Goal: Transaction & Acquisition: Purchase product/service

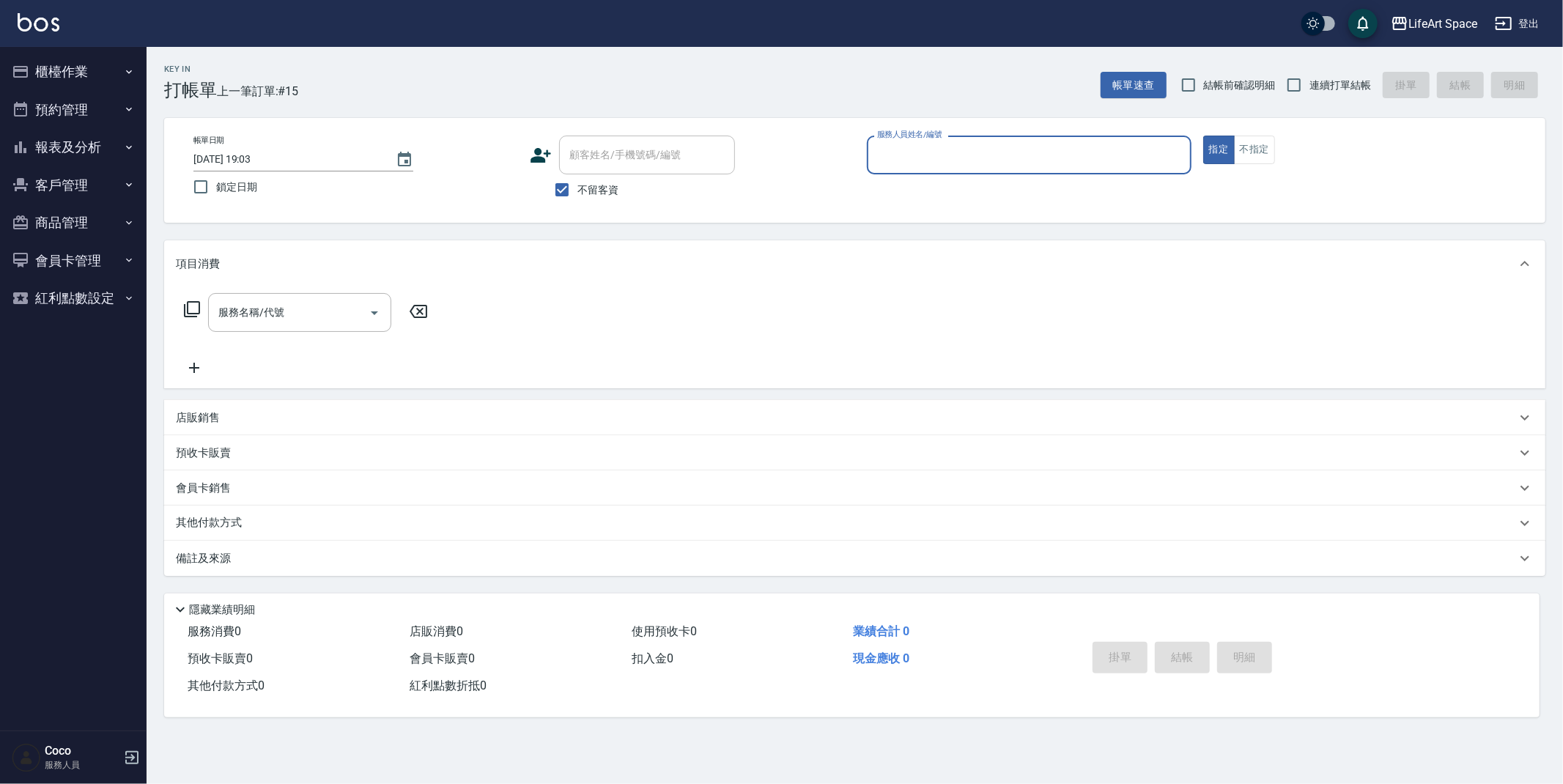
click at [943, 156] on input "服務人員姓名/編號" at bounding box center [1029, 154] width 312 height 25
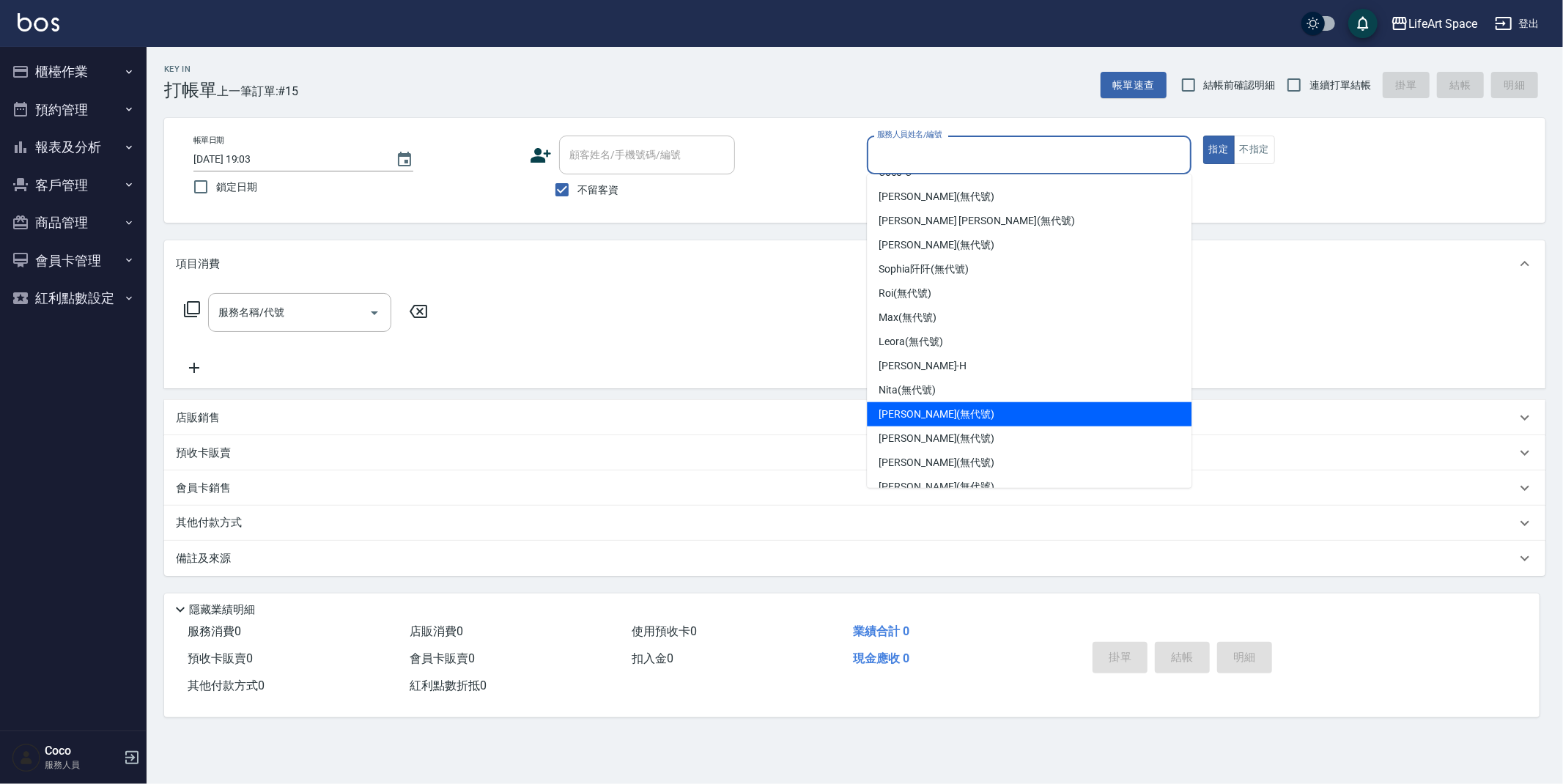
scroll to position [238, 0]
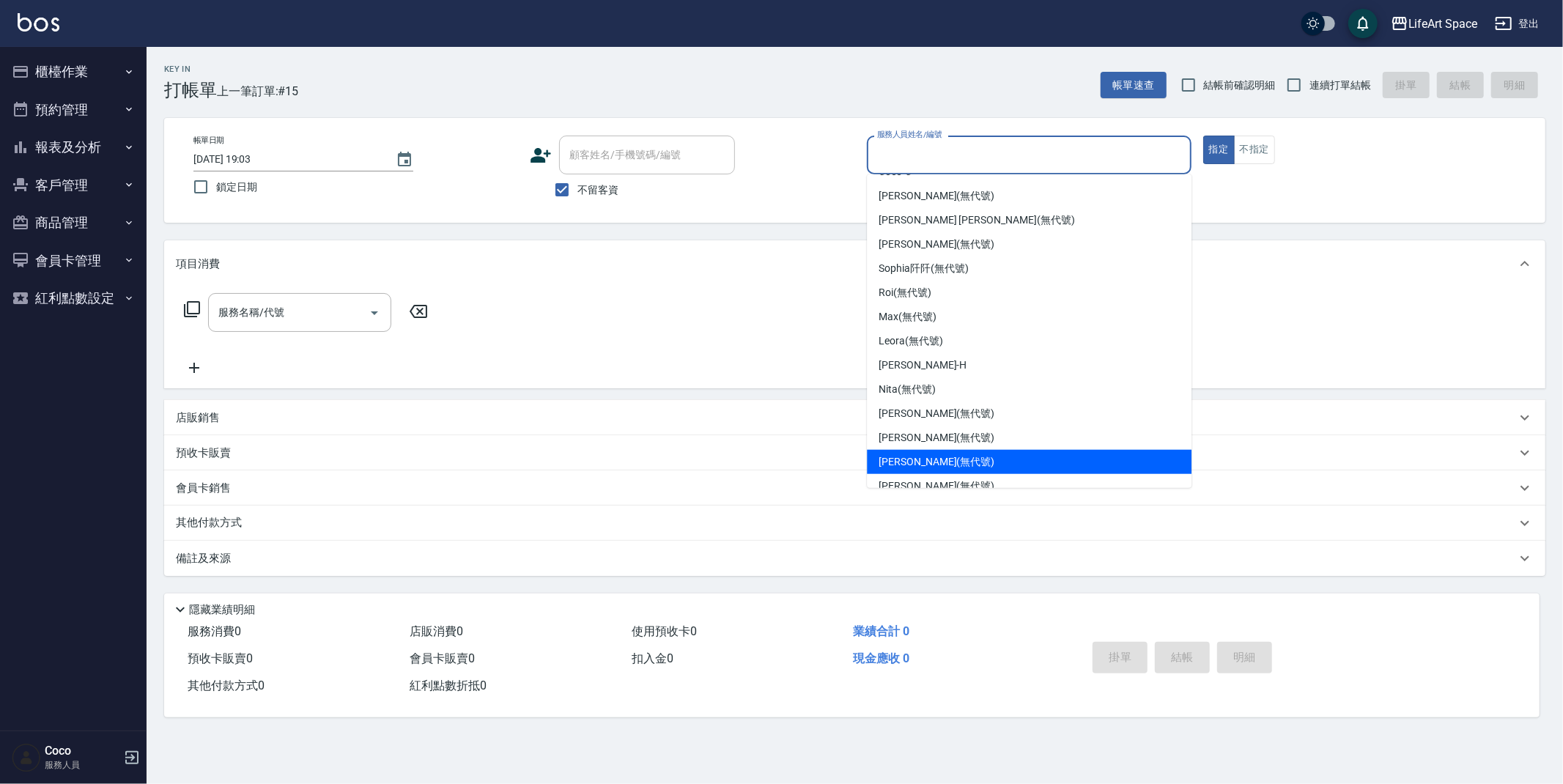
click at [940, 457] on span "[PERSON_NAME] (無代號)" at bounding box center [936, 461] width 115 height 15
type input "[PERSON_NAME](無代號)"
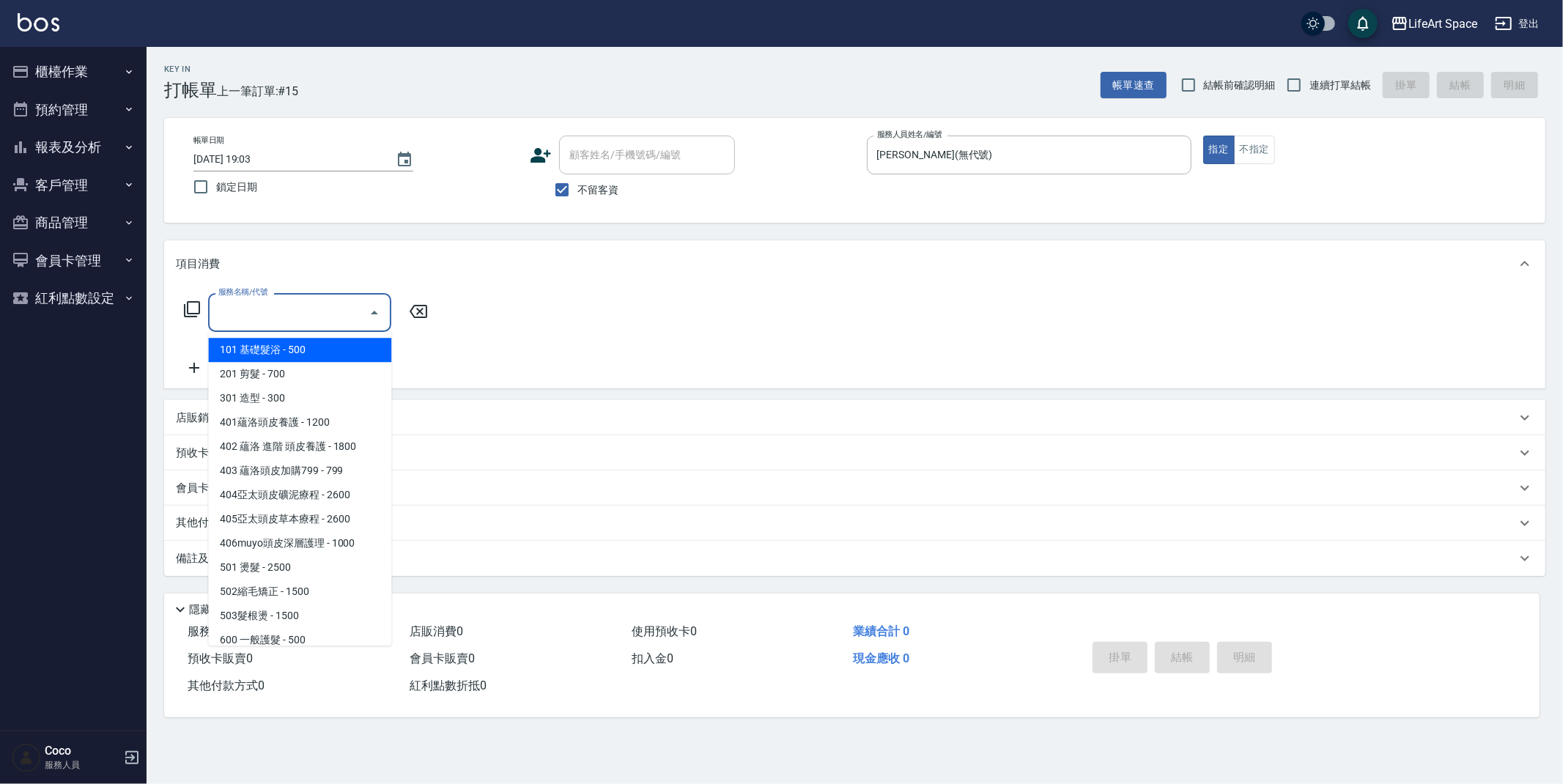
click at [238, 319] on input "服務名稱/代號" at bounding box center [288, 313] width 148 height 25
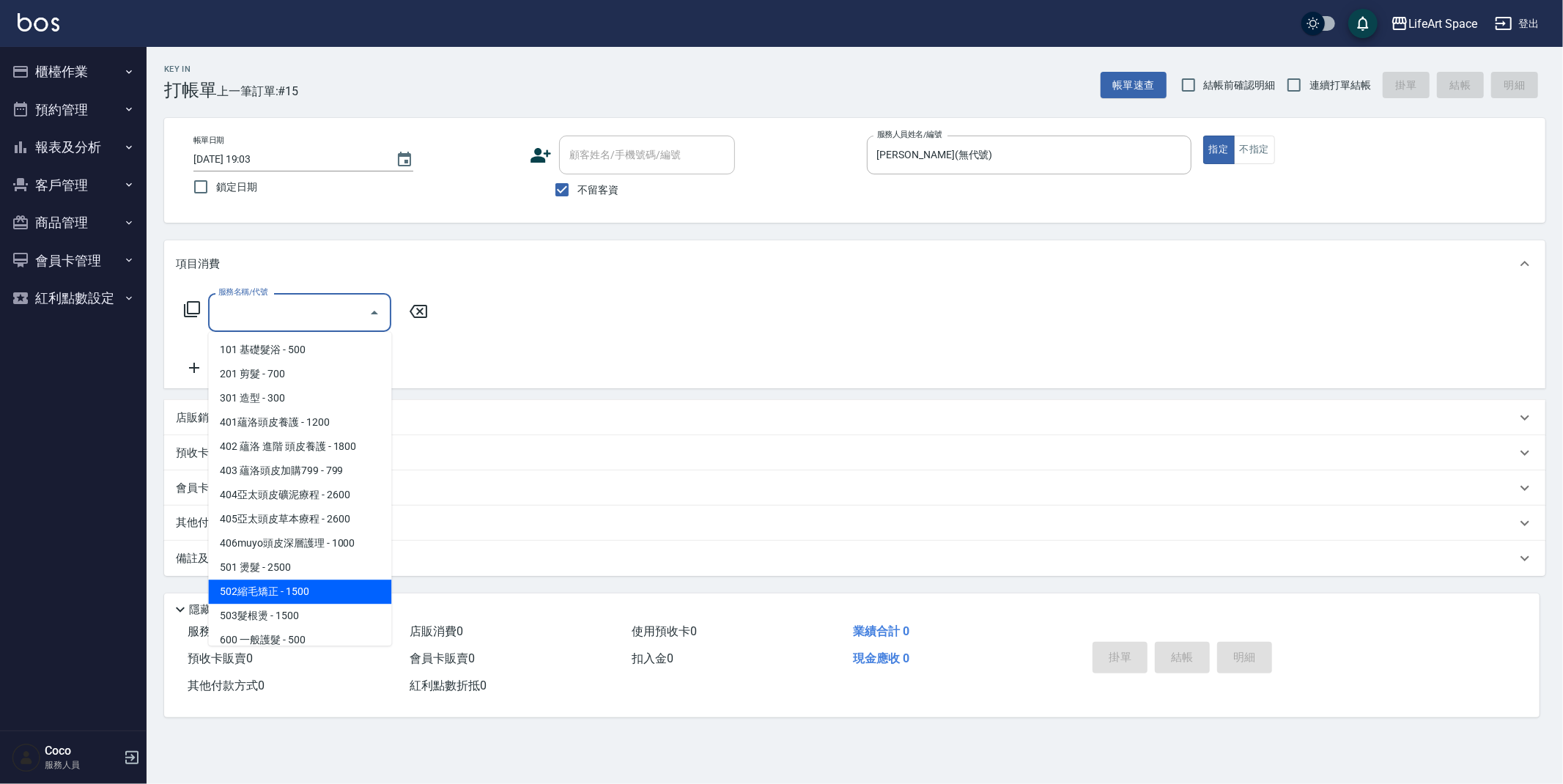
click at [295, 590] on span "502縮毛矯正 - 1500" at bounding box center [300, 591] width 184 height 25
type input "502縮毛矯正 (502)"
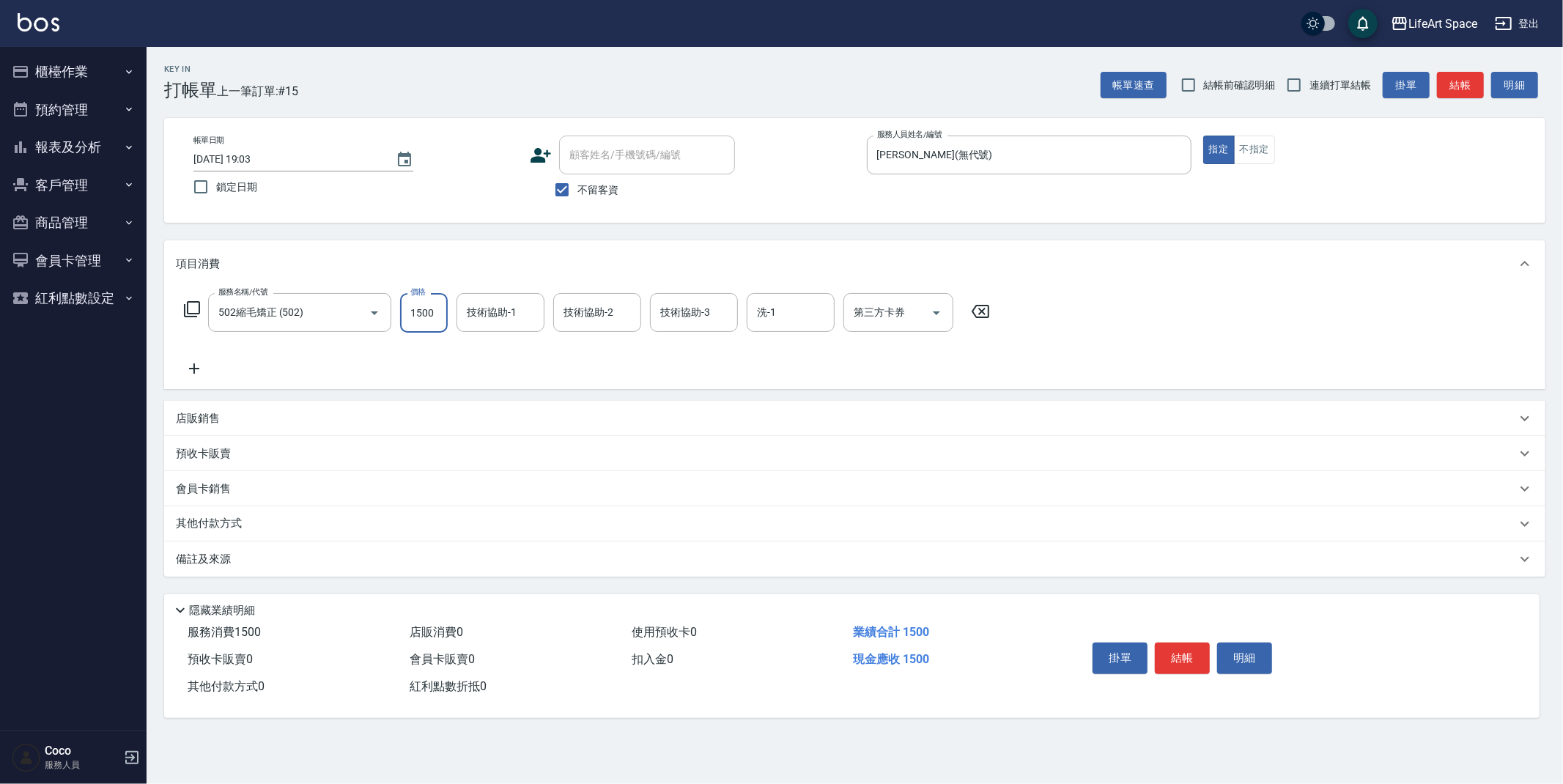
click at [444, 317] on input "1500" at bounding box center [423, 313] width 47 height 40
type input "5850"
click at [505, 320] on input "技術協助-1" at bounding box center [501, 313] width 75 height 25
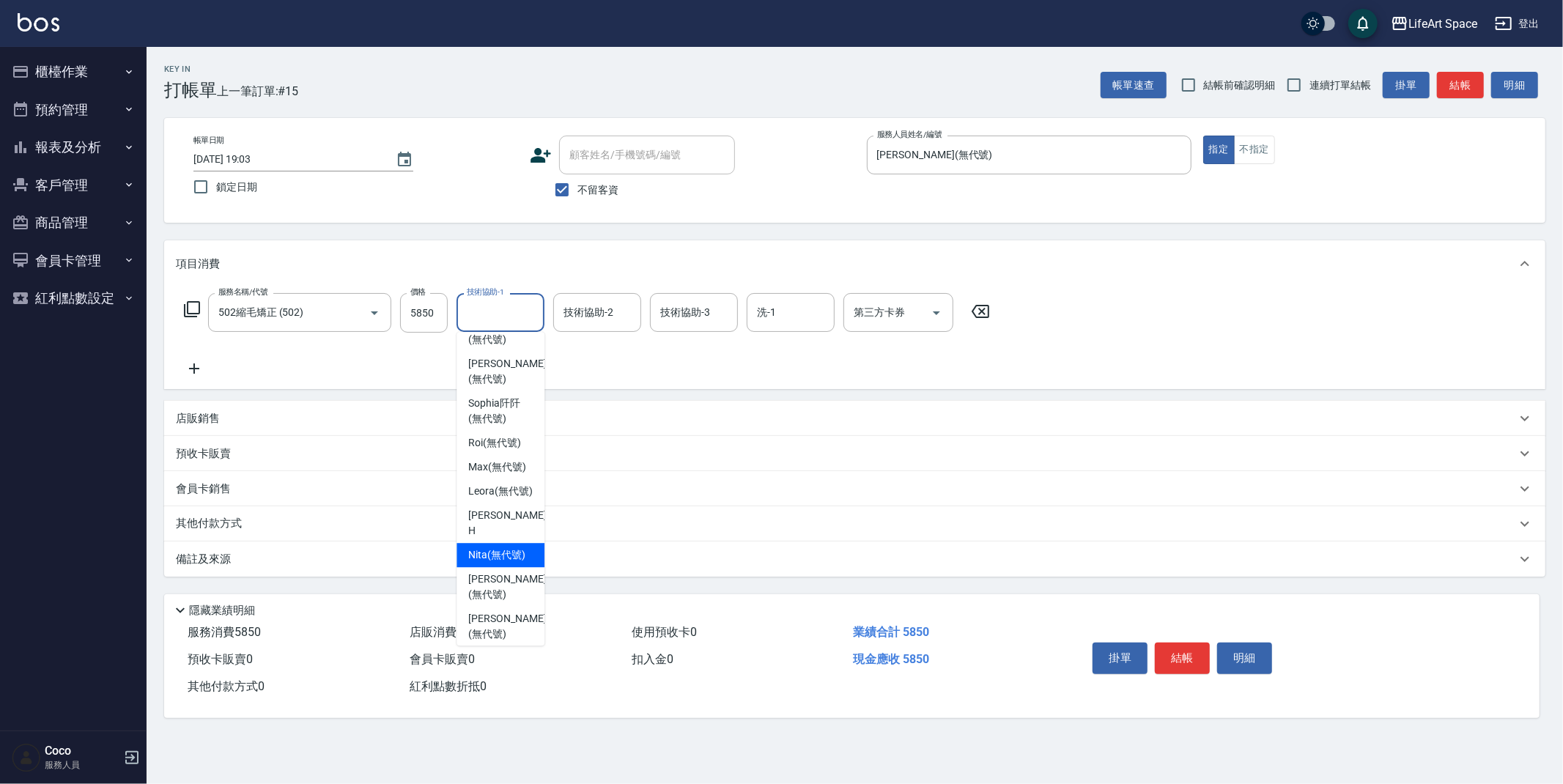
scroll to position [308, 0]
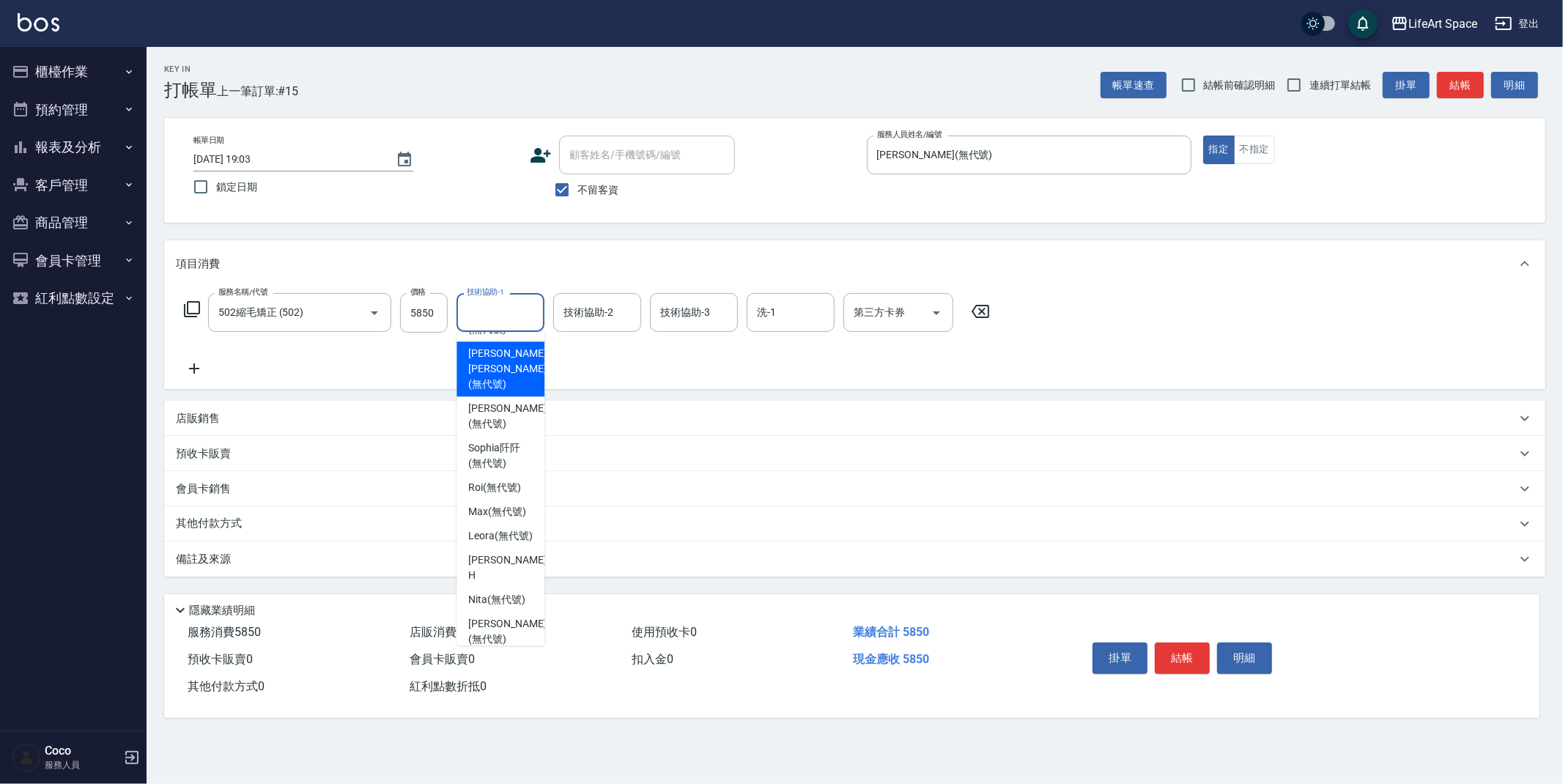
click at [496, 378] on span "[PERSON_NAME] [PERSON_NAME] (無代號)" at bounding box center [506, 369] width 77 height 46
type input "[PERSON_NAME] [PERSON_NAME](無代號)"
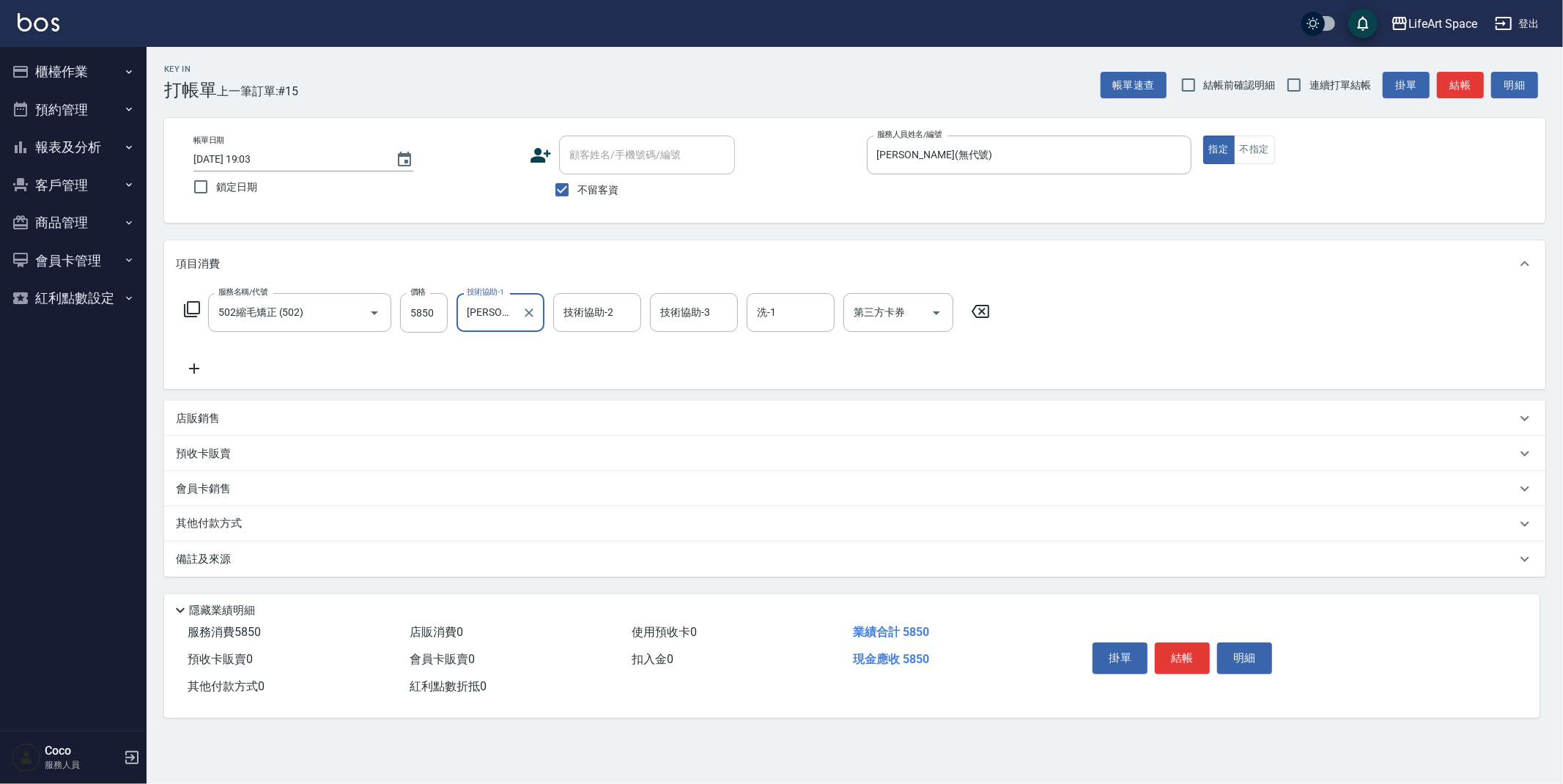
click at [577, 311] on div "技術協助-2 技術協助-2" at bounding box center [597, 313] width 88 height 39
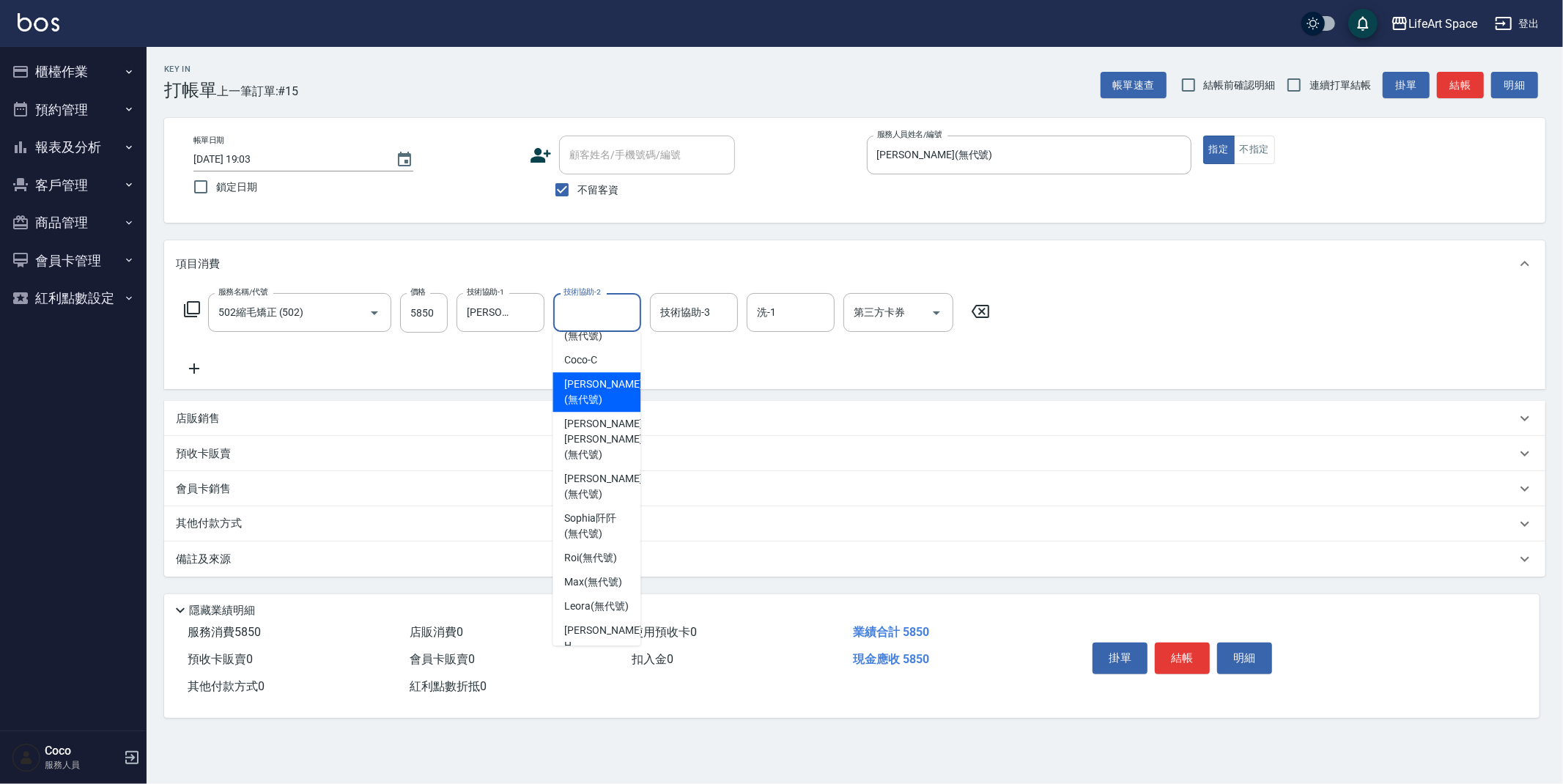
scroll to position [248, 0]
click at [593, 429] on span "[PERSON_NAME] [PERSON_NAME] (無代號)" at bounding box center [602, 429] width 77 height 46
type input "[PERSON_NAME] [PERSON_NAME](無代號)"
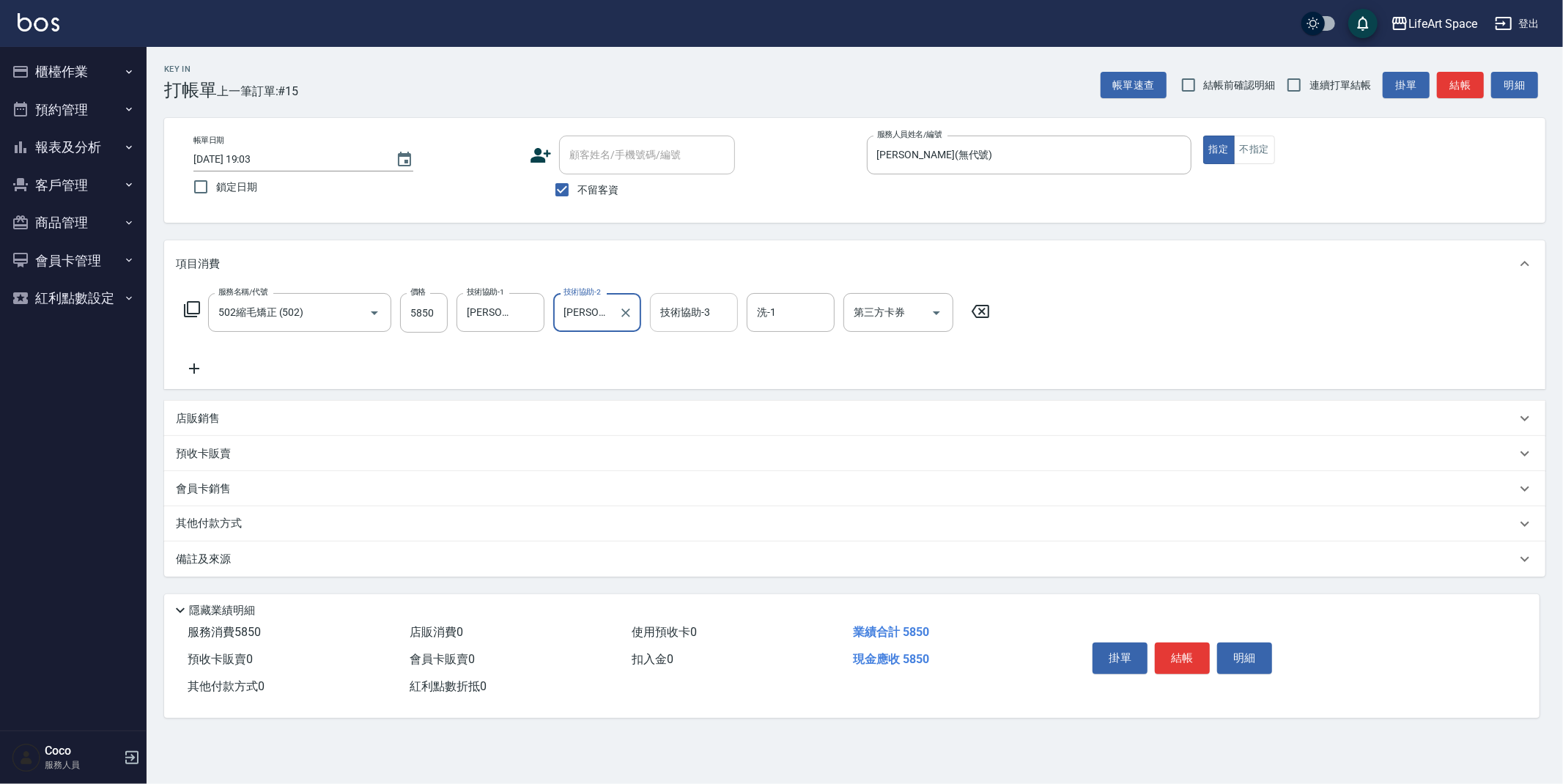
click at [711, 315] on input "技術協助-3" at bounding box center [693, 313] width 75 height 25
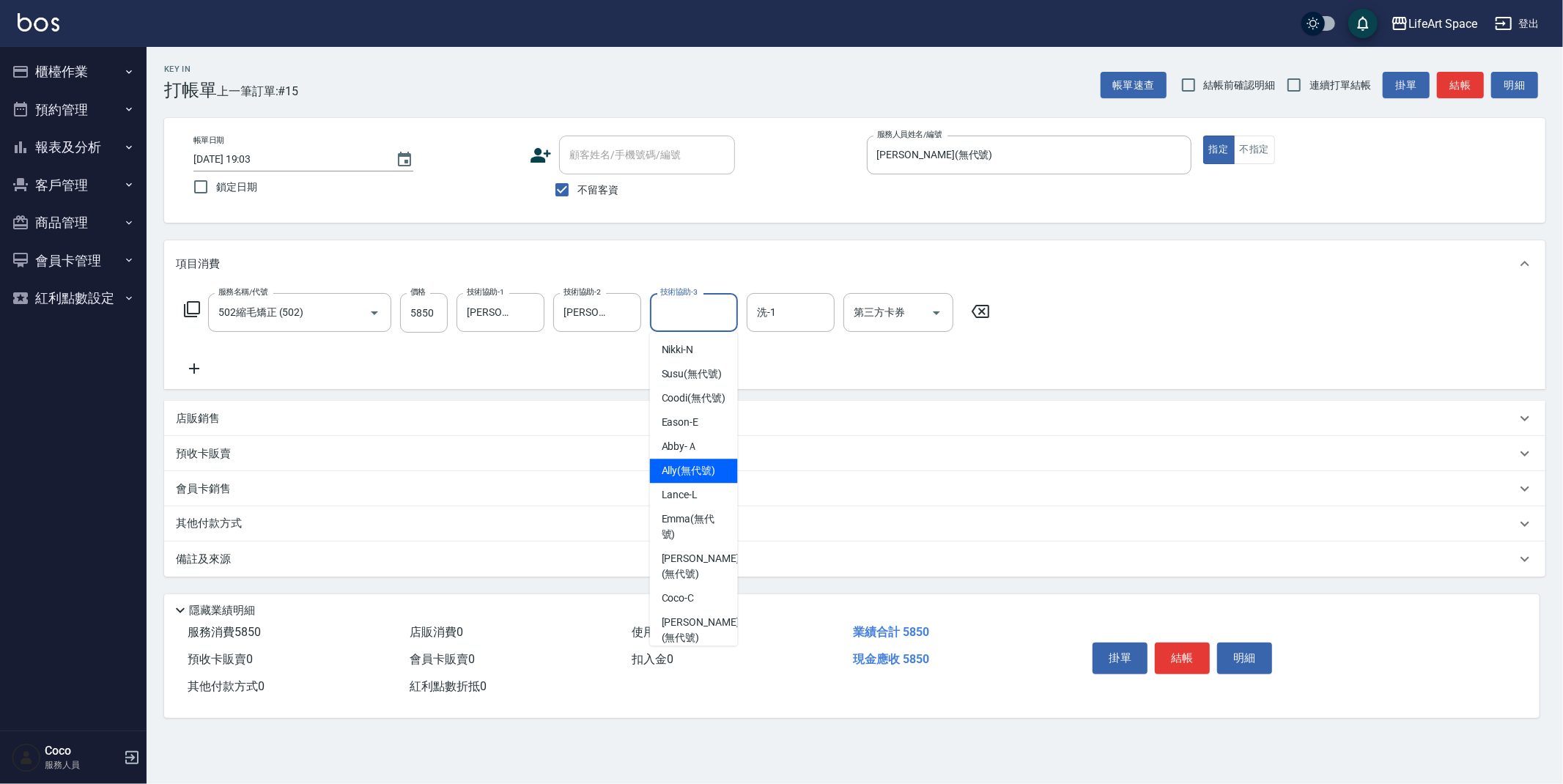
scroll to position [302, 0]
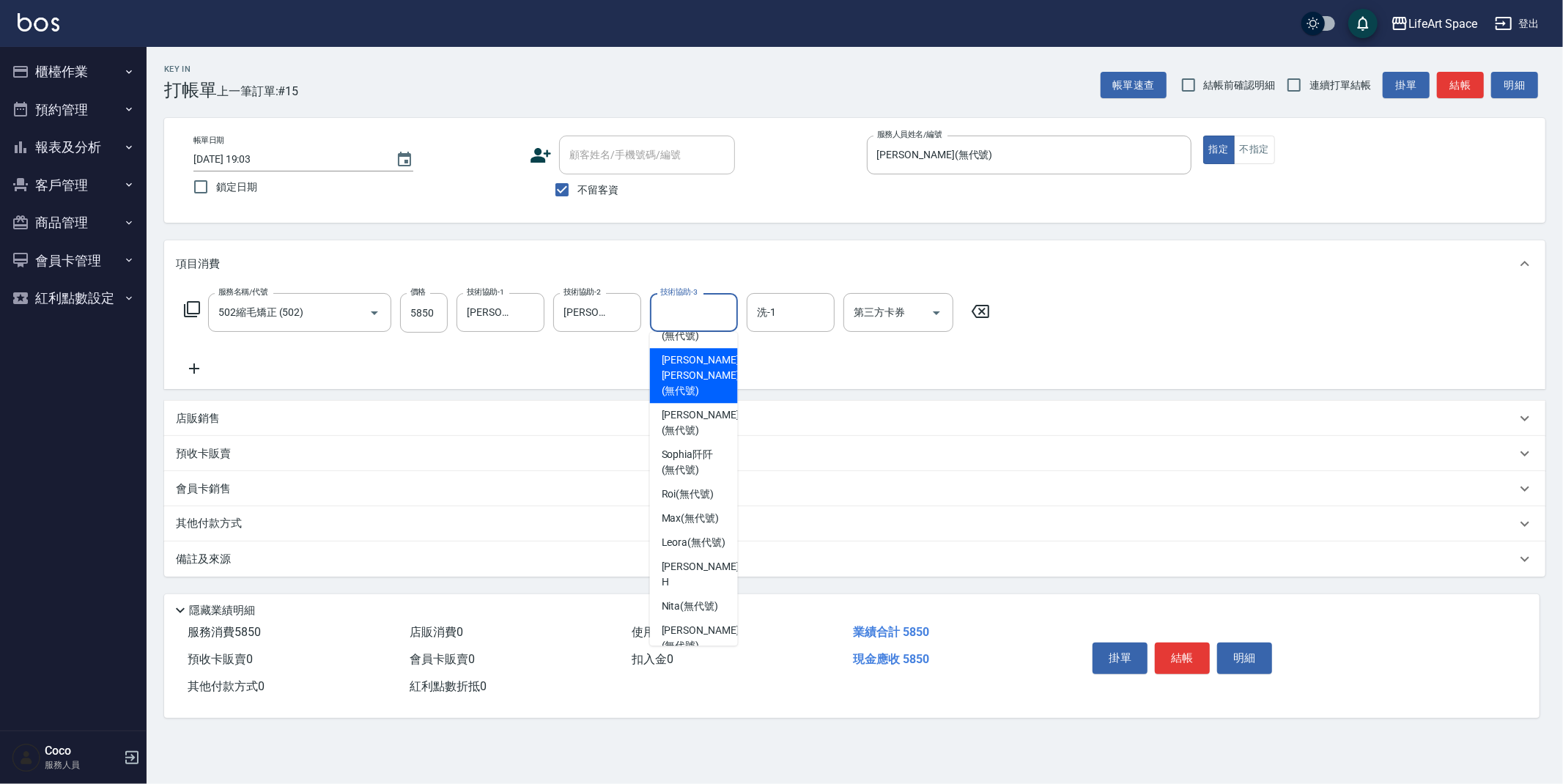
click at [686, 376] on span "[PERSON_NAME] [PERSON_NAME] (無代號)" at bounding box center [700, 375] width 77 height 46
type input "[PERSON_NAME] [PERSON_NAME](無代號)"
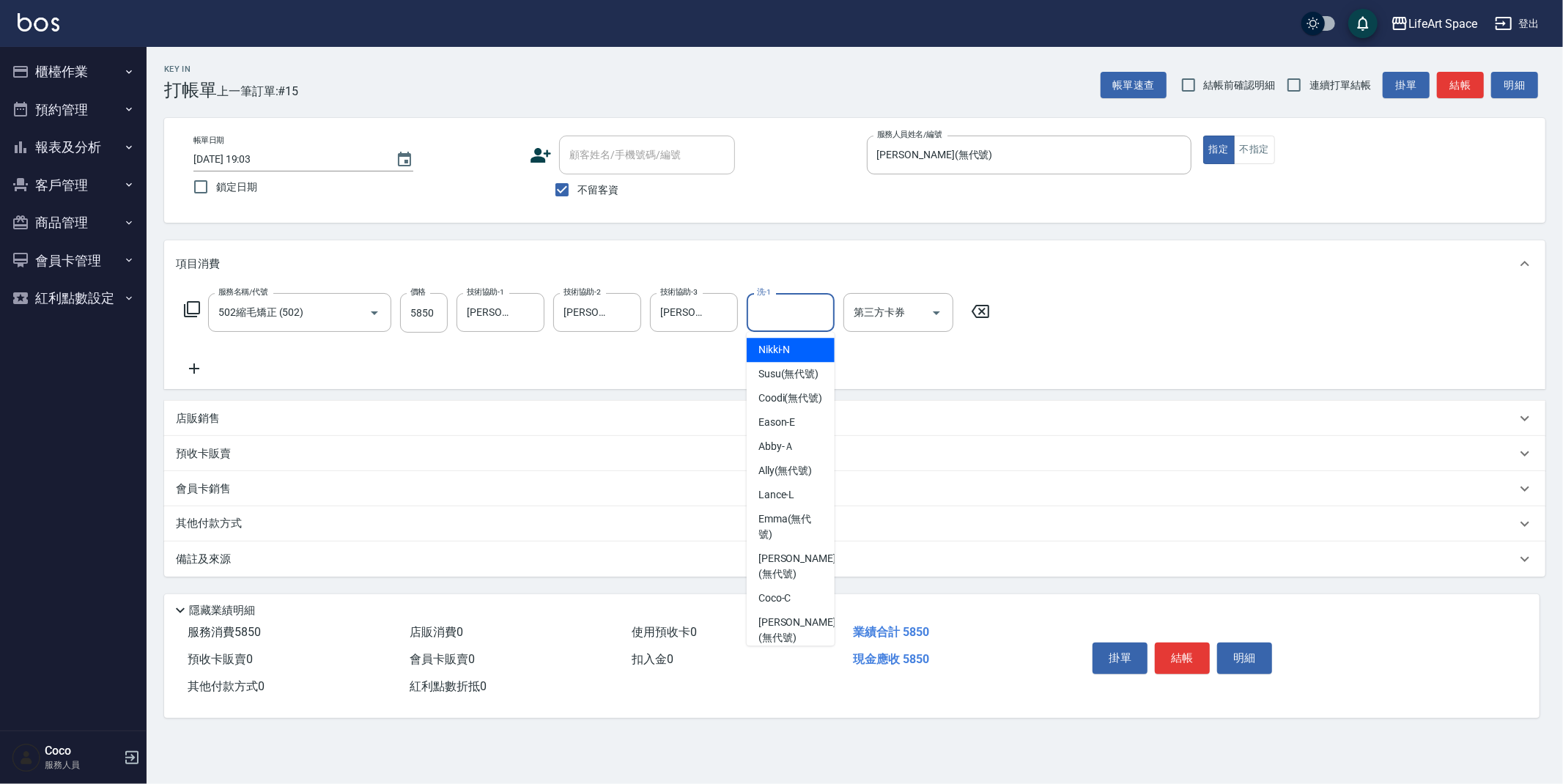
click at [794, 316] on input "洗-1" at bounding box center [791, 313] width 75 height 25
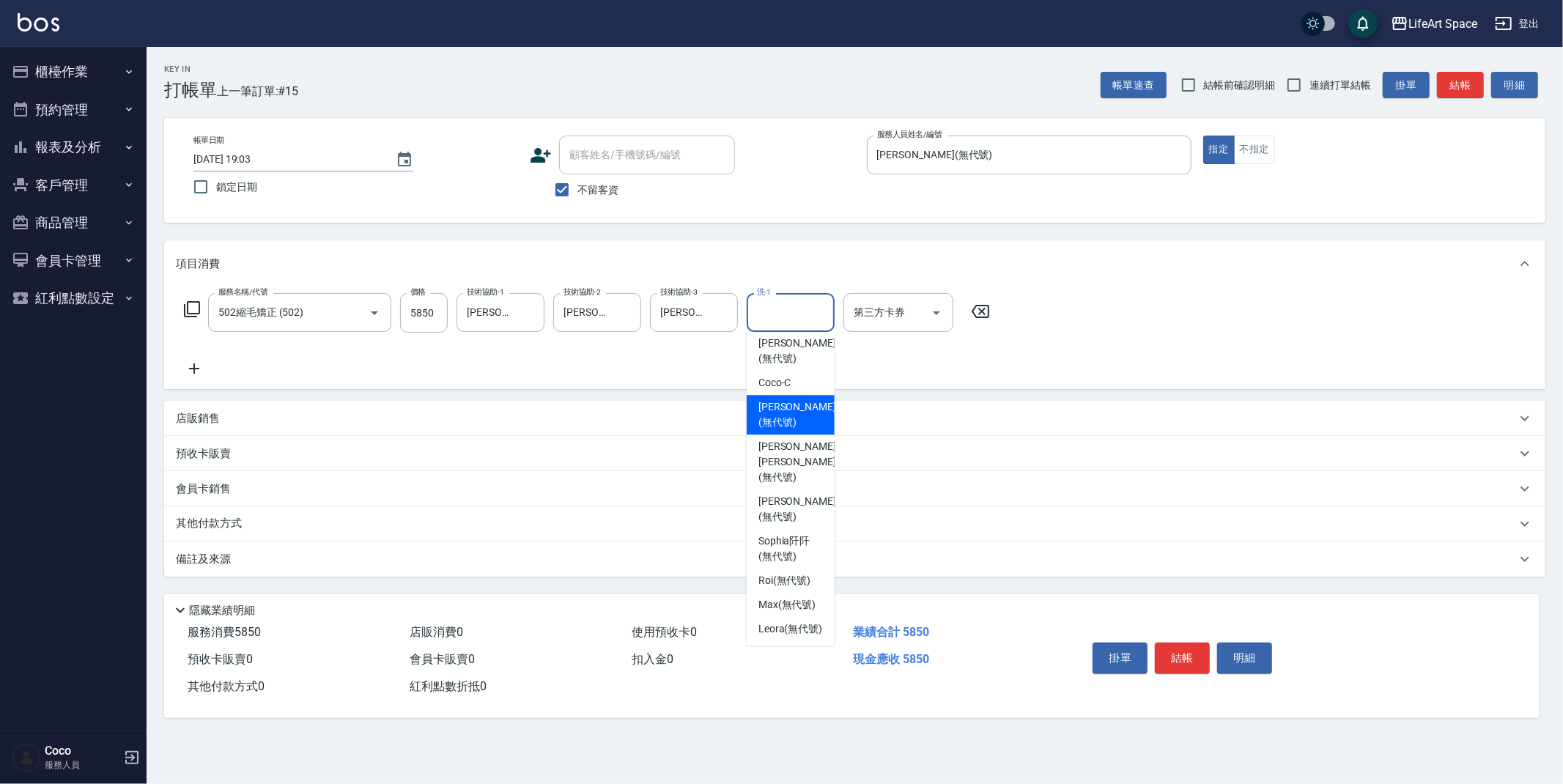
scroll to position [224, 0]
click at [784, 461] on span "[PERSON_NAME] [PERSON_NAME] (無代號)" at bounding box center [796, 452] width 77 height 46
type input "[PERSON_NAME] [PERSON_NAME](無代號)"
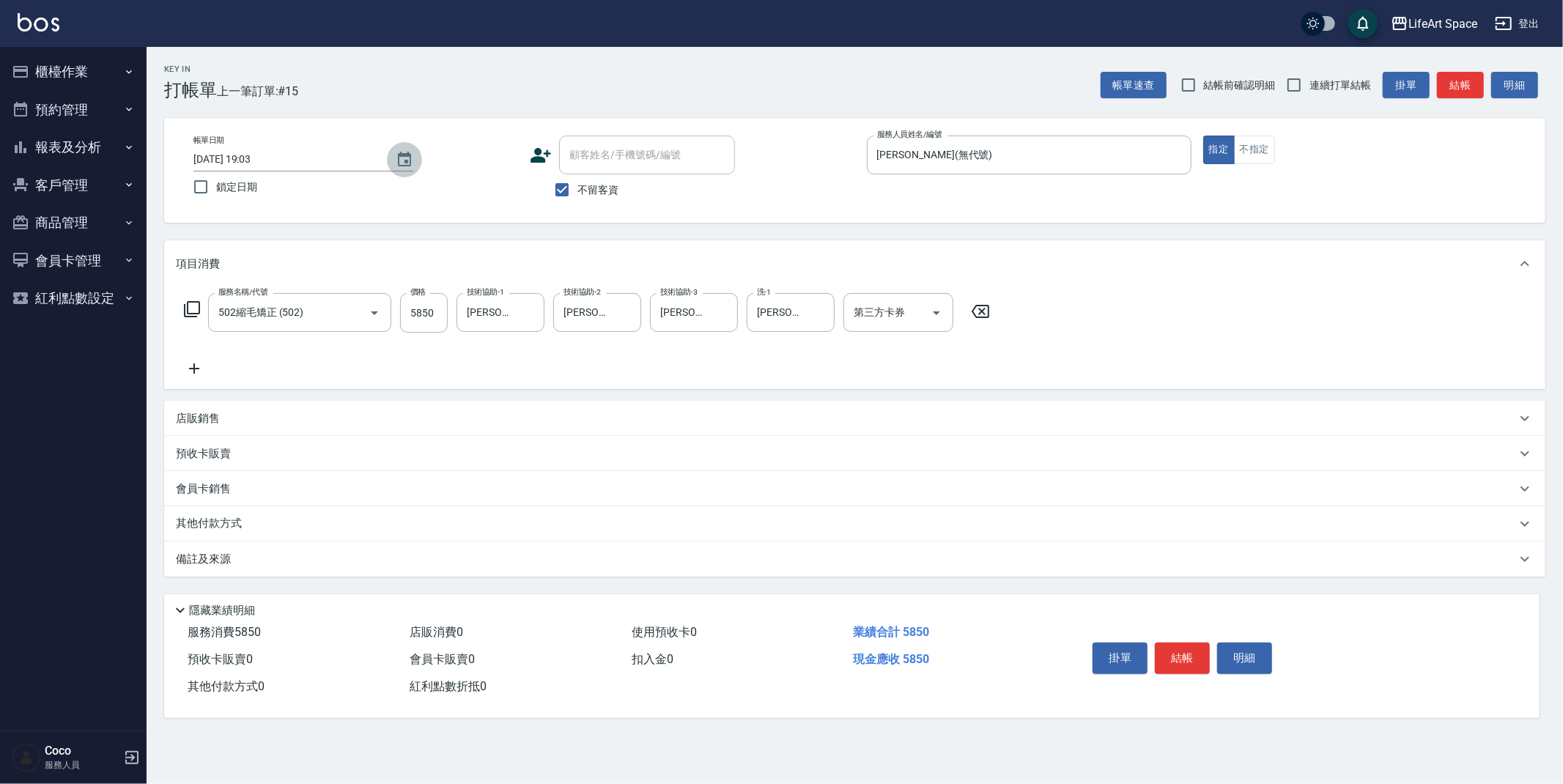
click at [403, 161] on icon "Choose date, selected date is 2025-09-20" at bounding box center [403, 159] width 17 height 17
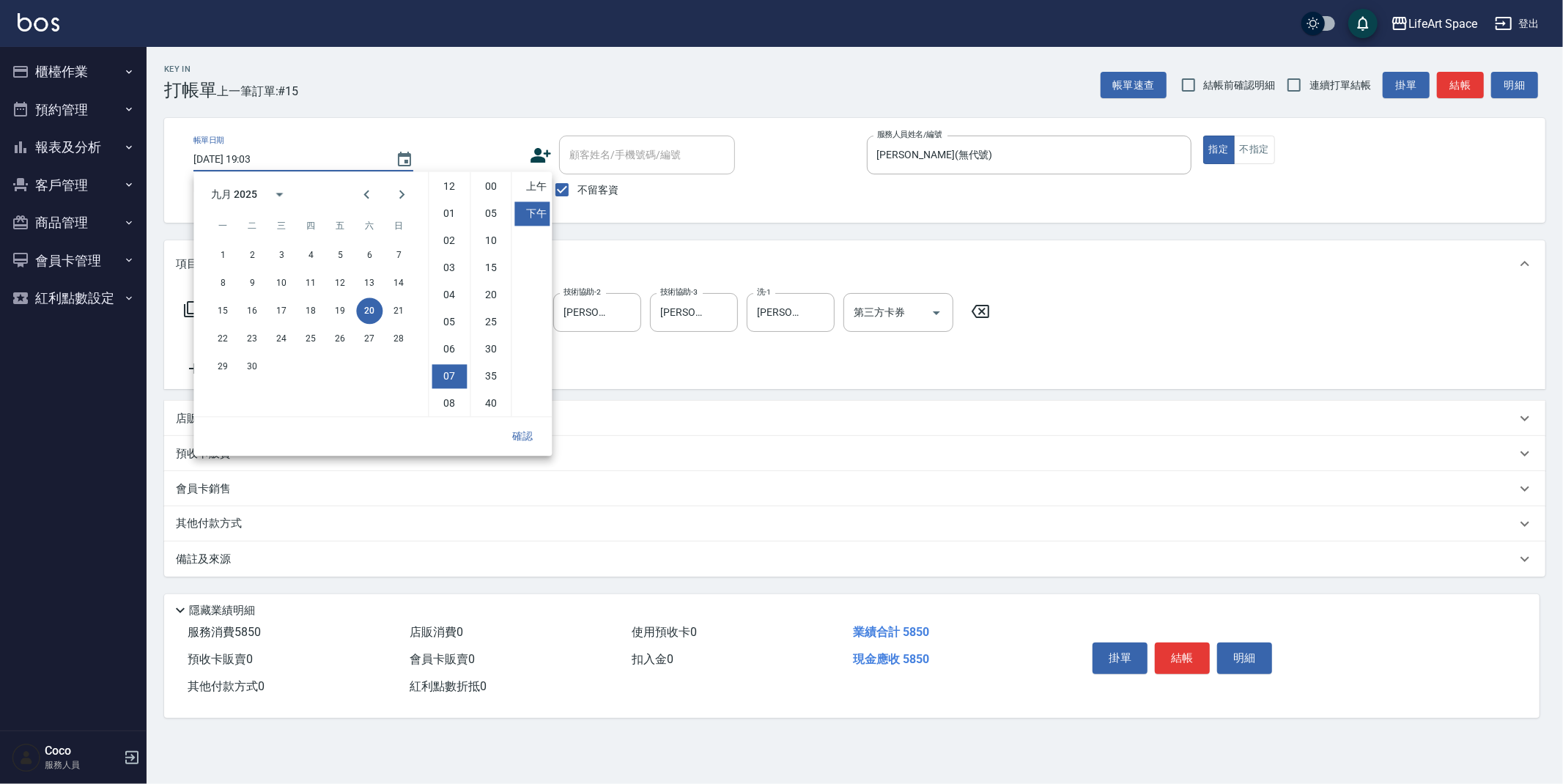
scroll to position [81, 0]
click at [346, 309] on button "19" at bounding box center [340, 310] width 26 height 26
type input "[DATE] 19:03"
click at [525, 442] on button "確認" at bounding box center [523, 436] width 47 height 27
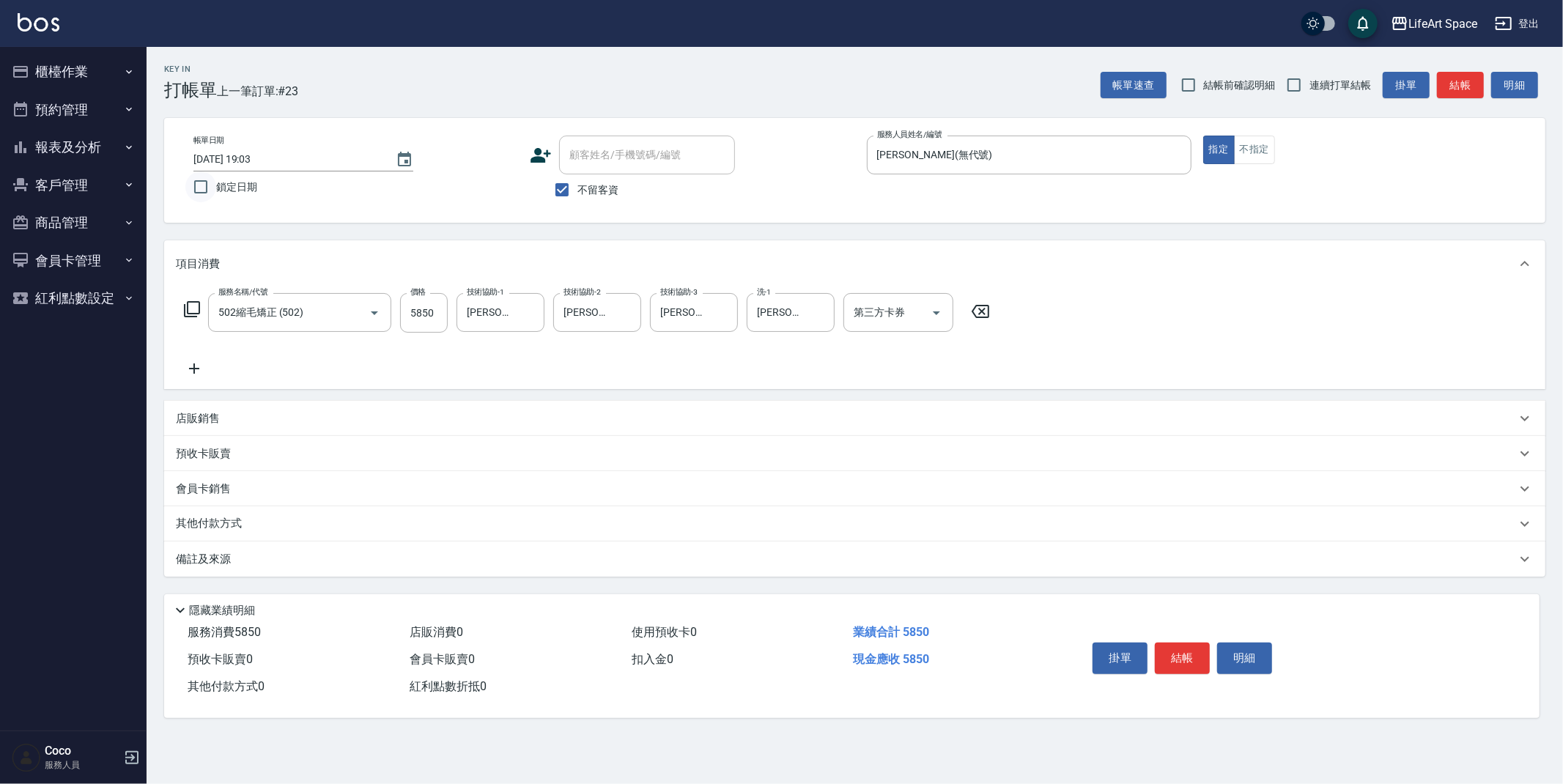
click at [198, 193] on input "鎖定日期" at bounding box center [201, 187] width 31 height 31
checkbox input "true"
click at [1192, 652] on button "結帳" at bounding box center [1182, 658] width 55 height 31
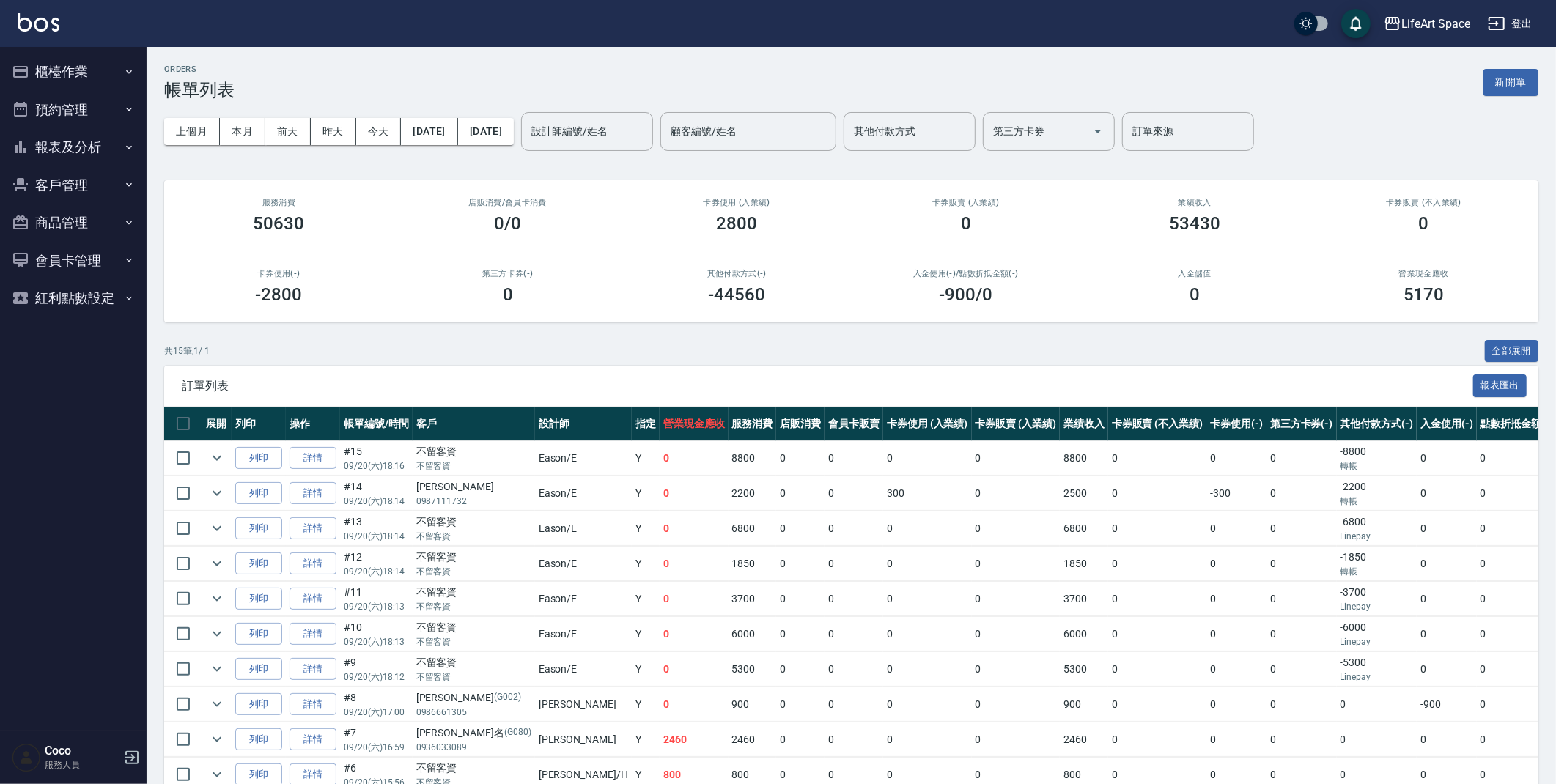
click at [78, 66] on button "櫃檯作業" at bounding box center [73, 72] width 135 height 38
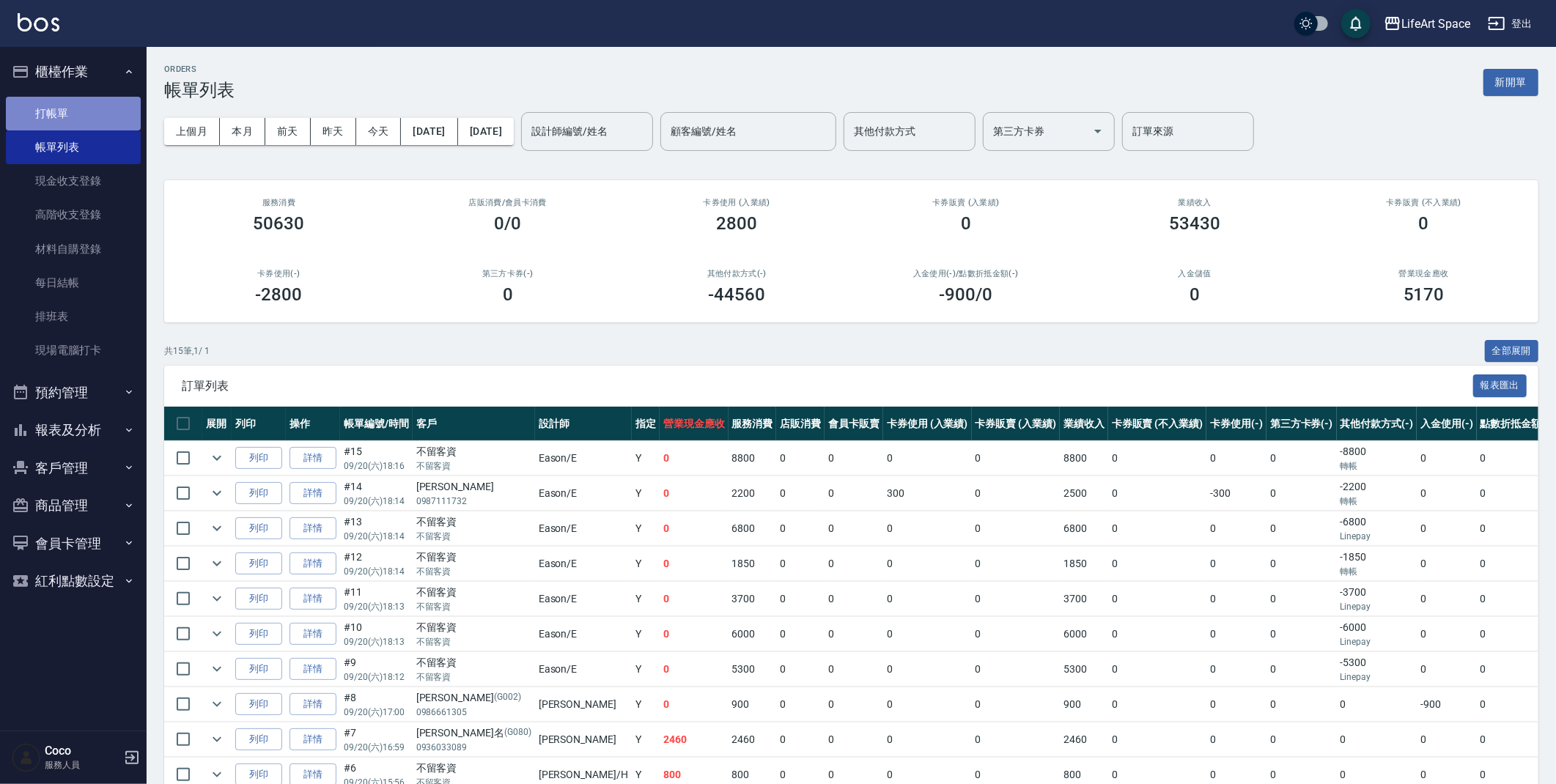
click at [81, 122] on link "打帳單" at bounding box center [73, 113] width 135 height 34
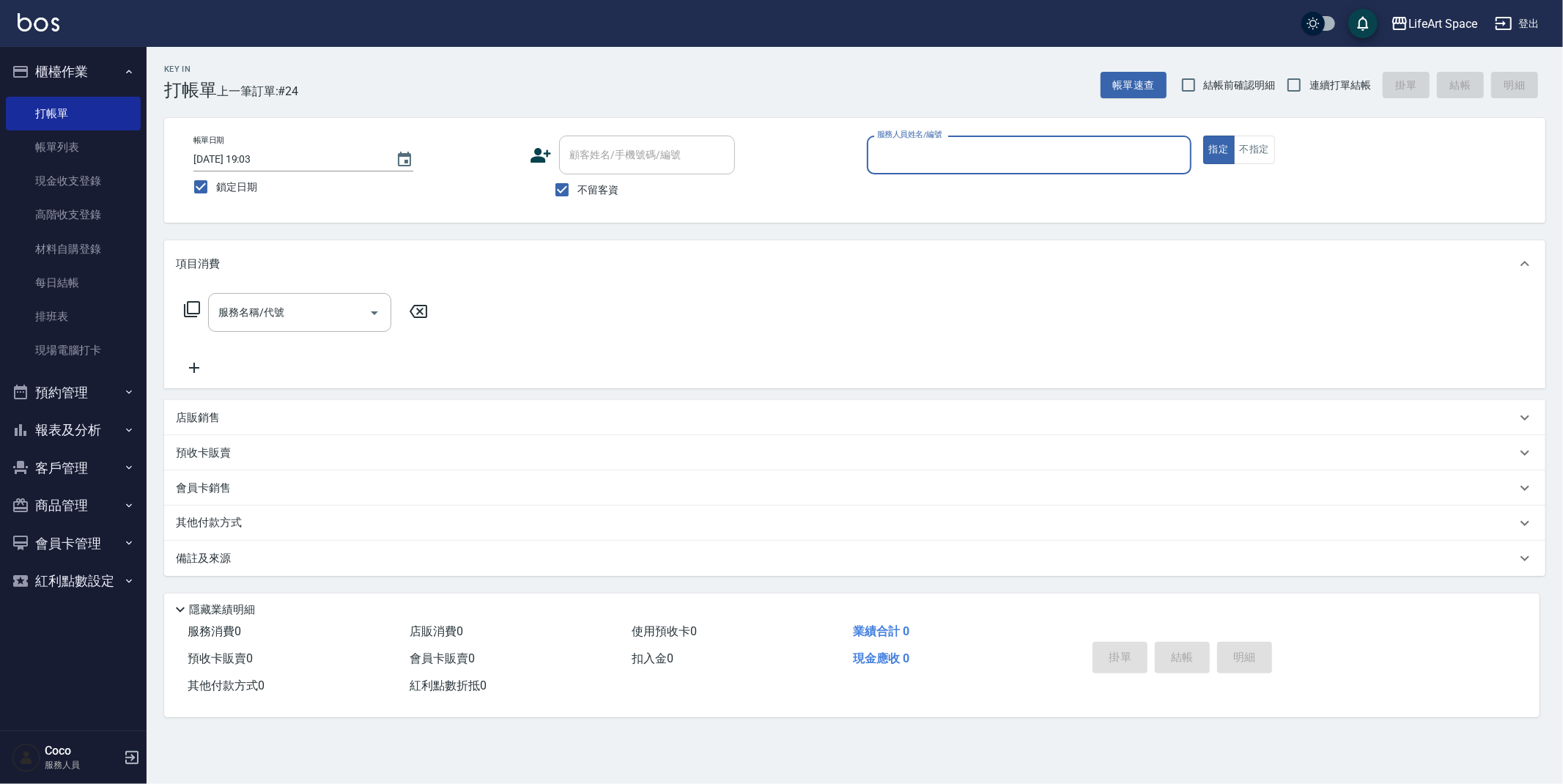
click at [959, 155] on input "服務人員姓名/編號" at bounding box center [1029, 154] width 312 height 25
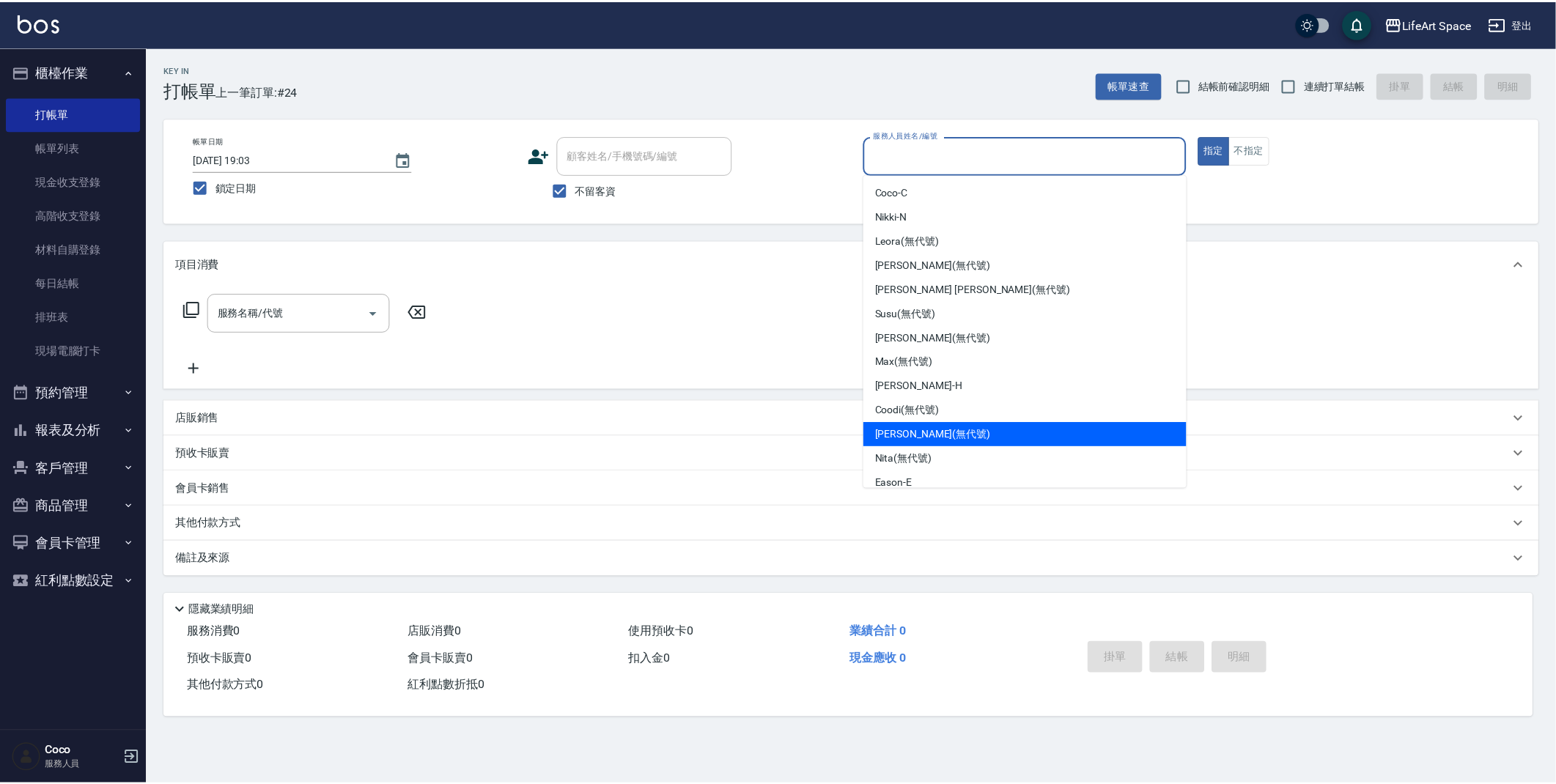
scroll to position [253, 0]
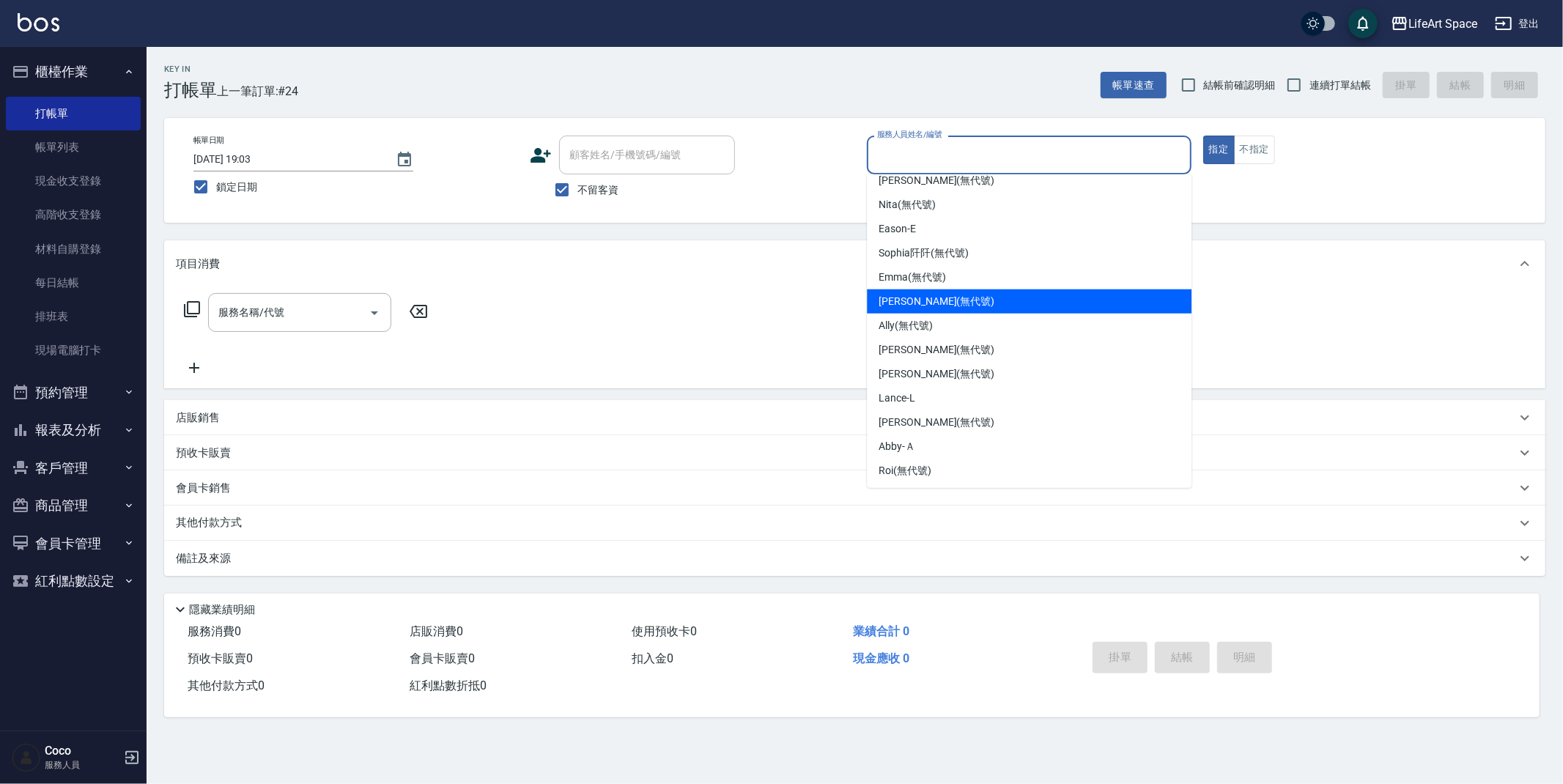
click at [896, 298] on span "[PERSON_NAME] (無代號)" at bounding box center [936, 301] width 115 height 15
type input "[PERSON_NAME](無代號)"
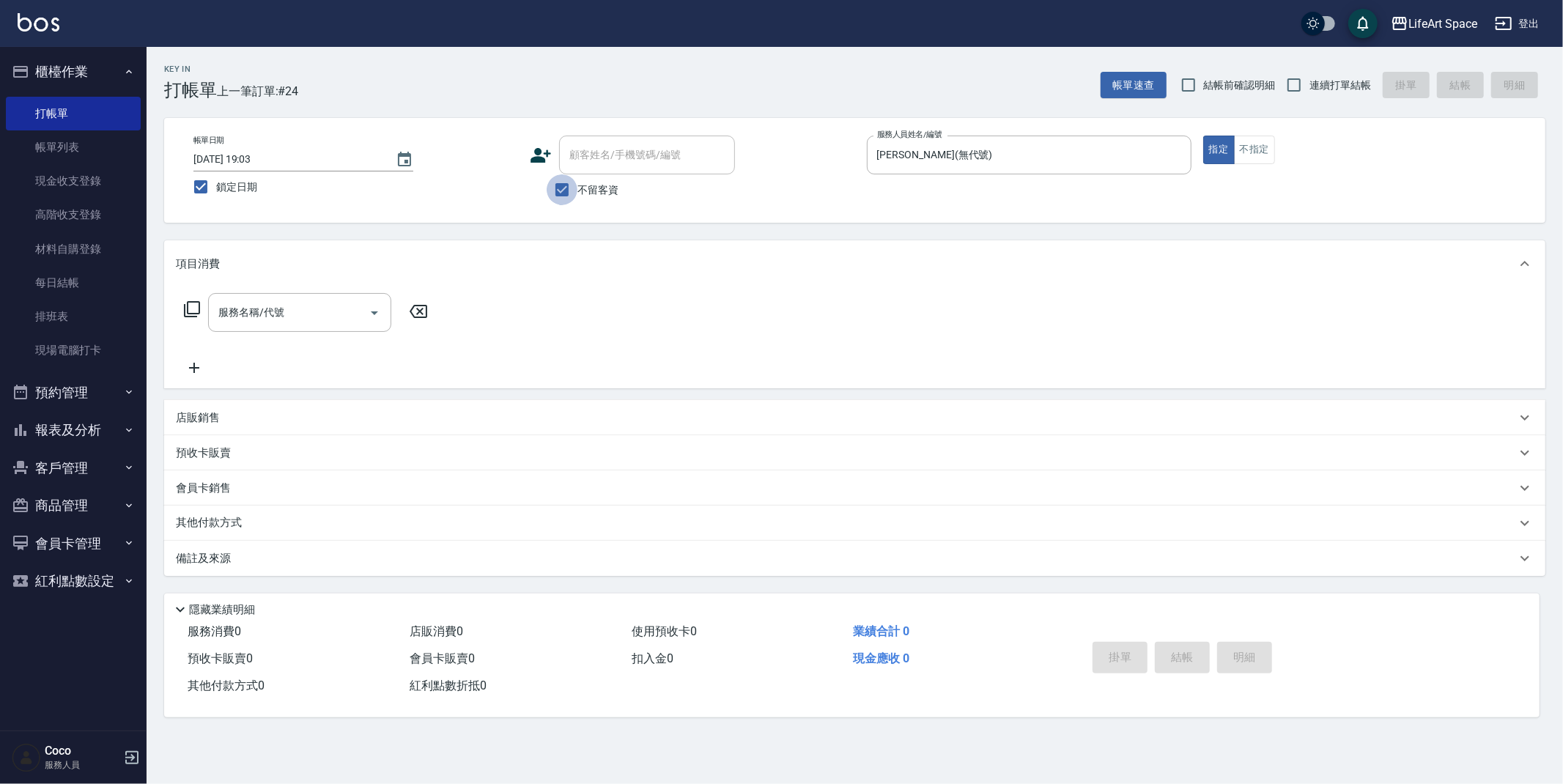
click at [571, 195] on input "不留客資" at bounding box center [562, 190] width 31 height 31
checkbox input "false"
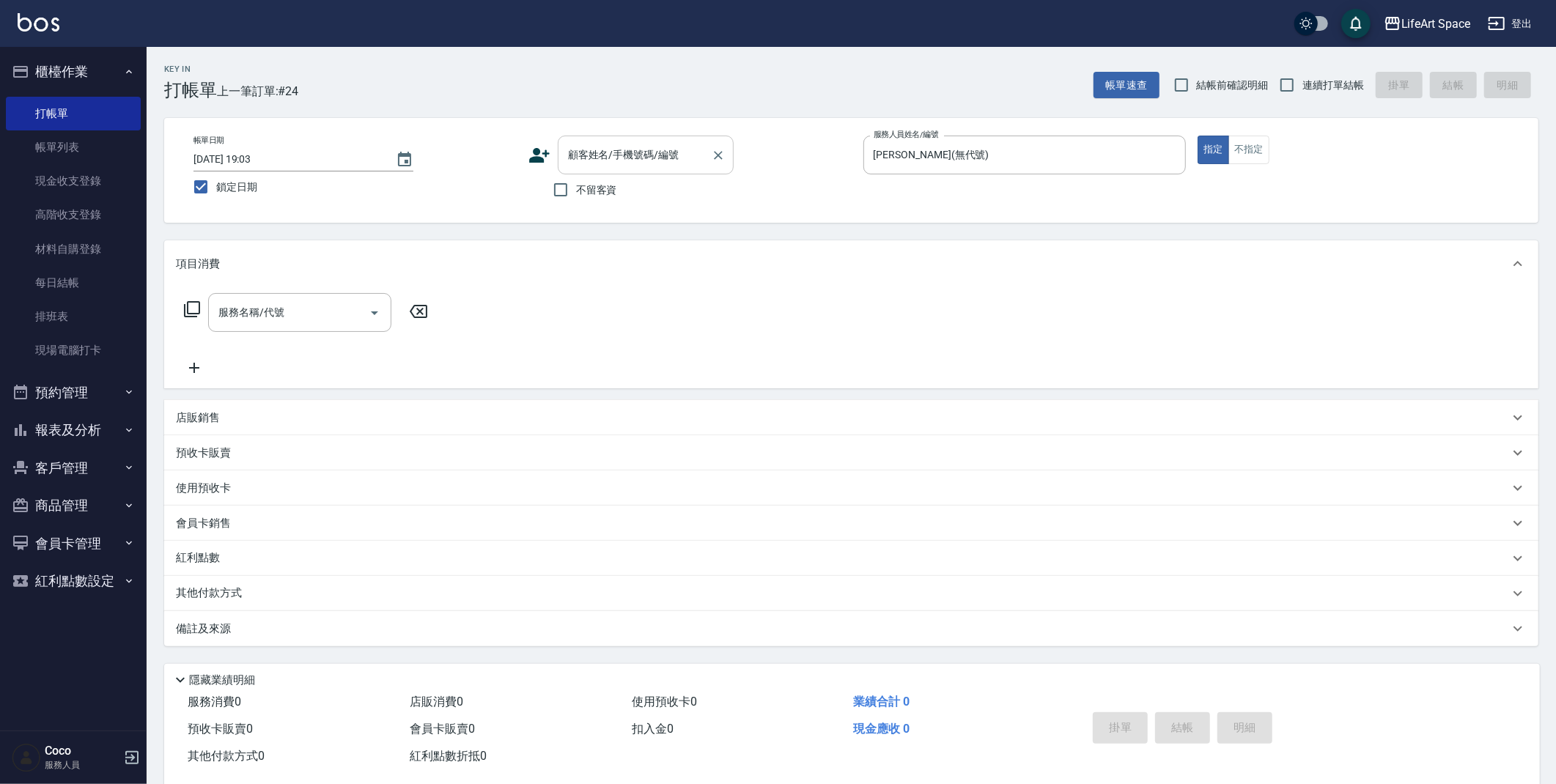
click at [584, 162] on input "顧客姓名/手機號碼/編號" at bounding box center [634, 154] width 141 height 25
type input "m"
type input "ㄓ"
click at [663, 188] on li "[PERSON_NAME]/0939089364/9364" at bounding box center [646, 192] width 176 height 25
type input "[PERSON_NAME]/0939089364/9364"
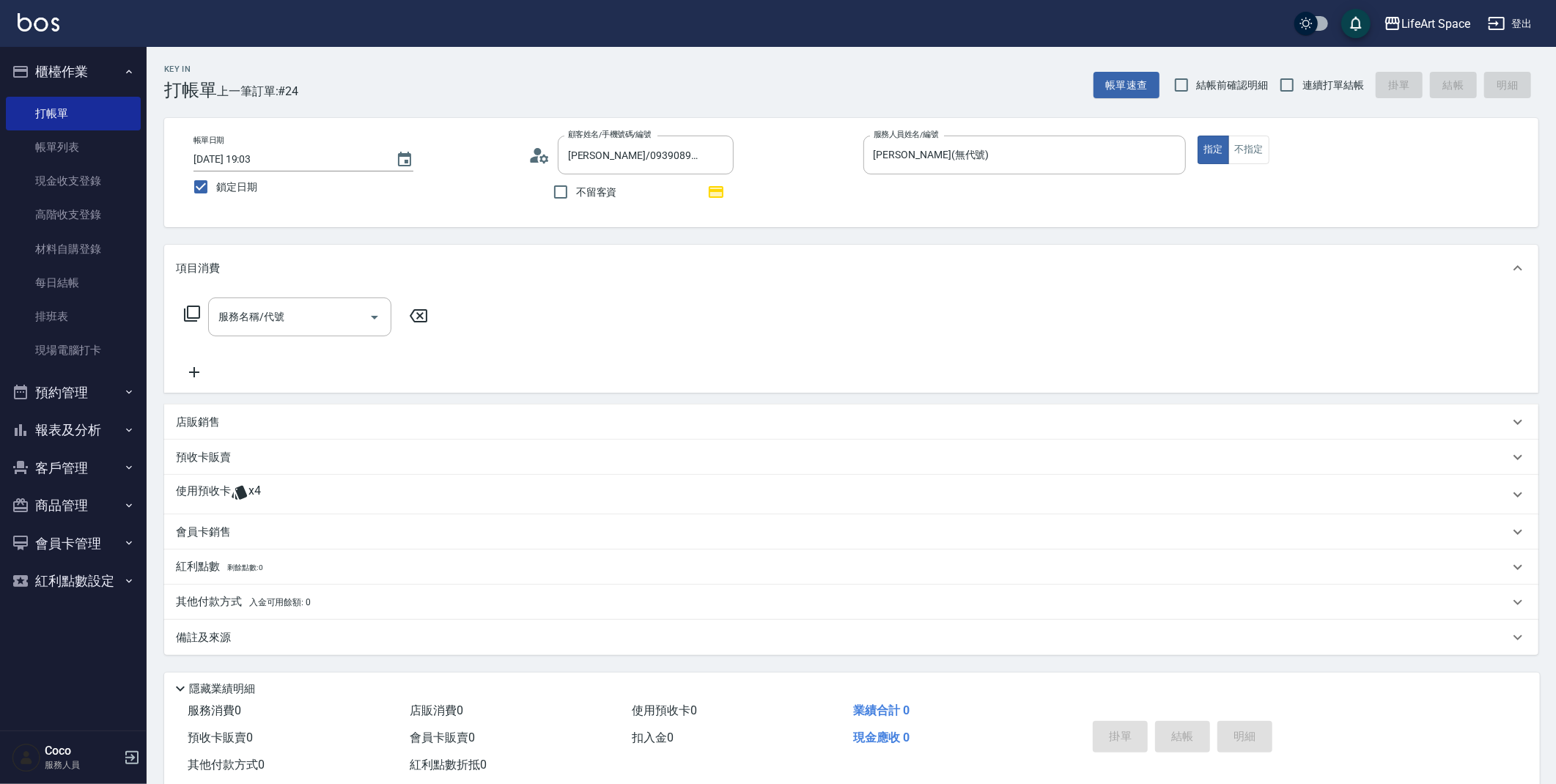
click at [221, 491] on p "使用預收卡" at bounding box center [204, 494] width 55 height 22
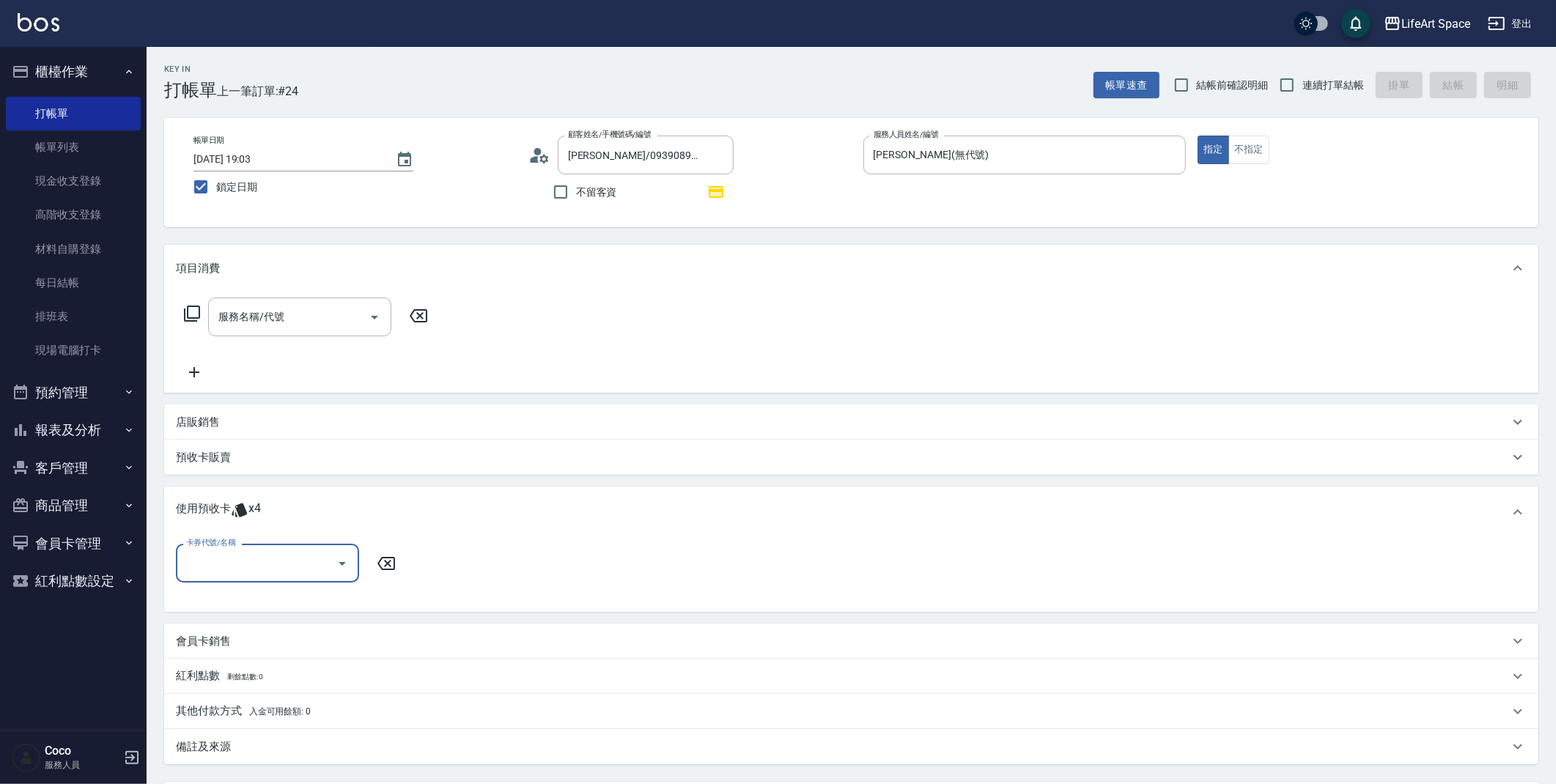
scroll to position [1, 0]
click at [282, 561] on input "卡券代號/名稱" at bounding box center [256, 562] width 148 height 25
click at [260, 600] on div "韓式柔順護髮6次 剩餘4張" at bounding box center [268, 600] width 184 height 25
type input "韓式柔順護髮6次"
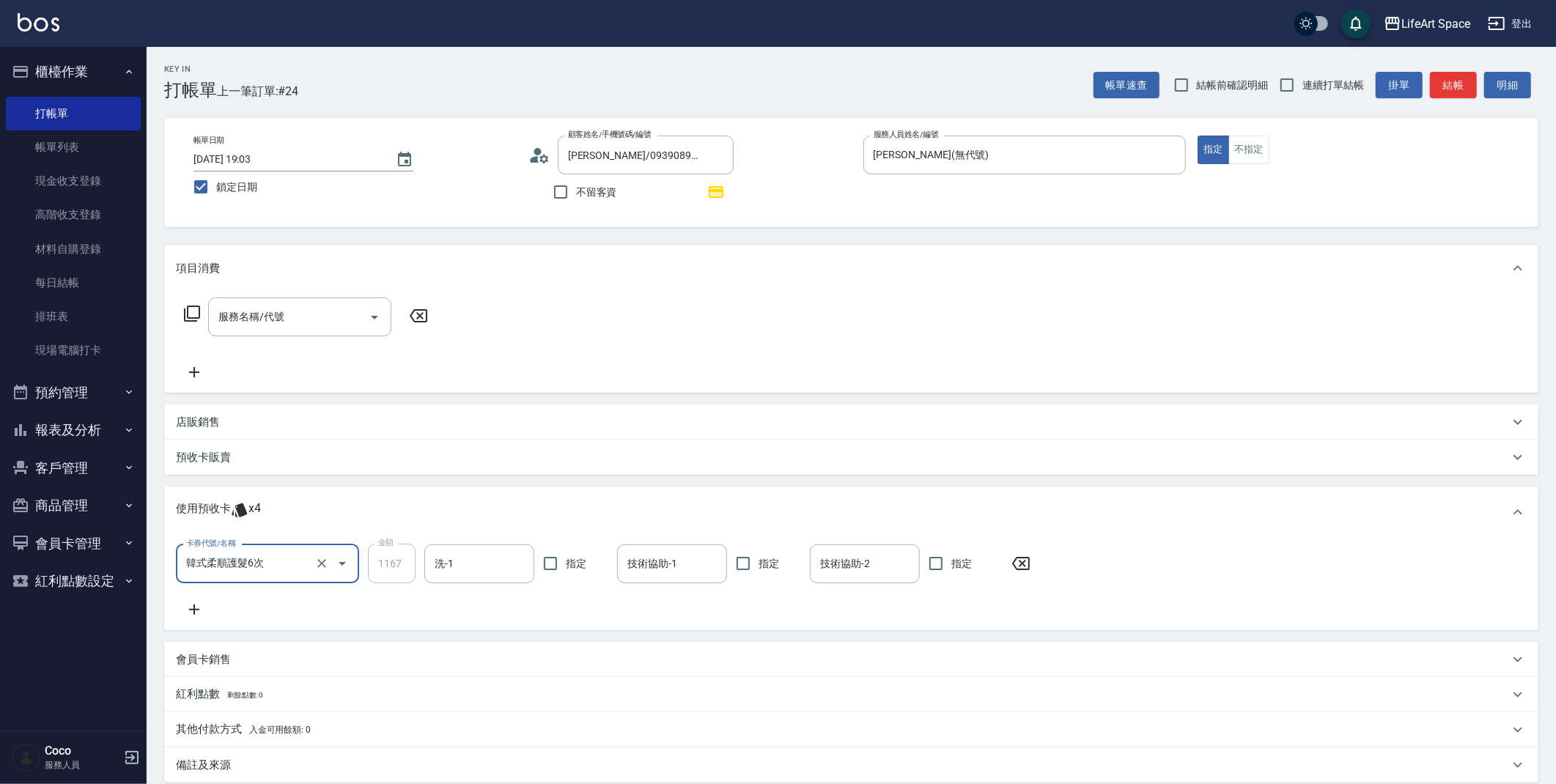
click at [268, 313] on input "服務名稱/代號" at bounding box center [288, 317] width 148 height 25
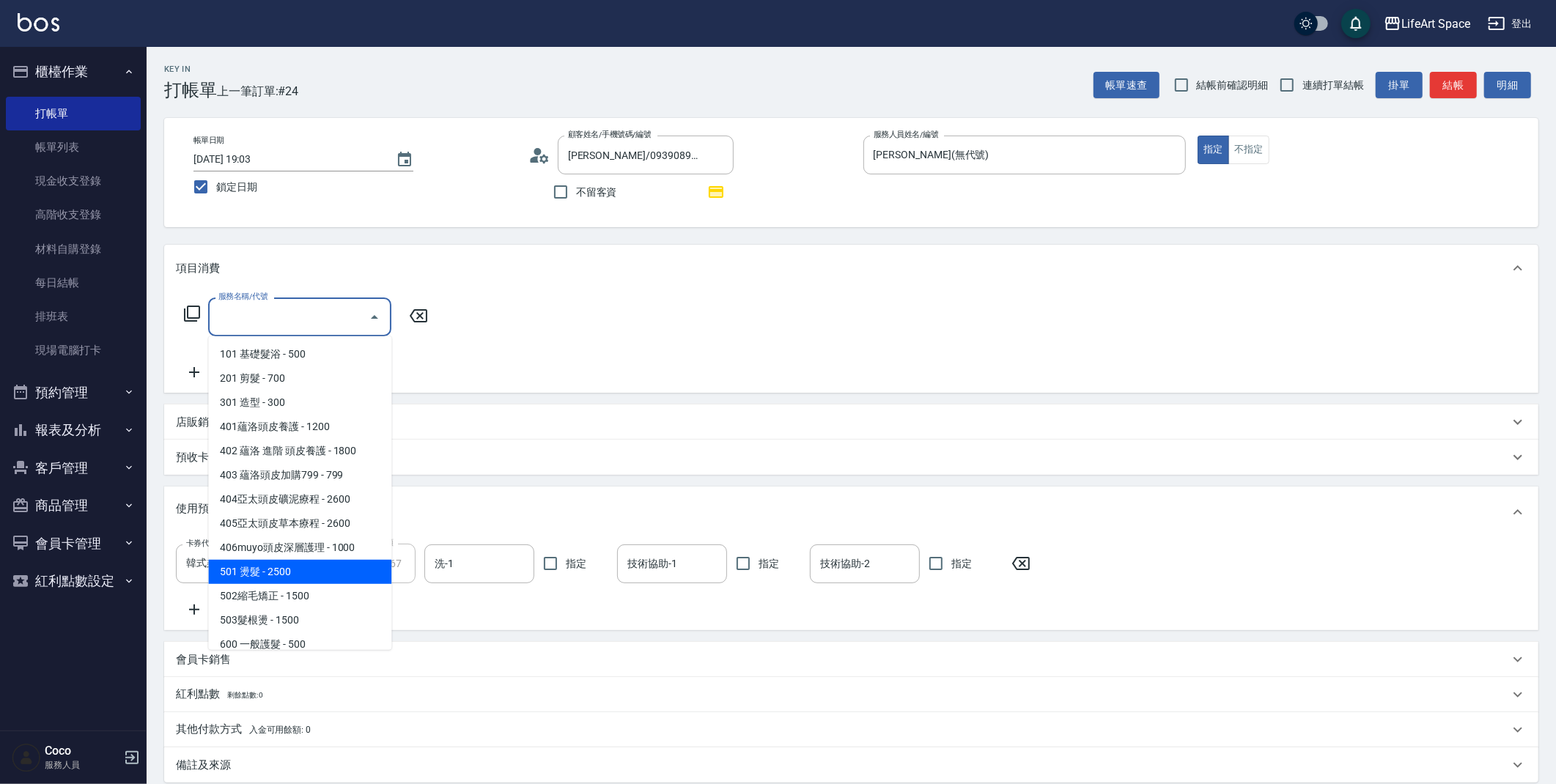
scroll to position [229, 0]
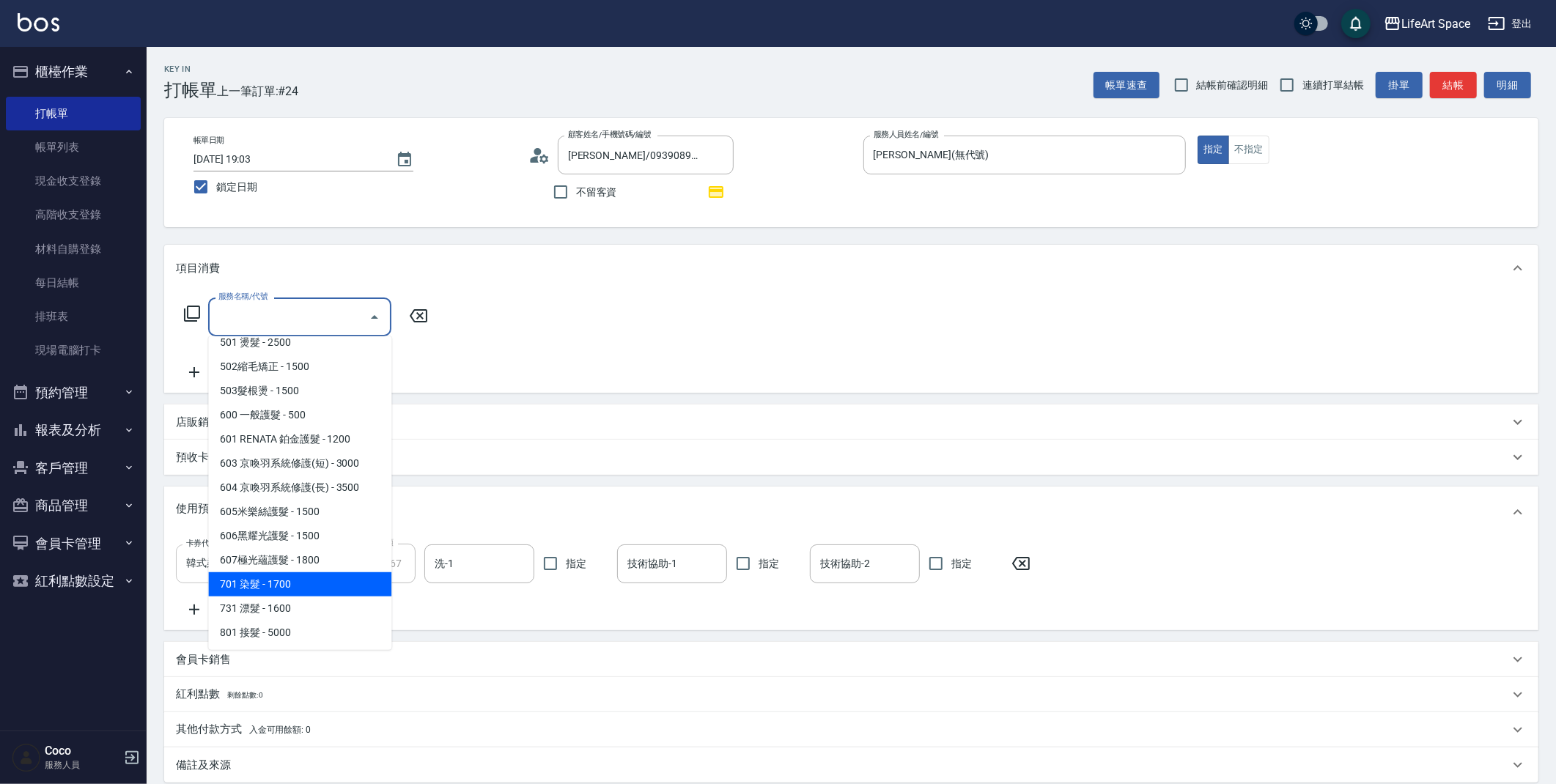
drag, startPoint x: 281, startPoint y: 578, endPoint x: 304, endPoint y: 546, distance: 39.4
click at [281, 577] on span "701 染髮 - 1700" at bounding box center [300, 584] width 184 height 25
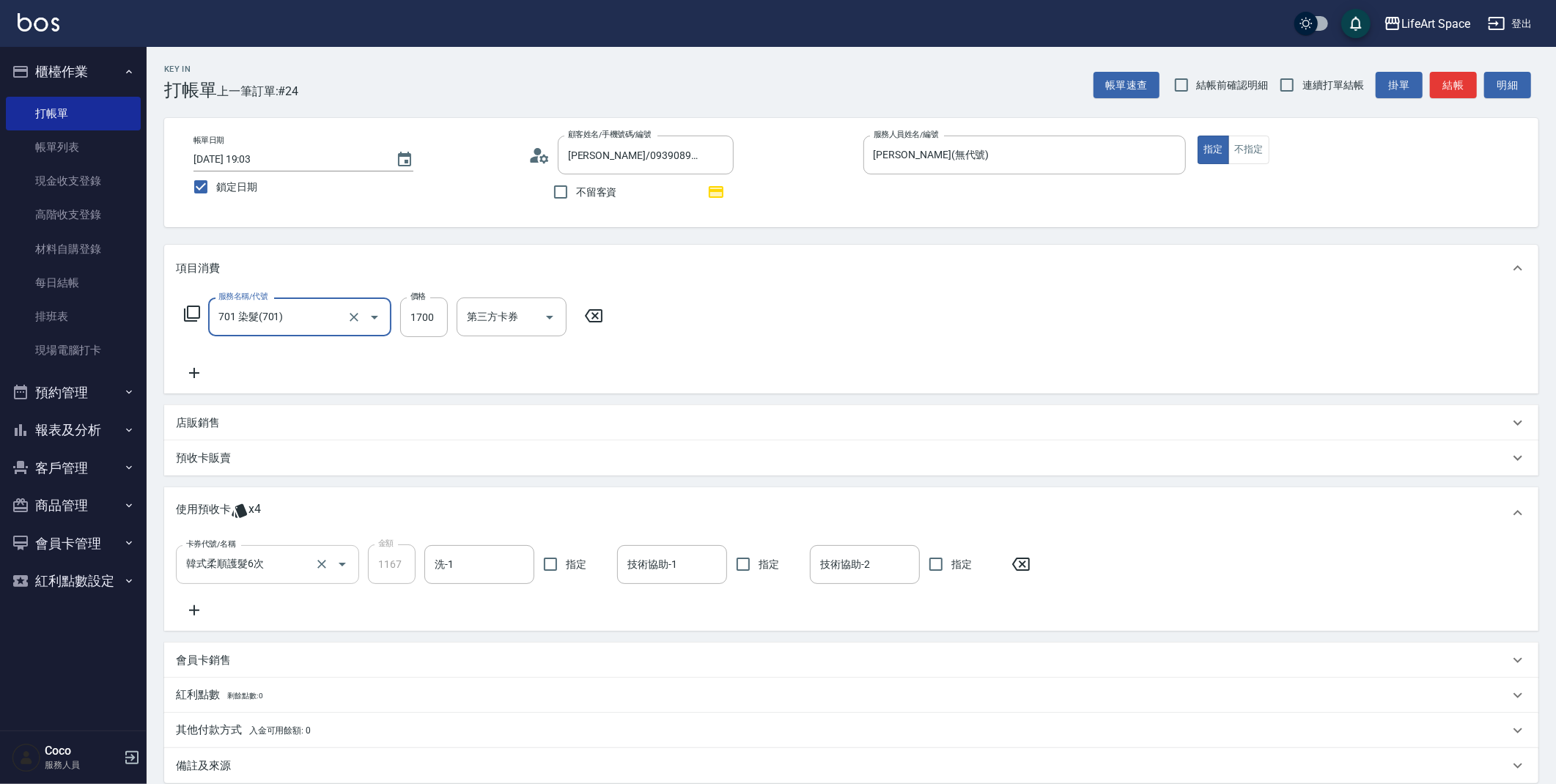
type input "701 染髮(701)"
click at [444, 321] on input "1700" at bounding box center [424, 317] width 47 height 40
click at [444, 321] on input "0" at bounding box center [424, 317] width 47 height 40
type input "2750"
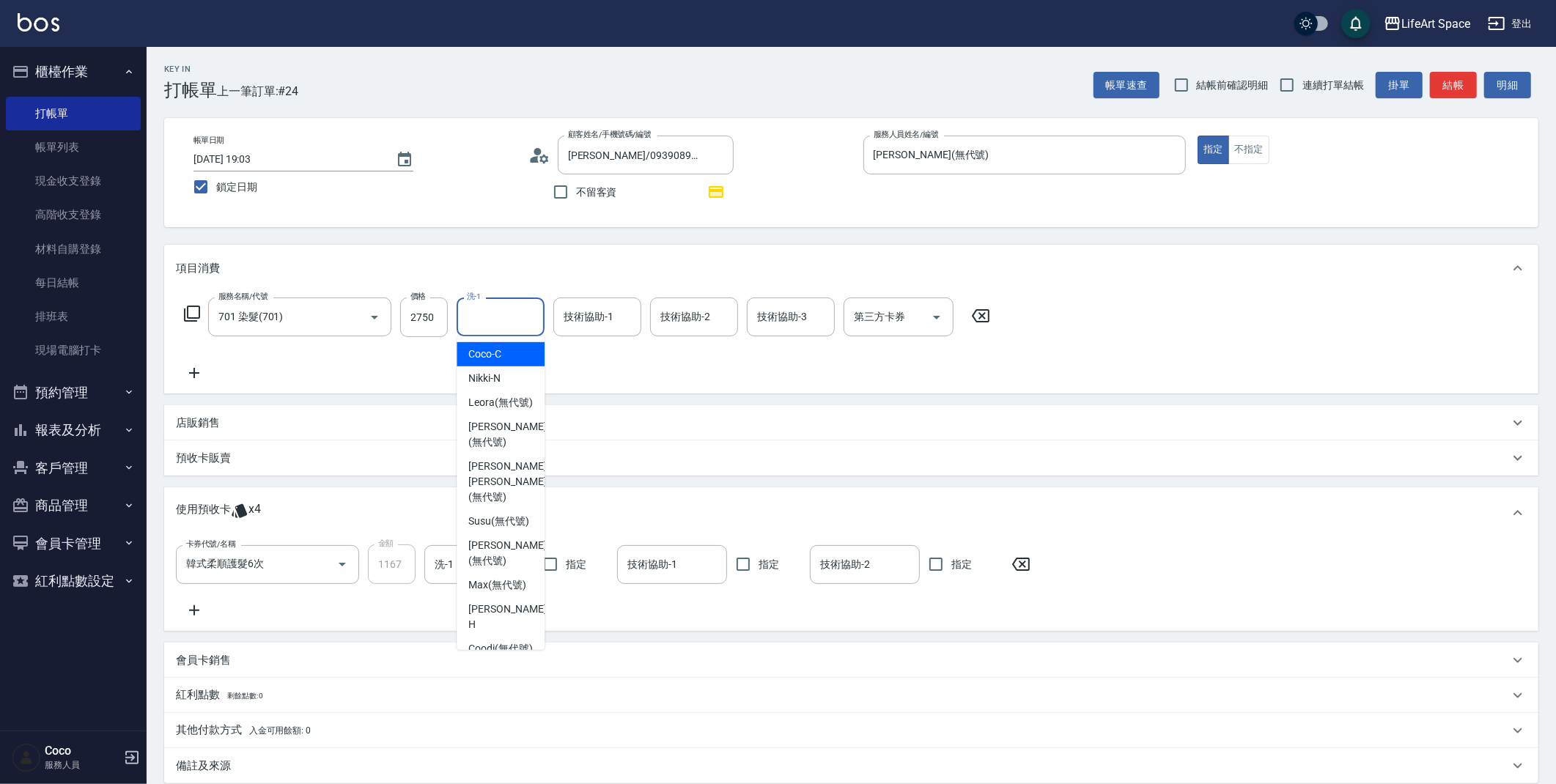
click at [478, 315] on input "洗-1" at bounding box center [501, 317] width 75 height 25
drag, startPoint x: 505, startPoint y: 496, endPoint x: 591, endPoint y: 298, distance: 215.9
click at [505, 491] on span "[PERSON_NAME] [PERSON_NAME] (無代號)" at bounding box center [506, 481] width 77 height 46
type input "[PERSON_NAME] [PERSON_NAME](無代號)"
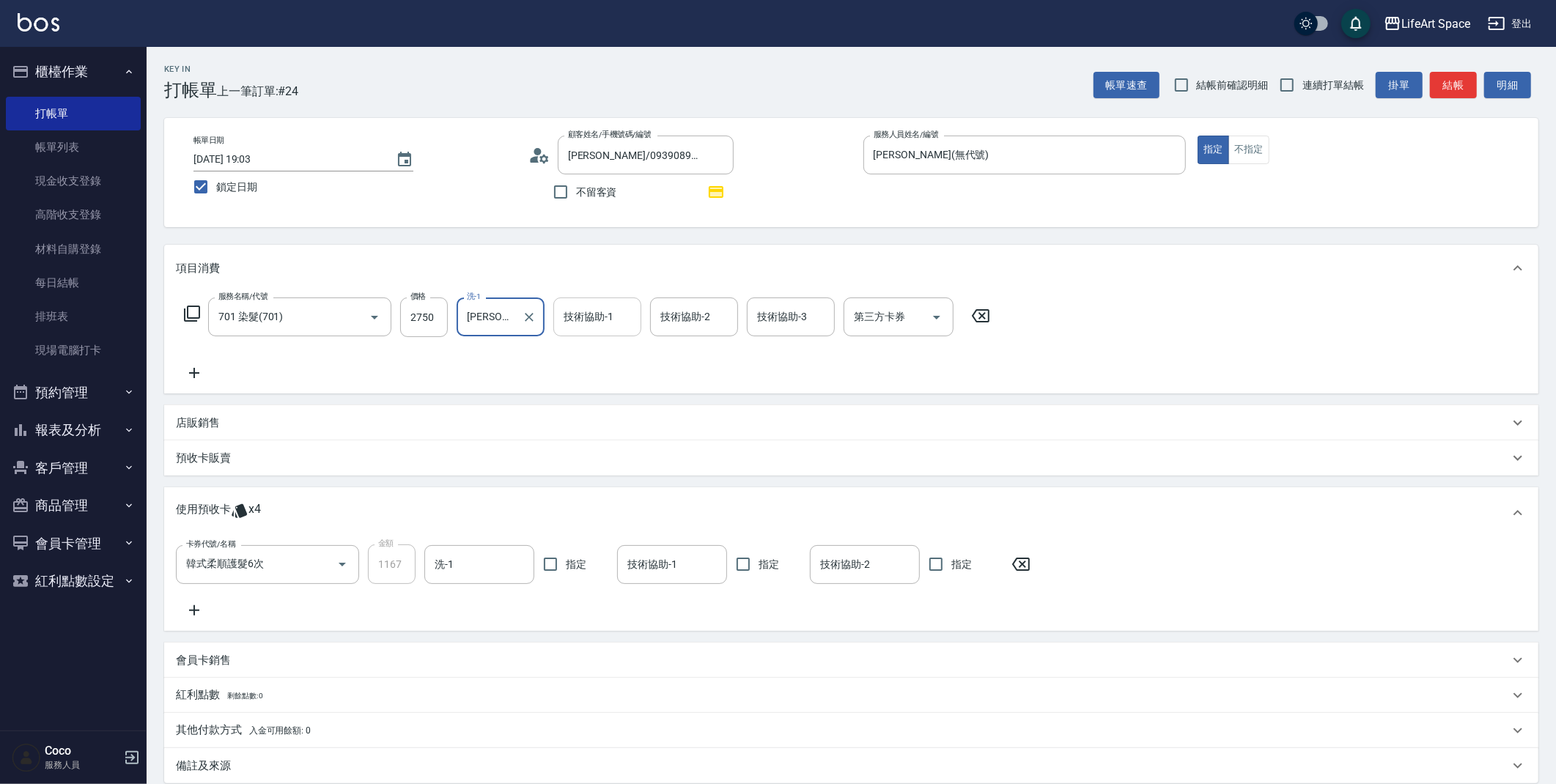
click at [579, 315] on div "技術協助-1 技術協助-1" at bounding box center [597, 316] width 88 height 39
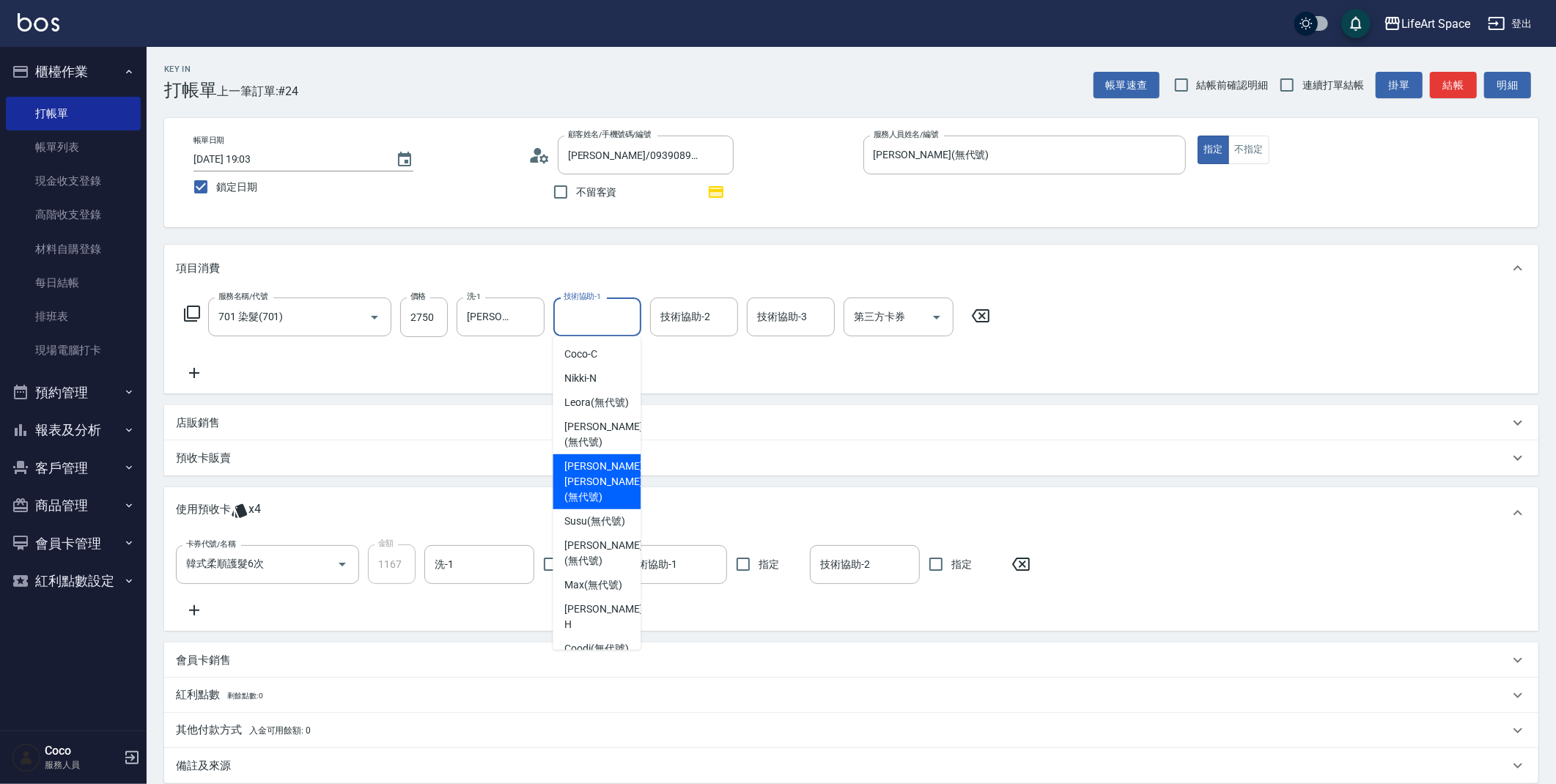
click at [592, 476] on span "[PERSON_NAME] [PERSON_NAME] (無代號)" at bounding box center [603, 481] width 77 height 46
type input "[PERSON_NAME] [PERSON_NAME](無代號)"
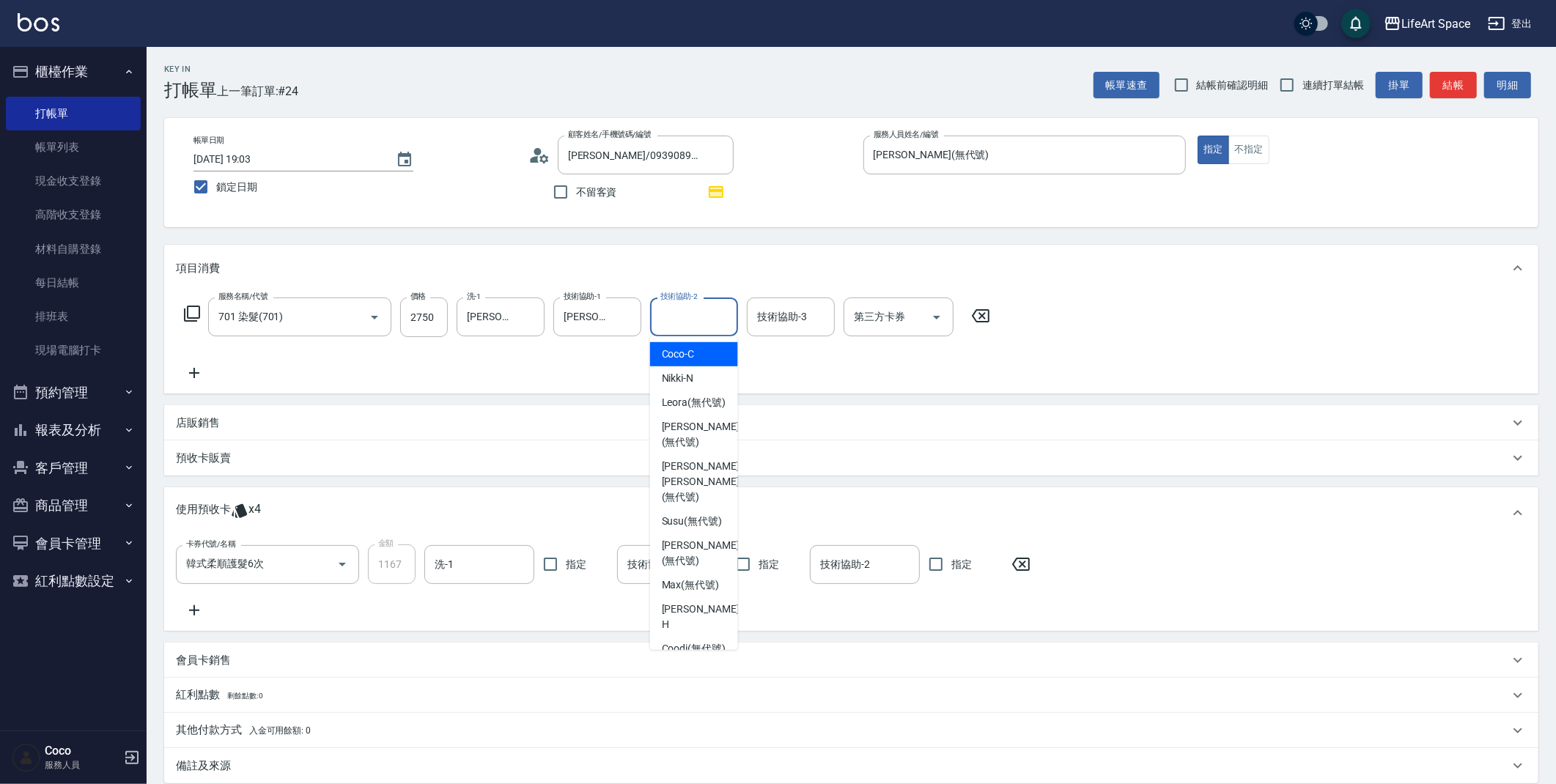
click at [701, 312] on div "技術協助-2 技術協助-2" at bounding box center [693, 316] width 88 height 39
click at [722, 494] on div "[PERSON_NAME] [PERSON_NAME] (無代號)" at bounding box center [693, 481] width 88 height 55
type input "[PERSON_NAME] [PERSON_NAME](無代號)"
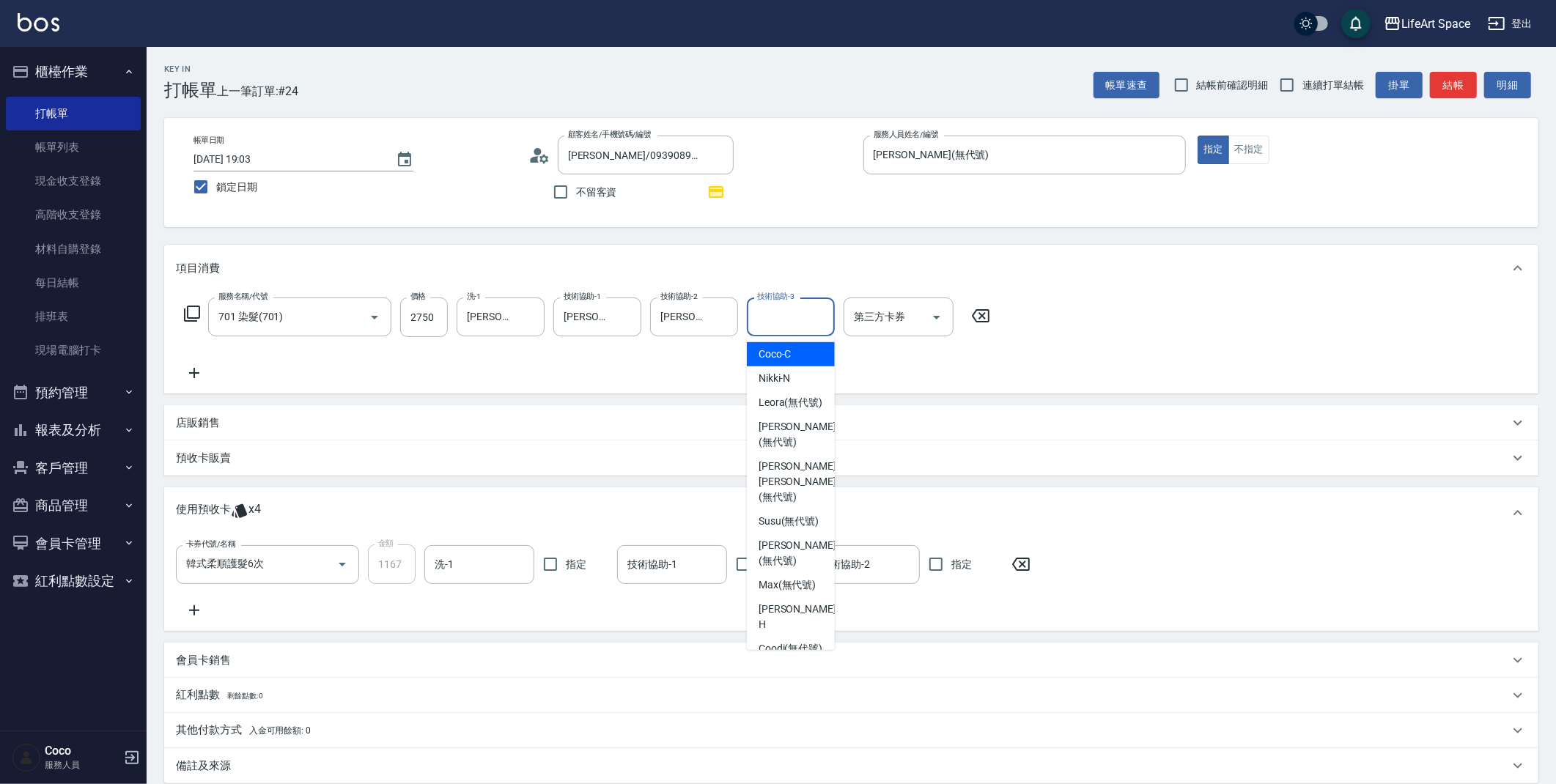
click at [774, 312] on div "技術協助-3 技術協助-3" at bounding box center [791, 316] width 88 height 39
click at [771, 484] on span "[PERSON_NAME] [PERSON_NAME] (無代號)" at bounding box center [796, 481] width 77 height 46
type input "[PERSON_NAME] [PERSON_NAME](無代號)"
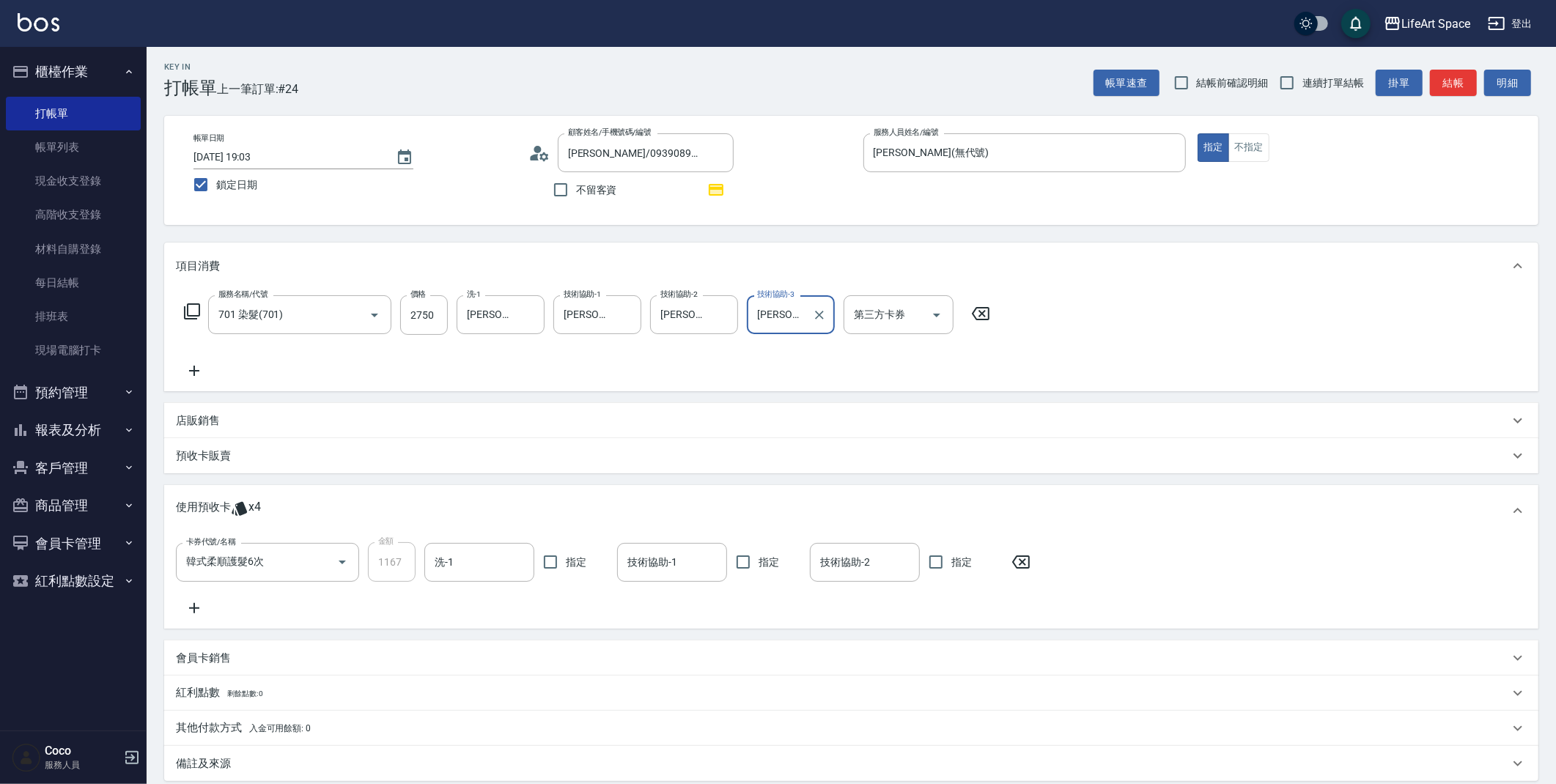
scroll to position [163, 0]
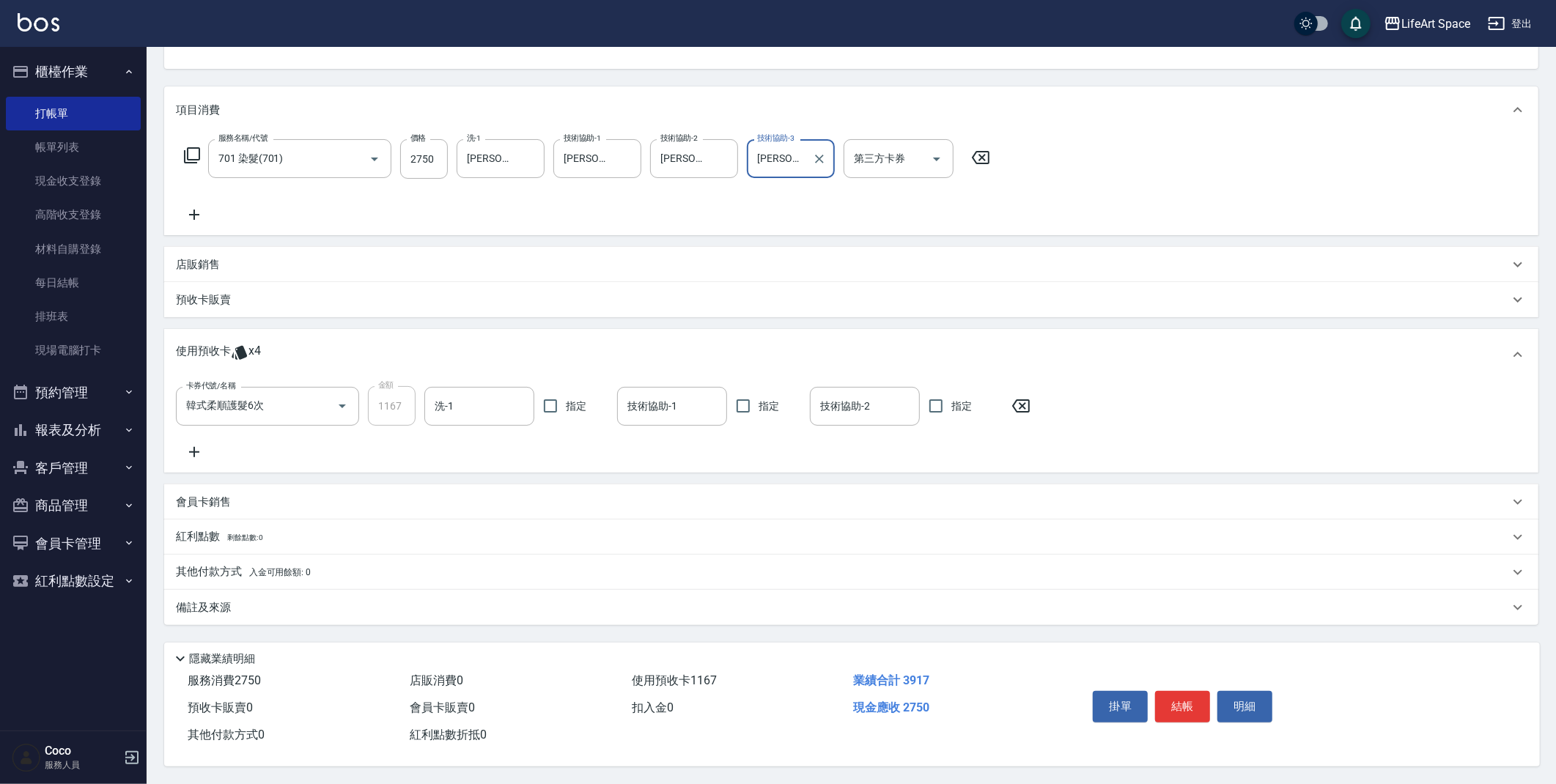
click at [248, 571] on p "其他付款方式 入金可用餘額: 0" at bounding box center [244, 572] width 135 height 16
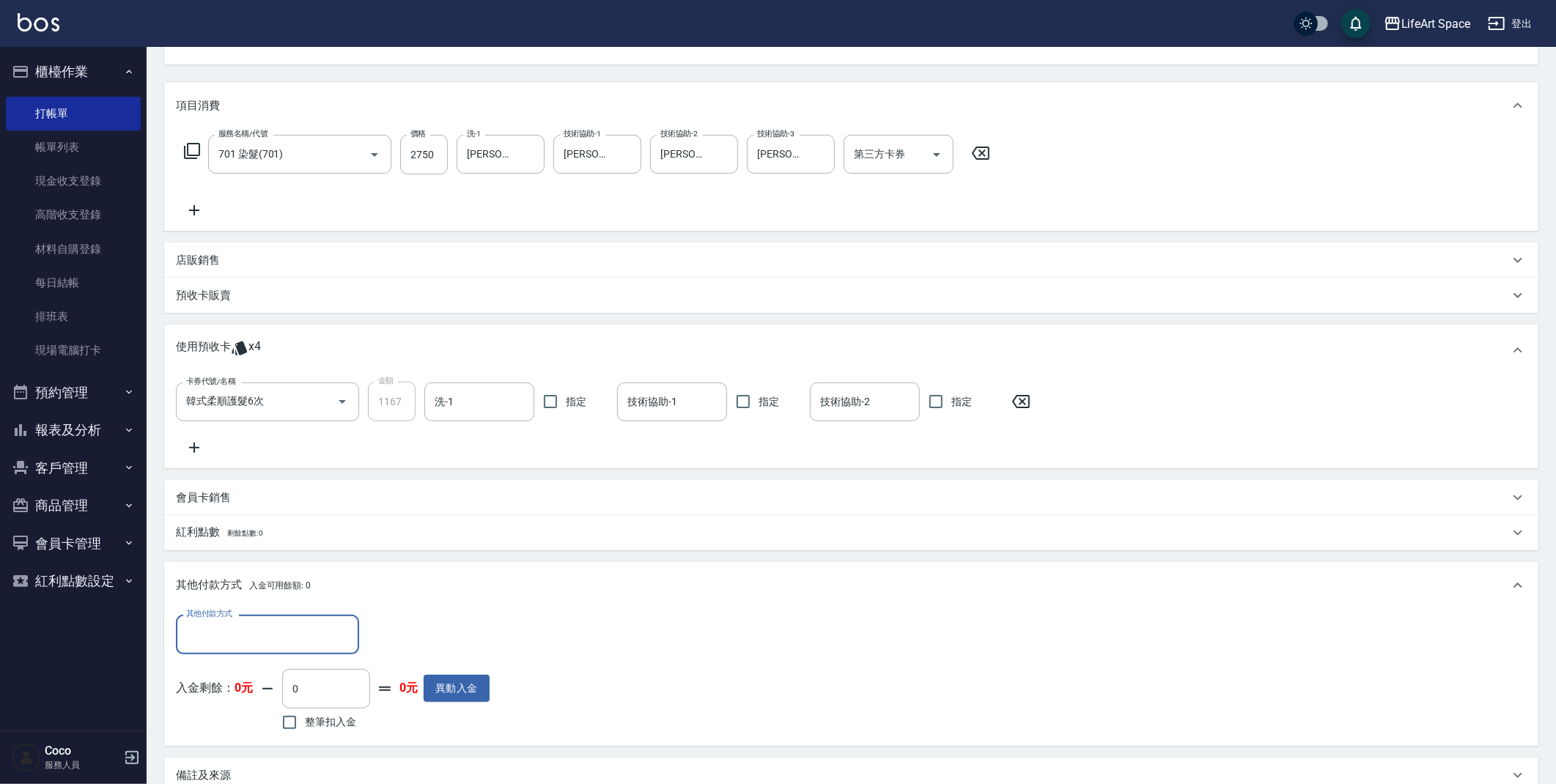
scroll to position [0, 0]
click at [282, 632] on input "其他付款方式" at bounding box center [267, 634] width 170 height 25
click at [235, 672] on span "轉帳" at bounding box center [268, 670] width 184 height 25
type input "轉帳"
type input "2750"
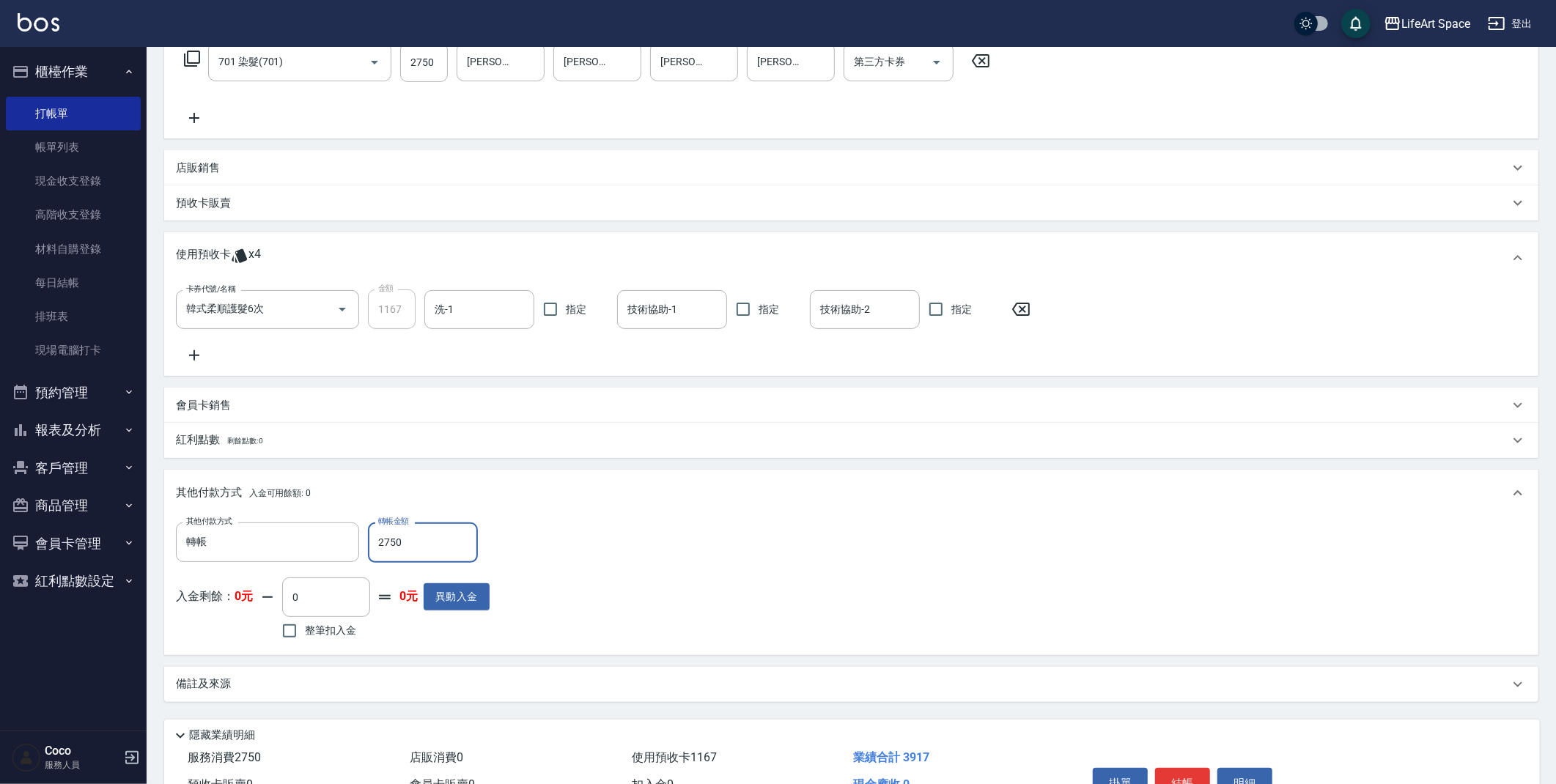
scroll to position [335, 0]
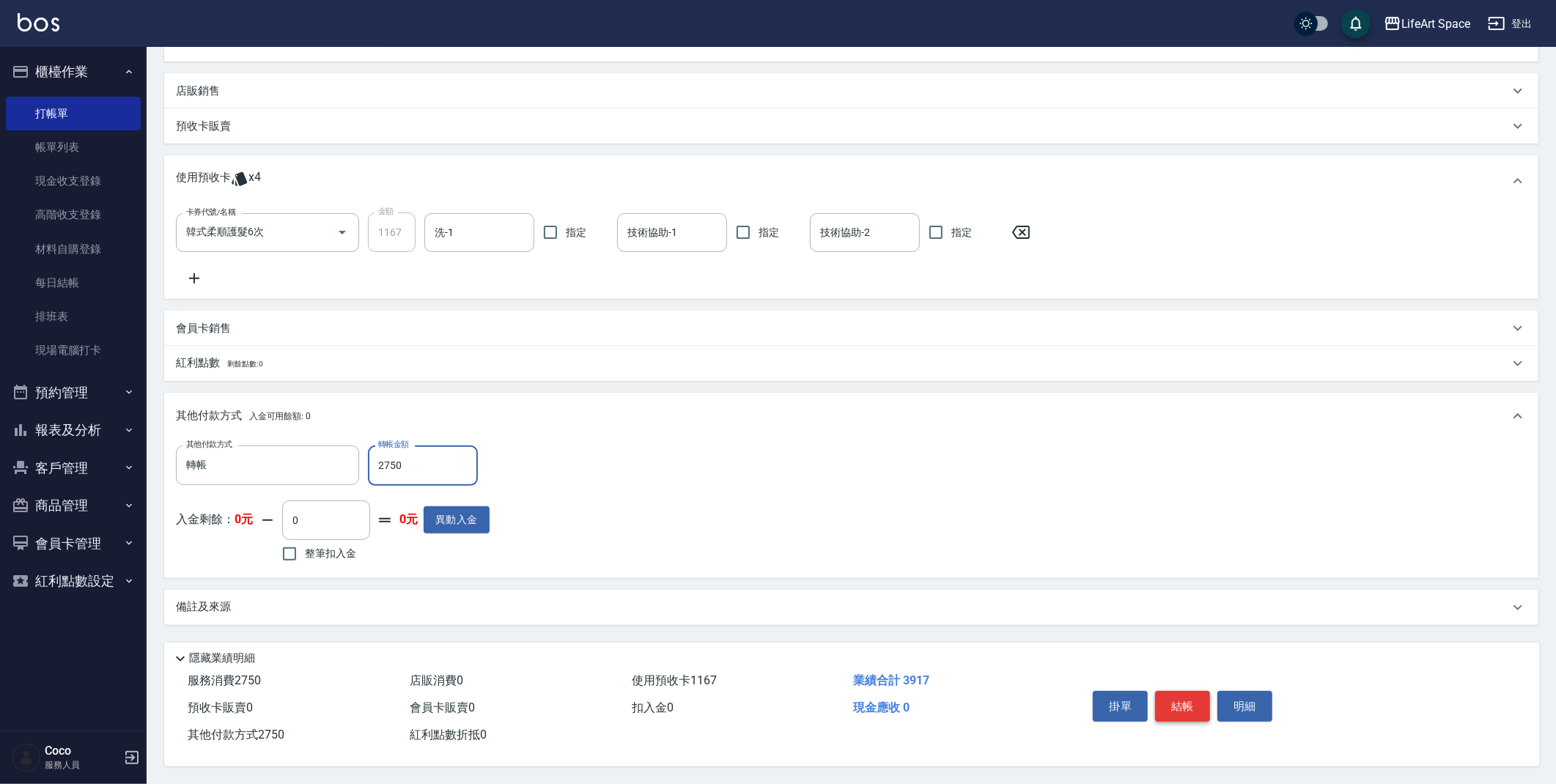
click at [1190, 707] on button "結帳" at bounding box center [1182, 706] width 55 height 31
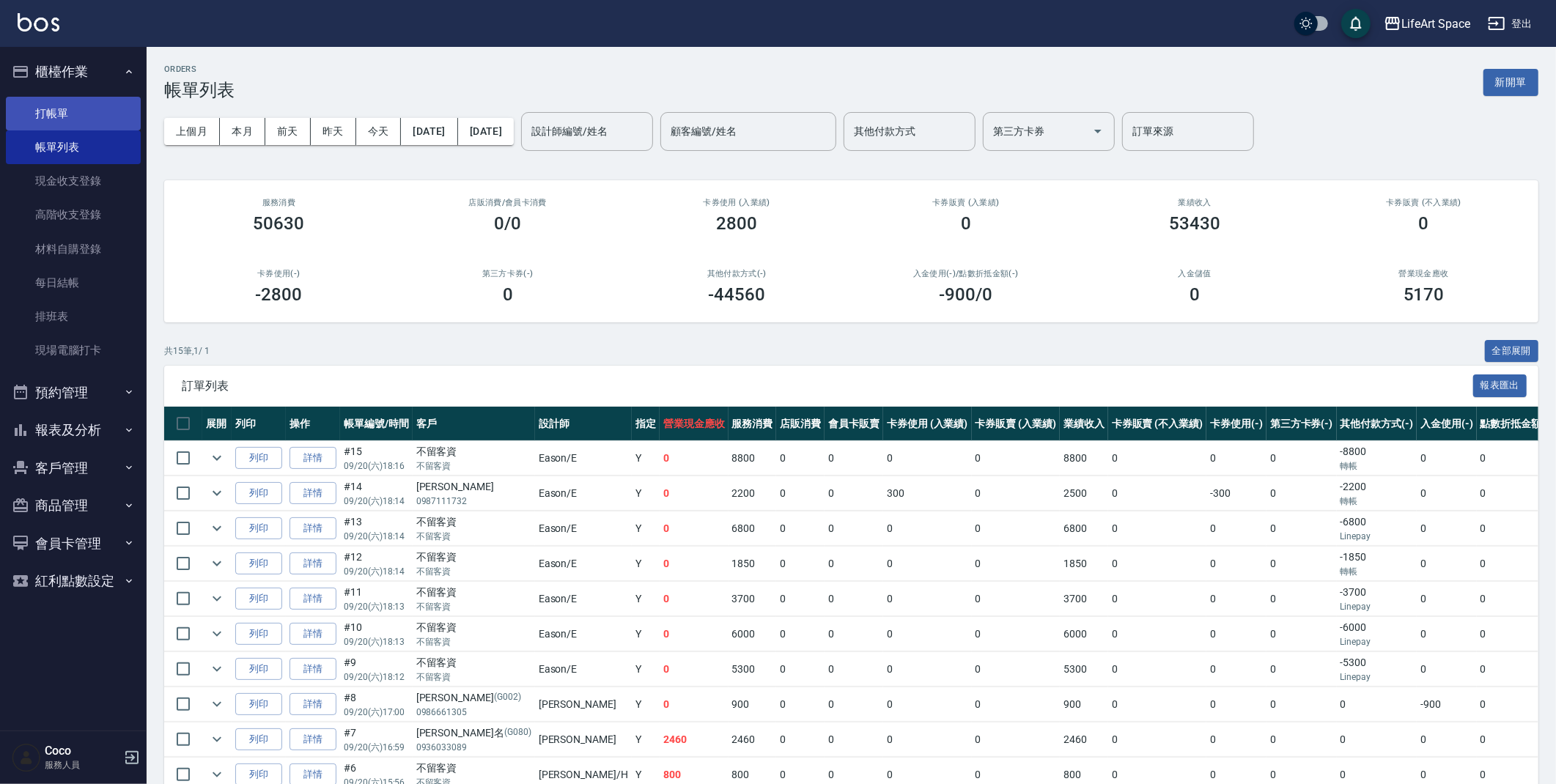
click at [62, 108] on link "打帳單" at bounding box center [73, 113] width 135 height 34
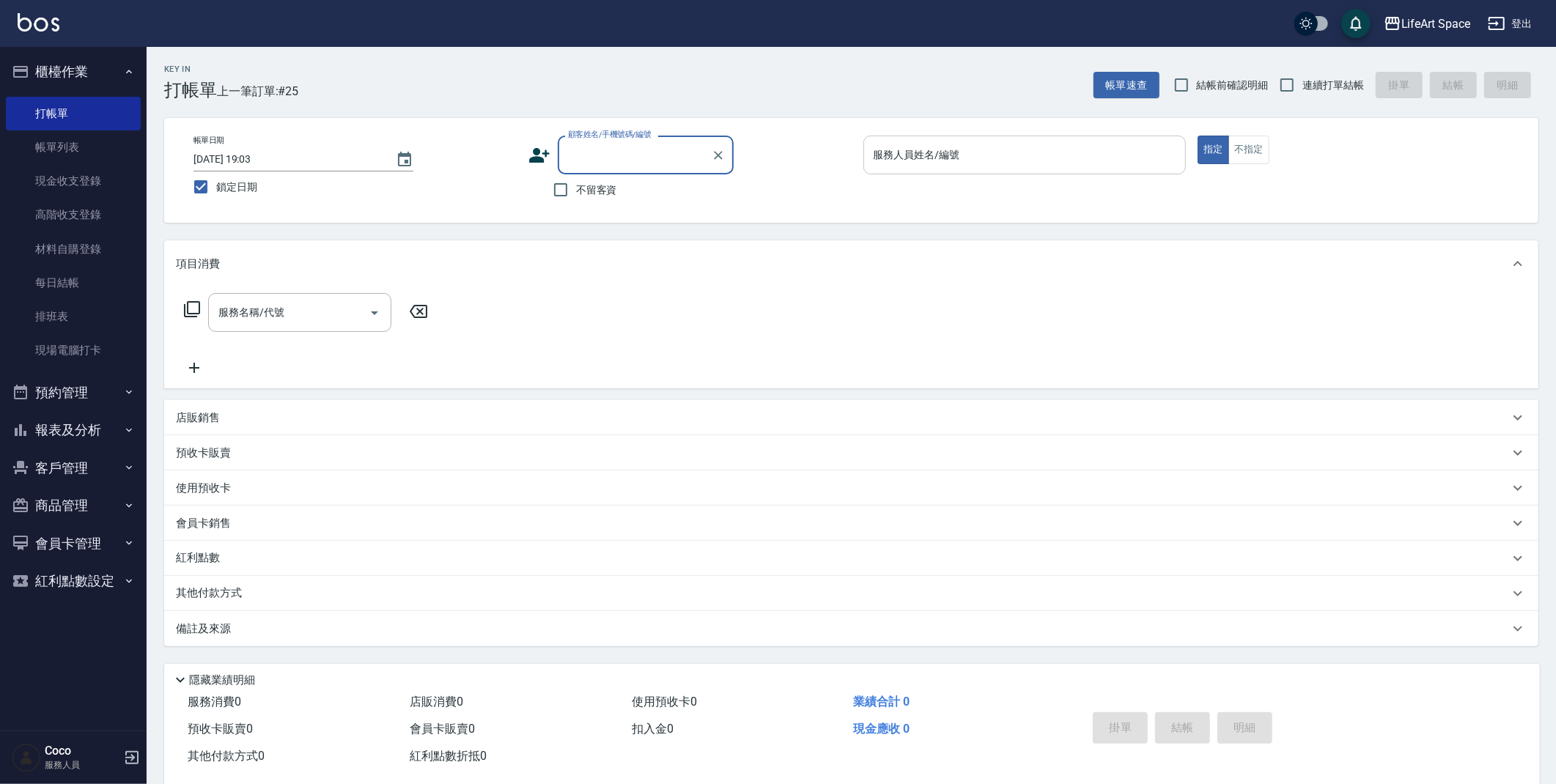
click at [949, 158] on input "服務人員姓名/編號" at bounding box center [1024, 154] width 310 height 25
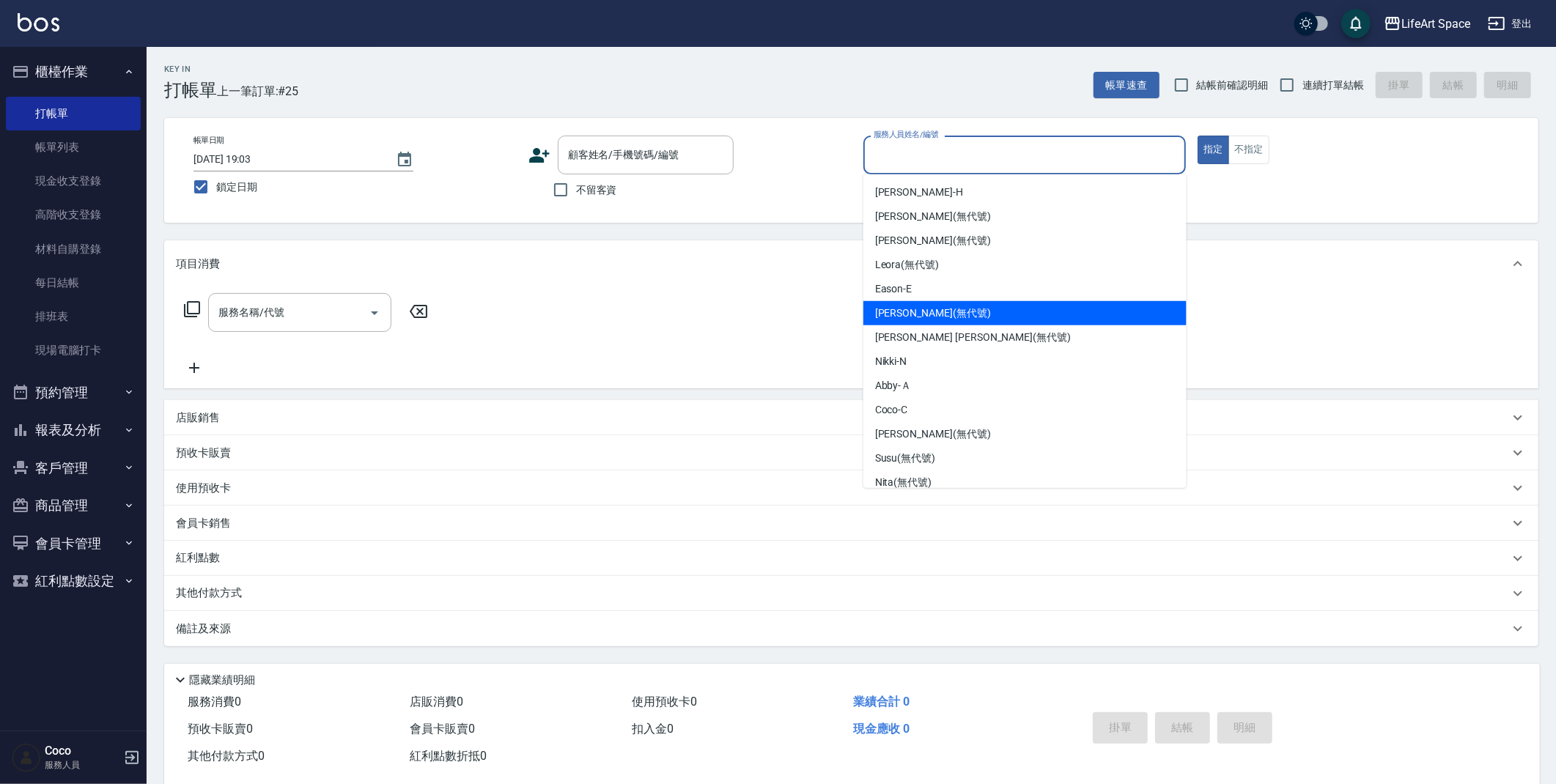
click at [913, 316] on span "[PERSON_NAME] (無代號)" at bounding box center [933, 313] width 115 height 15
type input "[PERSON_NAME](無代號)"
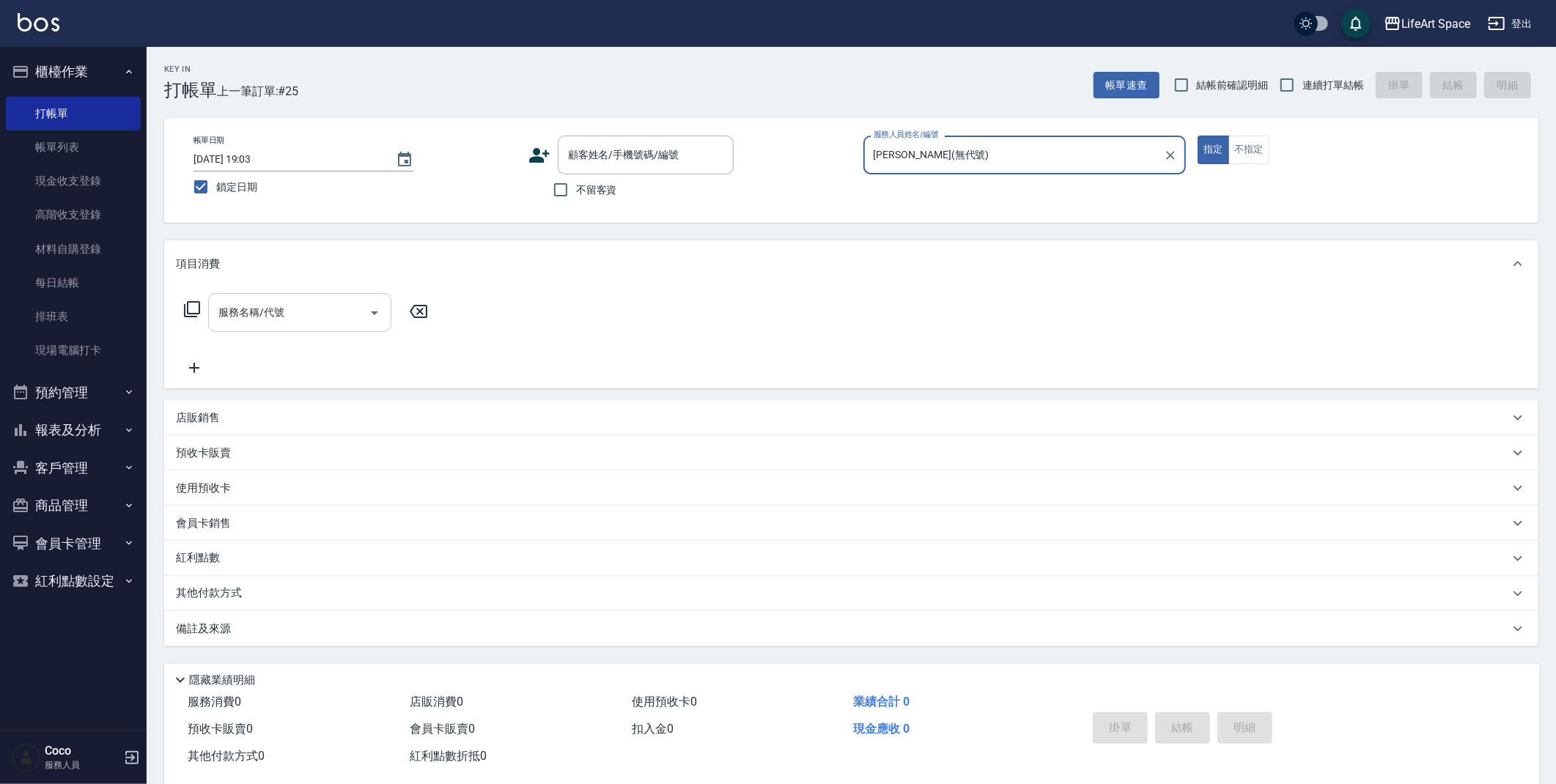
click at [325, 316] on input "服務名稱/代號" at bounding box center [288, 313] width 148 height 25
drag, startPoint x: 565, startPoint y: 196, endPoint x: 556, endPoint y: 200, distance: 9.8
click at [565, 195] on input "不留客資" at bounding box center [561, 190] width 31 height 31
checkbox input "true"
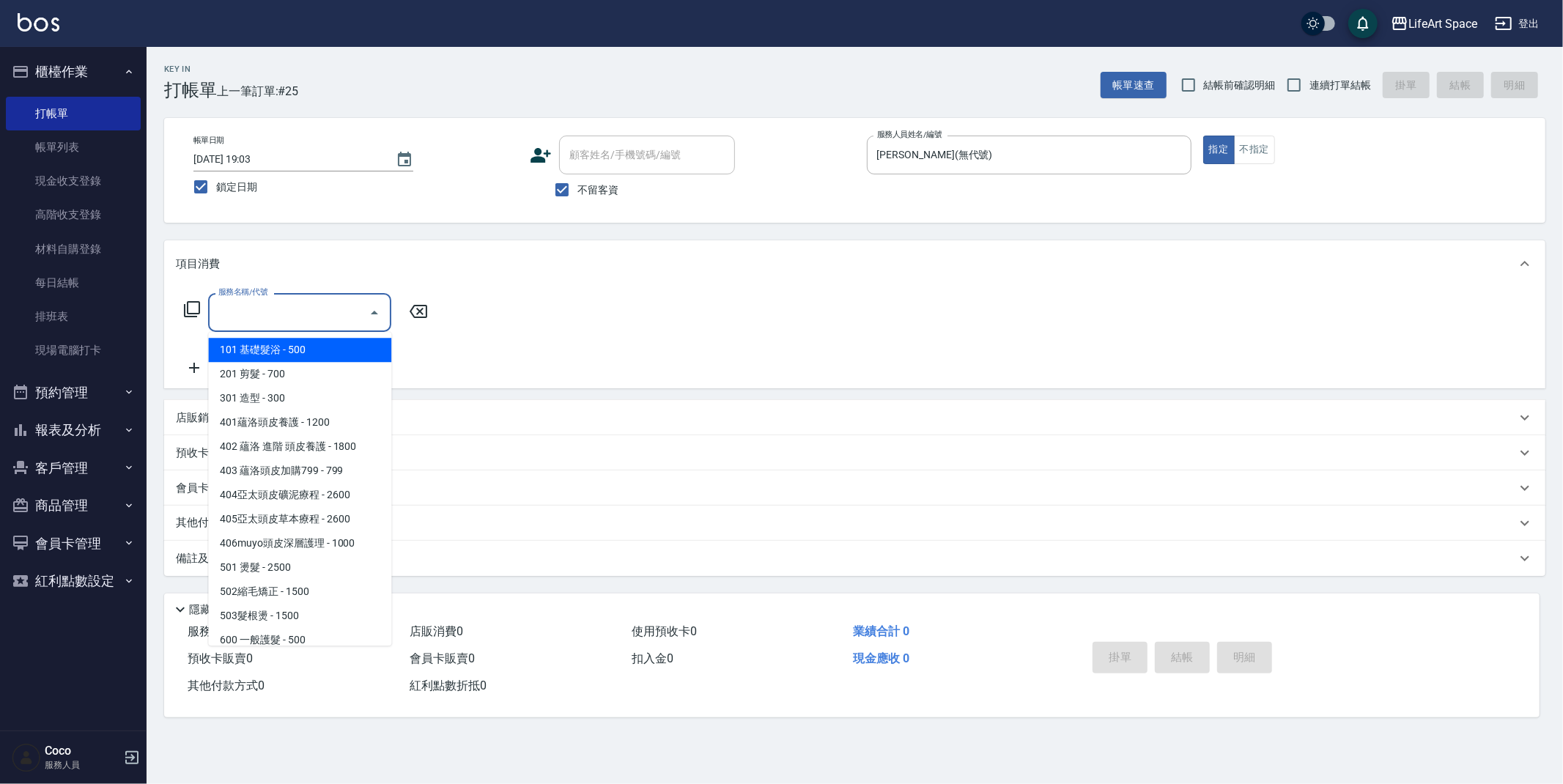
click at [288, 316] on input "服務名稱/代號" at bounding box center [288, 313] width 148 height 25
click at [294, 350] on span "101 基礎髮浴 - 500" at bounding box center [300, 350] width 184 height 25
type input "101 基礎髮浴 (101)"
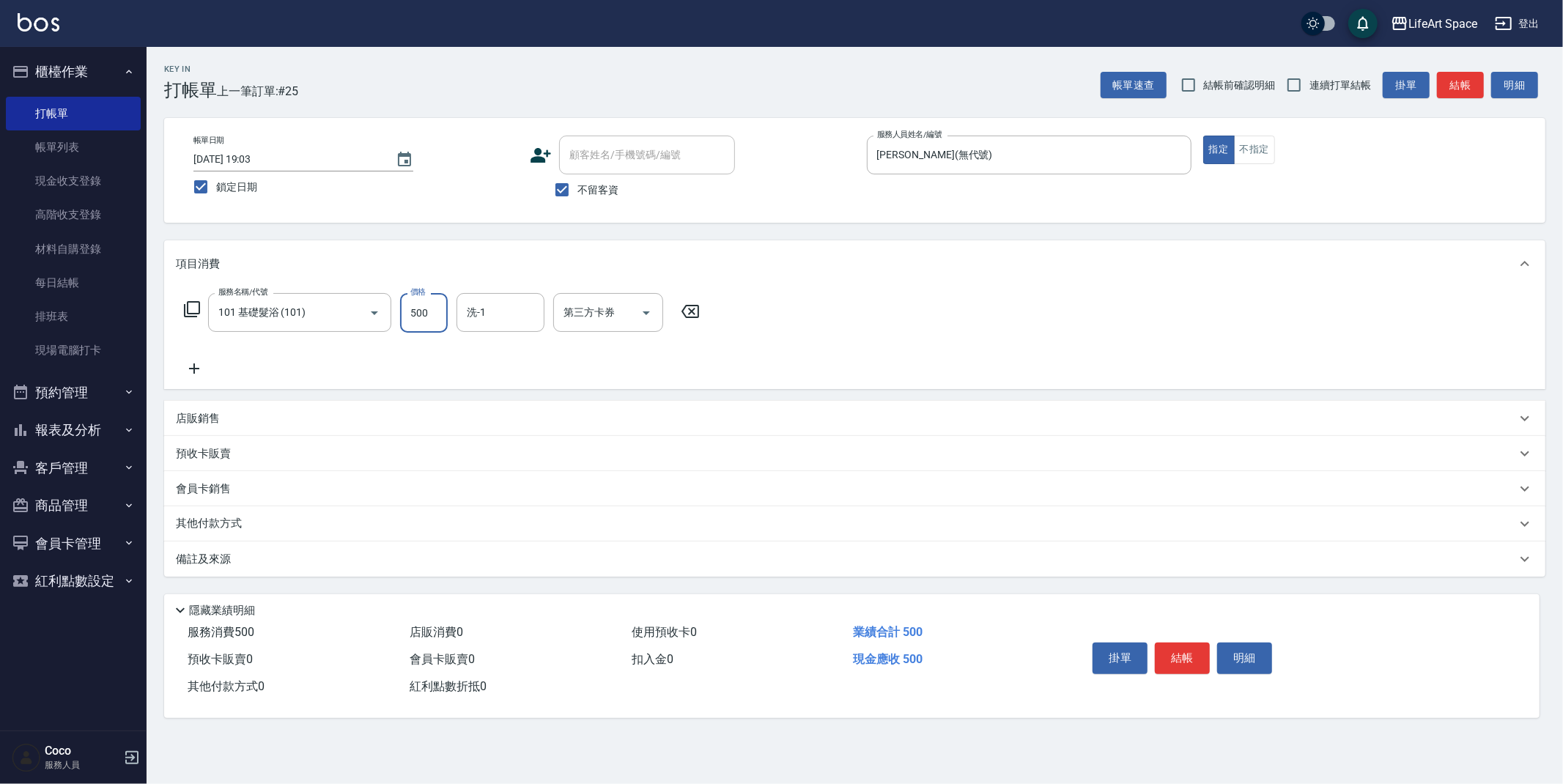
click at [440, 315] on input "500" at bounding box center [423, 313] width 47 height 40
type input "350"
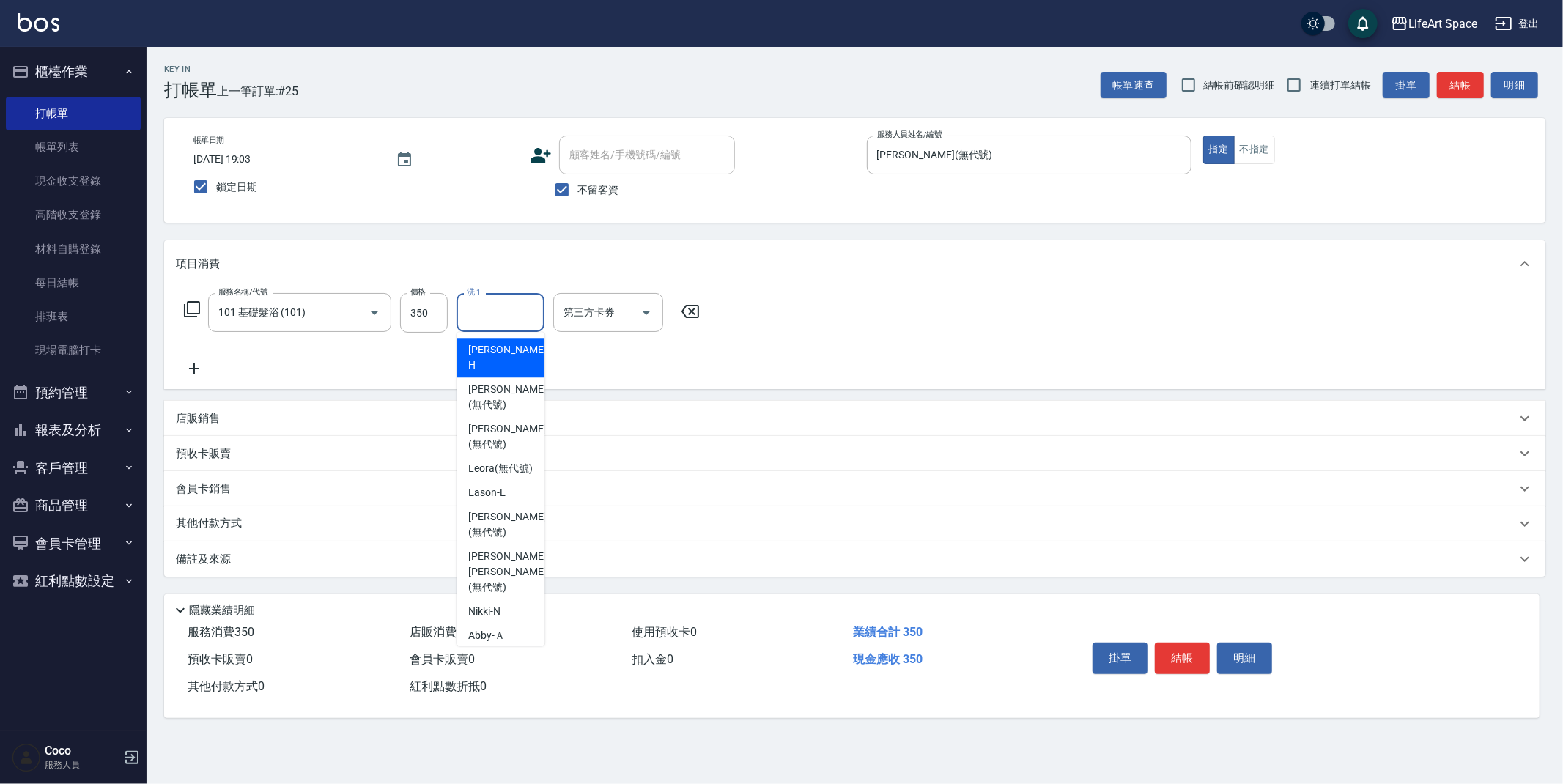
click at [478, 312] on input "洗-1" at bounding box center [501, 313] width 75 height 25
click at [504, 549] on span "[PERSON_NAME] [PERSON_NAME] (無代號)" at bounding box center [506, 571] width 77 height 46
type input "[PERSON_NAME] [PERSON_NAME](無代號)"
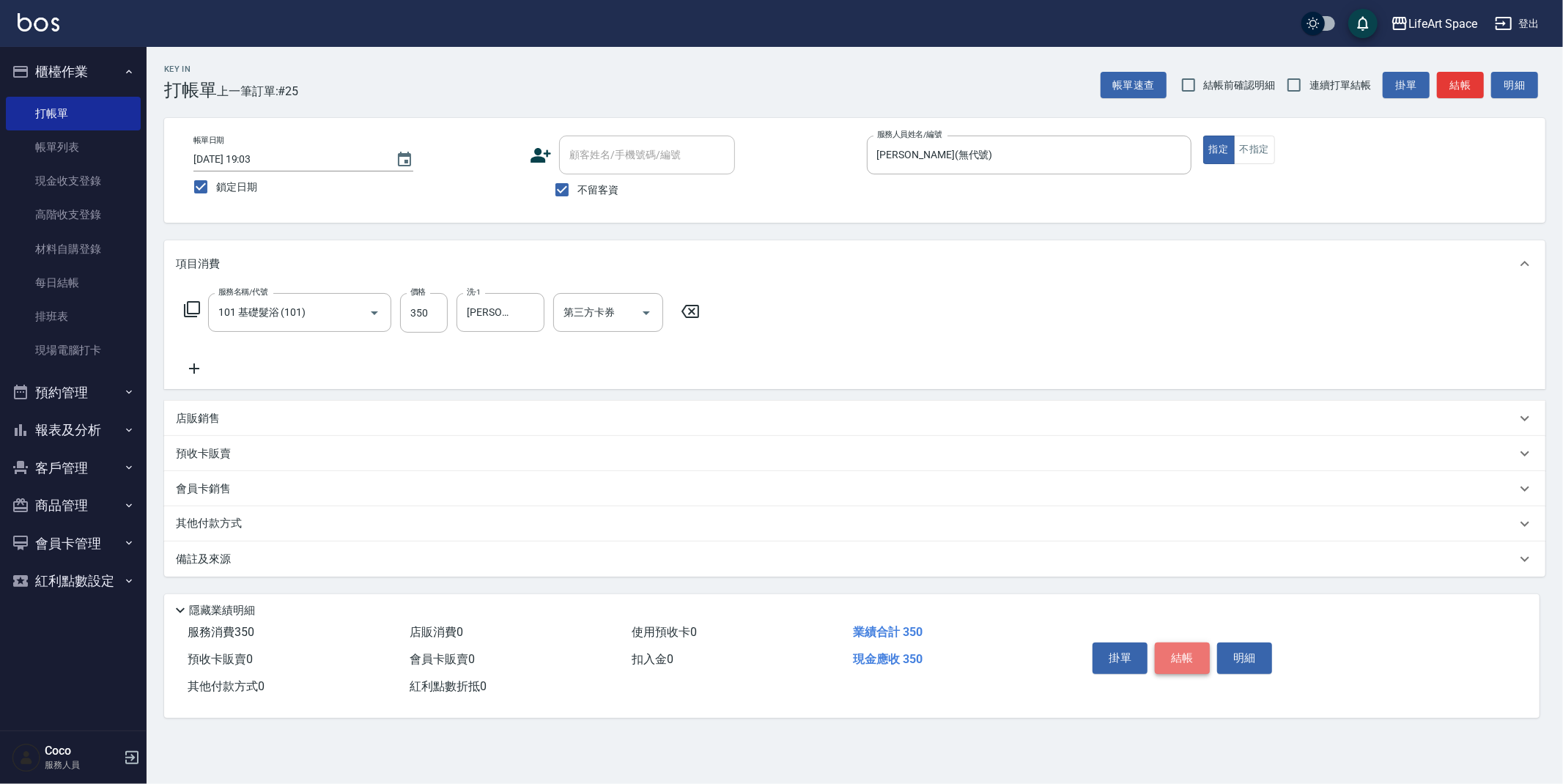
click at [1176, 662] on button "結帳" at bounding box center [1182, 658] width 55 height 31
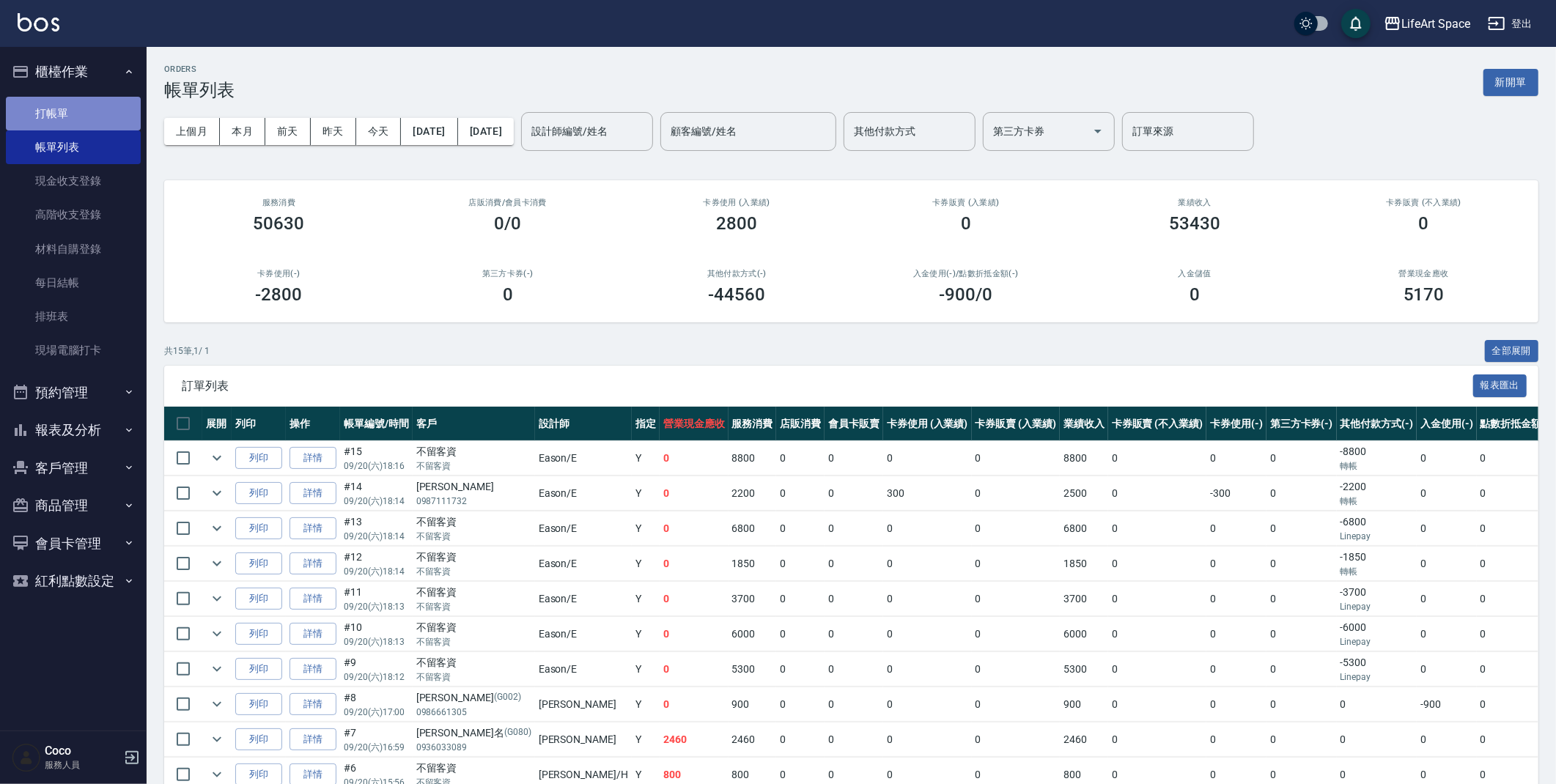
click at [65, 109] on link "打帳單" at bounding box center [73, 113] width 135 height 34
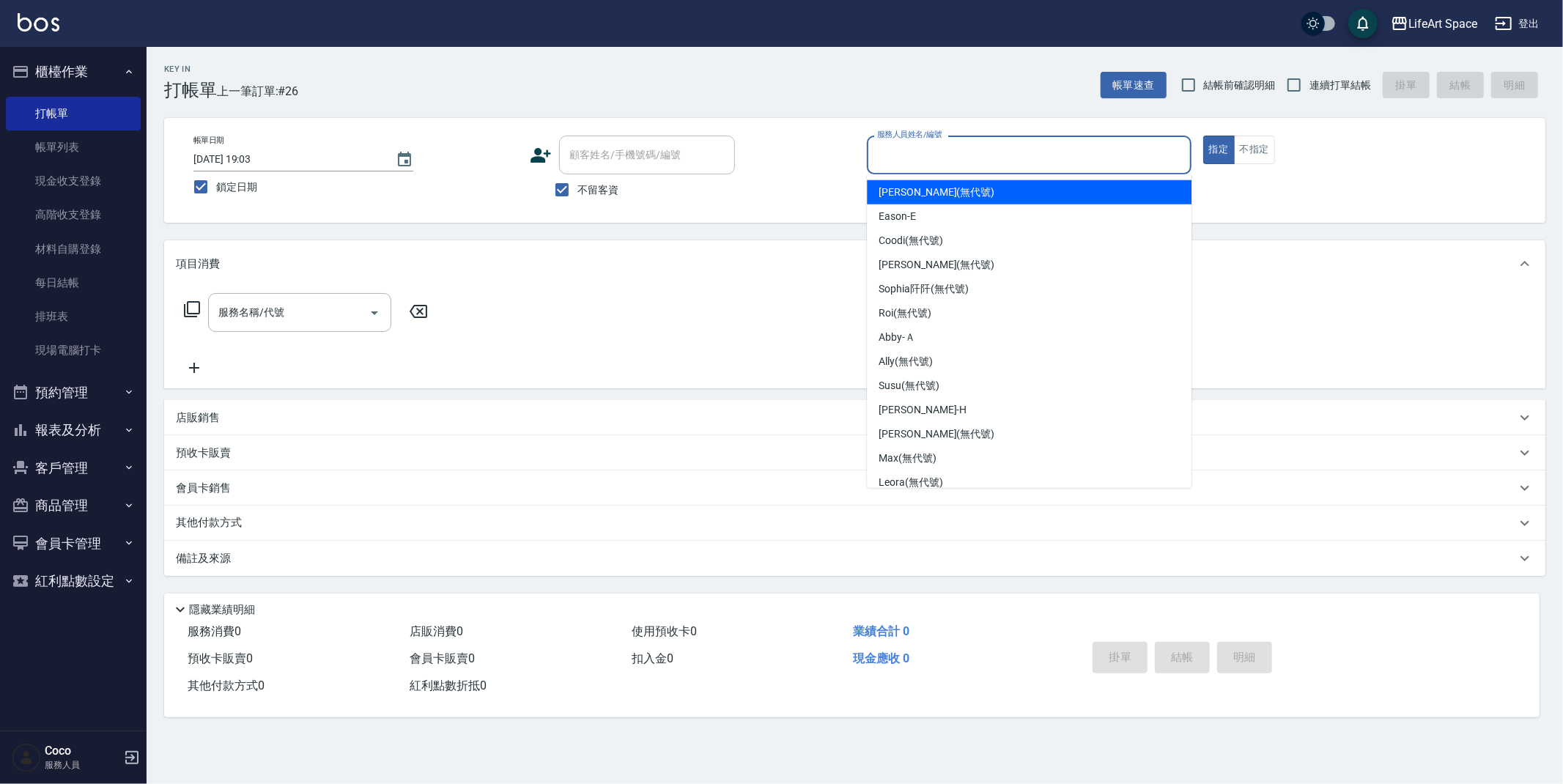
click at [897, 157] on input "服務人員姓名/編號" at bounding box center [1029, 154] width 312 height 25
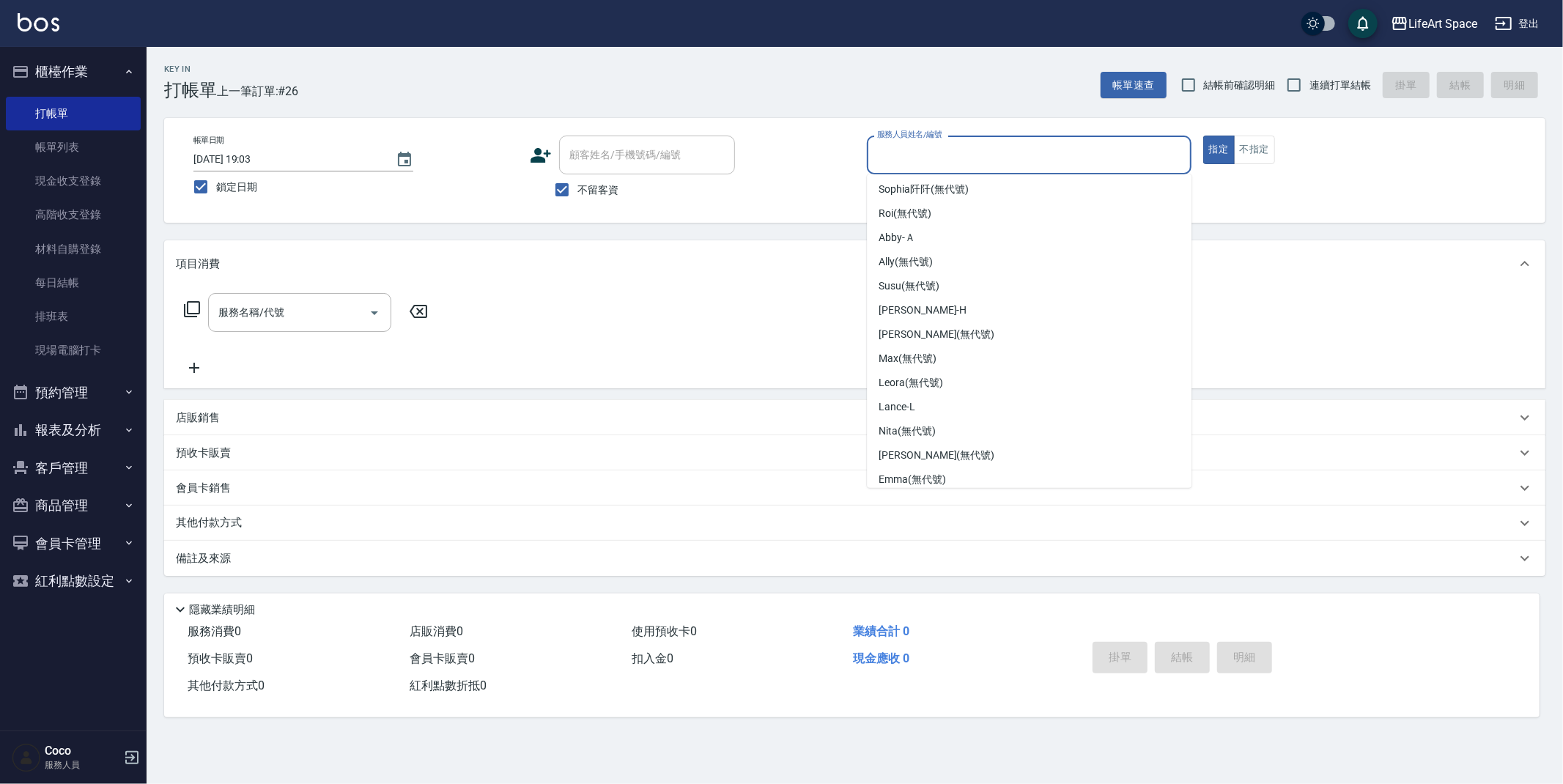
scroll to position [253, 0]
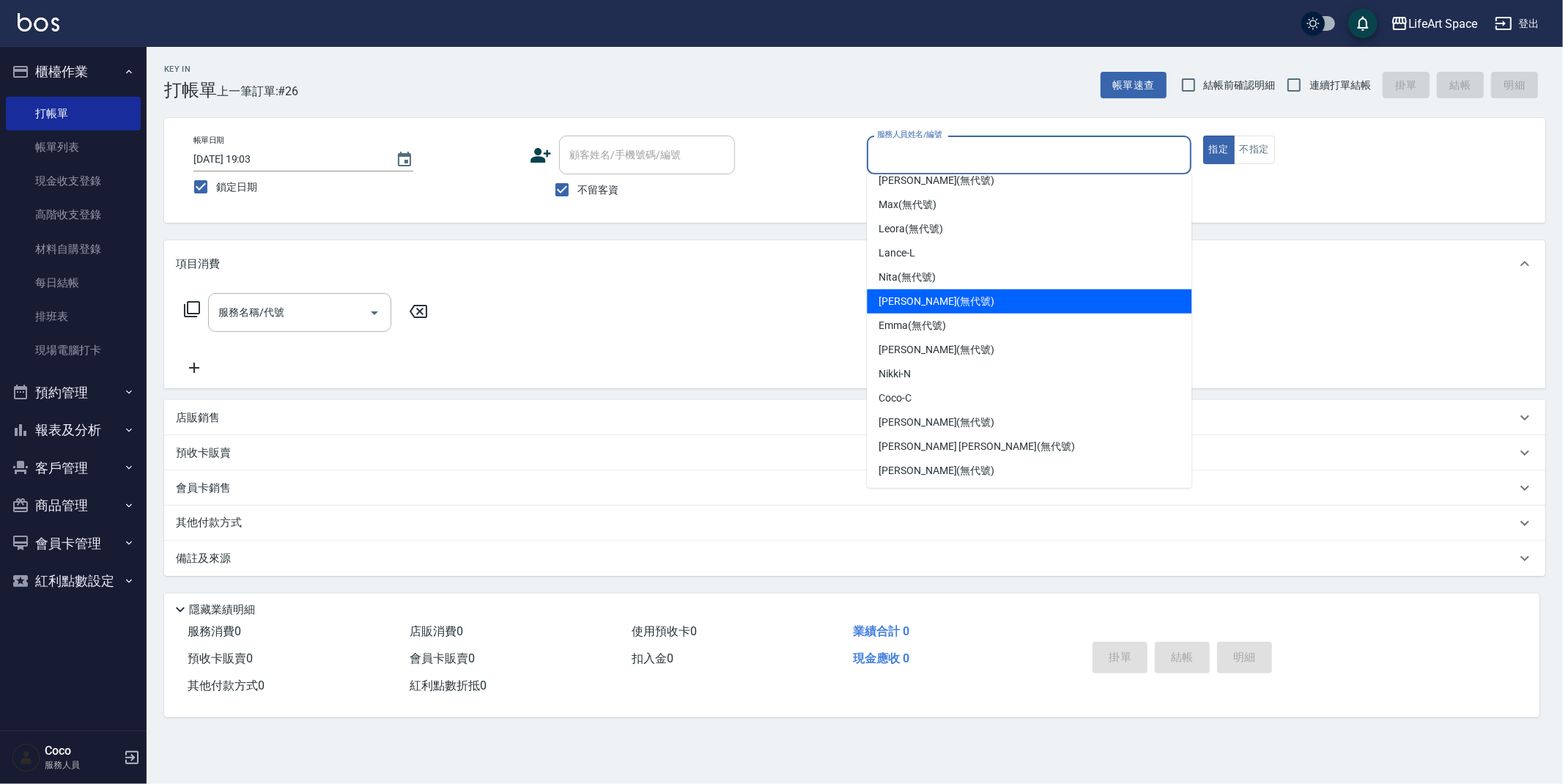
click at [971, 298] on div "[PERSON_NAME] (無代號)" at bounding box center [1029, 301] width 324 height 25
type input "[PERSON_NAME](無代號)"
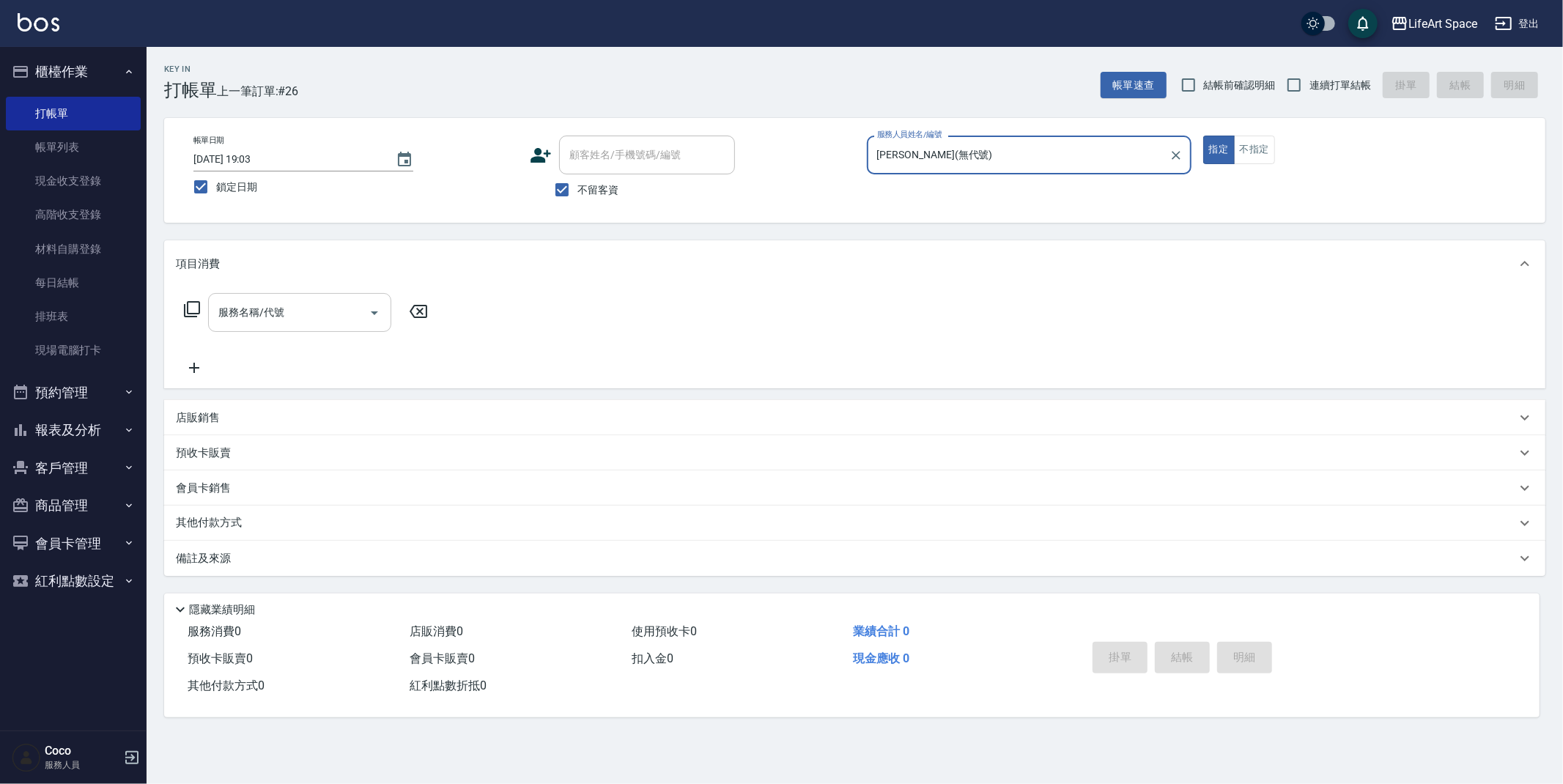
click at [312, 304] on input "服務名稱/代號" at bounding box center [288, 313] width 148 height 25
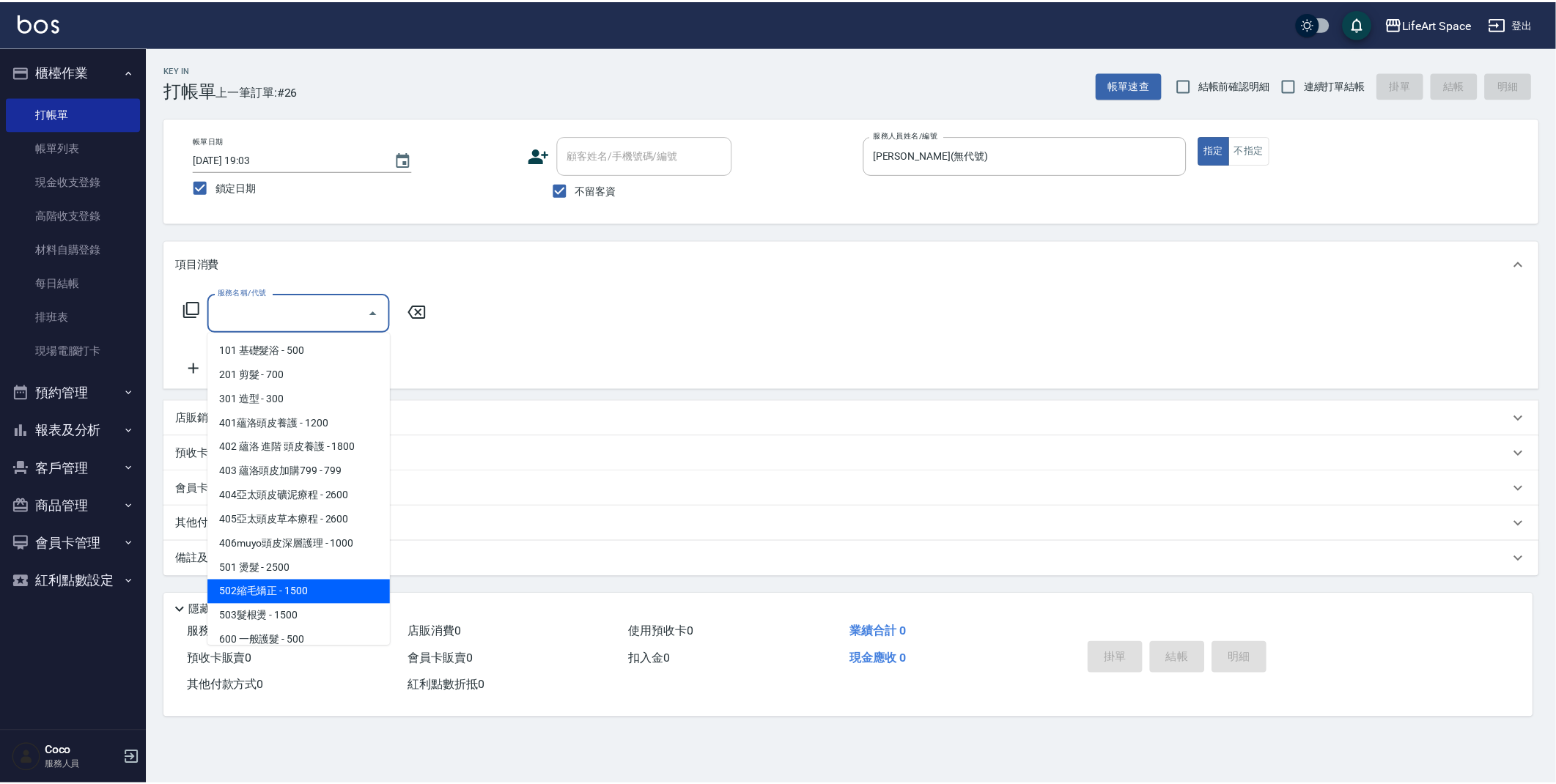
scroll to position [229, 0]
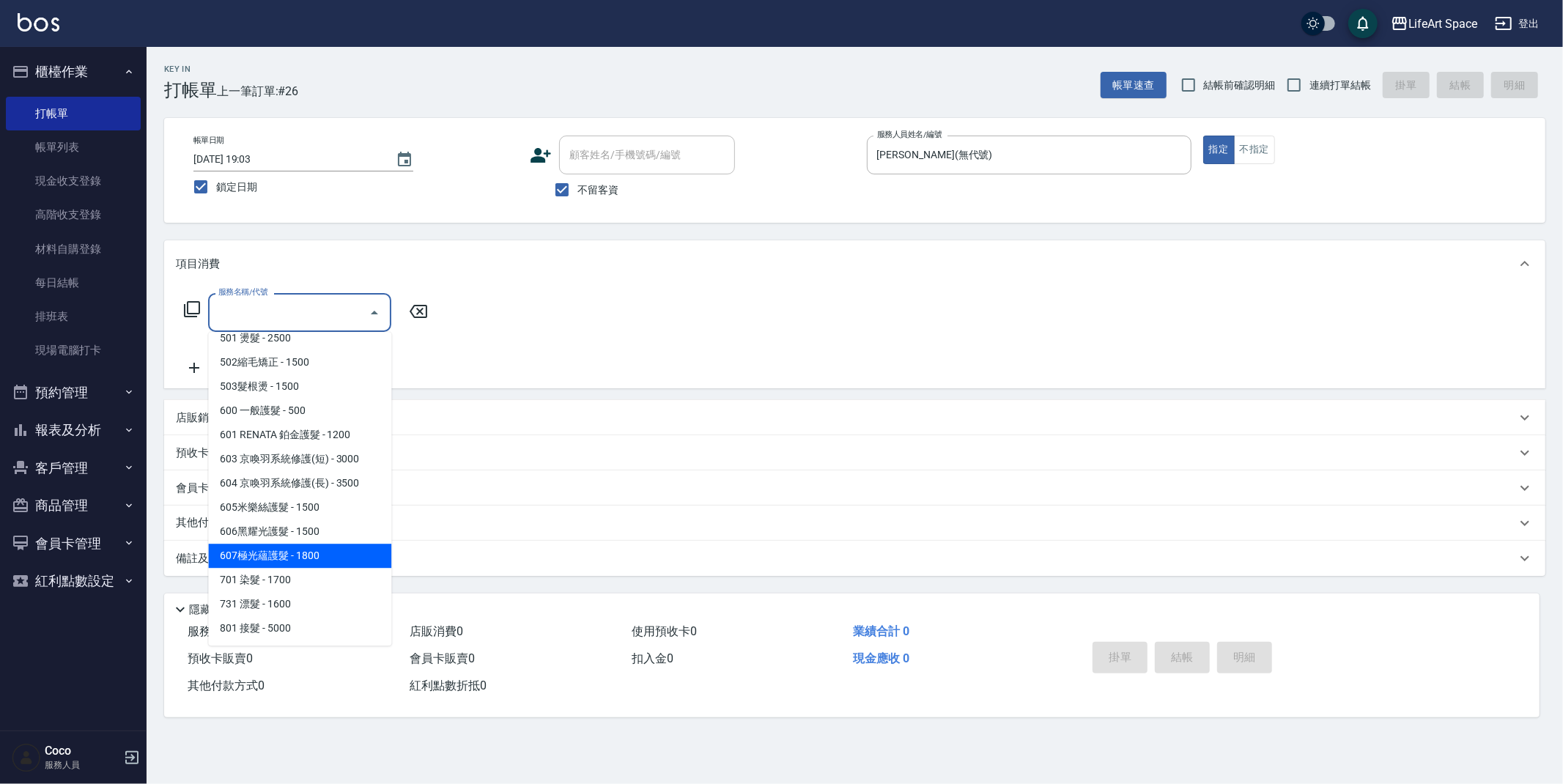
click at [306, 558] on span "607極光蘊護髮 - 1800" at bounding box center [300, 555] width 184 height 25
type input "607極光蘊護髮(607)"
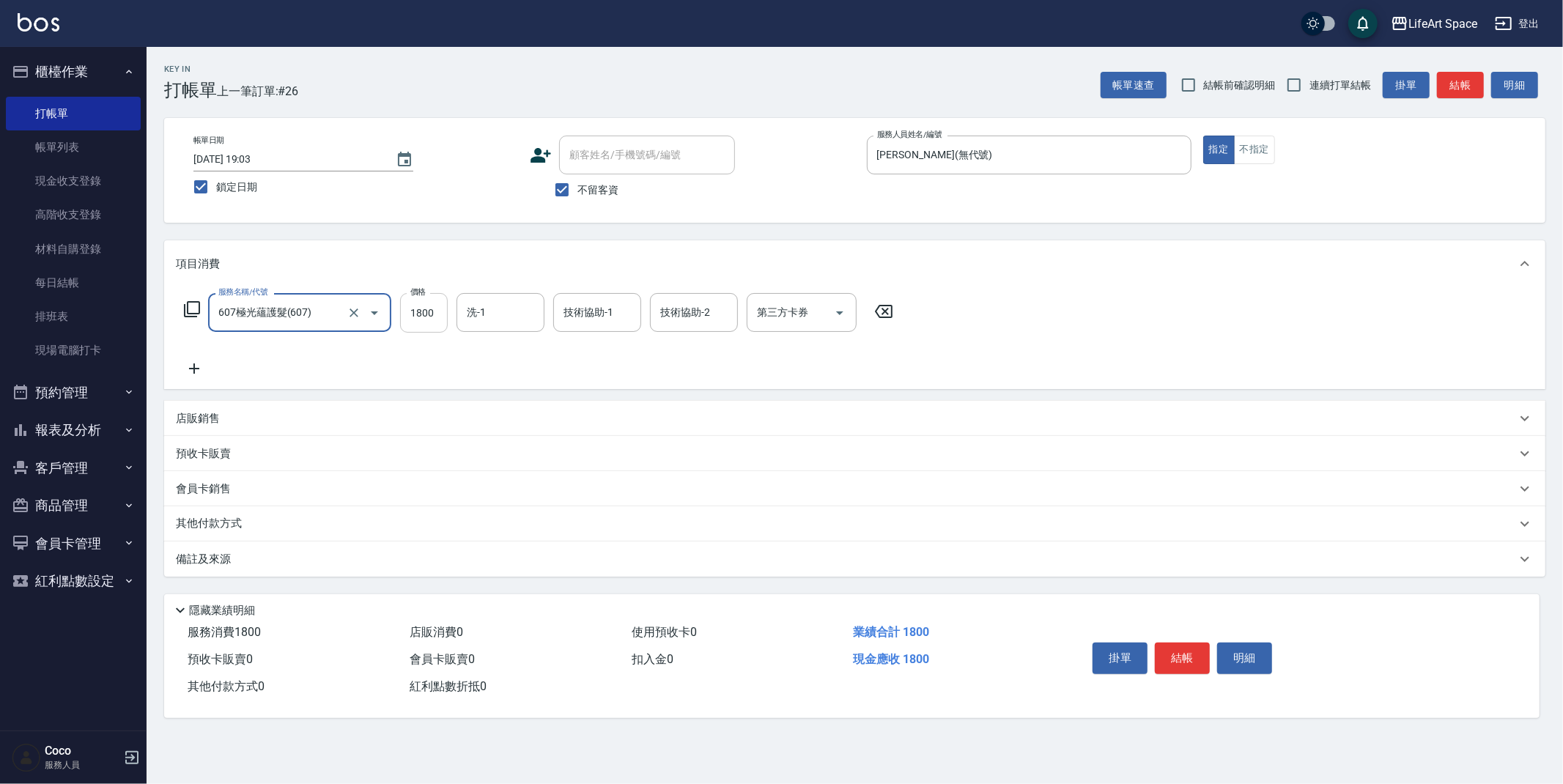
click at [432, 318] on input "1800" at bounding box center [423, 313] width 47 height 40
type input "2200"
click at [195, 362] on icon at bounding box center [194, 368] width 36 height 17
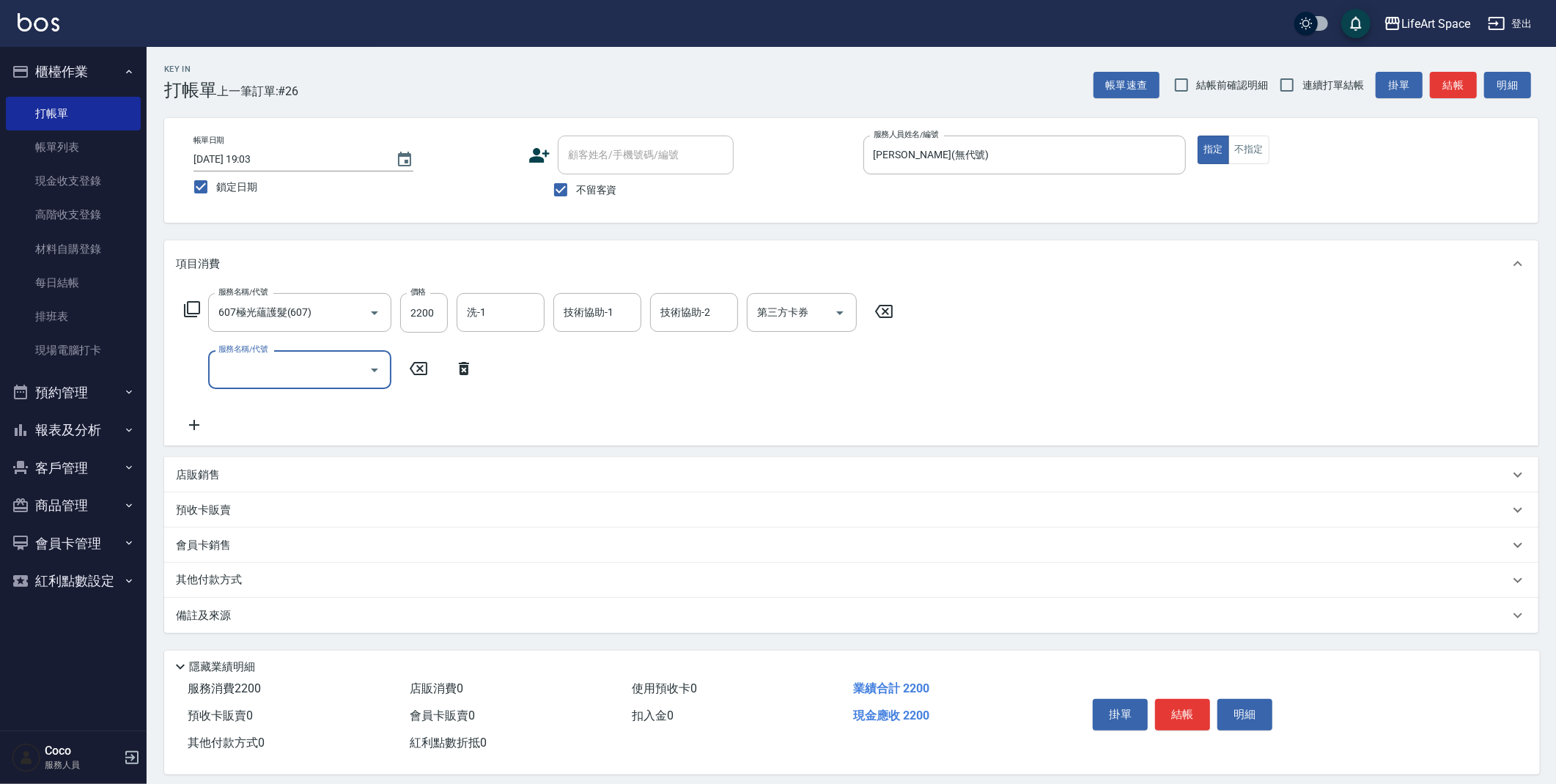
click at [255, 369] on input "服務名稱/代號" at bounding box center [288, 370] width 148 height 25
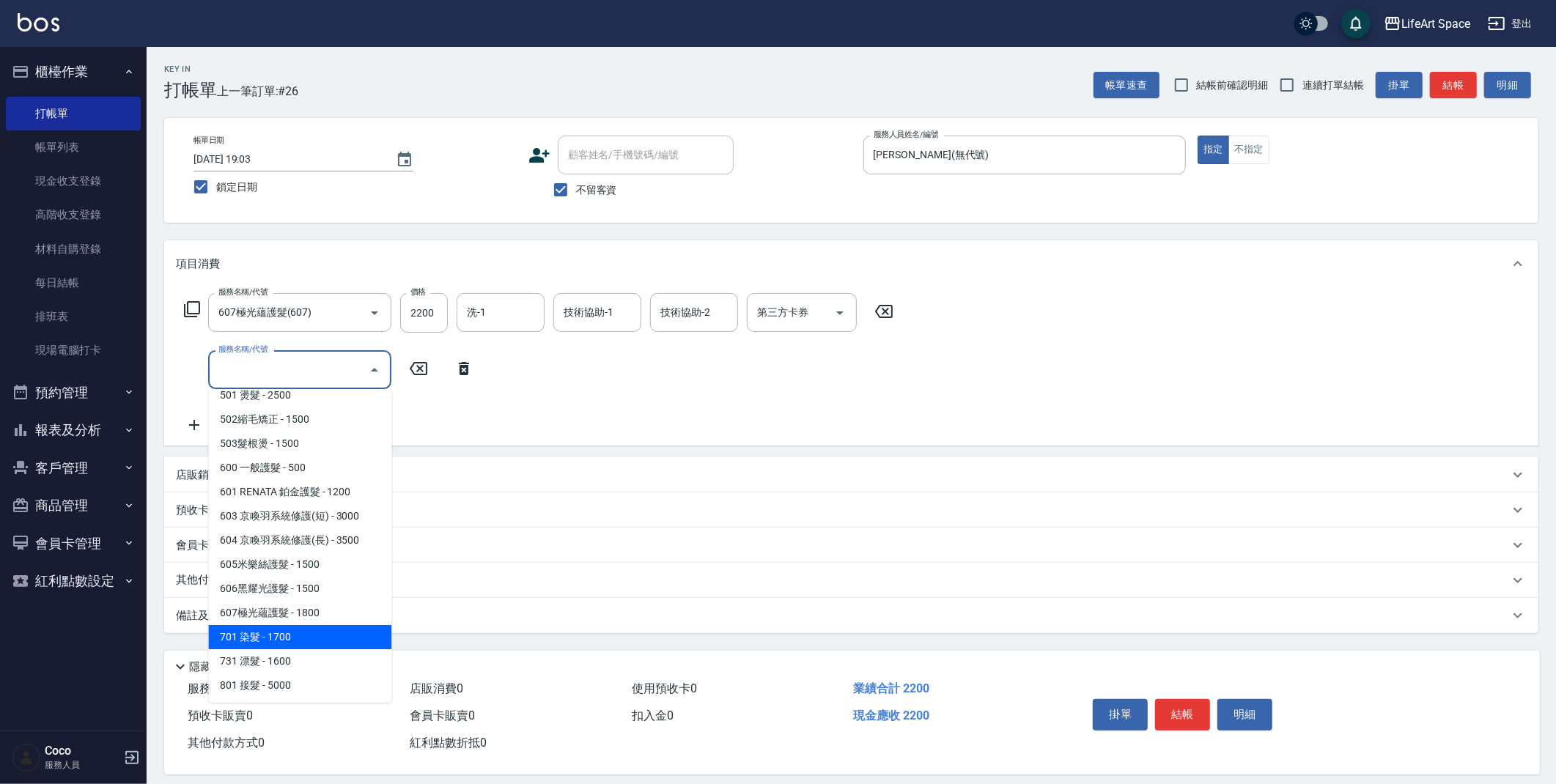
drag, startPoint x: 289, startPoint y: 633, endPoint x: 418, endPoint y: 417, distance: 251.6
click at [290, 630] on span "701 染髮 - 1700" at bounding box center [300, 637] width 184 height 25
type input "701 染髮(701)"
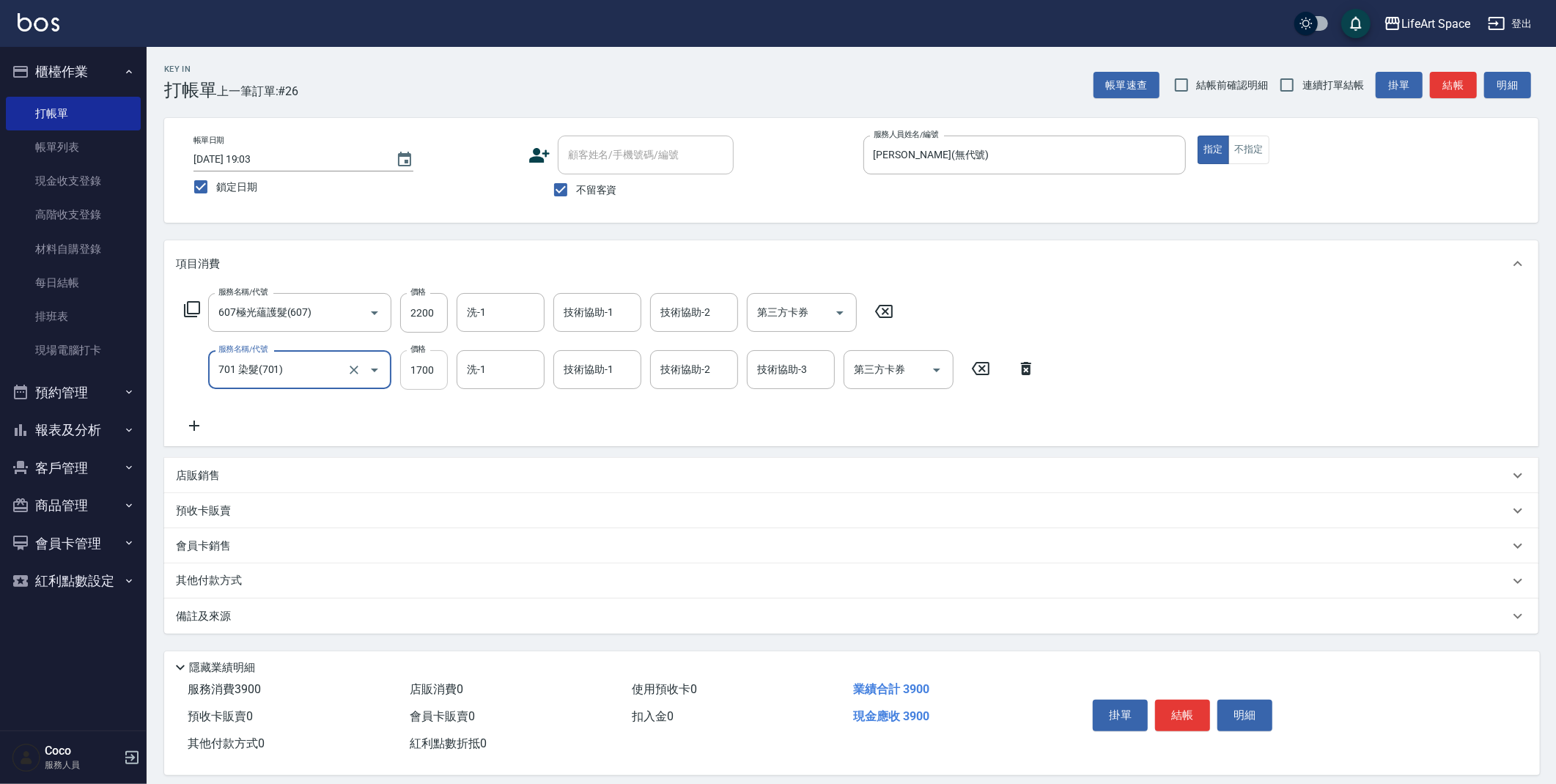
click at [434, 372] on input "1700" at bounding box center [424, 370] width 47 height 40
type input "3125"
click at [496, 372] on input "洗-1" at bounding box center [501, 370] width 75 height 25
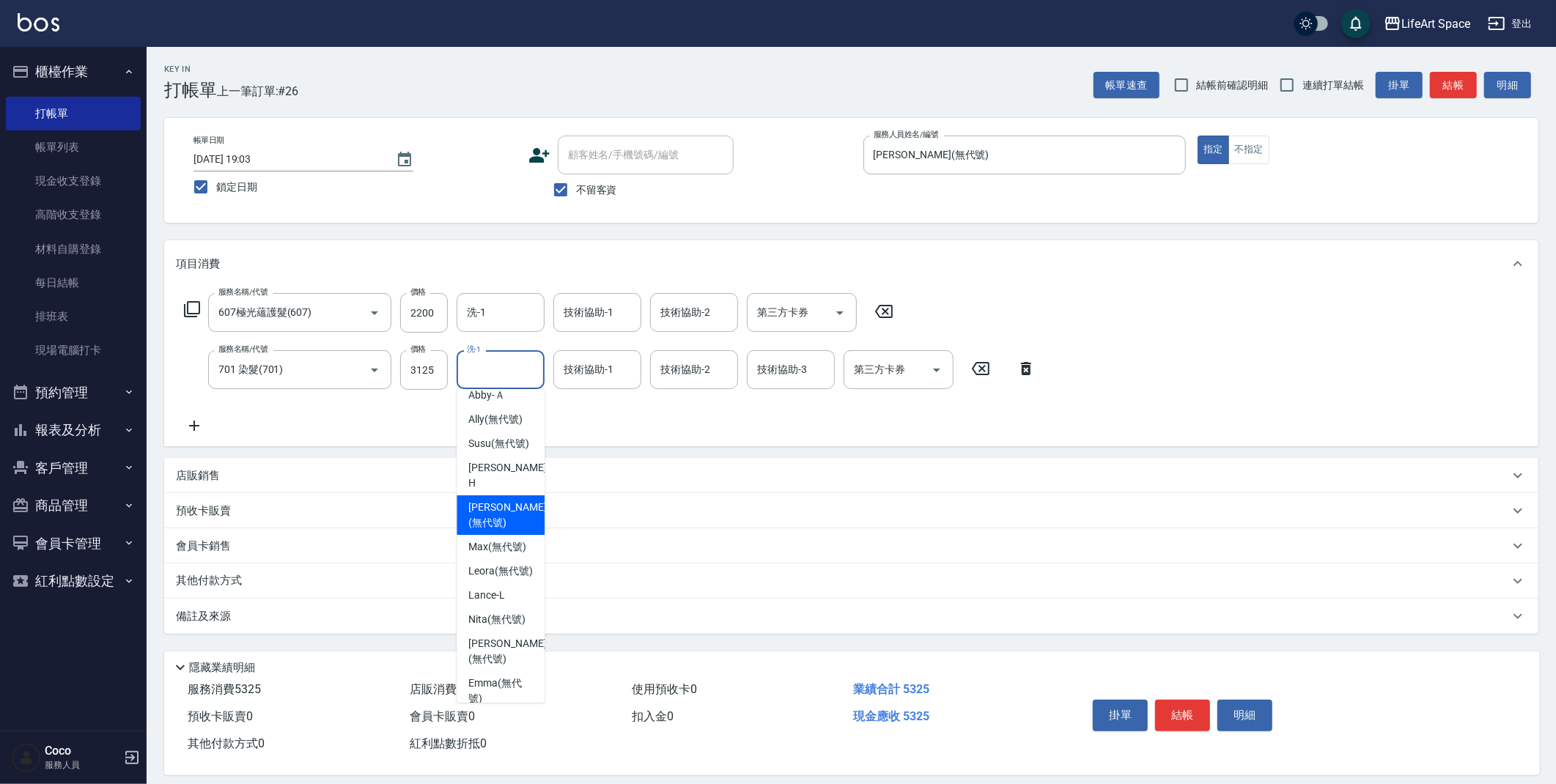
scroll to position [361, 0]
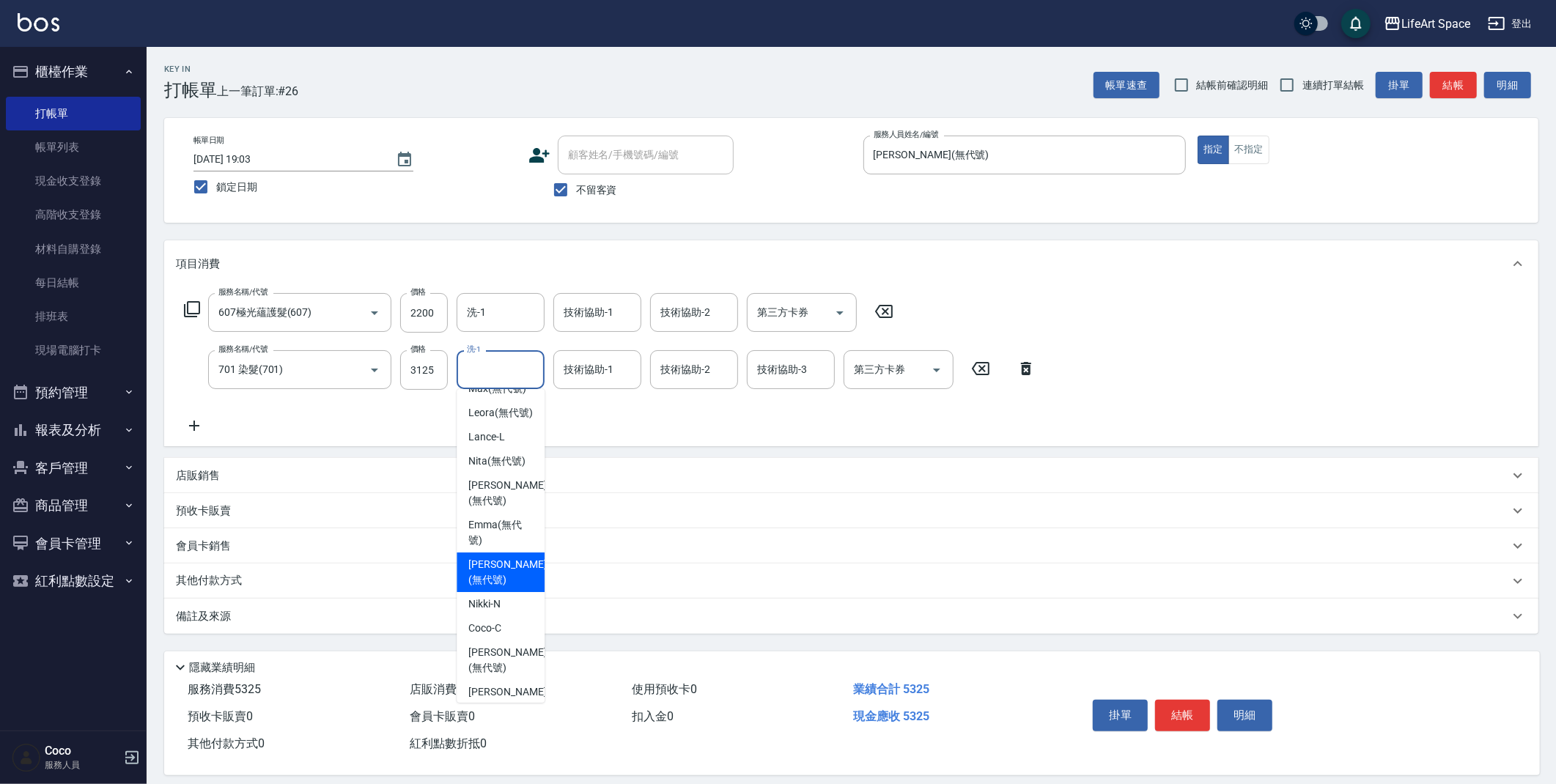
click at [488, 588] on span "[PERSON_NAME] (無代號)" at bounding box center [506, 572] width 77 height 31
type input "[PERSON_NAME](無代號)"
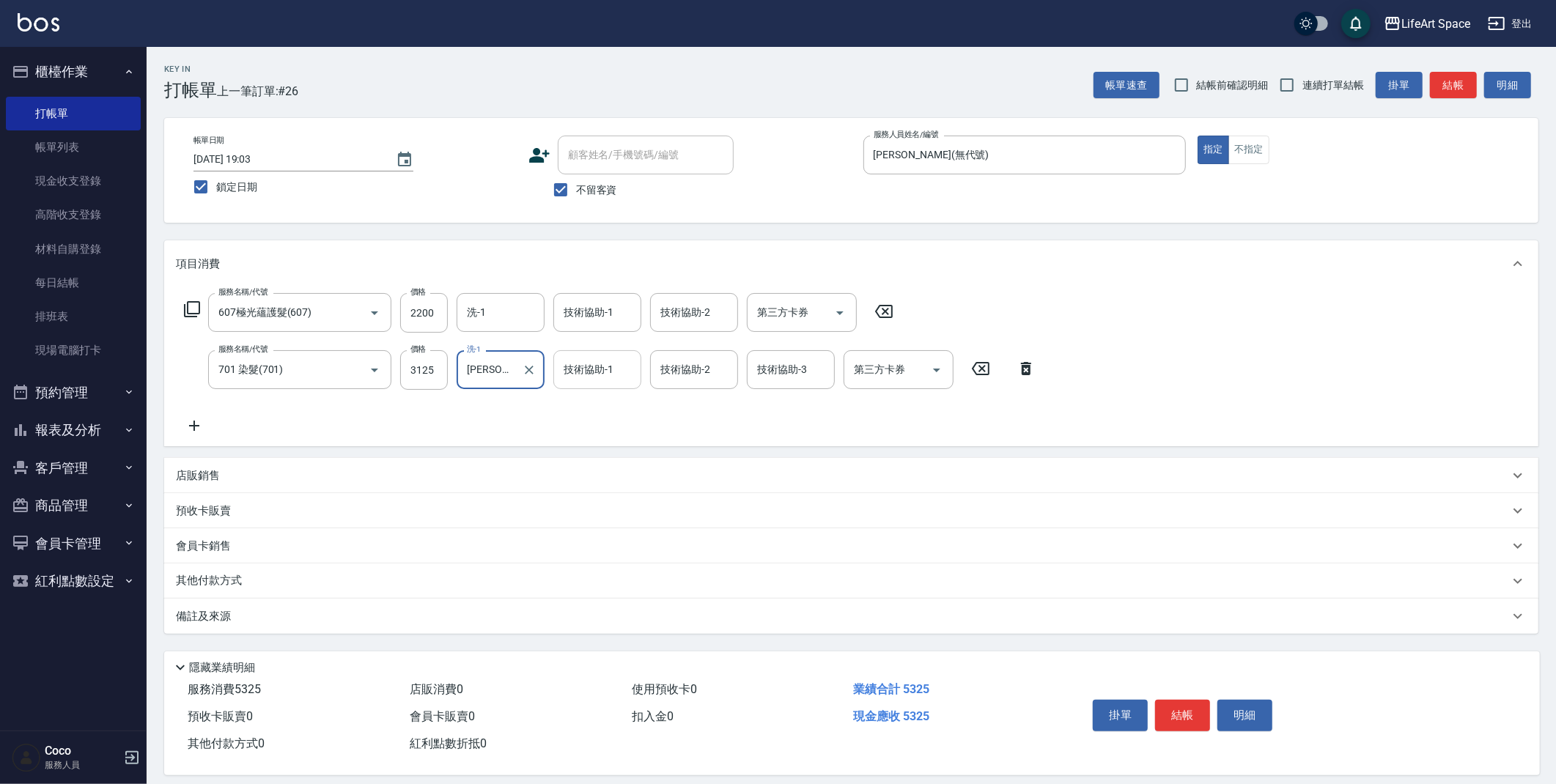
click at [593, 372] on input "技術協助-1" at bounding box center [597, 370] width 75 height 25
click at [587, 369] on input "技術協助-1" at bounding box center [597, 370] width 75 height 25
click at [593, 381] on input "技術協助-1" at bounding box center [597, 370] width 75 height 25
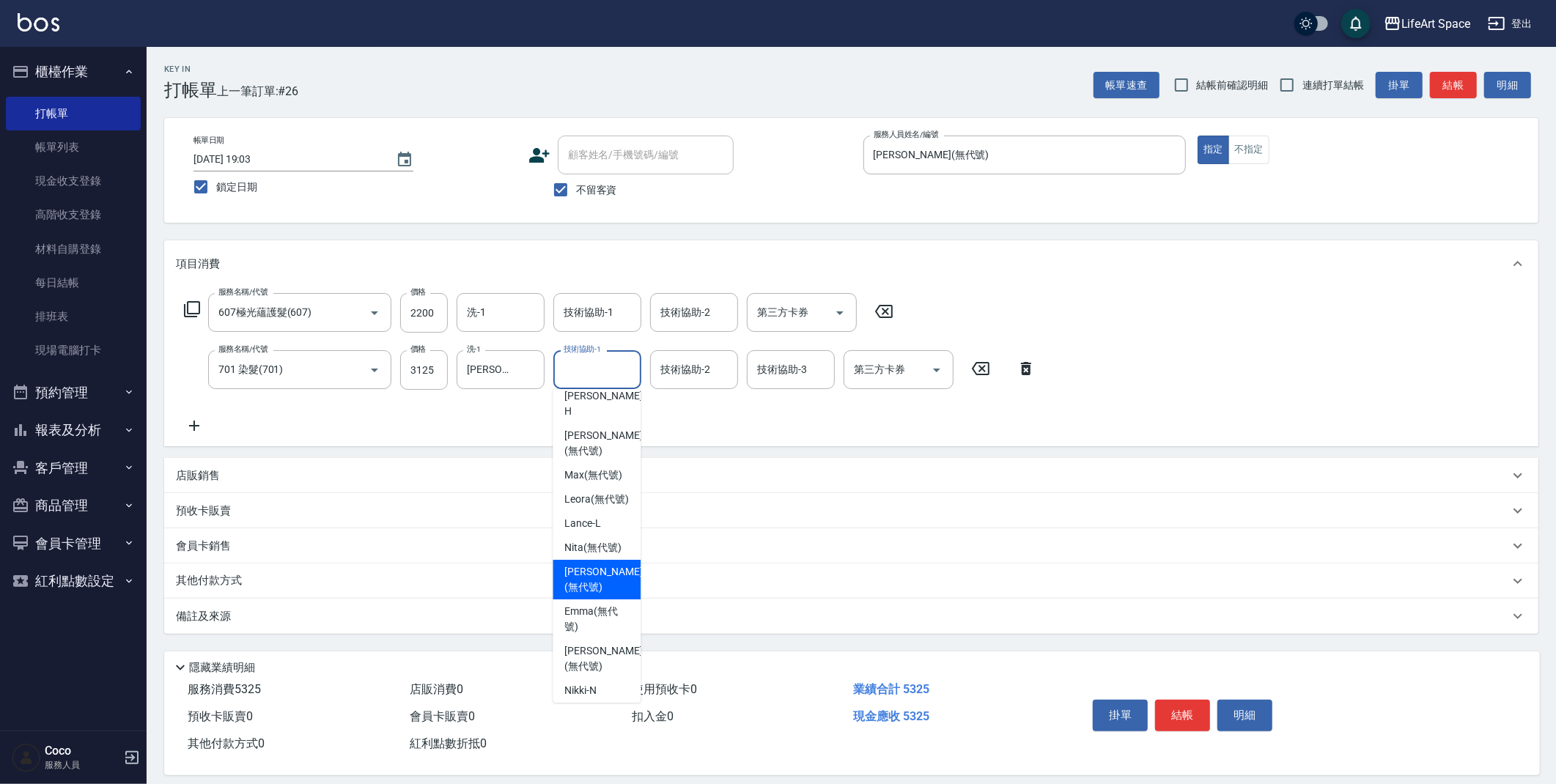
scroll to position [452, 0]
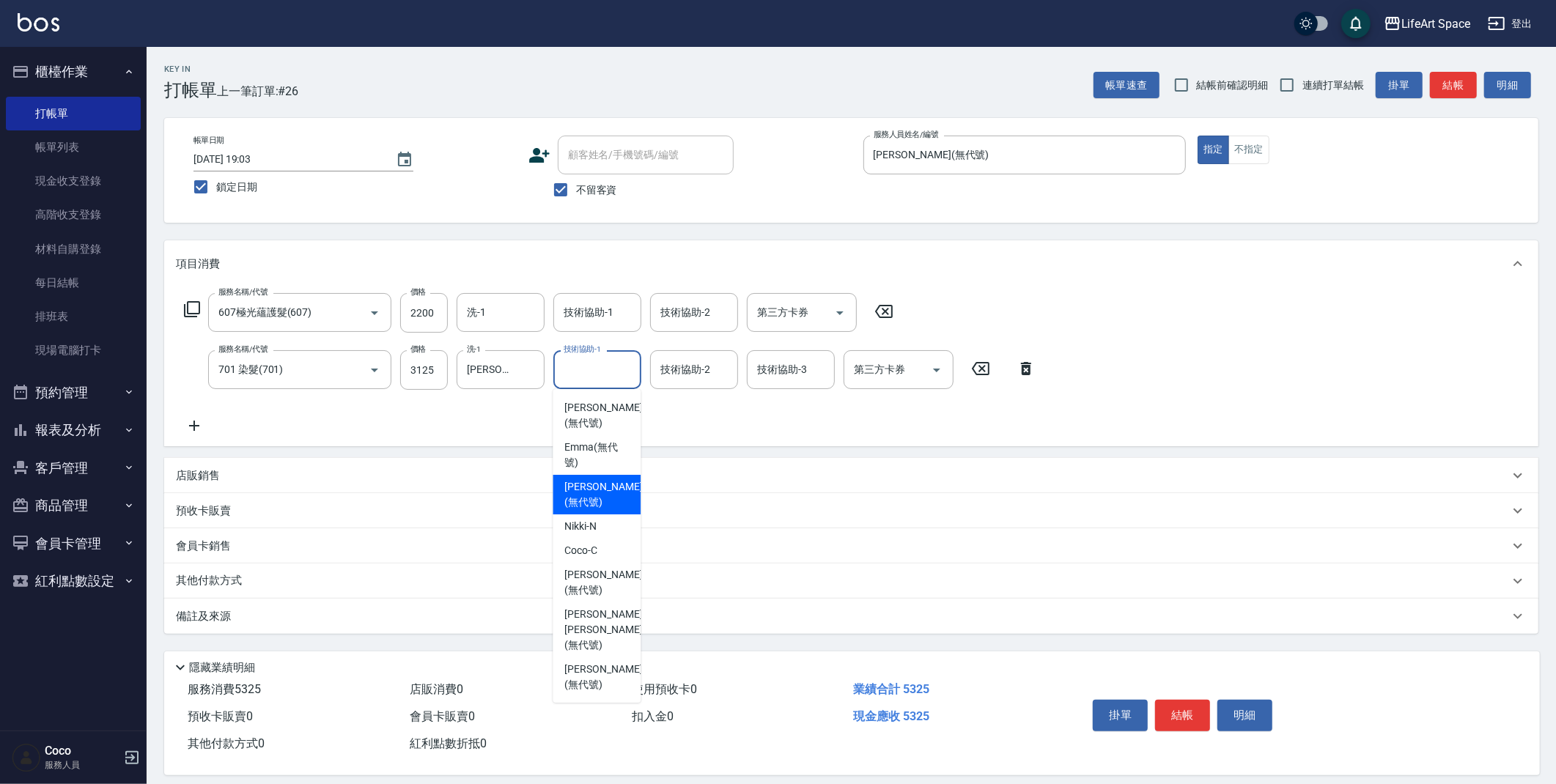
click at [603, 511] on div "[PERSON_NAME] (無代號)" at bounding box center [596, 494] width 88 height 40
type input "[PERSON_NAME](無代號)"
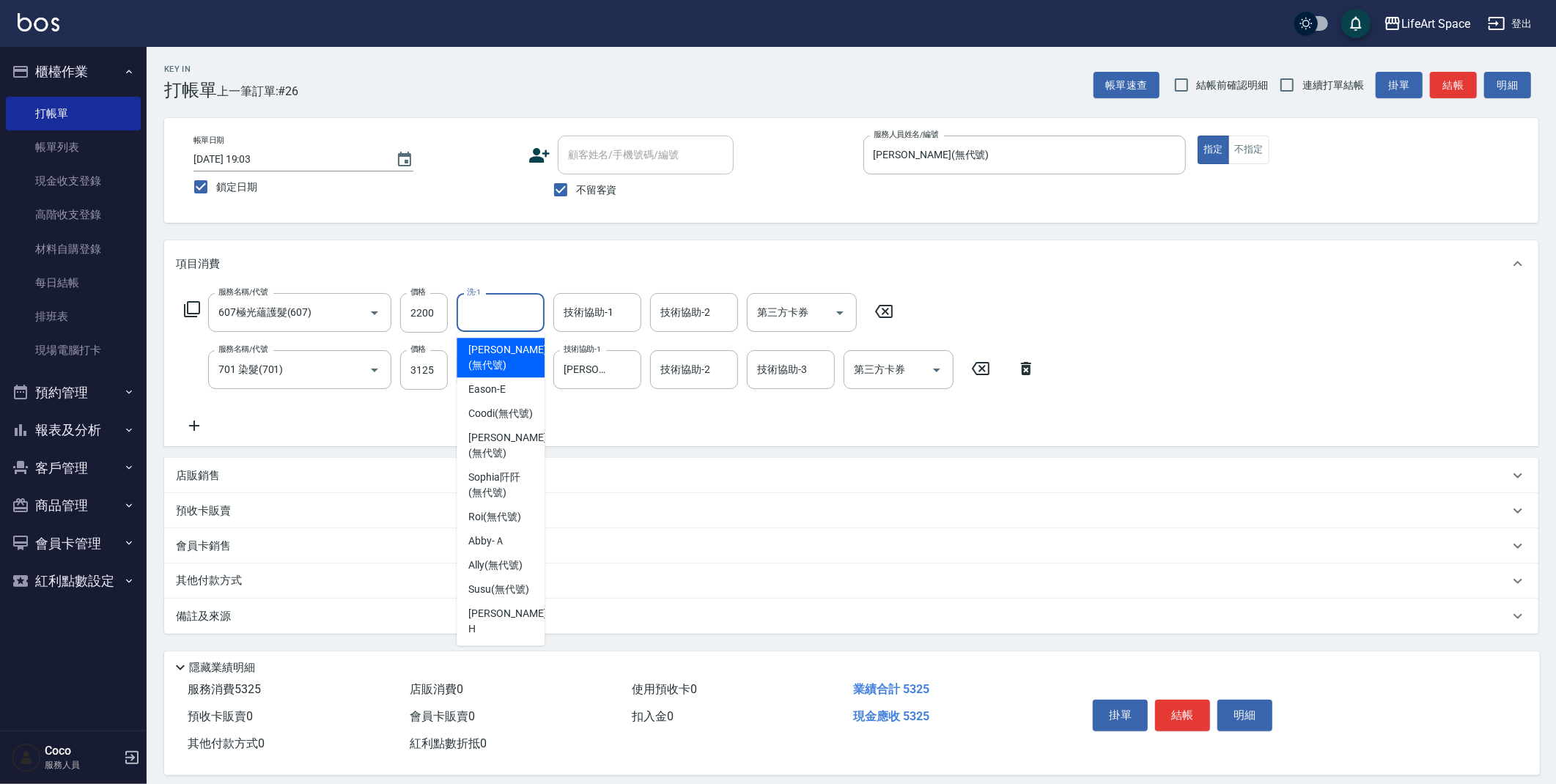
click at [502, 311] on input "洗-1" at bounding box center [501, 313] width 75 height 25
click at [591, 303] on input "技術協助-1" at bounding box center [597, 313] width 75 height 25
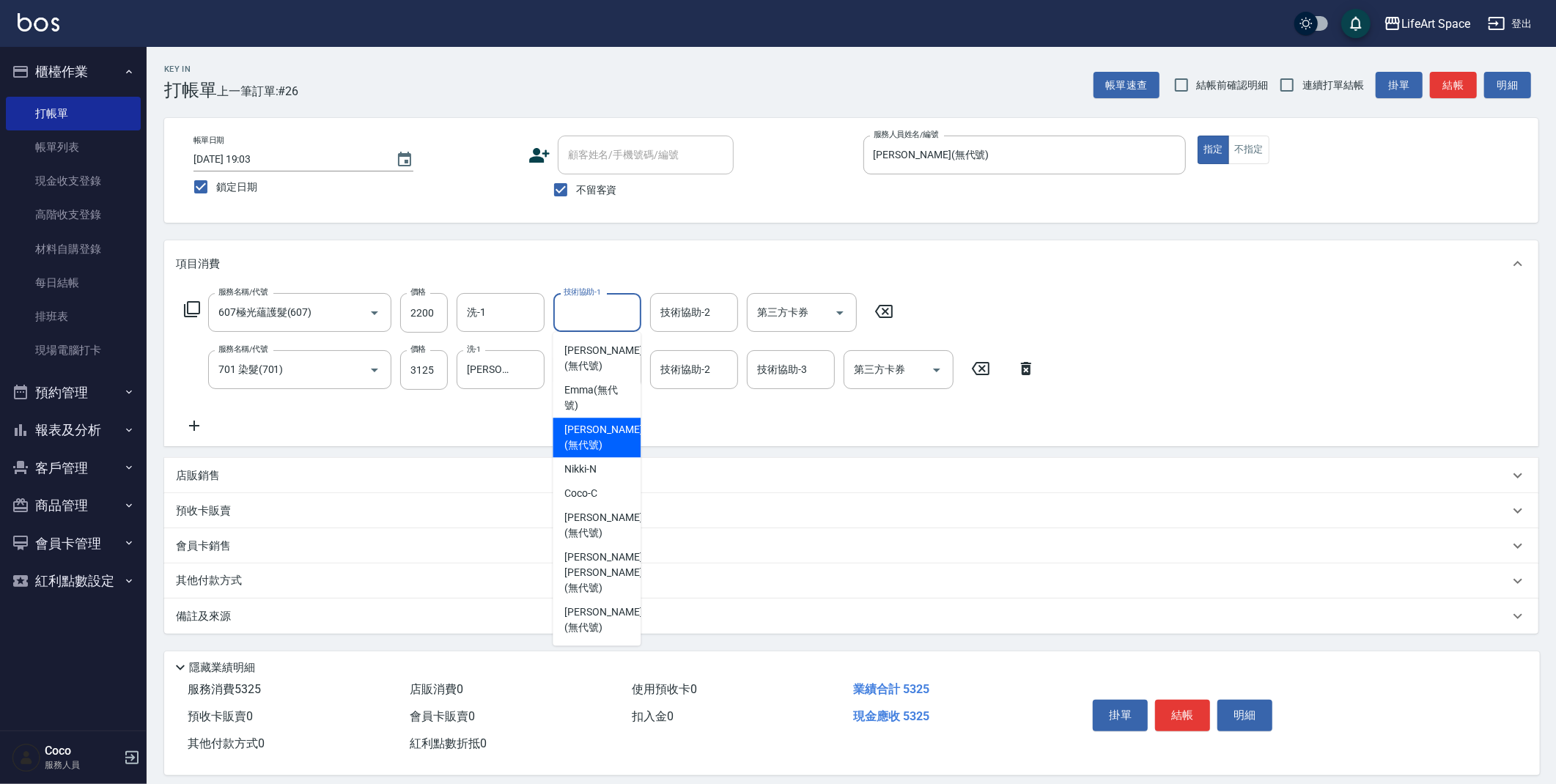
click at [600, 452] on span "[PERSON_NAME] (無代號)" at bounding box center [603, 437] width 77 height 31
type input "[PERSON_NAME](無代號)"
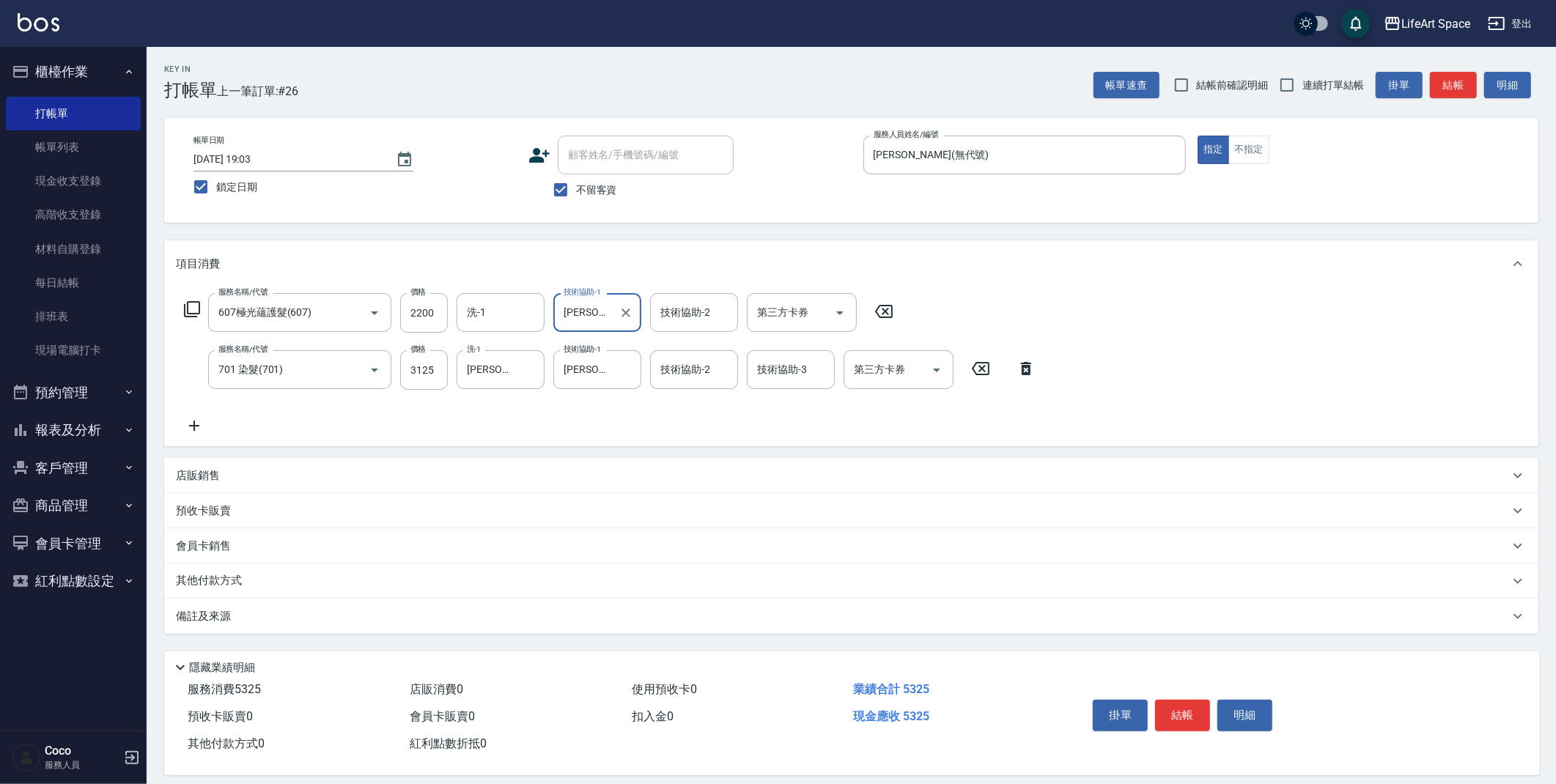
click at [675, 372] on input "技術協助-2" at bounding box center [693, 370] width 75 height 25
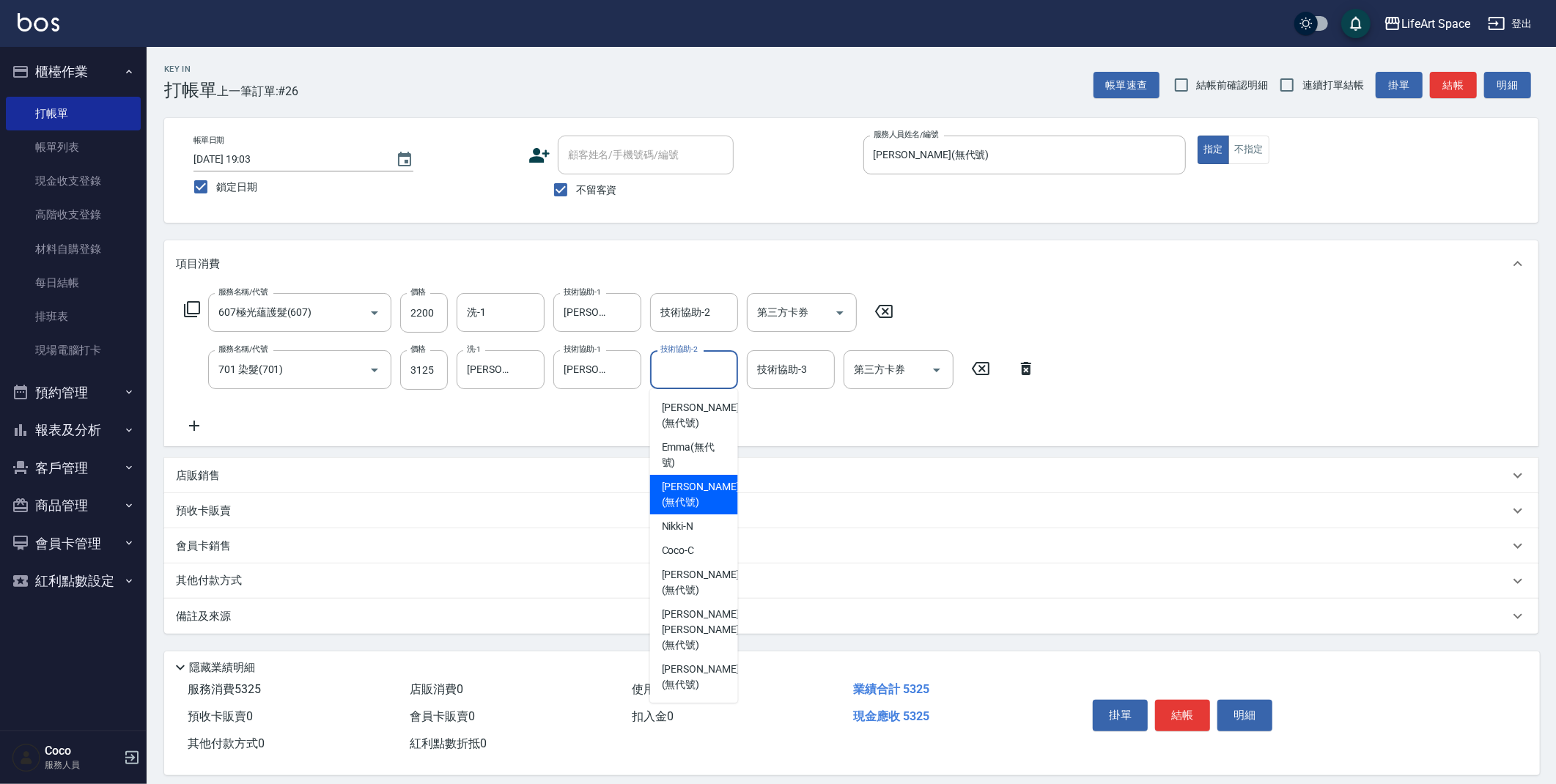
click at [686, 510] on span "[PERSON_NAME] (無代號)" at bounding box center [700, 494] width 77 height 31
type input "[PERSON_NAME](無代號)"
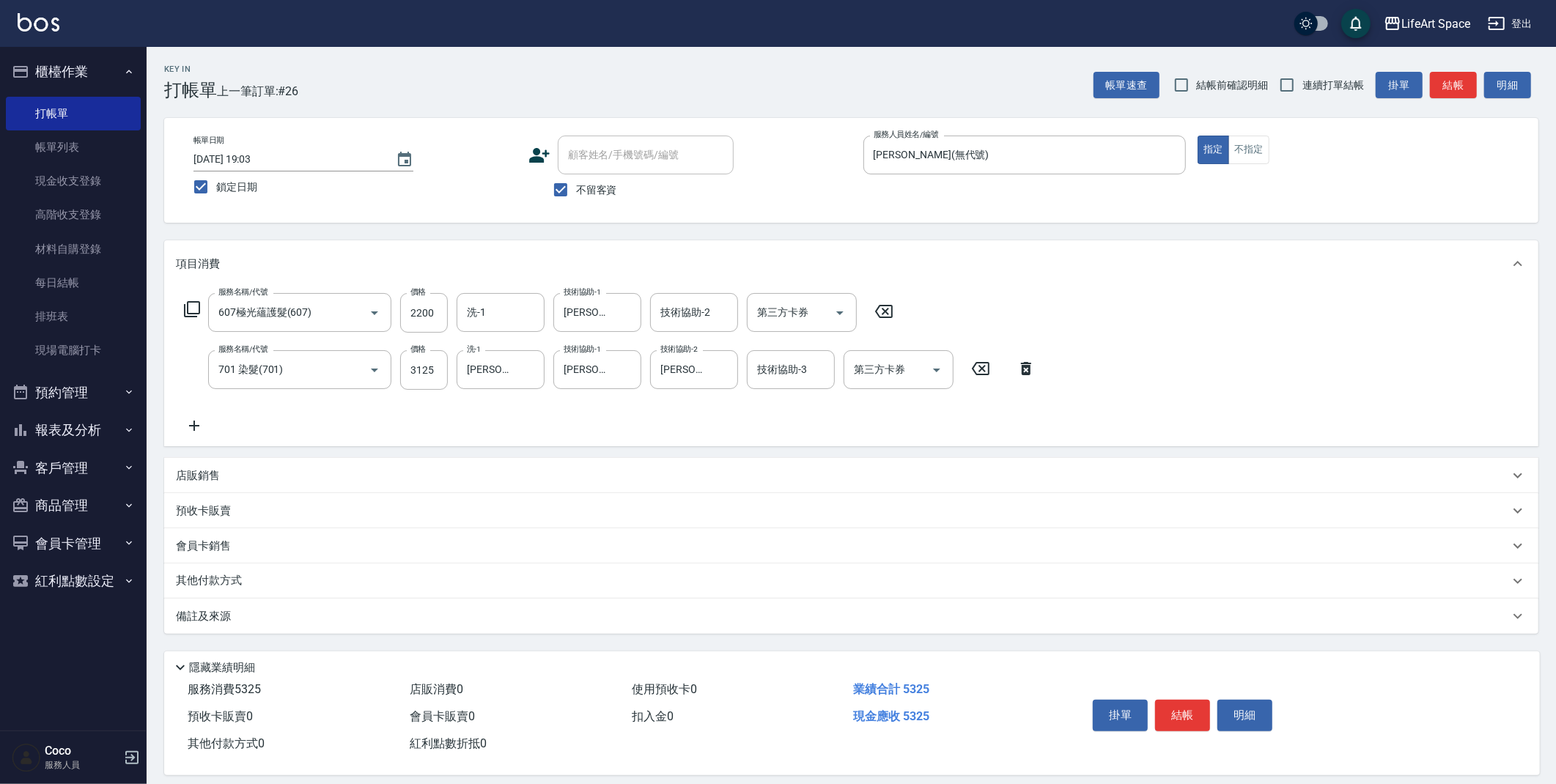
click at [254, 581] on div "其他付款方式" at bounding box center [843, 581] width 1333 height 16
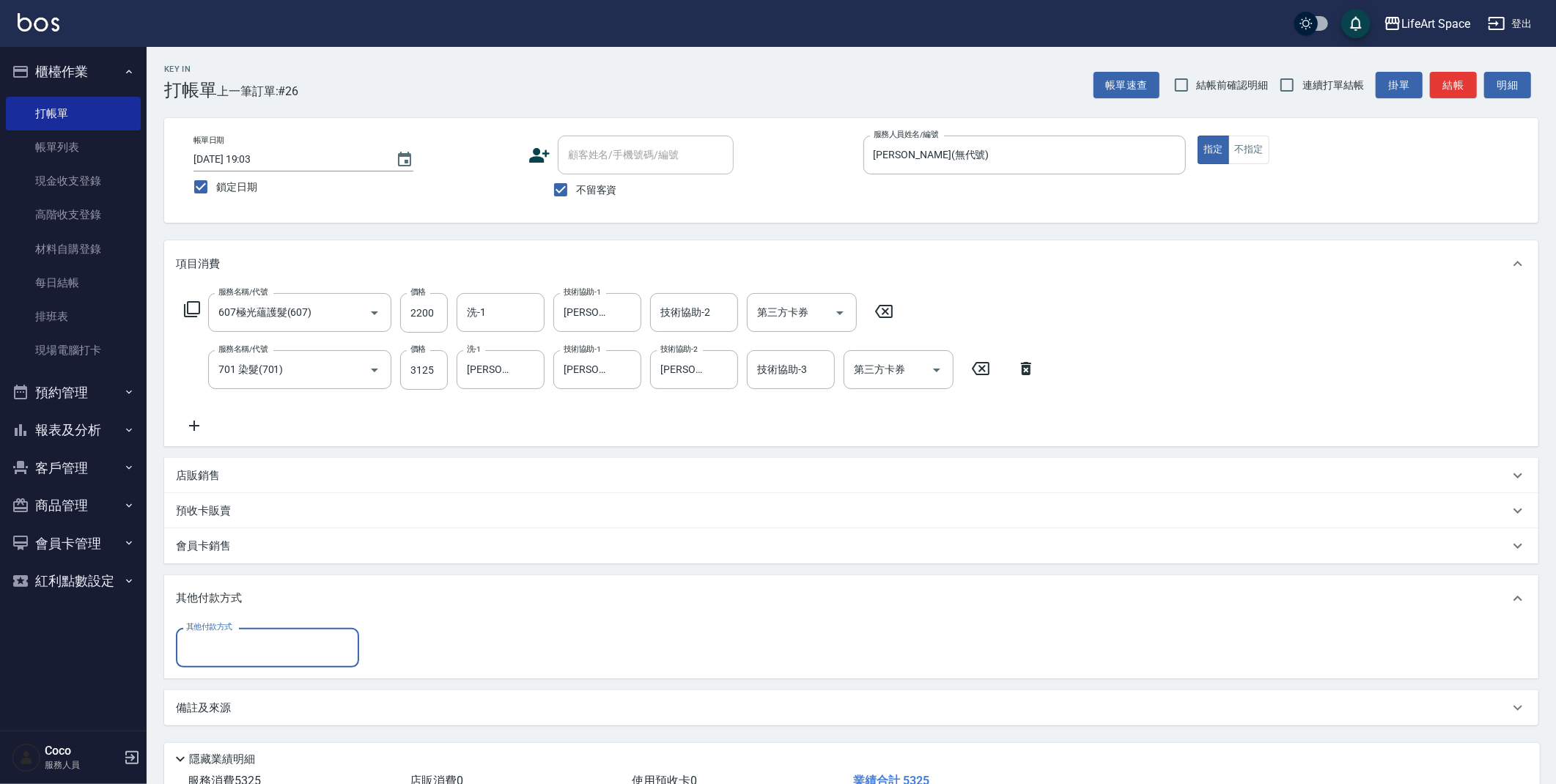
scroll to position [0, 0]
click at [253, 645] on input "其他付款方式" at bounding box center [267, 647] width 170 height 25
click at [235, 739] on span "信用卡" at bounding box center [268, 732] width 184 height 25
type input "信用卡"
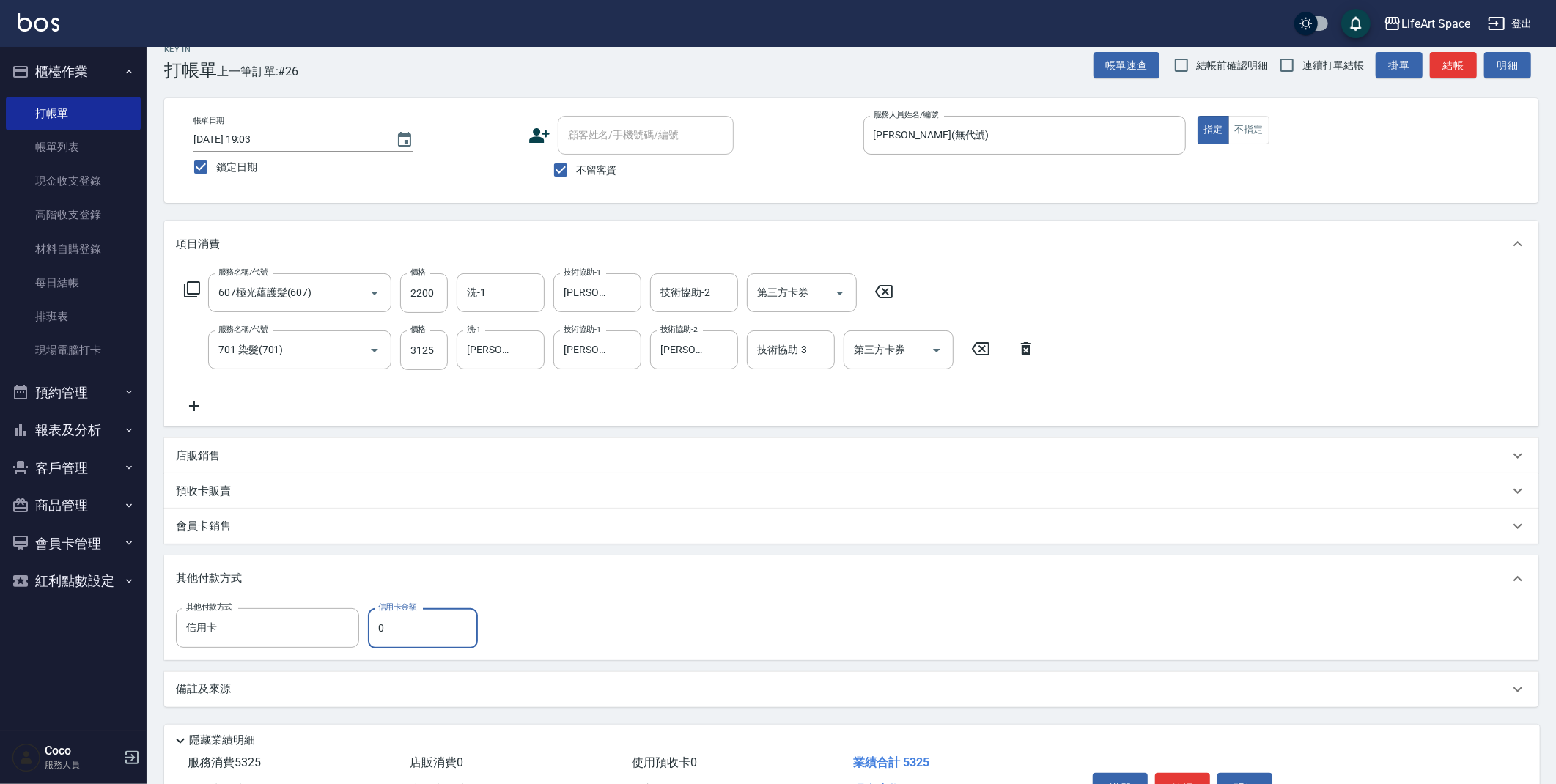
scroll to position [47, 0]
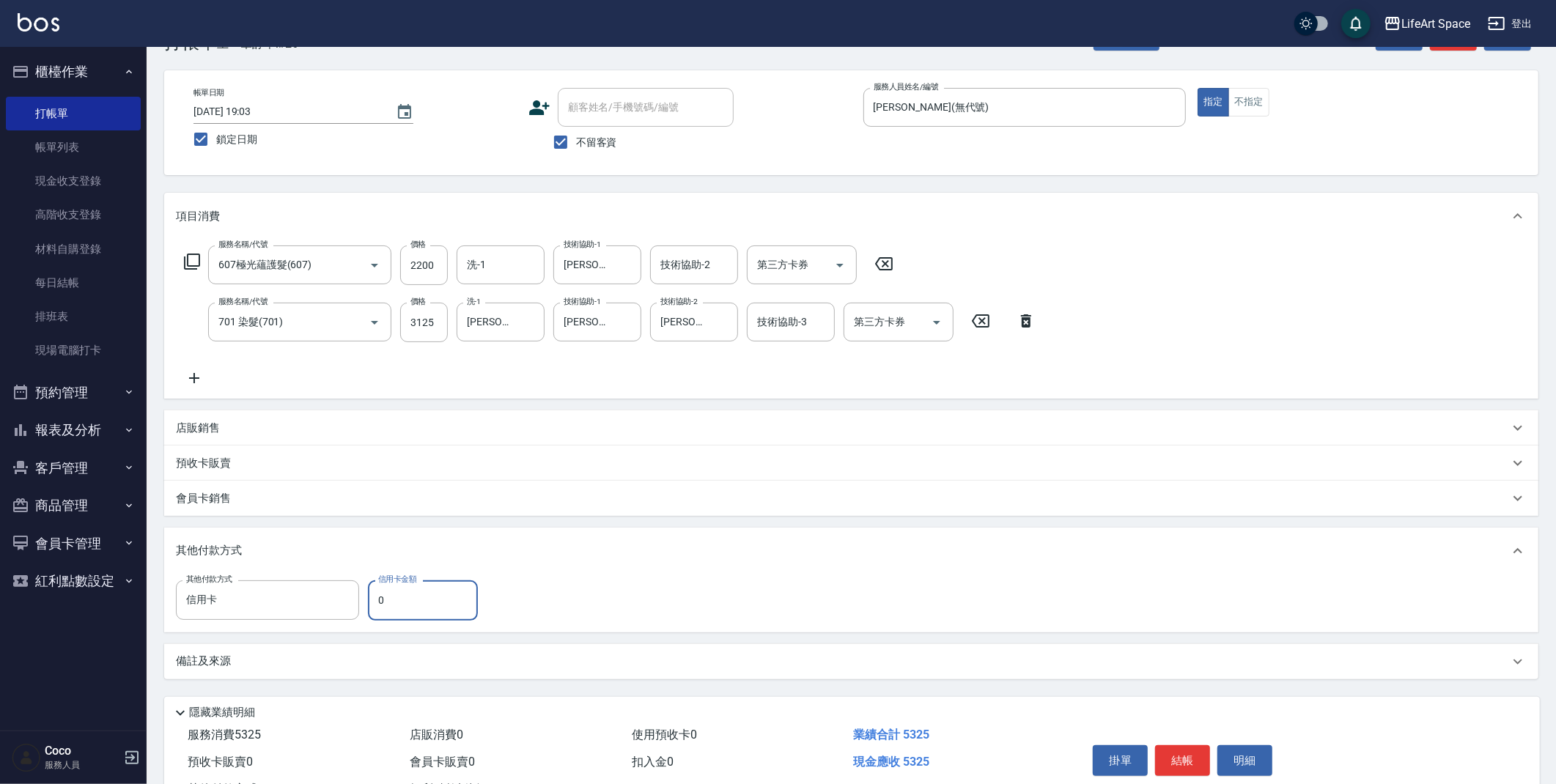
click at [428, 600] on input "0" at bounding box center [423, 600] width 110 height 40
type input "5325"
click at [1186, 763] on button "結帳" at bounding box center [1182, 760] width 55 height 31
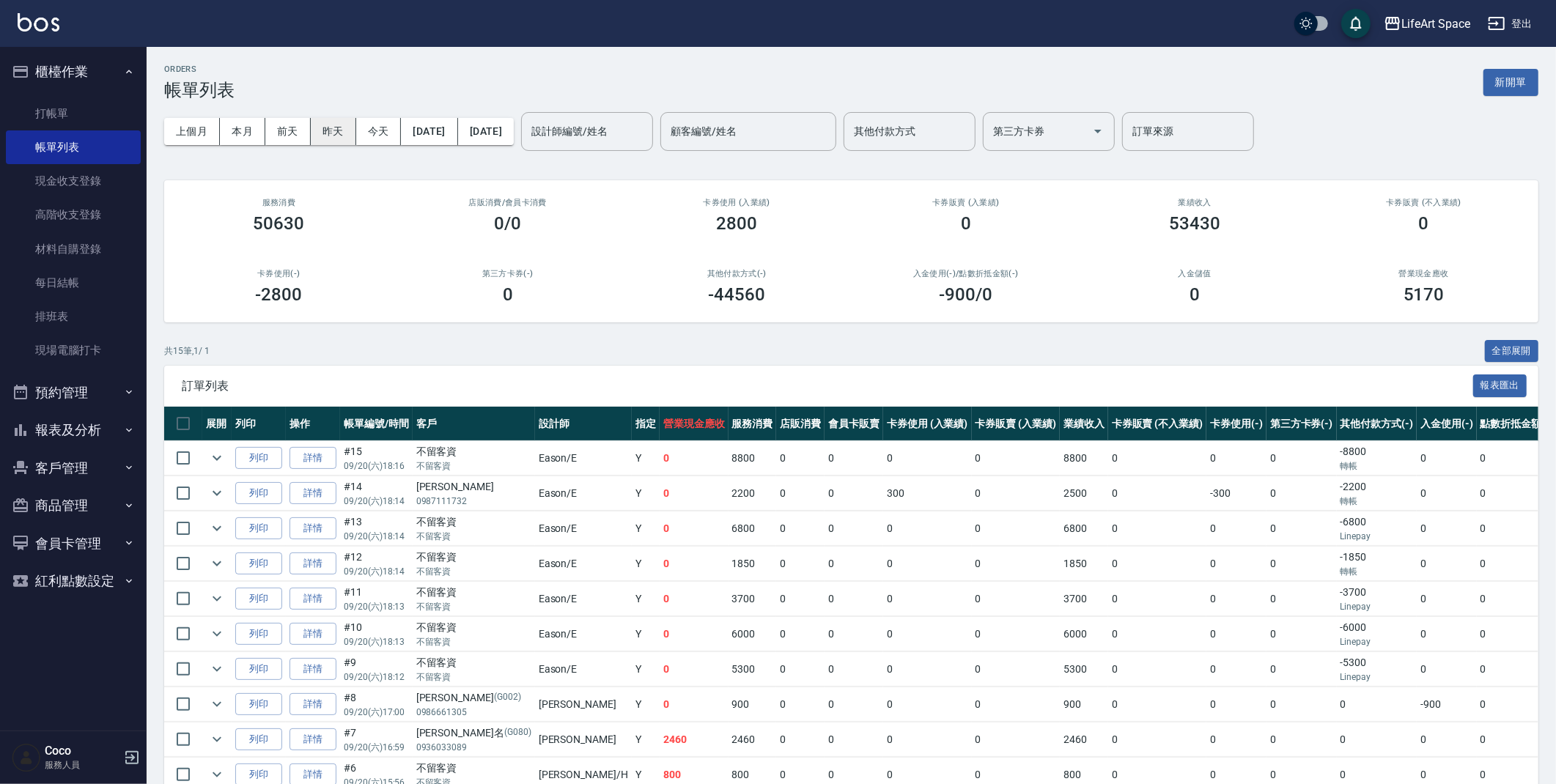
click at [330, 128] on button "昨天" at bounding box center [334, 132] width 45 height 27
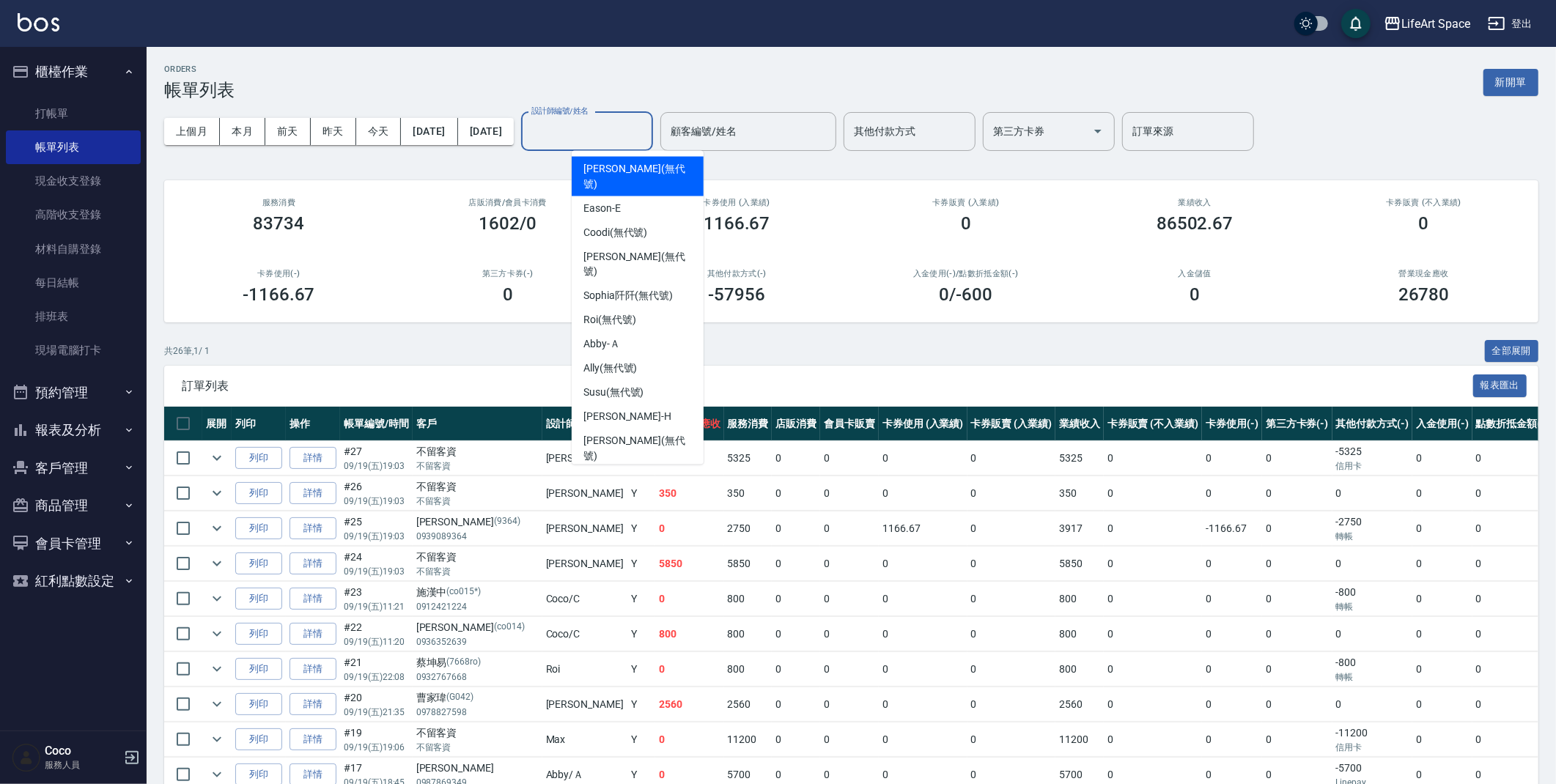
click at [610, 134] on input "設計師編號/姓名" at bounding box center [587, 132] width 119 height 25
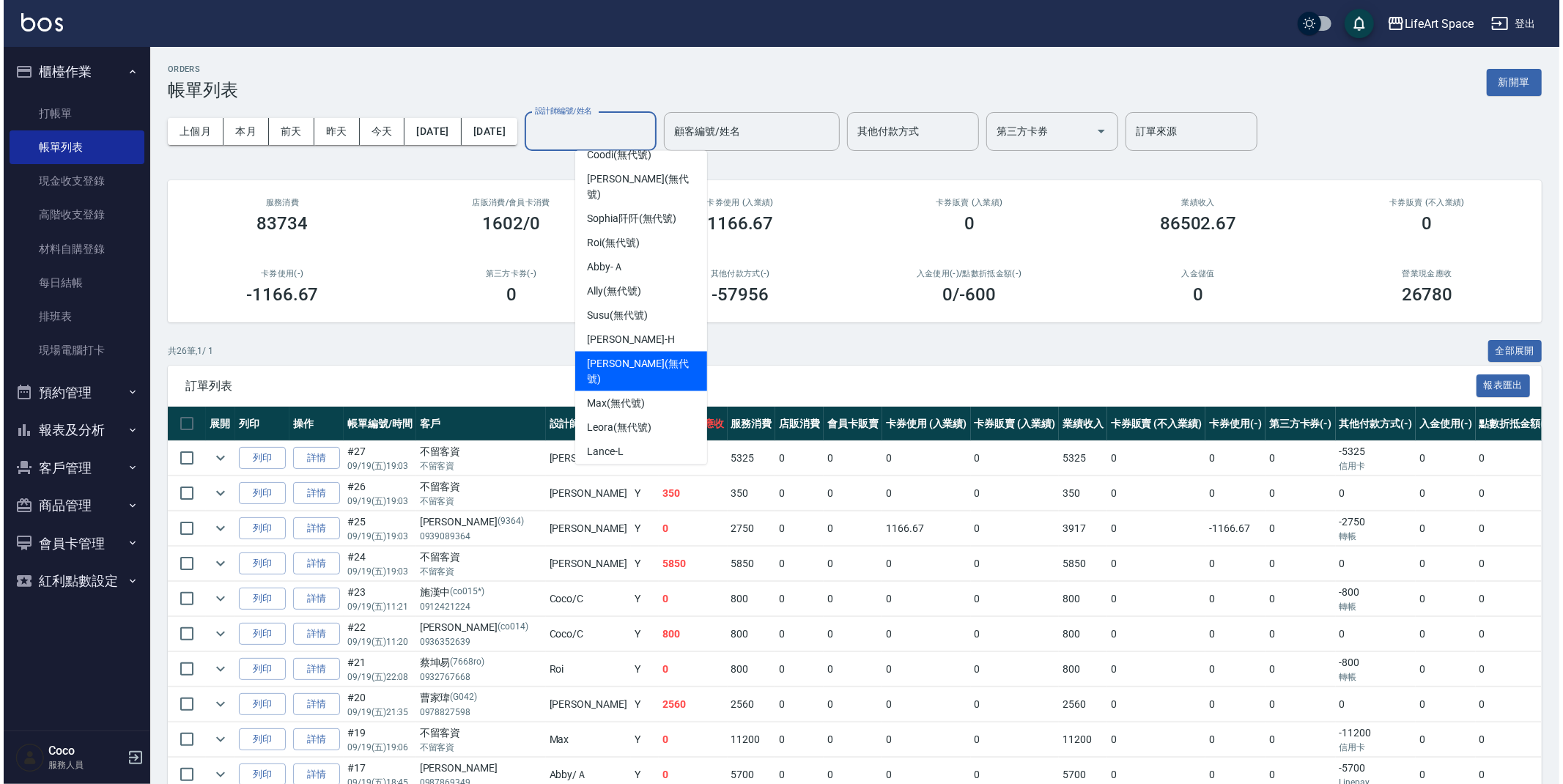
scroll to position [253, 0]
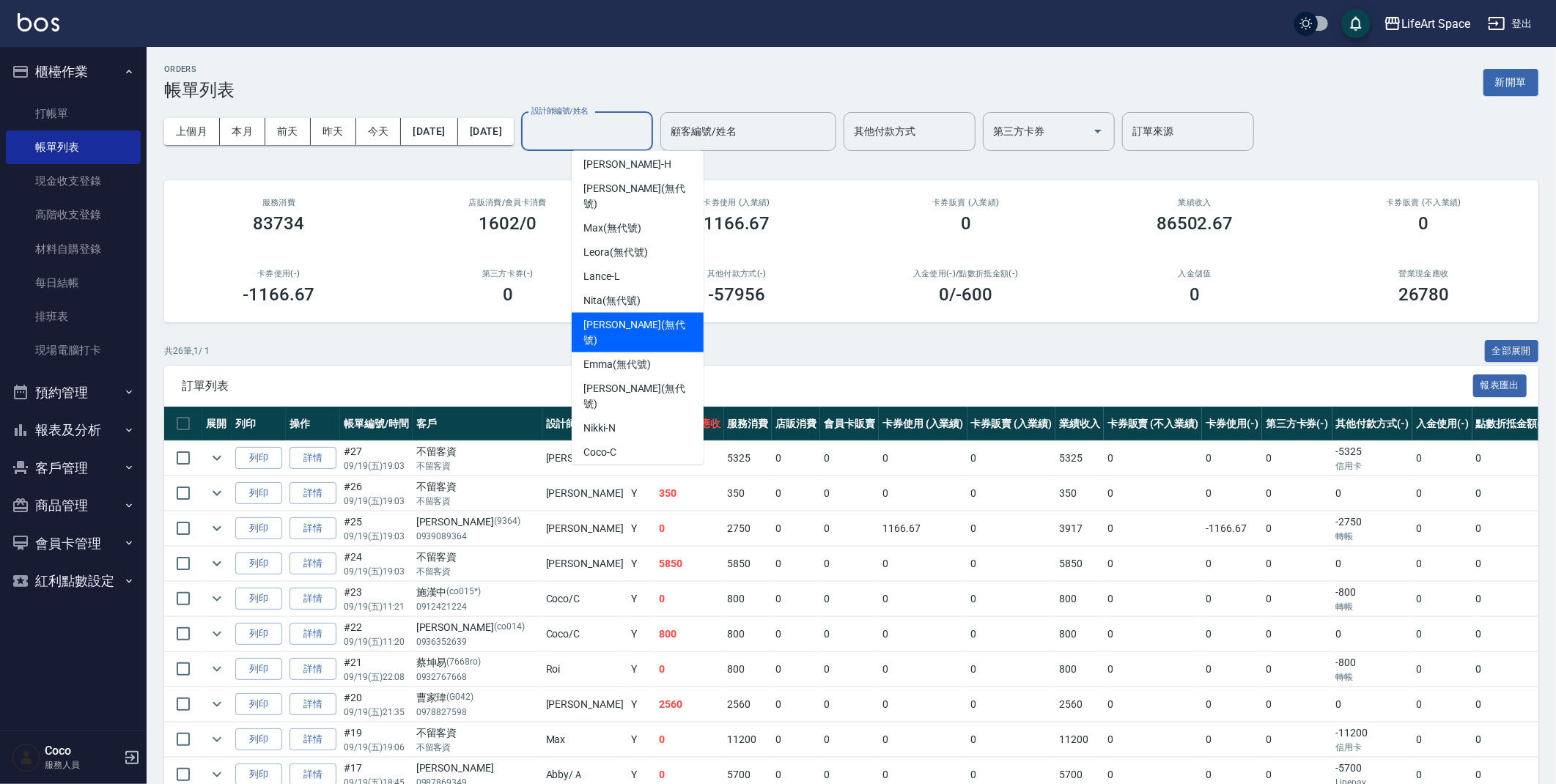
click at [614, 317] on span "[PERSON_NAME] (無代號)" at bounding box center [637, 332] width 108 height 31
type input "[PERSON_NAME](無代號)"
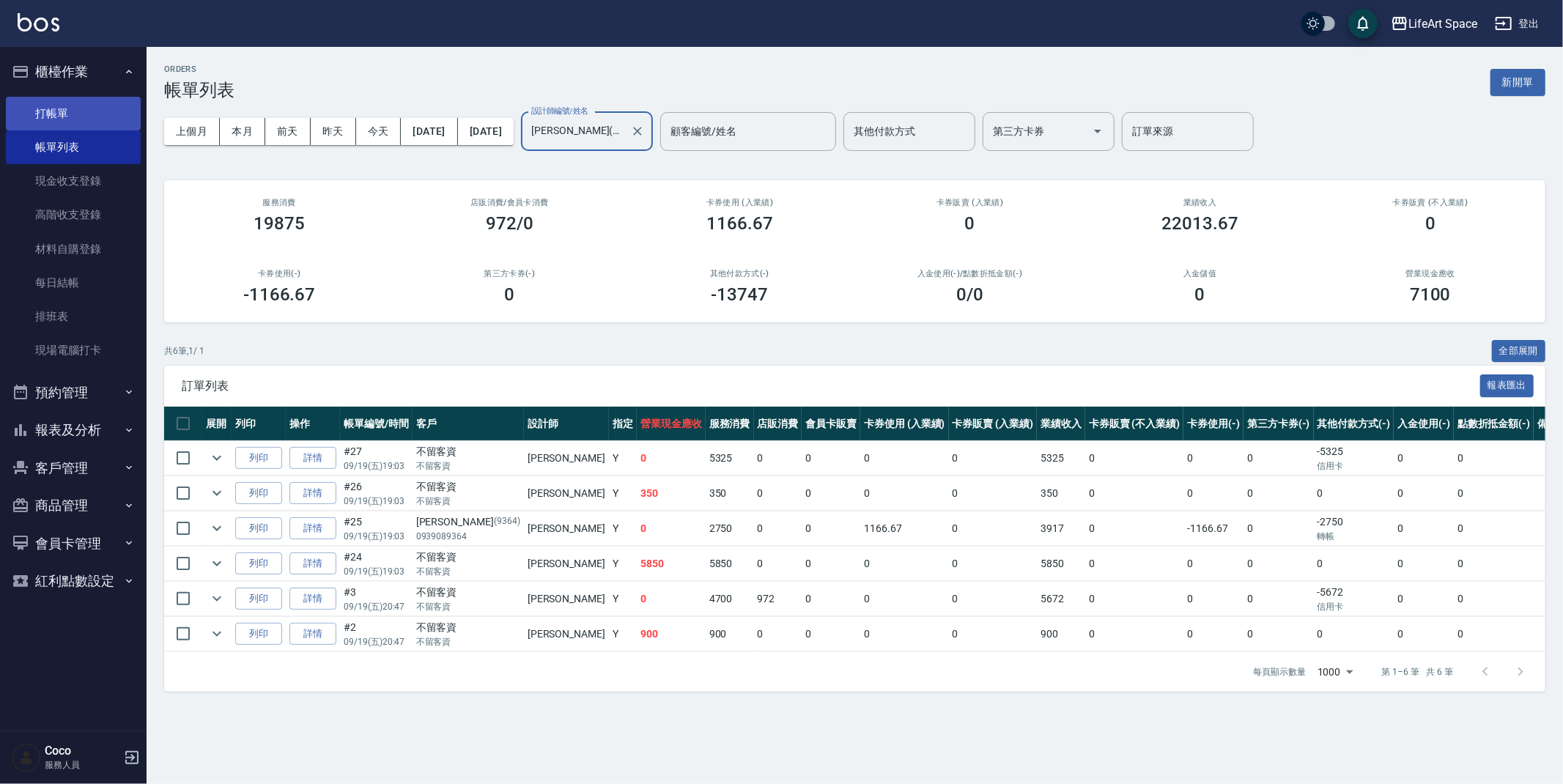
click at [71, 114] on link "打帳單" at bounding box center [73, 113] width 134 height 34
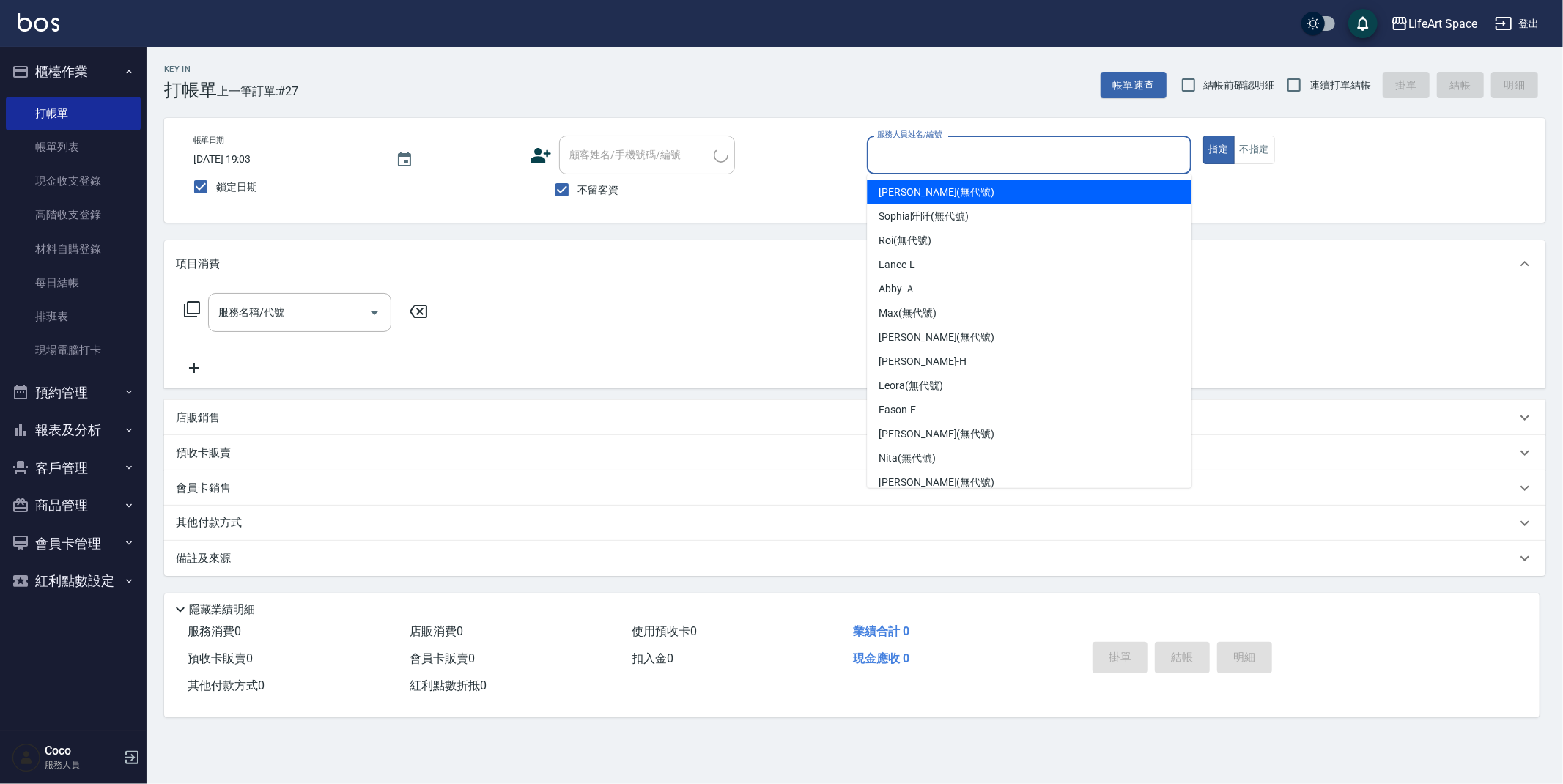
click at [929, 156] on input "服務人員姓名/編號" at bounding box center [1029, 154] width 312 height 25
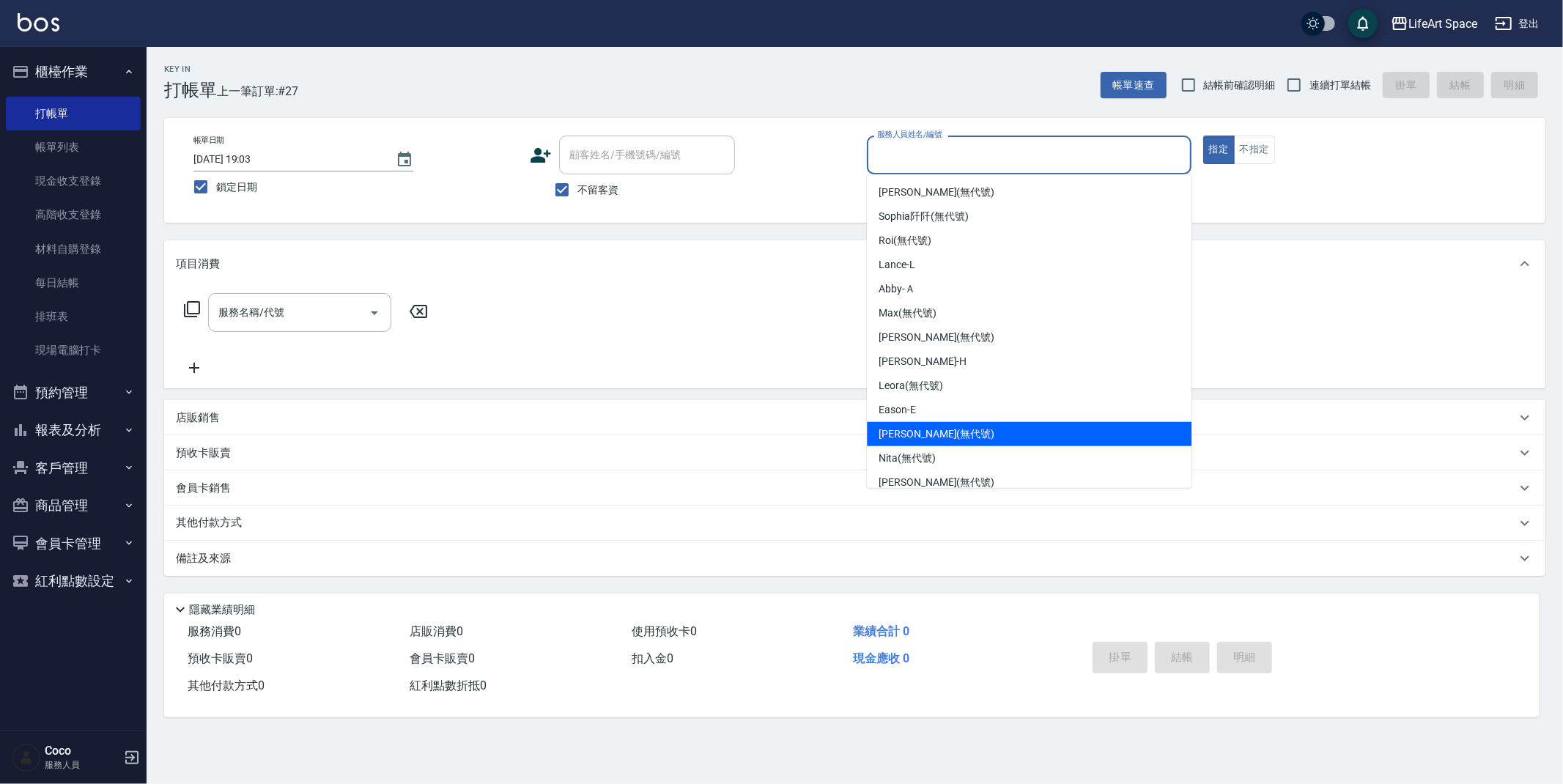
scroll to position [222, 0]
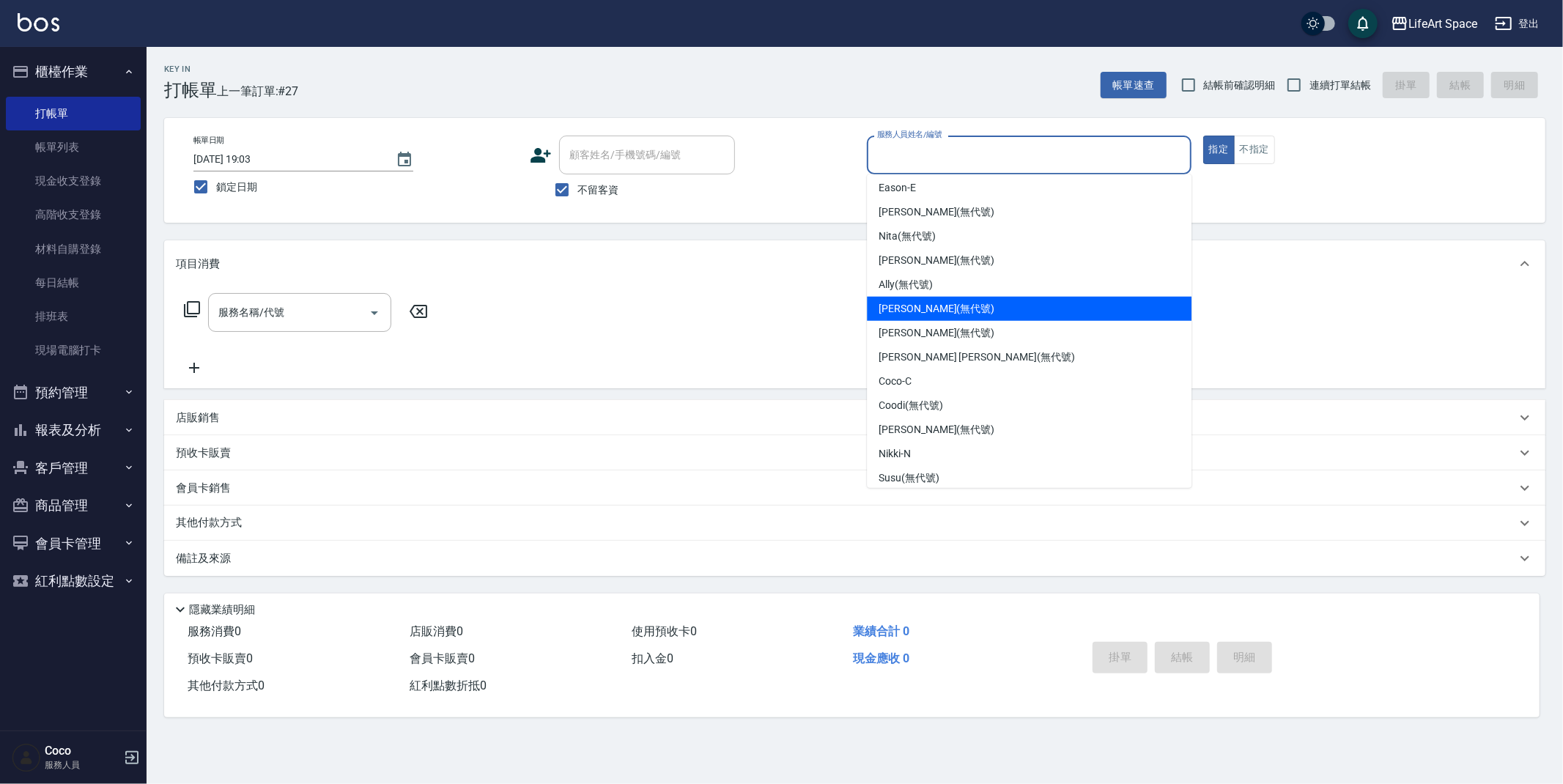
click at [912, 312] on span "[PERSON_NAME] (無代號)" at bounding box center [936, 308] width 115 height 15
type input "[PERSON_NAME](無代號)"
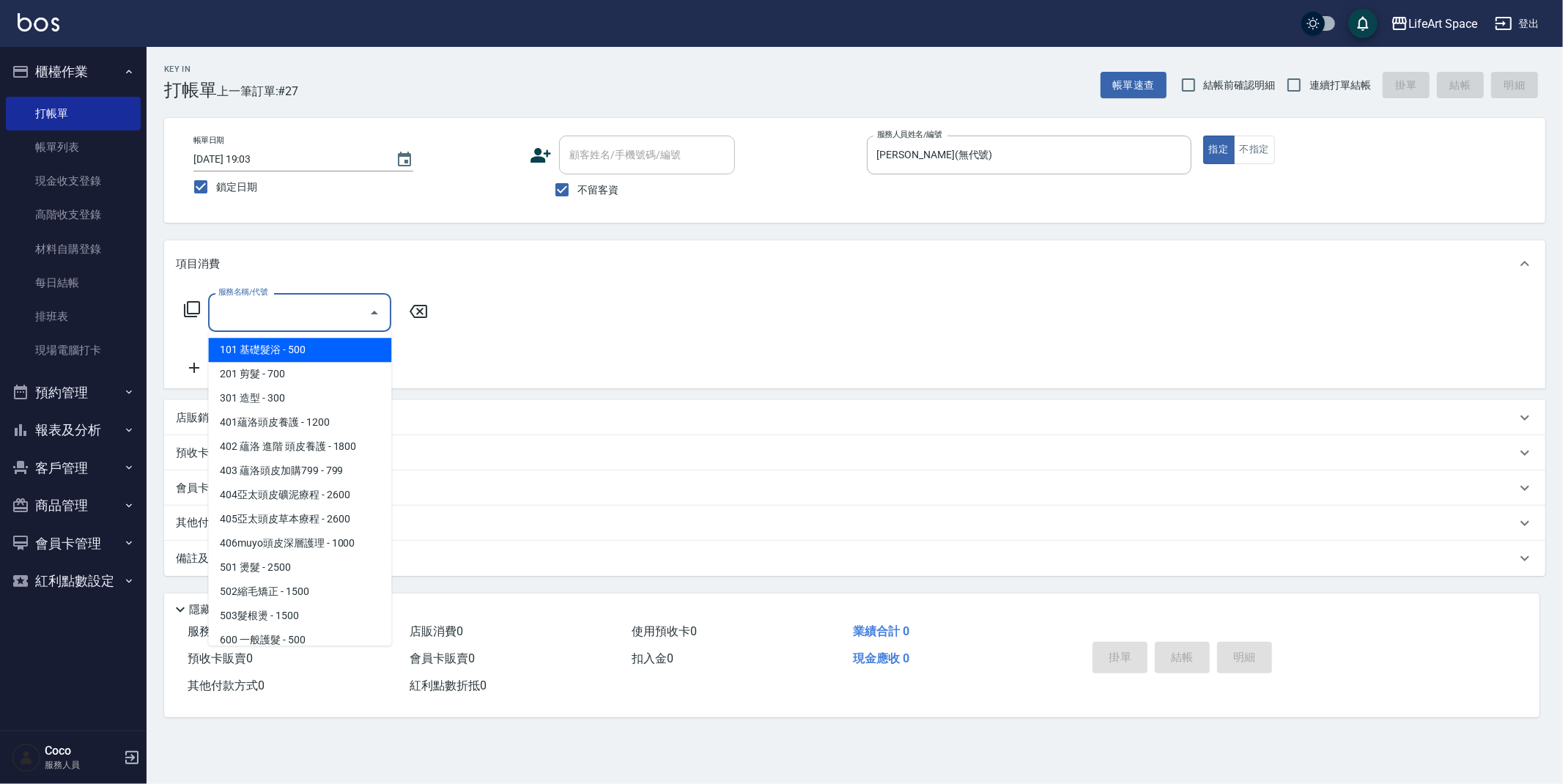
click at [268, 303] on div "服務名稱/代號 服務名稱/代號" at bounding box center [300, 313] width 184 height 39
drag, startPoint x: 285, startPoint y: 372, endPoint x: 386, endPoint y: 344, distance: 104.8
click at [285, 371] on span "201 剪髮 - 700" at bounding box center [300, 373] width 184 height 25
type input "201 剪髮(201)"
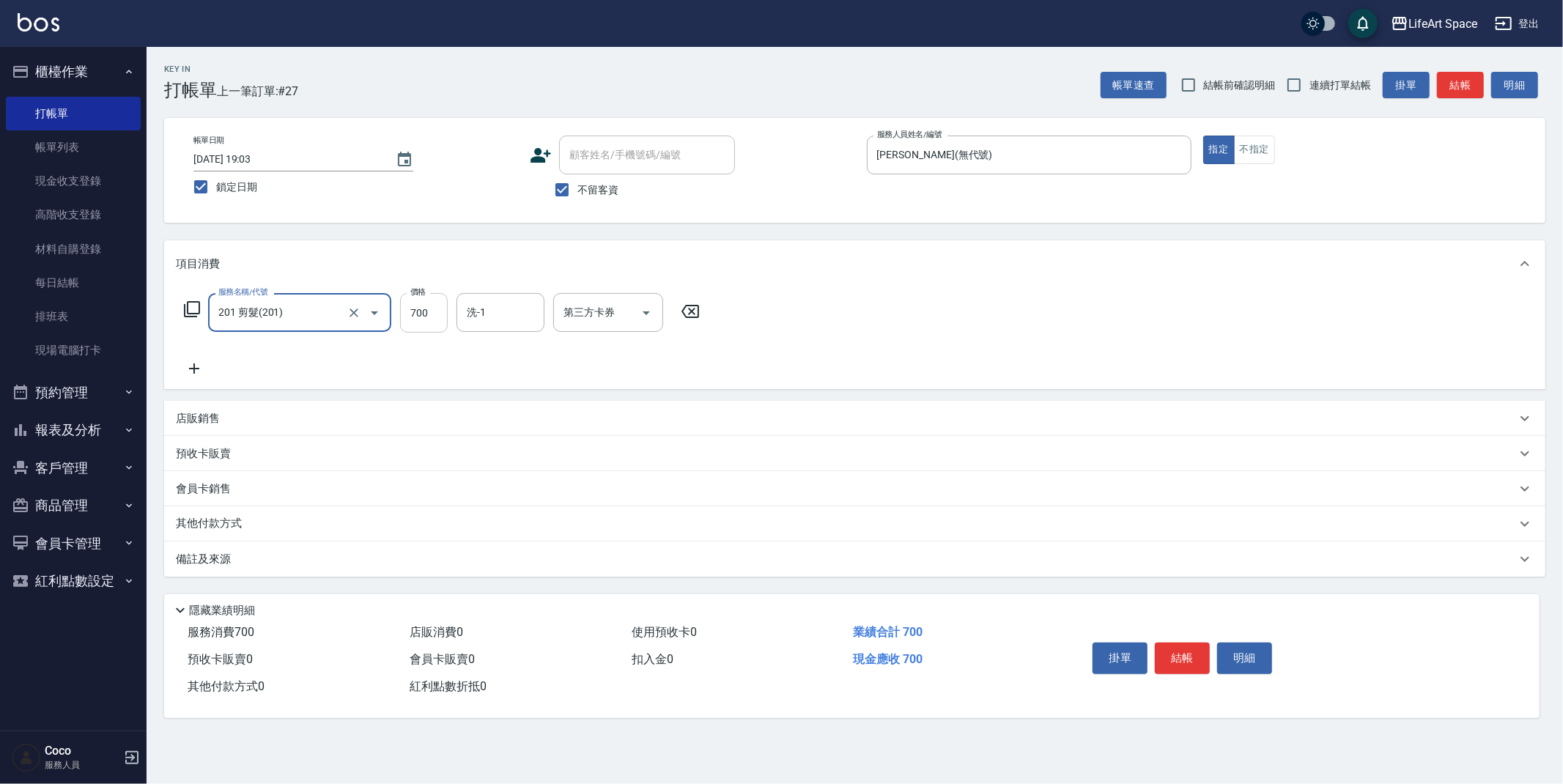
click at [432, 311] on input "700" at bounding box center [423, 313] width 47 height 40
type input "900"
click at [1183, 652] on button "結帳" at bounding box center [1182, 658] width 55 height 31
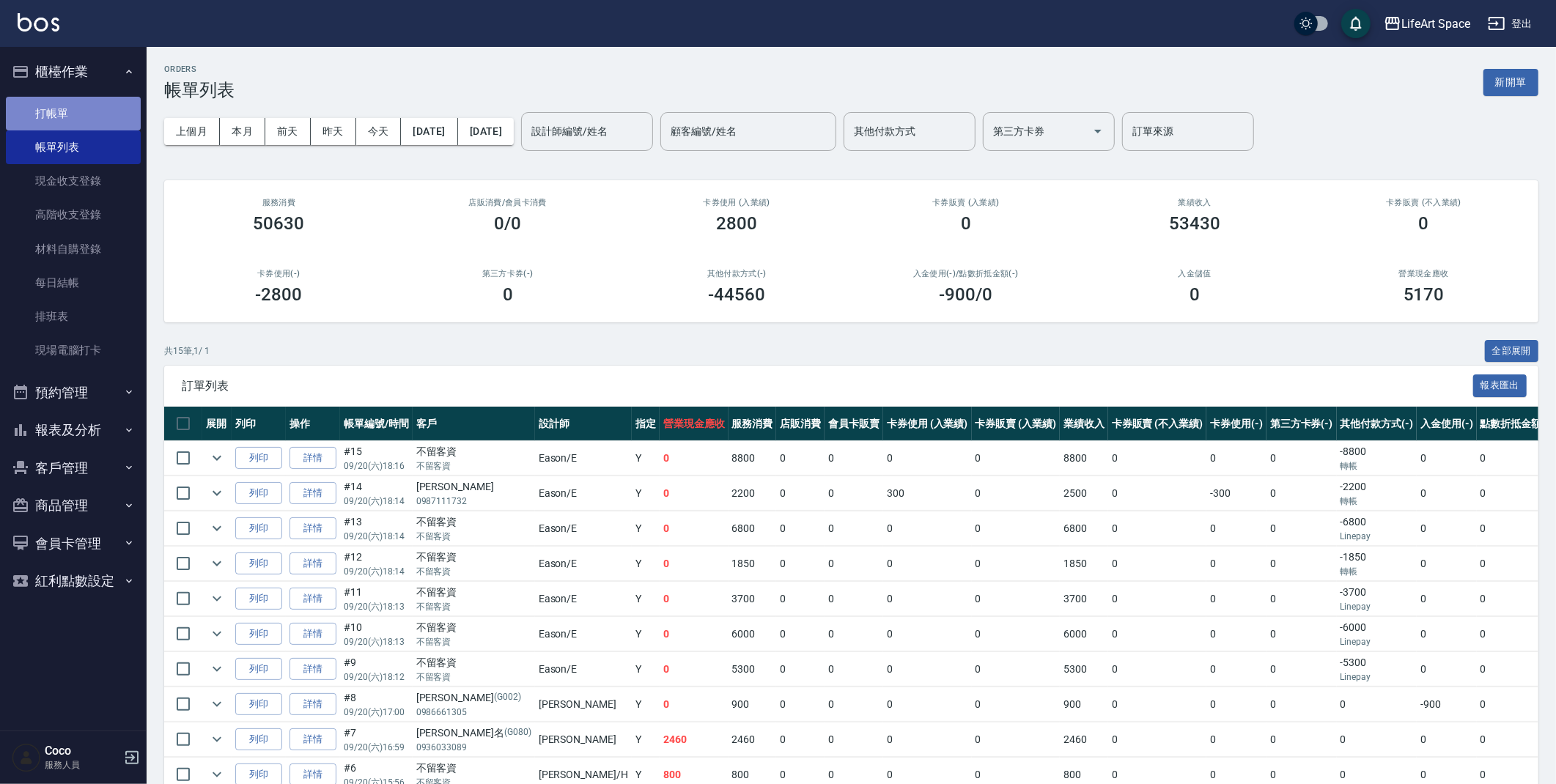
click at [63, 105] on link "打帳單" at bounding box center [73, 113] width 135 height 34
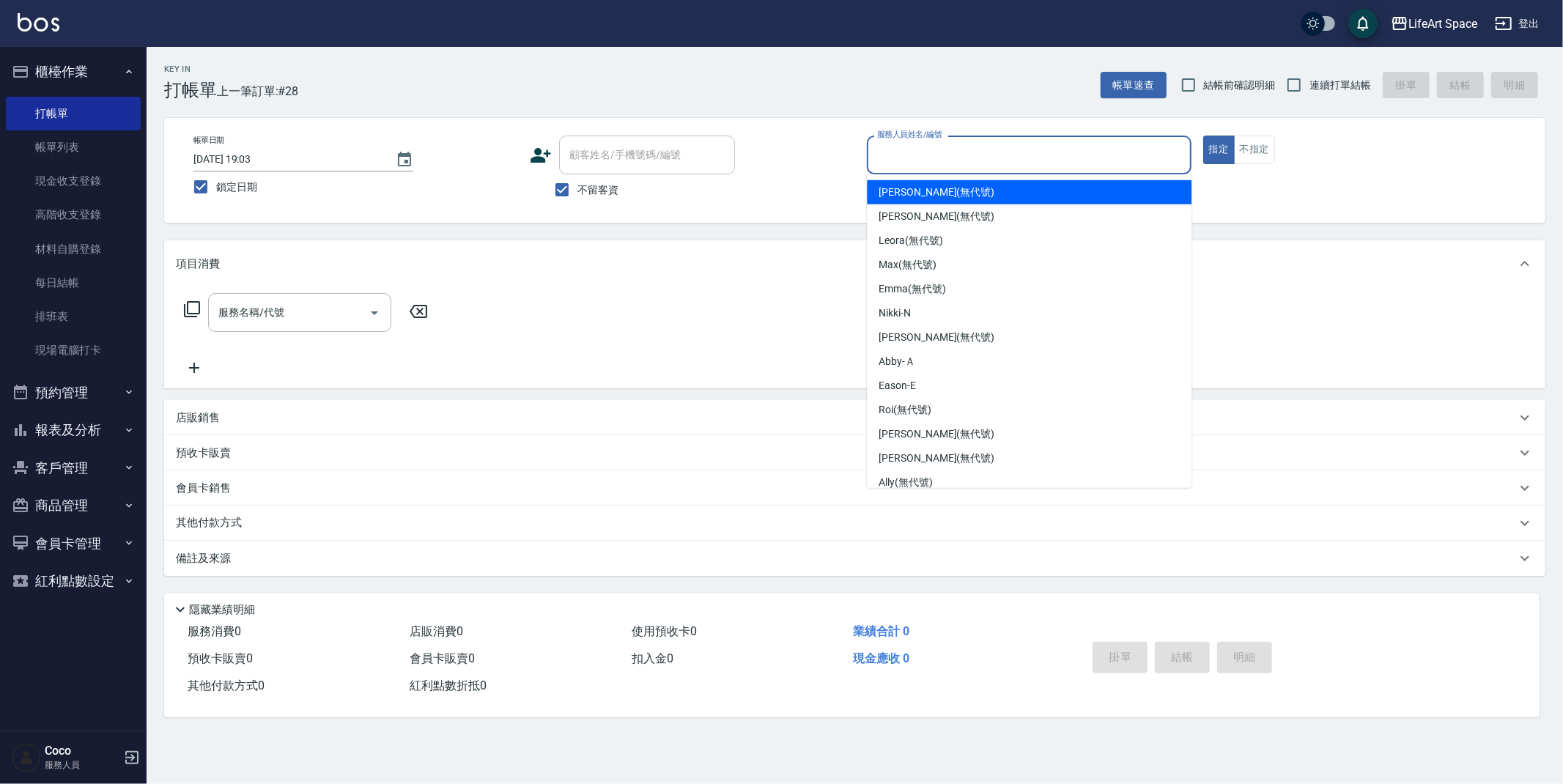
click at [940, 163] on input "服務人員姓名/編號" at bounding box center [1029, 154] width 312 height 25
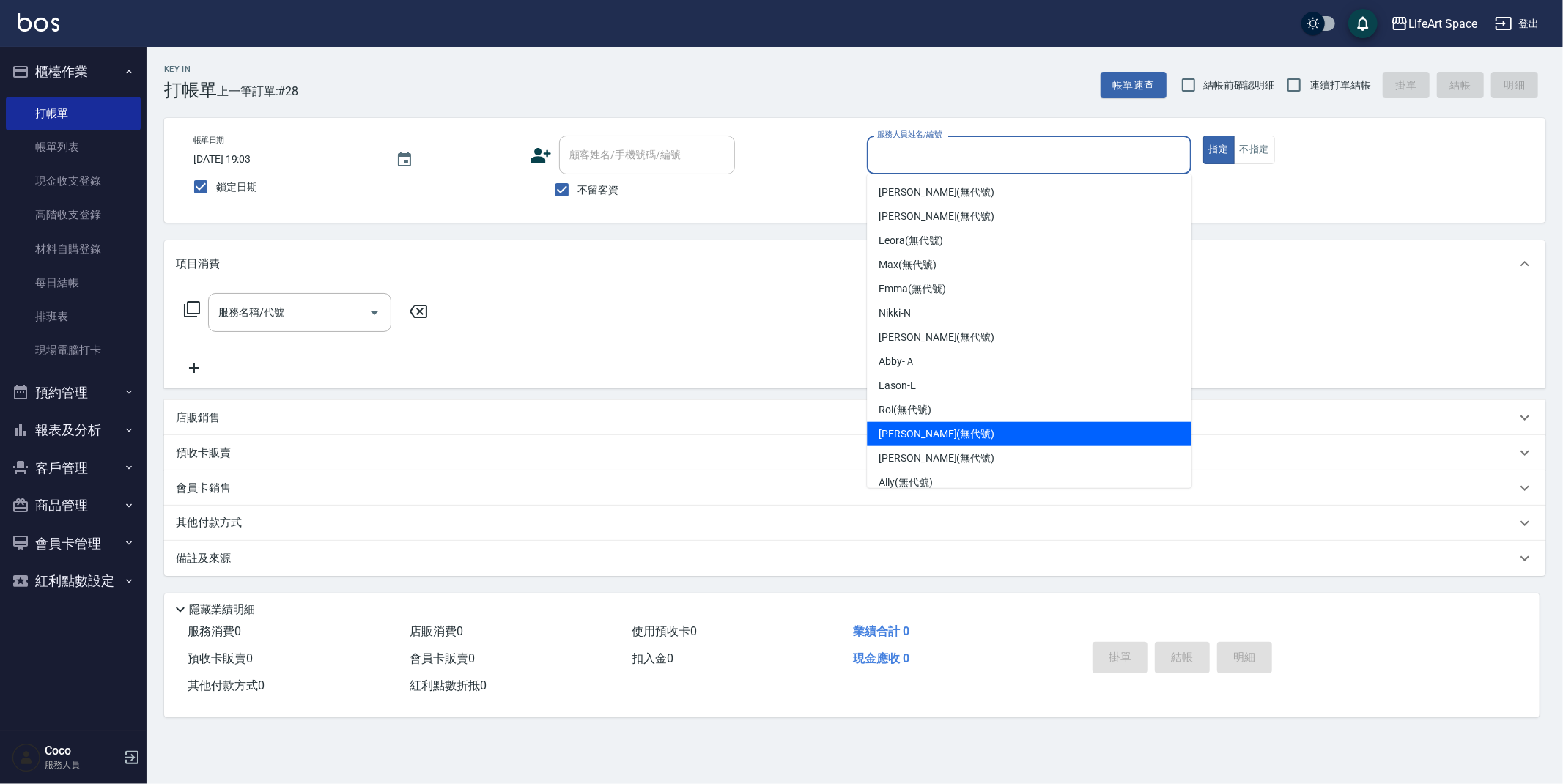
click at [906, 427] on span "[PERSON_NAME] (無代號)" at bounding box center [936, 433] width 115 height 15
type input "[PERSON_NAME](無代號)"
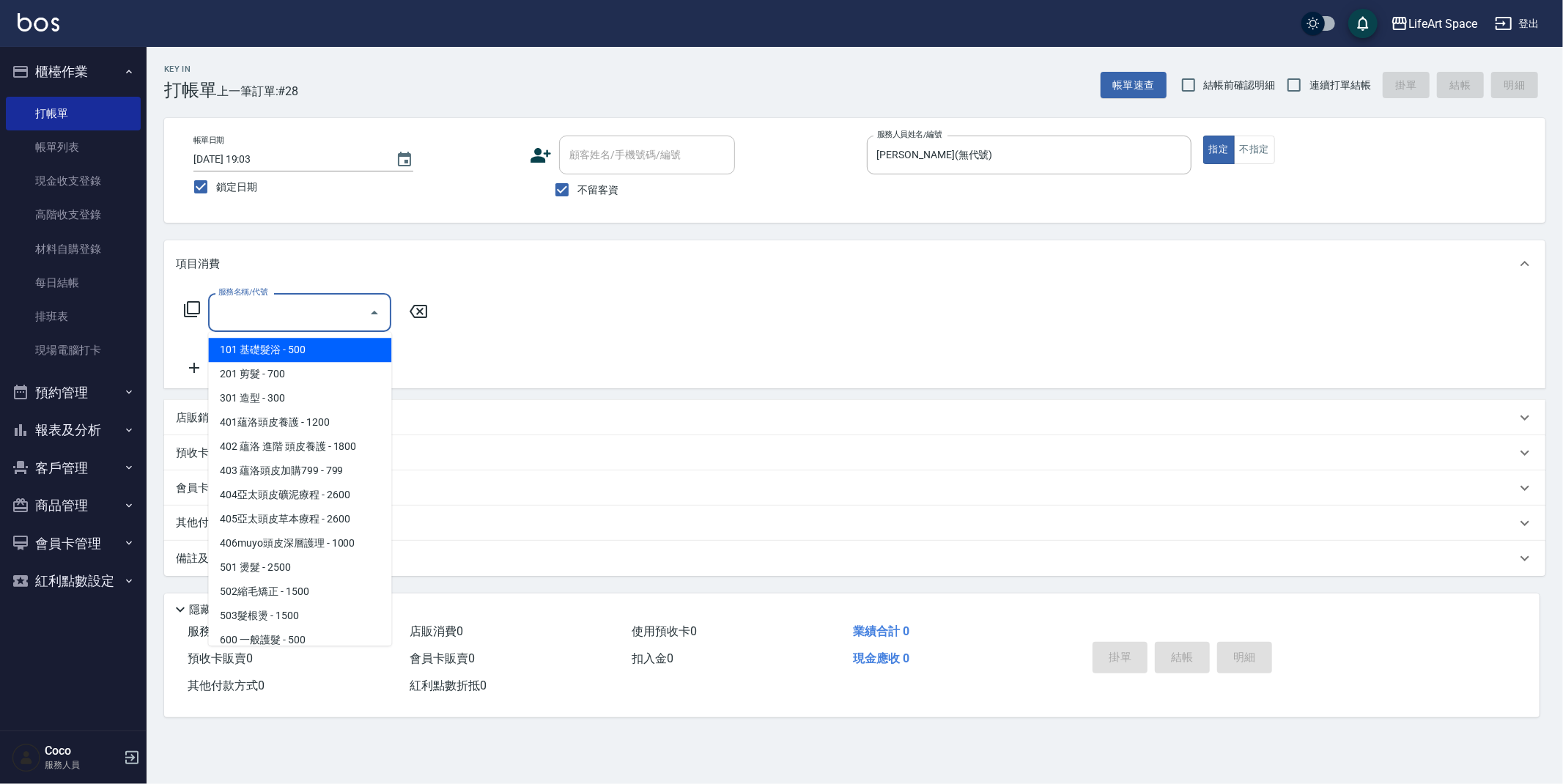
click at [305, 317] on input "服務名稱/代號" at bounding box center [288, 313] width 148 height 25
click at [304, 370] on span "201 剪髮 - 700" at bounding box center [300, 373] width 184 height 25
type input "201 剪髮(201)"
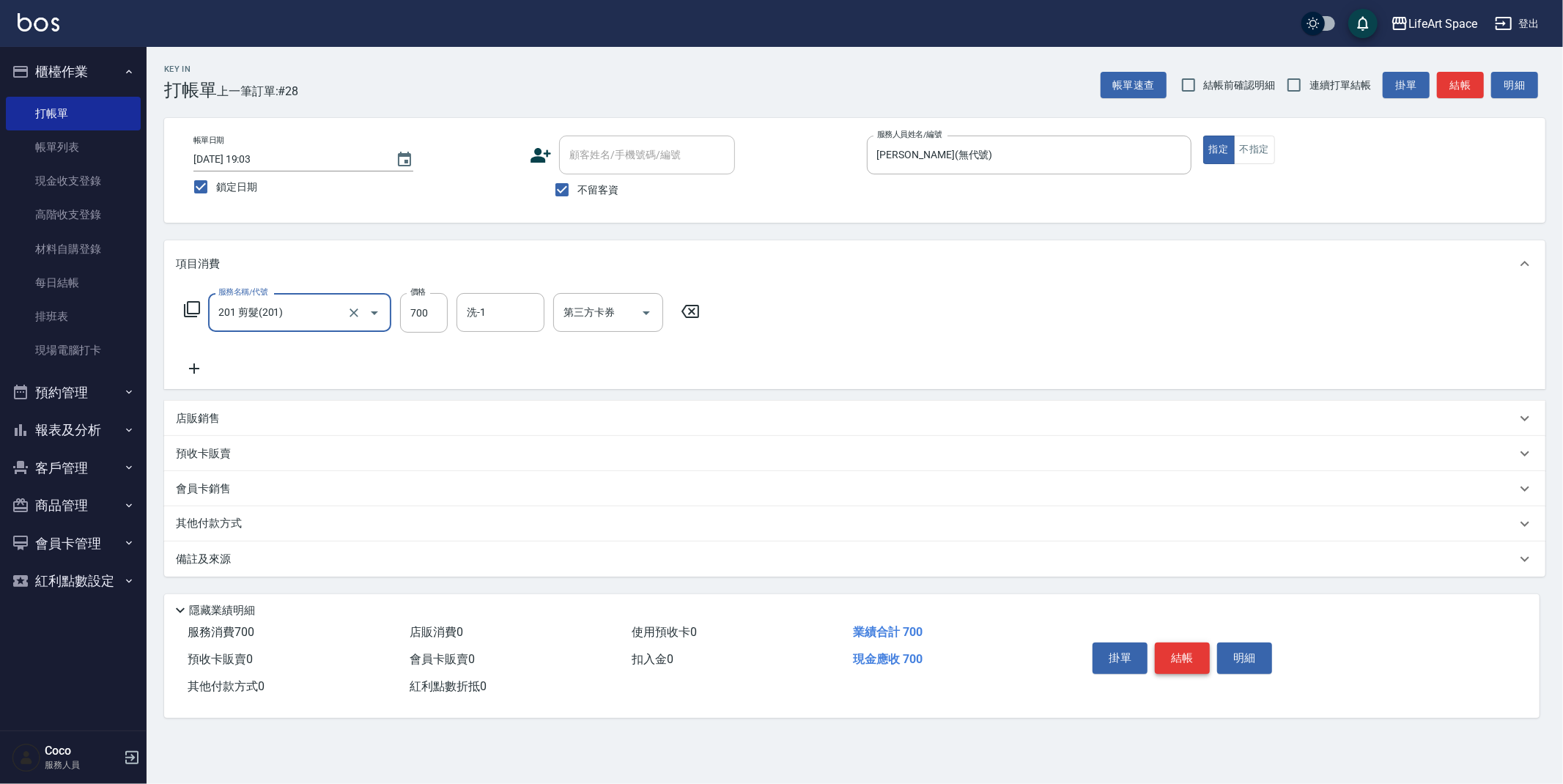
click at [1175, 656] on button "結帳" at bounding box center [1182, 658] width 55 height 31
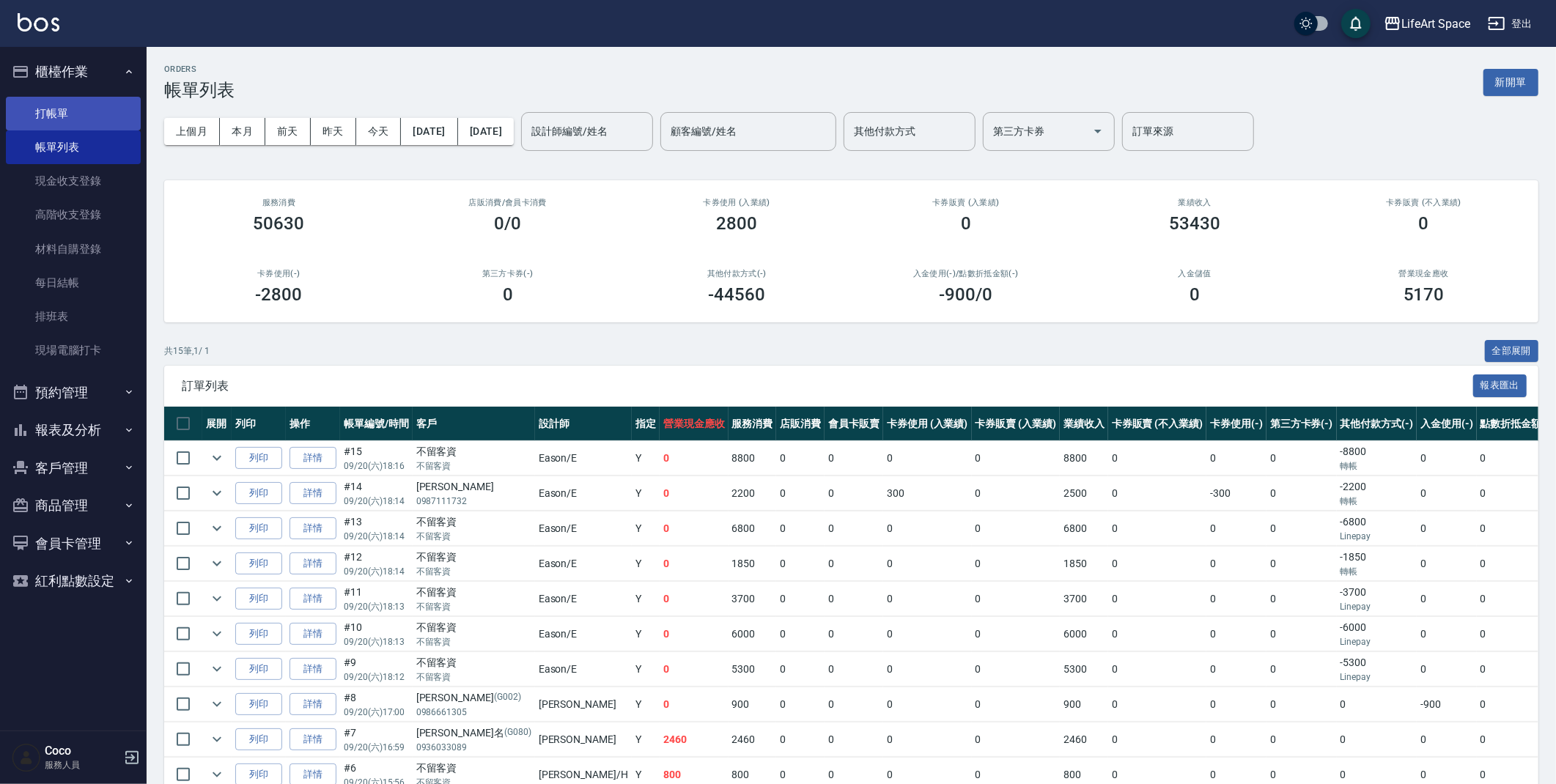
click at [67, 104] on link "打帳單" at bounding box center [73, 113] width 135 height 34
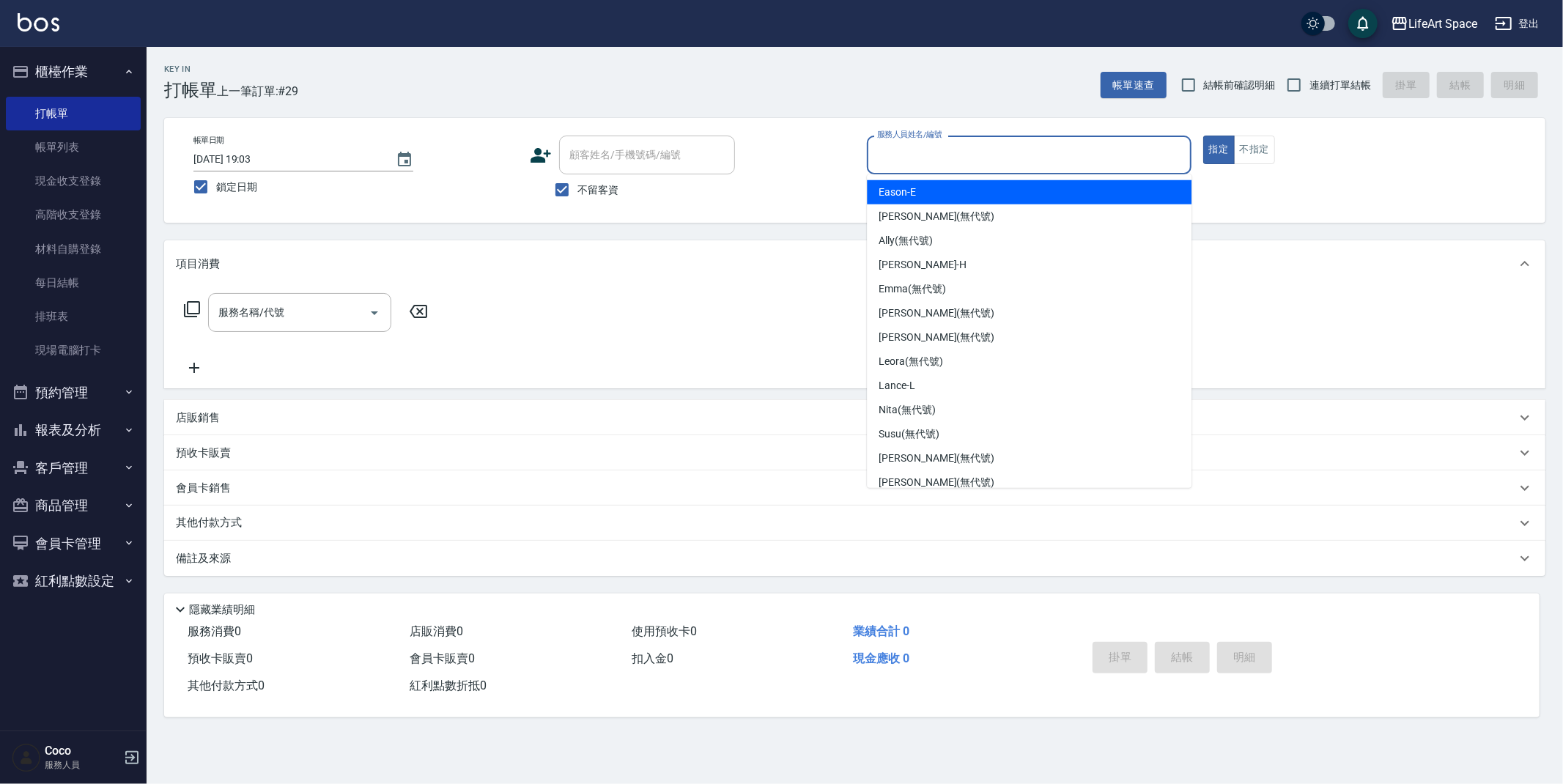
click at [933, 159] on input "服務人員姓名/編號" at bounding box center [1029, 154] width 312 height 25
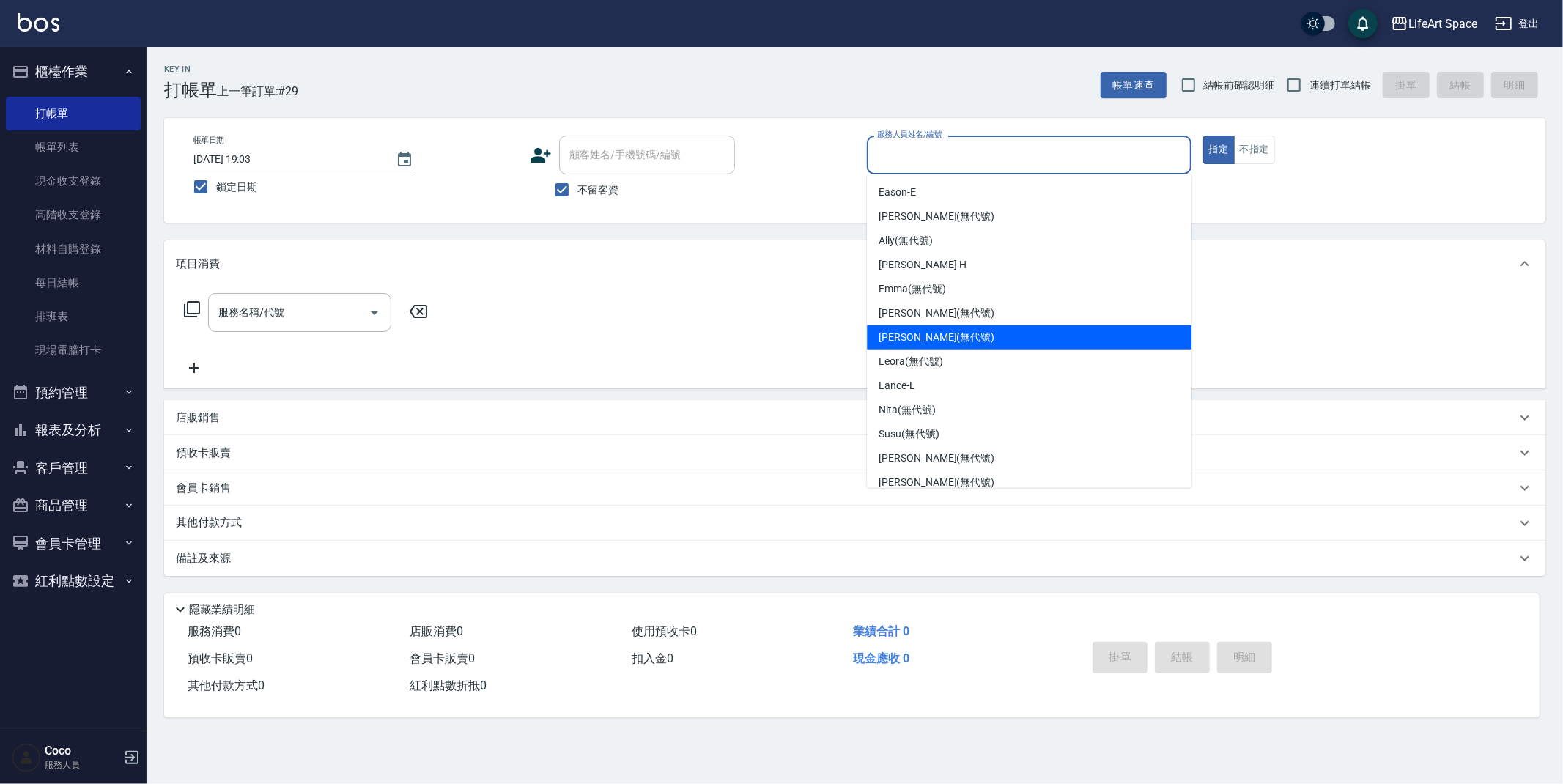
click at [932, 338] on span "[PERSON_NAME] (無代號)" at bounding box center [936, 337] width 115 height 15
type input "[PERSON_NAME](無代號)"
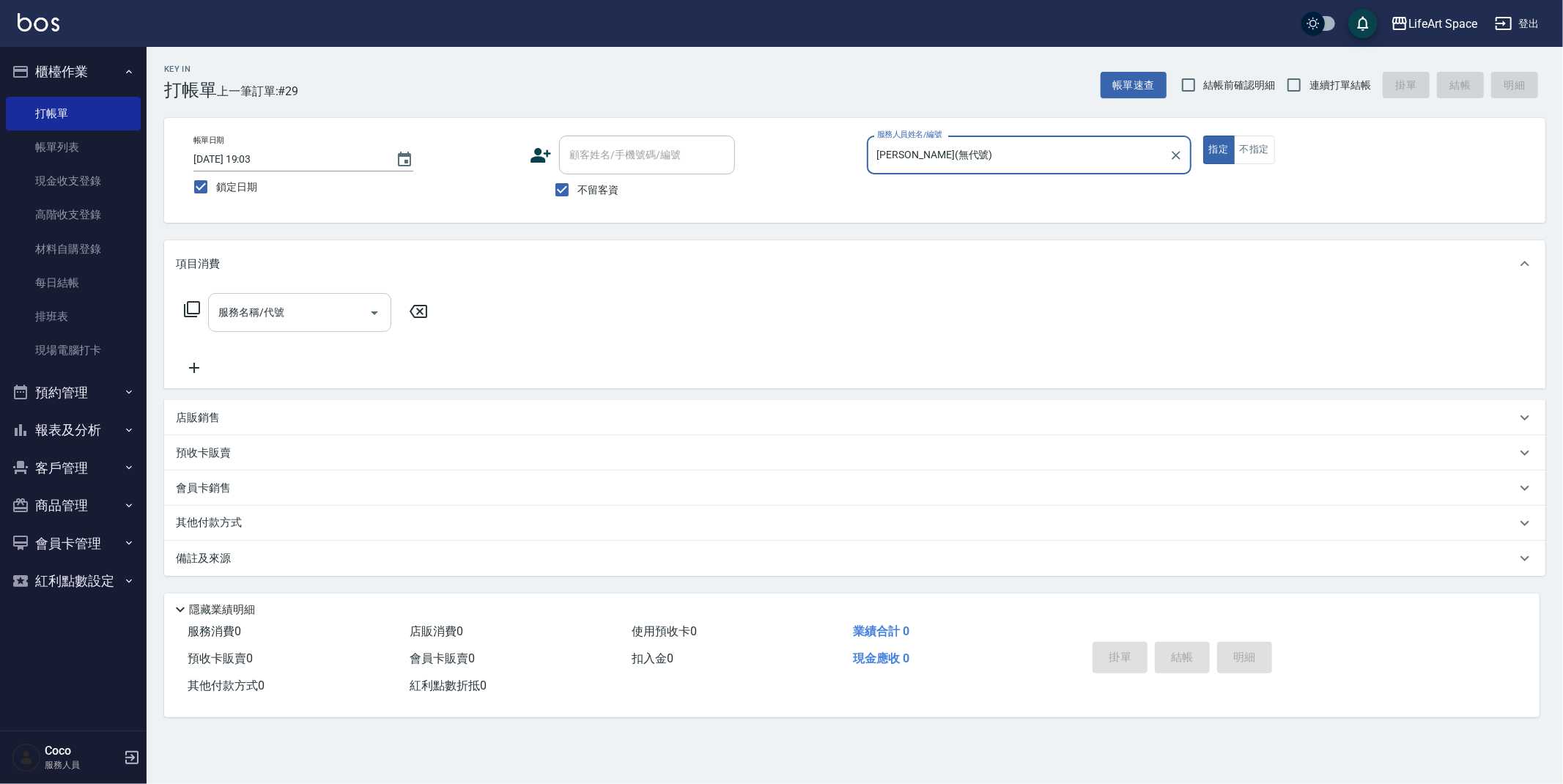
click at [322, 303] on input "服務名稱/代號" at bounding box center [288, 313] width 148 height 25
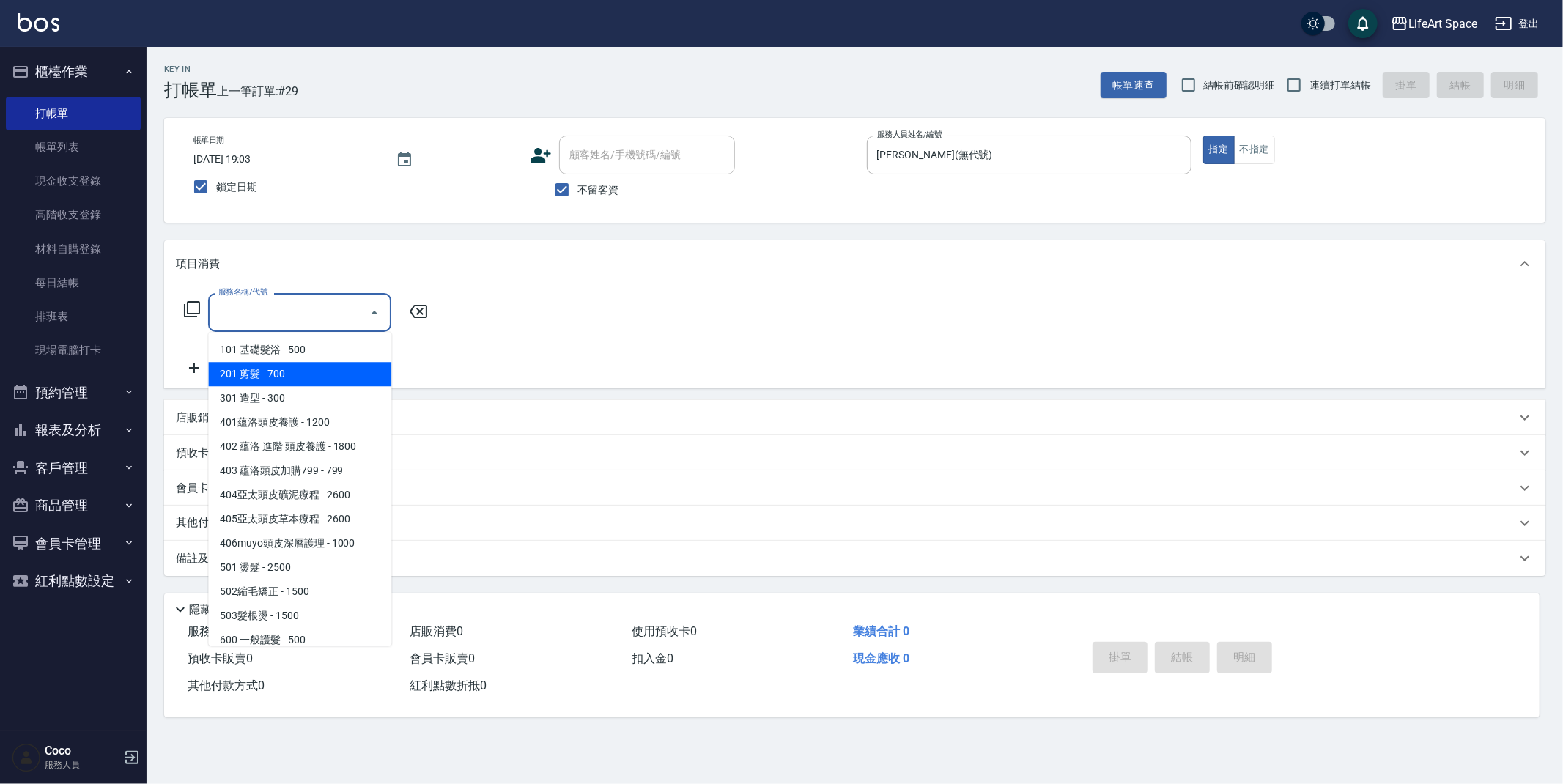
click at [301, 376] on span "201 剪髮 - 700" at bounding box center [300, 373] width 184 height 25
type input "201 剪髮(201)"
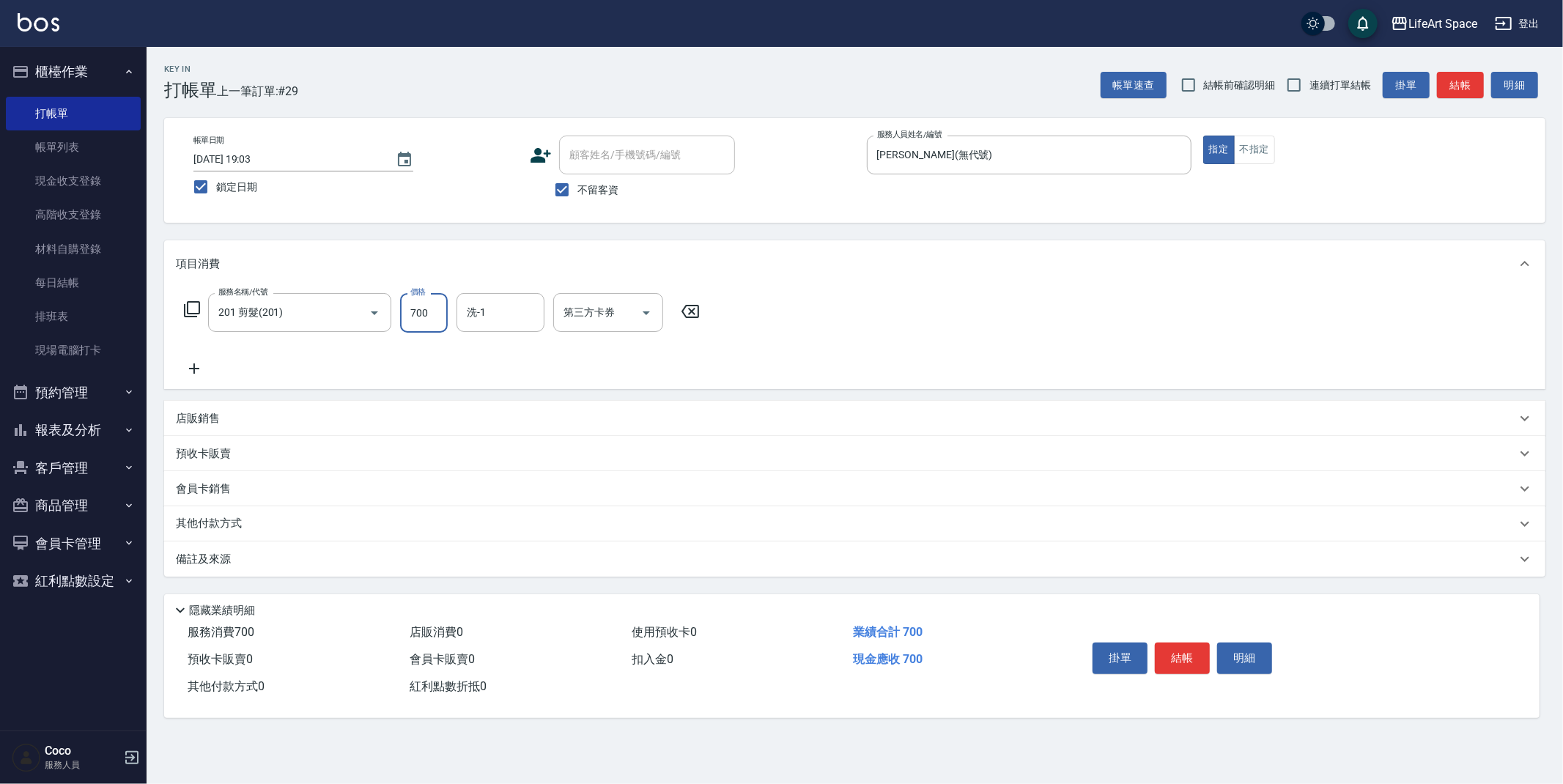
click at [437, 317] on input "700" at bounding box center [423, 313] width 47 height 40
type input "900"
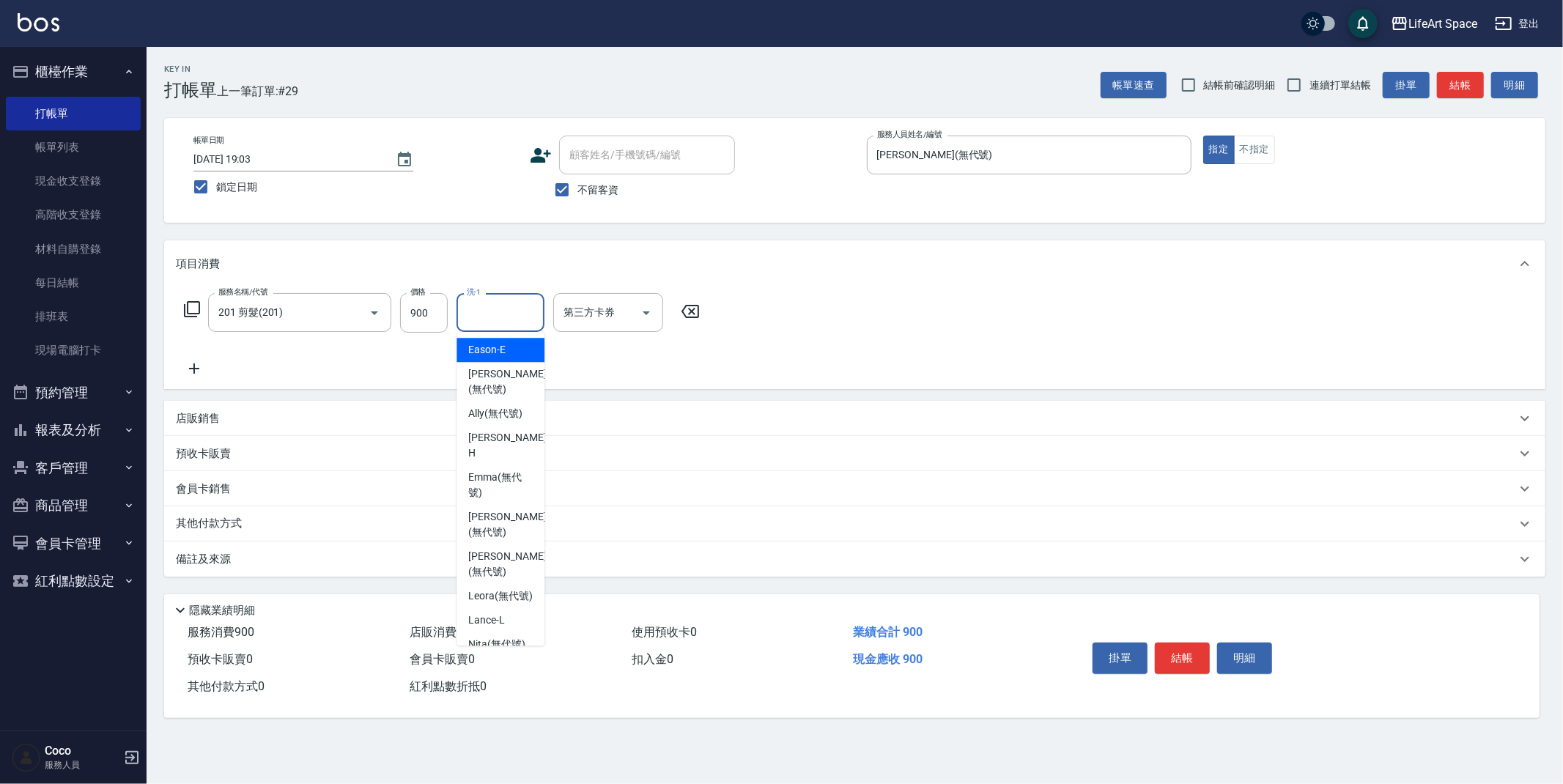
click at [499, 312] on input "洗-1" at bounding box center [501, 313] width 75 height 25
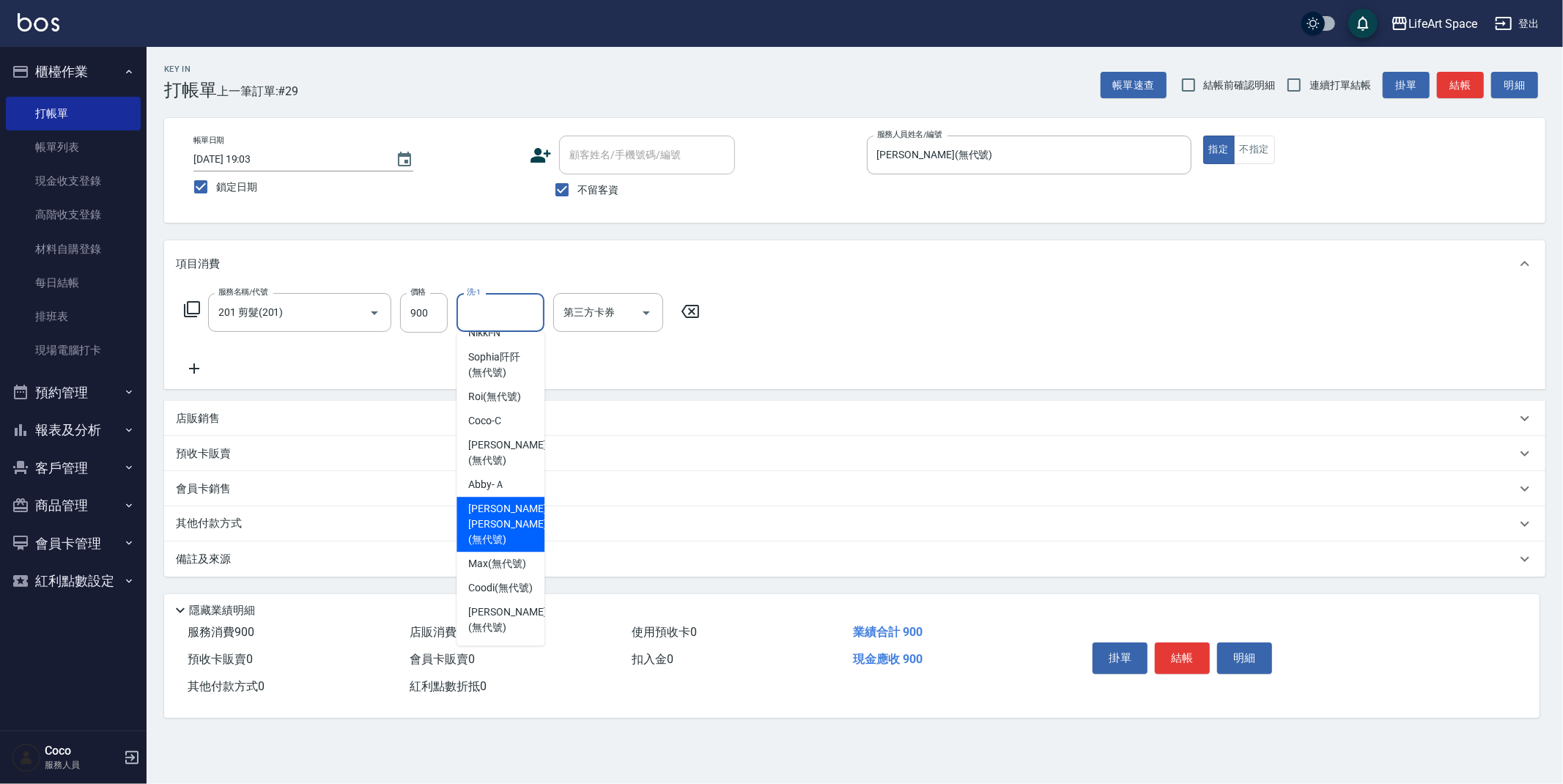
scroll to position [452, 0]
click at [487, 525] on span "[PERSON_NAME] [PERSON_NAME] (無代號)" at bounding box center [506, 523] width 77 height 46
type input "[PERSON_NAME] [PERSON_NAME](無代號)"
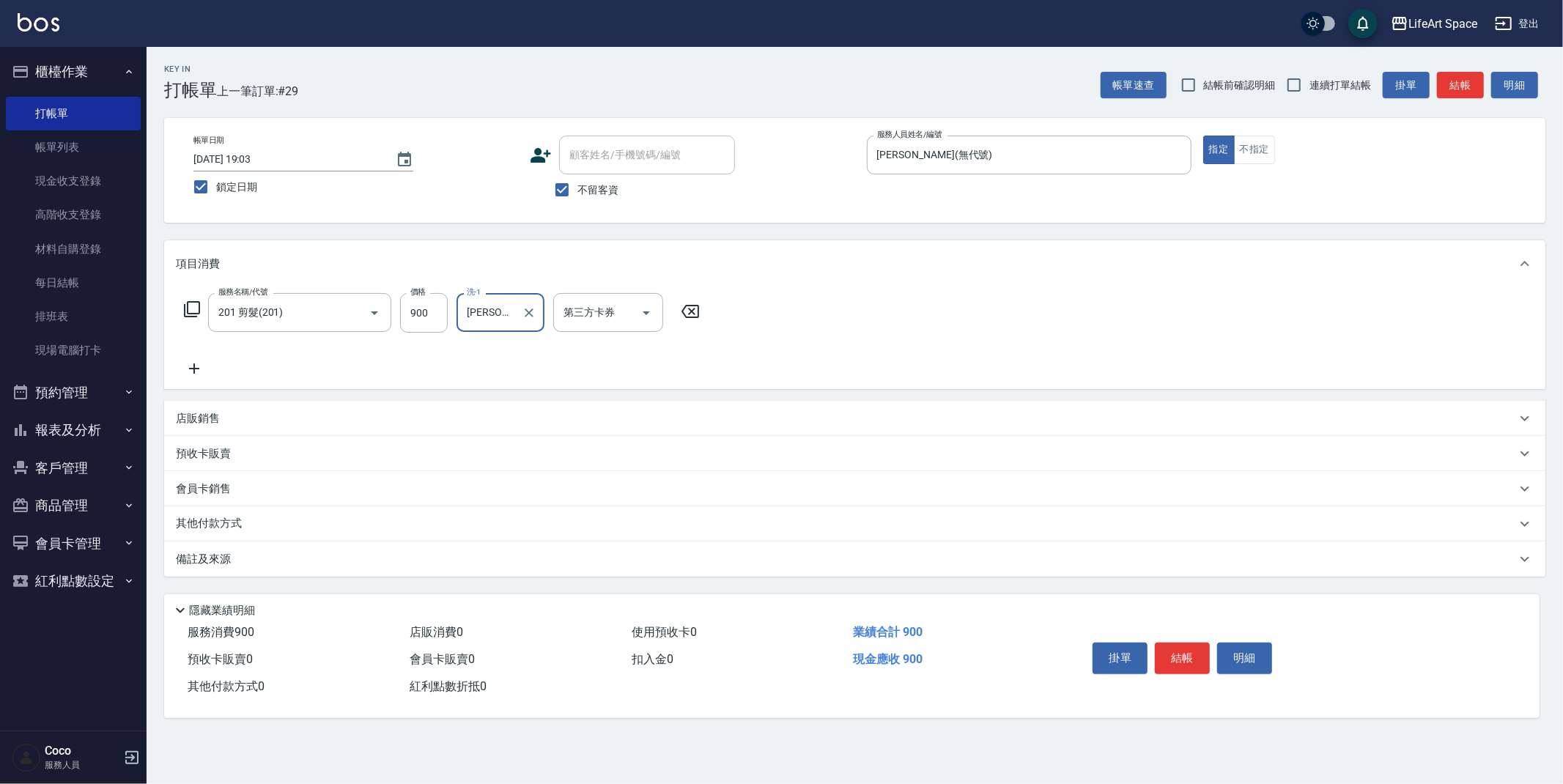
click at [1178, 654] on button "結帳" at bounding box center [1182, 658] width 55 height 31
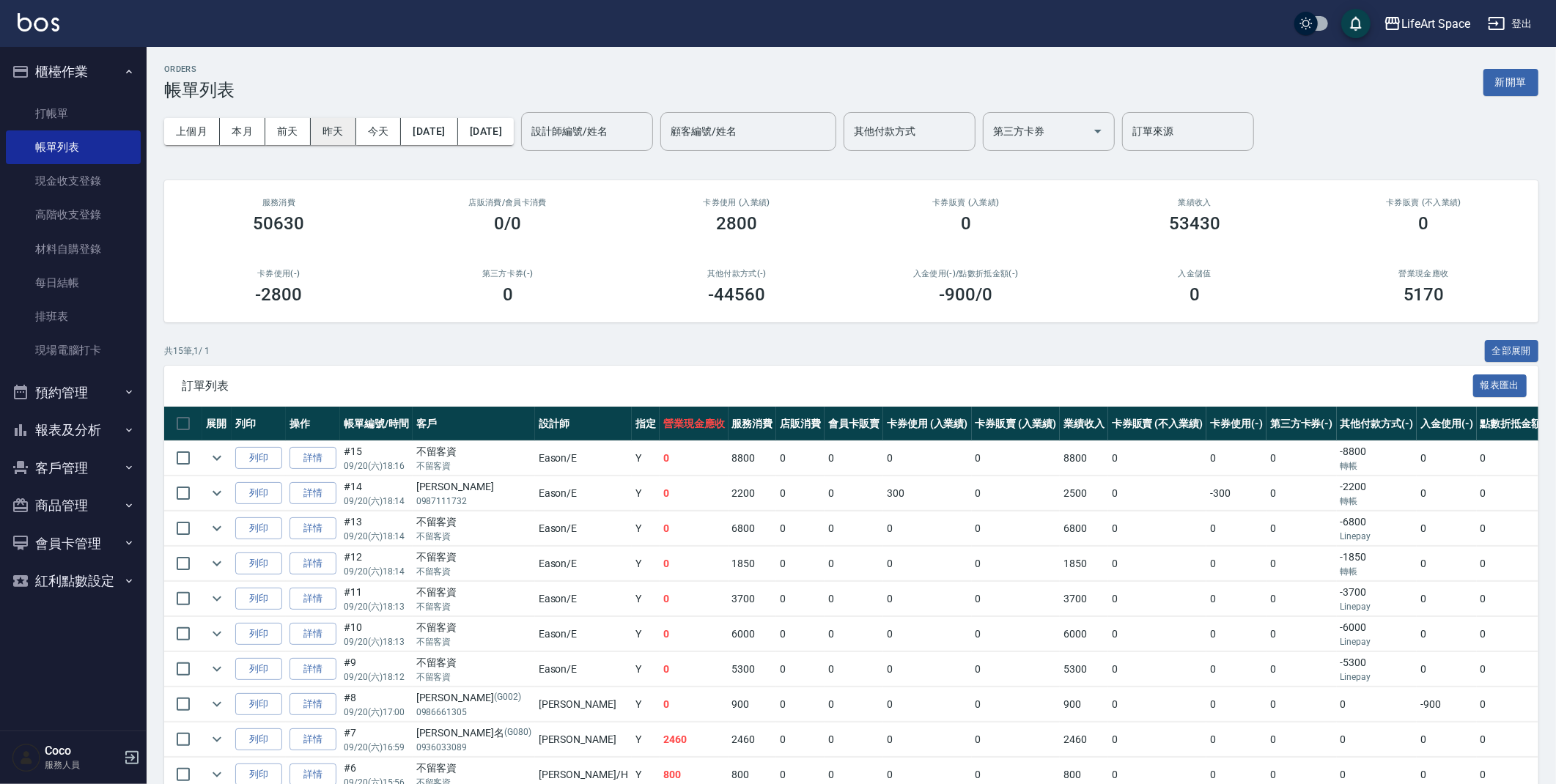
click at [324, 129] on button "昨天" at bounding box center [334, 132] width 45 height 27
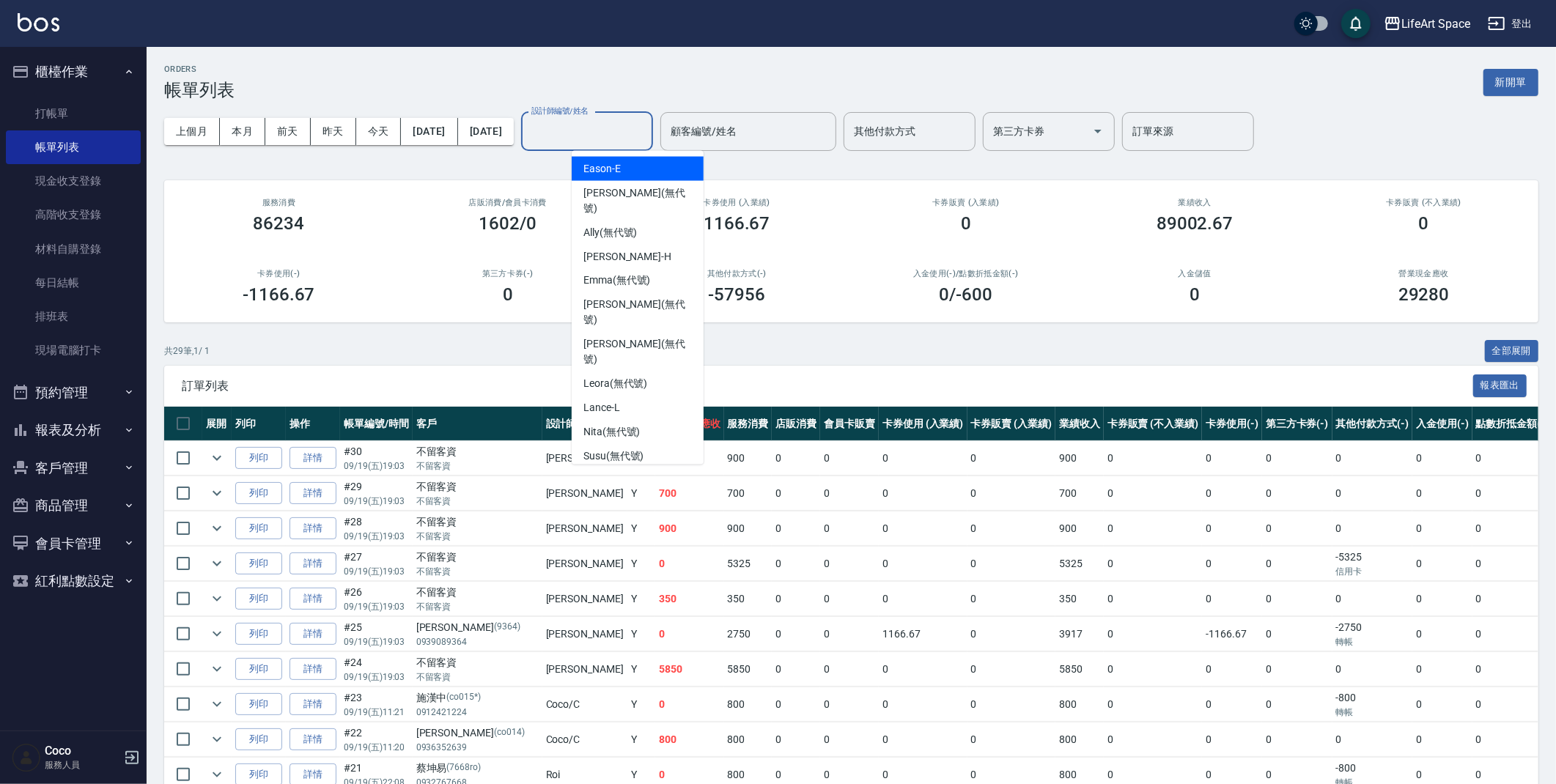
click at [623, 125] on div "設計師編號/姓名 設計師編號/姓名" at bounding box center [586, 131] width 132 height 39
click at [627, 332] on div "[PERSON_NAME] (無代號)" at bounding box center [637, 352] width 132 height 40
type input "[PERSON_NAME](無代號)"
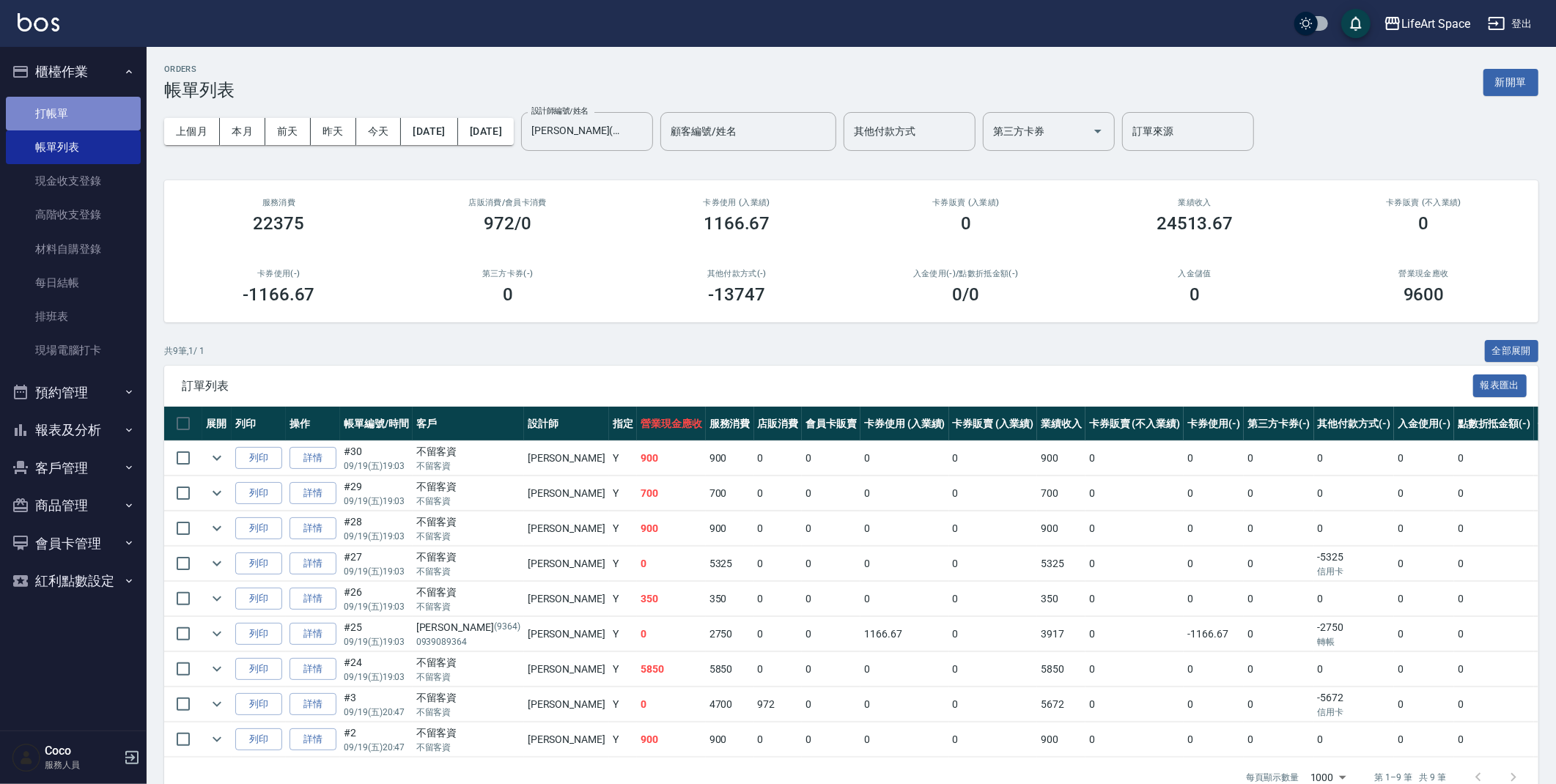
click at [83, 117] on link "打帳單" at bounding box center [73, 113] width 135 height 34
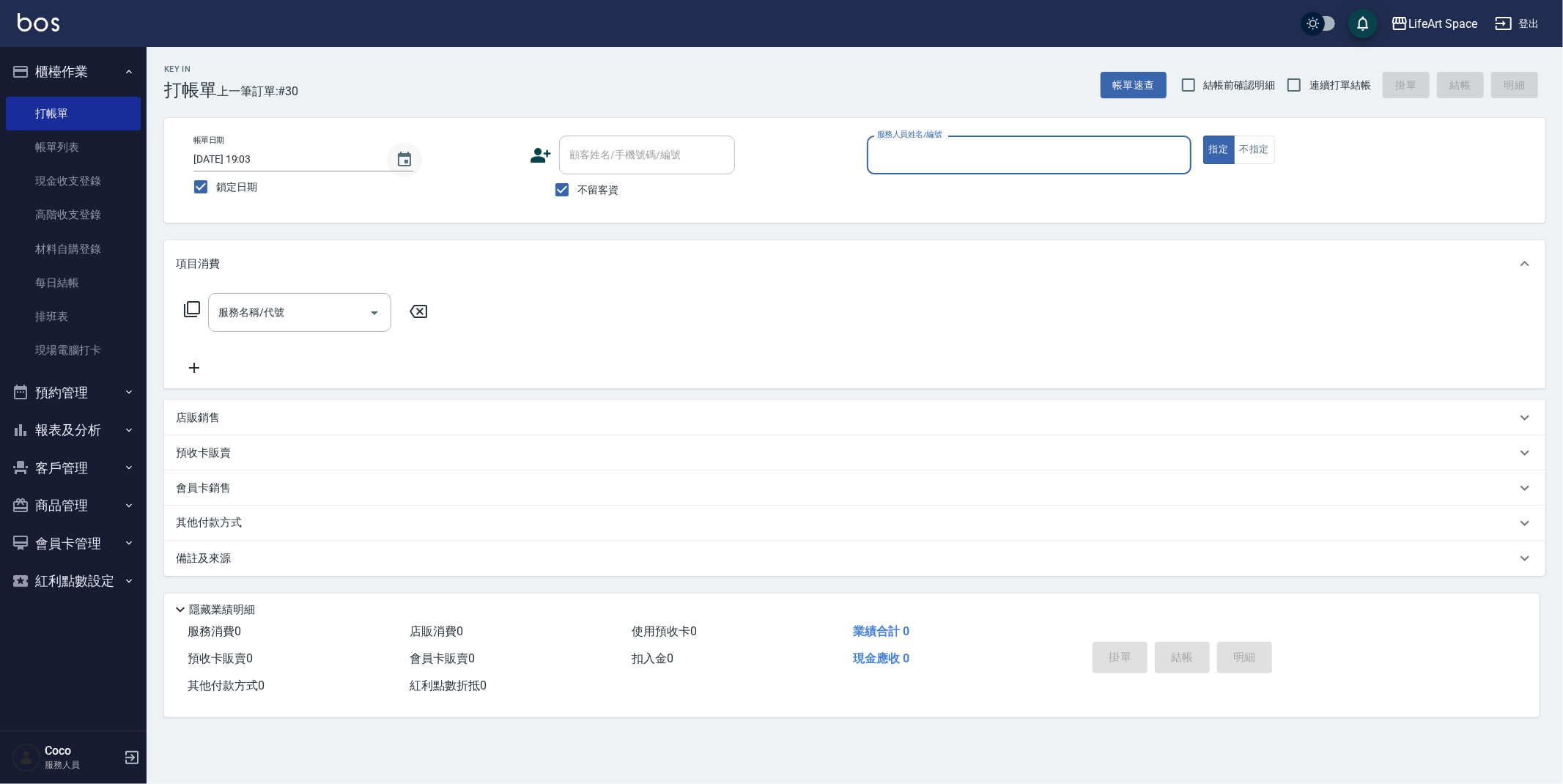
drag, startPoint x: 406, startPoint y: 160, endPoint x: 408, endPoint y: 147, distance: 13.2
click at [406, 159] on icon "Choose date, selected date is 2025-09-19" at bounding box center [403, 159] width 17 height 17
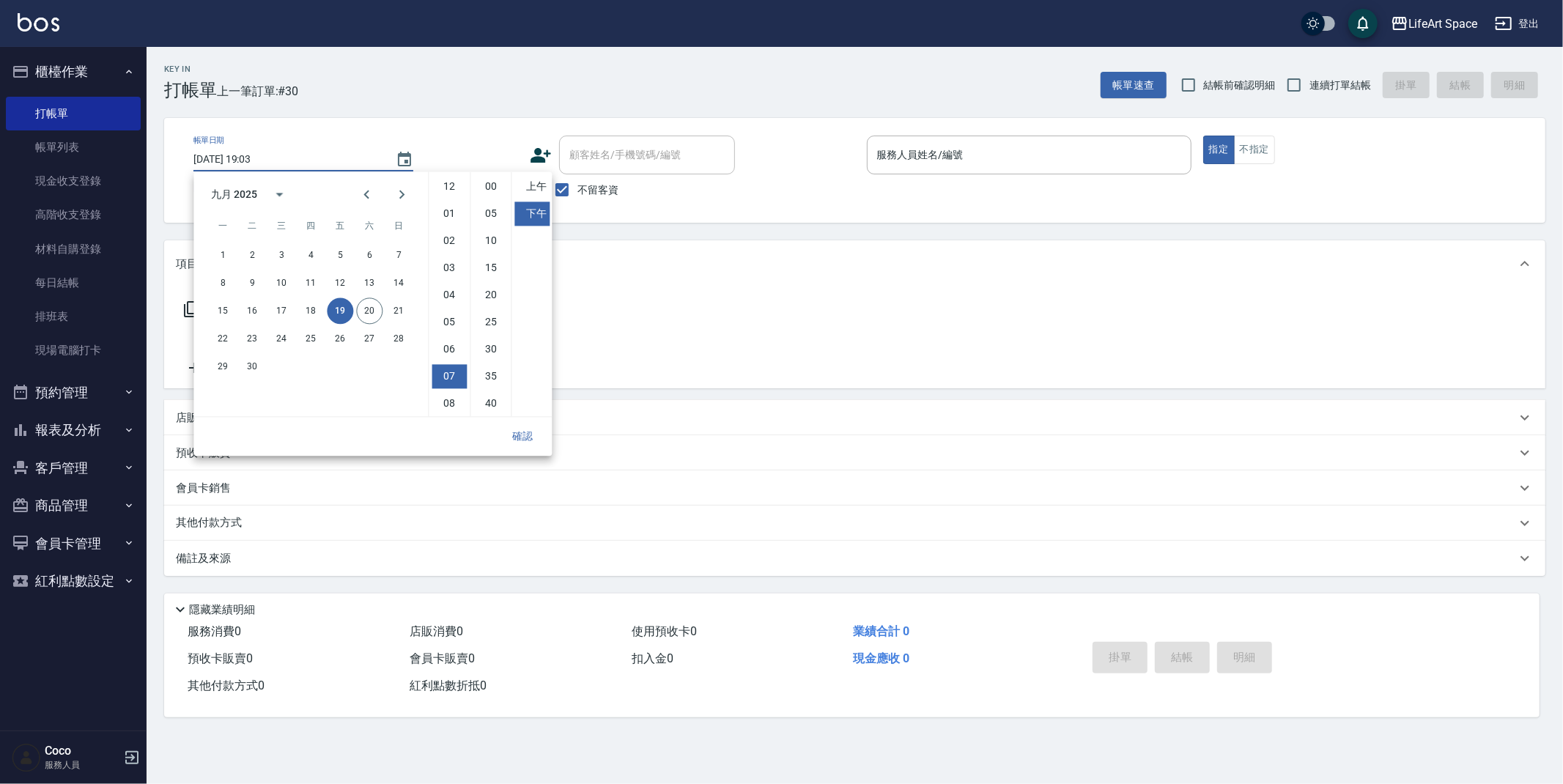
scroll to position [81, 0]
click at [368, 311] on button "20" at bounding box center [369, 310] width 26 height 26
type input "[DATE] 19:03"
click at [528, 437] on button "確認" at bounding box center [523, 436] width 47 height 27
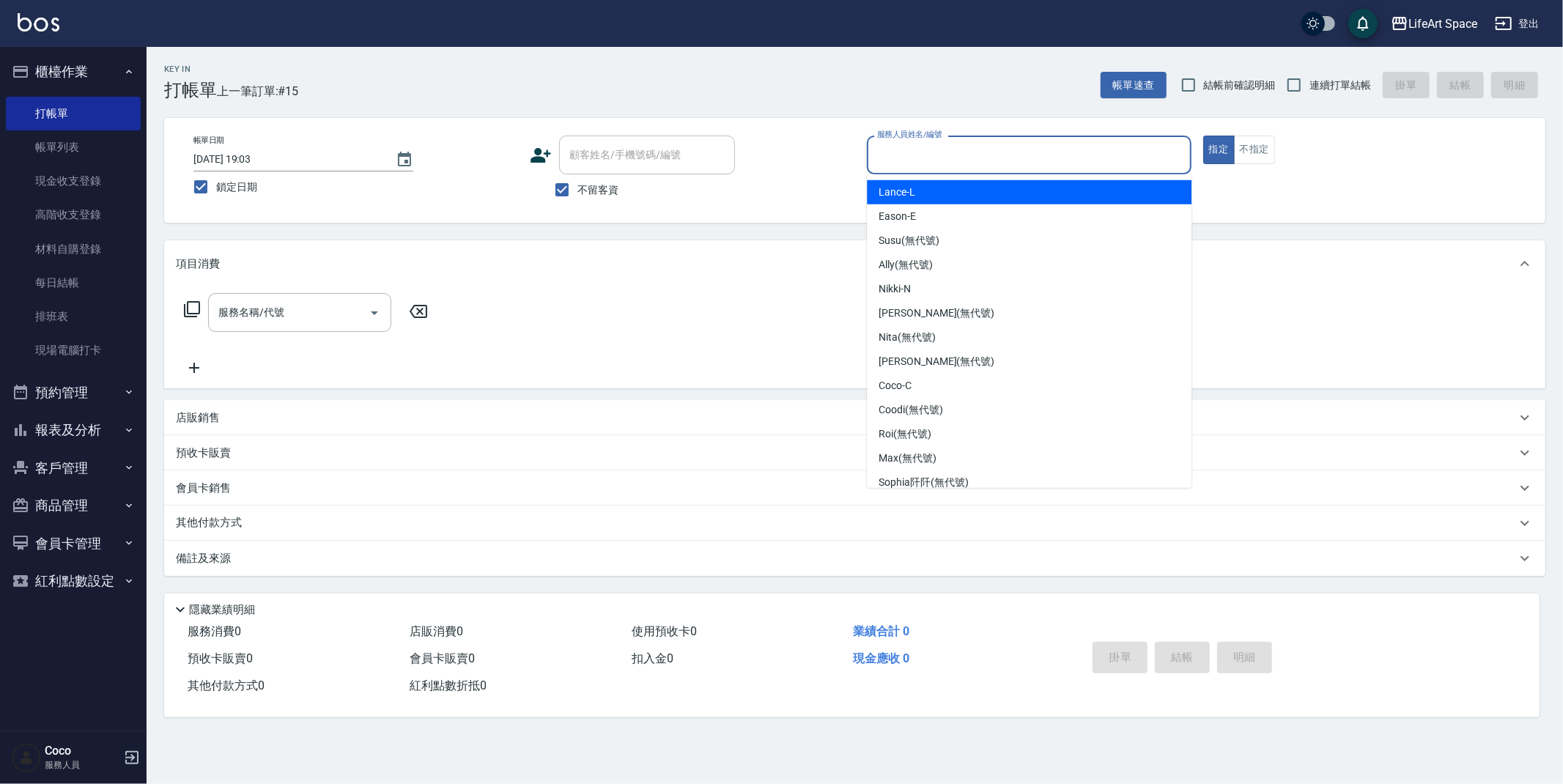
click at [978, 162] on input "服務人員姓名/編號" at bounding box center [1029, 154] width 312 height 25
click at [410, 151] on icon "Choose date, selected date is 2025-09-20" at bounding box center [403, 159] width 17 height 17
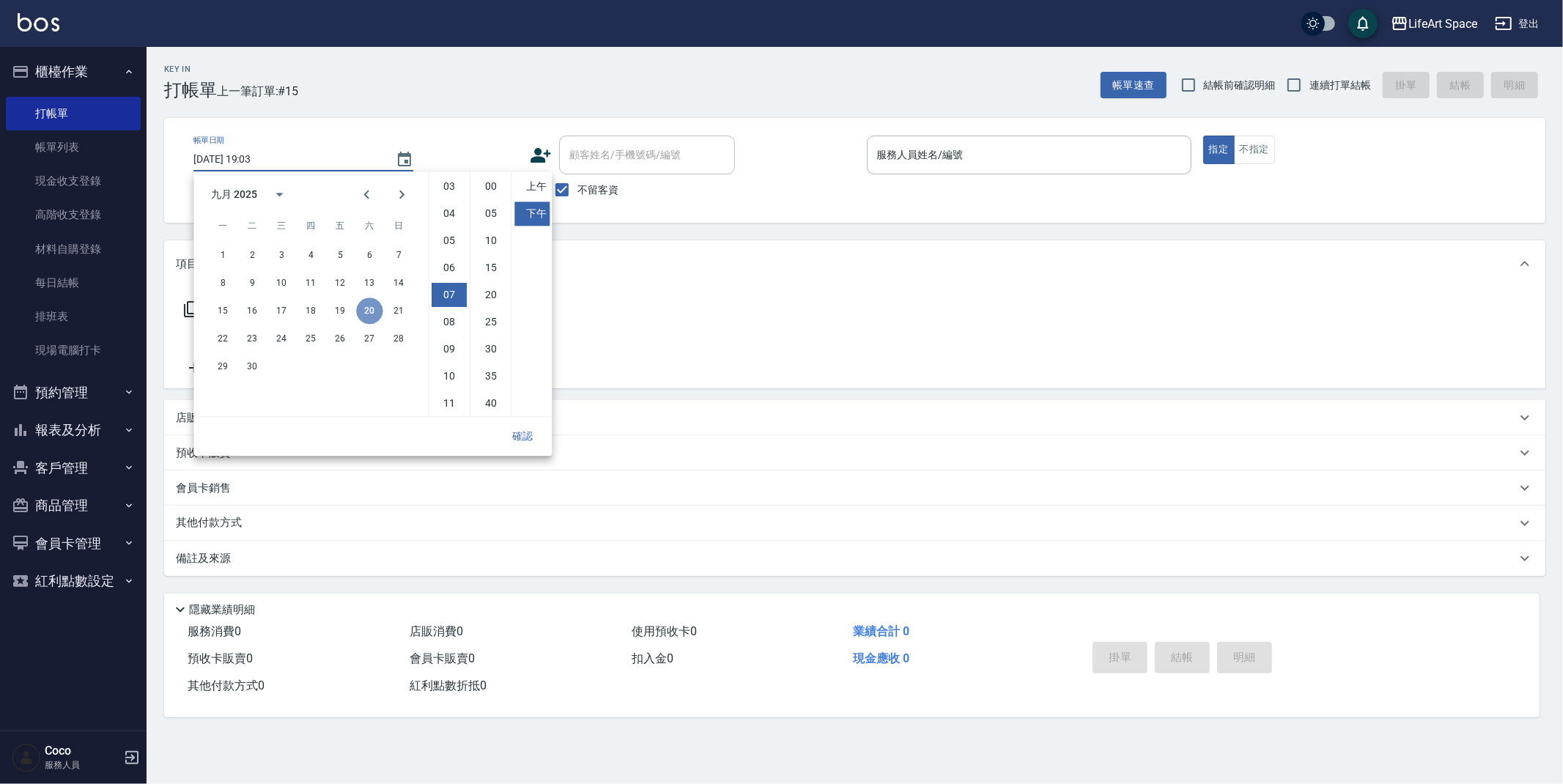
click at [368, 304] on button "20" at bounding box center [369, 310] width 26 height 26
click at [519, 430] on button "確認" at bounding box center [523, 436] width 47 height 27
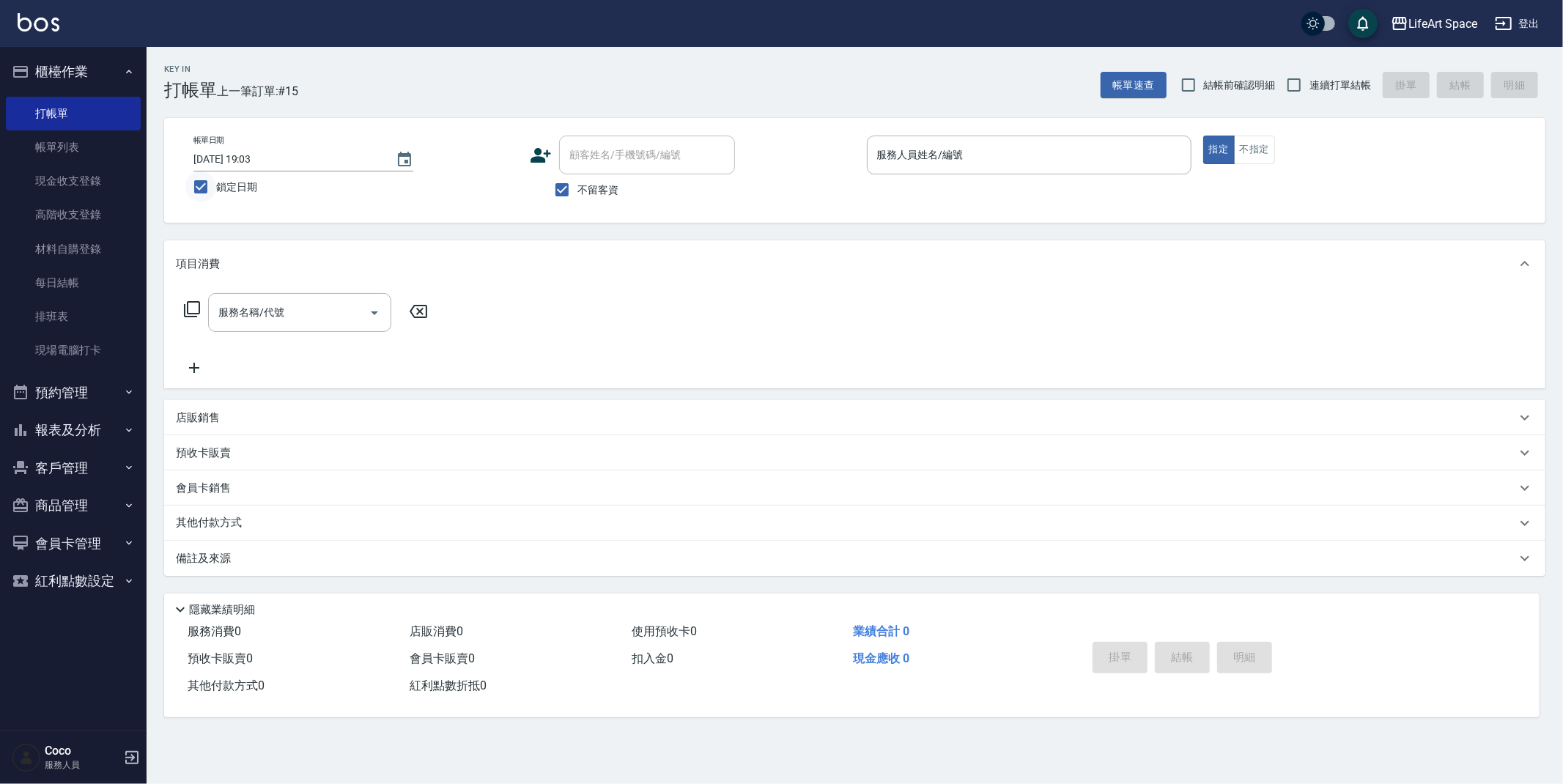
click at [207, 180] on input "鎖定日期" at bounding box center [201, 187] width 31 height 31
checkbox input "false"
type input "[DATE] 19:15"
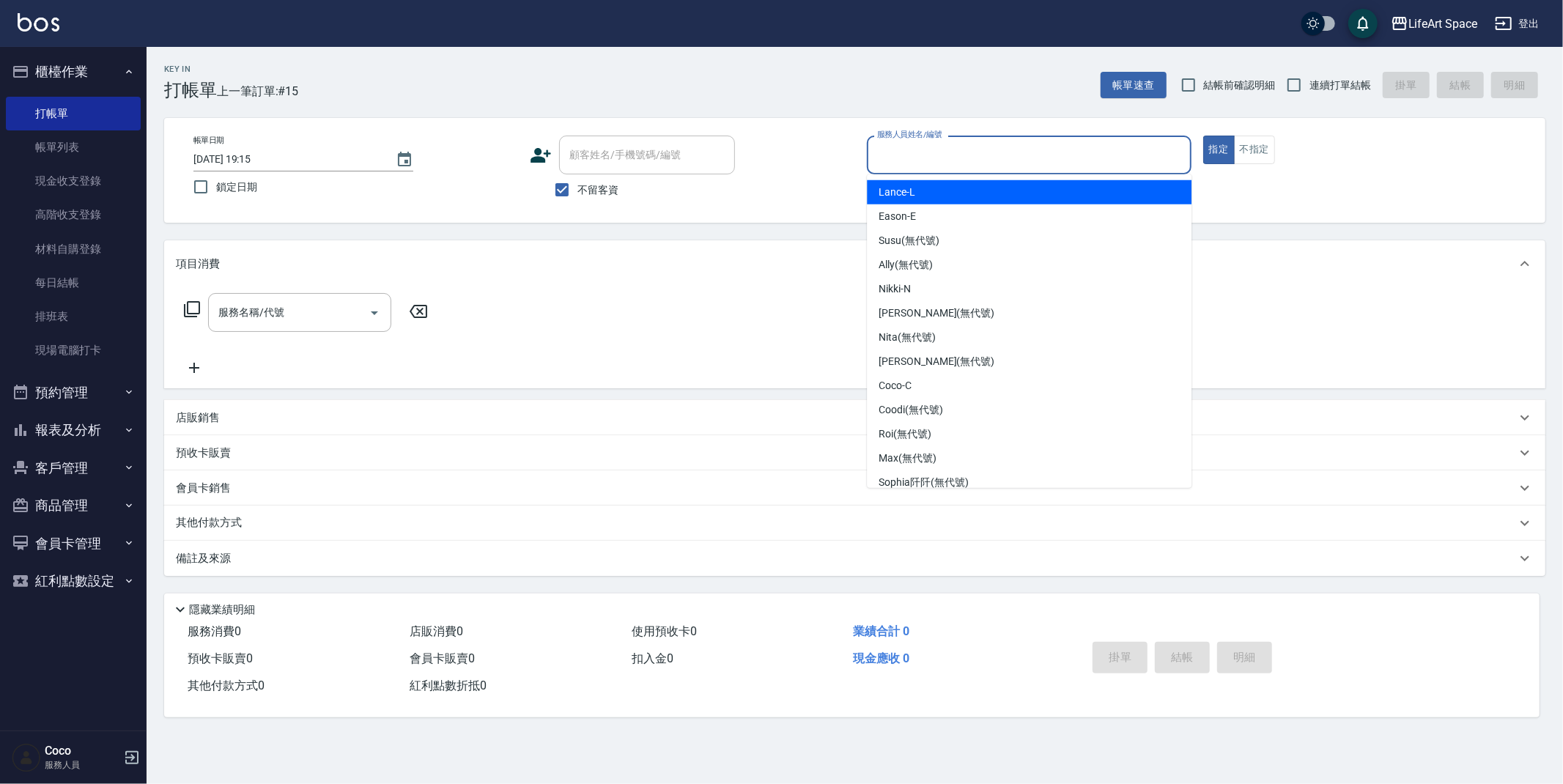
click at [900, 157] on input "服務人員姓名/編號" at bounding box center [1029, 154] width 312 height 25
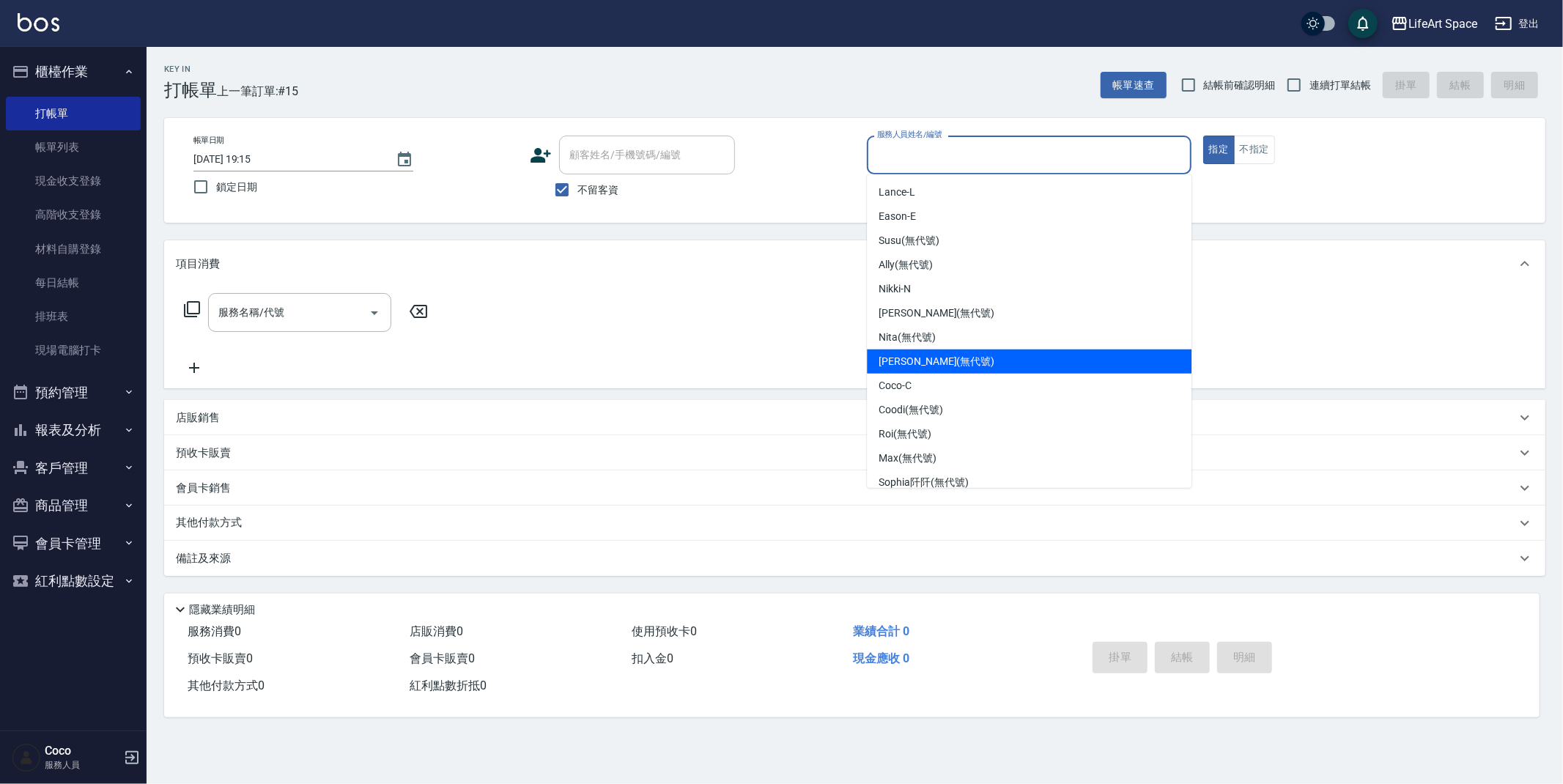
click at [563, 194] on input "不留客資" at bounding box center [562, 190] width 31 height 31
checkbox input "false"
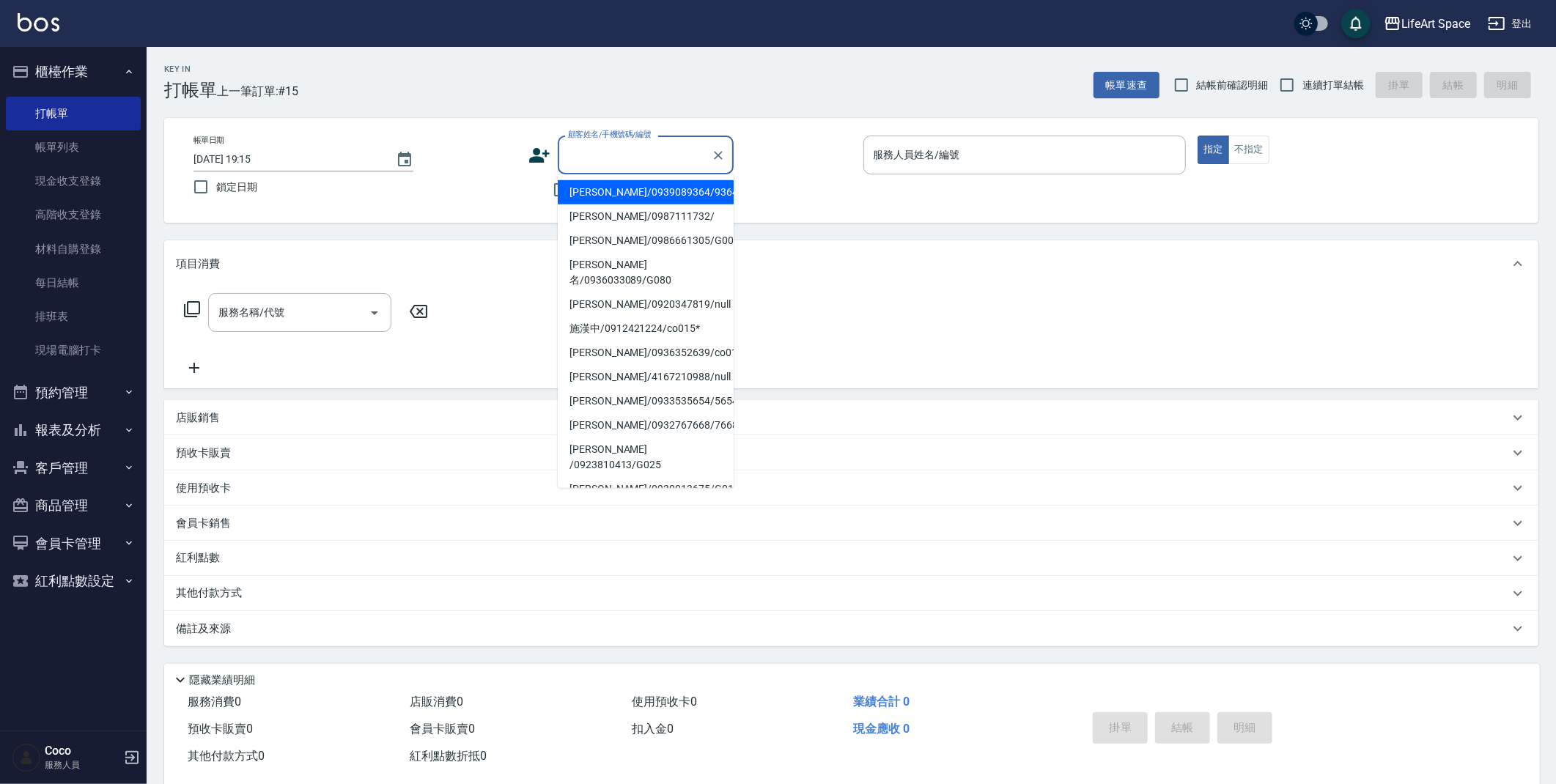
click at [587, 147] on div "顧客姓名/手機號碼/編號 顧客姓名/手機號碼/編號" at bounding box center [646, 154] width 176 height 39
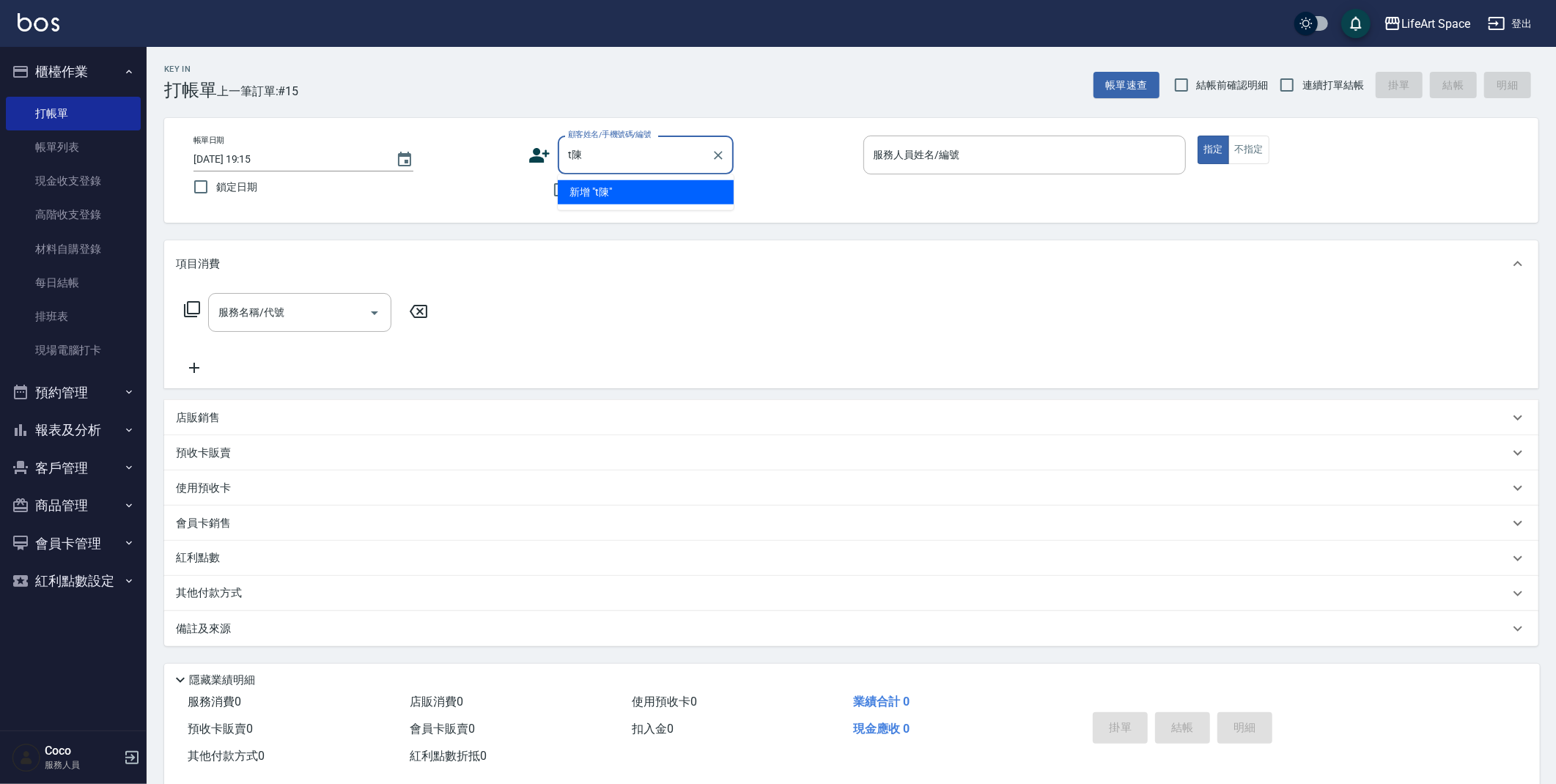
type input "t"
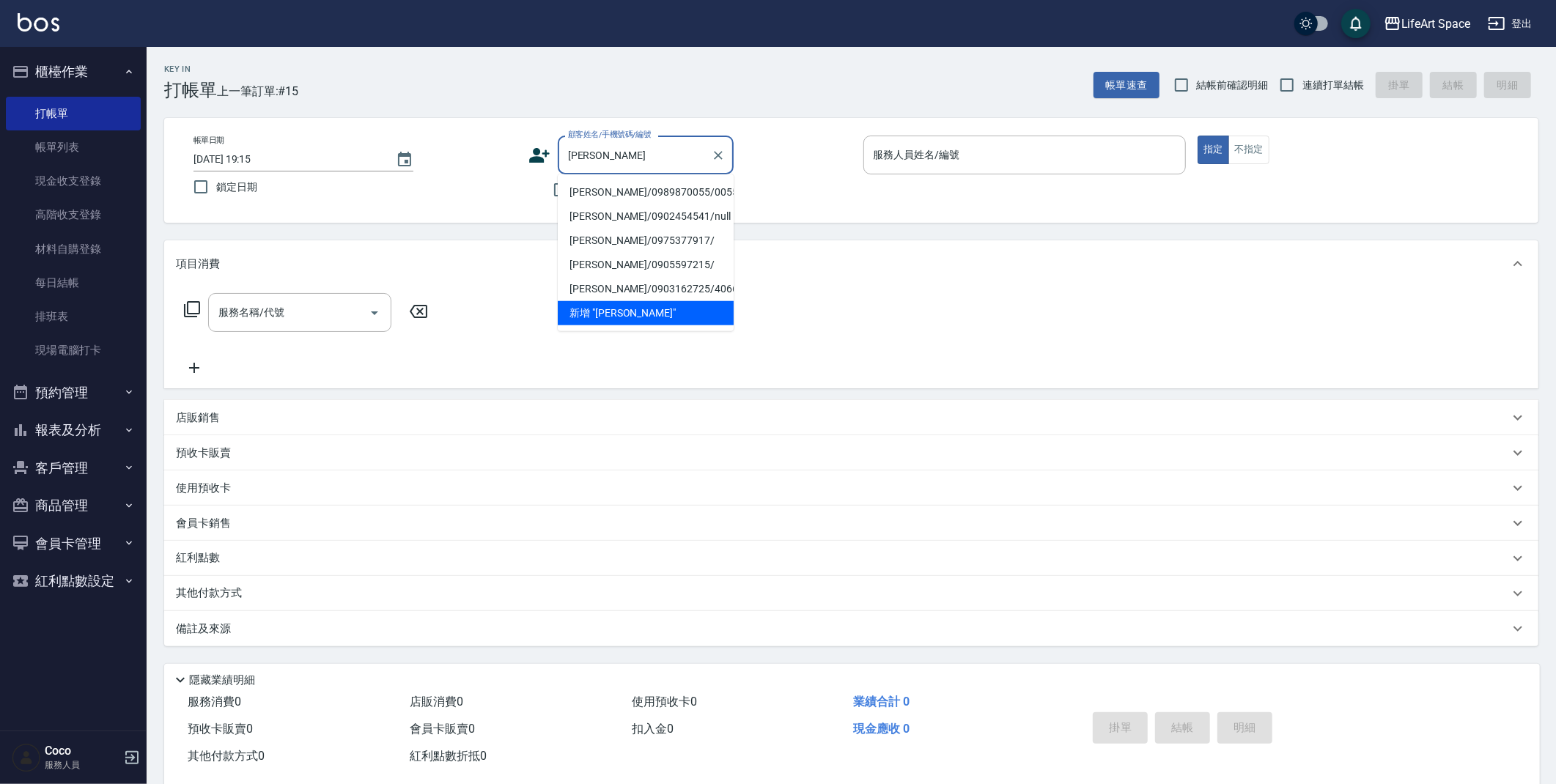
click at [608, 192] on li "[PERSON_NAME]/0989870055/0055" at bounding box center [646, 192] width 176 height 25
type input "[PERSON_NAME]/0989870055/0055"
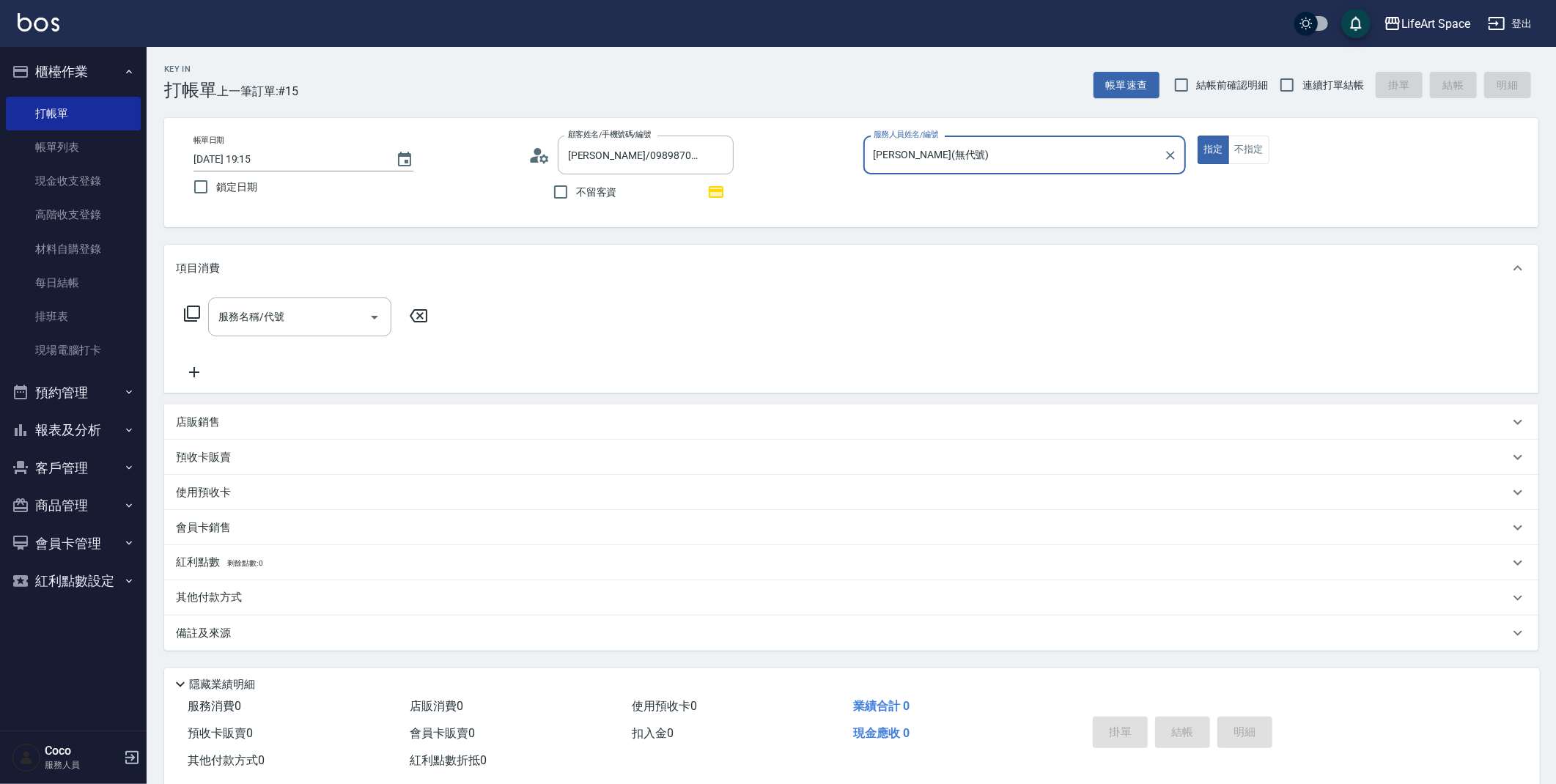
type input "[PERSON_NAME](無代號)"
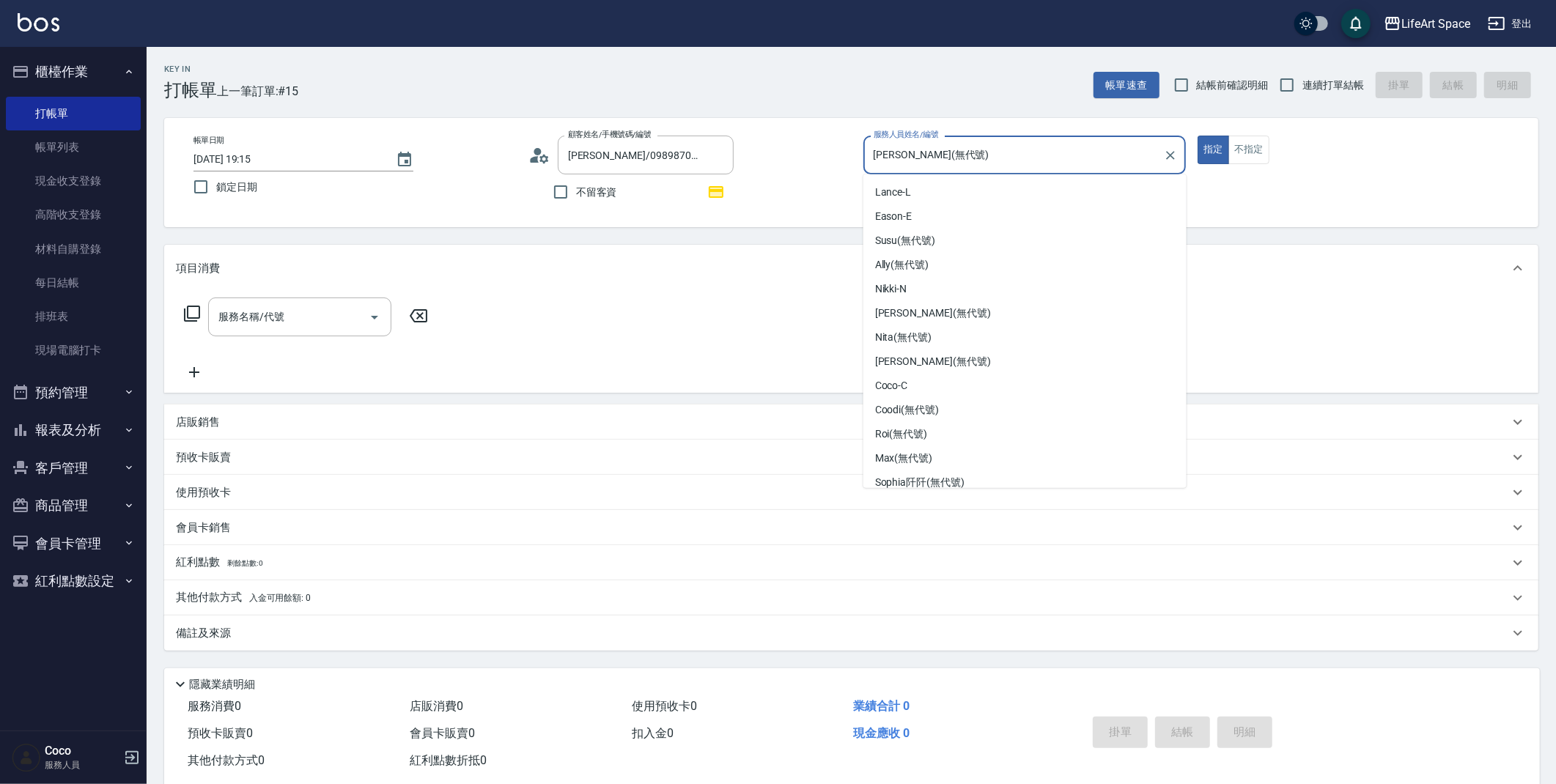
click at [921, 144] on input "[PERSON_NAME](無代號)" at bounding box center [1013, 154] width 288 height 25
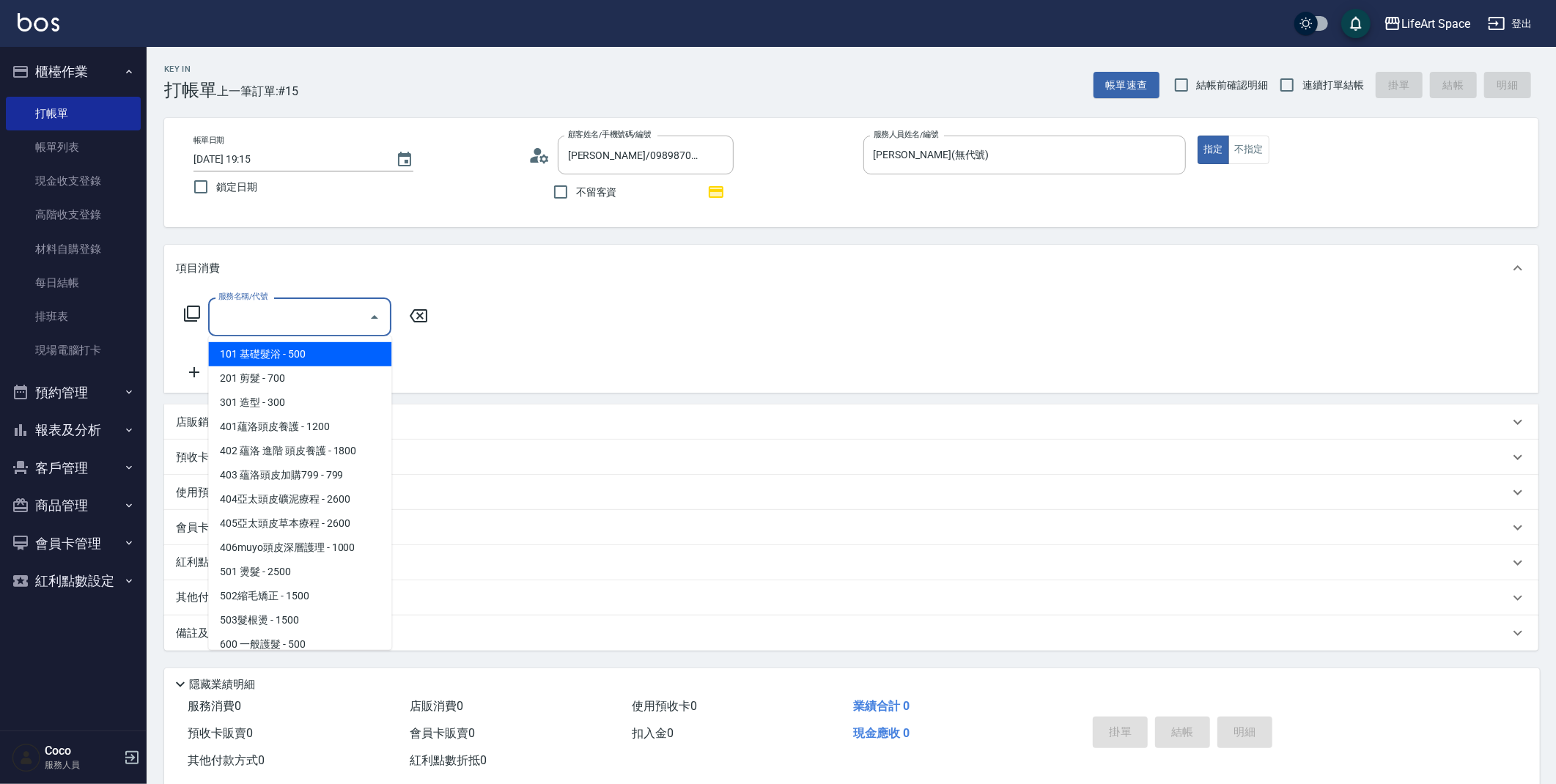
click at [310, 308] on input "服務名稱/代號" at bounding box center [288, 317] width 148 height 25
click at [280, 380] on span "201 剪髮 - 700" at bounding box center [300, 378] width 184 height 25
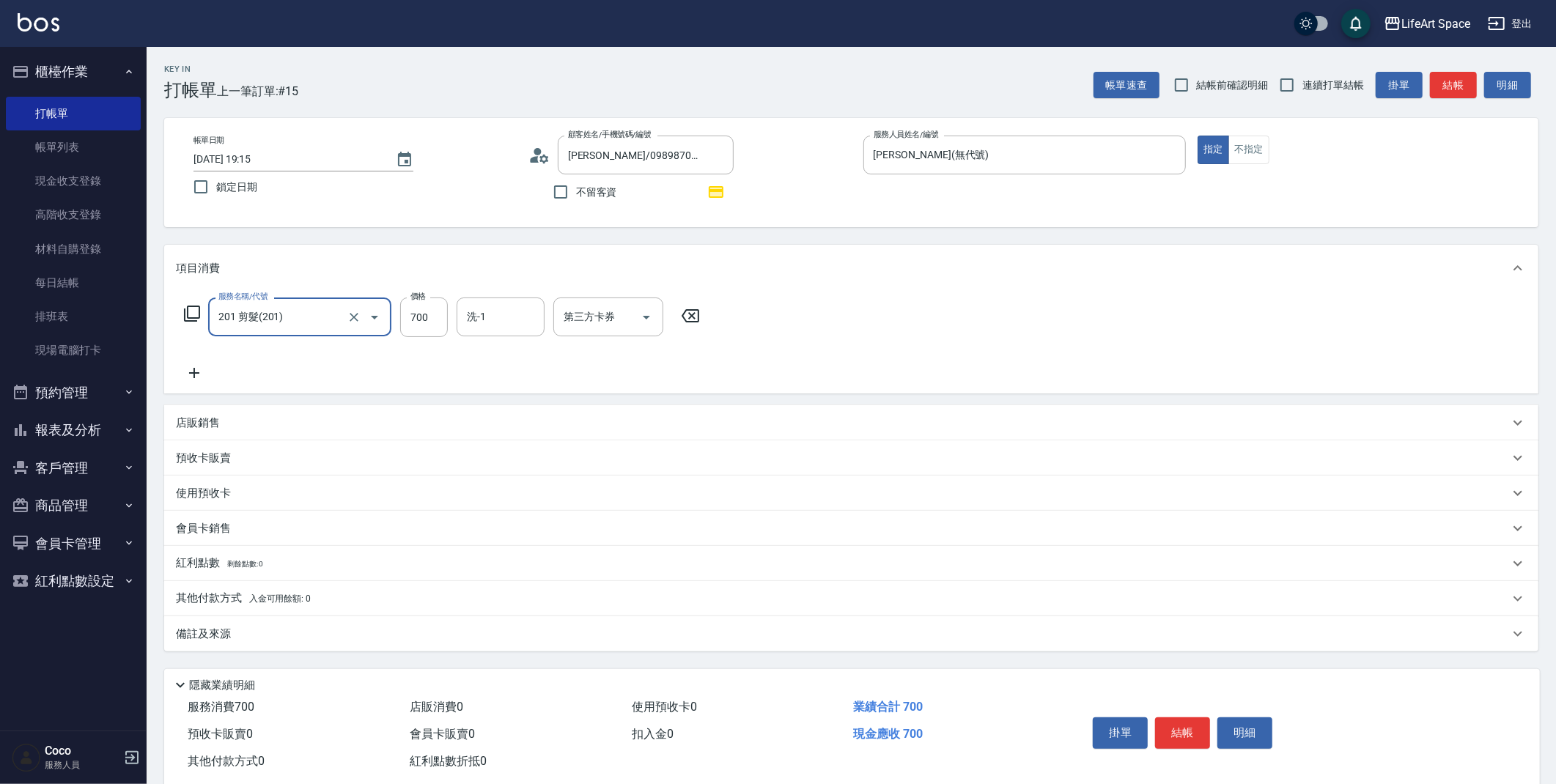
click at [289, 323] on input "201 剪髮(201)" at bounding box center [279, 317] width 129 height 25
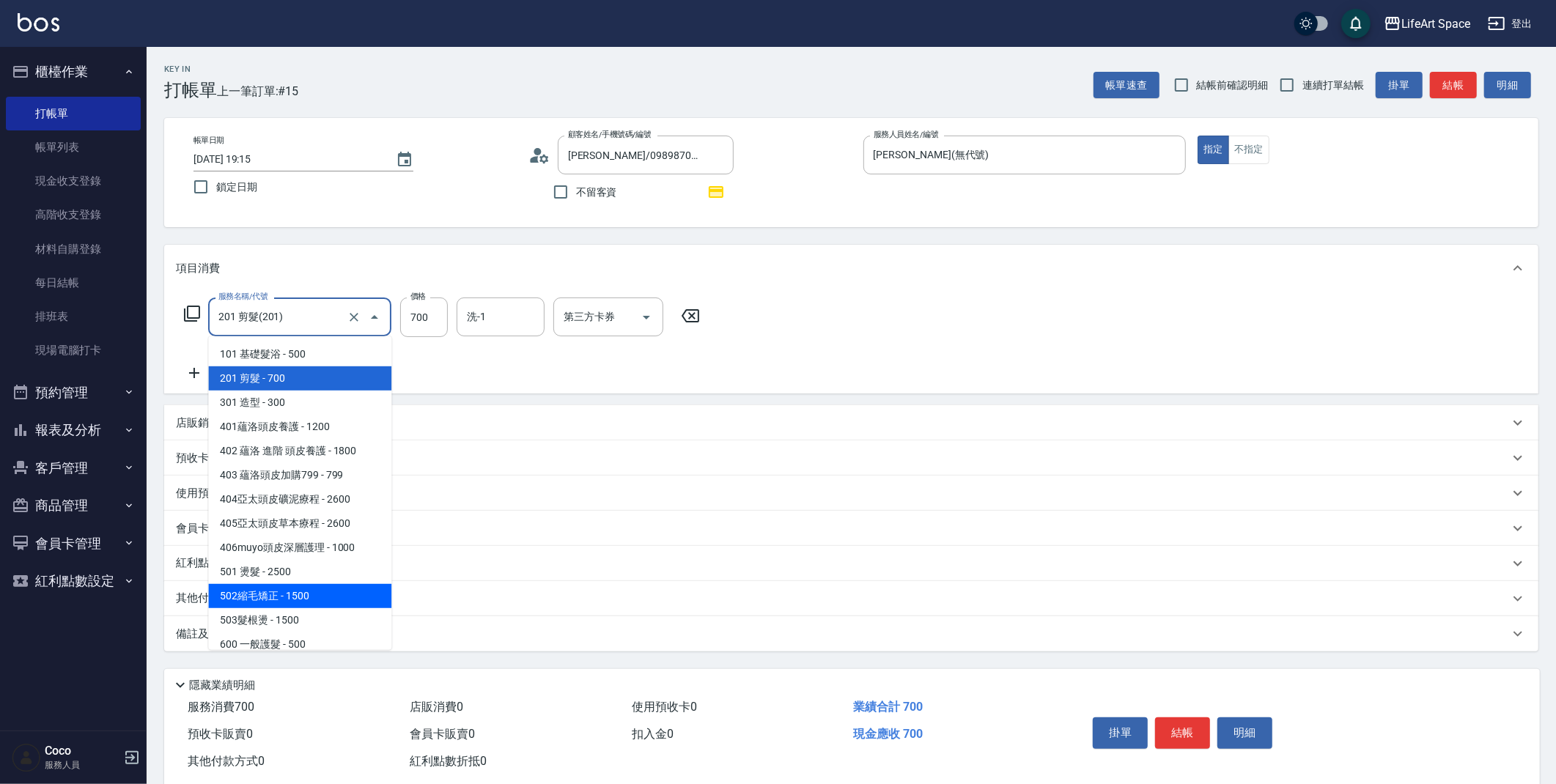
drag, startPoint x: 286, startPoint y: 591, endPoint x: 366, endPoint y: 457, distance: 156.1
click at [286, 591] on span "502縮毛矯正 - 1500" at bounding box center [300, 596] width 184 height 25
type input "502縮毛矯正 (502)"
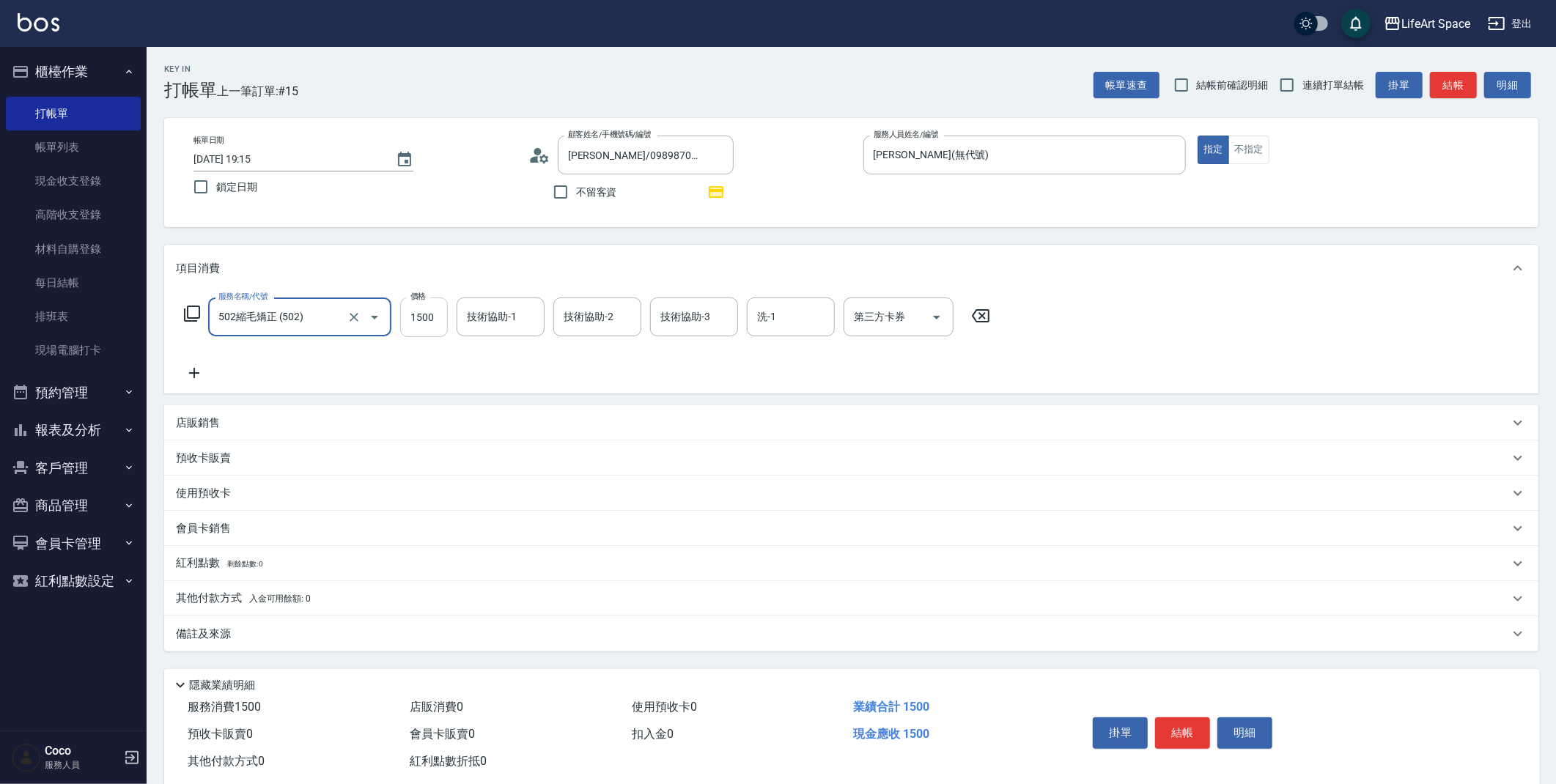
click at [435, 324] on input "1500" at bounding box center [424, 317] width 47 height 40
click at [434, 360] on div "服務名稱/代號 502縮毛矯正 (502) 服務名稱/代號 價格 0 價格 技術協助-1 技術協助-1 技術協助-2 技術協助-2 技術協助-3 技術協助-3…" at bounding box center [587, 339] width 823 height 84
click at [430, 324] on input "0" at bounding box center [424, 317] width 47 height 40
type input "3500"
click at [235, 600] on p "其他付款方式 入金可用餘額: 0" at bounding box center [244, 599] width 135 height 16
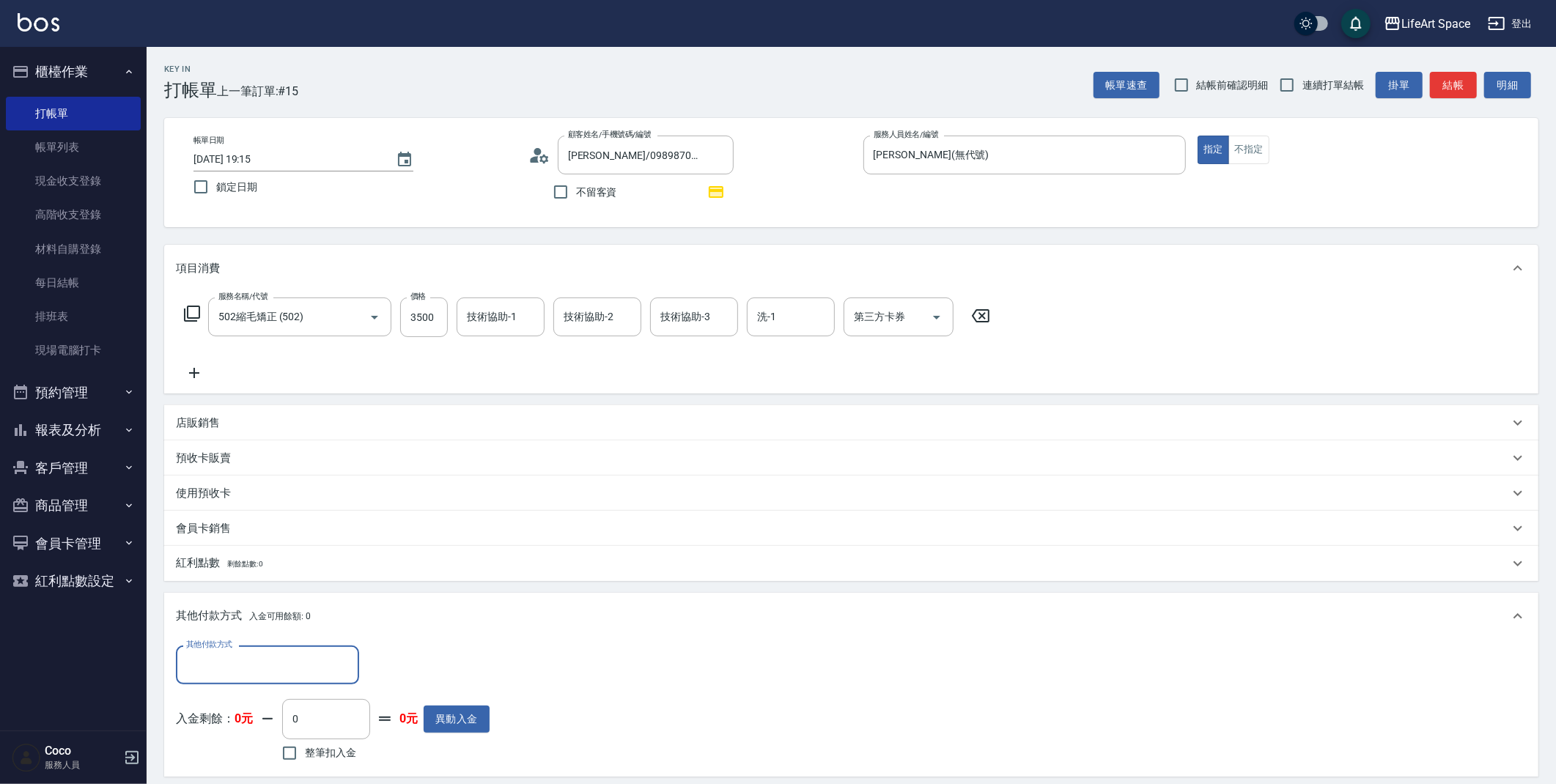
scroll to position [1, 0]
click at [244, 656] on input "其他付款方式" at bounding box center [267, 665] width 170 height 25
click at [239, 556] on span "轉帳" at bounding box center [268, 554] width 184 height 25
type input "轉帳"
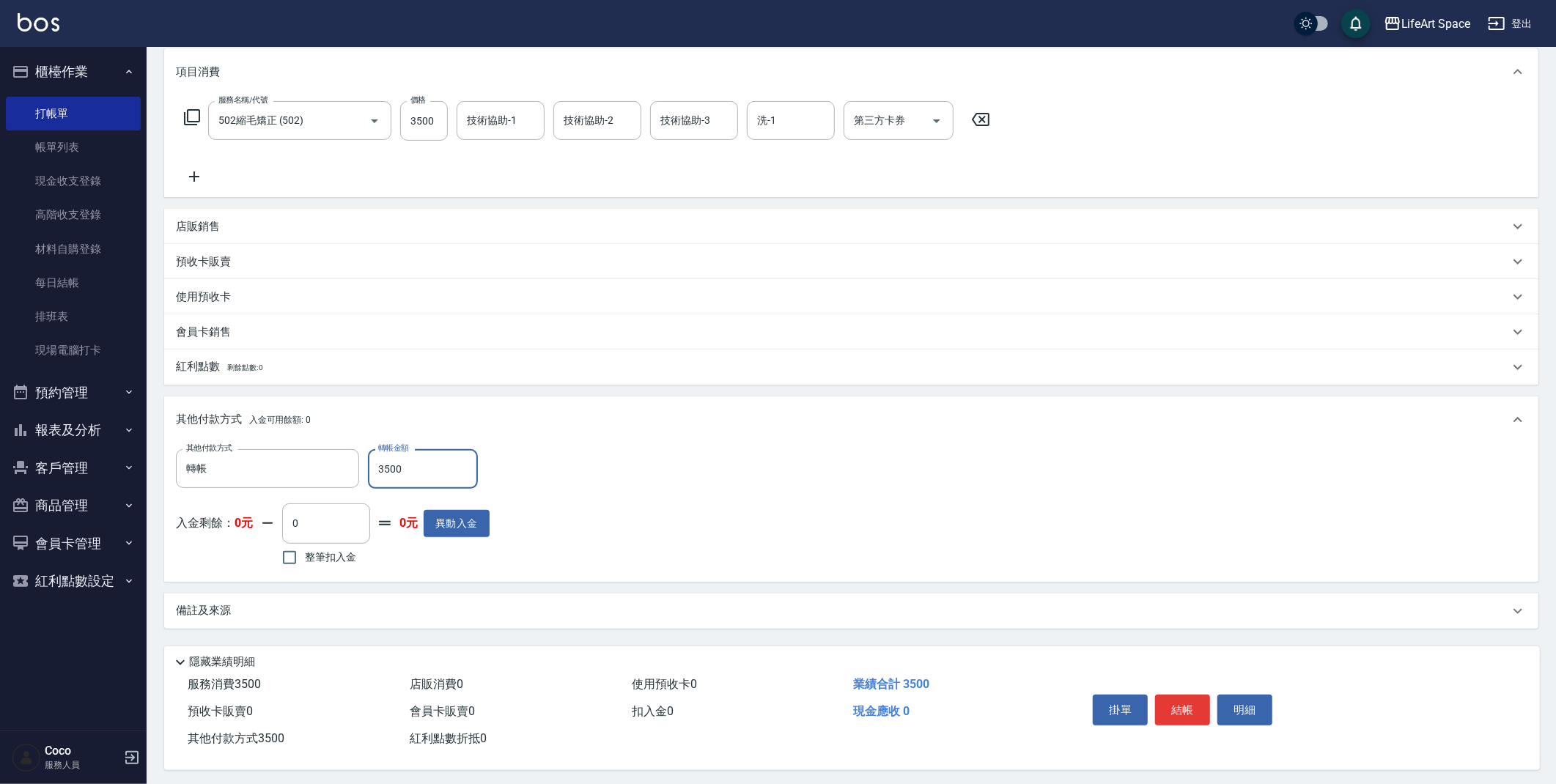
scroll to position [203, 0]
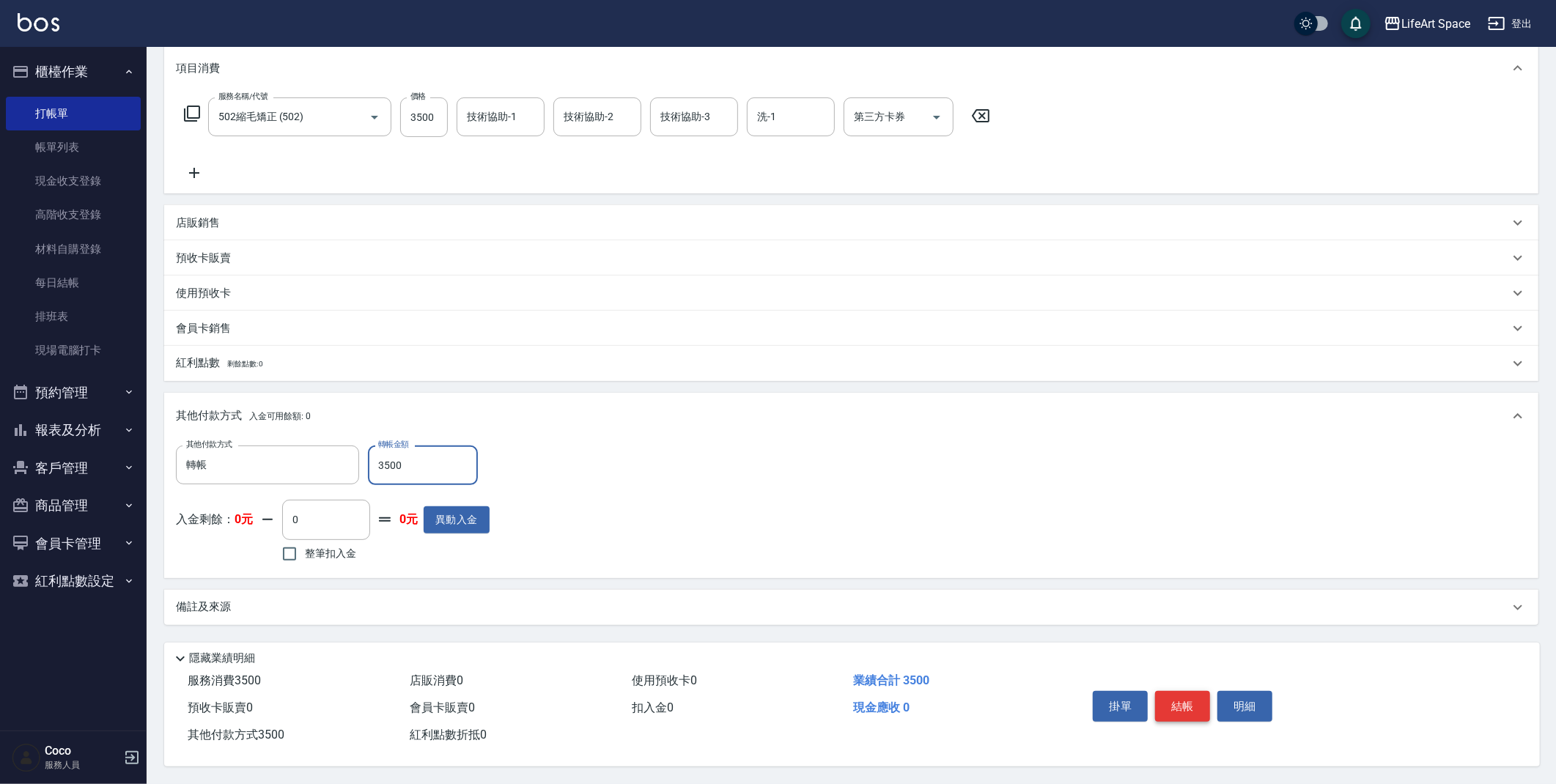
type input "3500"
click at [1184, 700] on button "結帳" at bounding box center [1182, 706] width 55 height 31
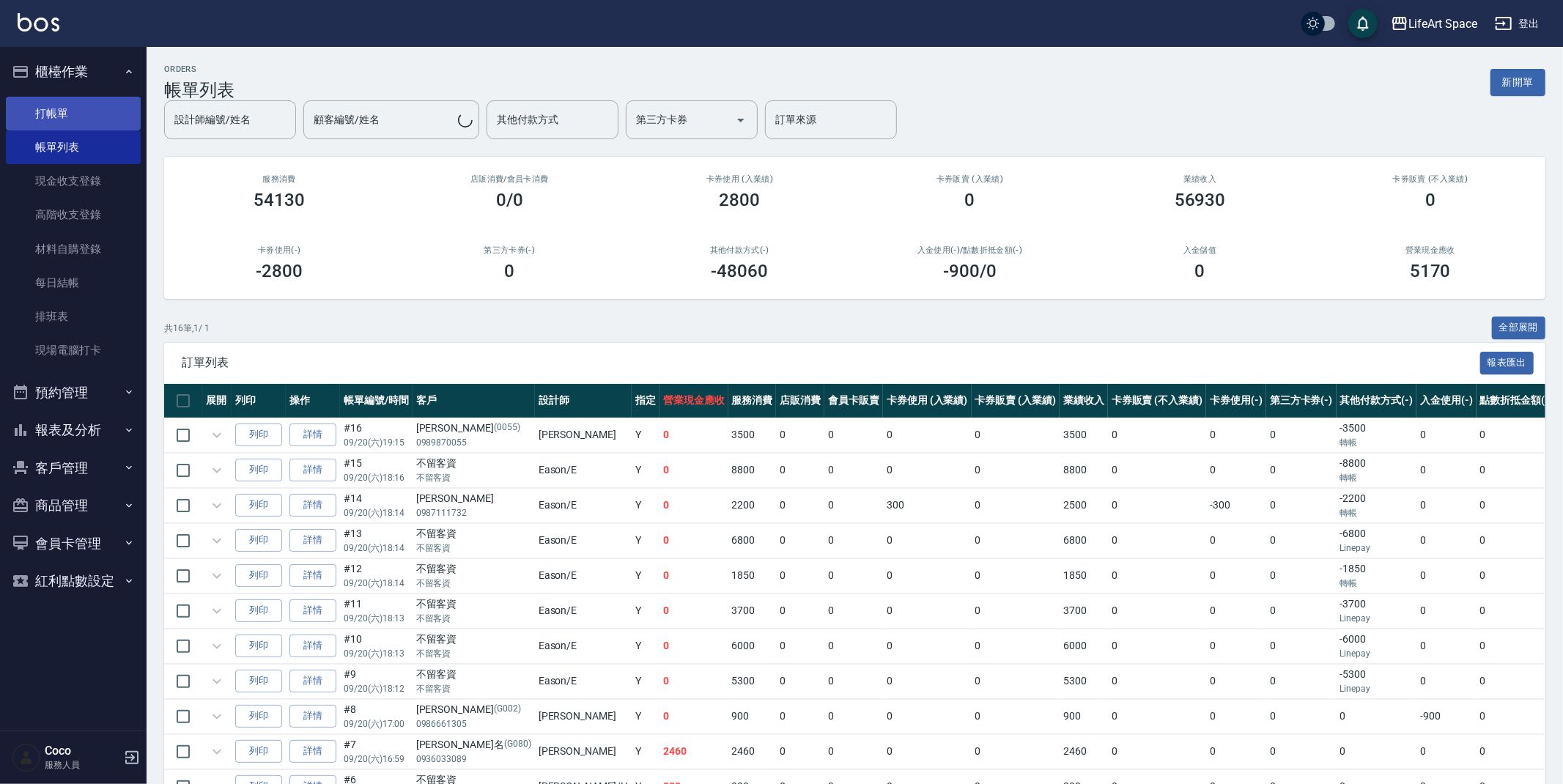
click at [75, 112] on link "打帳單" at bounding box center [73, 113] width 134 height 34
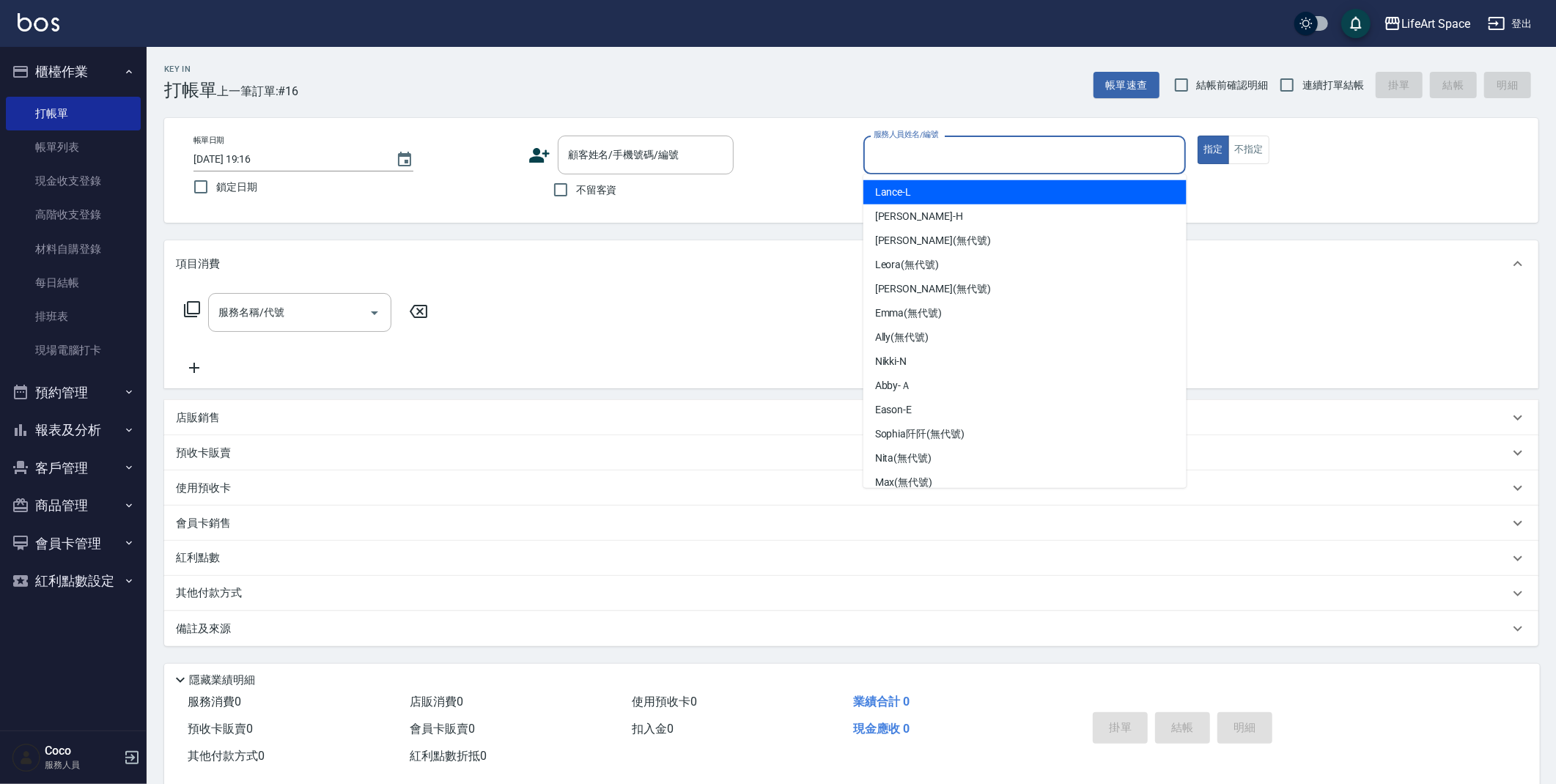
click at [963, 154] on input "服務人員姓名/編號" at bounding box center [1024, 154] width 310 height 25
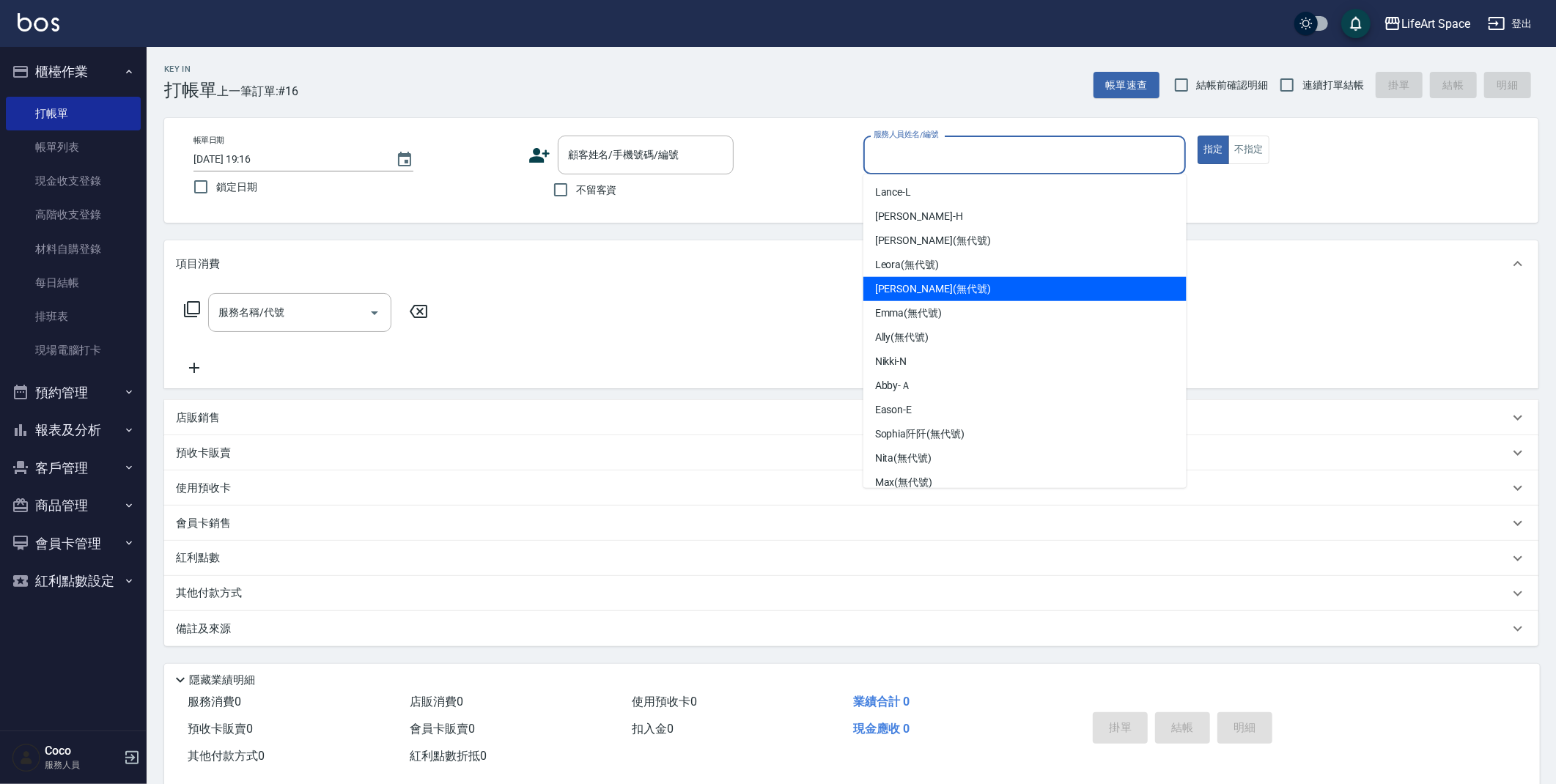
click at [929, 287] on span "[PERSON_NAME] (無代號)" at bounding box center [933, 289] width 115 height 15
type input "[PERSON_NAME](無代號)"
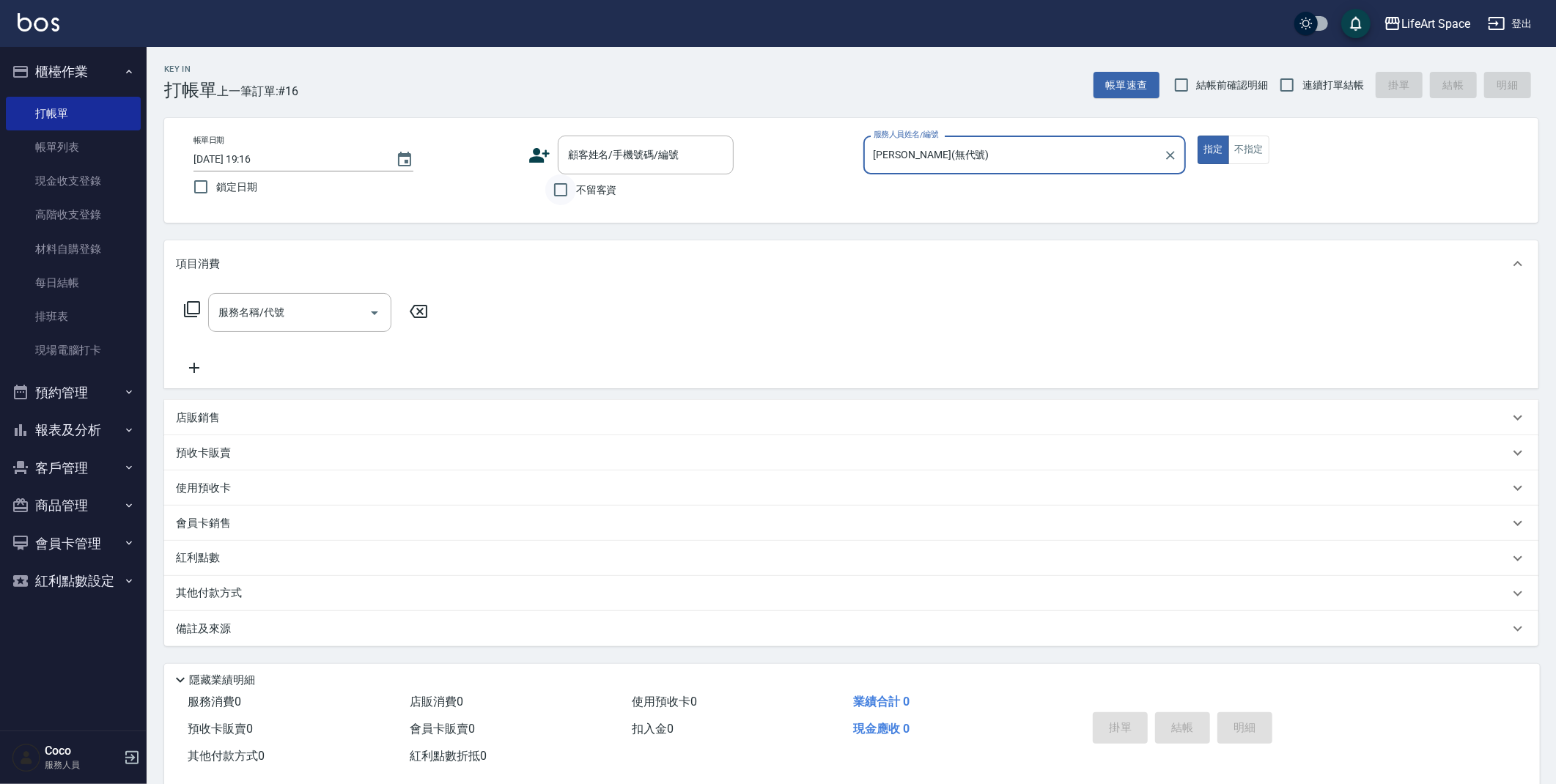
click at [574, 194] on input "不留客資" at bounding box center [561, 190] width 31 height 31
checkbox input "true"
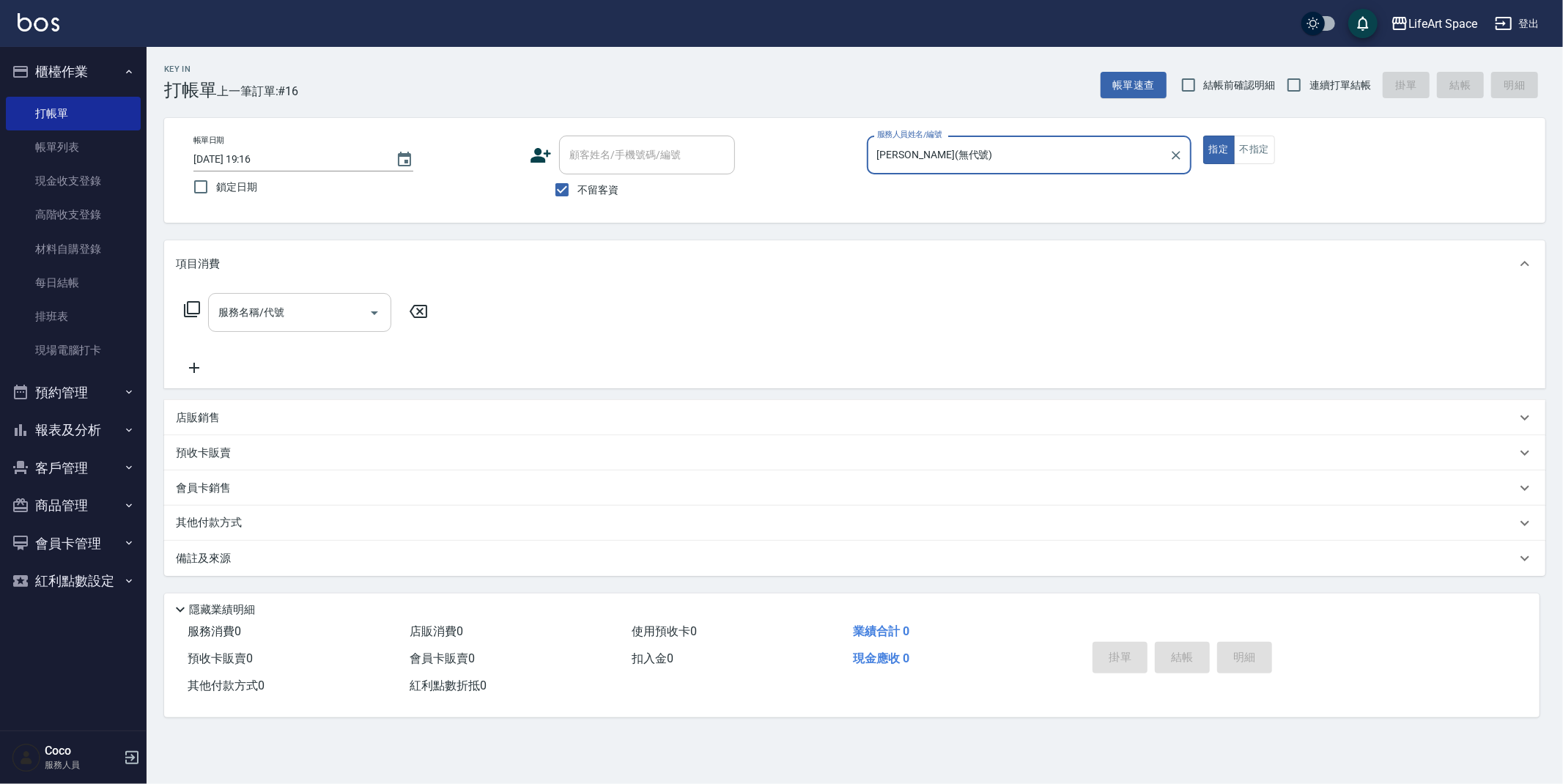
click at [307, 310] on input "服務名稱/代號" at bounding box center [288, 313] width 148 height 25
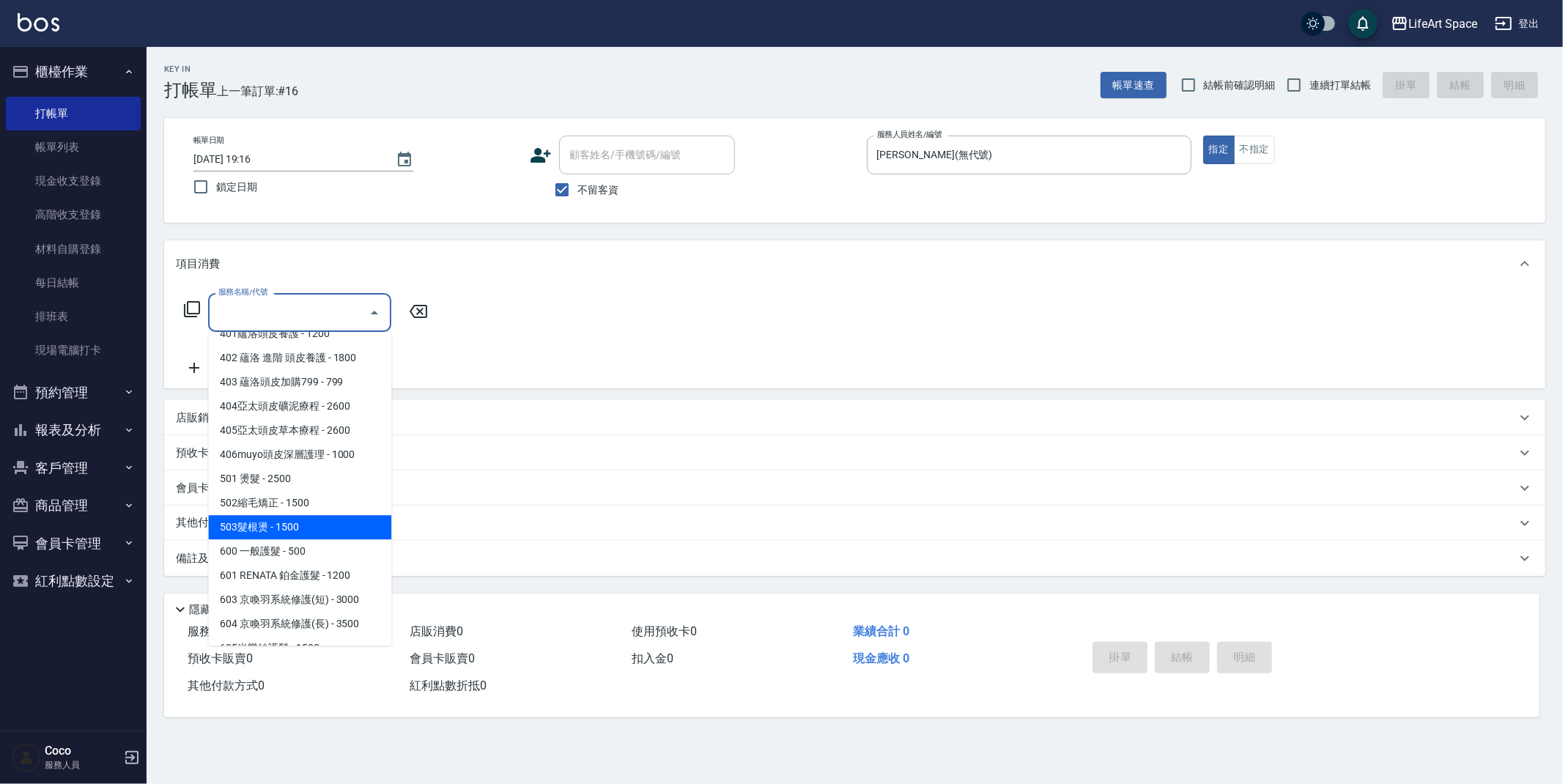
scroll to position [229, 0]
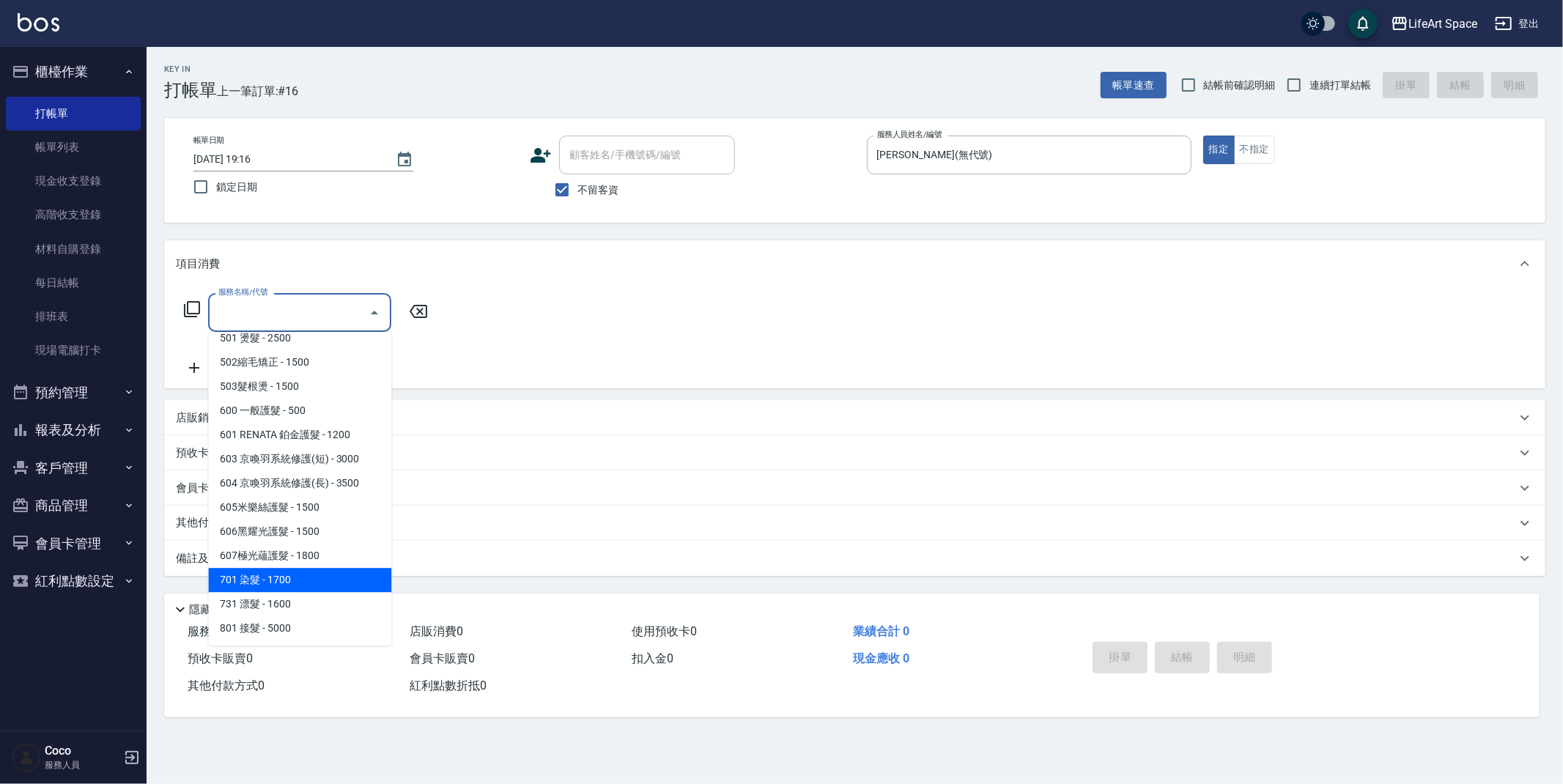
drag, startPoint x: 290, startPoint y: 577, endPoint x: 432, endPoint y: 366, distance: 254.3
click at [293, 572] on span "701 染髮 - 1700" at bounding box center [300, 580] width 184 height 25
type input "701 染髮(701)"
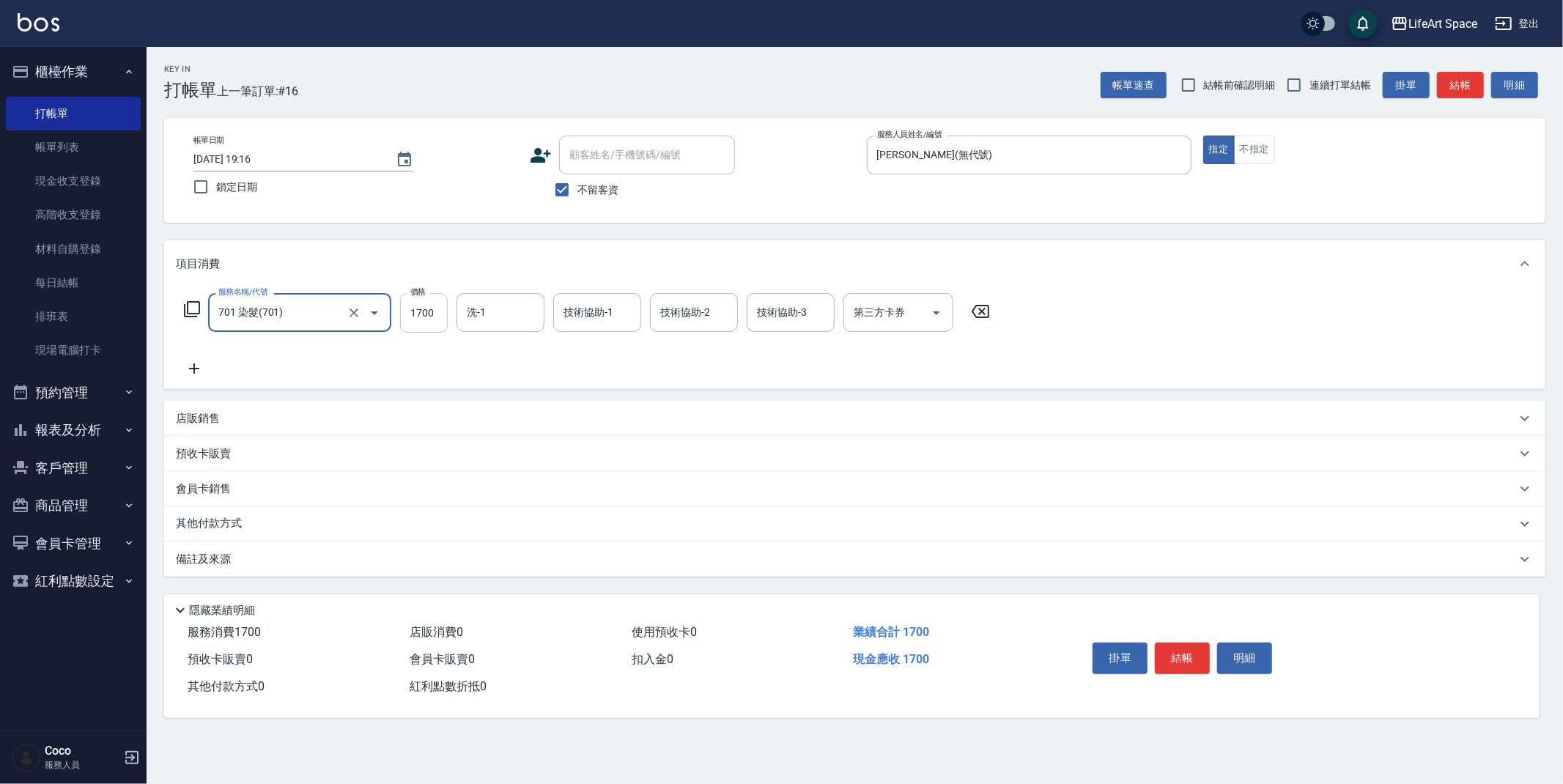
click at [435, 314] on input "1700" at bounding box center [423, 313] width 47 height 40
type input "2550"
click at [478, 310] on input "洗-1" at bounding box center [501, 313] width 75 height 25
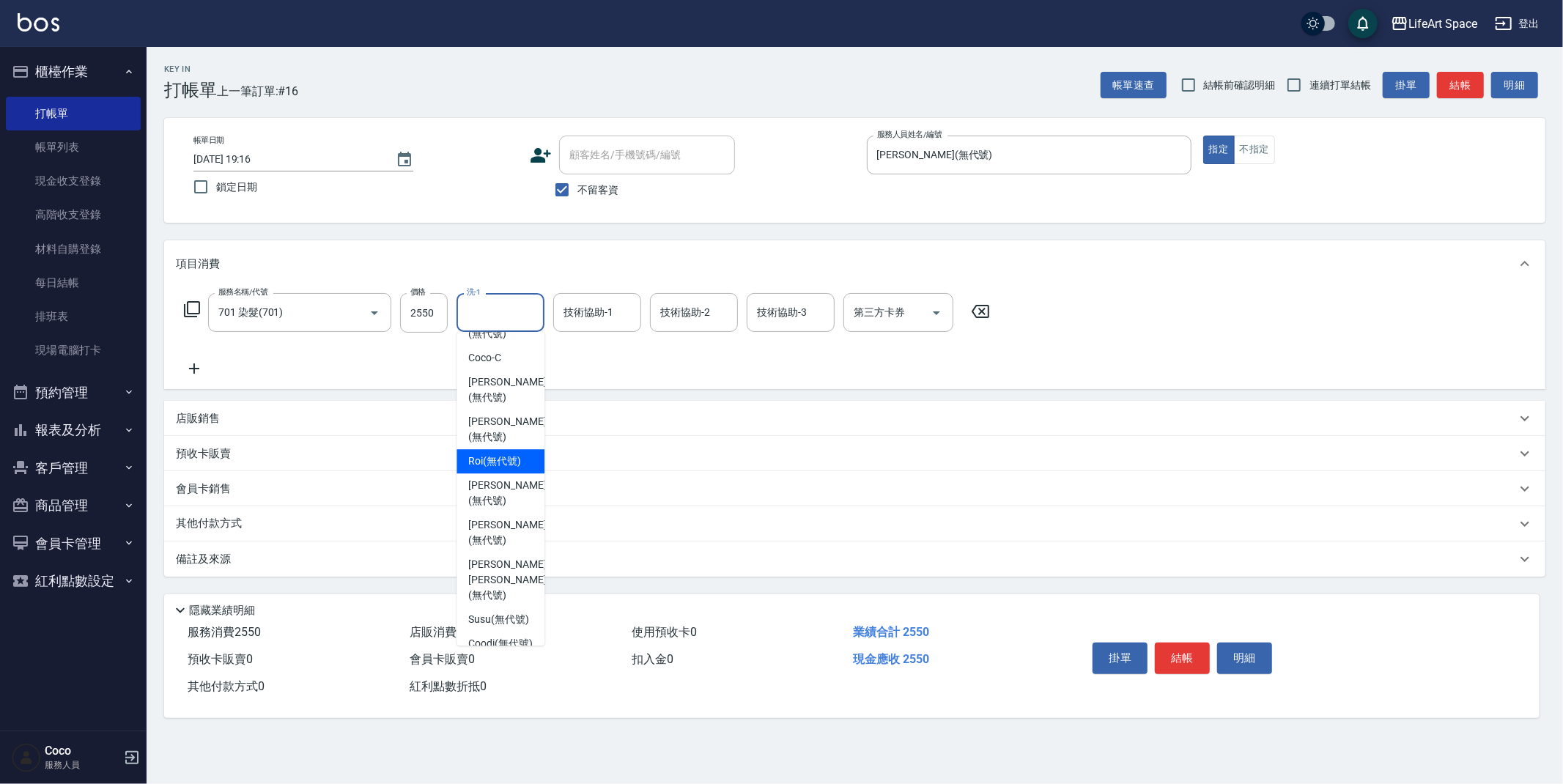
scroll to position [442, 0]
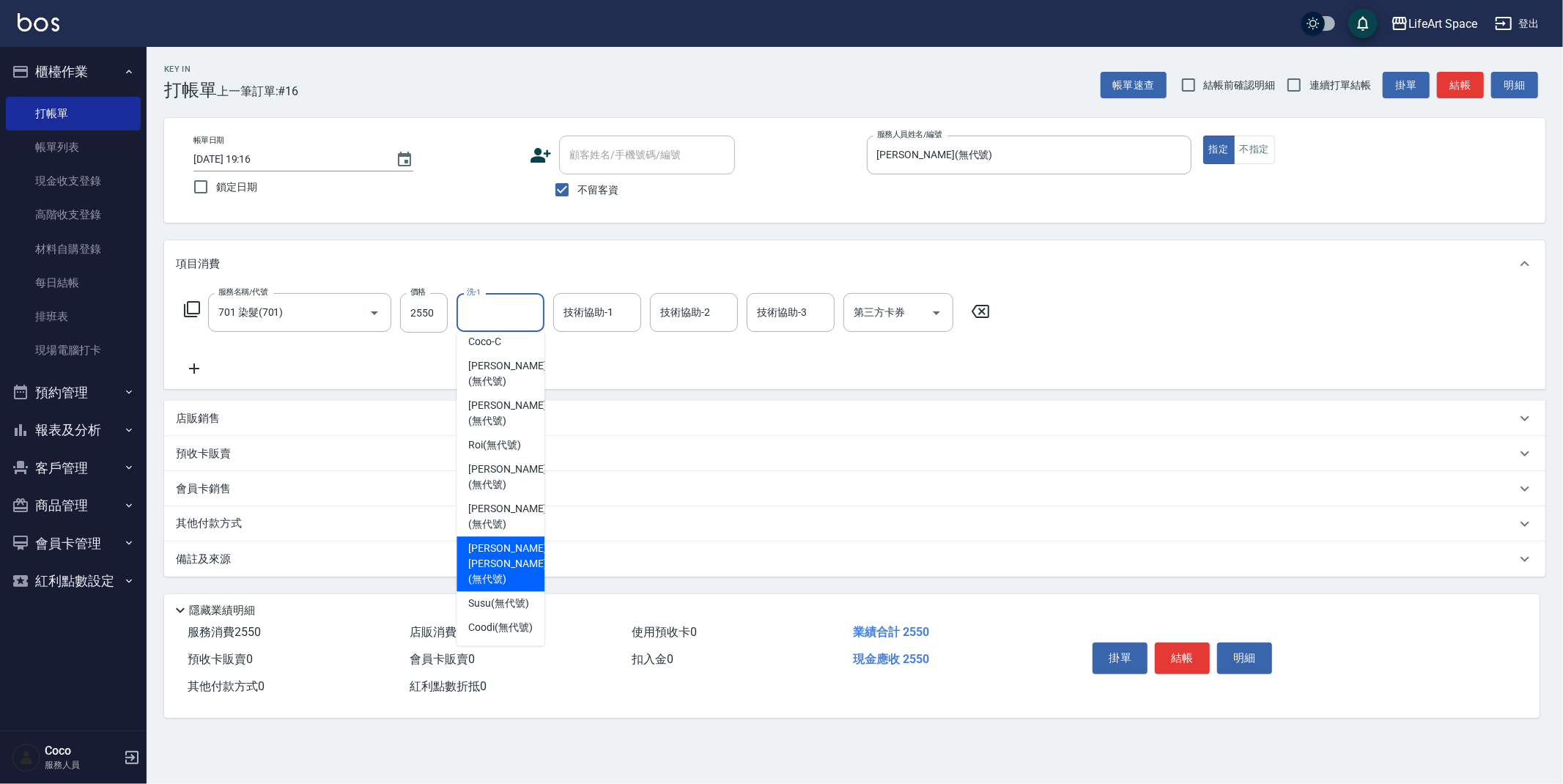
click at [513, 561] on span "[PERSON_NAME] [PERSON_NAME] (無代號)" at bounding box center [506, 563] width 77 height 46
type input "[PERSON_NAME] [PERSON_NAME](無代號)"
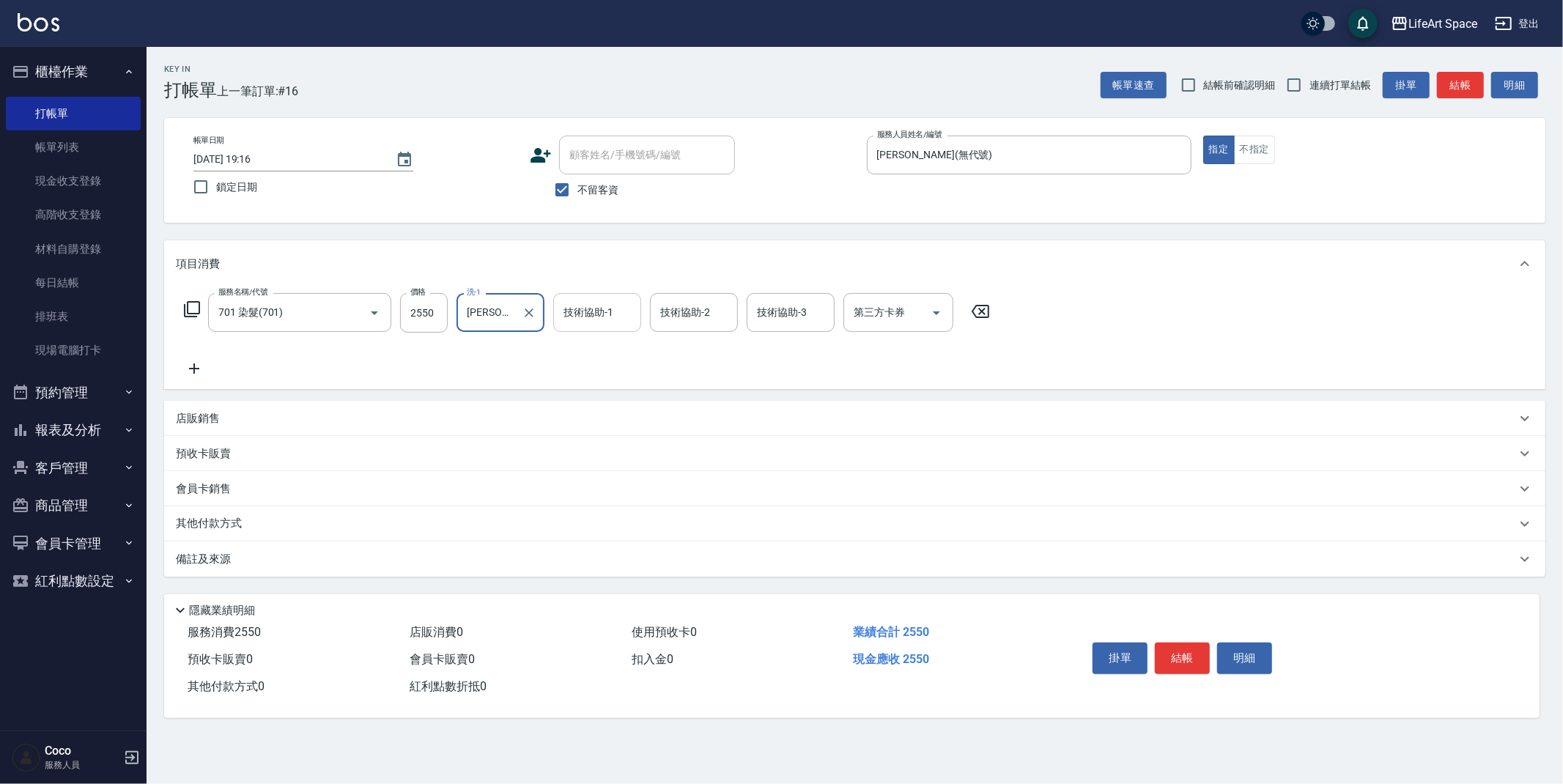
click at [583, 310] on div "技術協助-1 技術協助-1" at bounding box center [597, 313] width 88 height 39
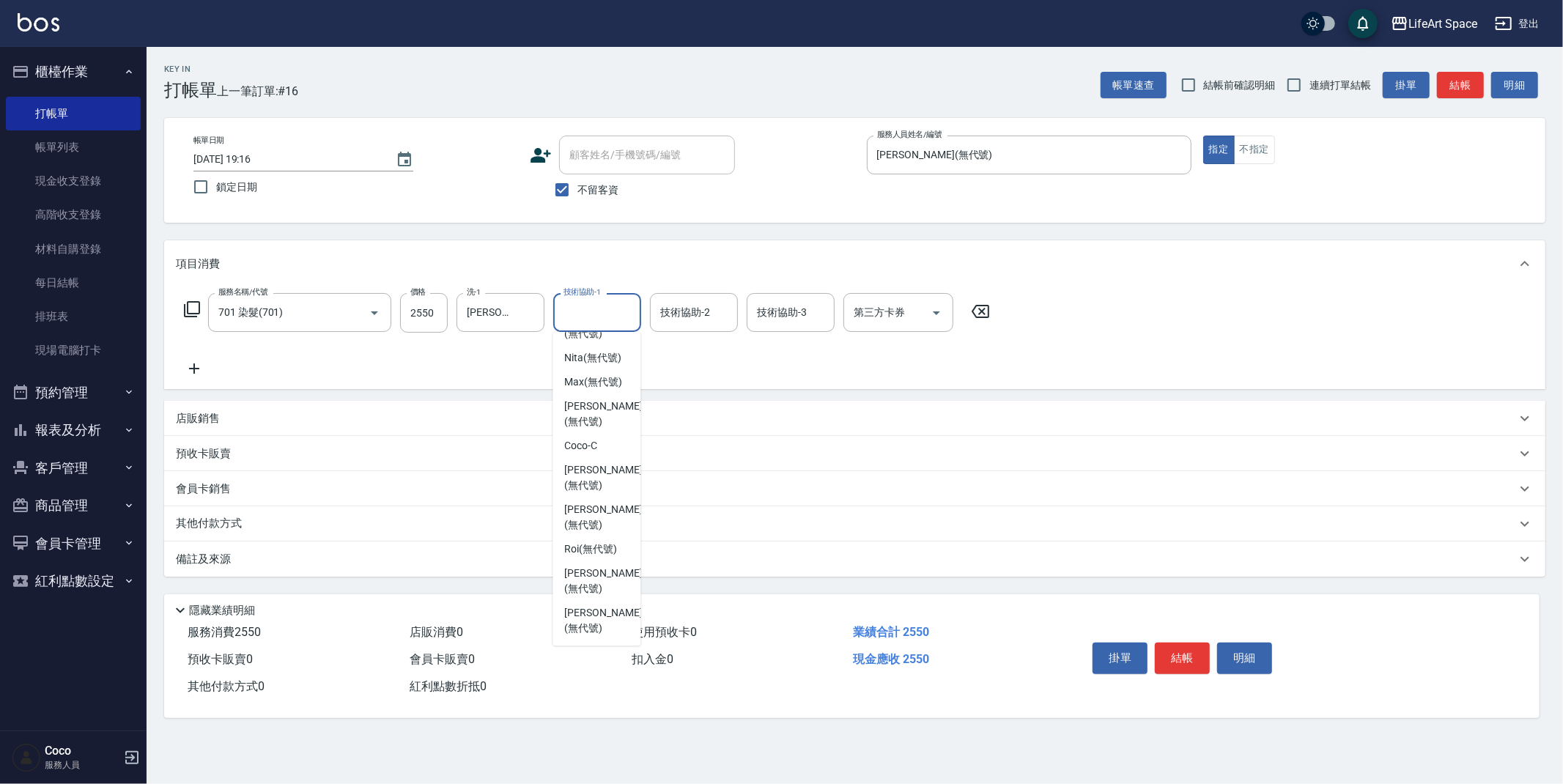
scroll to position [399, 0]
drag, startPoint x: 612, startPoint y: 599, endPoint x: 682, endPoint y: 388, distance: 222.3
click at [612, 598] on span "[PERSON_NAME] [PERSON_NAME] (無代號)" at bounding box center [602, 603] width 77 height 46
type input "[PERSON_NAME] [PERSON_NAME](無代號)"
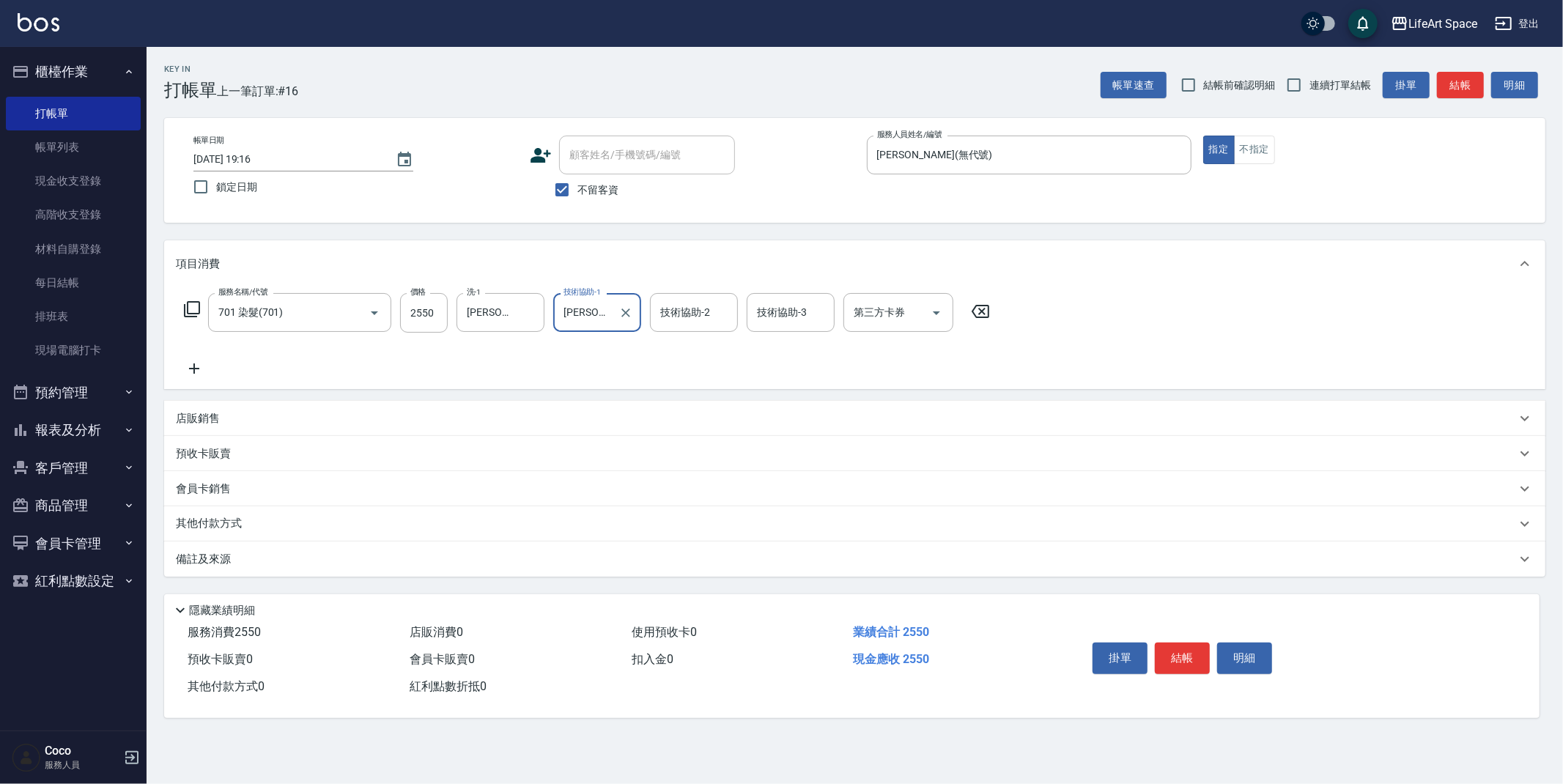
click at [695, 316] on input "技術協助-2" at bounding box center [693, 313] width 75 height 25
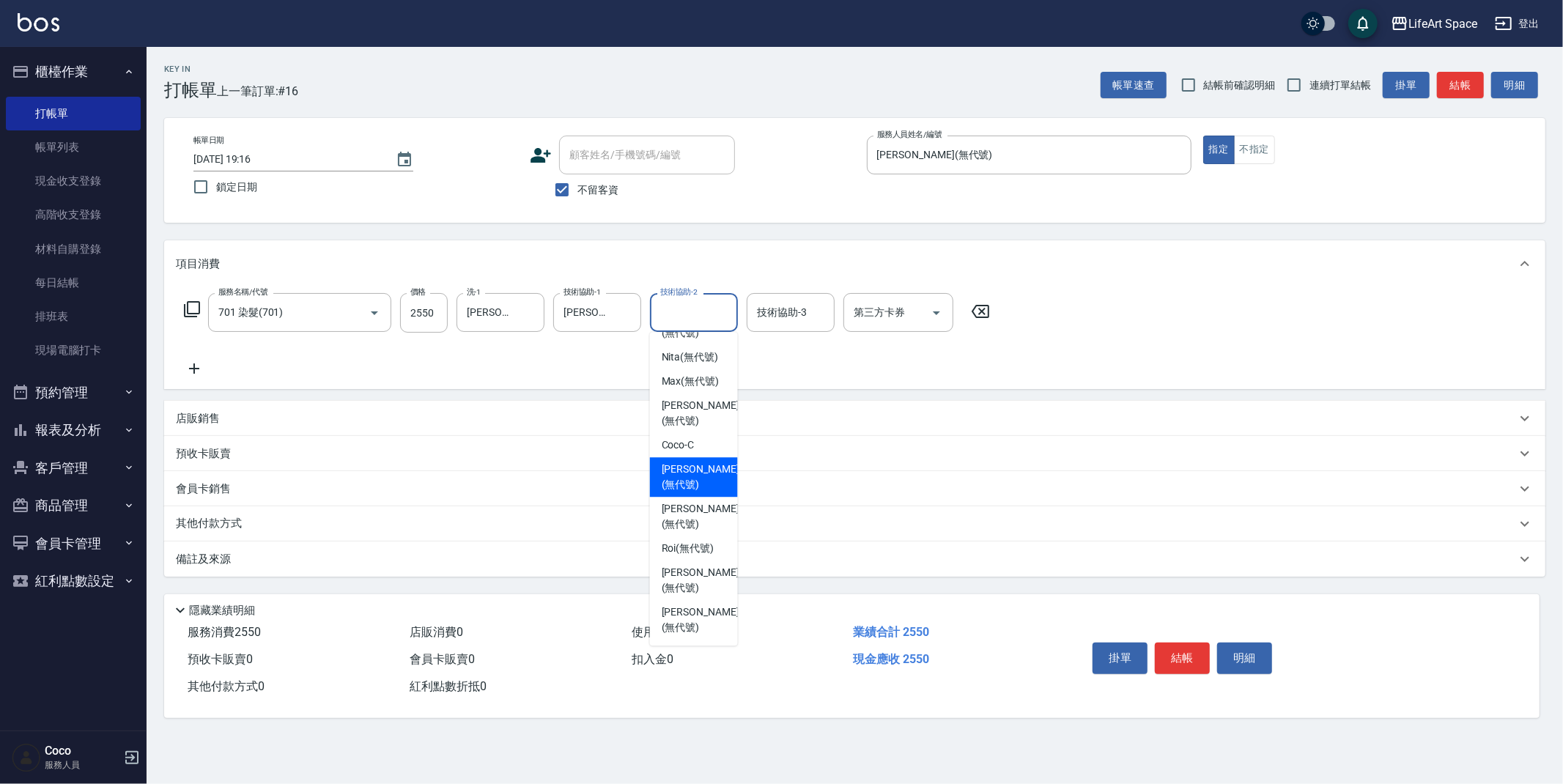
scroll to position [452, 0]
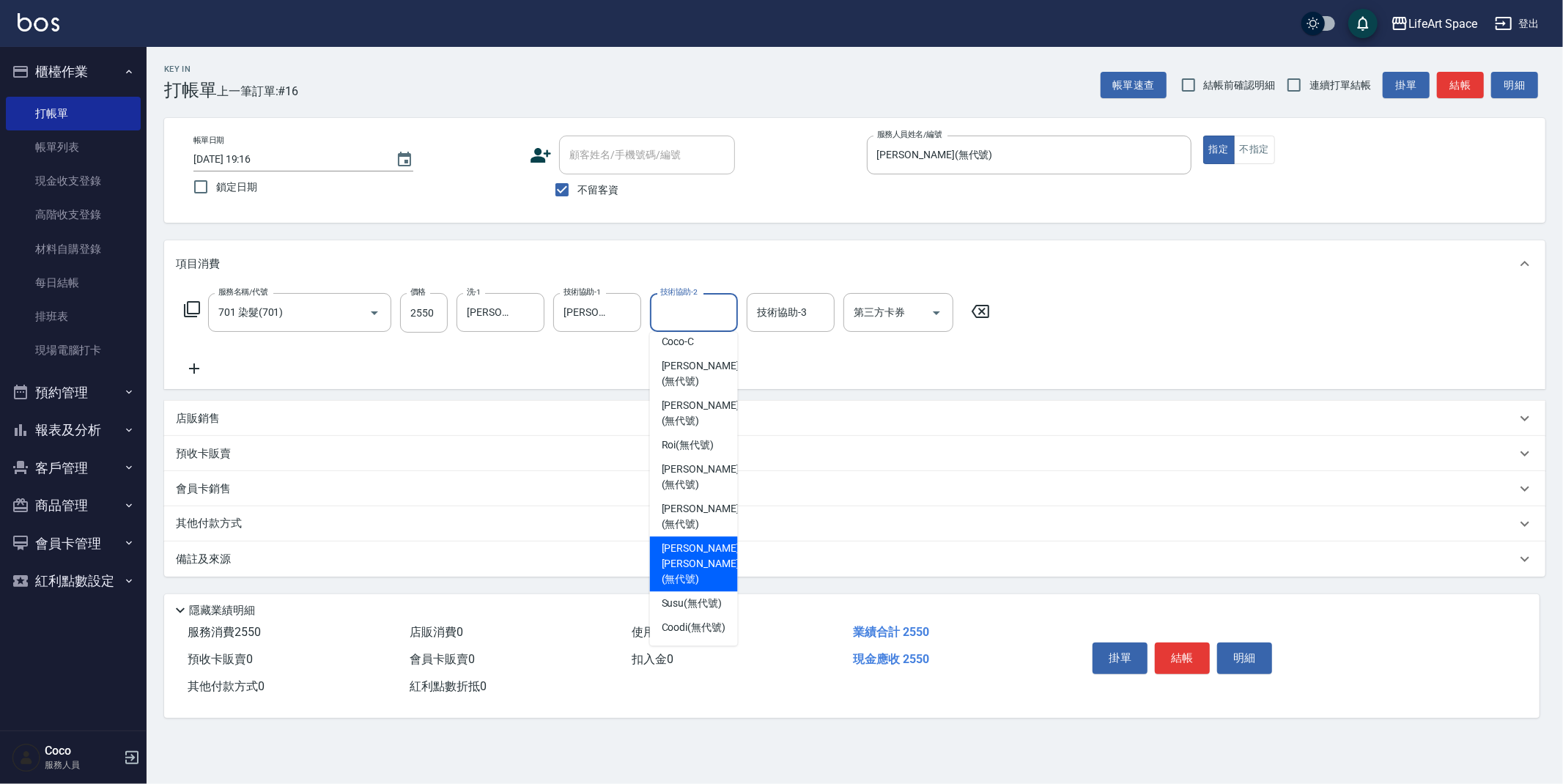
click at [688, 541] on span "[PERSON_NAME] [PERSON_NAME] (無代號)" at bounding box center [700, 563] width 77 height 46
type input "[PERSON_NAME] [PERSON_NAME](無代號)"
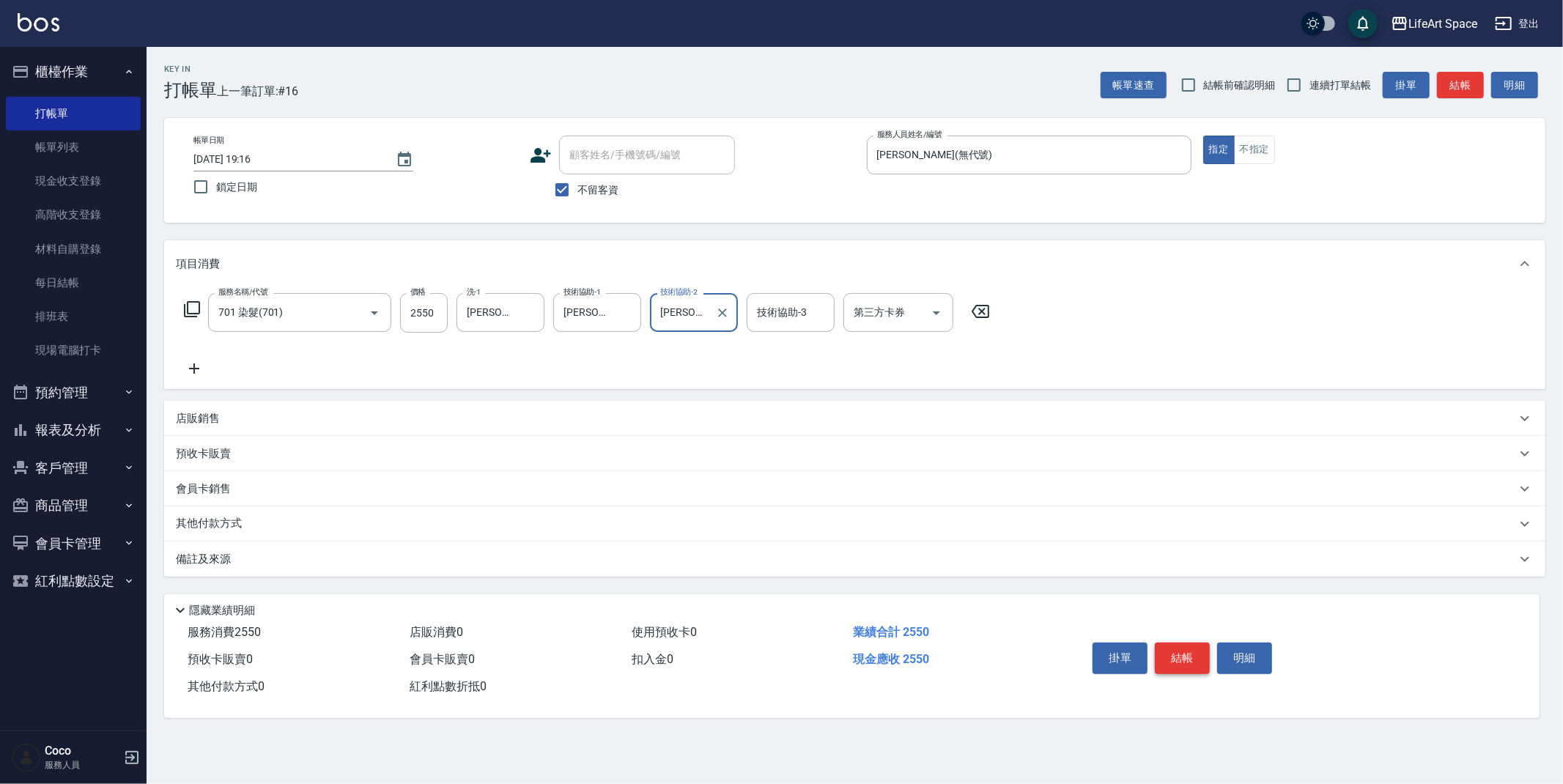
click at [1189, 660] on button "結帳" at bounding box center [1182, 658] width 55 height 31
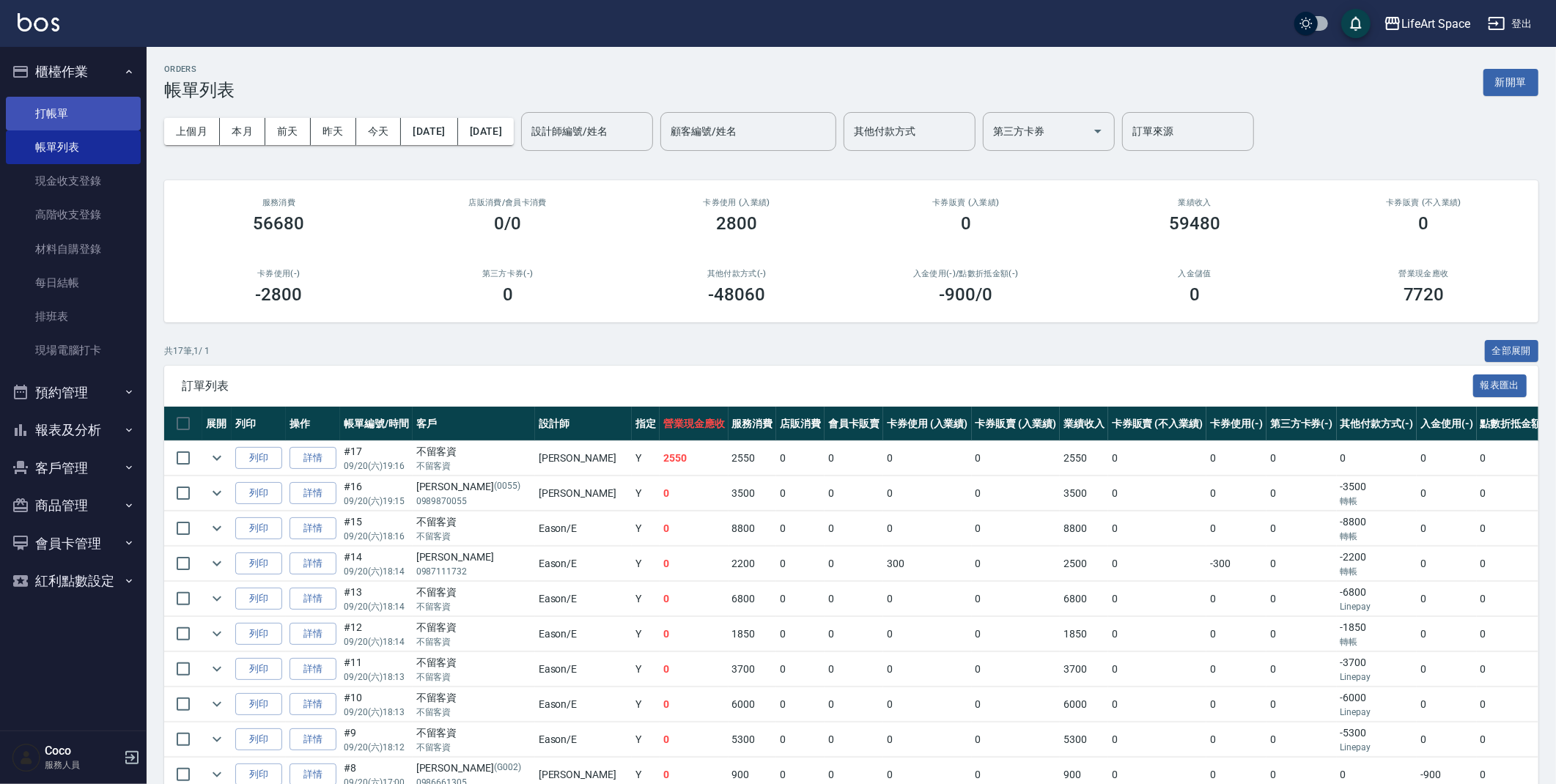
click at [80, 103] on link "打帳單" at bounding box center [73, 113] width 135 height 34
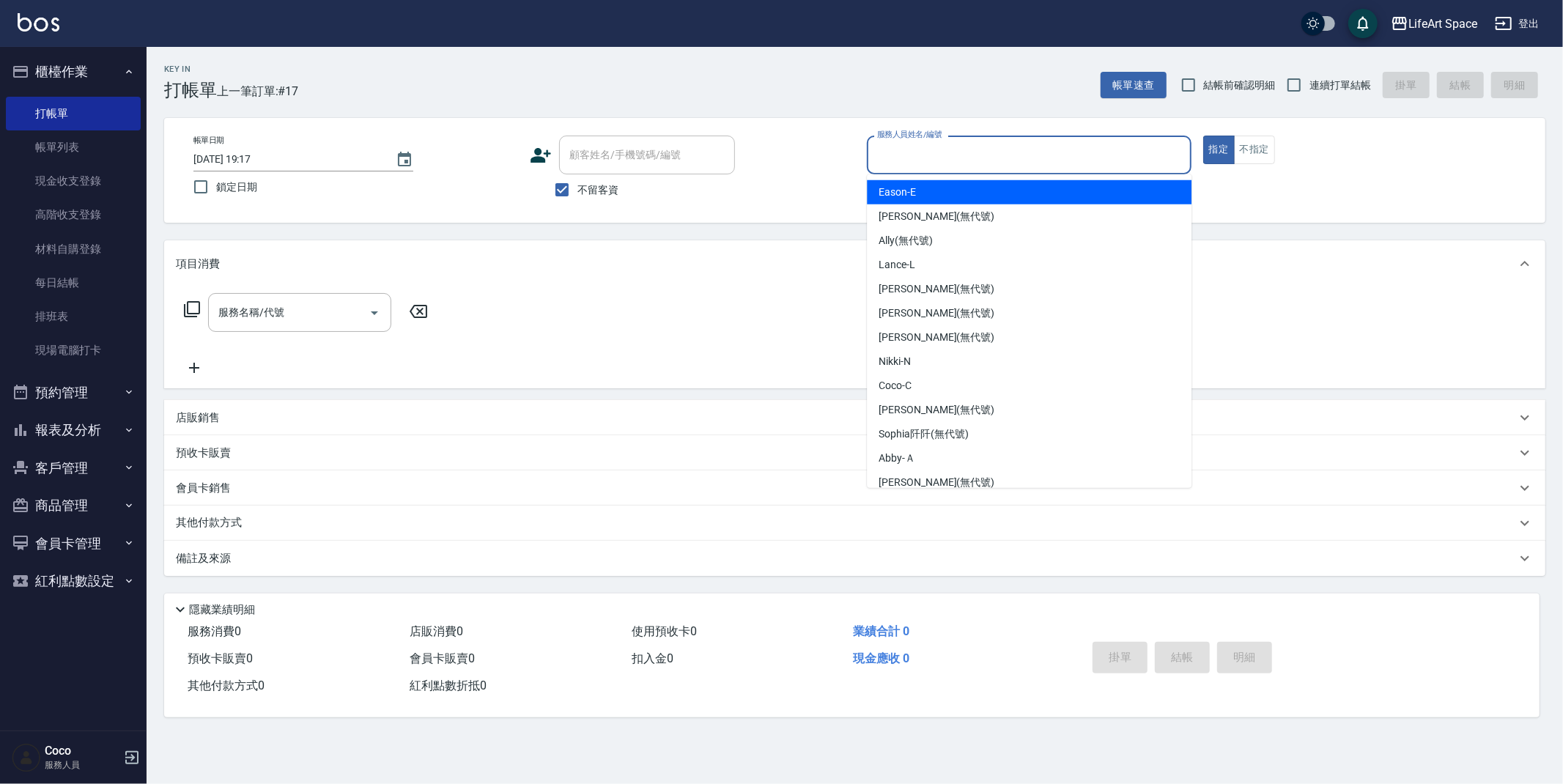
click at [935, 154] on input "服務人員姓名/編號" at bounding box center [1029, 154] width 312 height 25
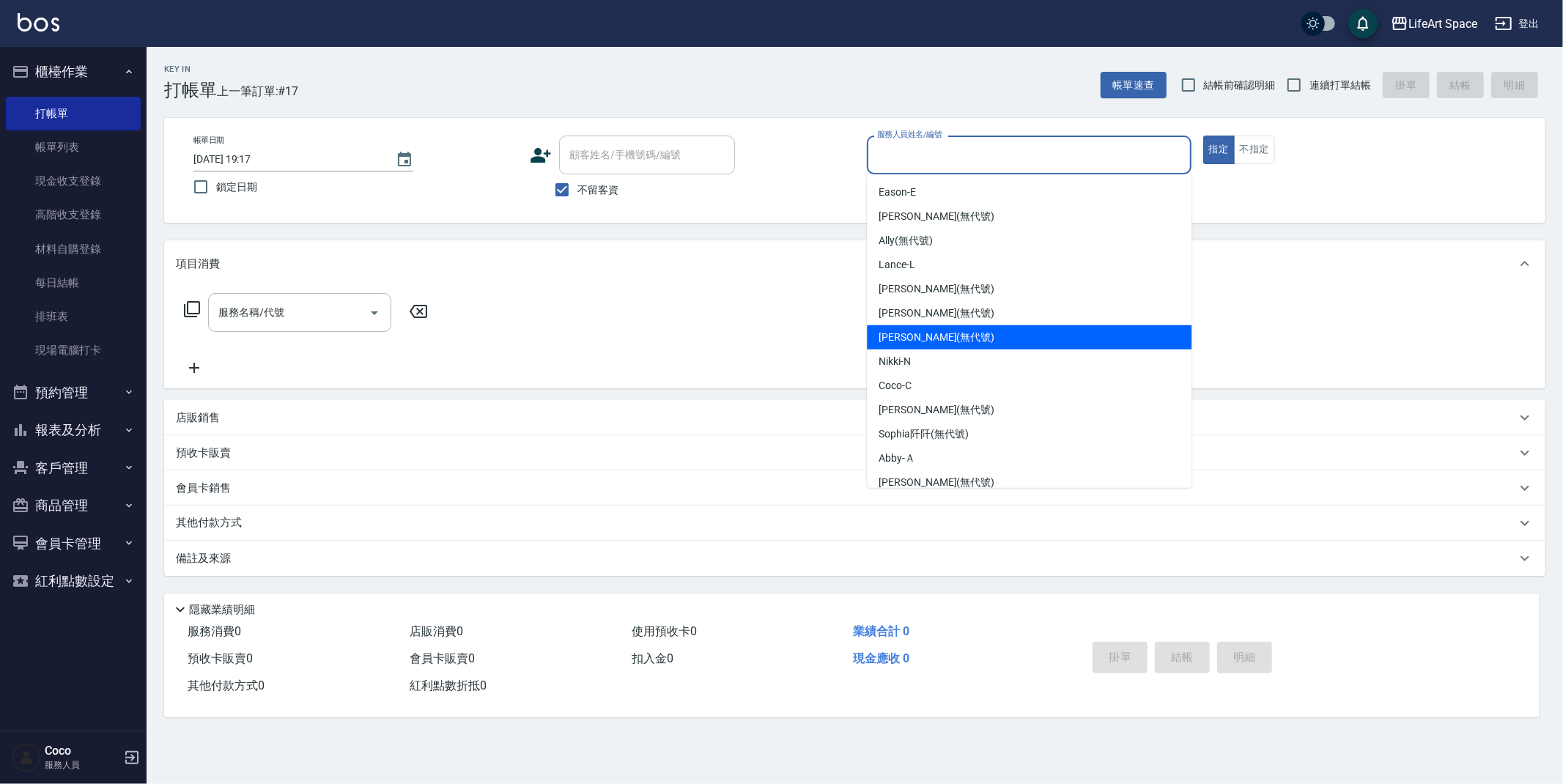
click at [938, 338] on span "[PERSON_NAME] (無代號)" at bounding box center [936, 337] width 115 height 15
type input "[PERSON_NAME](無代號)"
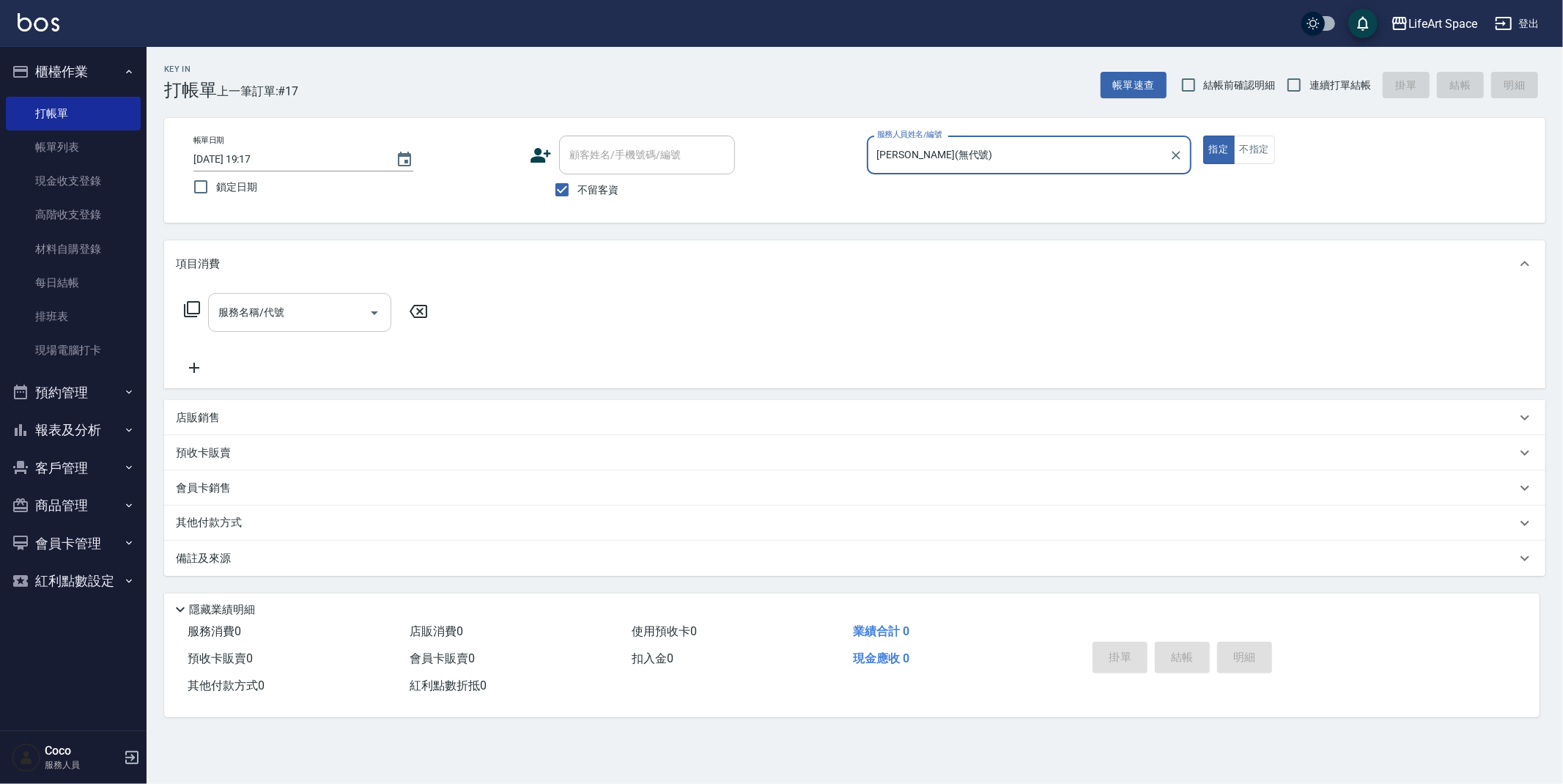
click at [276, 313] on div "服務名稱/代號 服務名稱/代號" at bounding box center [300, 313] width 184 height 39
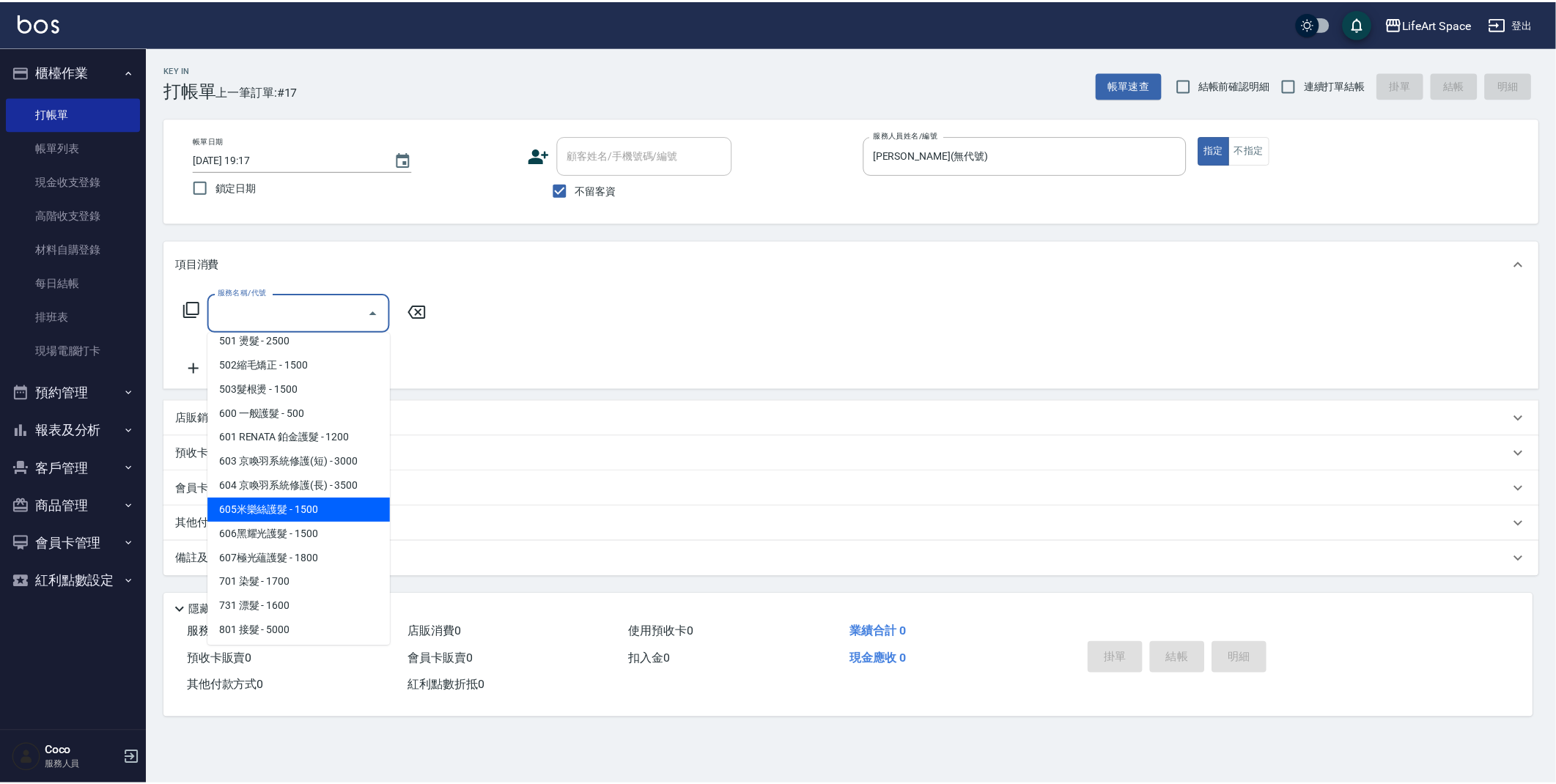
scroll to position [229, 0]
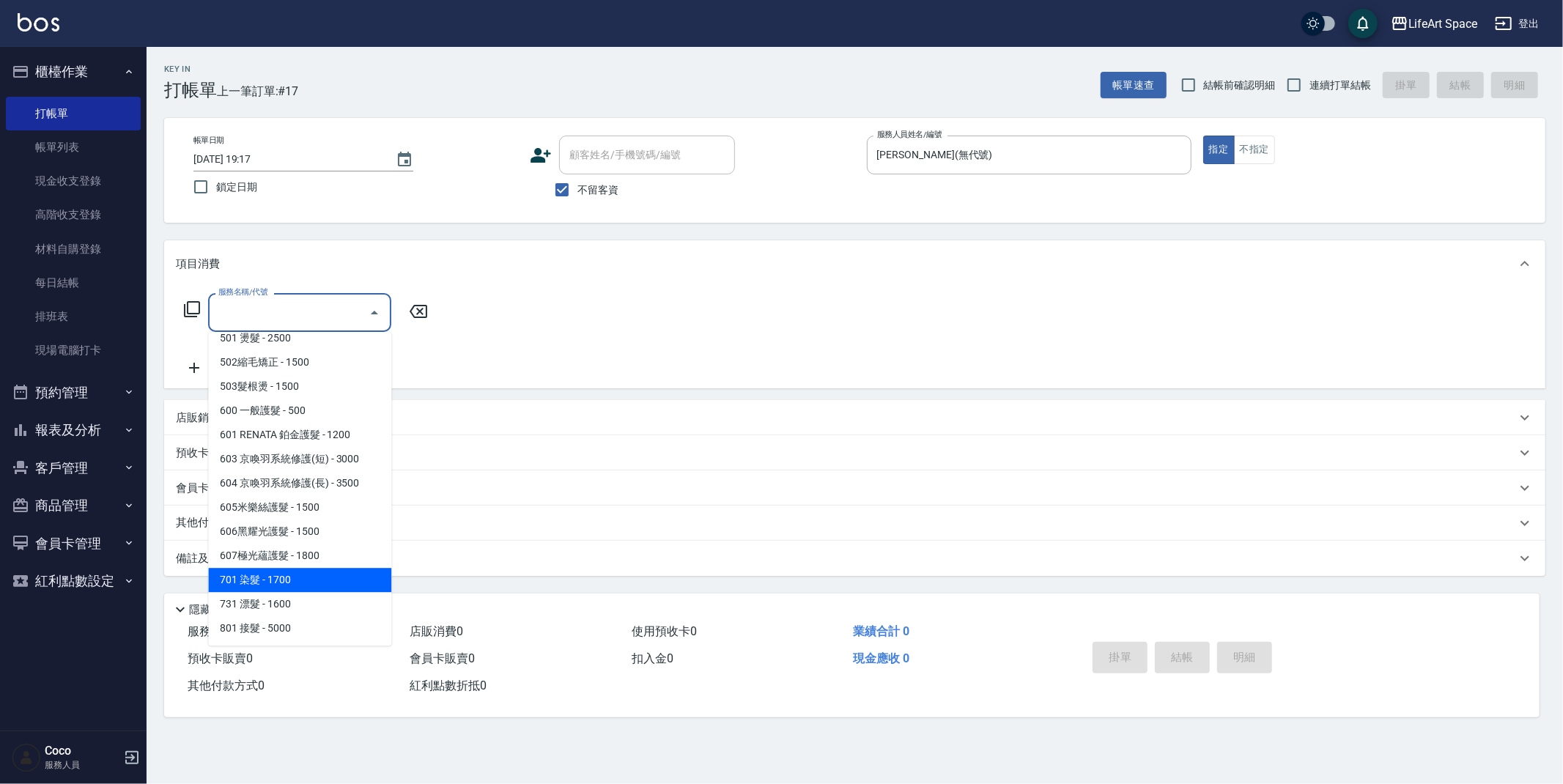
click at [306, 577] on span "701 染髮 - 1700" at bounding box center [300, 580] width 184 height 25
type input "701 染髮(701)"
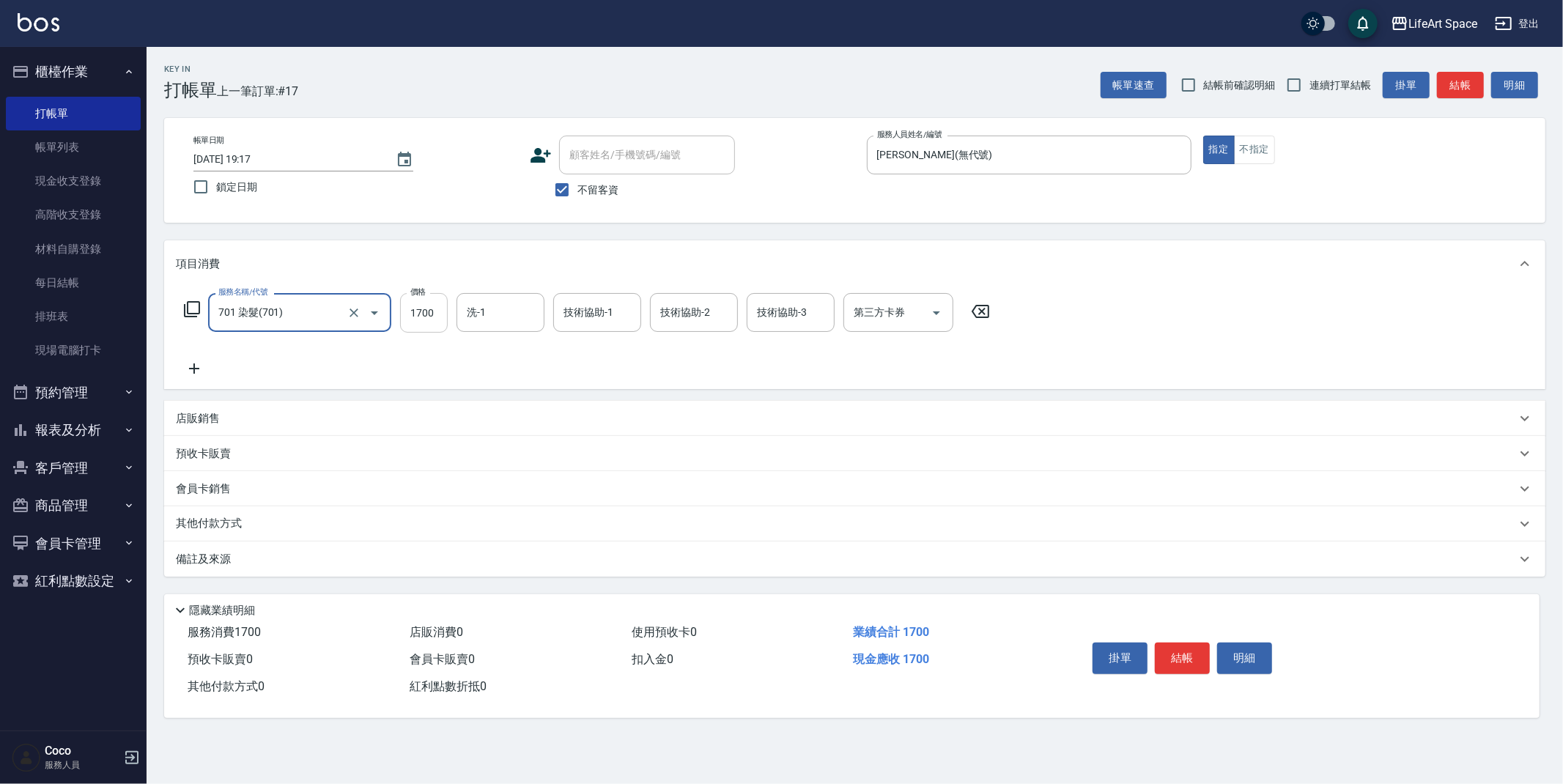
click at [434, 313] on input "1700" at bounding box center [423, 313] width 47 height 40
type input "3000"
click at [198, 365] on icon at bounding box center [194, 368] width 36 height 17
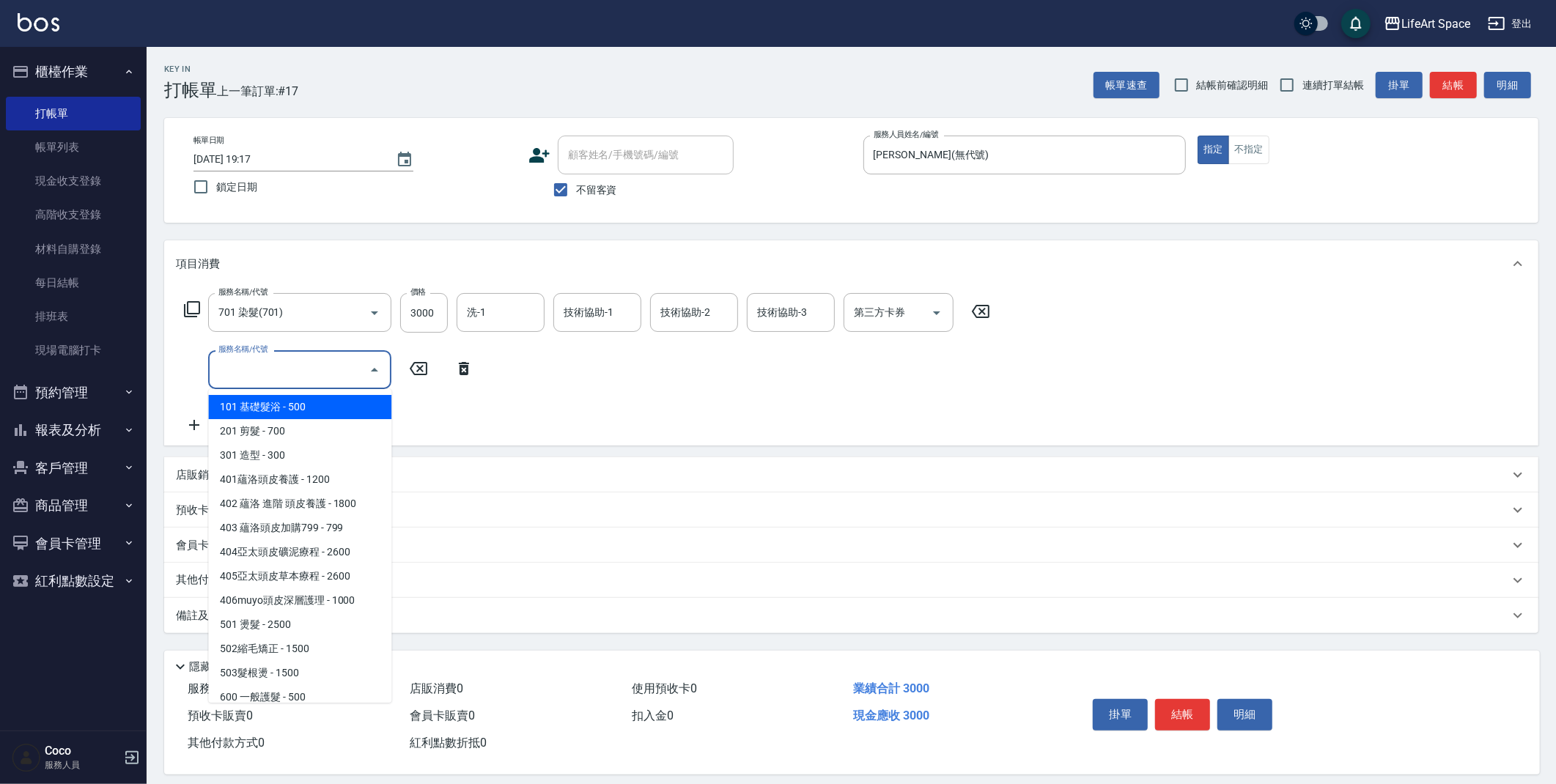
click at [222, 360] on input "服務名稱/代號" at bounding box center [288, 370] width 148 height 25
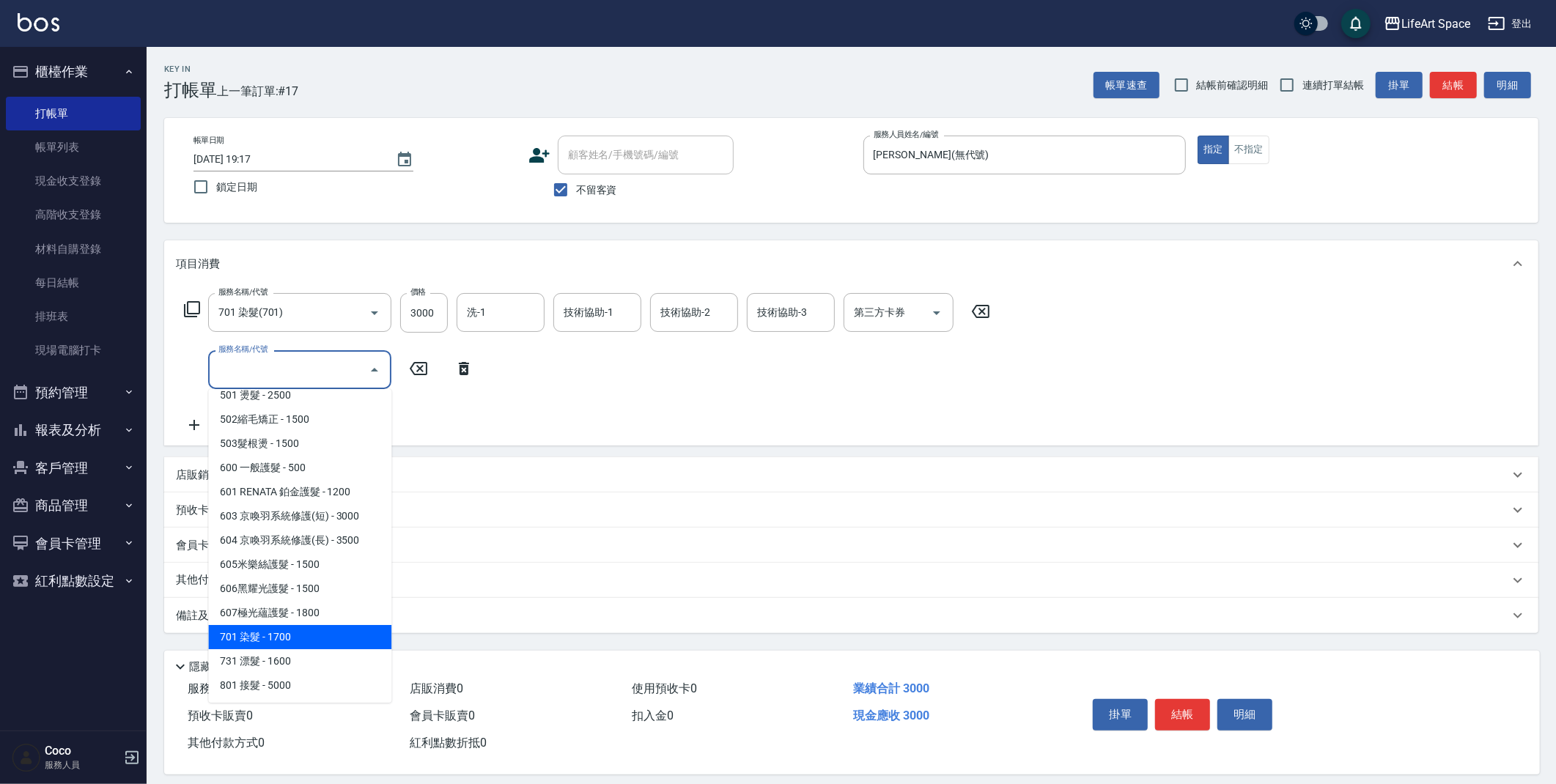
drag, startPoint x: 291, startPoint y: 630, endPoint x: 422, endPoint y: 405, distance: 260.4
click at [291, 630] on span "701 染髮 - 1700" at bounding box center [300, 637] width 184 height 25
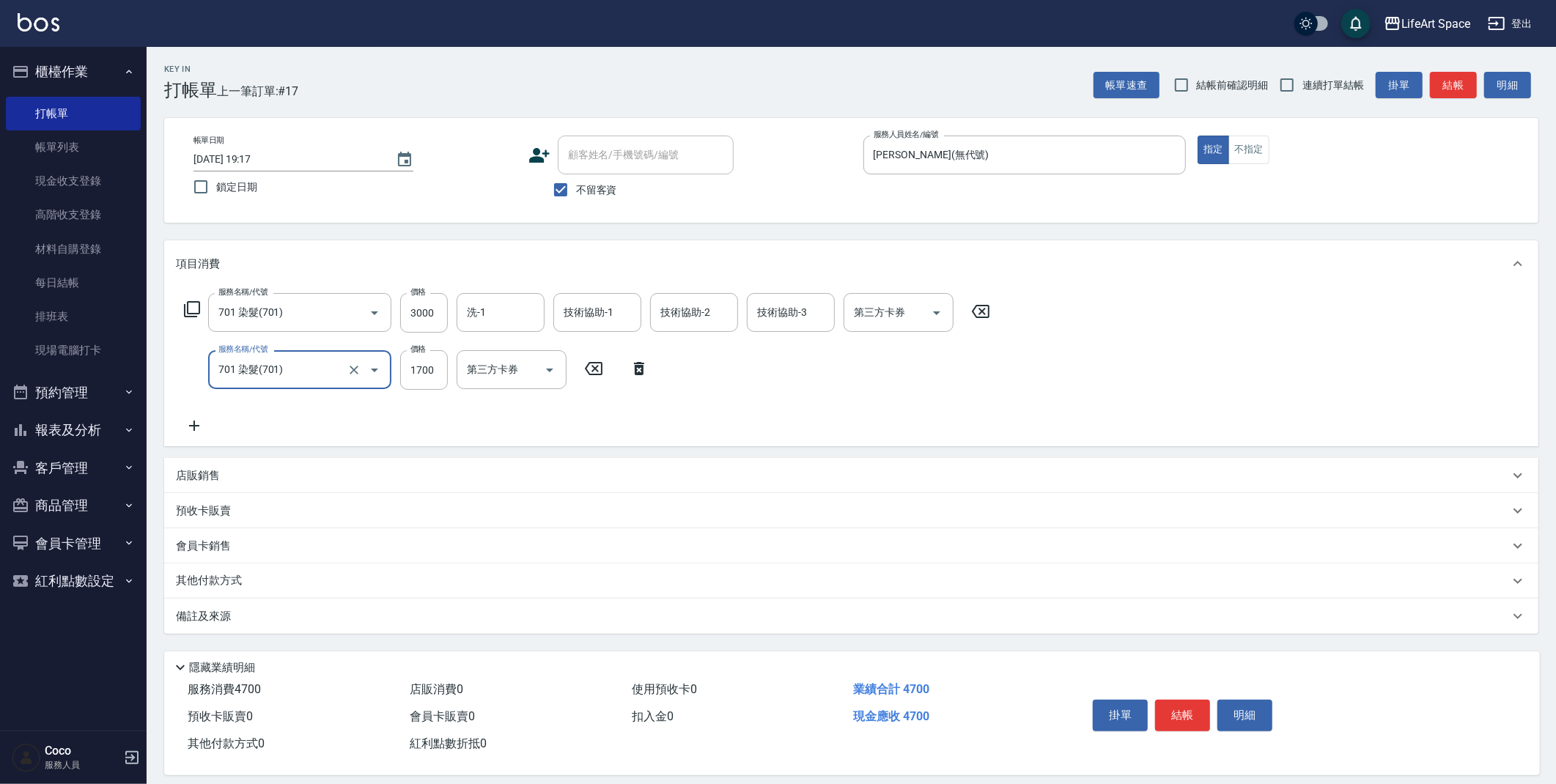
type input "701 染髮(701)"
click at [435, 367] on input "1700" at bounding box center [424, 370] width 47 height 40
type input "2500"
click at [592, 368] on div "技術協助-1 技術協助-1" at bounding box center [597, 369] width 88 height 39
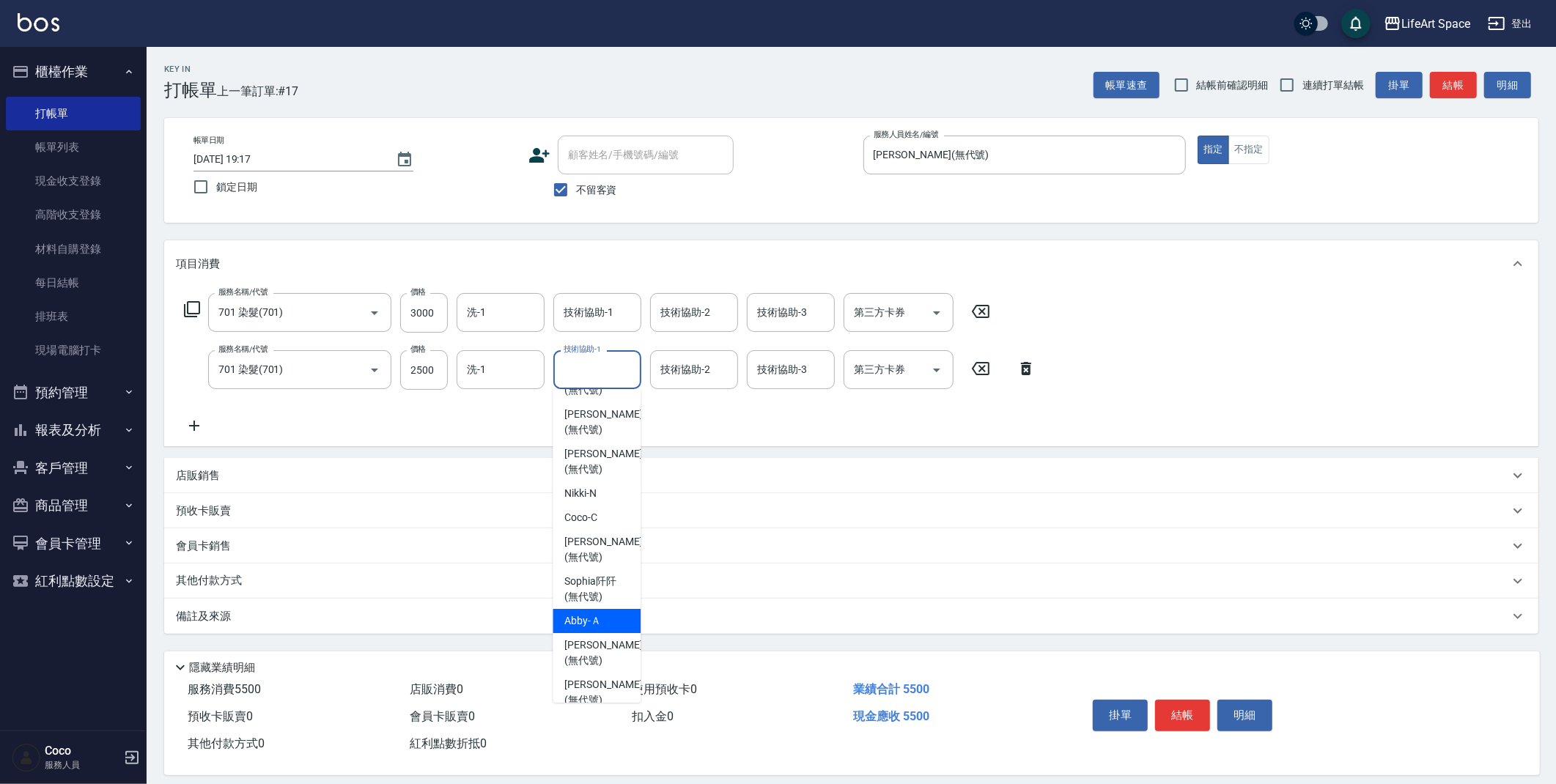
scroll to position [148, 0]
click at [587, 531] on span "[PERSON_NAME] (無代號)" at bounding box center [603, 546] width 77 height 31
type input "[PERSON_NAME](無代號)"
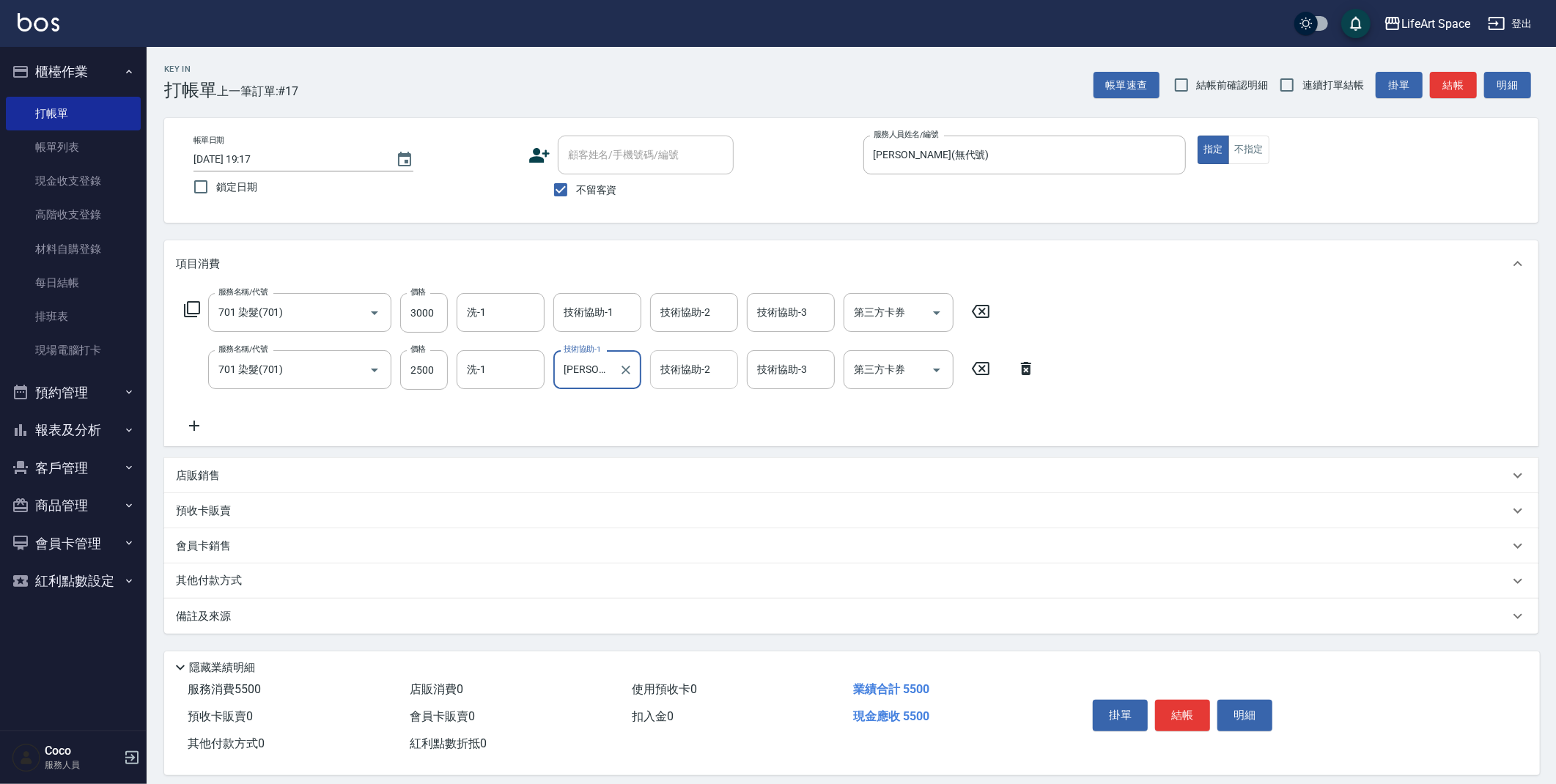
click at [722, 369] on input "技術協助-2" at bounding box center [693, 370] width 75 height 25
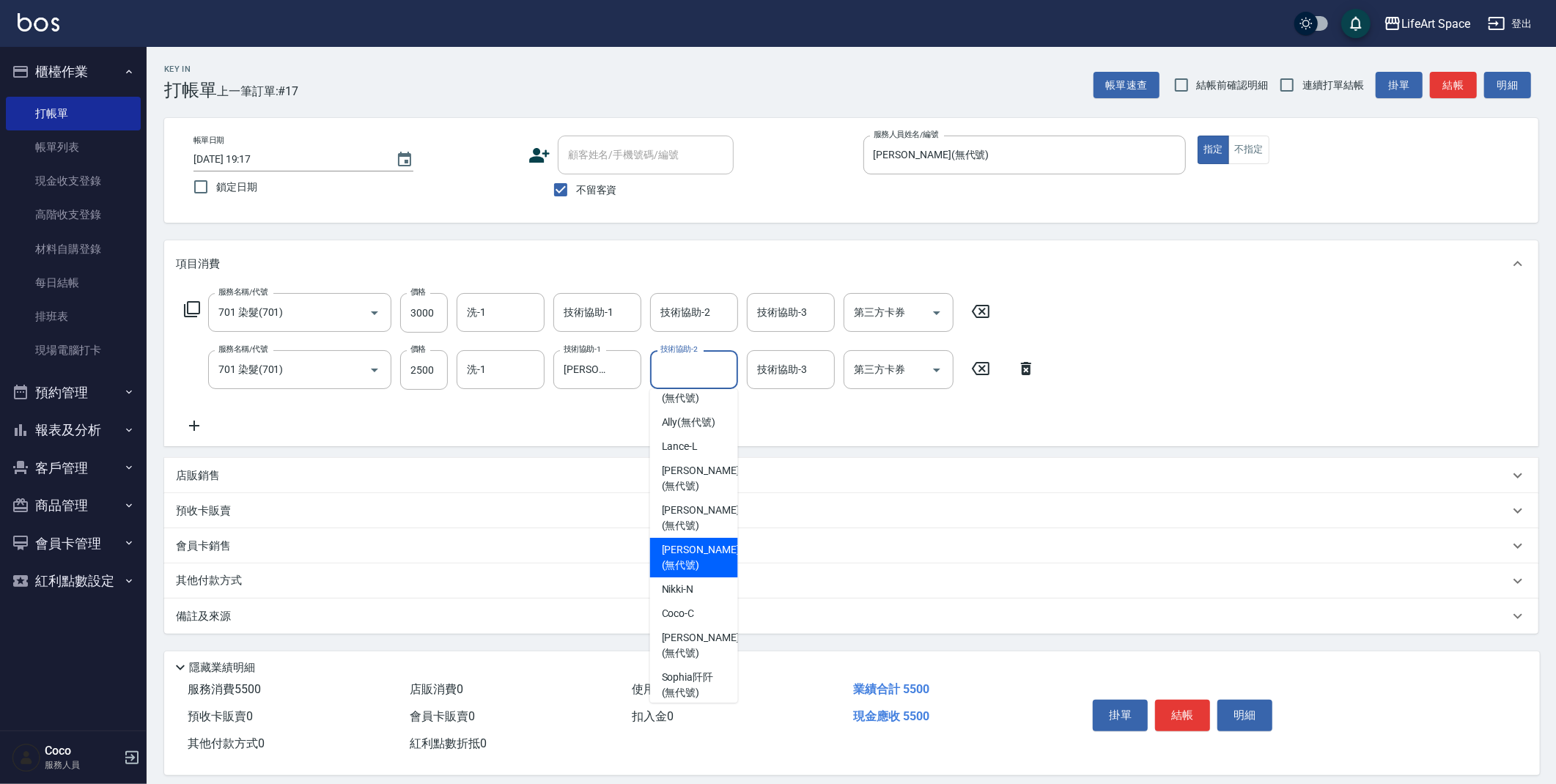
scroll to position [49, 0]
click at [686, 630] on span "[PERSON_NAME] (無代號)" at bounding box center [700, 645] width 77 height 31
type input "[PERSON_NAME](無代號)"
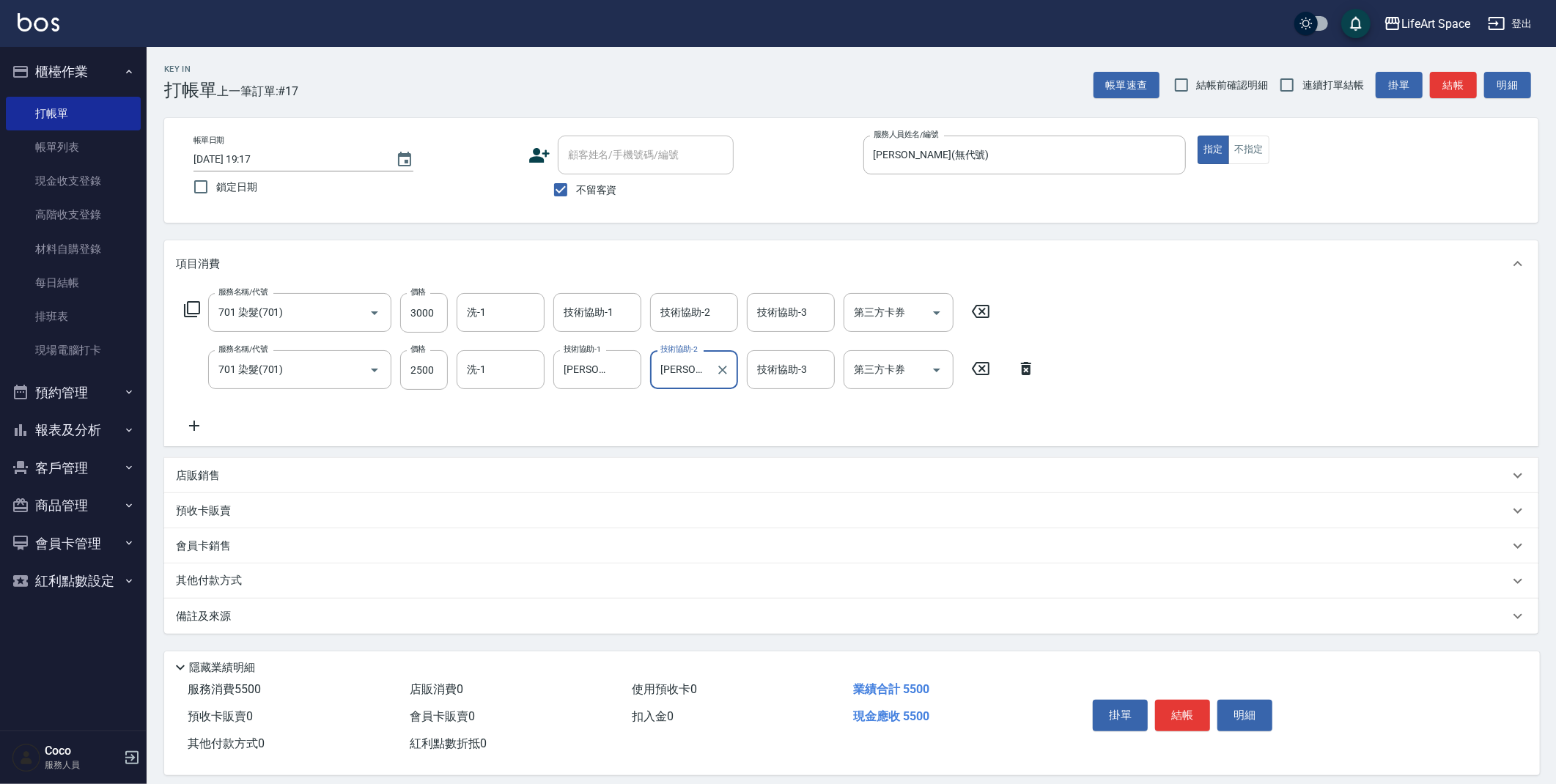
click at [588, 308] on div "技術協助-1 技術協助-1" at bounding box center [597, 313] width 88 height 39
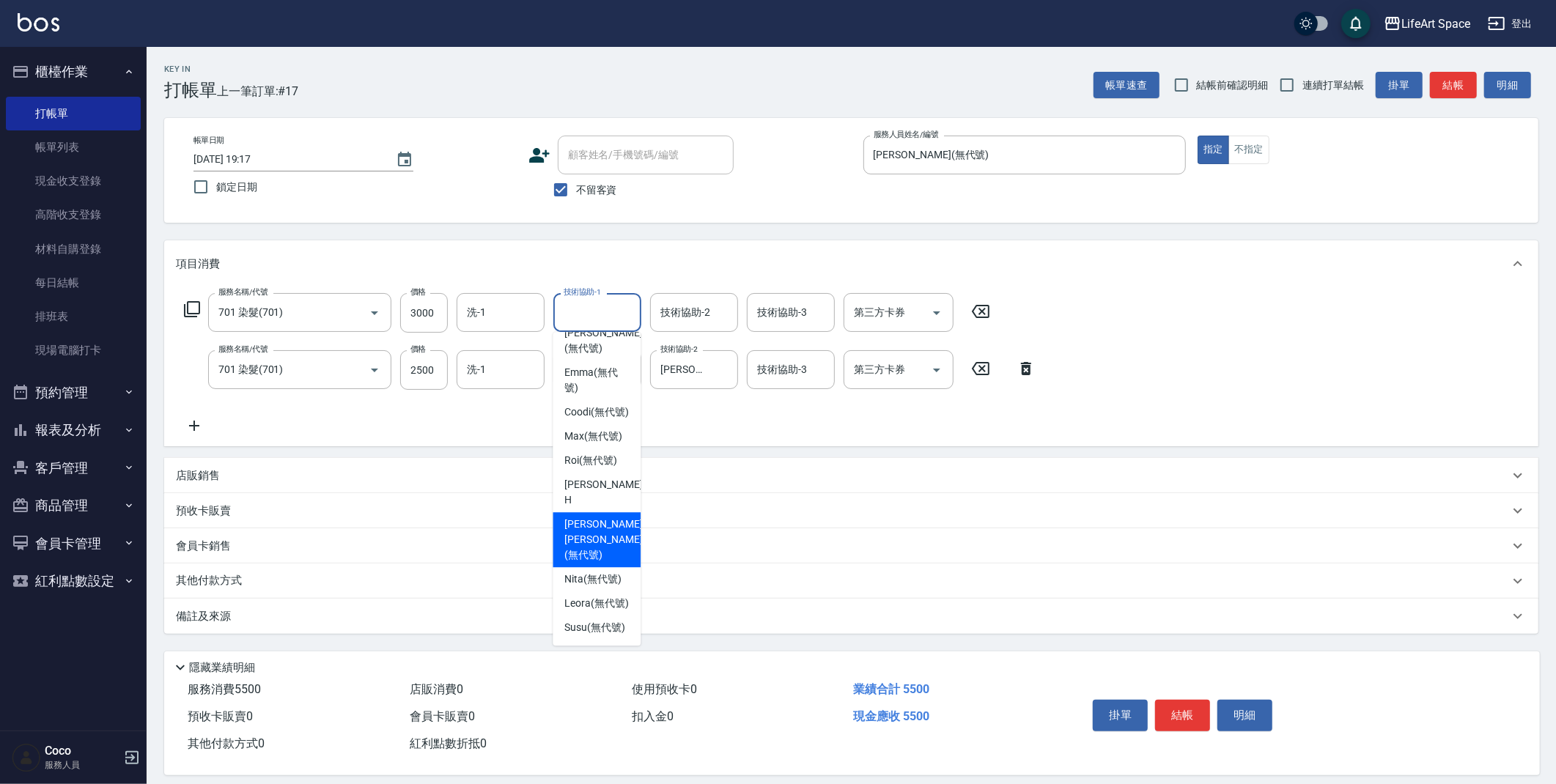
scroll to position [104, 0]
drag, startPoint x: 587, startPoint y: 520, endPoint x: 658, endPoint y: 372, distance: 164.1
click at [588, 517] on span "[PERSON_NAME] (無代號)" at bounding box center [603, 532] width 77 height 31
type input "[PERSON_NAME](無代號)"
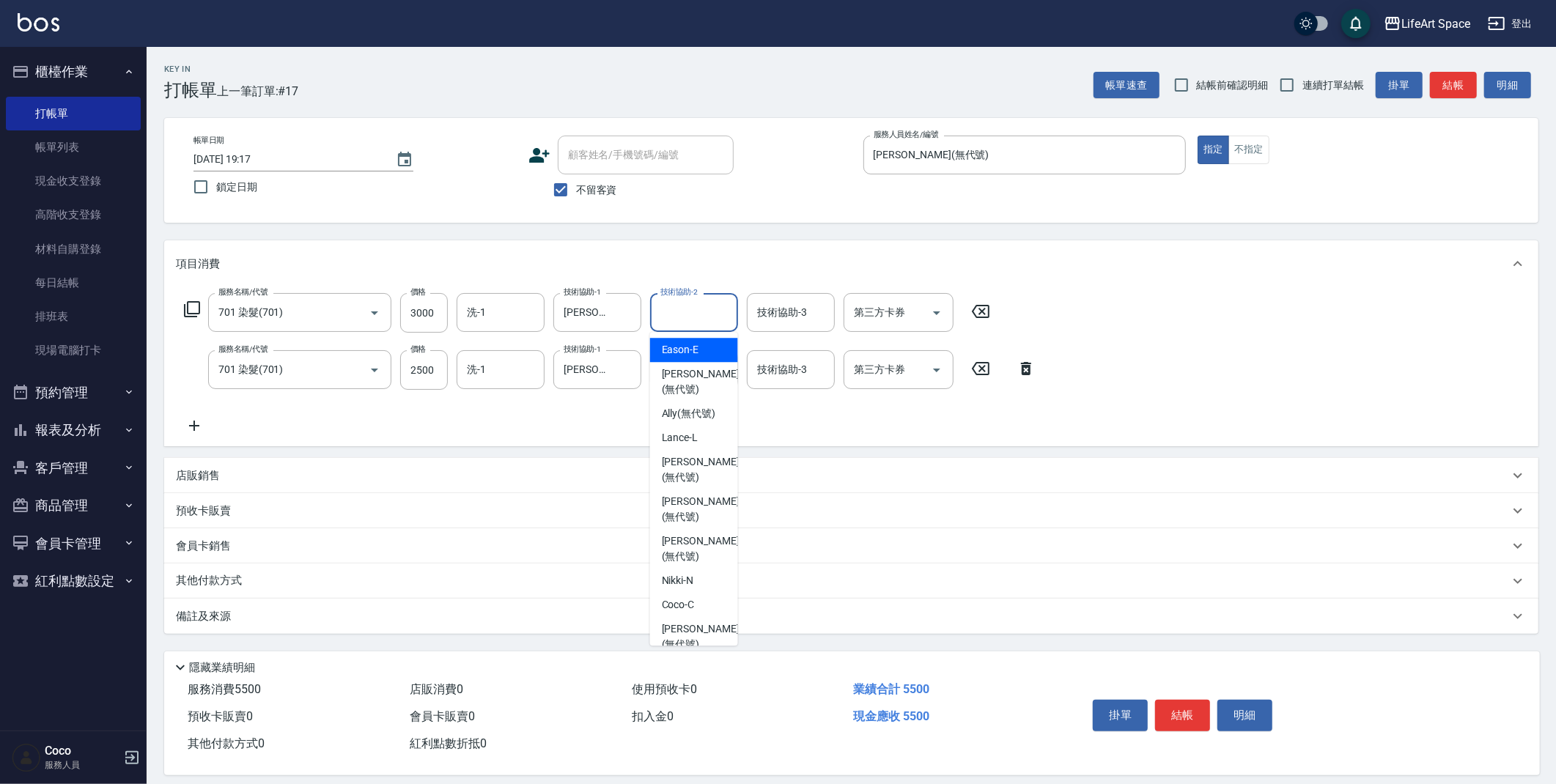
click at [698, 312] on div "技術協助-2 技術協助-2" at bounding box center [693, 313] width 88 height 39
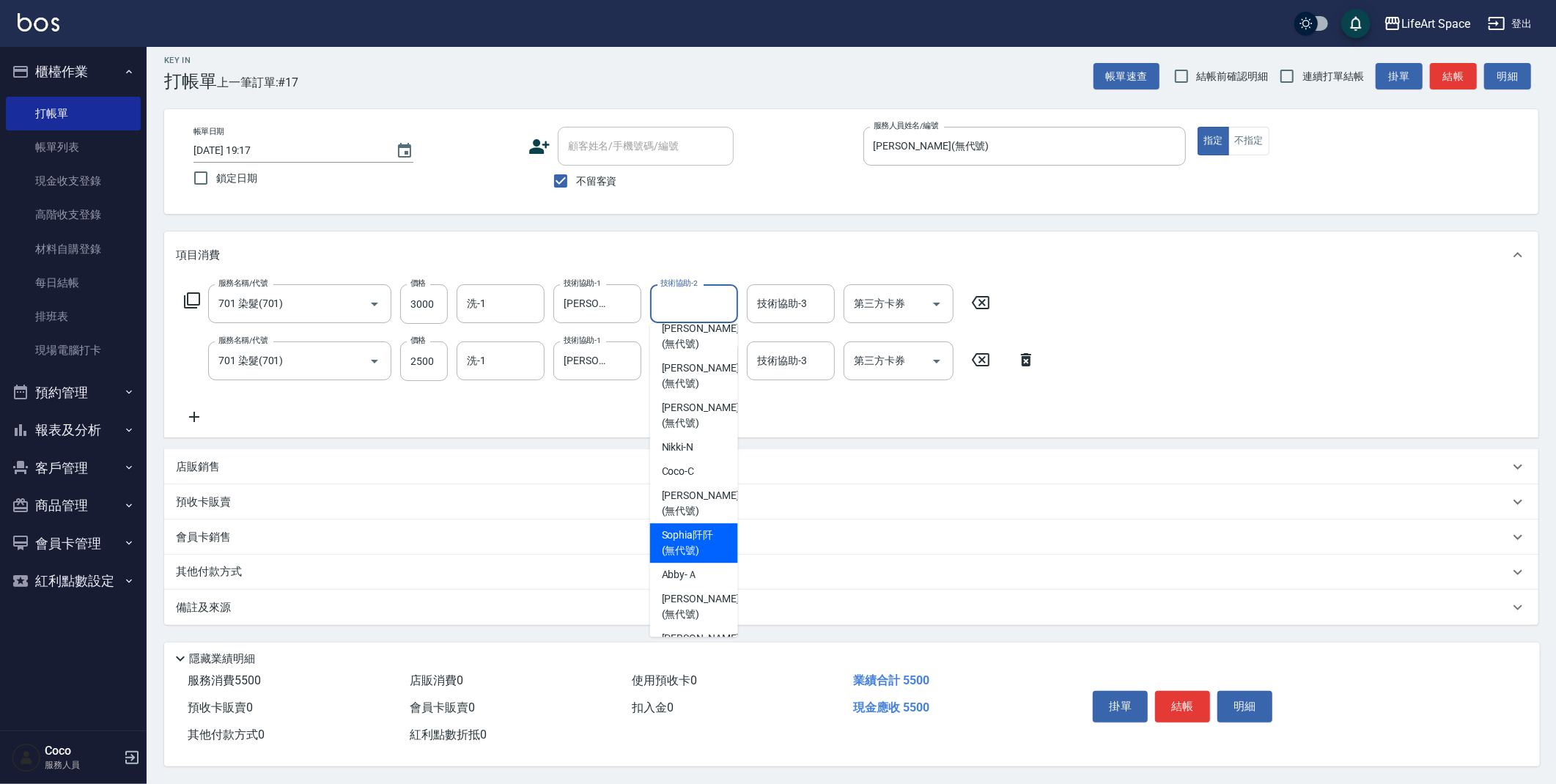
scroll to position [0, 0]
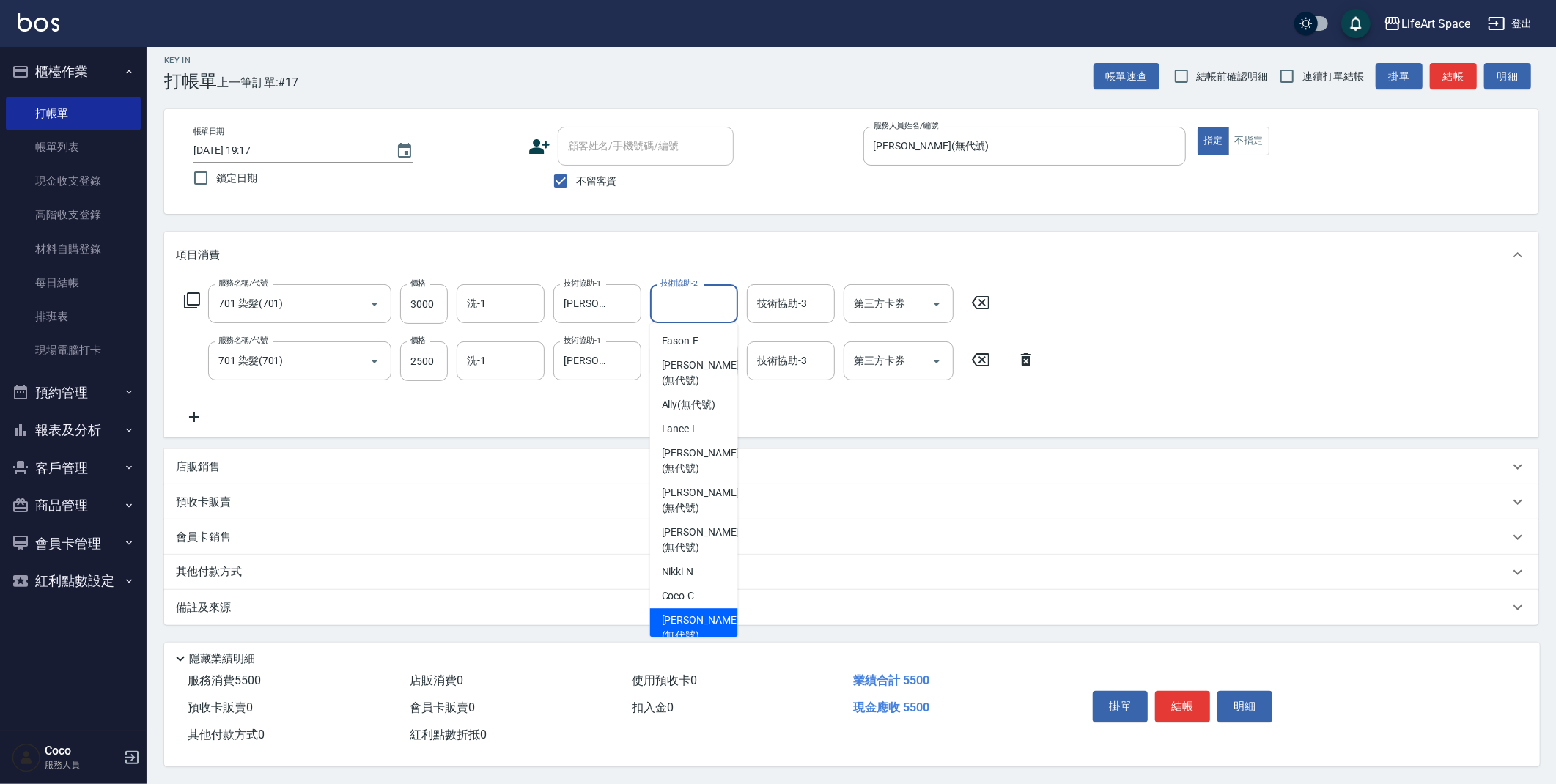
click at [675, 612] on span "[PERSON_NAME] (無代號)" at bounding box center [700, 628] width 77 height 31
type input "[PERSON_NAME](無代號)"
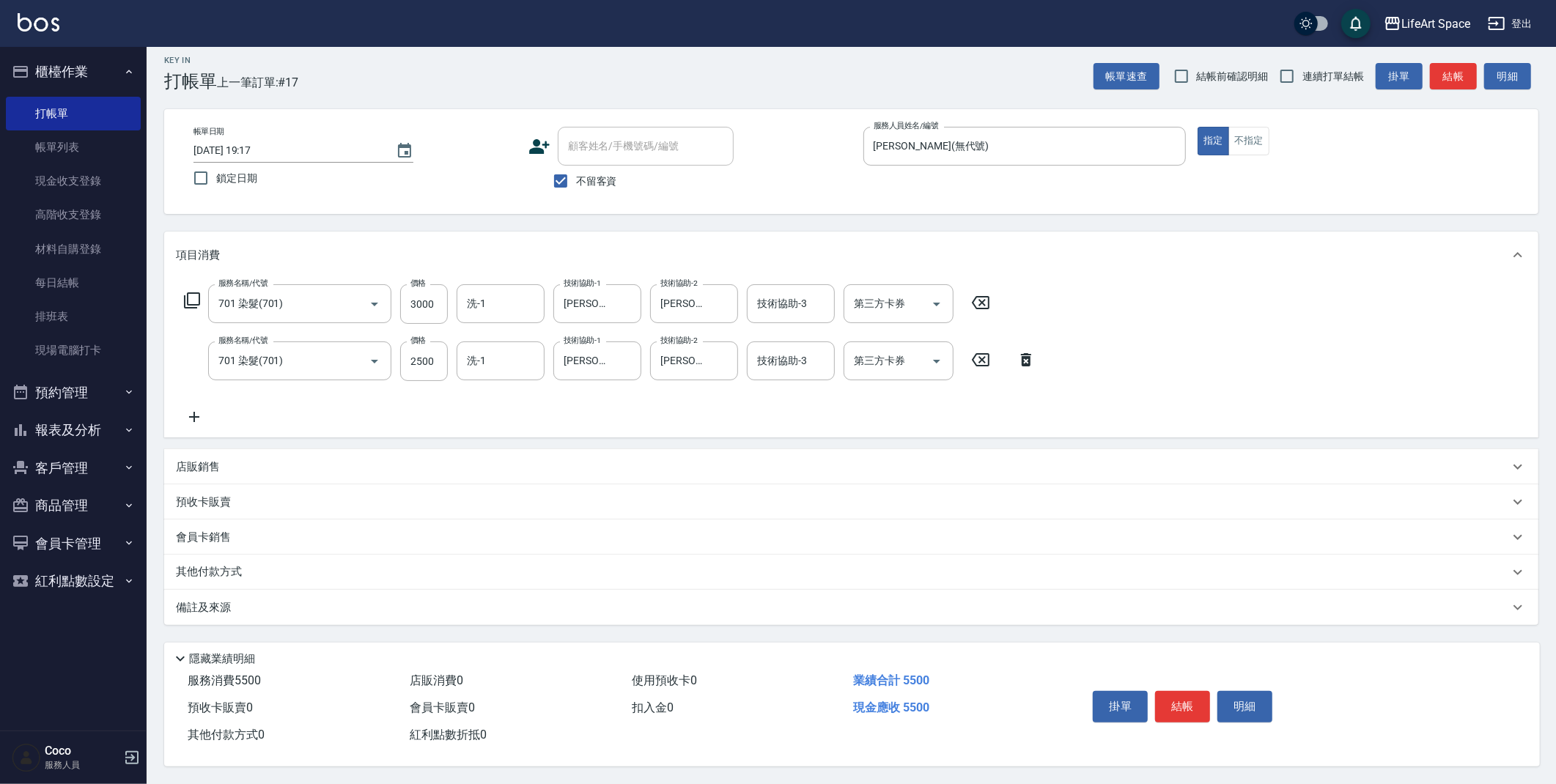
click at [199, 408] on icon at bounding box center [194, 416] width 36 height 17
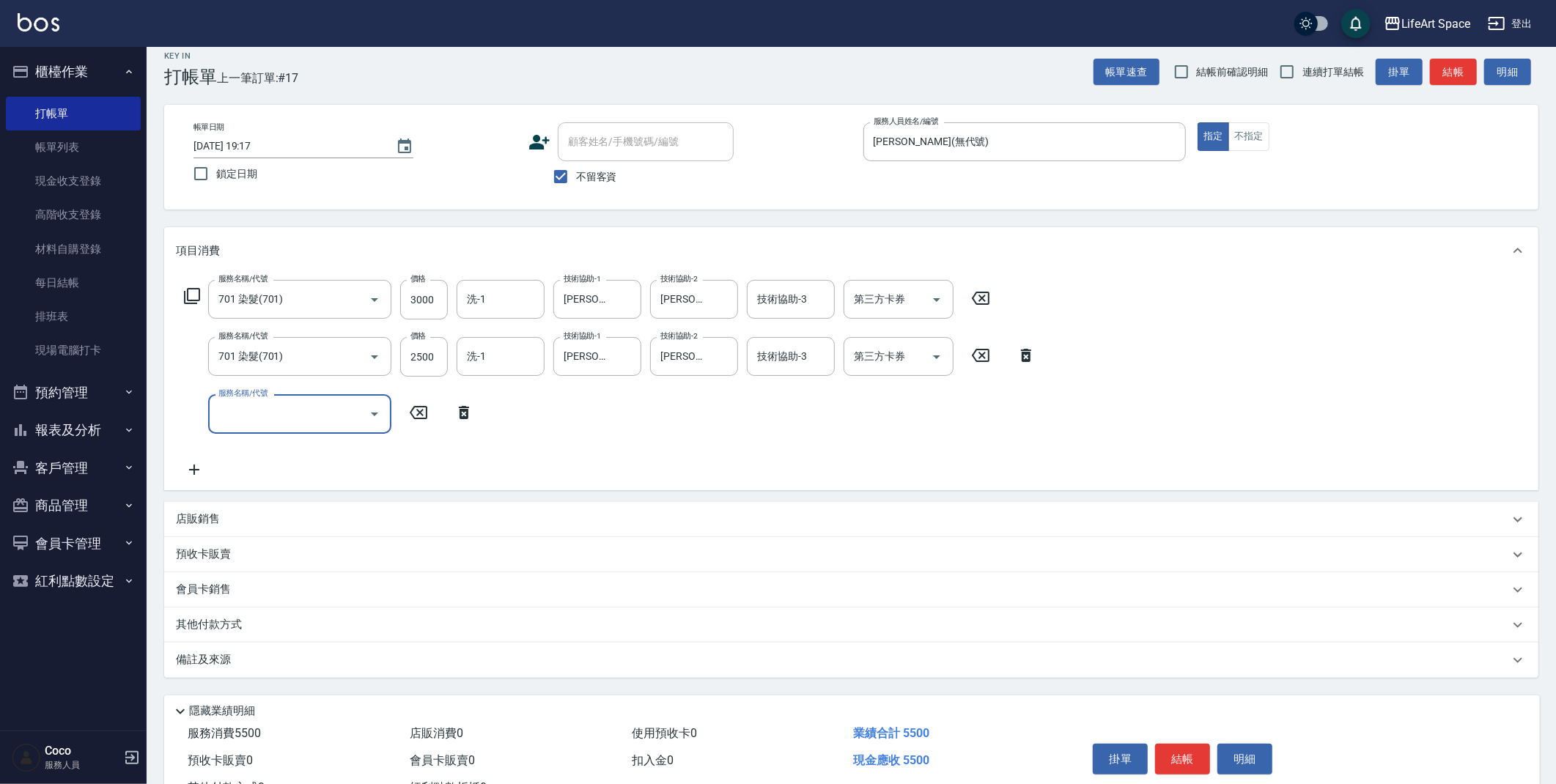
click at [233, 416] on input "服務名稱/代號" at bounding box center [288, 413] width 148 height 25
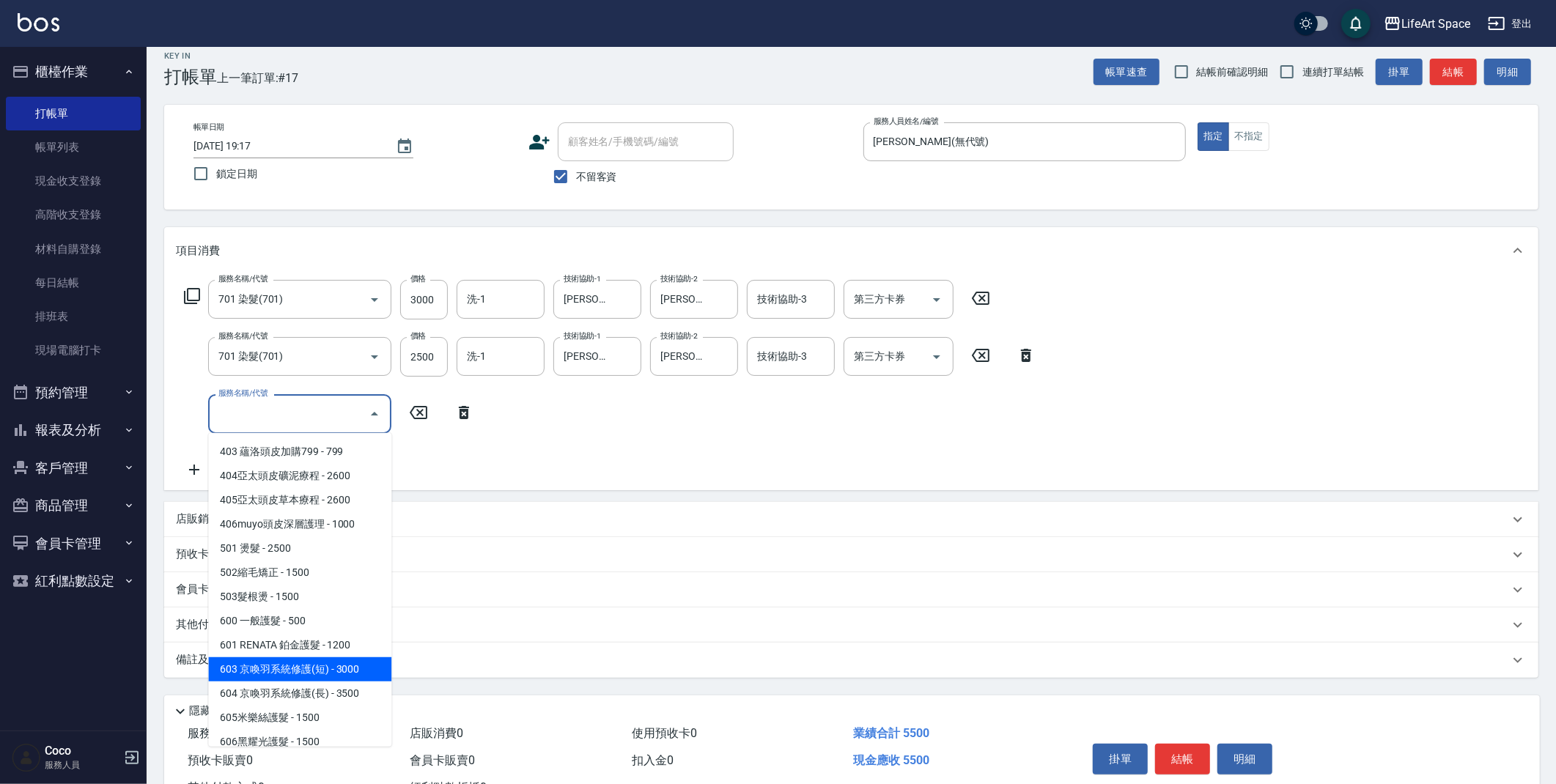
scroll to position [229, 0]
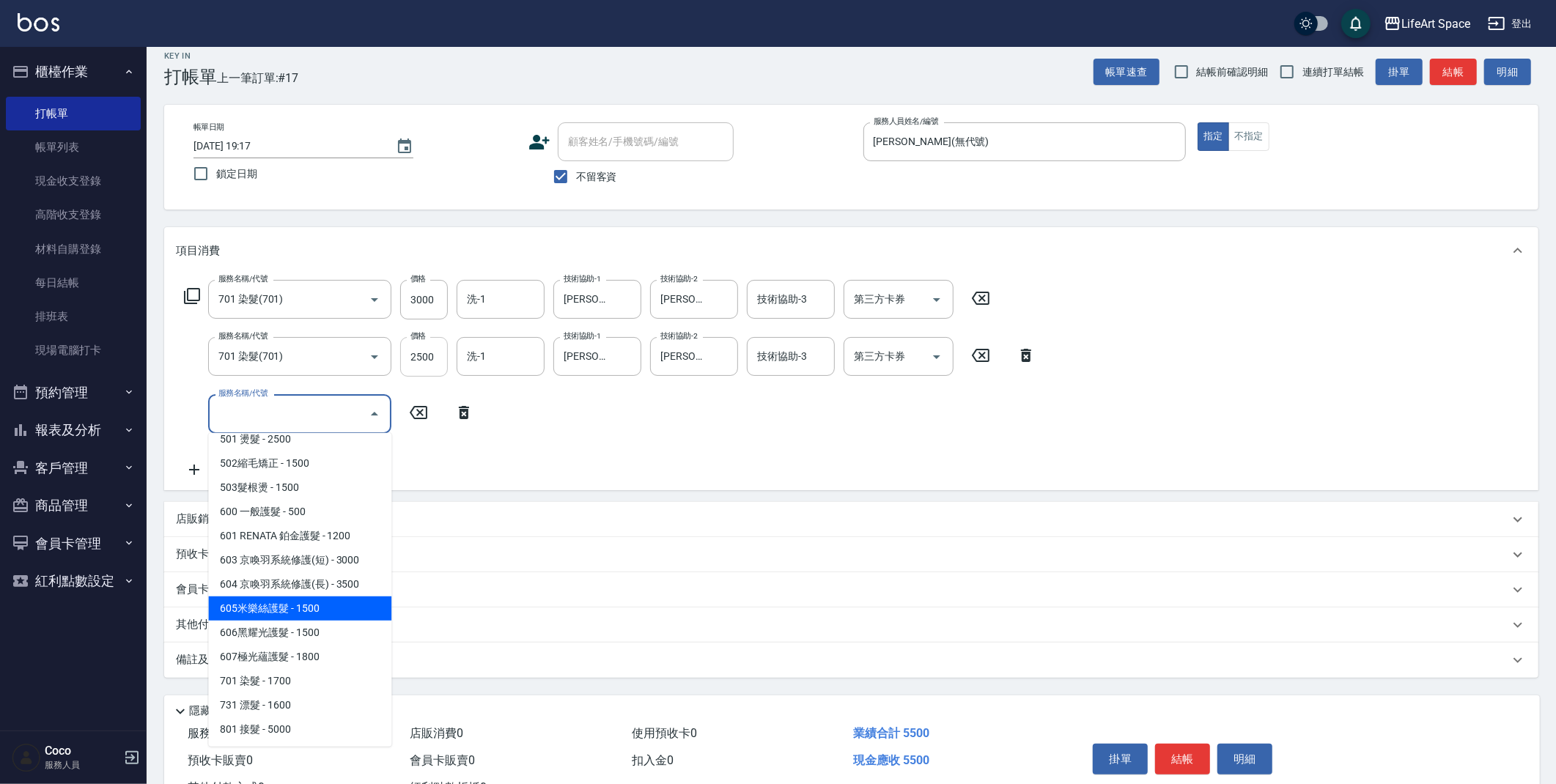
drag, startPoint x: 282, startPoint y: 610, endPoint x: 437, endPoint y: 353, distance: 300.1
click at [282, 610] on span "605米樂絲護髮 - 1500" at bounding box center [300, 608] width 184 height 25
type input "605米樂絲護髮(605)"
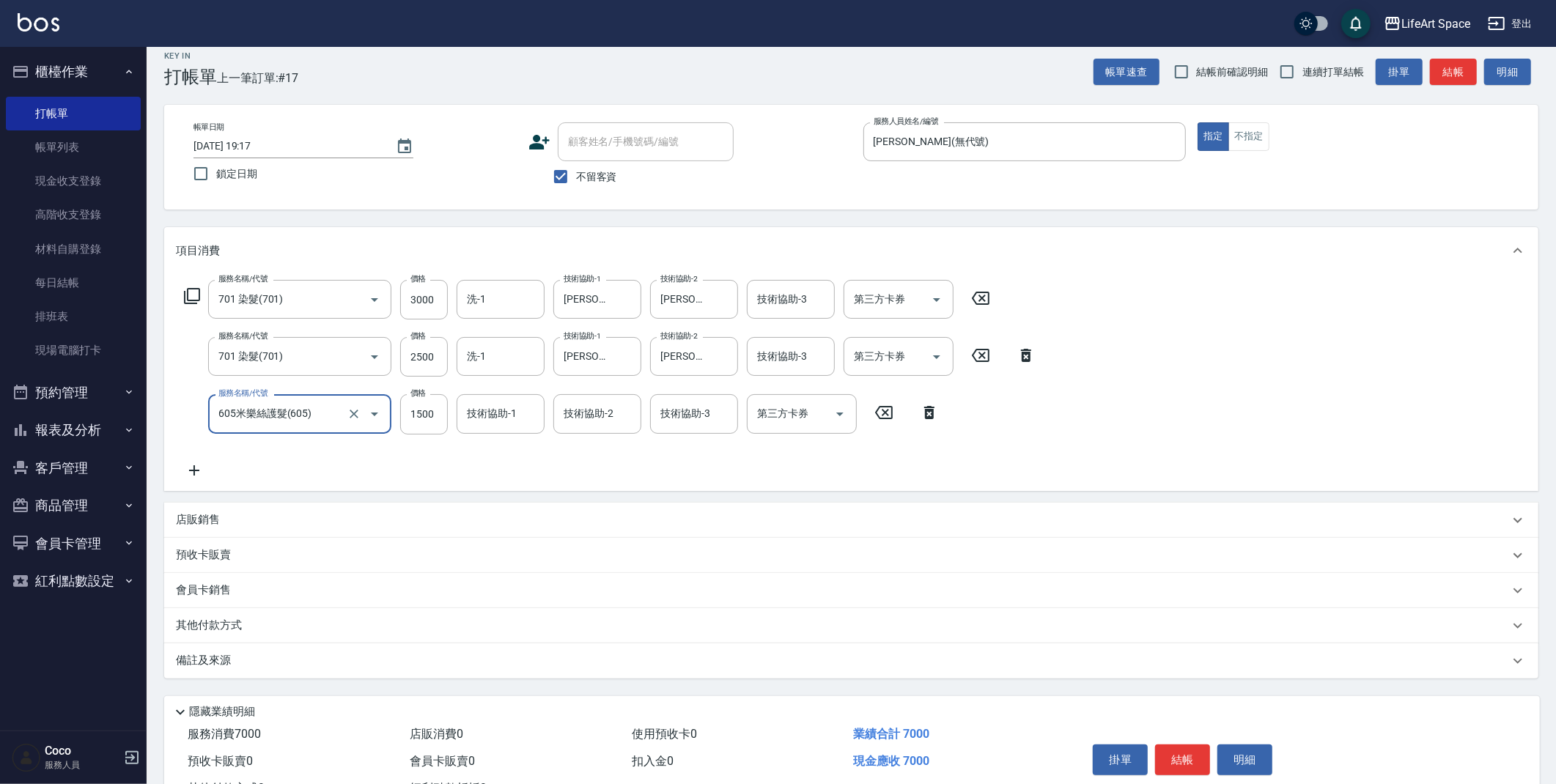
click at [496, 412] on div "技術協助-1 技術協助-1" at bounding box center [500, 413] width 88 height 39
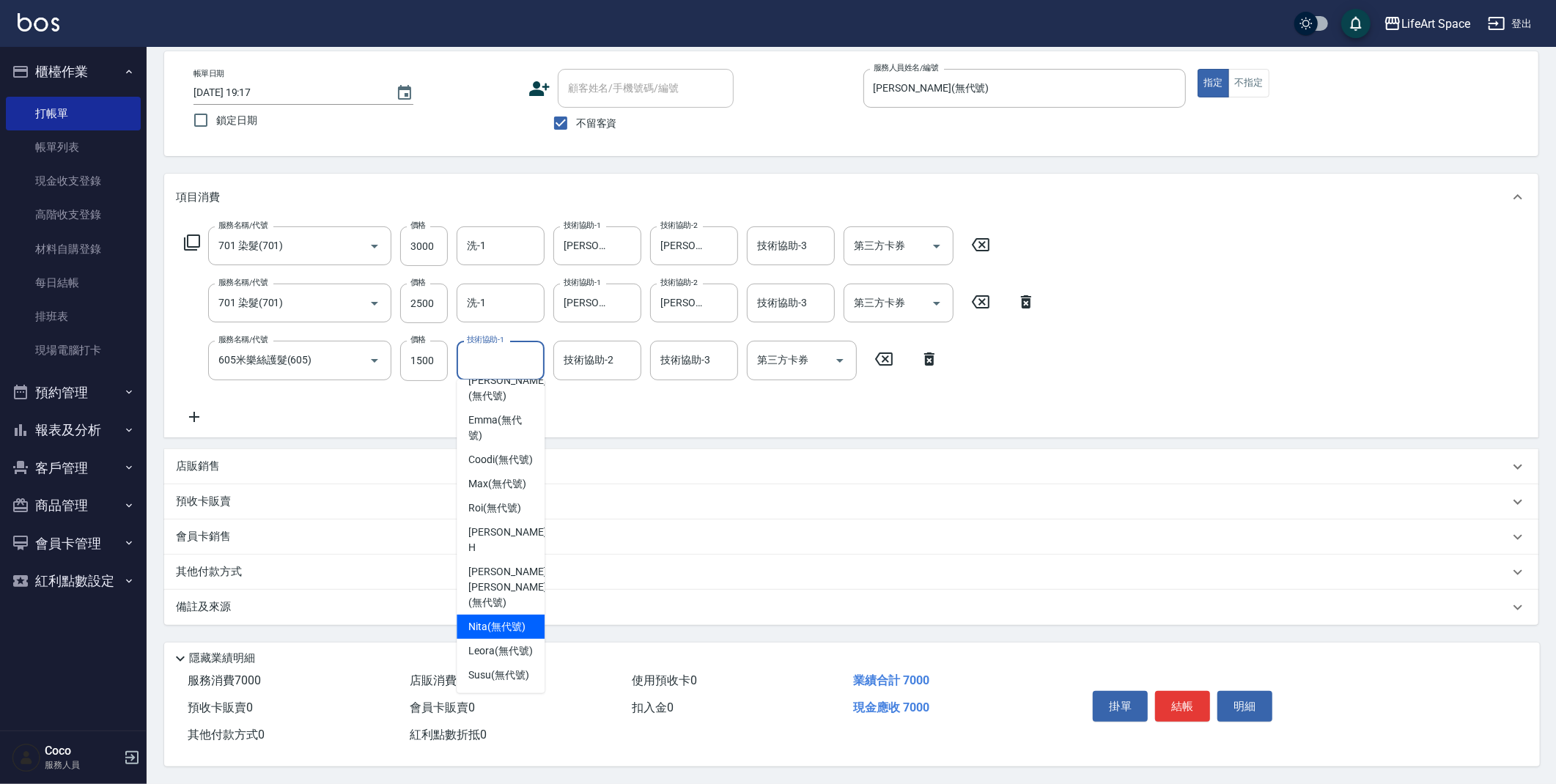
scroll to position [450, 0]
click at [494, 564] on span "[PERSON_NAME] [PERSON_NAME] (無代號)" at bounding box center [506, 587] width 77 height 46
type input "[PERSON_NAME] [PERSON_NAME](無代號)"
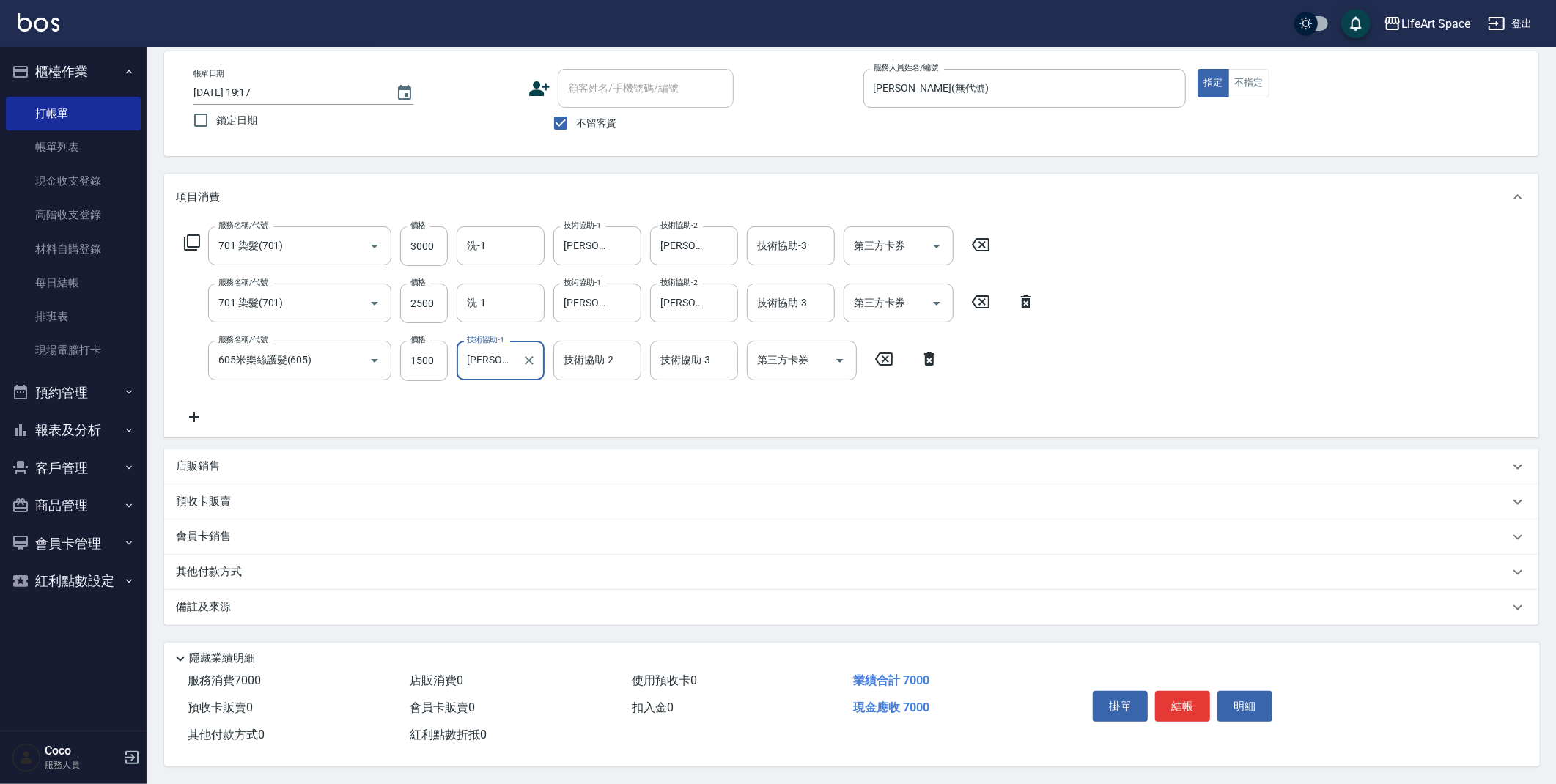
drag, startPoint x: 254, startPoint y: 563, endPoint x: 268, endPoint y: 577, distance: 19.8
click at [254, 564] on div "其他付款方式" at bounding box center [843, 572] width 1333 height 16
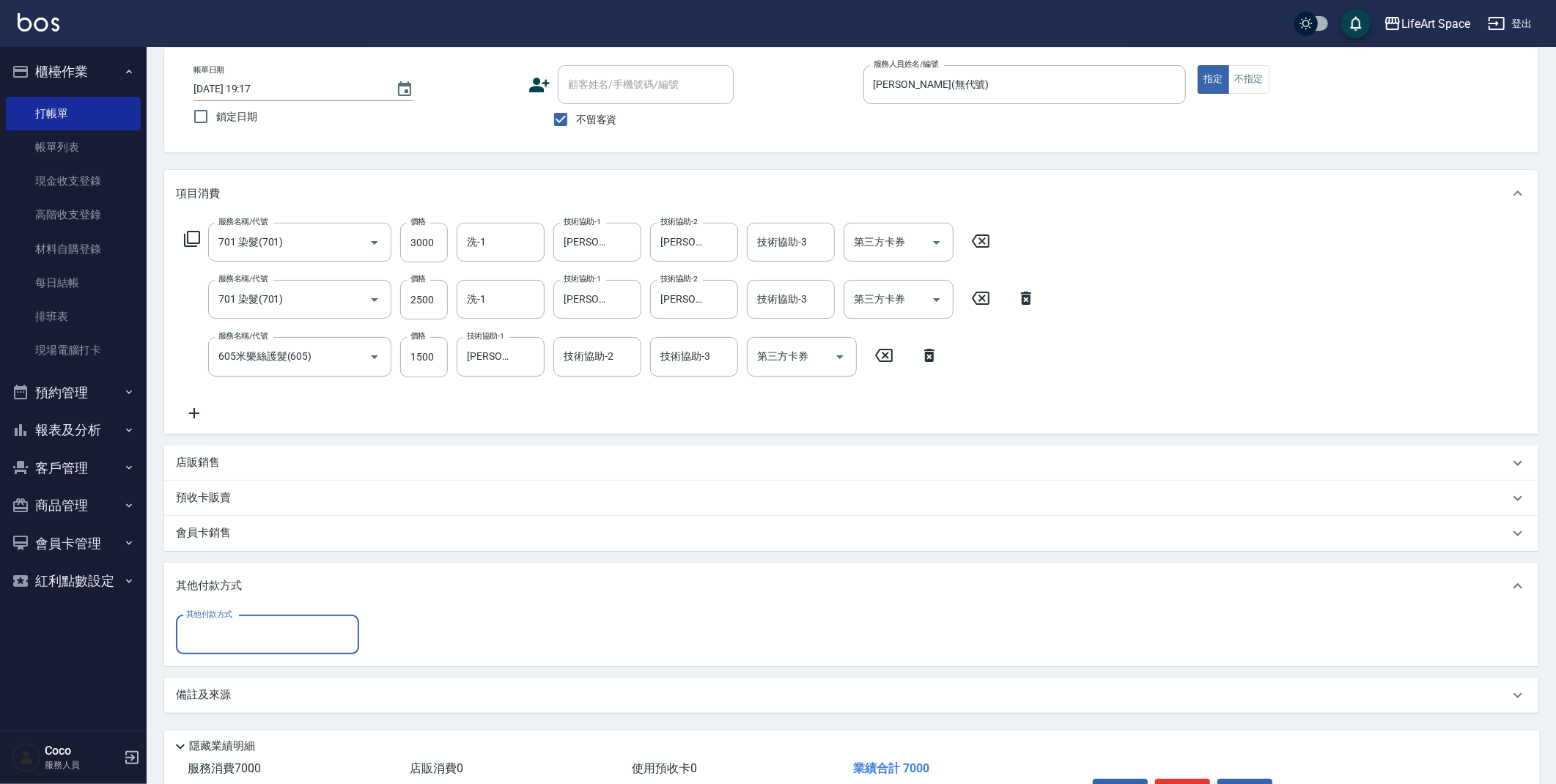
scroll to position [0, 0]
click at [284, 630] on input "其他付款方式" at bounding box center [267, 635] width 170 height 25
drag, startPoint x: 249, startPoint y: 719, endPoint x: 330, endPoint y: 668, distance: 95.7
click at [249, 717] on span "信用卡" at bounding box center [268, 719] width 184 height 25
type input "信用卡"
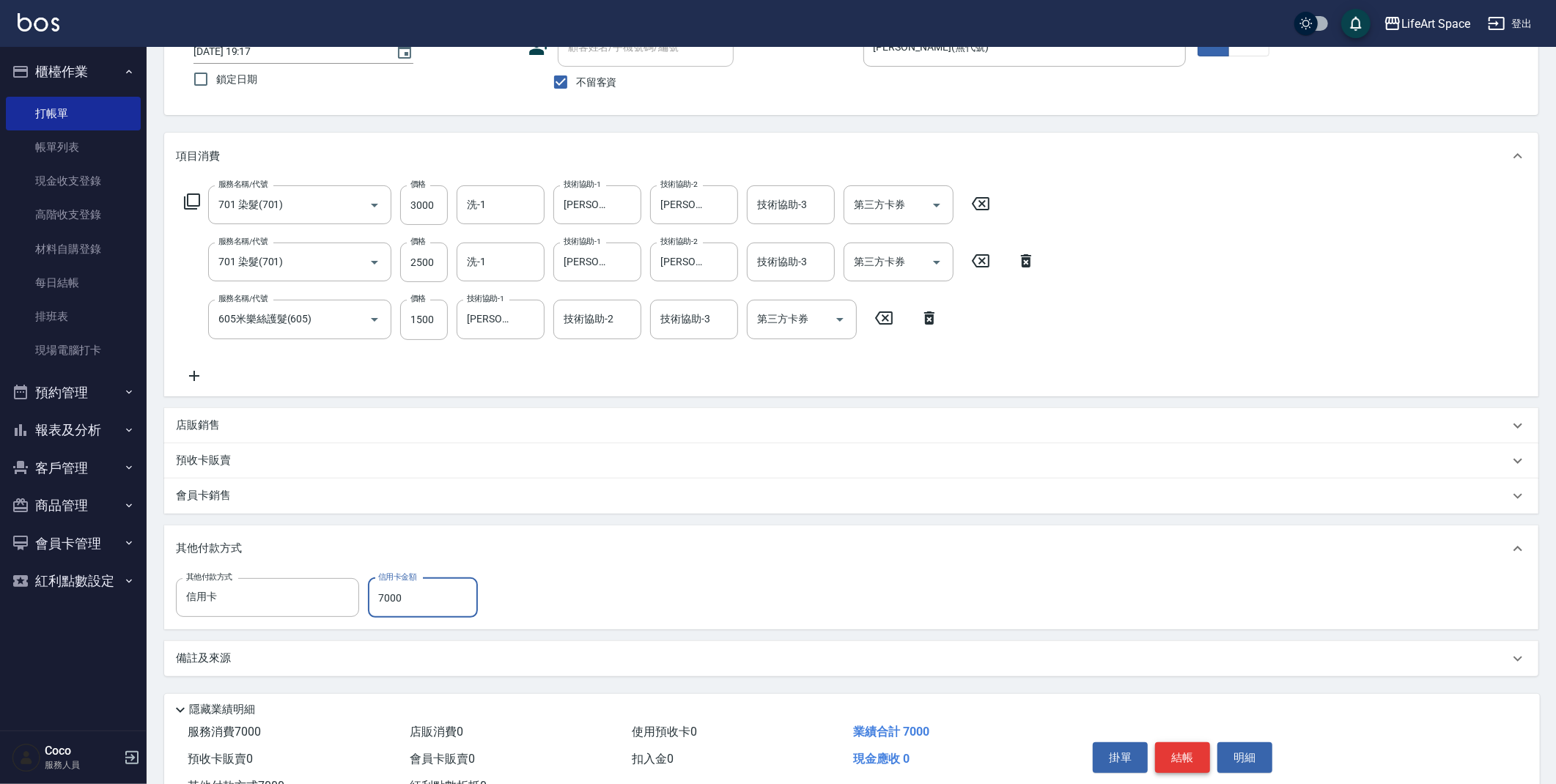
scroll to position [127, 0]
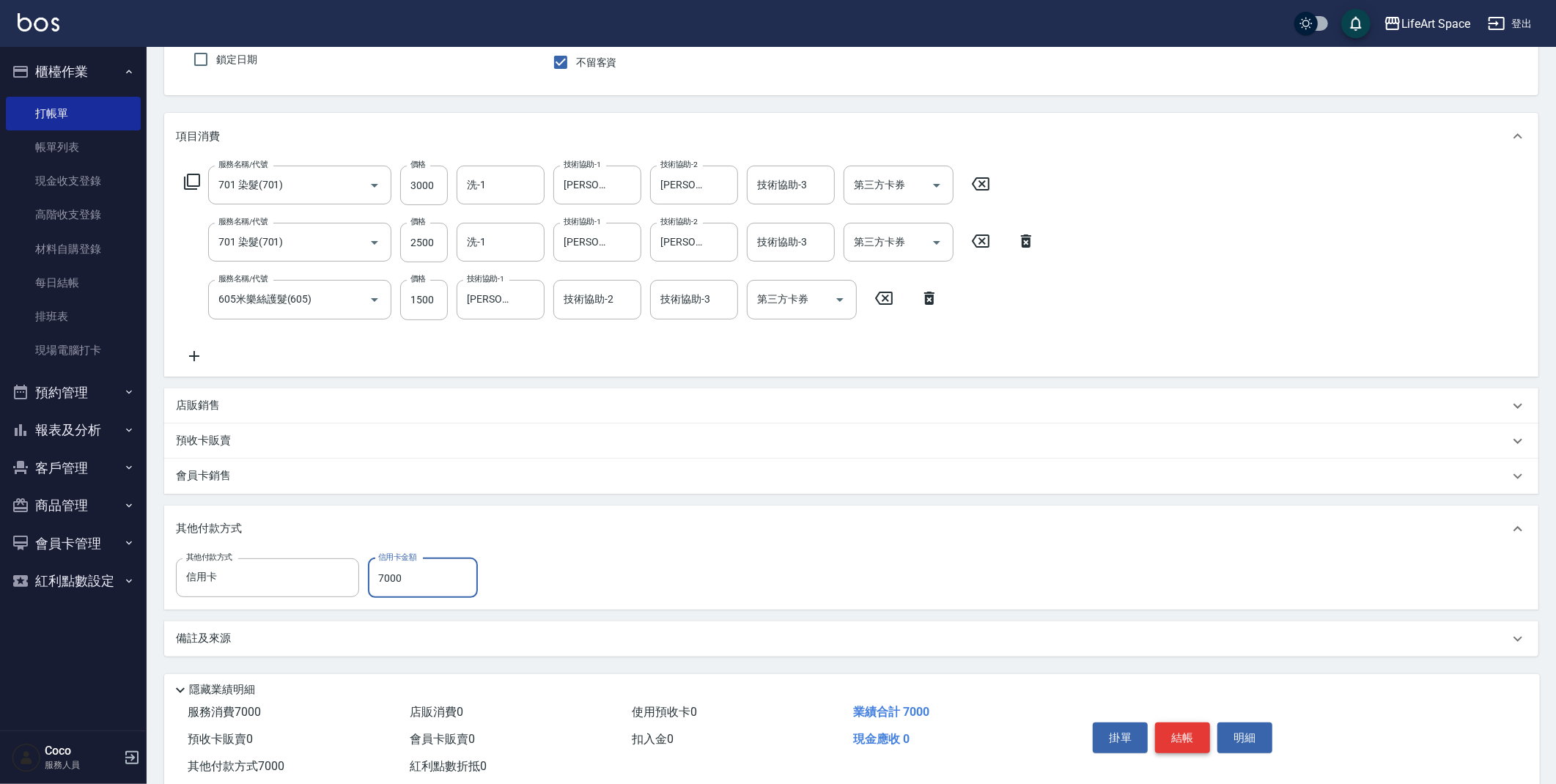
type input "7000"
click at [1178, 738] on button "結帳" at bounding box center [1182, 738] width 55 height 31
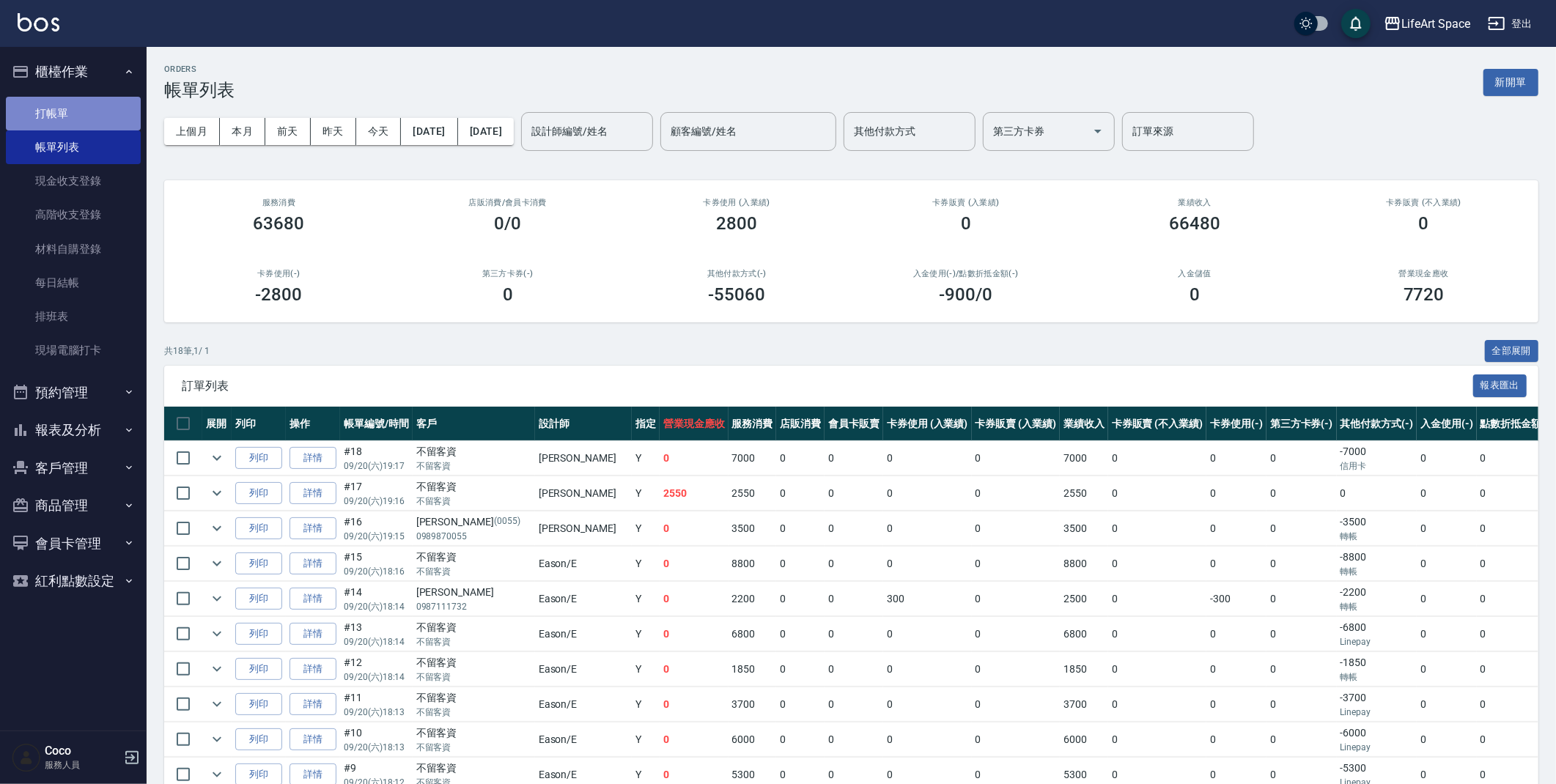
click at [49, 111] on link "打帳單" at bounding box center [73, 113] width 135 height 34
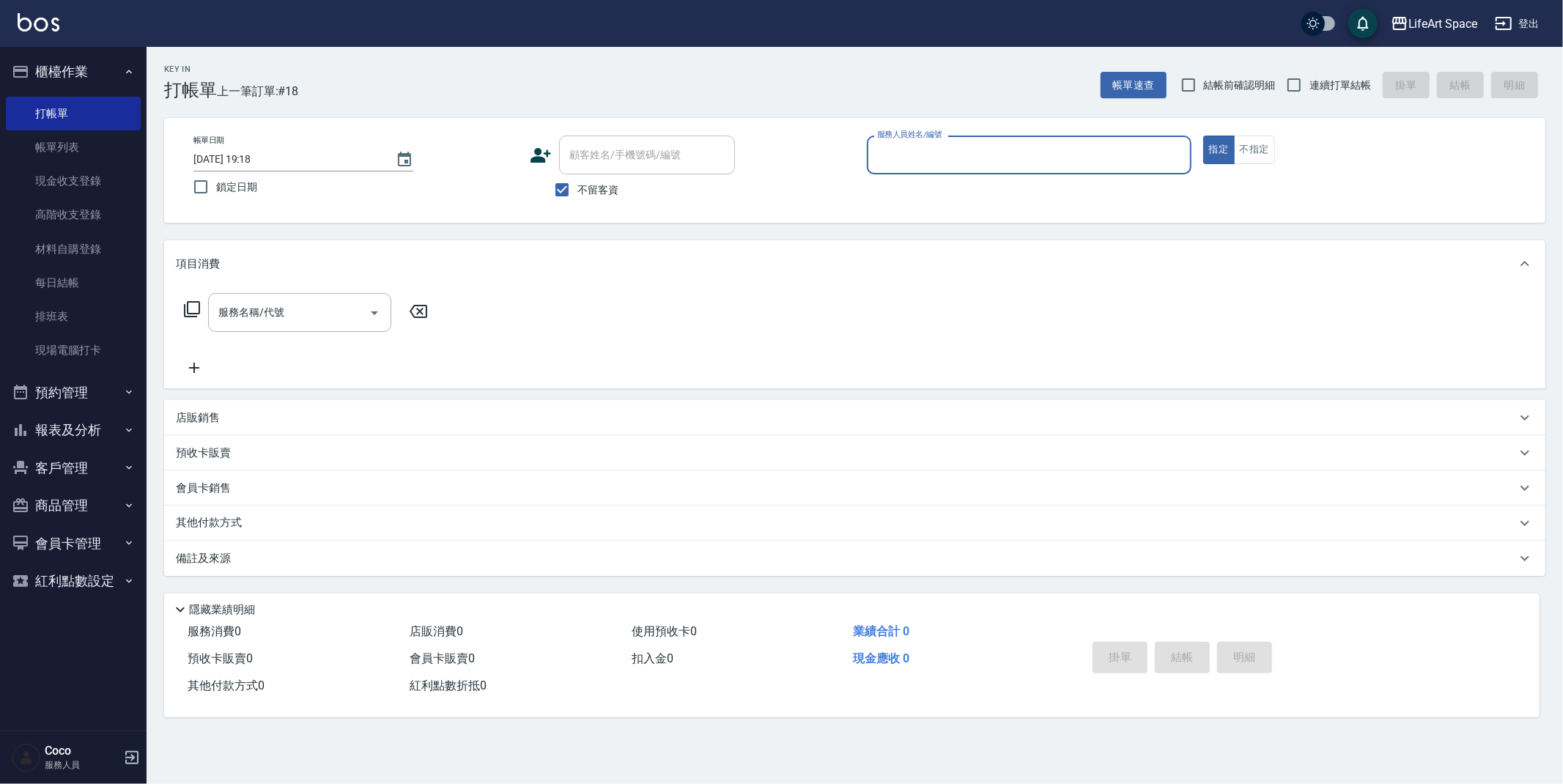
click at [925, 151] on input "服務人員姓名/編號" at bounding box center [1029, 154] width 312 height 25
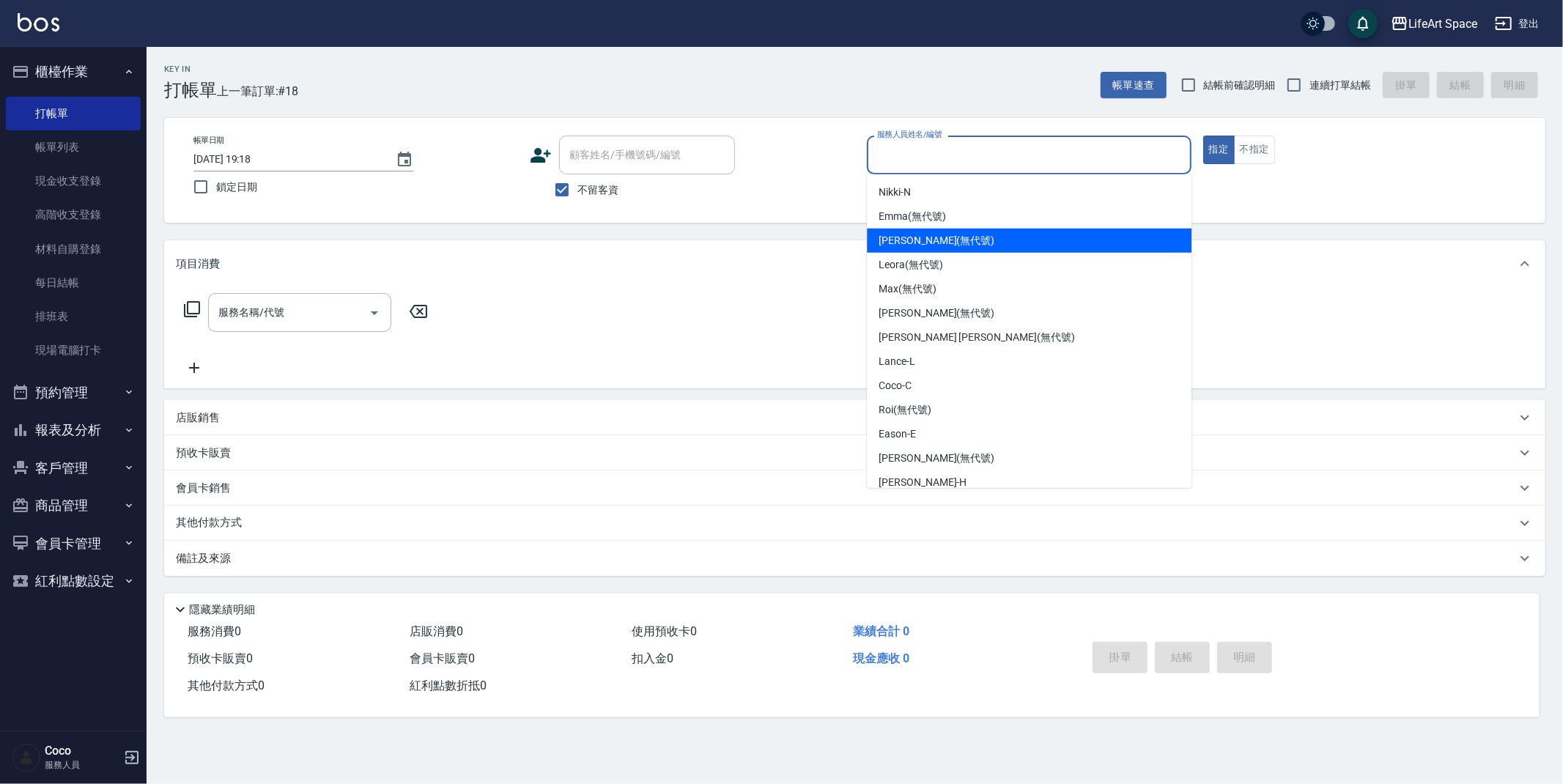
click at [906, 238] on span "[PERSON_NAME] (無代號)" at bounding box center [936, 240] width 115 height 15
type input "[PERSON_NAME](無代號)"
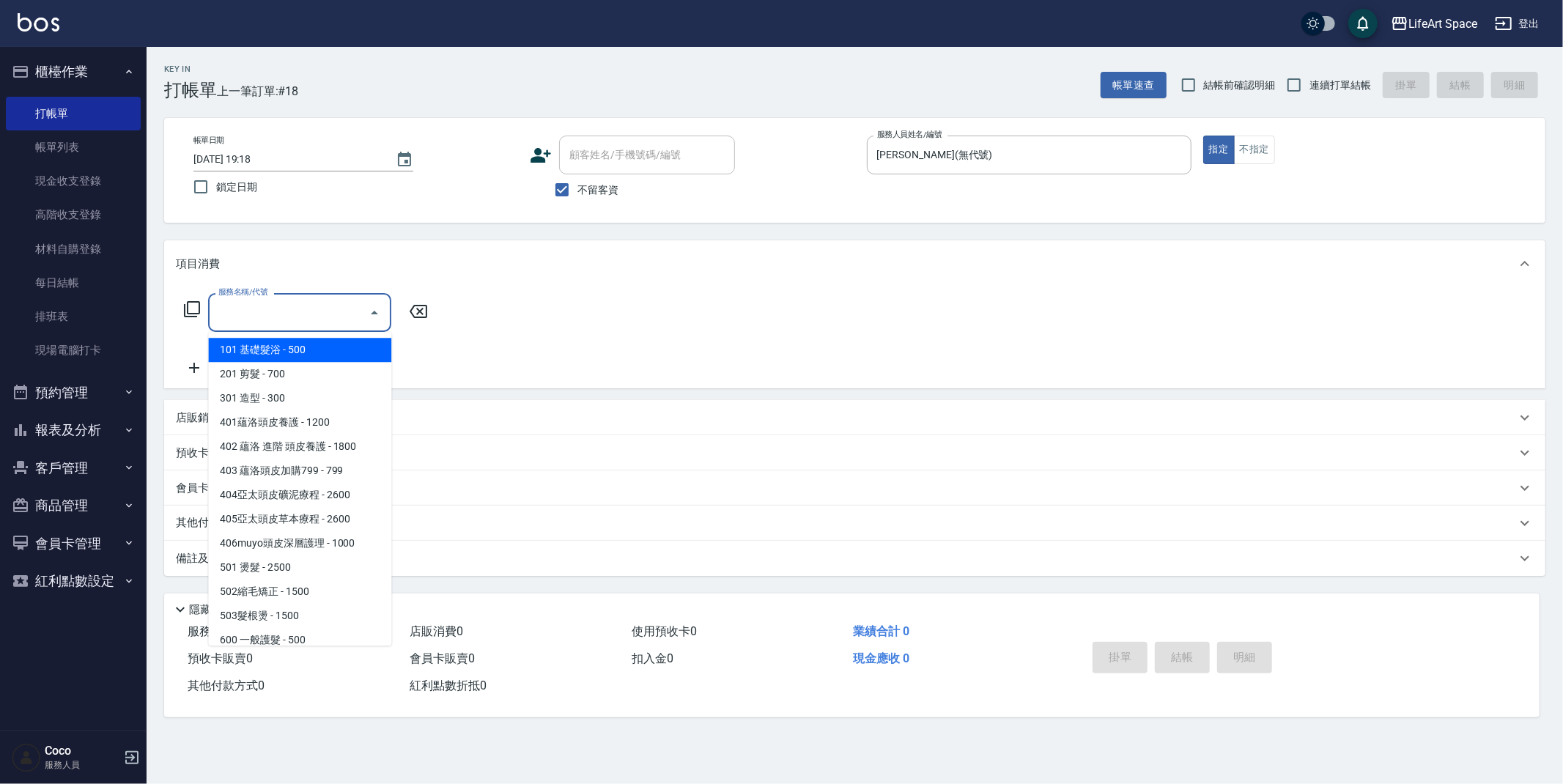
click at [320, 308] on input "服務名稱/代號" at bounding box center [288, 313] width 148 height 25
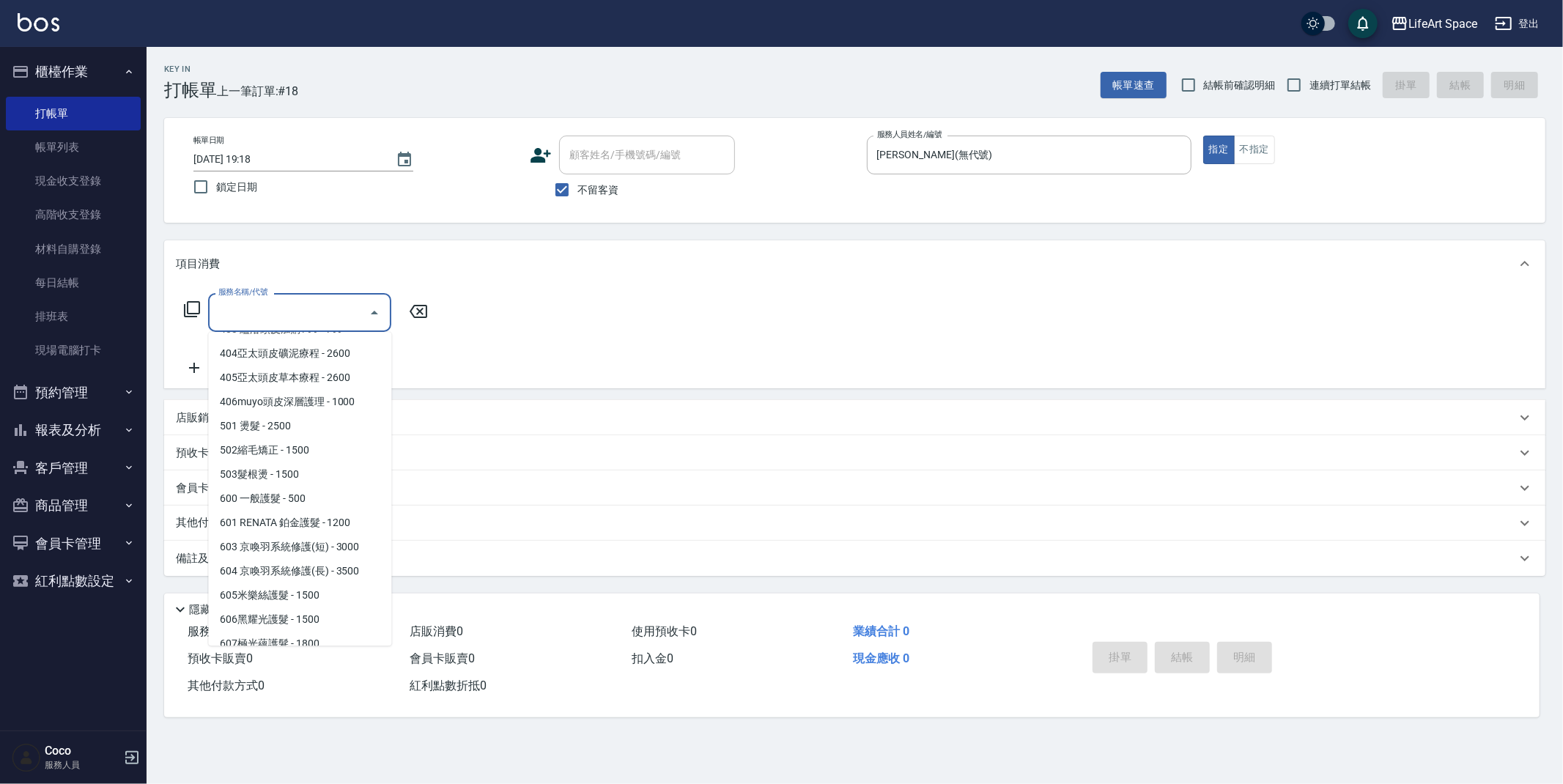
scroll to position [229, 0]
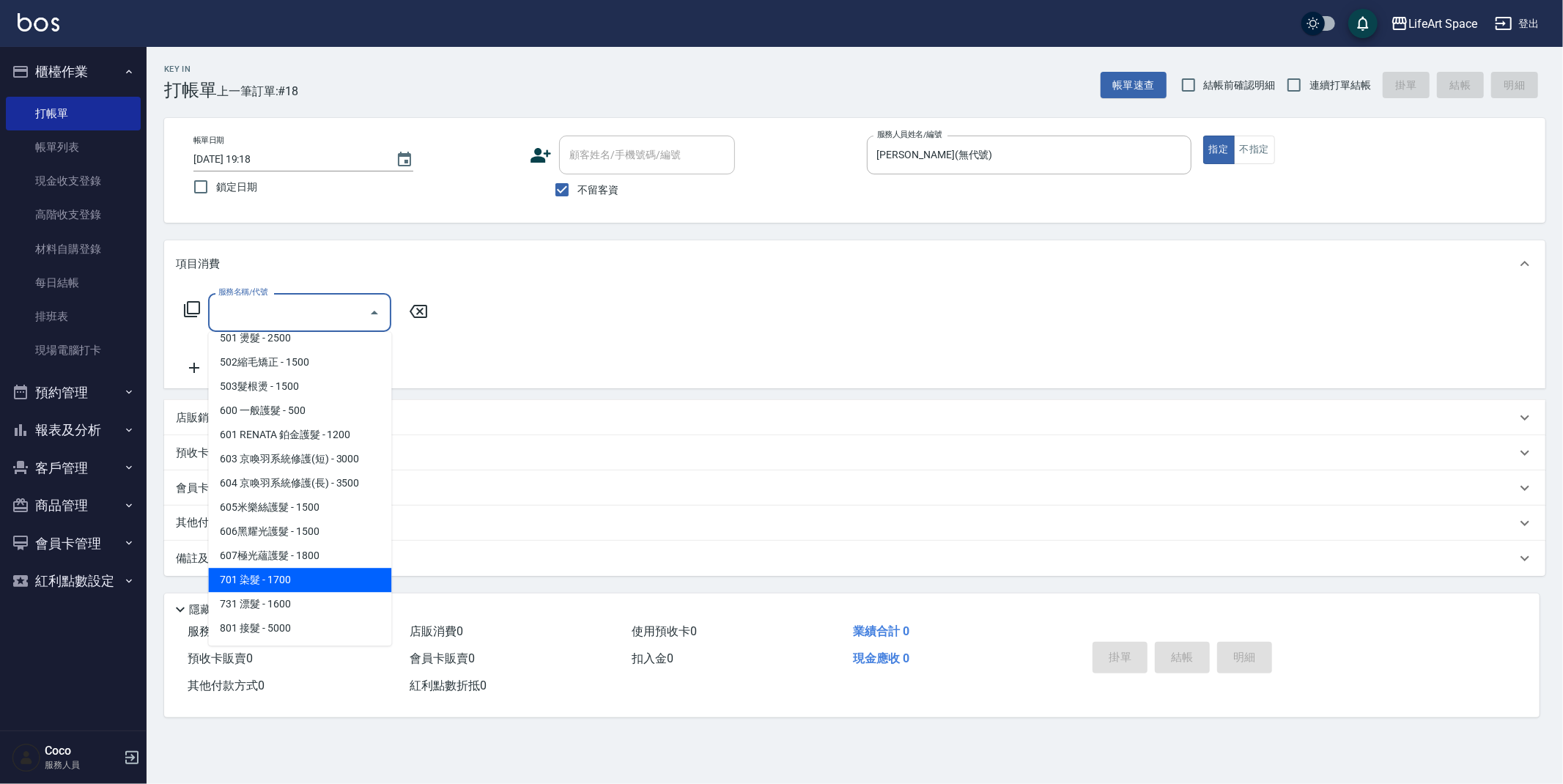
click at [317, 577] on span "701 染髮 - 1700" at bounding box center [300, 580] width 184 height 25
type input "701 染髮(701)"
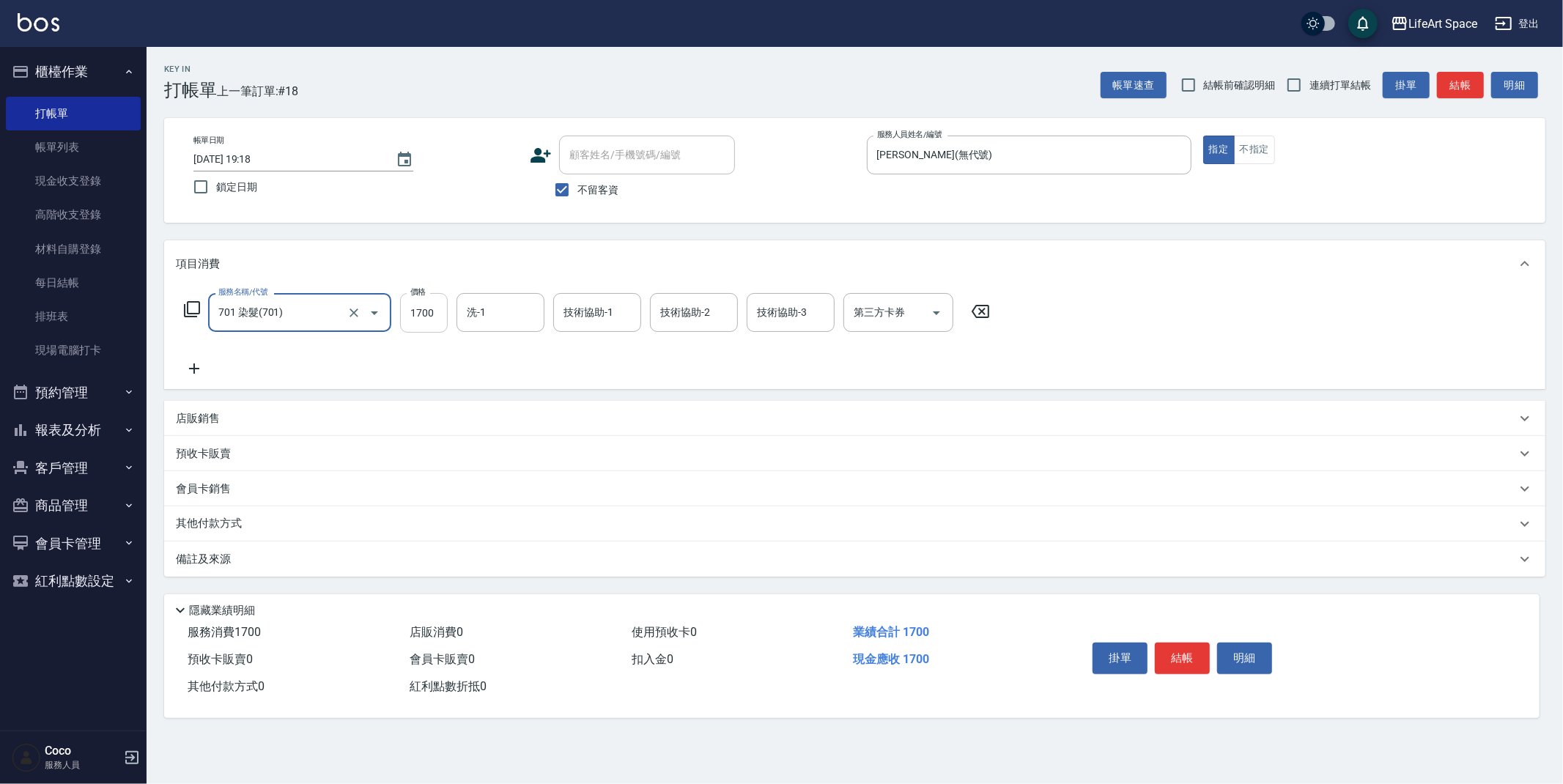
click at [440, 312] on input "1700" at bounding box center [423, 313] width 47 height 40
type input "2550"
click at [595, 308] on div "技術協助-1 技術協助-1" at bounding box center [597, 313] width 88 height 39
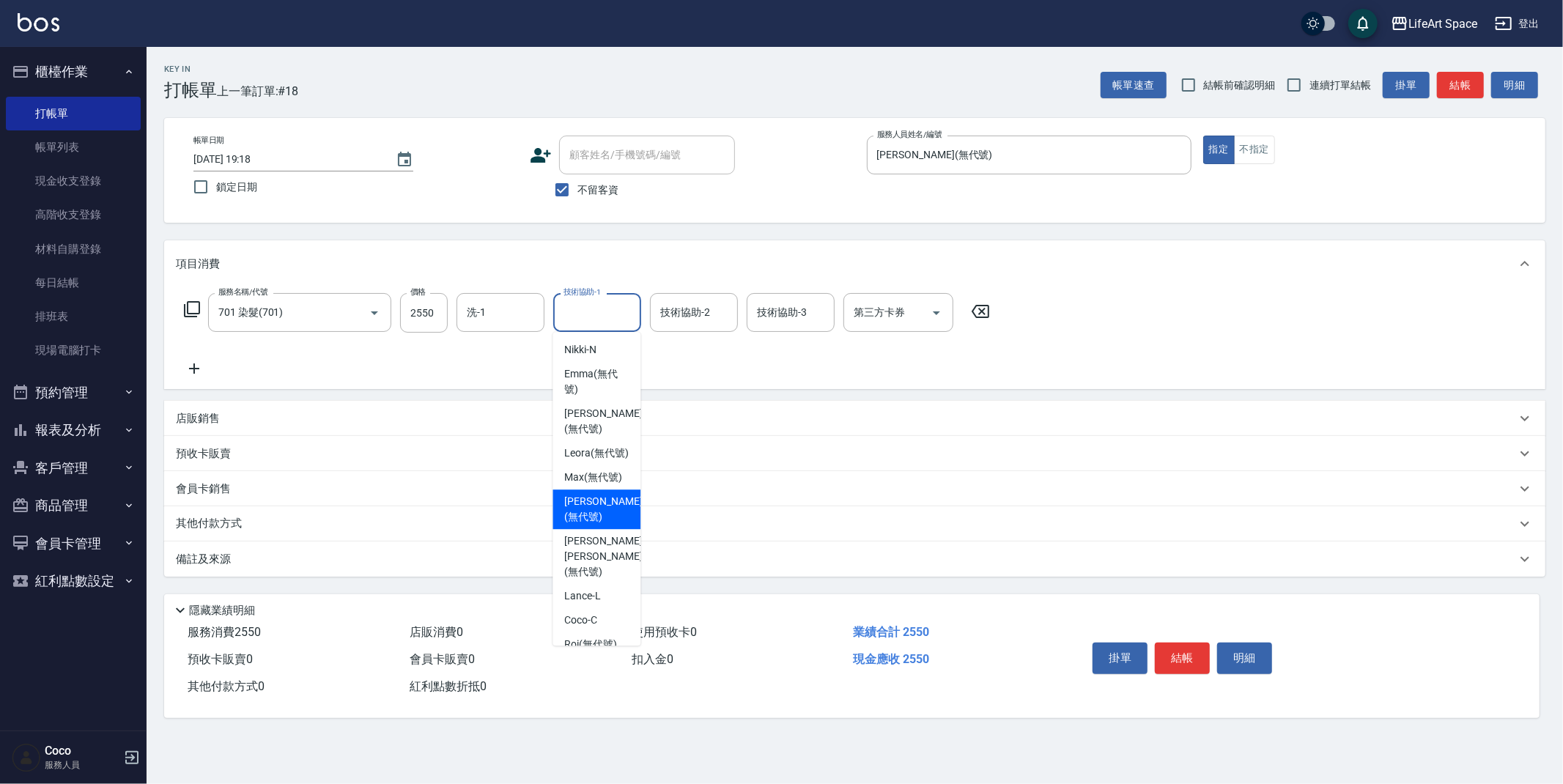
scroll to position [3, 0]
click at [595, 533] on span "[PERSON_NAME] [PERSON_NAME] (無代號)" at bounding box center [602, 553] width 77 height 46
type input "[PERSON_NAME] [PERSON_NAME](無代號)"
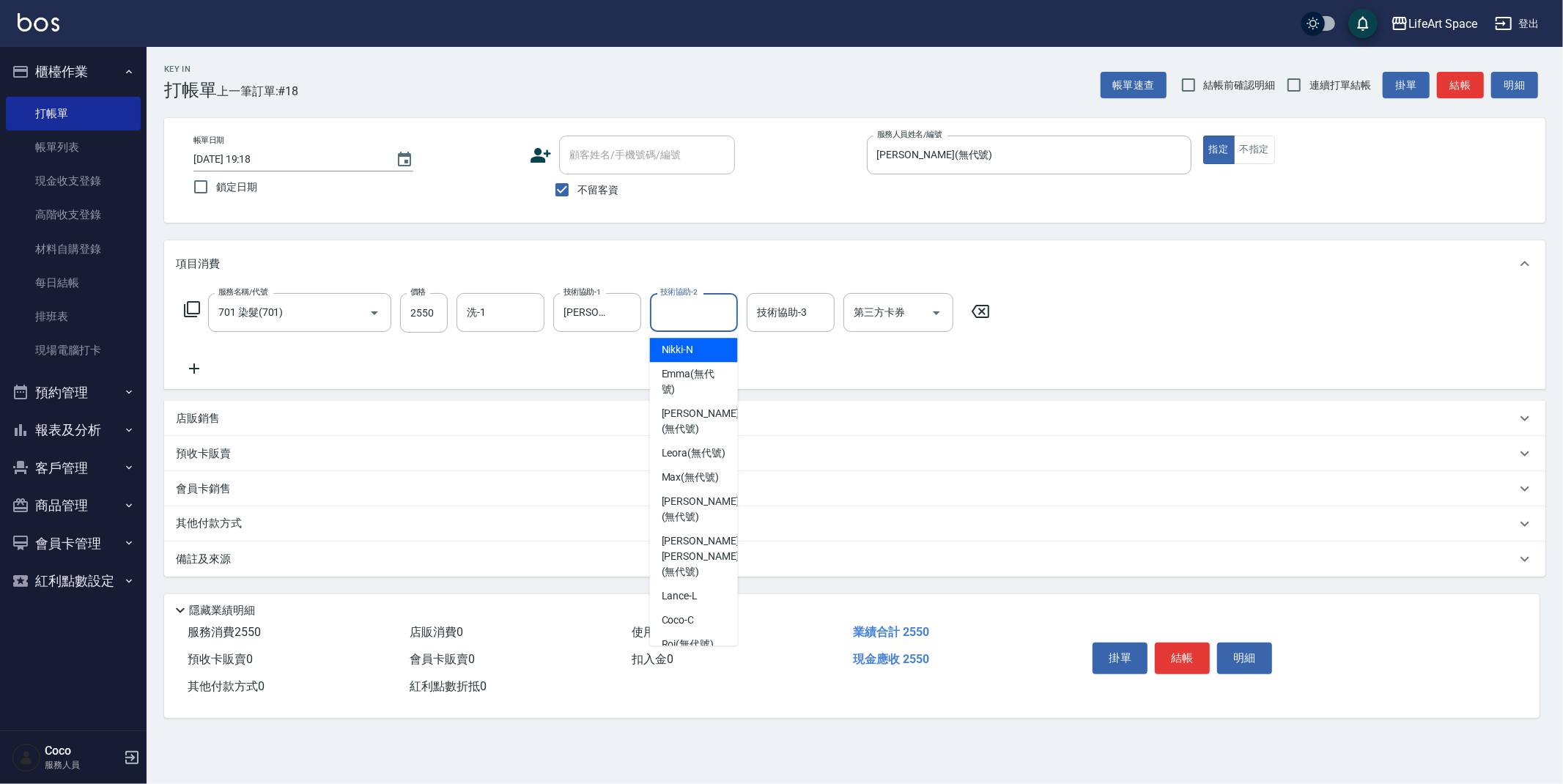
click at [682, 308] on div "技術協助-2 技術協助-2" at bounding box center [693, 313] width 88 height 39
click at [696, 533] on span "[PERSON_NAME] [PERSON_NAME] (無代號)" at bounding box center [700, 556] width 77 height 46
type input "[PERSON_NAME] [PERSON_NAME](無代號)"
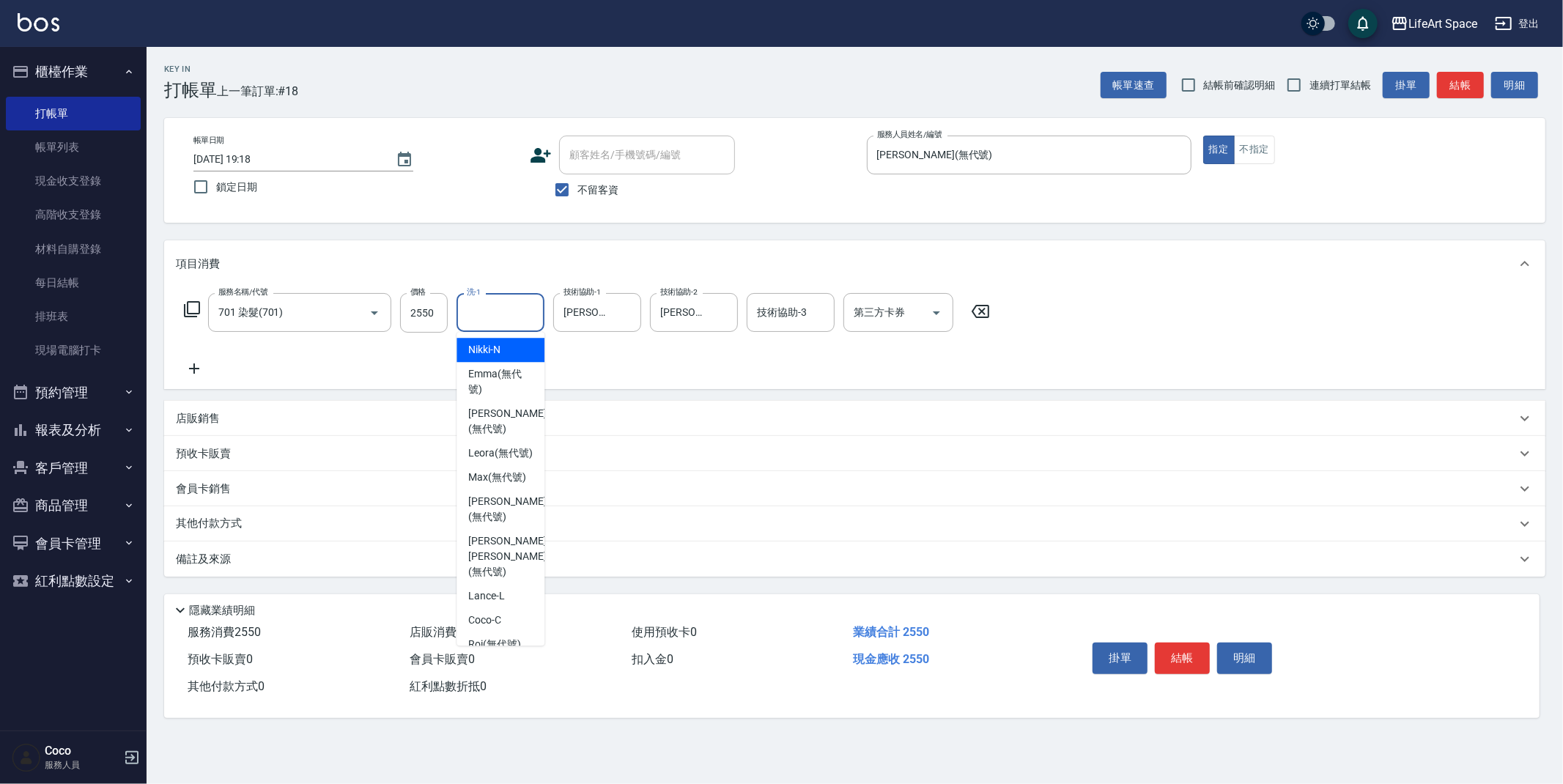
click at [483, 301] on div "洗-1 洗-1" at bounding box center [500, 313] width 88 height 39
click at [503, 537] on span "[PERSON_NAME] [PERSON_NAME] (無代號)" at bounding box center [506, 556] width 77 height 46
type input "[PERSON_NAME] [PERSON_NAME](無代號)"
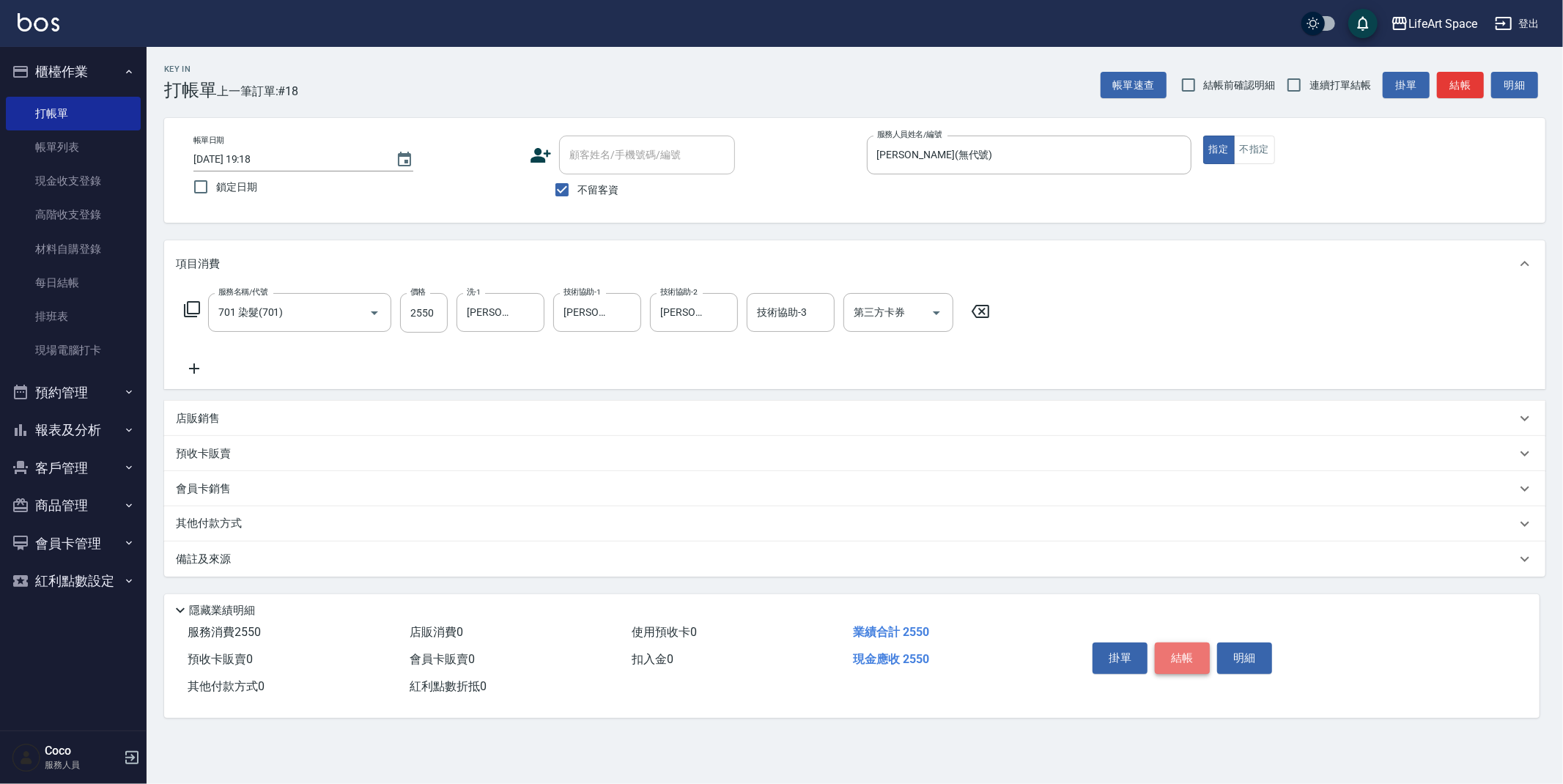
click at [1180, 654] on button "結帳" at bounding box center [1182, 658] width 55 height 31
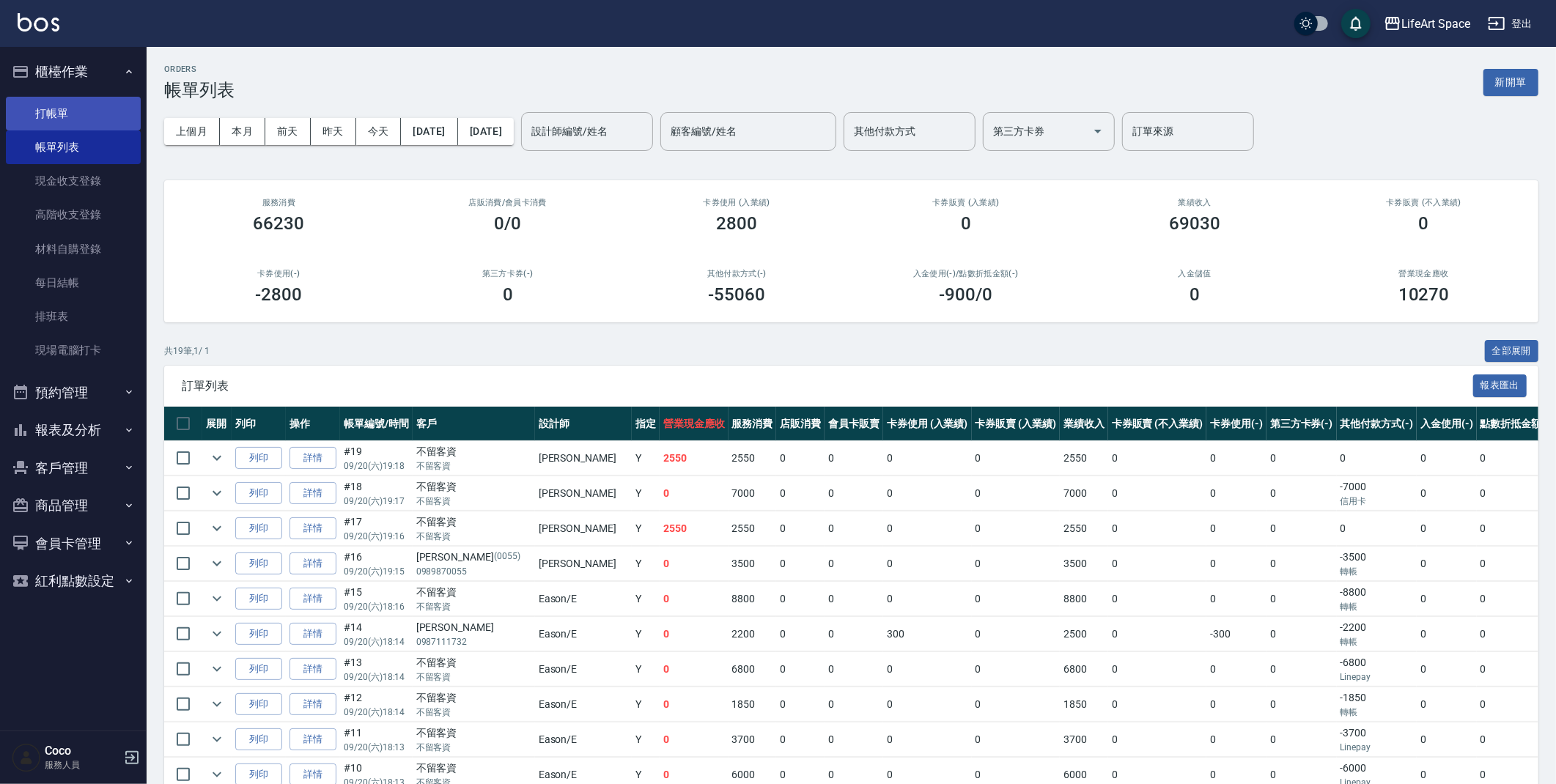
click at [92, 107] on link "打帳單" at bounding box center [73, 113] width 135 height 34
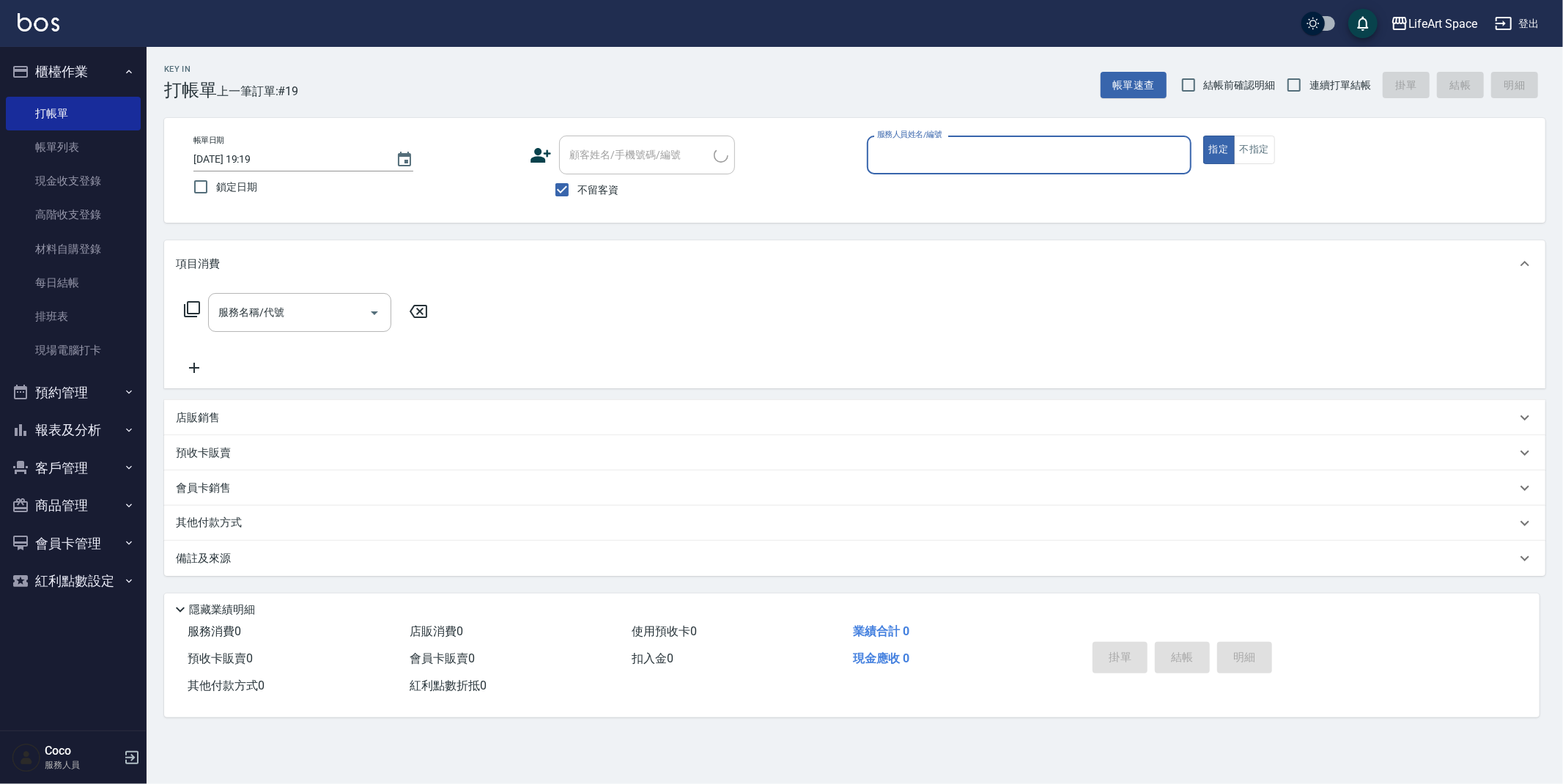
click at [950, 157] on input "服務人員姓名/編號" at bounding box center [1029, 154] width 312 height 25
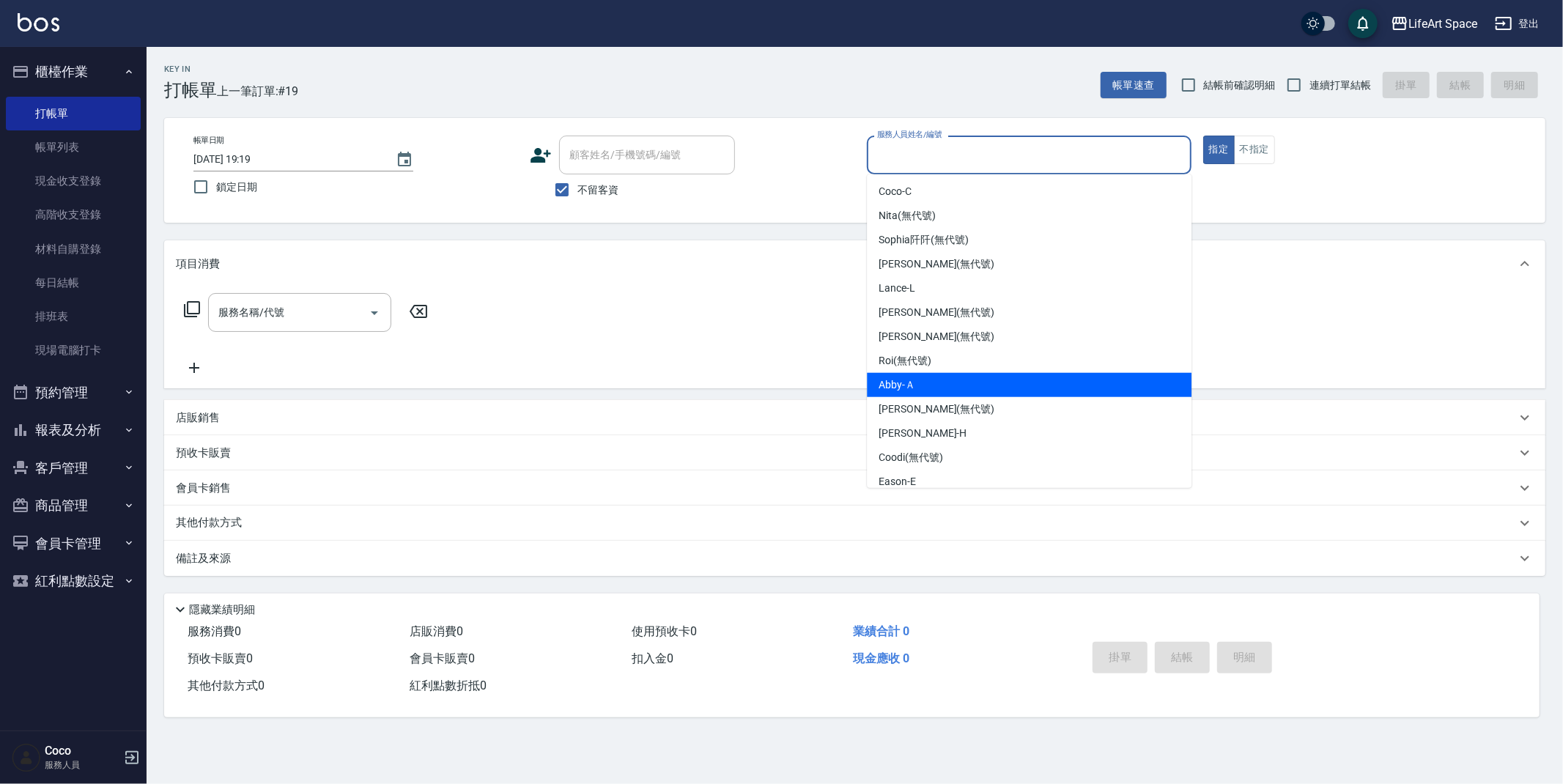
scroll to position [253, 0]
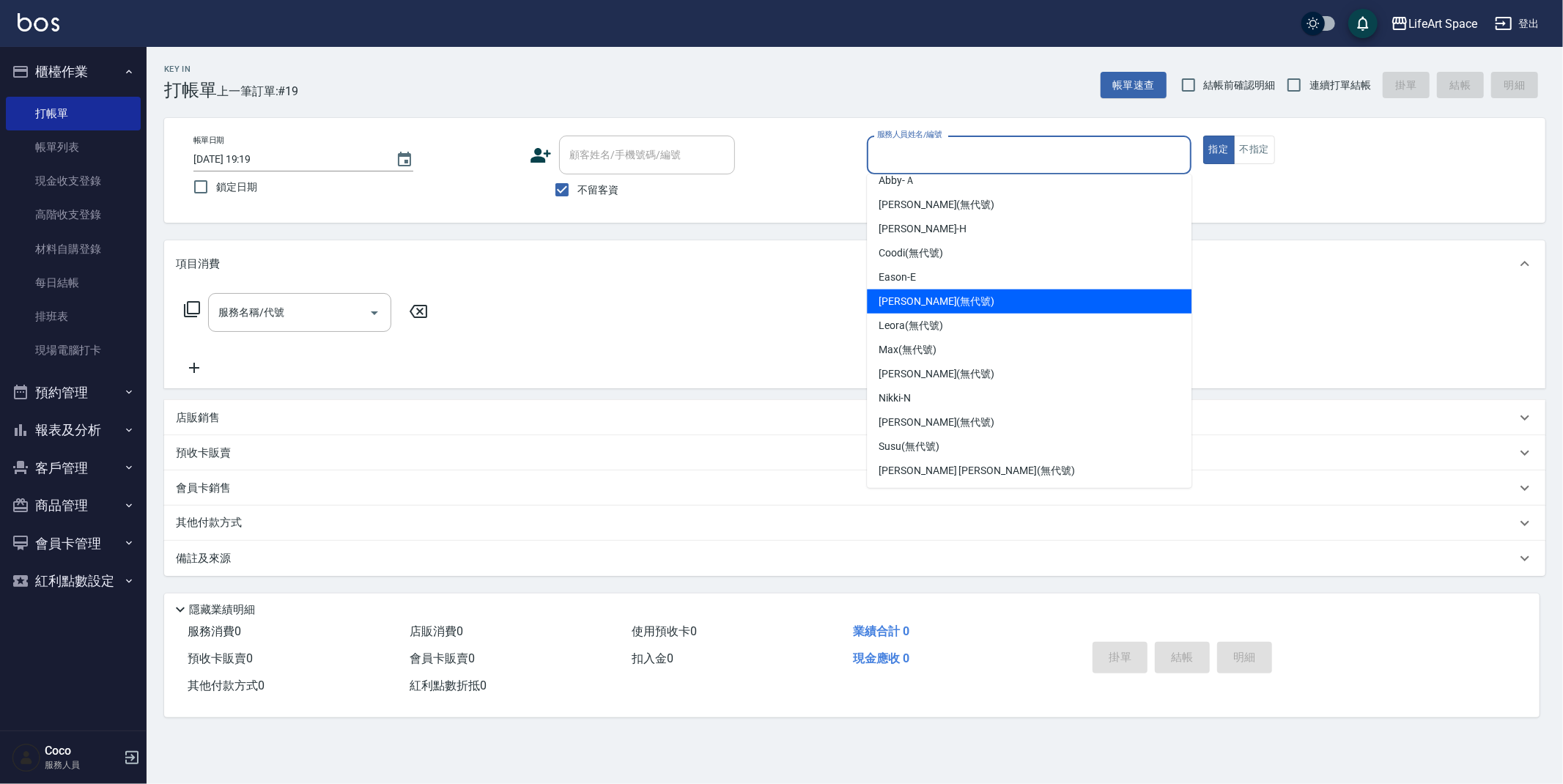
drag, startPoint x: 902, startPoint y: 303, endPoint x: 781, endPoint y: 295, distance: 121.3
click at [902, 303] on span "[PERSON_NAME] (無代號)" at bounding box center [936, 301] width 115 height 15
type input "[PERSON_NAME](無代號)"
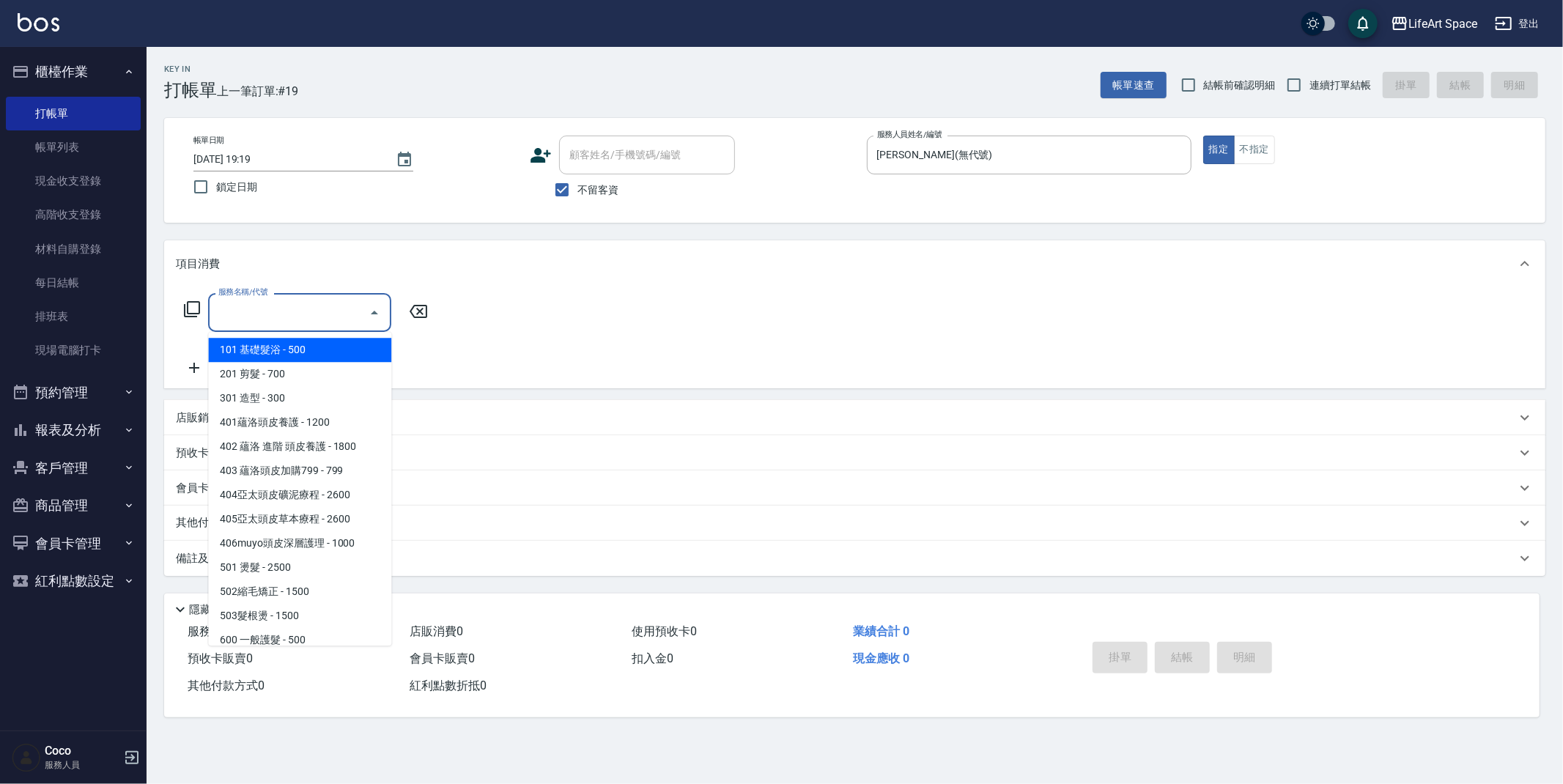
click at [297, 317] on input "服務名稱/代號" at bounding box center [288, 313] width 148 height 25
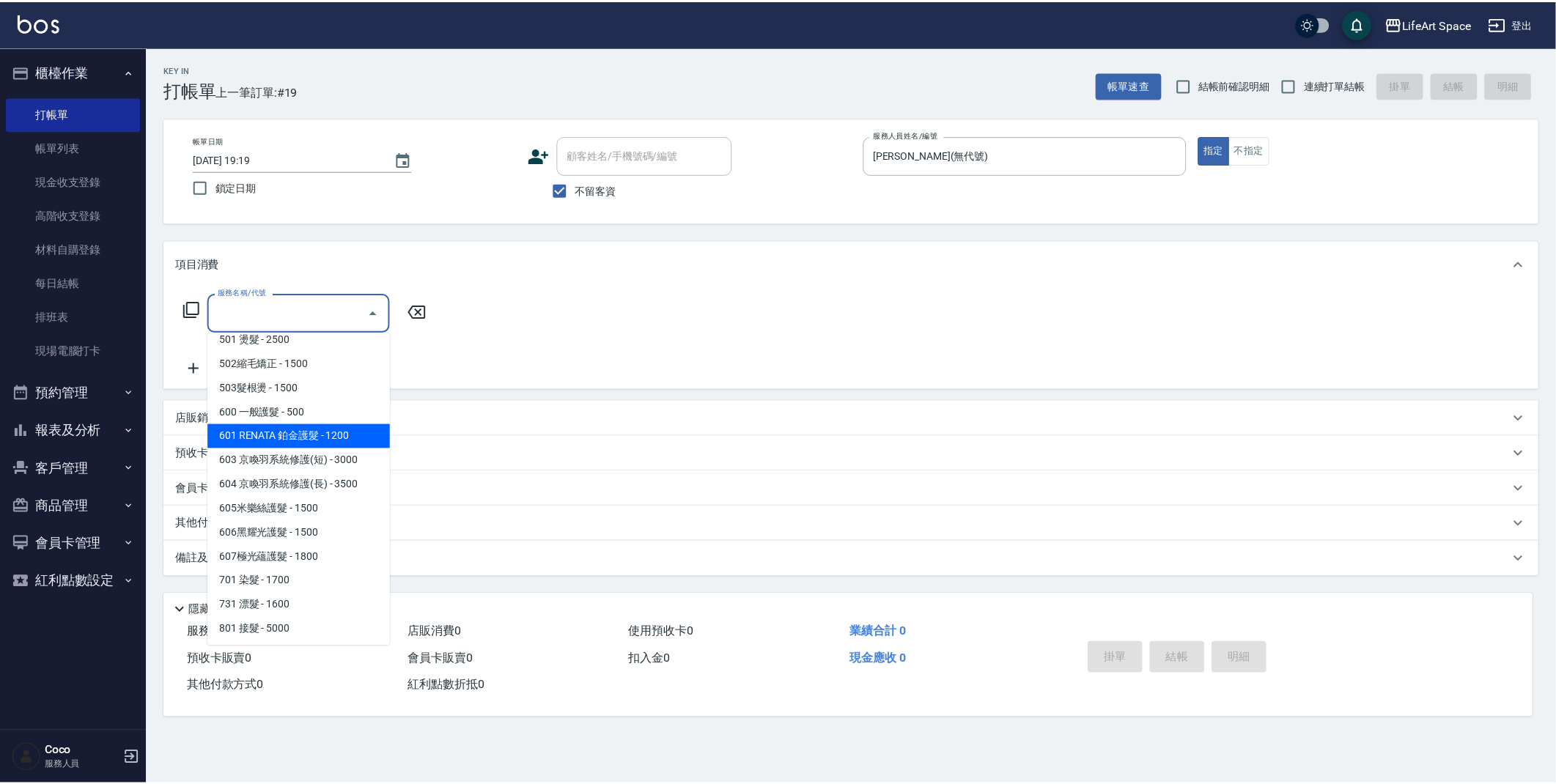
scroll to position [229, 0]
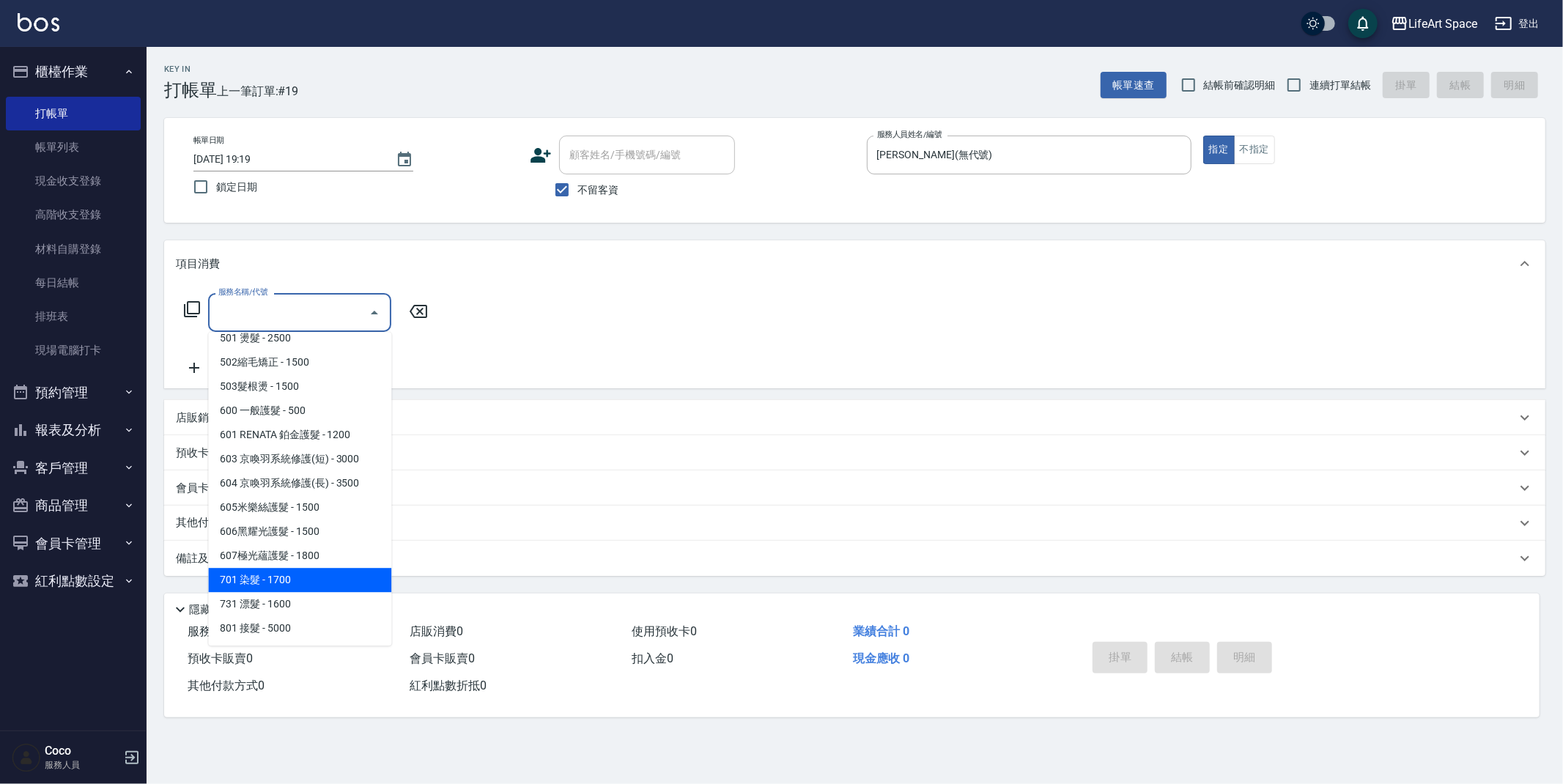
drag, startPoint x: 286, startPoint y: 577, endPoint x: 357, endPoint y: 424, distance: 168.7
click at [286, 577] on span "701 染髮 - 1700" at bounding box center [300, 580] width 184 height 25
type input "701 染髮(701)"
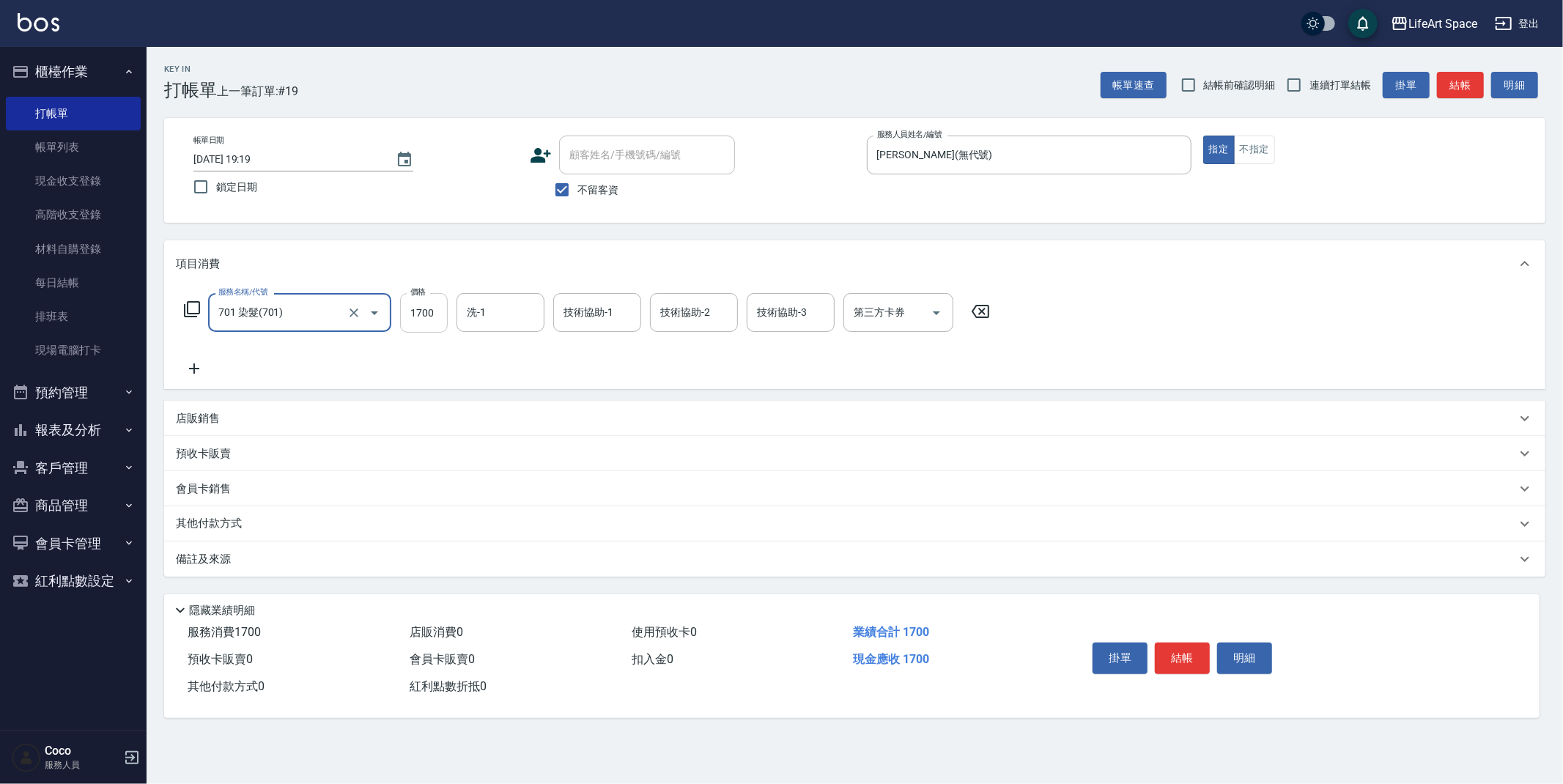
click at [436, 320] on input "1700" at bounding box center [423, 313] width 47 height 40
type input "4000"
click at [194, 365] on icon at bounding box center [194, 368] width 10 height 10
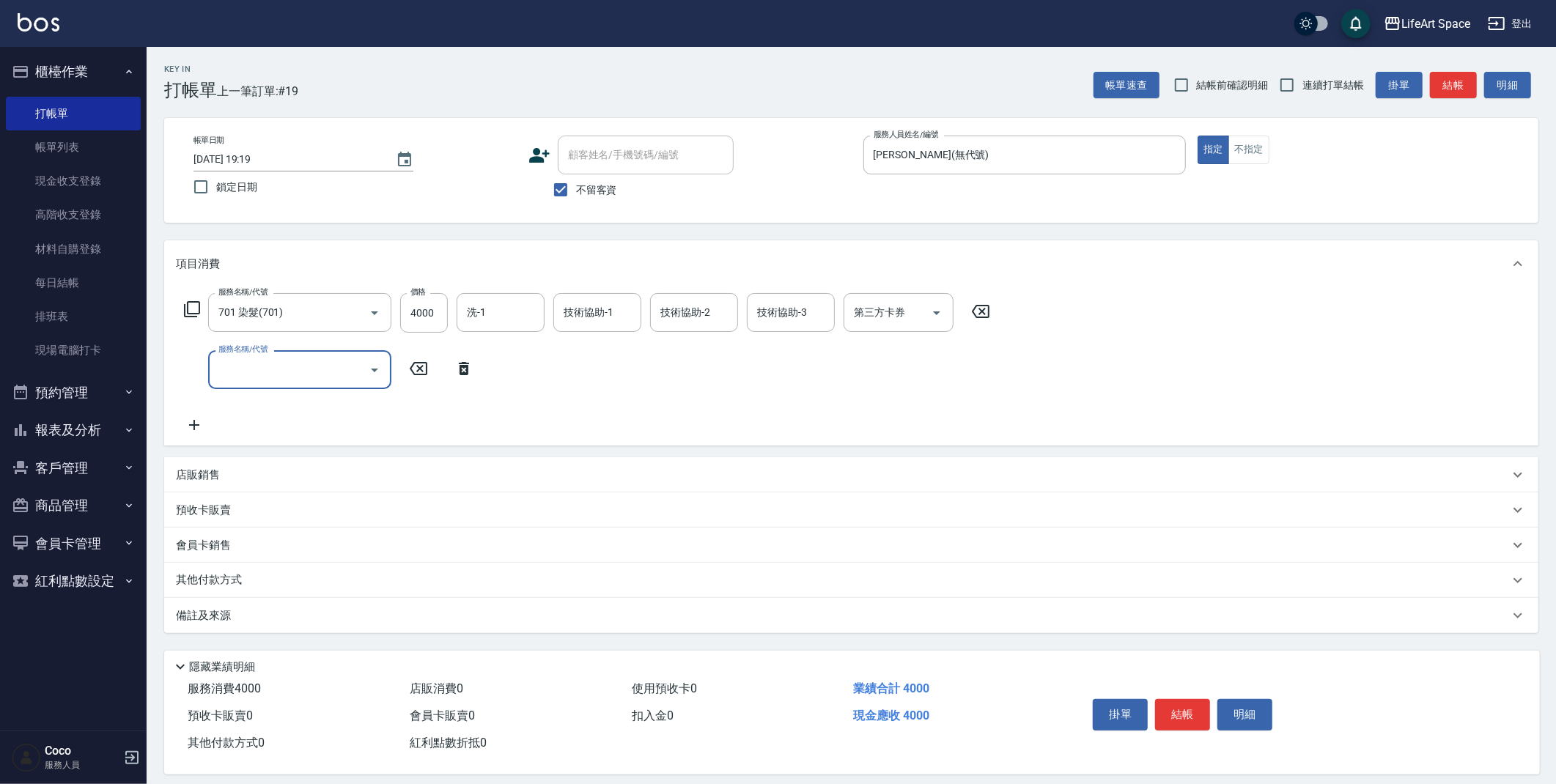
click at [225, 361] on input "服務名稱/代號" at bounding box center [288, 370] width 148 height 25
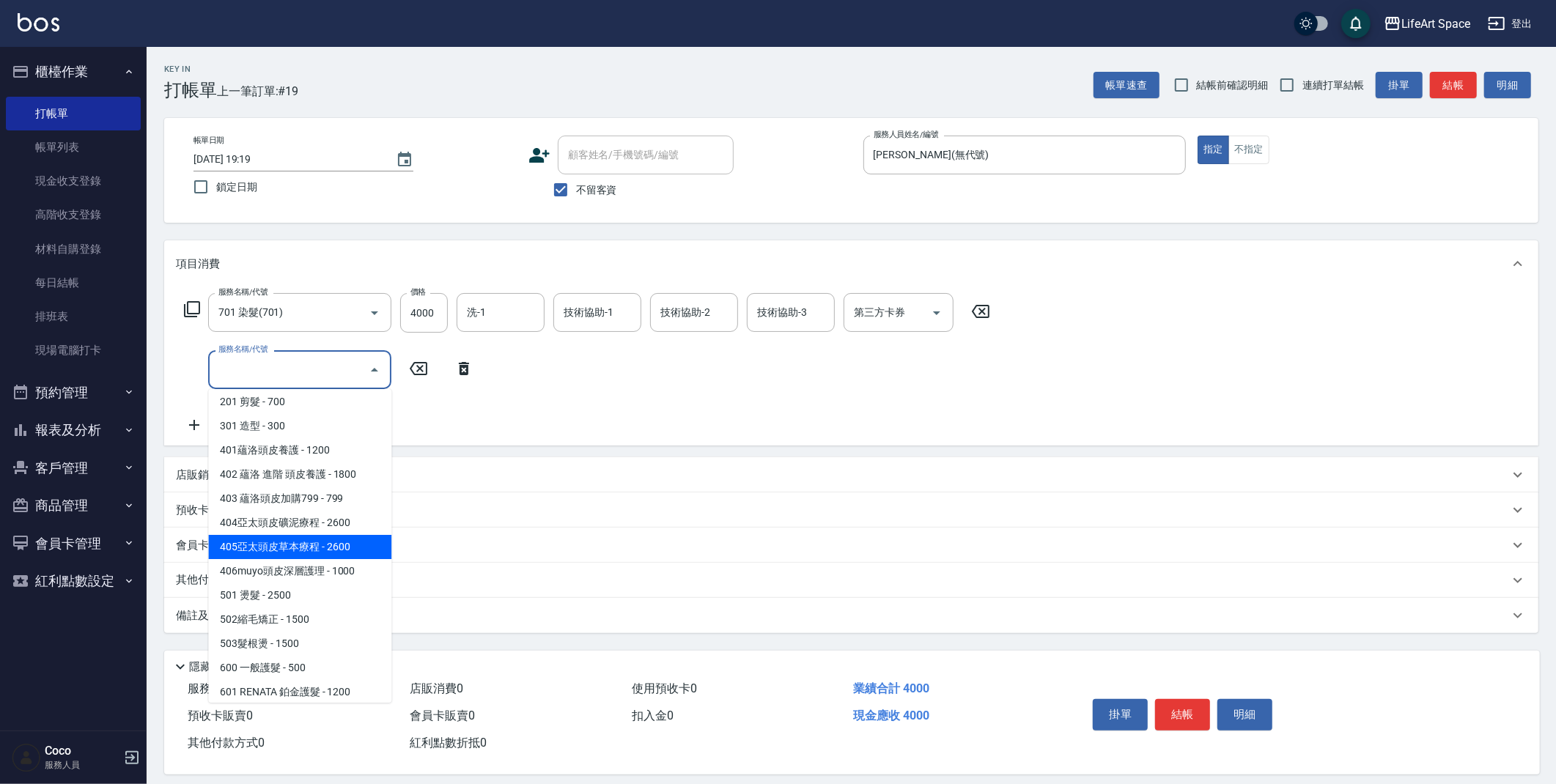
scroll to position [206, 0]
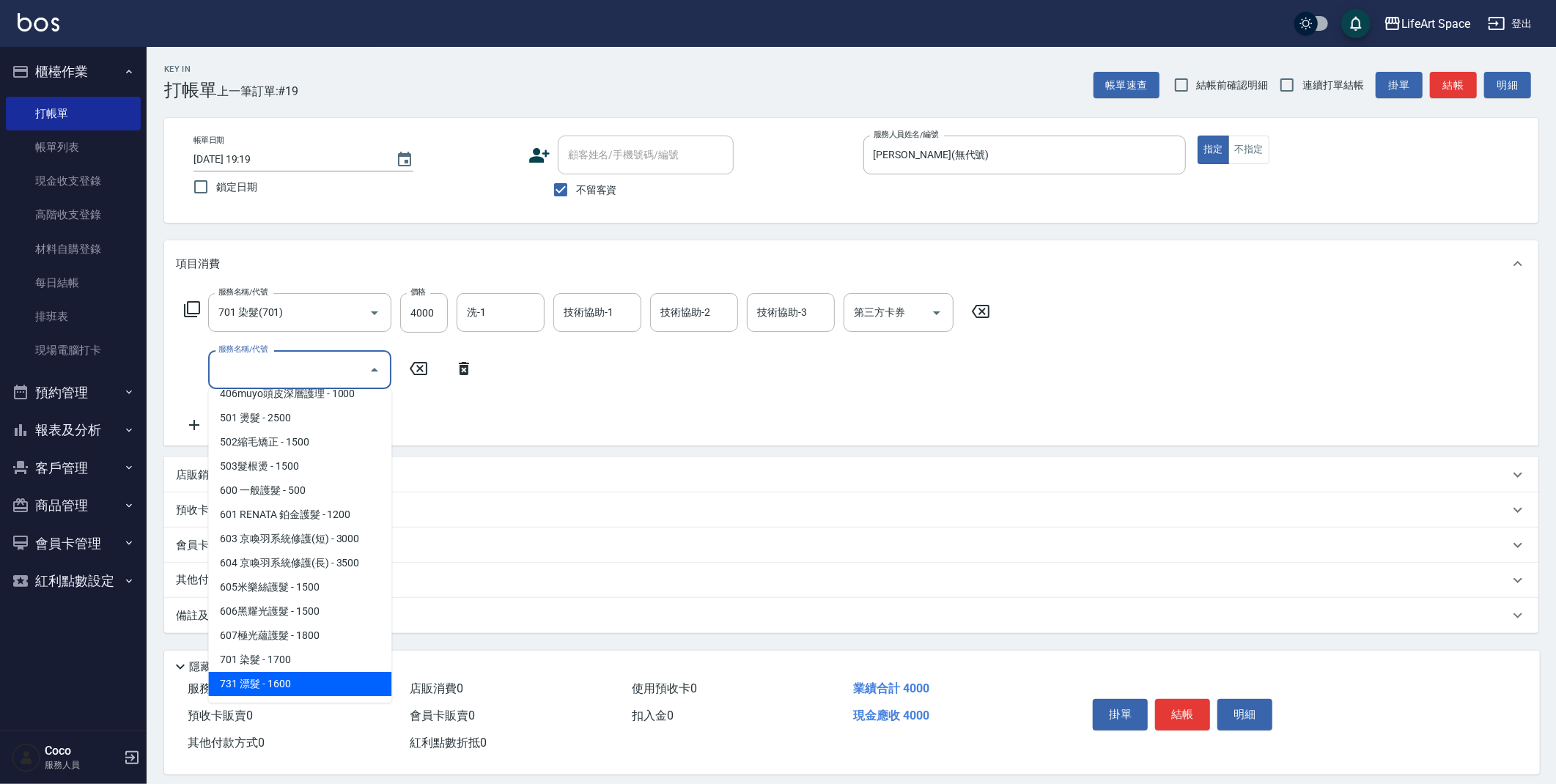
drag, startPoint x: 279, startPoint y: 682, endPoint x: 383, endPoint y: 501, distance: 208.8
click at [279, 682] on span "731 漂髮 - 1600" at bounding box center [300, 683] width 184 height 25
type input "731 漂髮(731)"
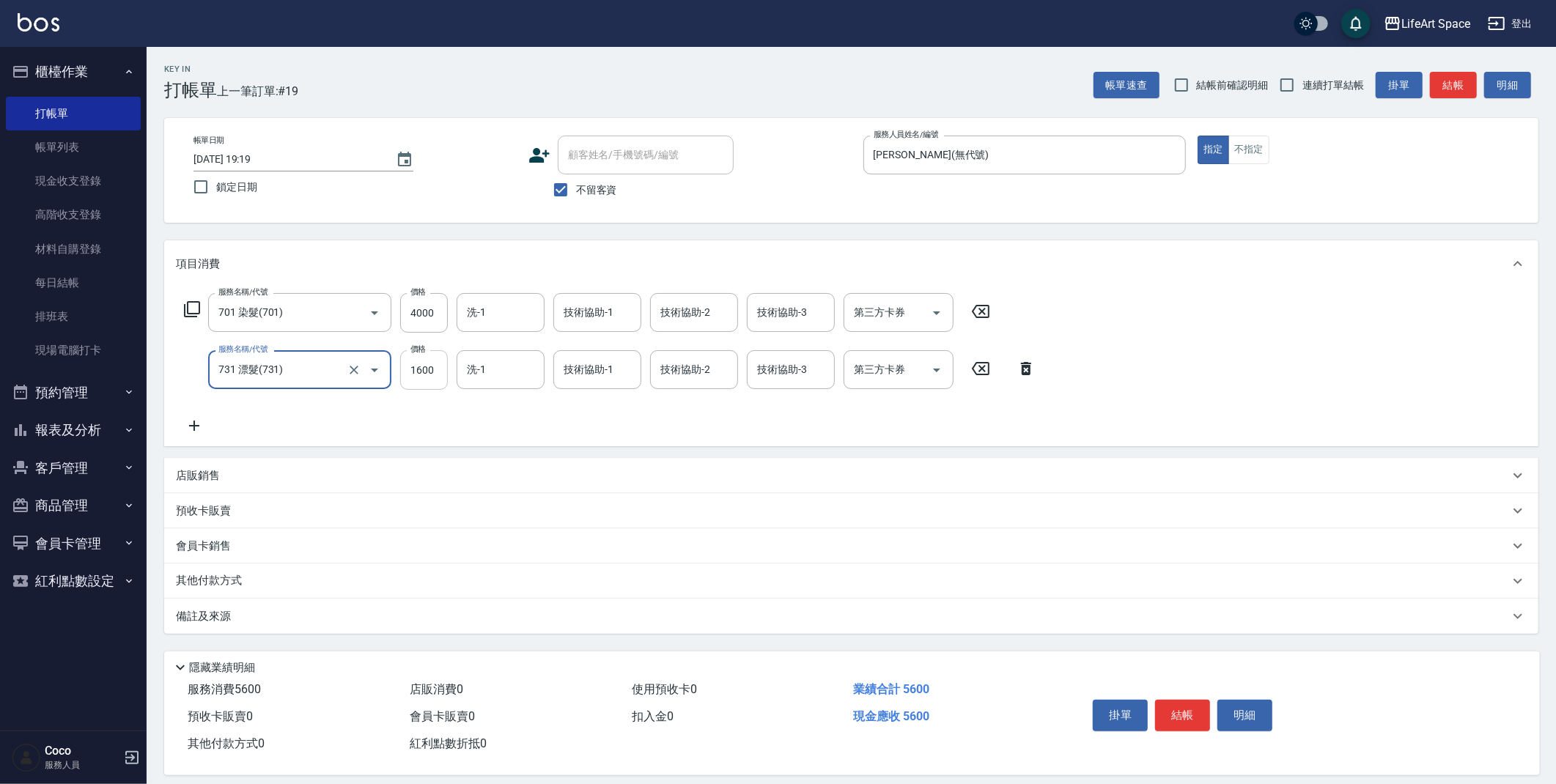
click at [440, 372] on input "1600" at bounding box center [424, 370] width 47 height 40
type input "4000"
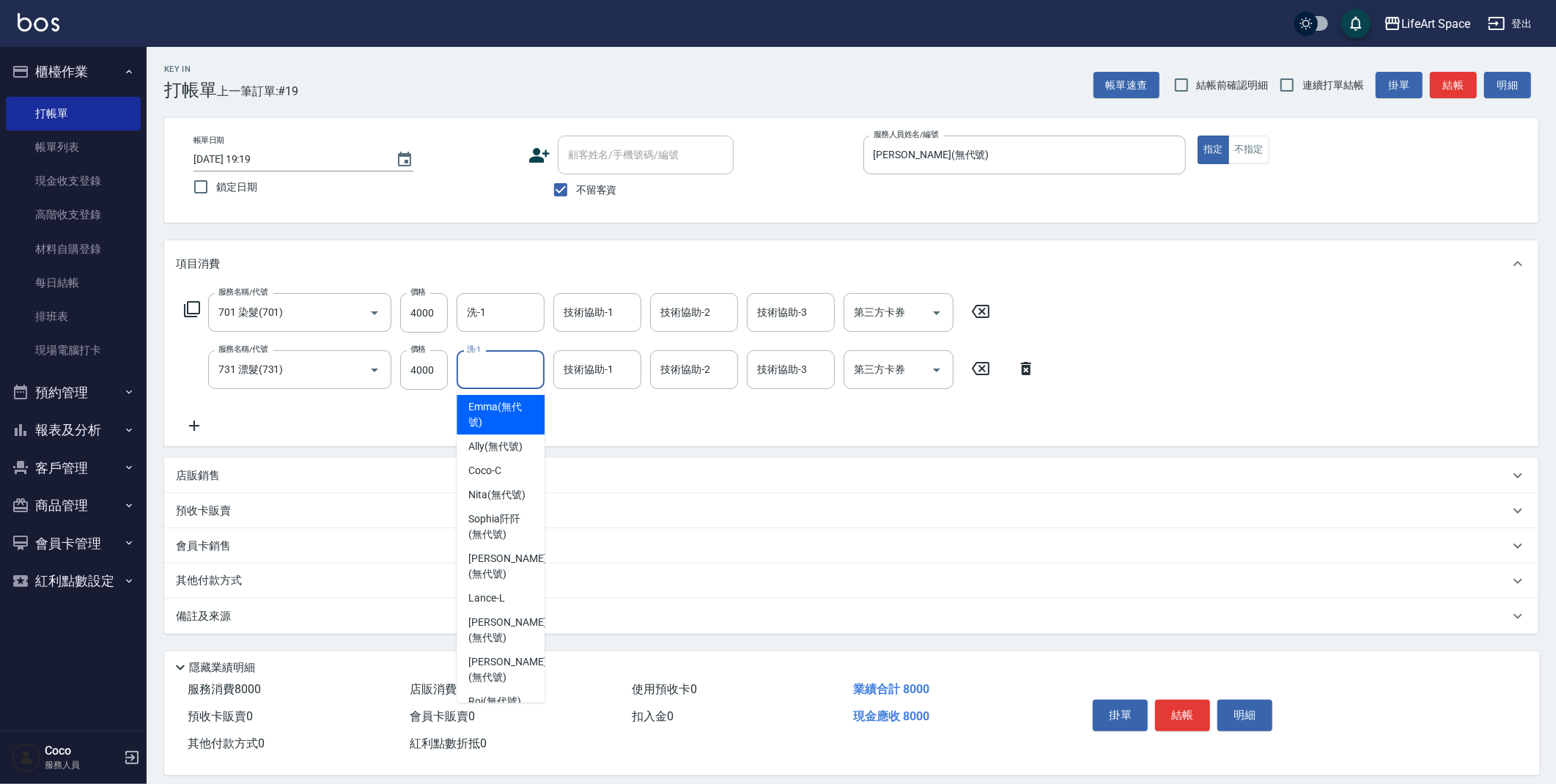
click at [505, 367] on input "洗-1" at bounding box center [501, 370] width 75 height 25
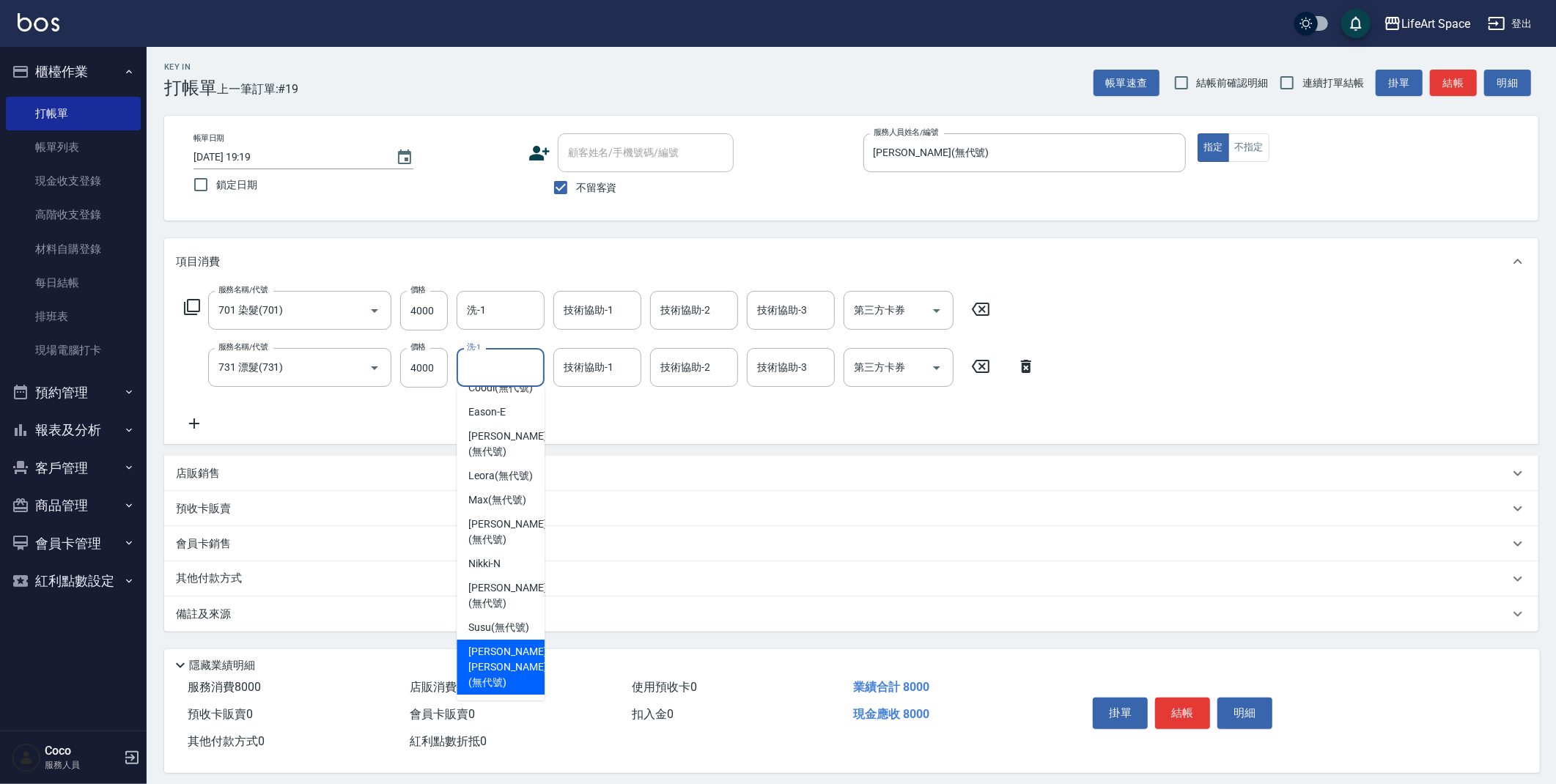
scroll to position [3, 0]
drag, startPoint x: 506, startPoint y: 669, endPoint x: 567, endPoint y: 467, distance: 211.0
click at [506, 668] on span "[PERSON_NAME] [PERSON_NAME] (無代號)" at bounding box center [506, 666] width 77 height 46
type input "[PERSON_NAME] [PERSON_NAME](無代號)"
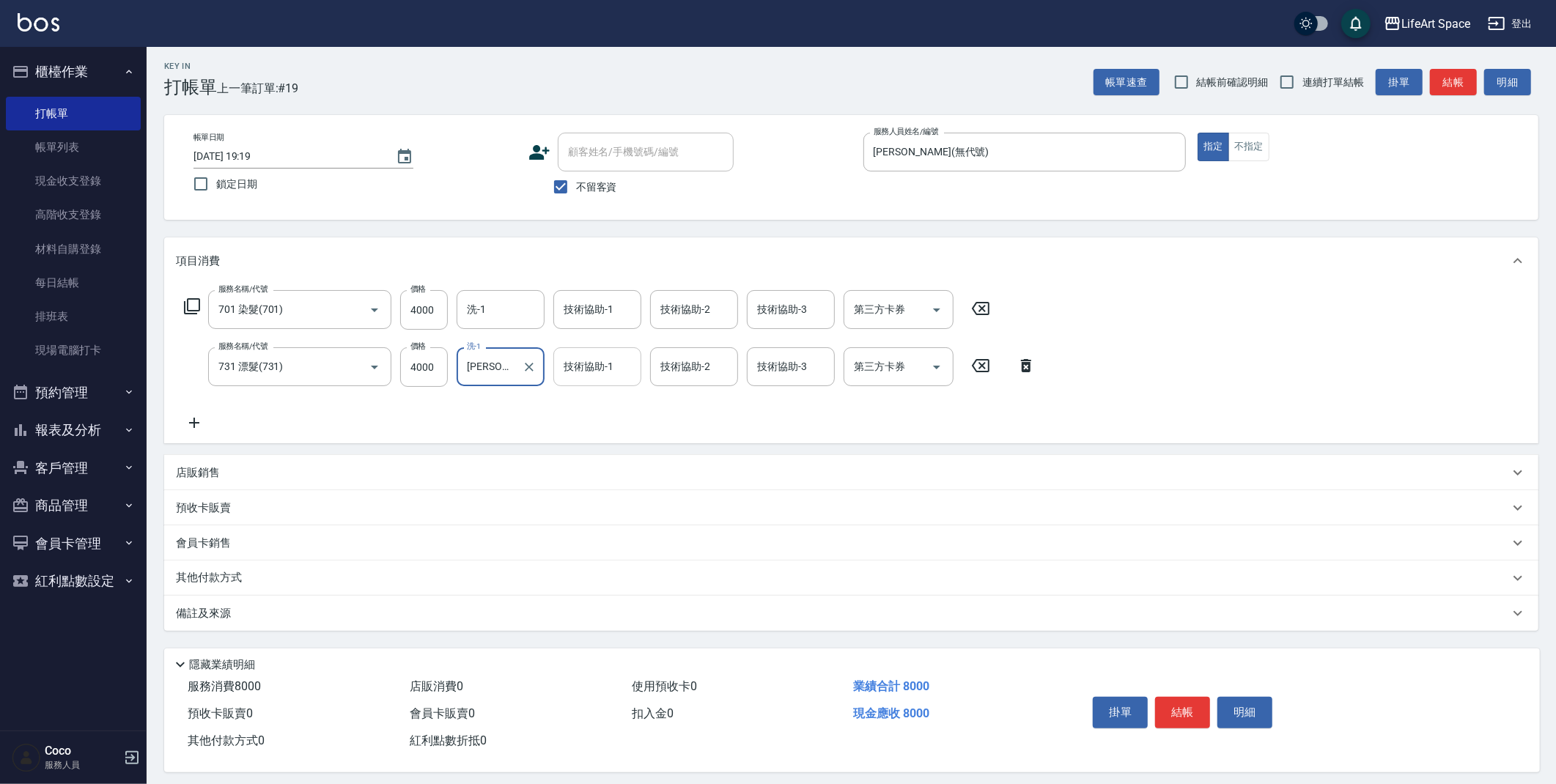
click at [586, 365] on div "技術協助-1 技術協助-1" at bounding box center [597, 366] width 88 height 39
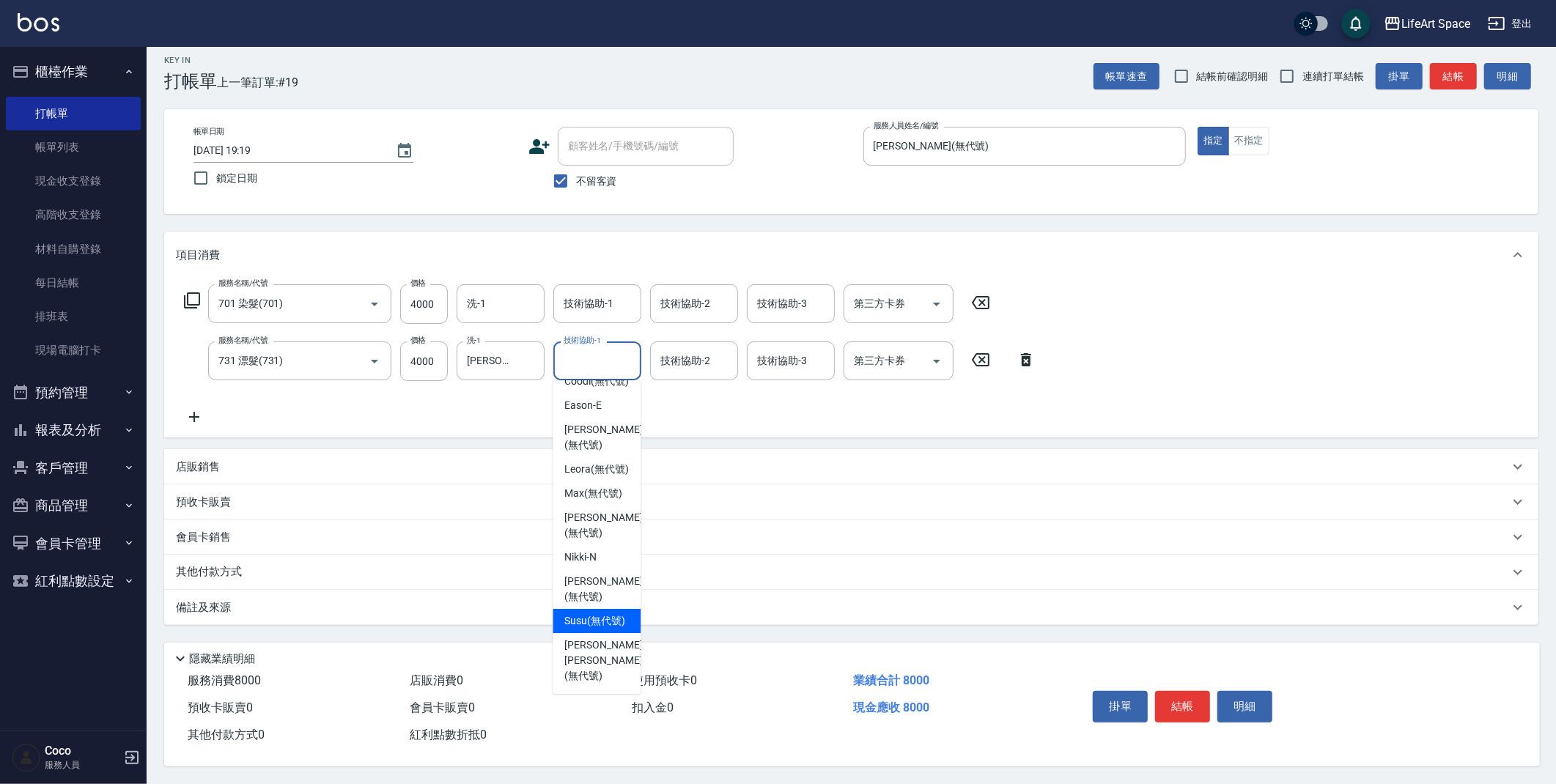
scroll to position [14, 0]
click at [602, 658] on span "[PERSON_NAME] [PERSON_NAME] (無代號)" at bounding box center [603, 660] width 77 height 46
type input "[PERSON_NAME] [PERSON_NAME](無代號)"
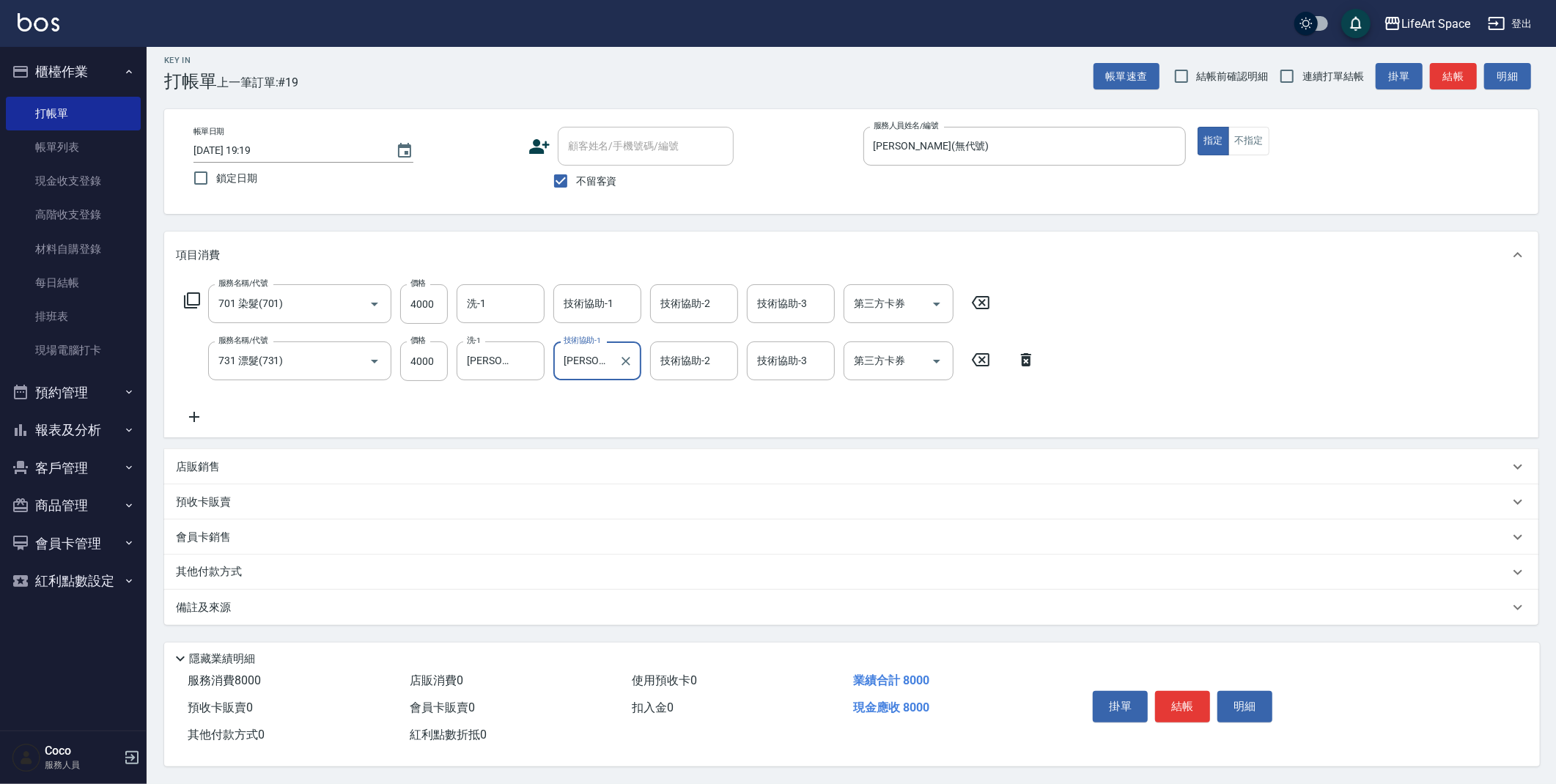
click at [600, 303] on input "技術協助-1" at bounding box center [597, 303] width 75 height 25
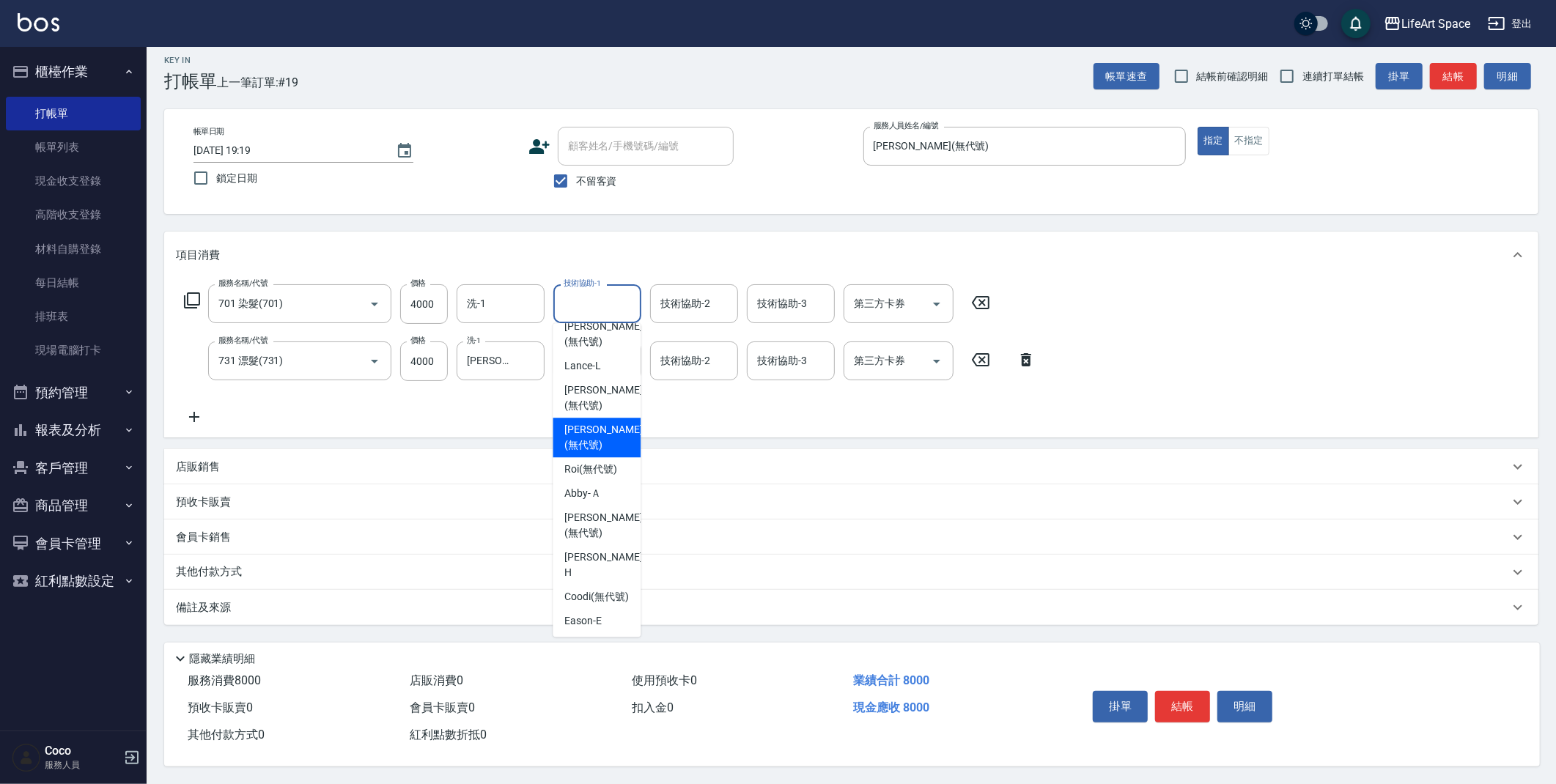
scroll to position [452, 0]
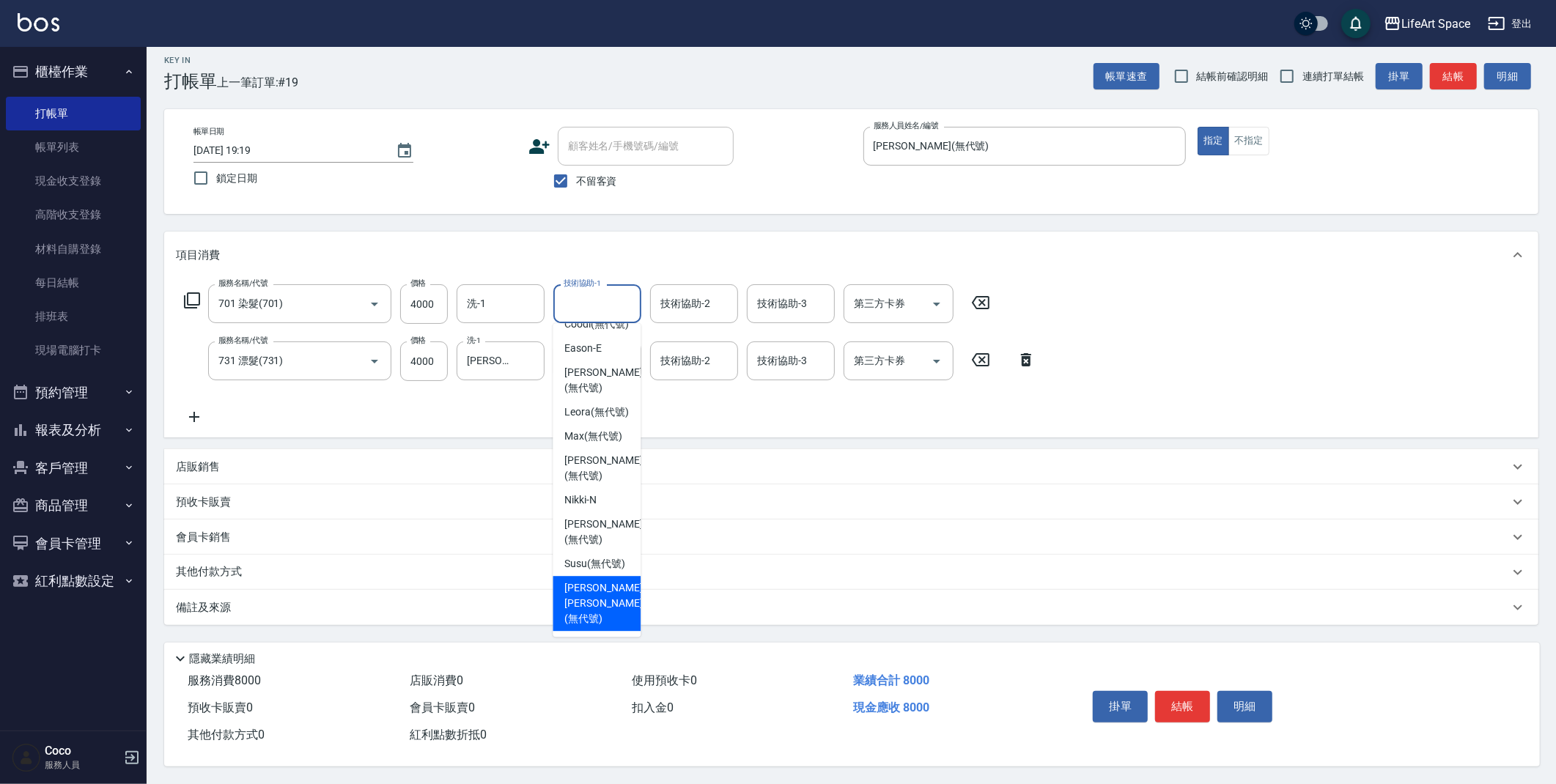
click at [584, 600] on span "[PERSON_NAME] [PERSON_NAME] (無代號)" at bounding box center [603, 603] width 77 height 46
type input "[PERSON_NAME] [PERSON_NAME](無代號)"
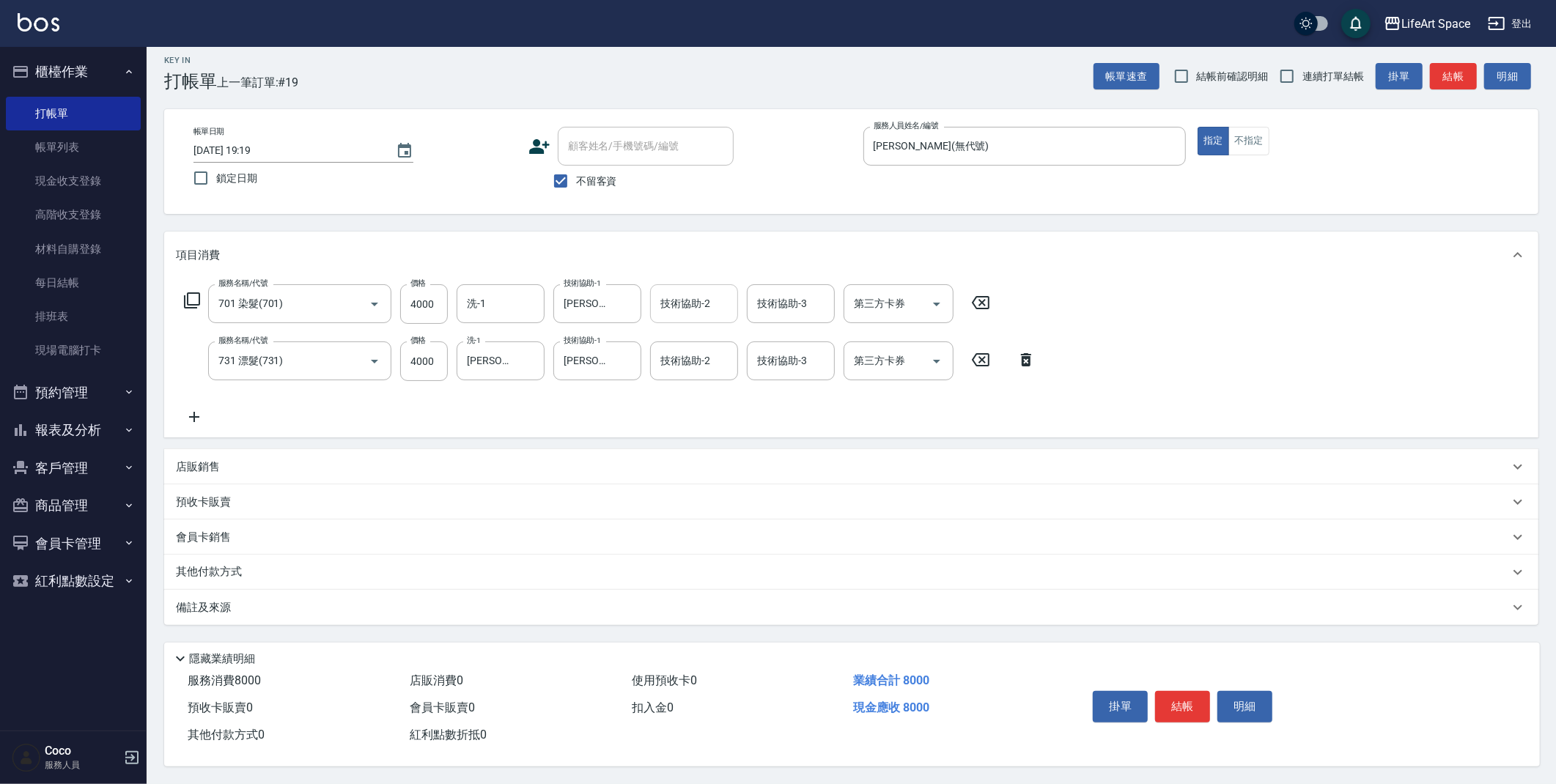
click at [741, 294] on form "技術協助-2 技術協助-2" at bounding box center [698, 303] width 96 height 39
click at [691, 308] on input "技術協助-2" at bounding box center [693, 303] width 75 height 25
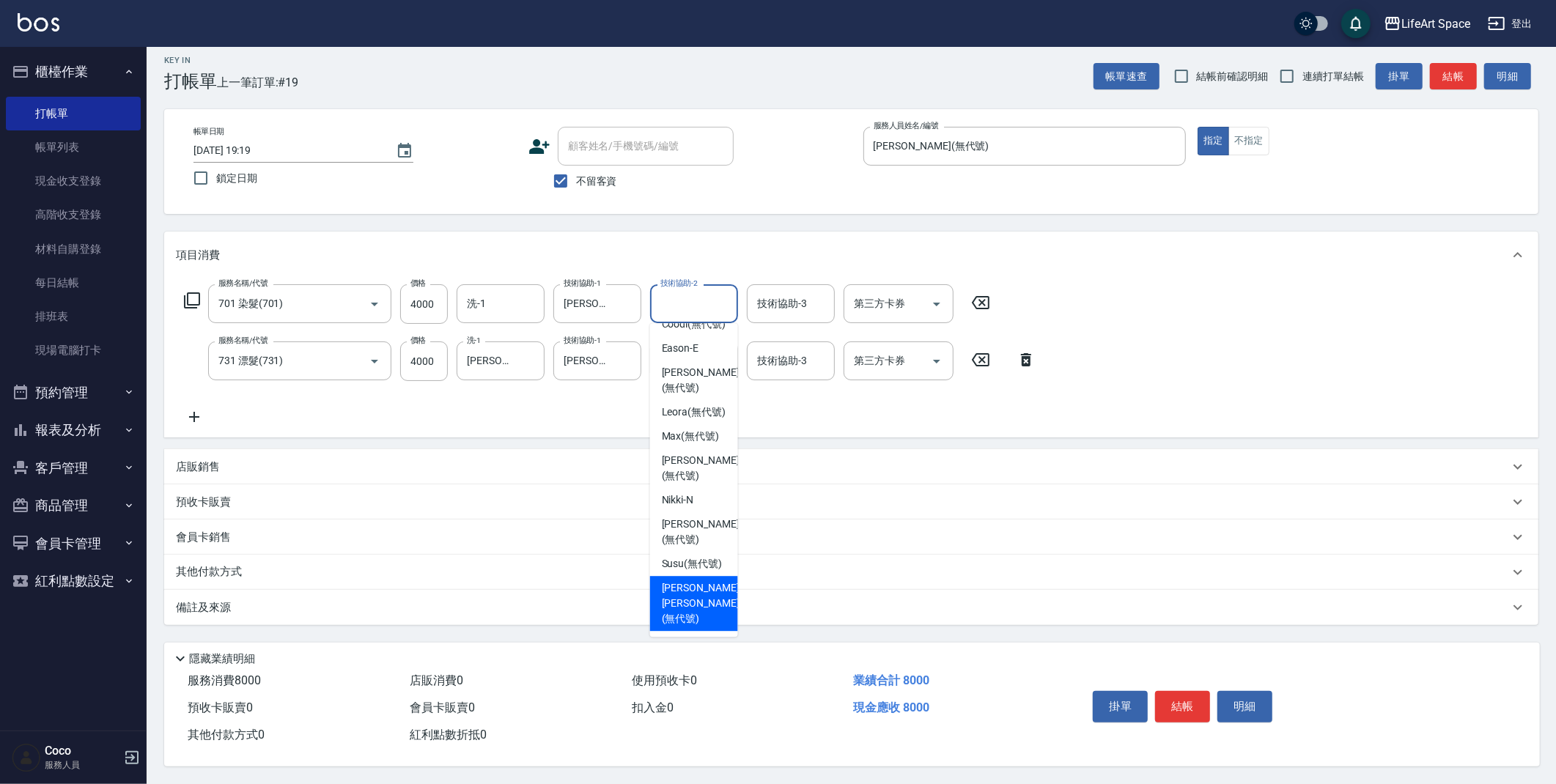
click at [690, 594] on span "[PERSON_NAME] [PERSON_NAME] (無代號)" at bounding box center [700, 603] width 77 height 46
type input "[PERSON_NAME] [PERSON_NAME](無代號)"
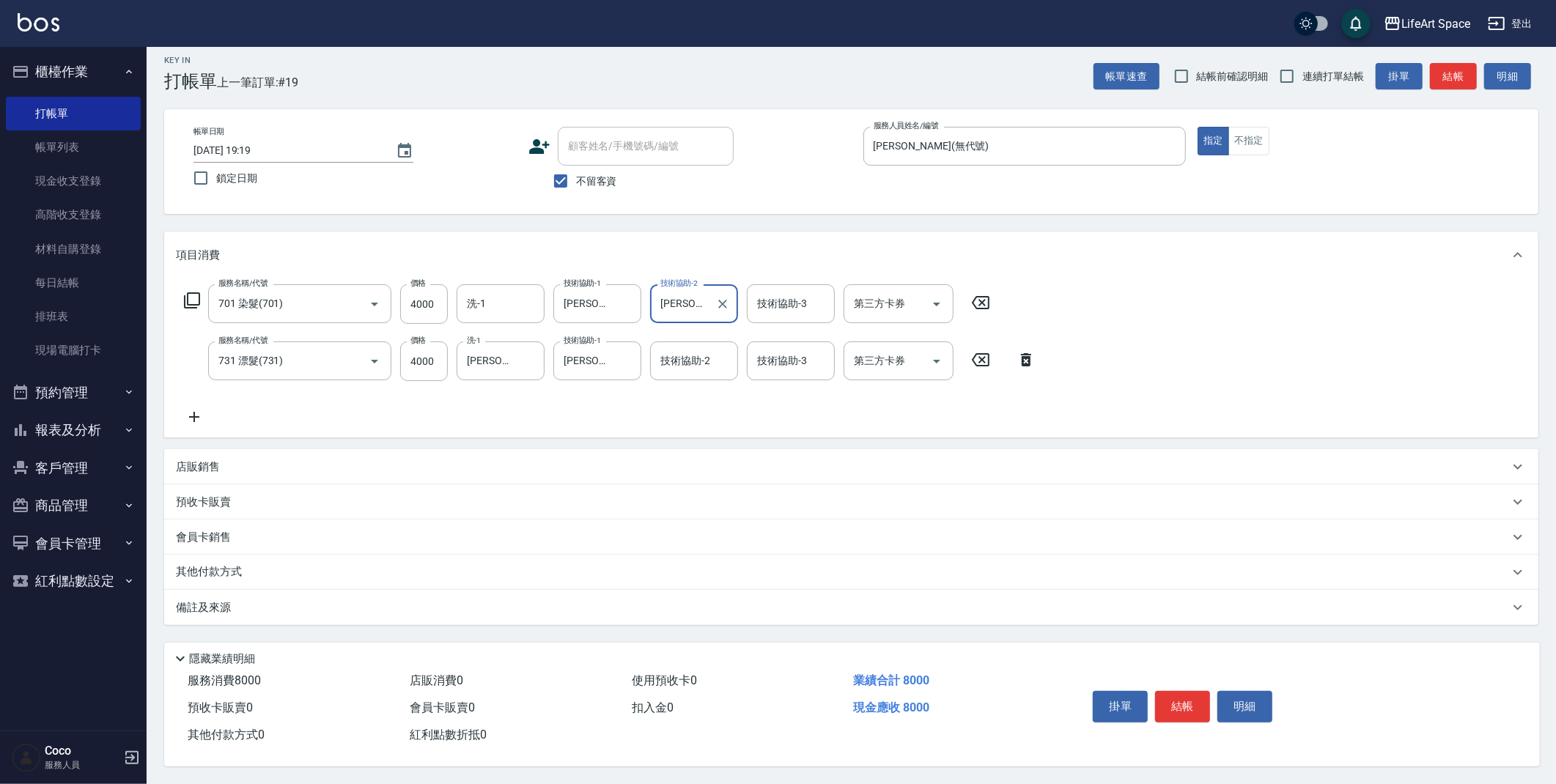
click at [266, 564] on div "其他付款方式" at bounding box center [843, 572] width 1333 height 16
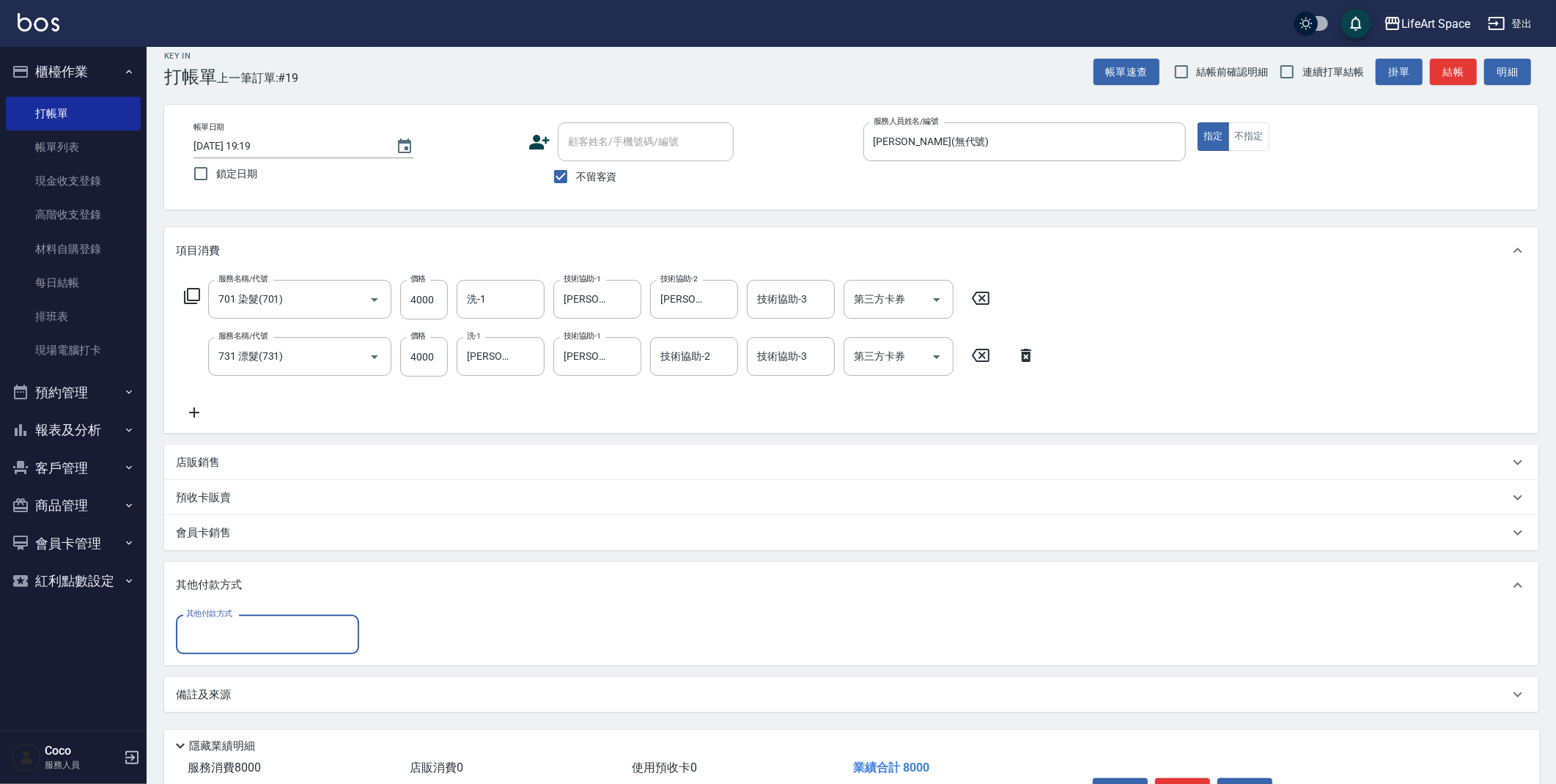
scroll to position [0, 0]
click at [240, 628] on input "其他付款方式" at bounding box center [267, 634] width 170 height 25
click at [238, 714] on span "信用卡" at bounding box center [268, 719] width 184 height 25
type input "信用卡"
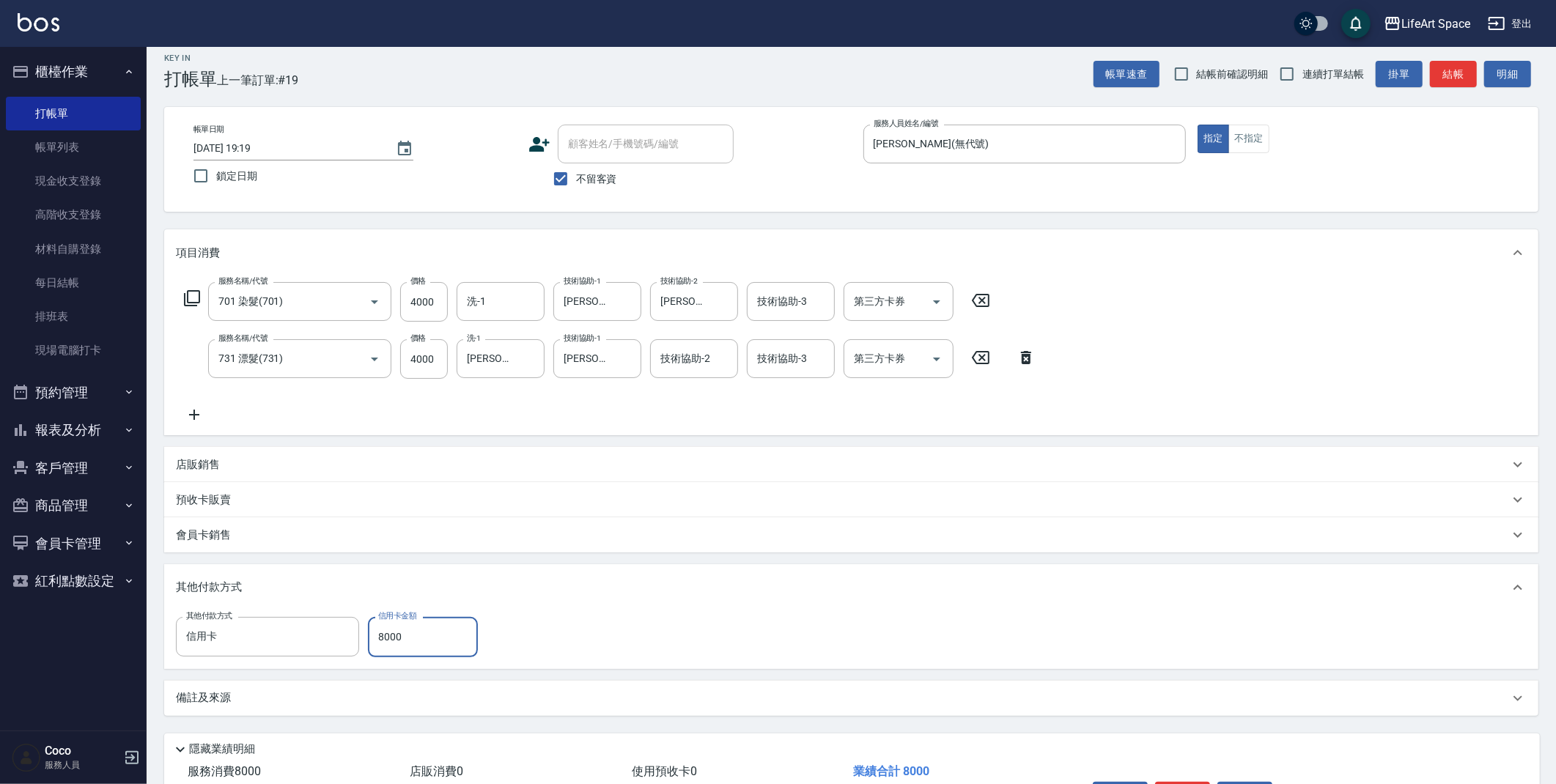
scroll to position [10, 0]
type input "8000"
click at [439, 358] on input "4000" at bounding box center [424, 360] width 47 height 40
type input "48"
type input "0"
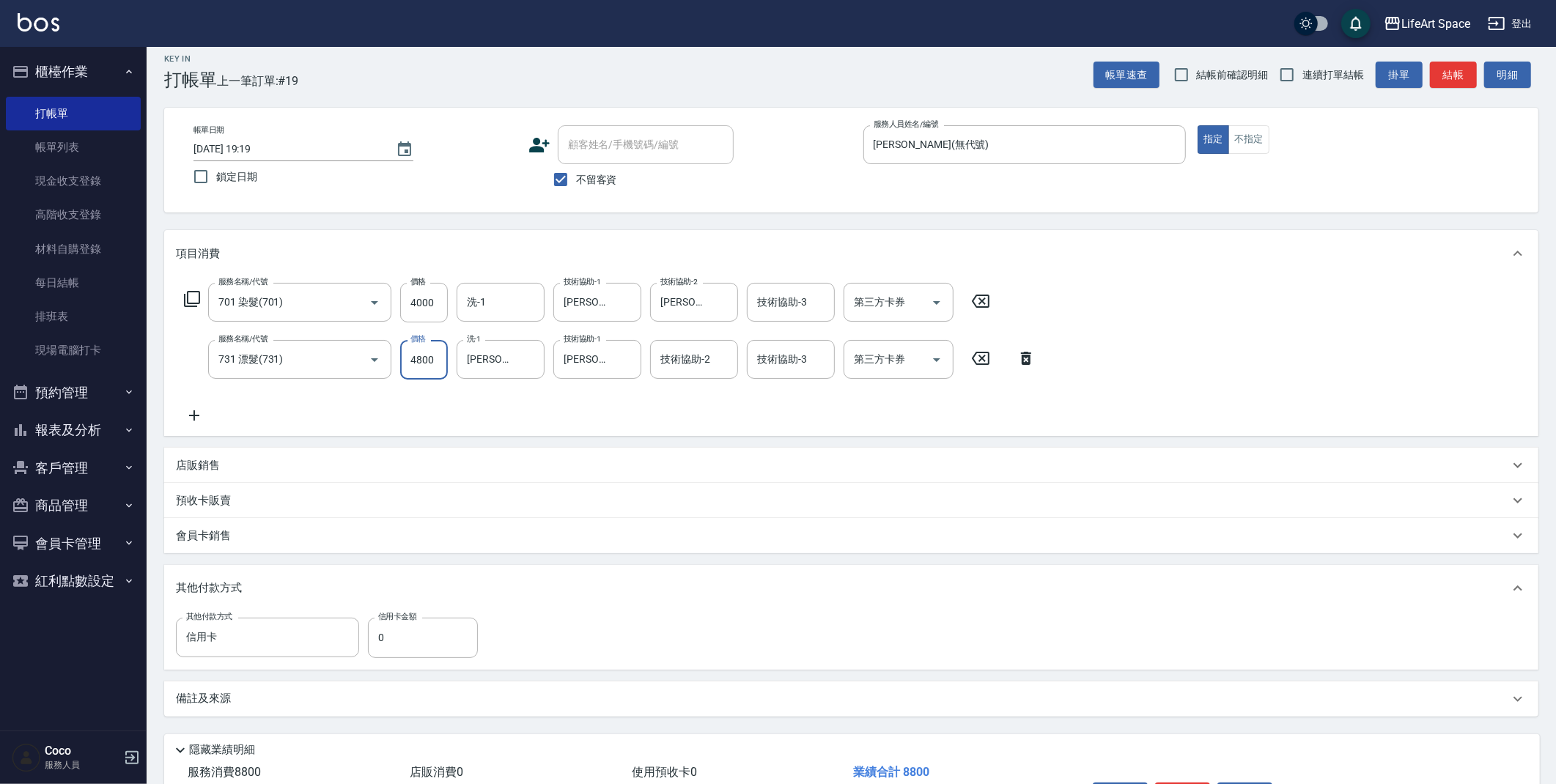
type input "4800"
click at [677, 362] on input "技術協助-2" at bounding box center [693, 359] width 75 height 25
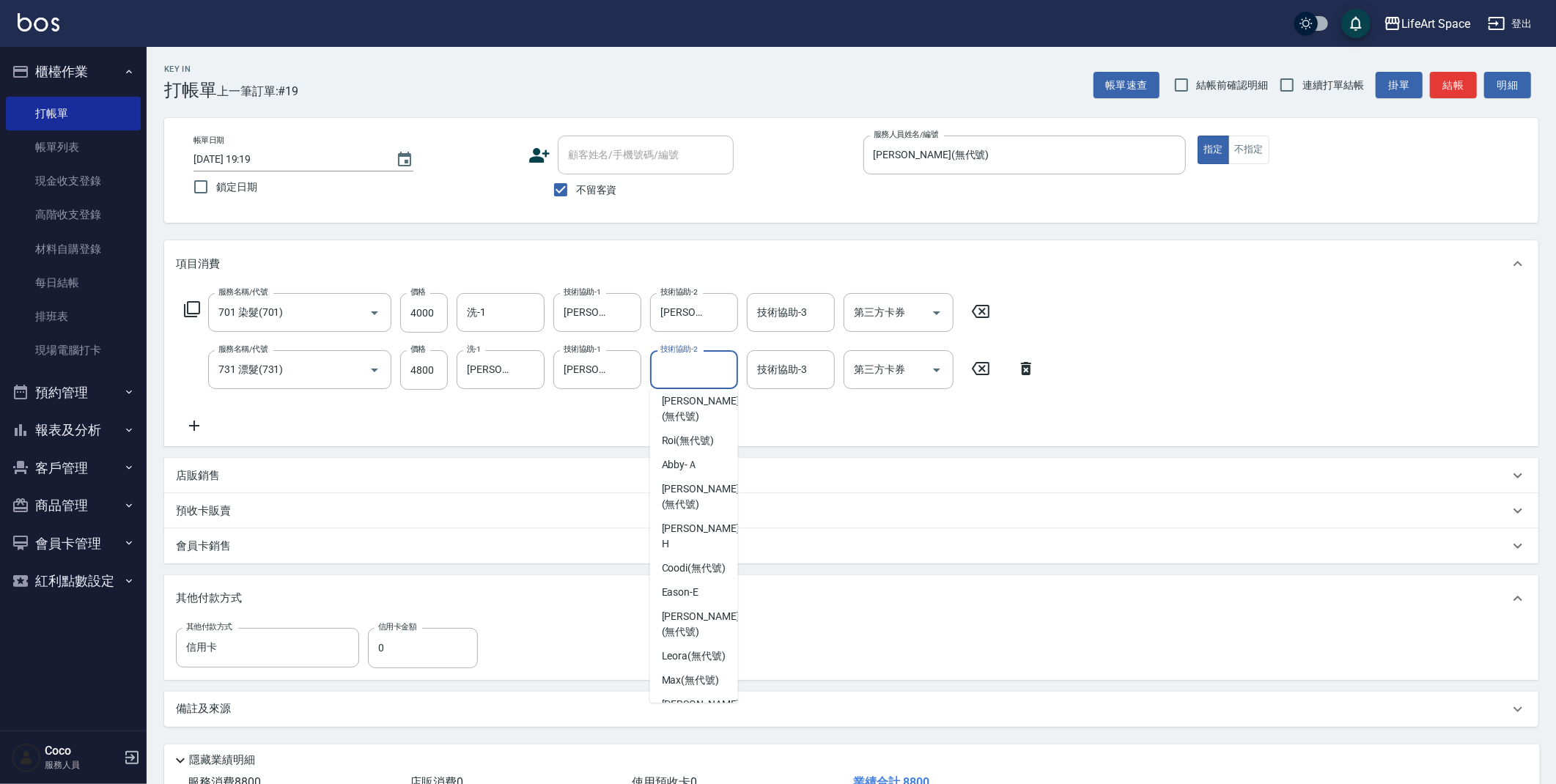
scroll to position [262, 0]
click at [694, 493] on span "[PERSON_NAME] (無代號)" at bounding box center [700, 496] width 77 height 31
type input "[PERSON_NAME](無代號)"
click at [780, 375] on div "技術協助-3 技術協助-3" at bounding box center [791, 369] width 88 height 39
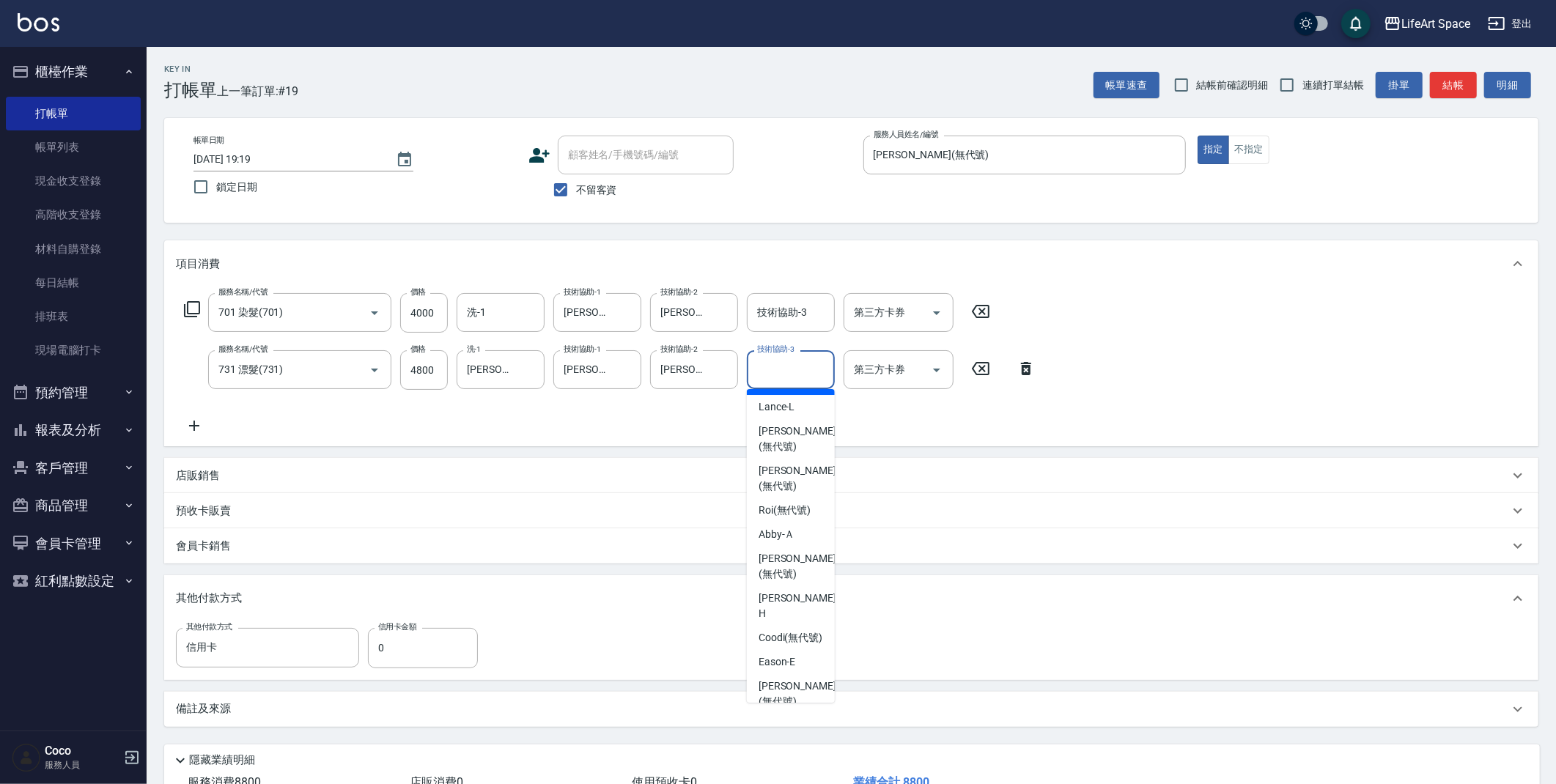
scroll to position [323, 0]
click at [794, 439] on span "[PERSON_NAME] (無代號)" at bounding box center [796, 433] width 77 height 31
type input "[PERSON_NAME](無代號)"
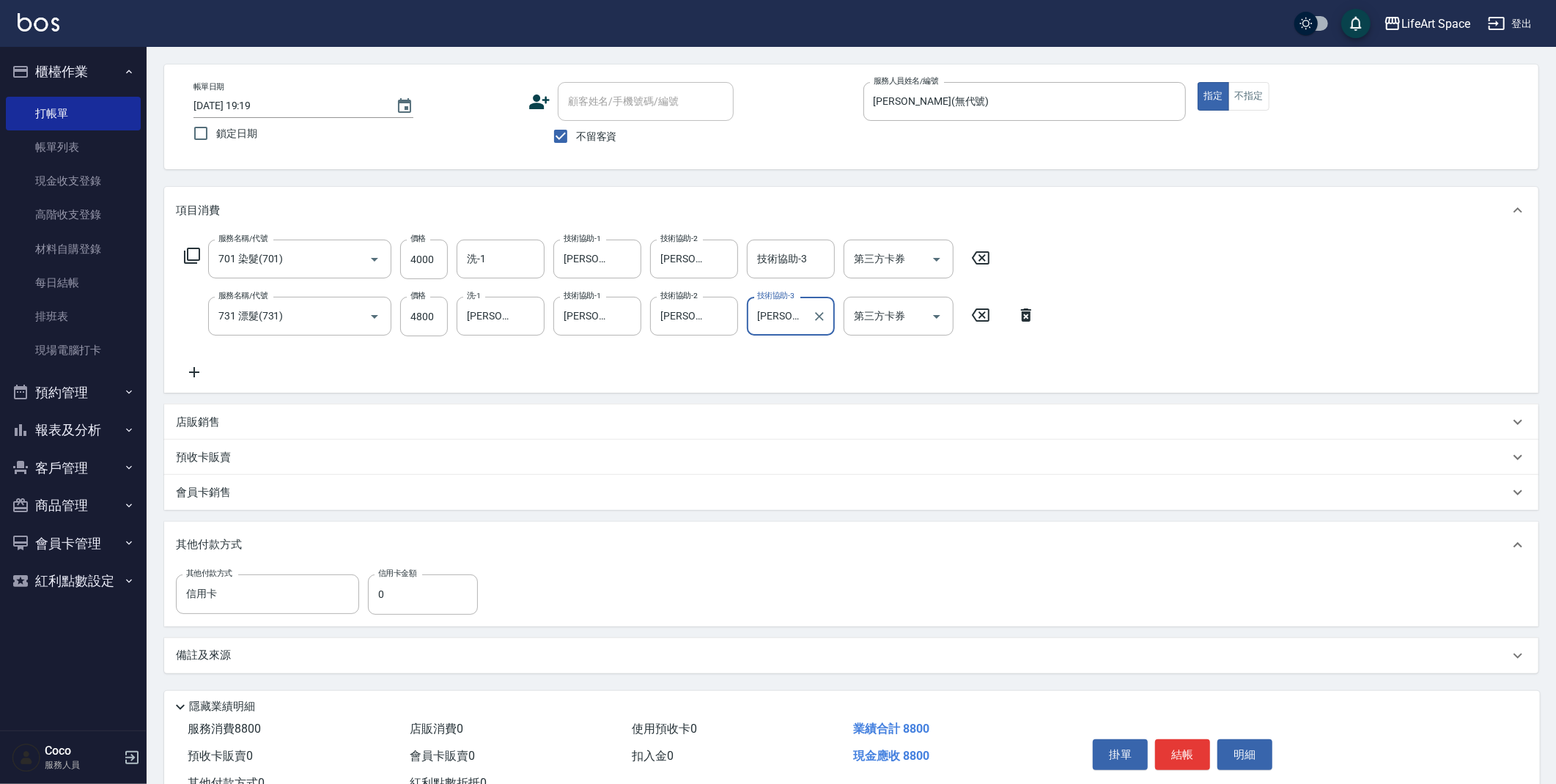
scroll to position [106, 0]
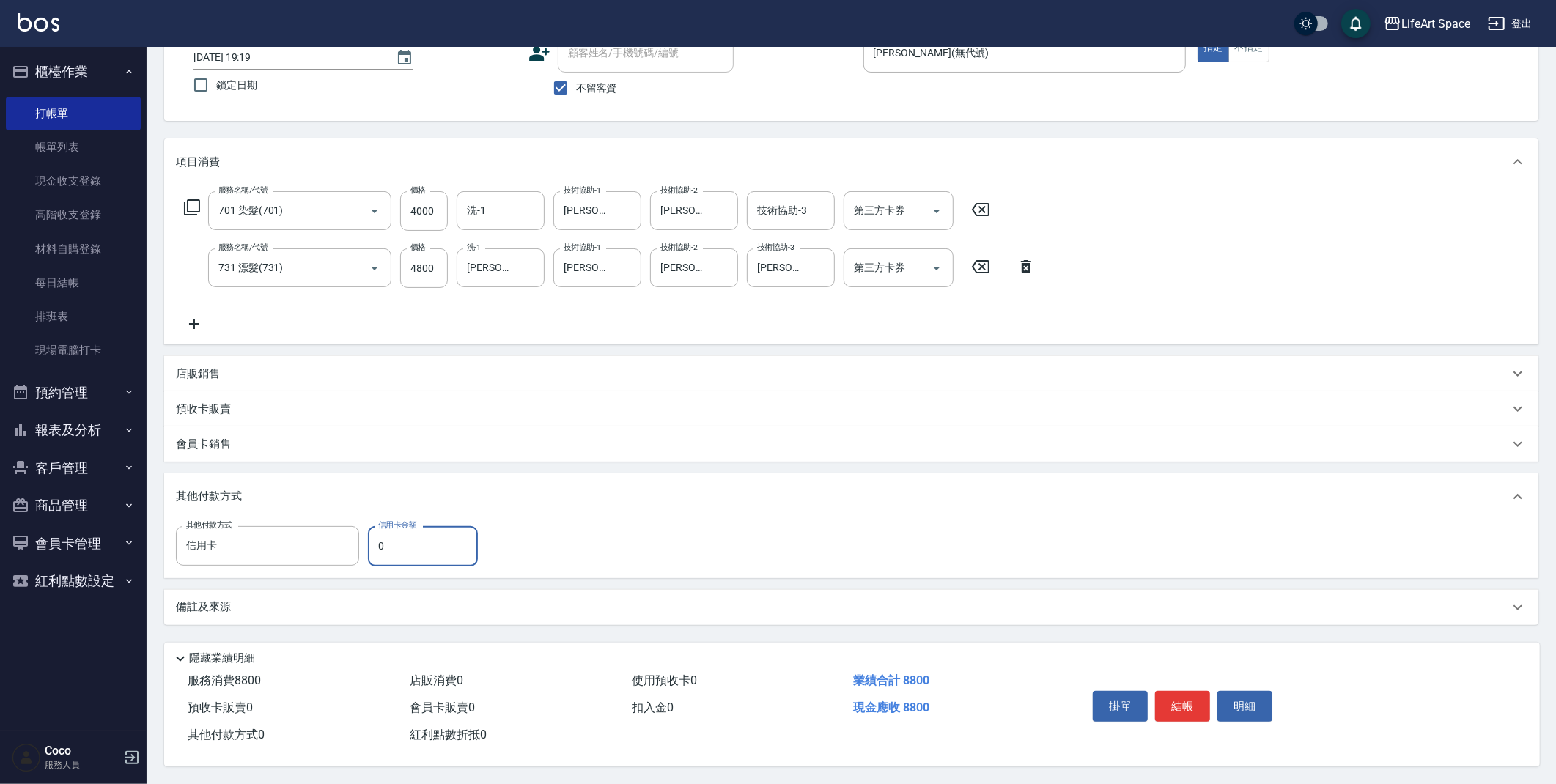
click at [414, 536] on input "0" at bounding box center [423, 546] width 110 height 40
type input "8800"
click at [1186, 702] on button "結帳" at bounding box center [1182, 706] width 55 height 31
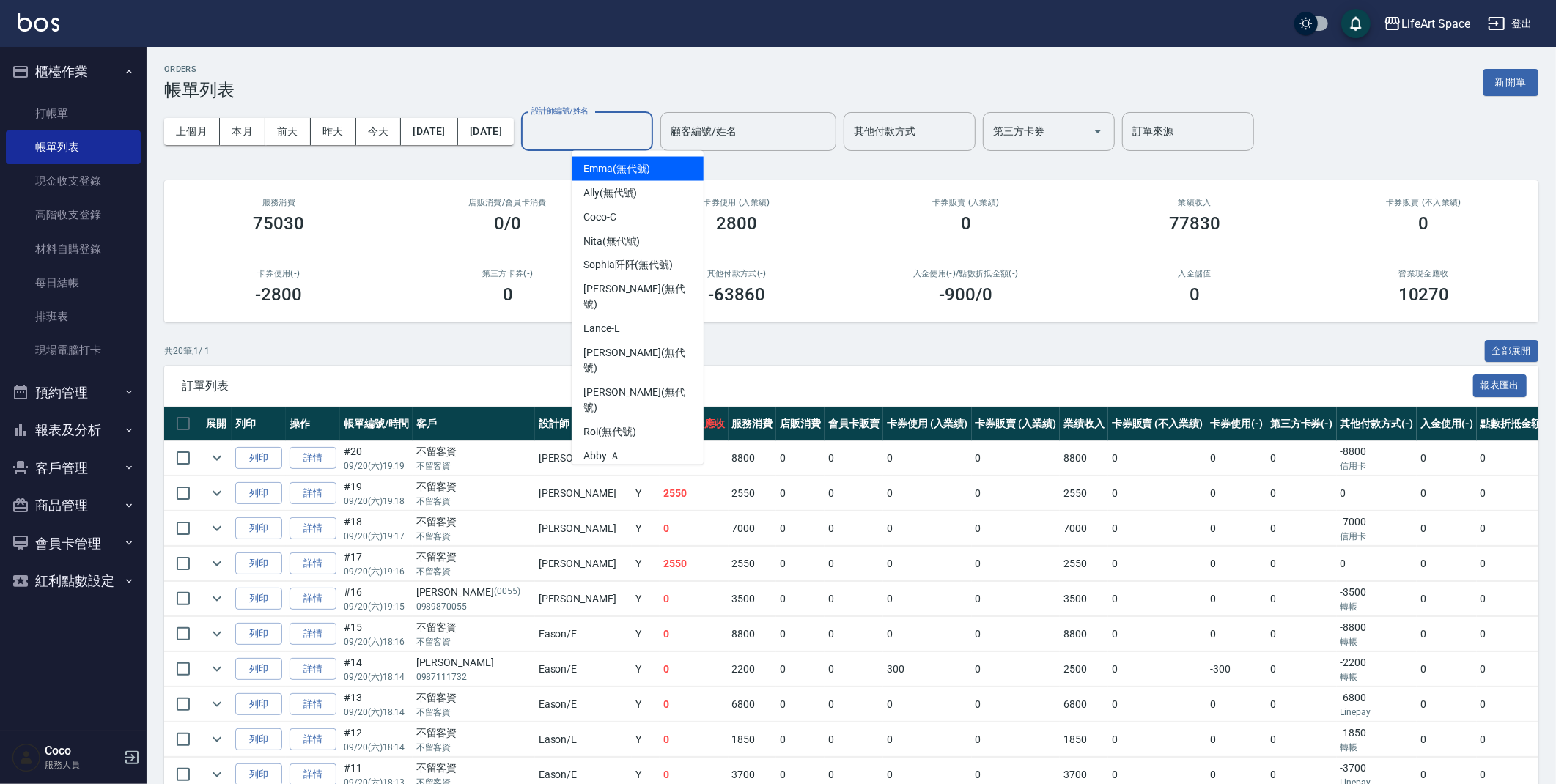
click at [646, 119] on input "設計師編號/姓名" at bounding box center [587, 132] width 119 height 25
click at [637, 346] on span "[PERSON_NAME] (無代號)" at bounding box center [637, 362] width 108 height 31
type input "[PERSON_NAME](無代號)"
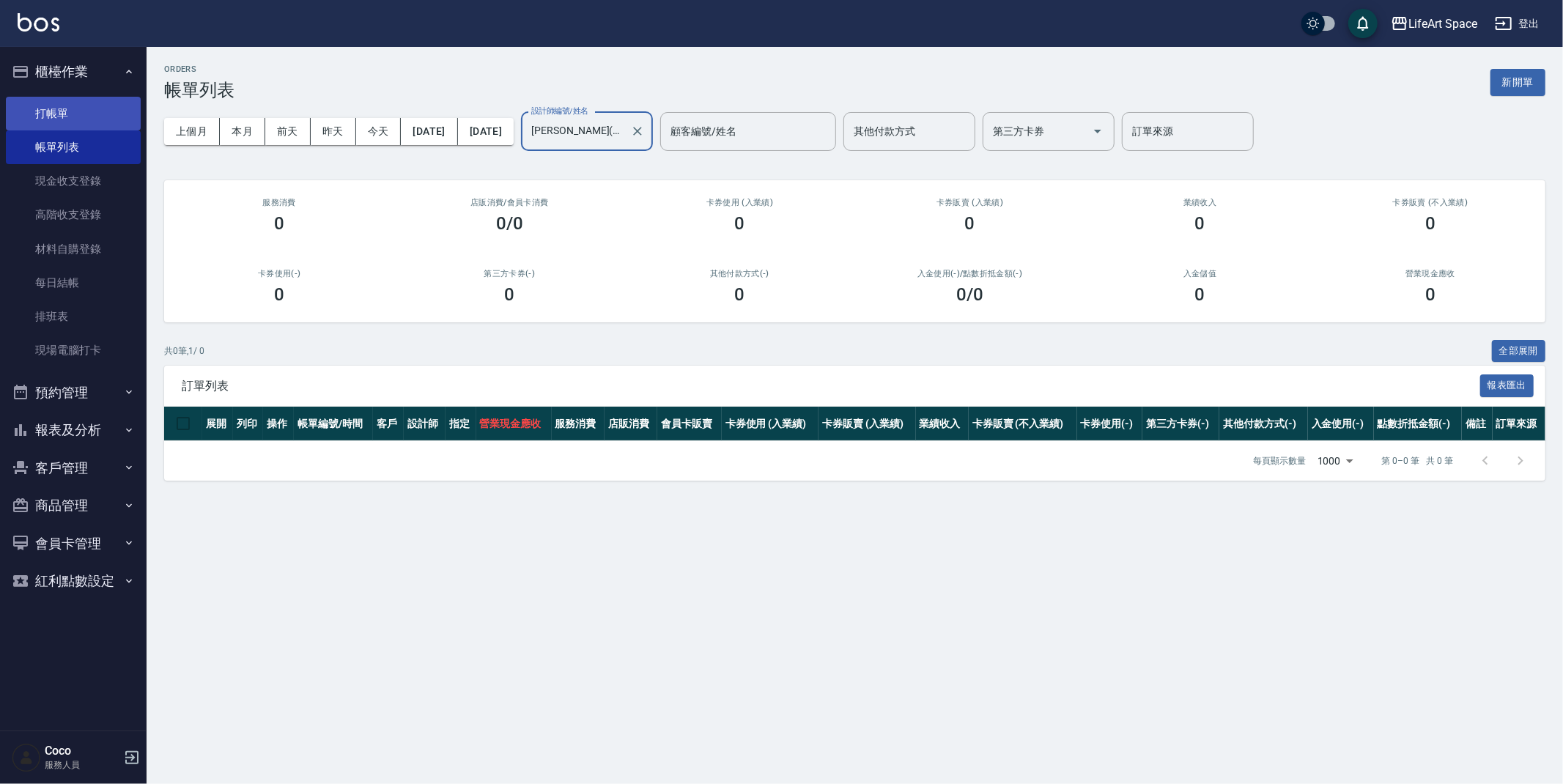
click at [45, 108] on link "打帳單" at bounding box center [73, 113] width 134 height 34
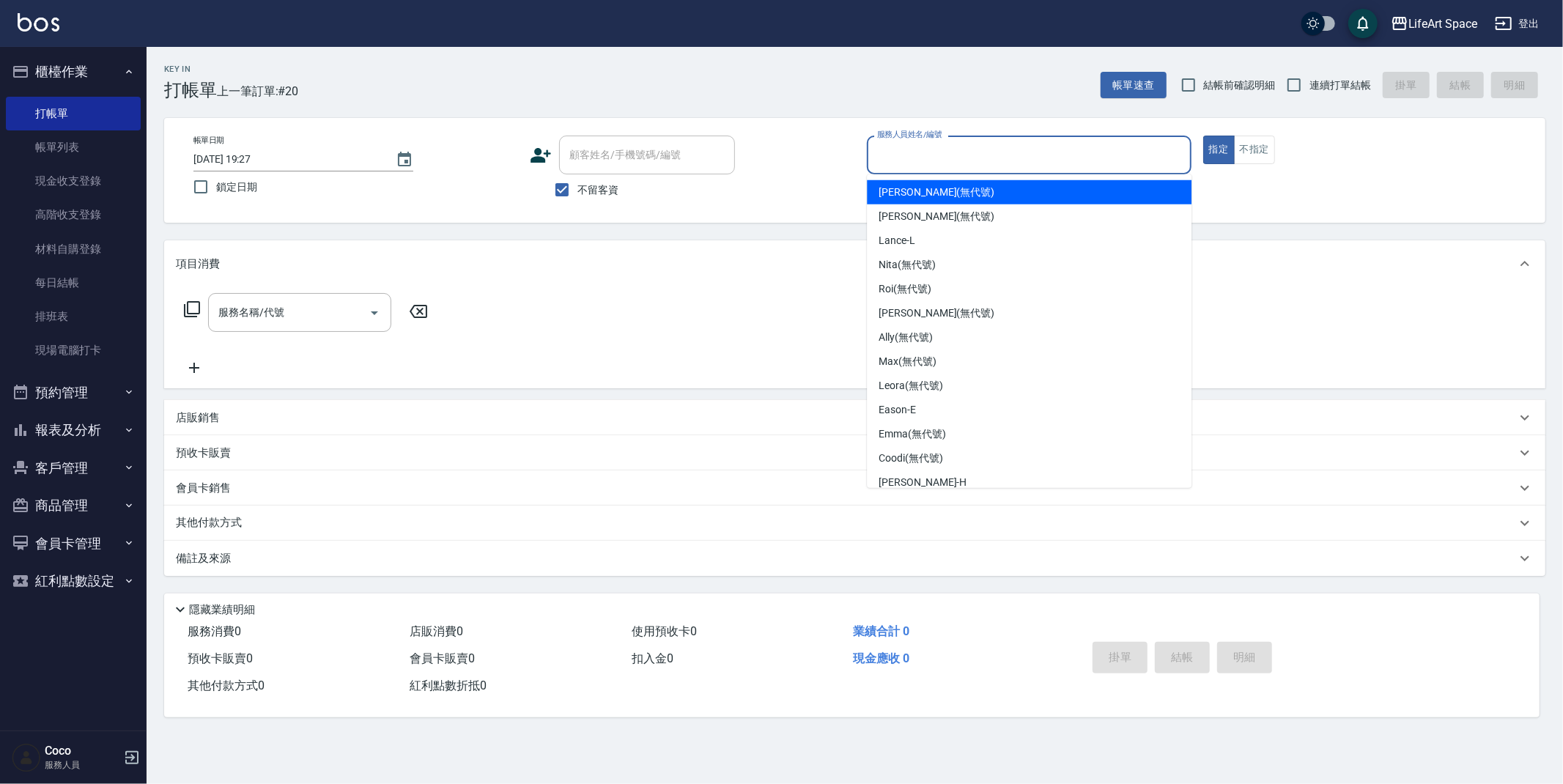
click at [906, 160] on input "服務人員姓名/編號" at bounding box center [1029, 154] width 312 height 25
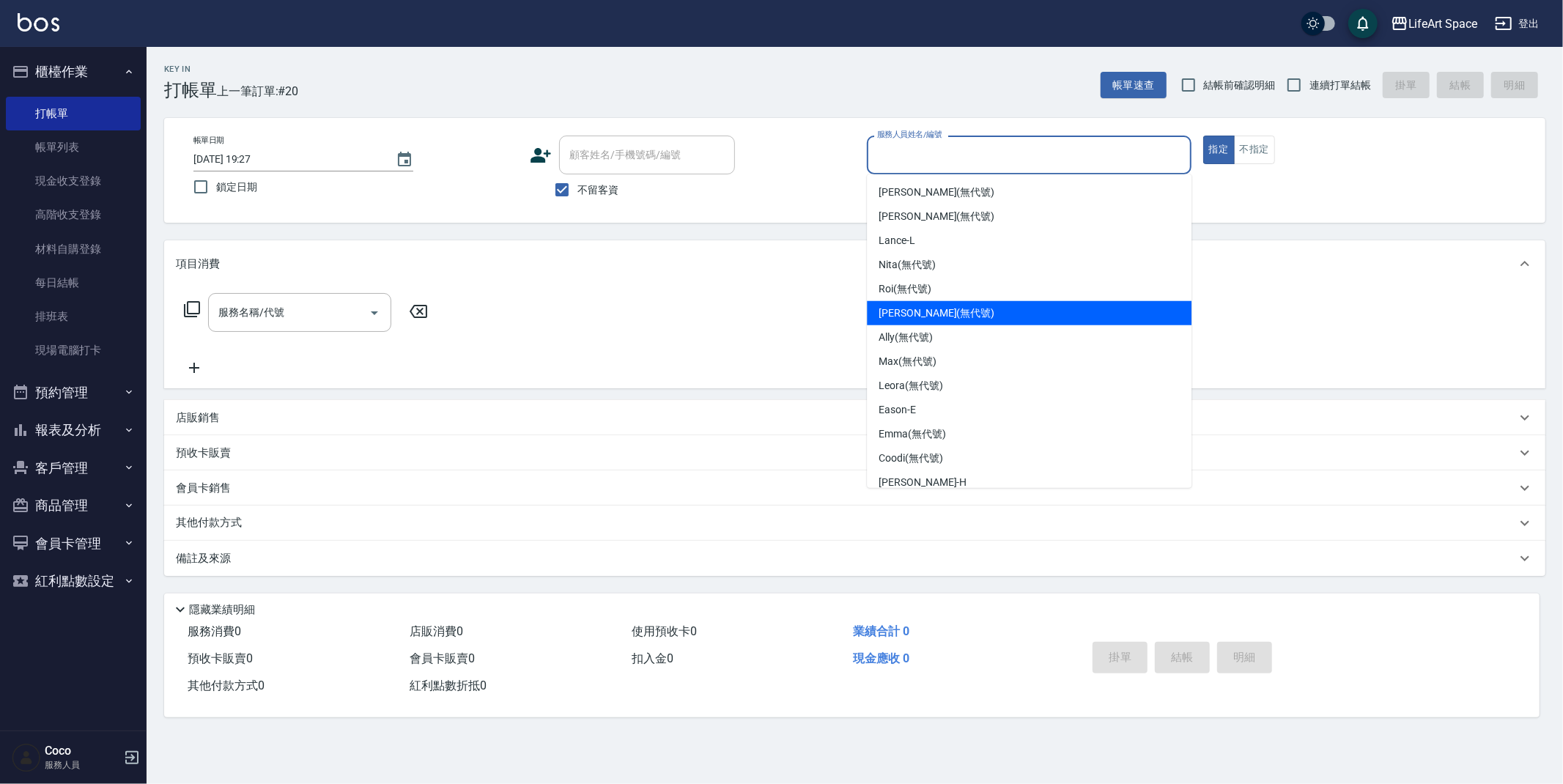
drag, startPoint x: 901, startPoint y: 313, endPoint x: 851, endPoint y: 317, distance: 50.2
click at [901, 313] on span "[PERSON_NAME] (無代號)" at bounding box center [936, 313] width 115 height 15
type input "[PERSON_NAME](無代號)"
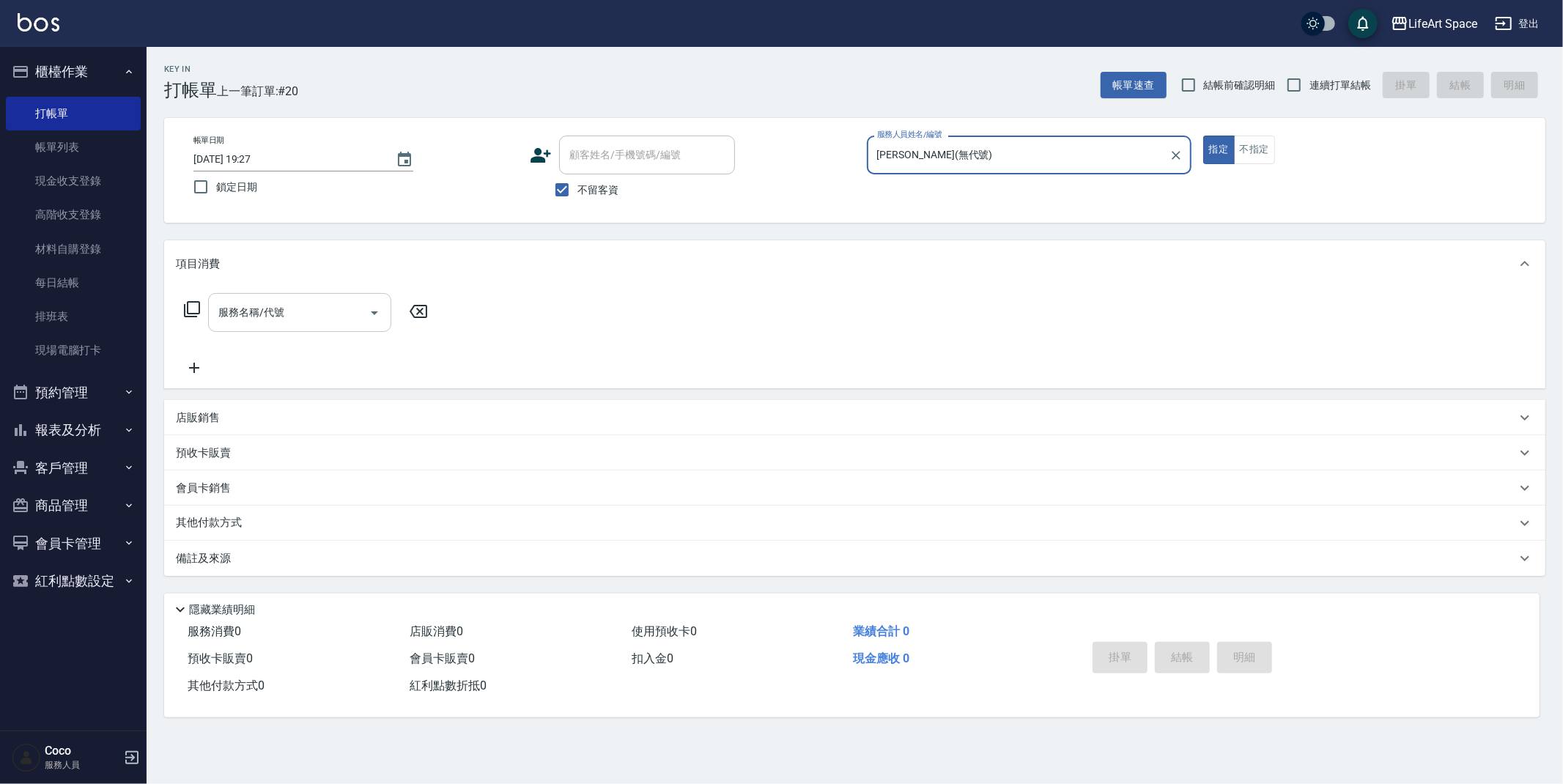
click at [304, 317] on input "服務名稱/代號" at bounding box center [288, 313] width 148 height 25
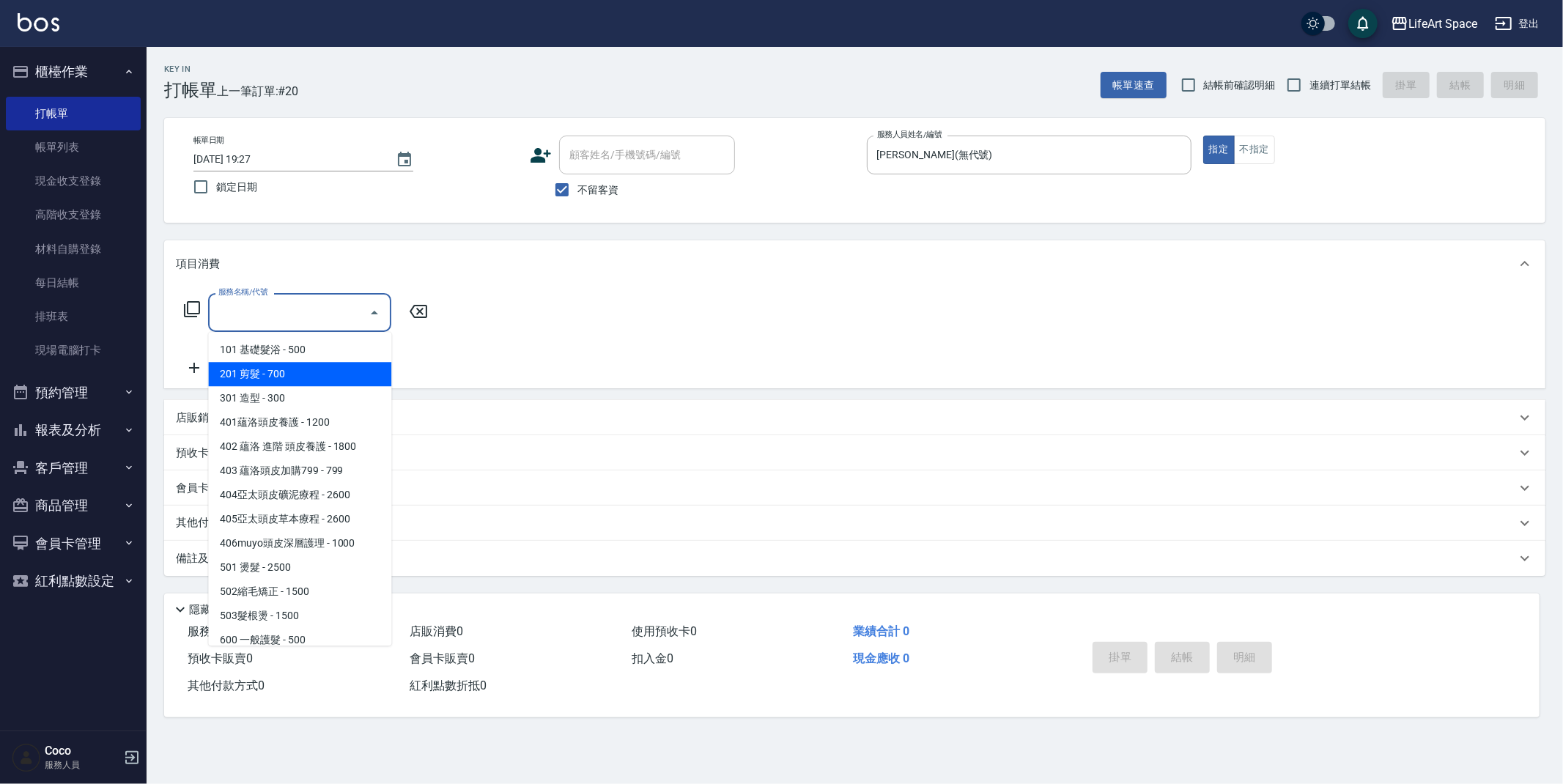
drag, startPoint x: 330, startPoint y: 372, endPoint x: 388, endPoint y: 322, distance: 76.6
click at [331, 372] on span "201 剪髮 - 700" at bounding box center [300, 373] width 184 height 25
type input "201 剪髮(201)"
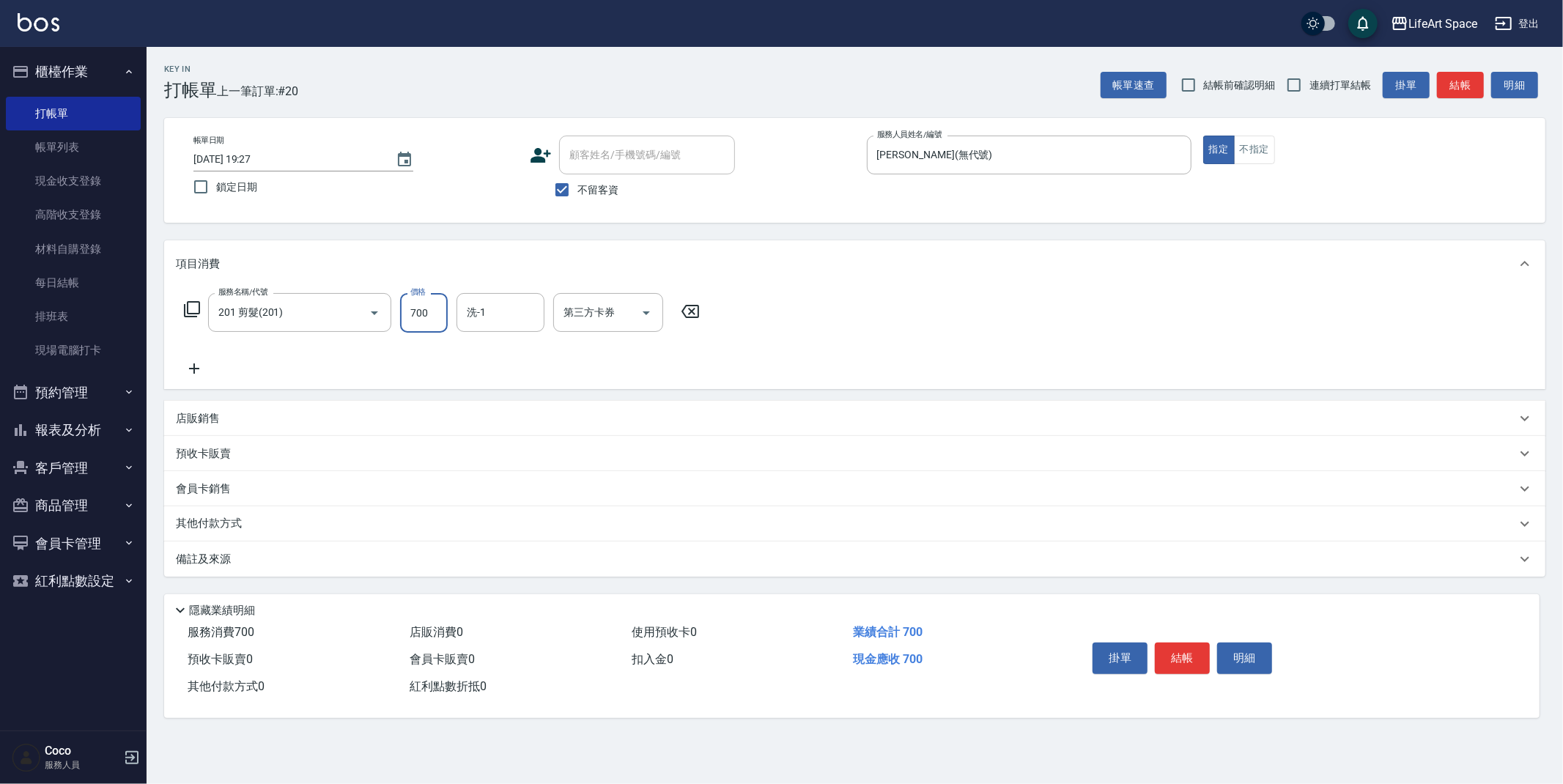
click at [432, 303] on input "700" at bounding box center [423, 313] width 47 height 40
type input "350"
click at [343, 561] on div "備註及來源" at bounding box center [846, 559] width 1340 height 15
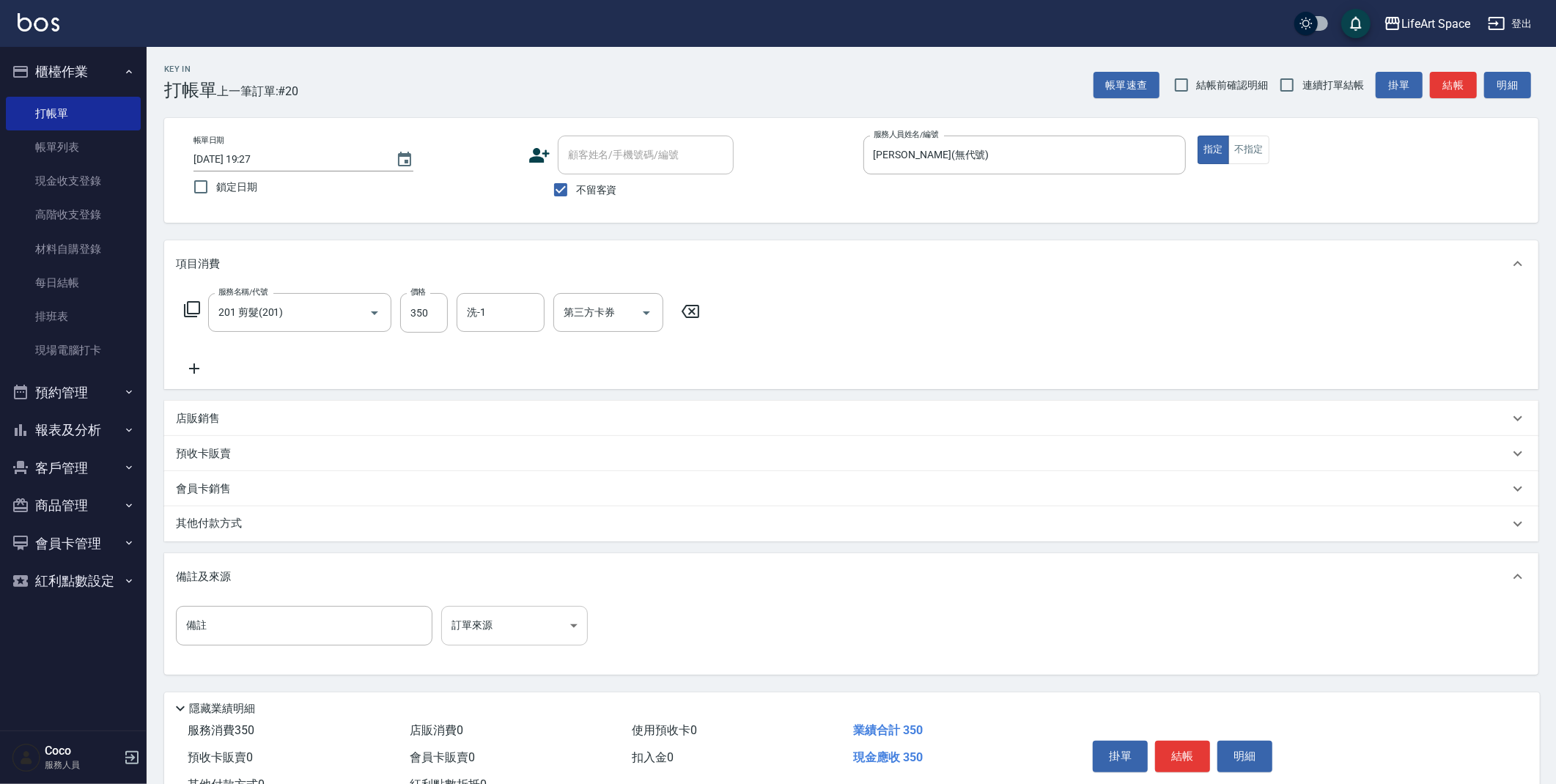
click at [548, 626] on body "LifeArt Space 登出 櫃檯作業 打帳單 帳單列表 現金收支登錄 高階收支登錄 材料自購登錄 每日結帳 排班表 現場電腦打卡 預約管理 預約管理 單…" at bounding box center [778, 417] width 1556 height 834
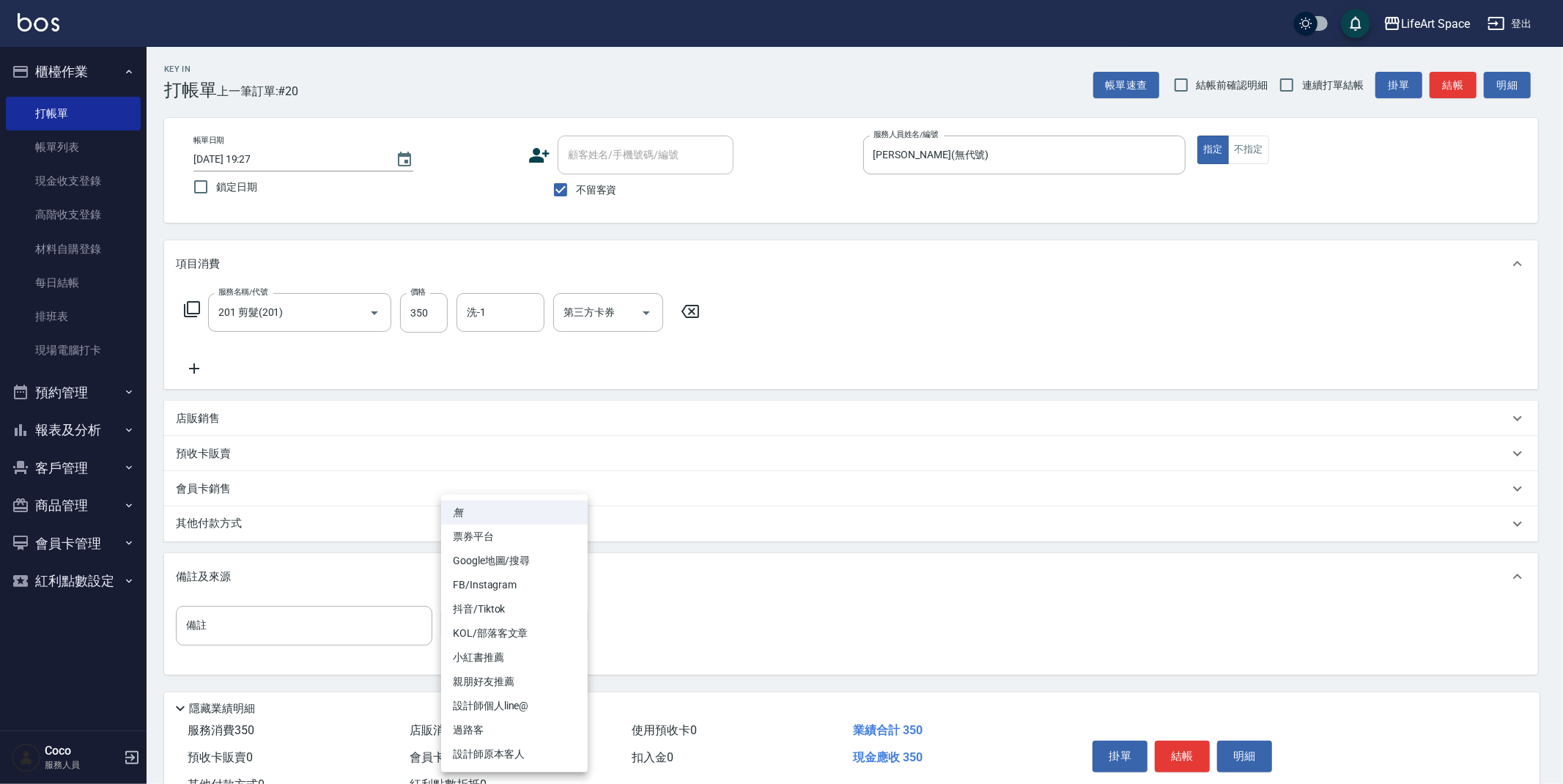
click at [469, 757] on li "設計師原本客人" at bounding box center [513, 754] width 146 height 25
type input "設計師原本客人"
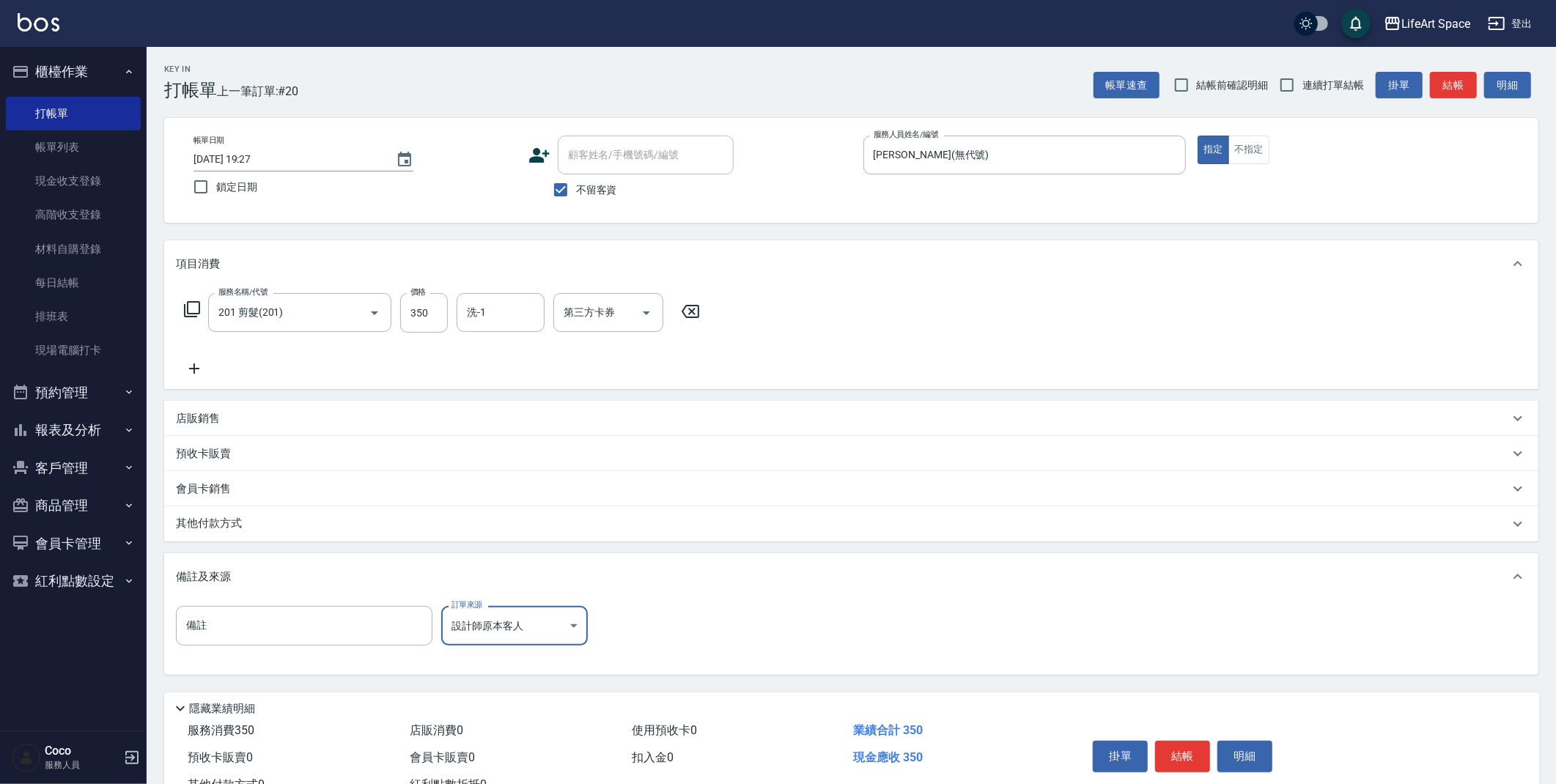
click at [1195, 759] on button "結帳" at bounding box center [1182, 756] width 55 height 31
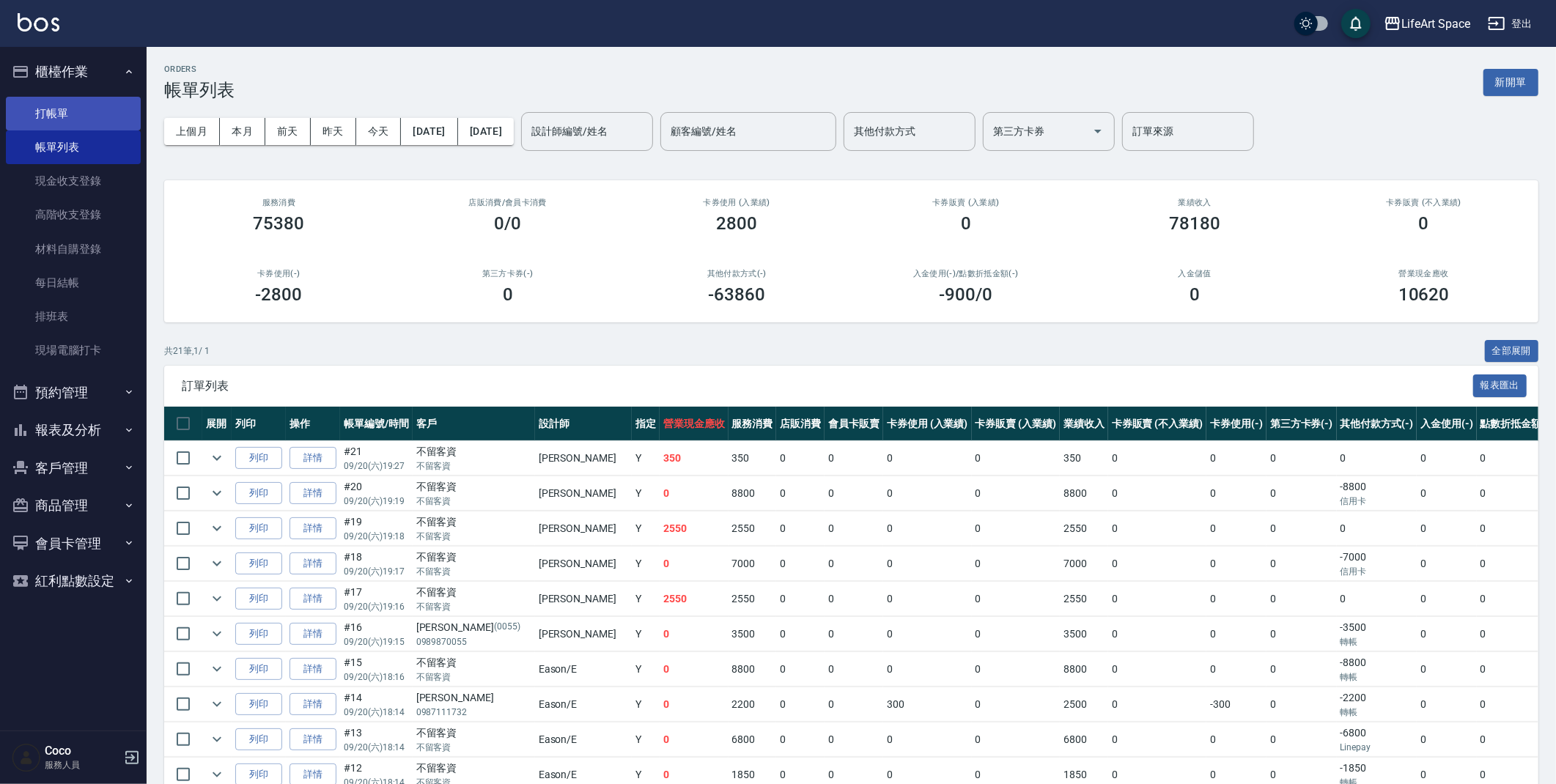
click at [33, 122] on link "打帳單" at bounding box center [73, 113] width 135 height 34
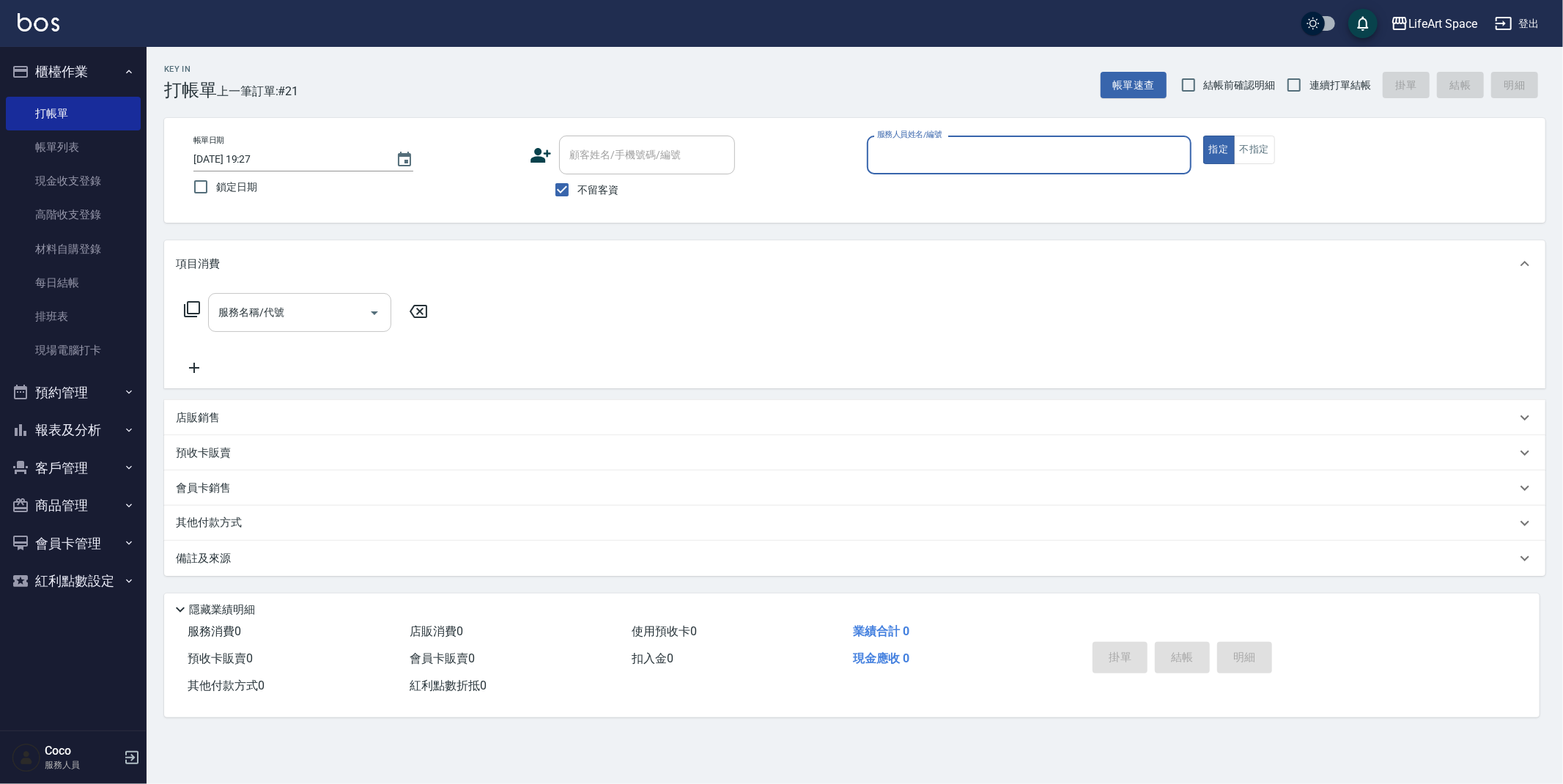
click at [314, 311] on input "服務名稱/代號" at bounding box center [288, 313] width 148 height 25
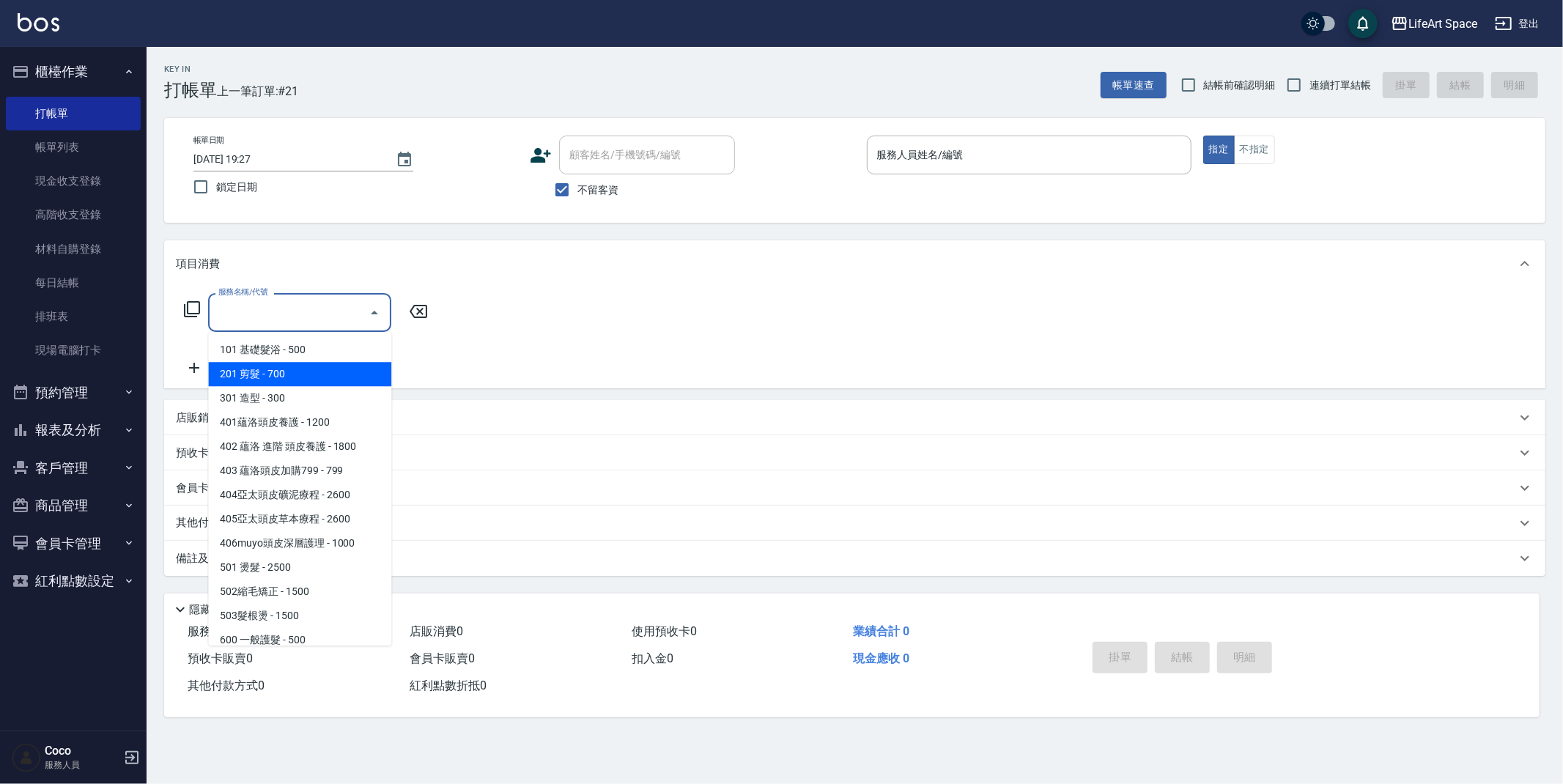
click at [350, 371] on span "201 剪髮 - 700" at bounding box center [300, 373] width 184 height 25
type input "201 剪髮(201)"
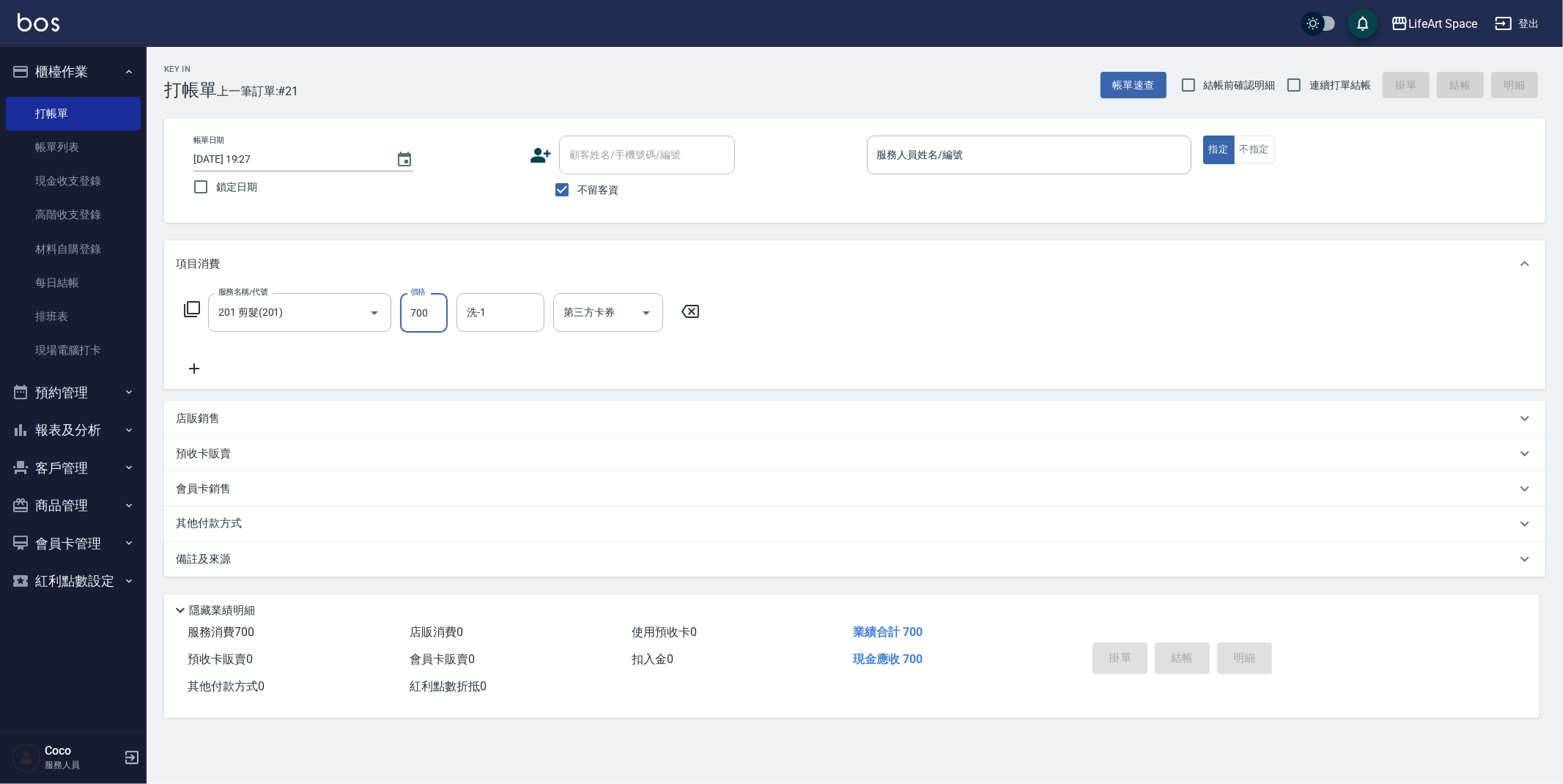
click at [440, 319] on input "700" at bounding box center [423, 313] width 47 height 40
type input "0"
type input "1"
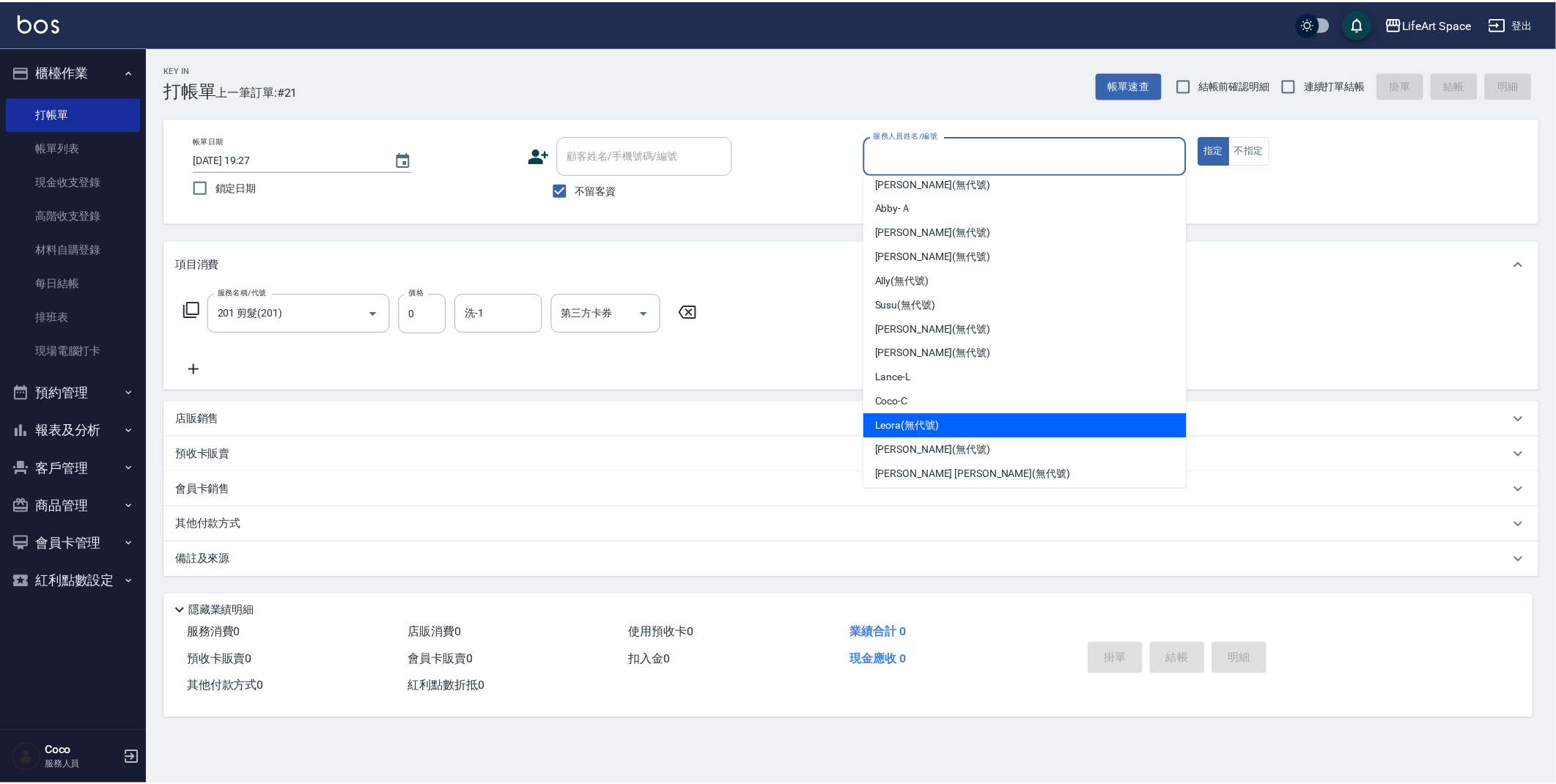
scroll to position [169, 0]
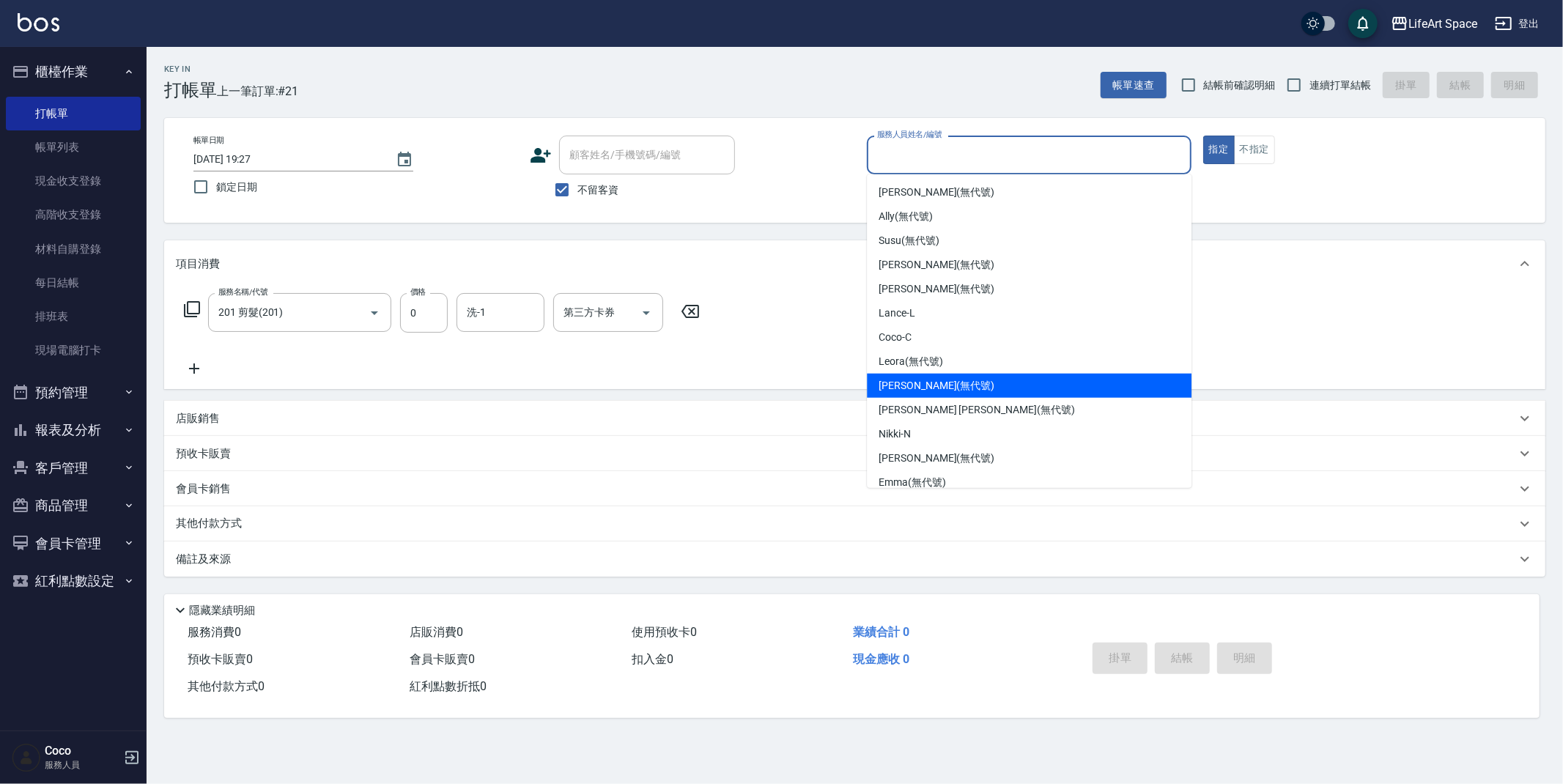
drag, startPoint x: 904, startPoint y: 387, endPoint x: 864, endPoint y: 383, distance: 40.2
click at [904, 387] on span "[PERSON_NAME] (無代號)" at bounding box center [936, 385] width 115 height 15
type input "[PERSON_NAME](無代號)"
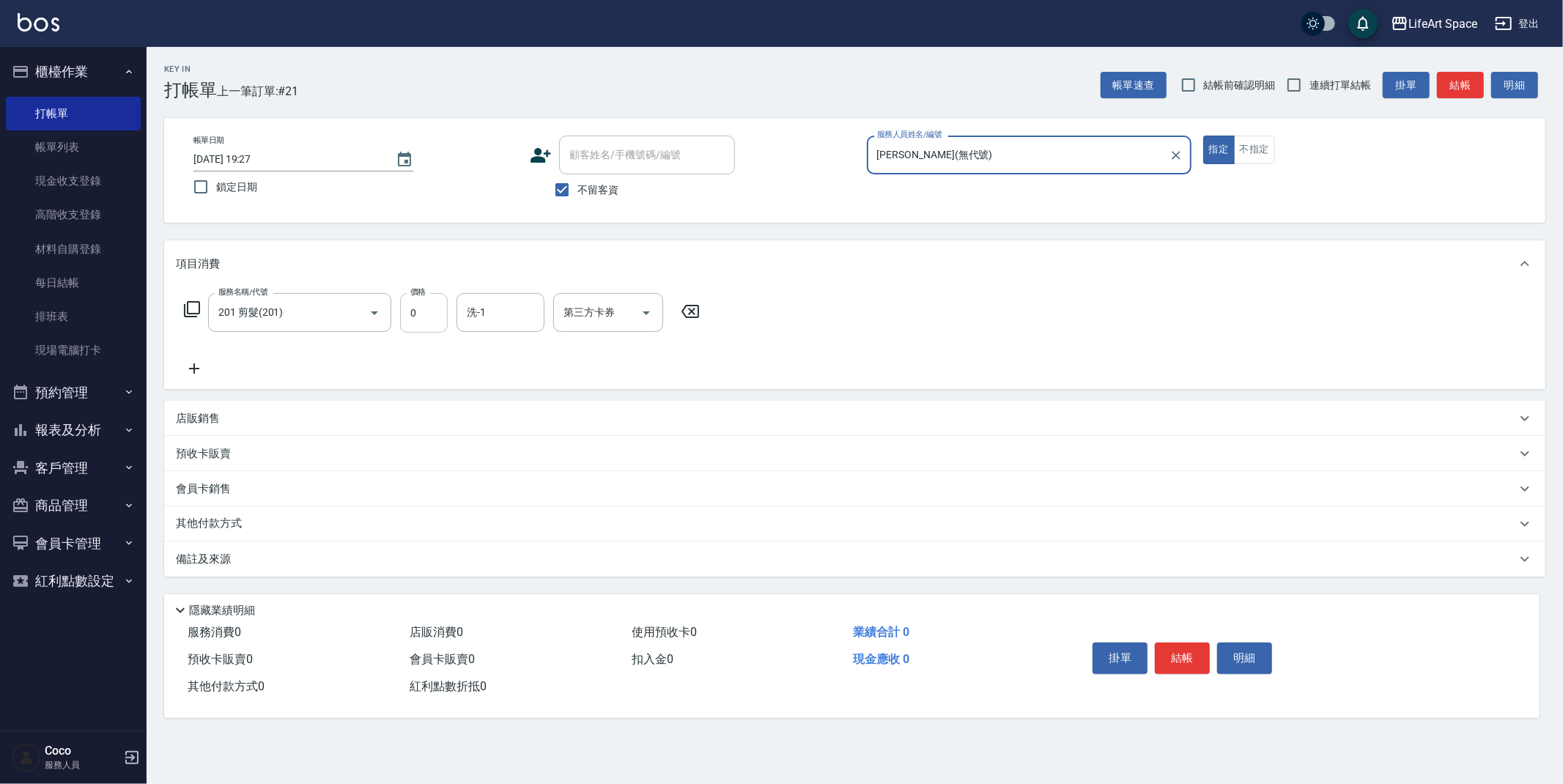
click at [429, 314] on input "0" at bounding box center [423, 313] width 47 height 40
type input "350"
click at [190, 360] on icon at bounding box center [194, 368] width 36 height 17
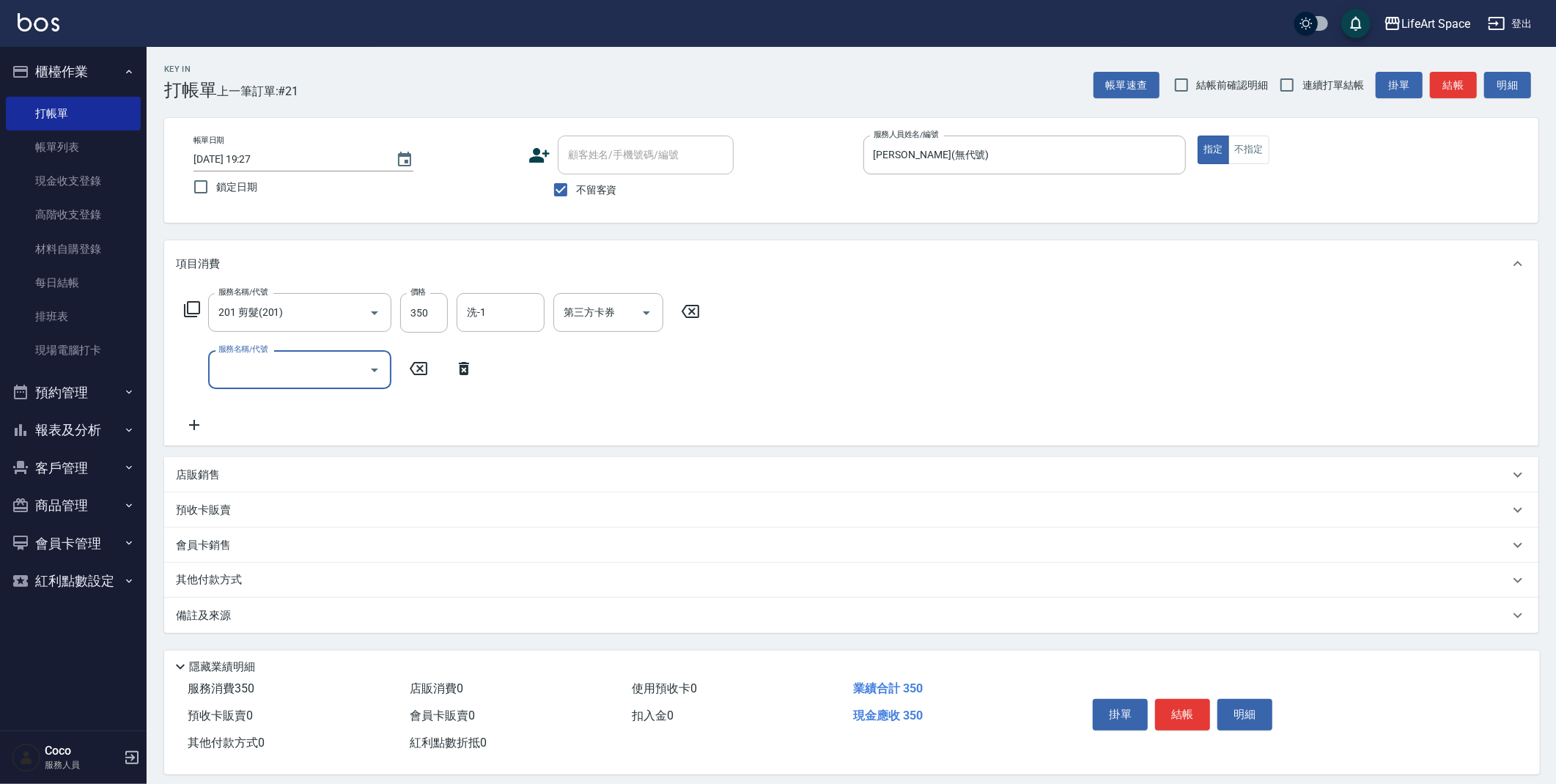
click at [189, 369] on div "服務名稱/代號 服務名稱/代號" at bounding box center [329, 369] width 306 height 39
click at [266, 373] on input "服務名稱/代號" at bounding box center [288, 370] width 148 height 25
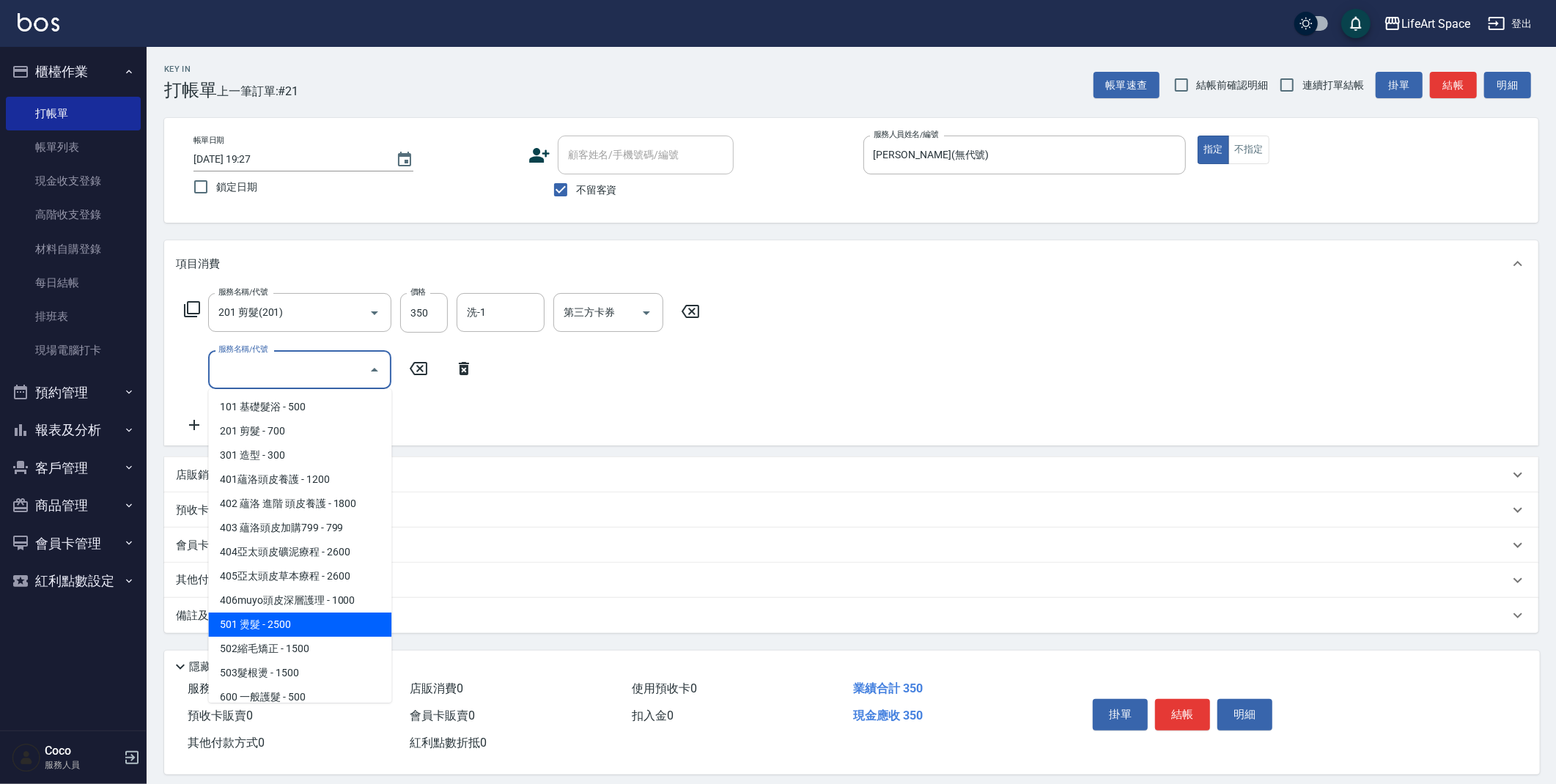
click at [255, 627] on span "501 燙髮 - 2500" at bounding box center [300, 624] width 184 height 25
type input "501 燙髮(501)"
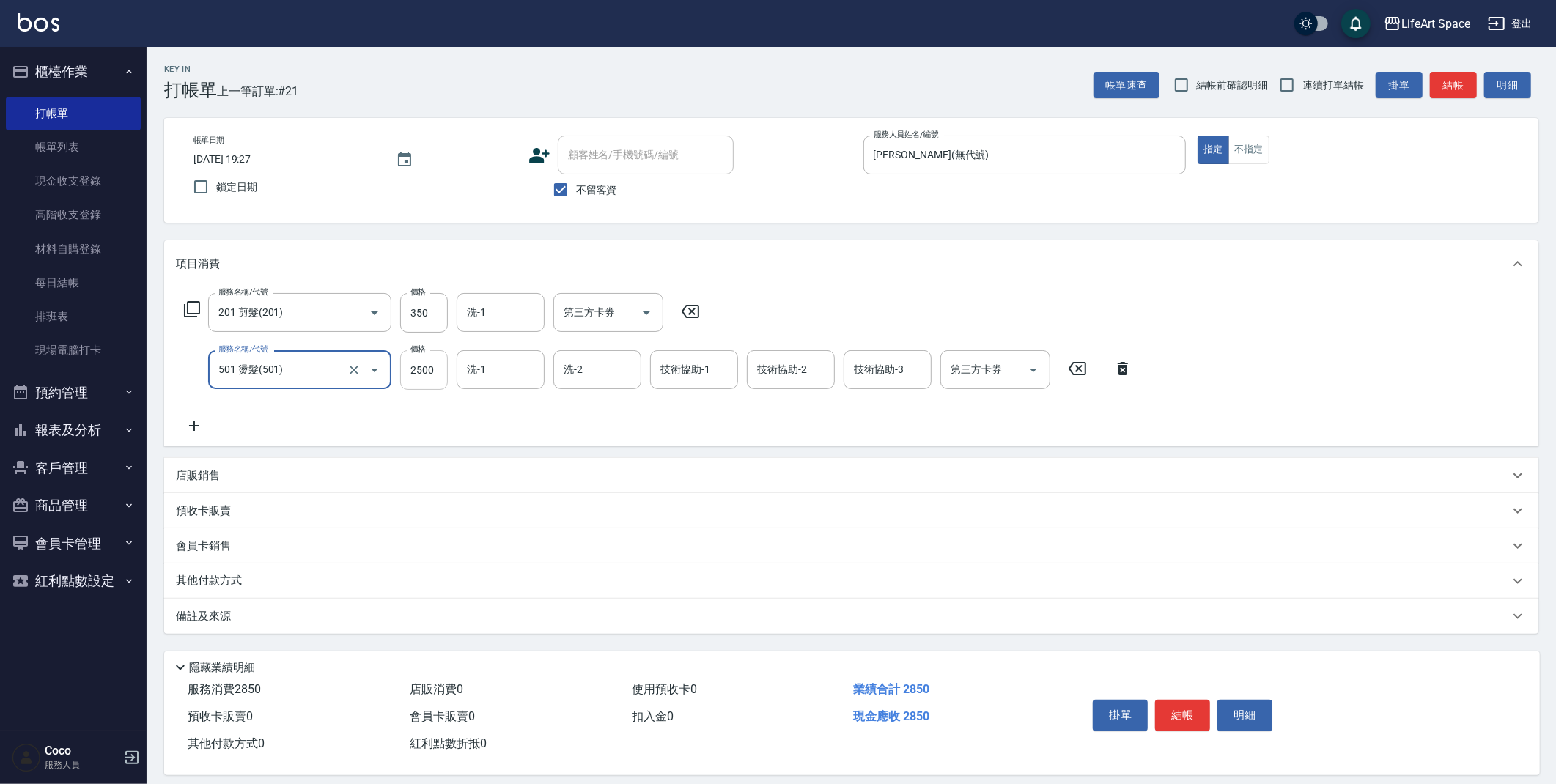
click at [441, 374] on input "2500" at bounding box center [424, 370] width 47 height 40
type input "1500"
click at [188, 621] on p "備註及來源" at bounding box center [204, 616] width 55 height 15
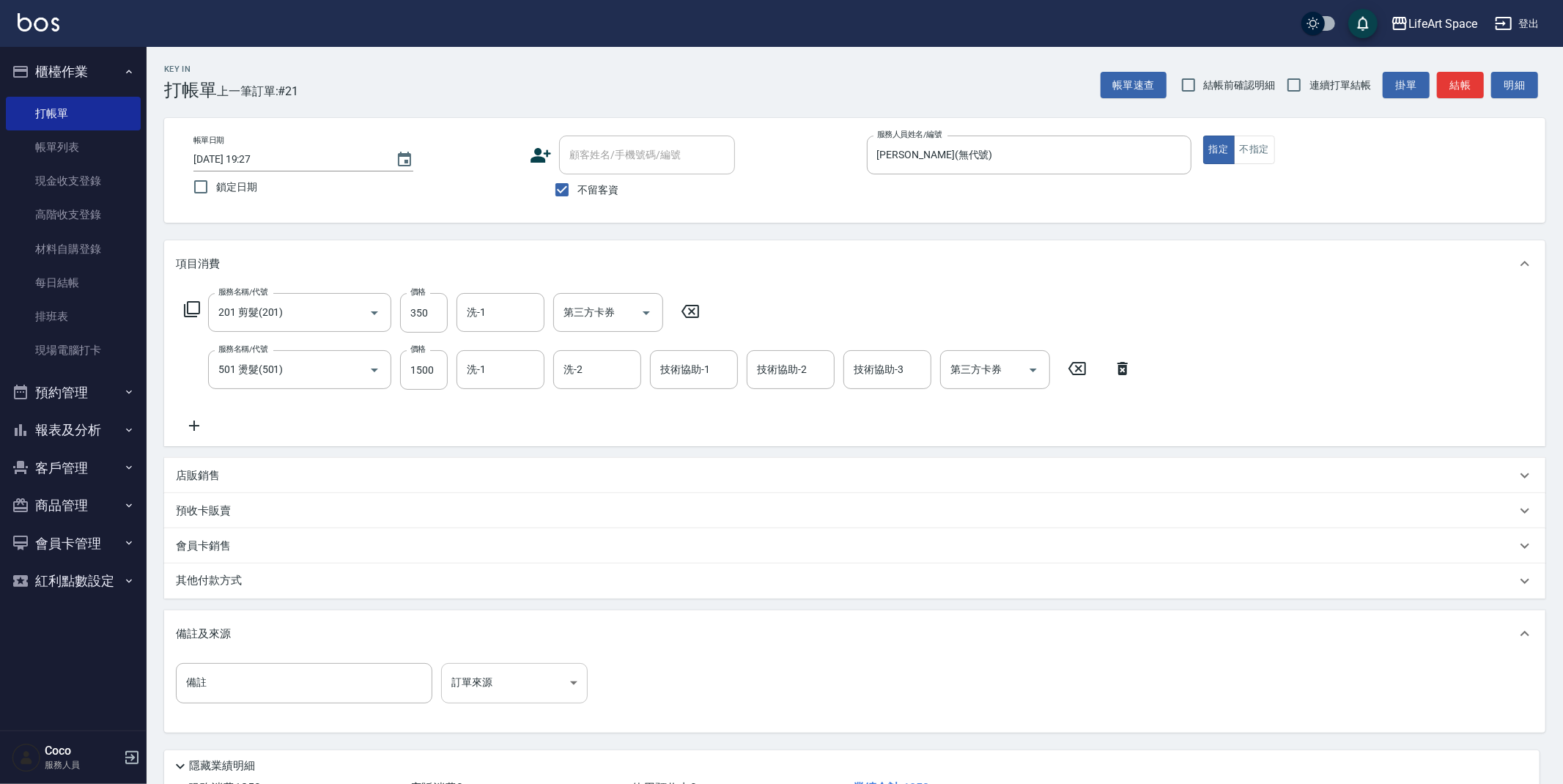
click at [517, 678] on body "LifeArt Space 登出 櫃檯作業 打帳單 帳單列表 現金收支登錄 高階收支登錄 材料自購登錄 每日結帳 排班表 現場電腦打卡 預約管理 預約管理 單…" at bounding box center [782, 445] width 1563 height 891
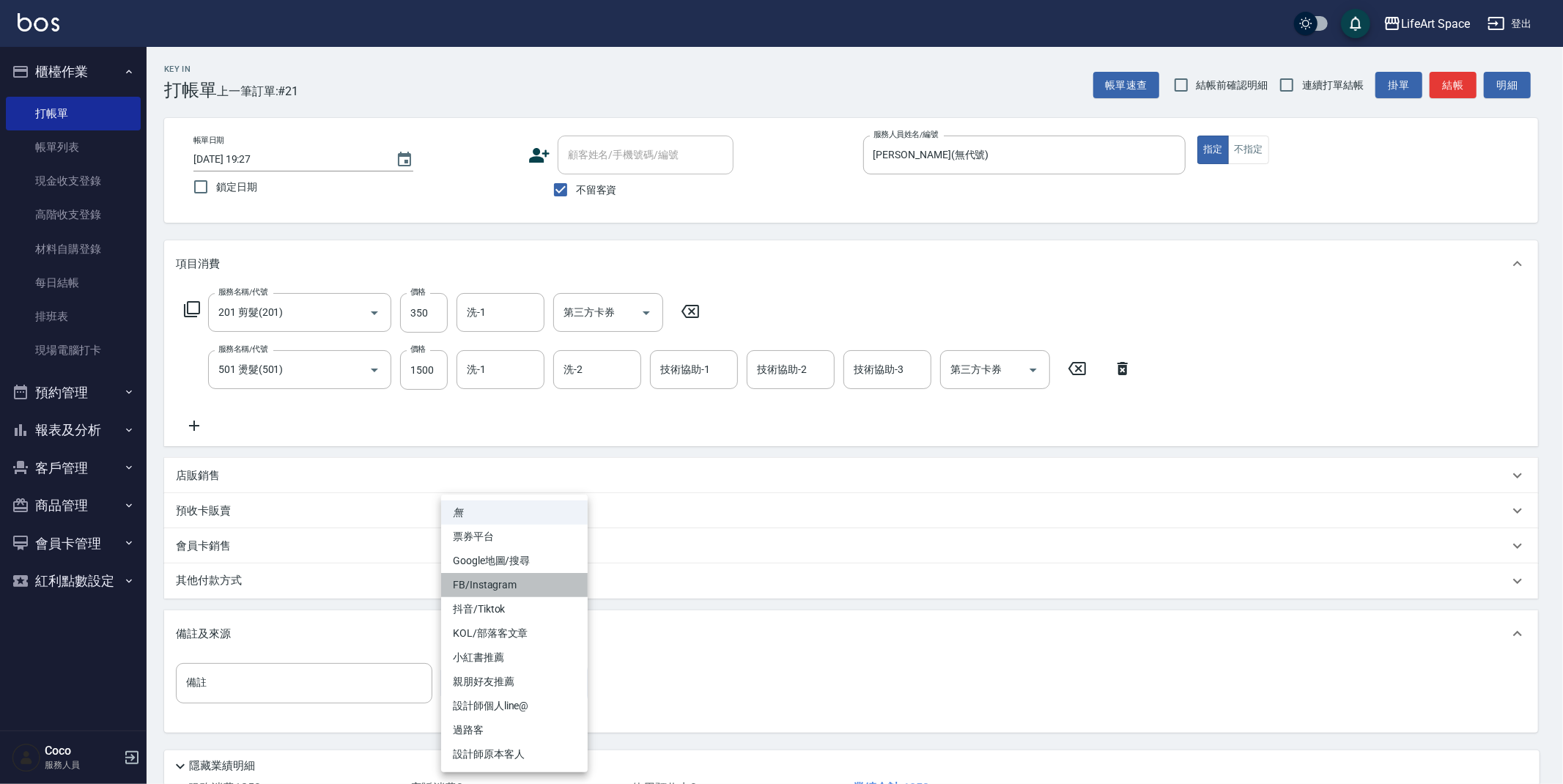
click at [539, 587] on li "FB/Instagram" at bounding box center [513, 584] width 146 height 25
type input "FB/Instagram"
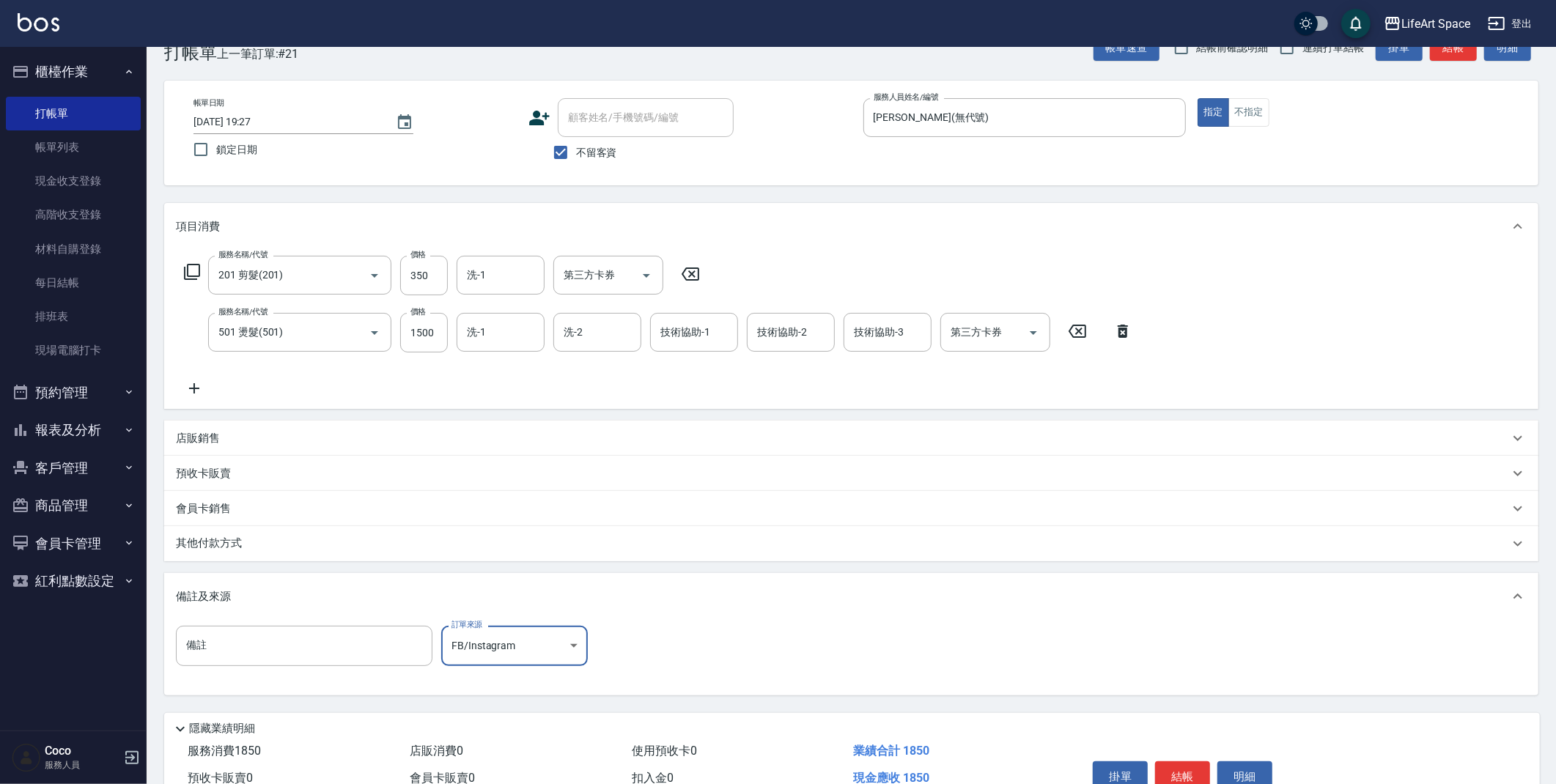
scroll to position [59, 0]
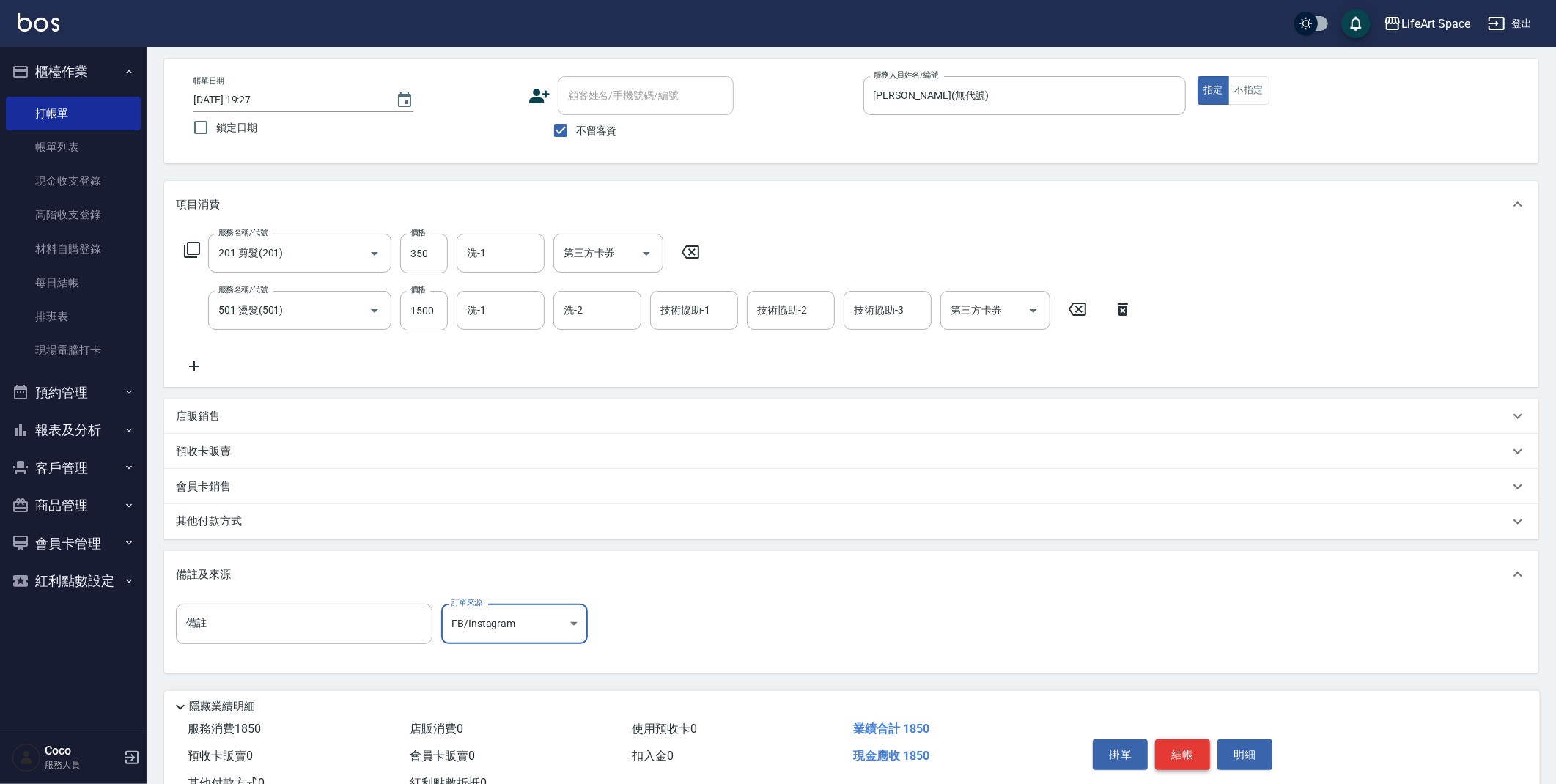
click at [1176, 743] on button "結帳" at bounding box center [1182, 755] width 55 height 31
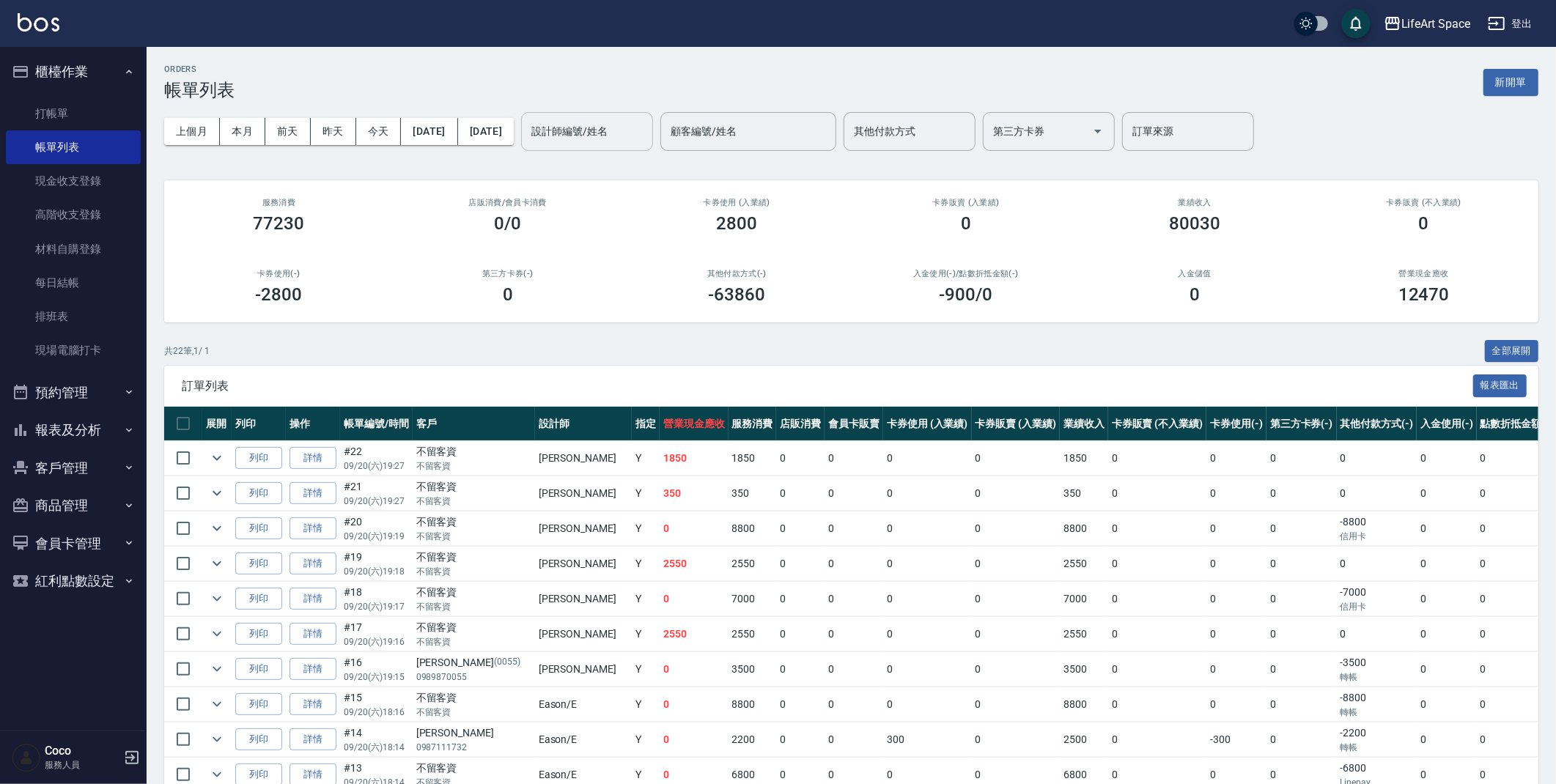
click at [628, 142] on input "設計師編號/姓名" at bounding box center [587, 132] width 119 height 25
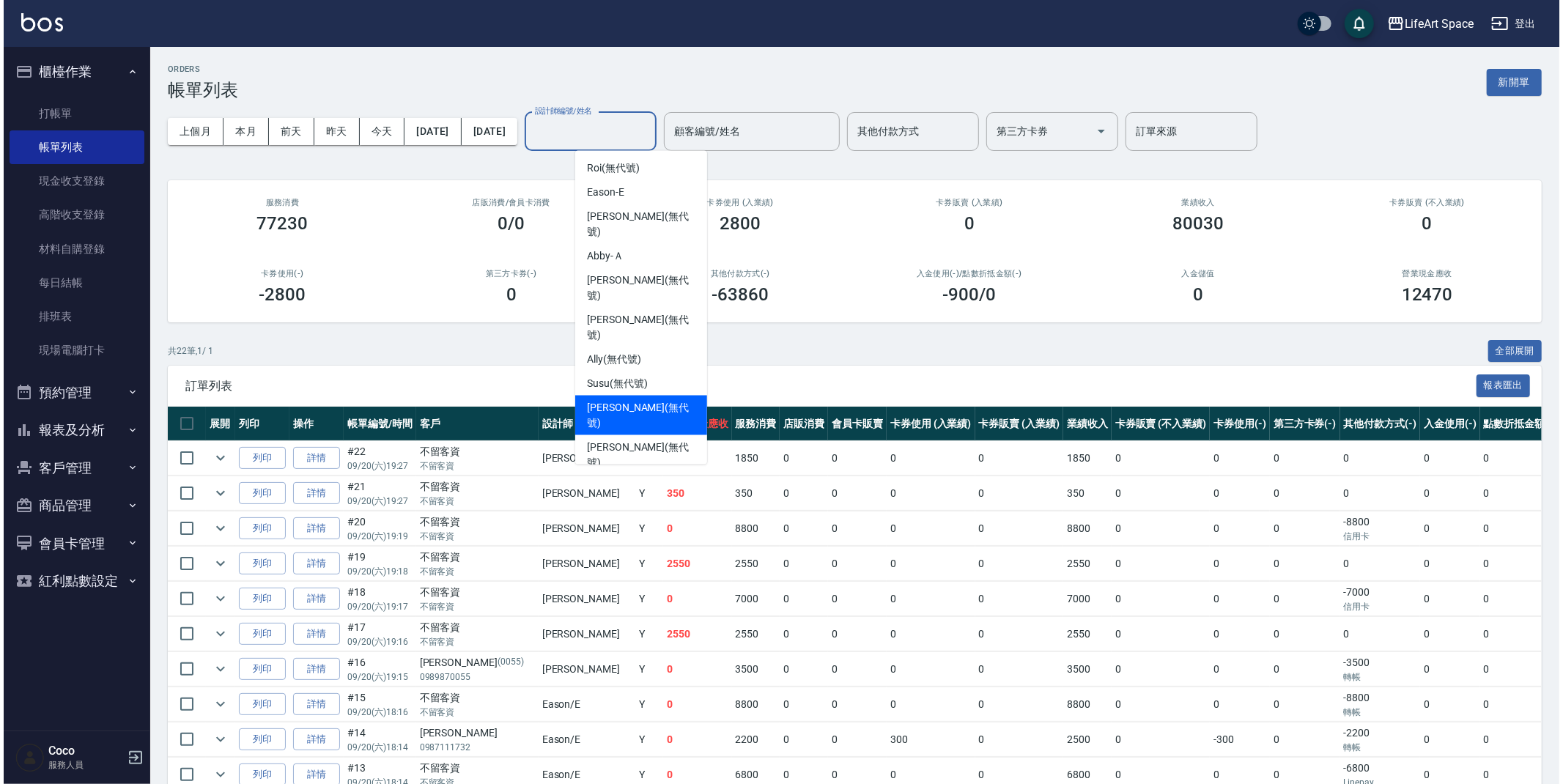
scroll to position [189, 0]
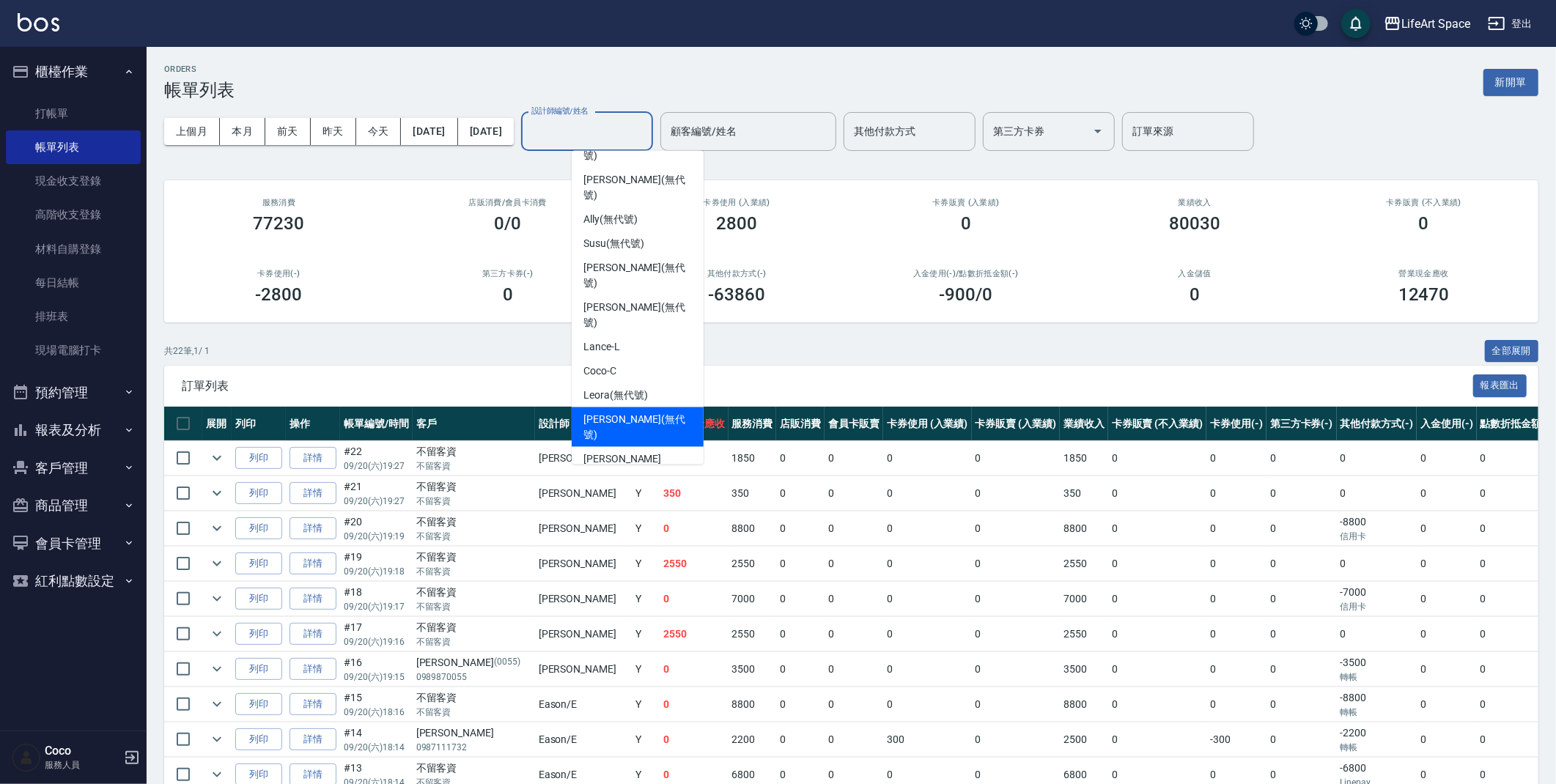
click at [639, 412] on span "[PERSON_NAME] (無代號)" at bounding box center [637, 427] width 108 height 31
type input "[PERSON_NAME](無代號)"
